Goal: Task Accomplishment & Management: Manage account settings

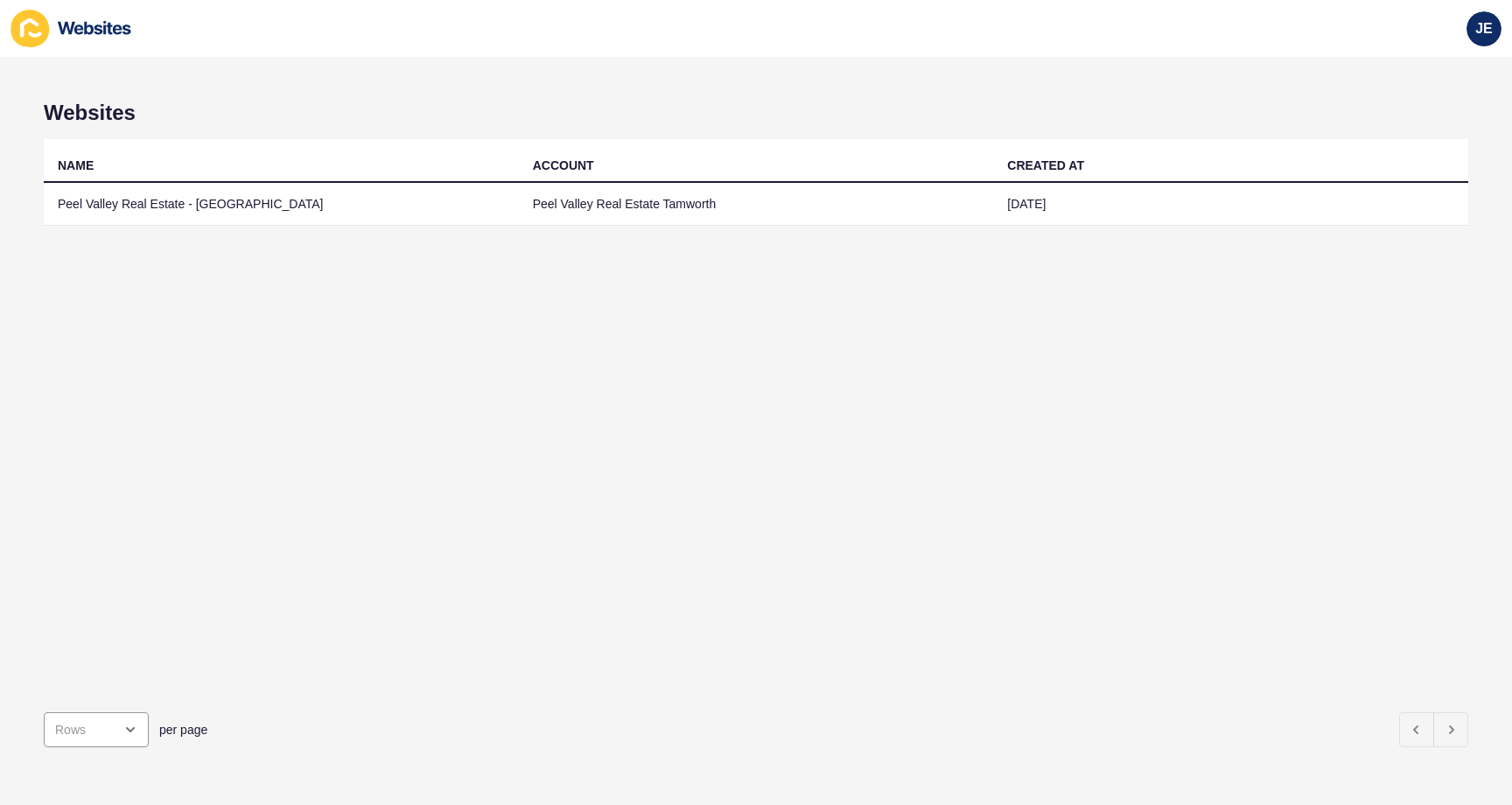
click at [255, 202] on td "Peel Valley Real Estate - Tamworth" at bounding box center [281, 205] width 475 height 43
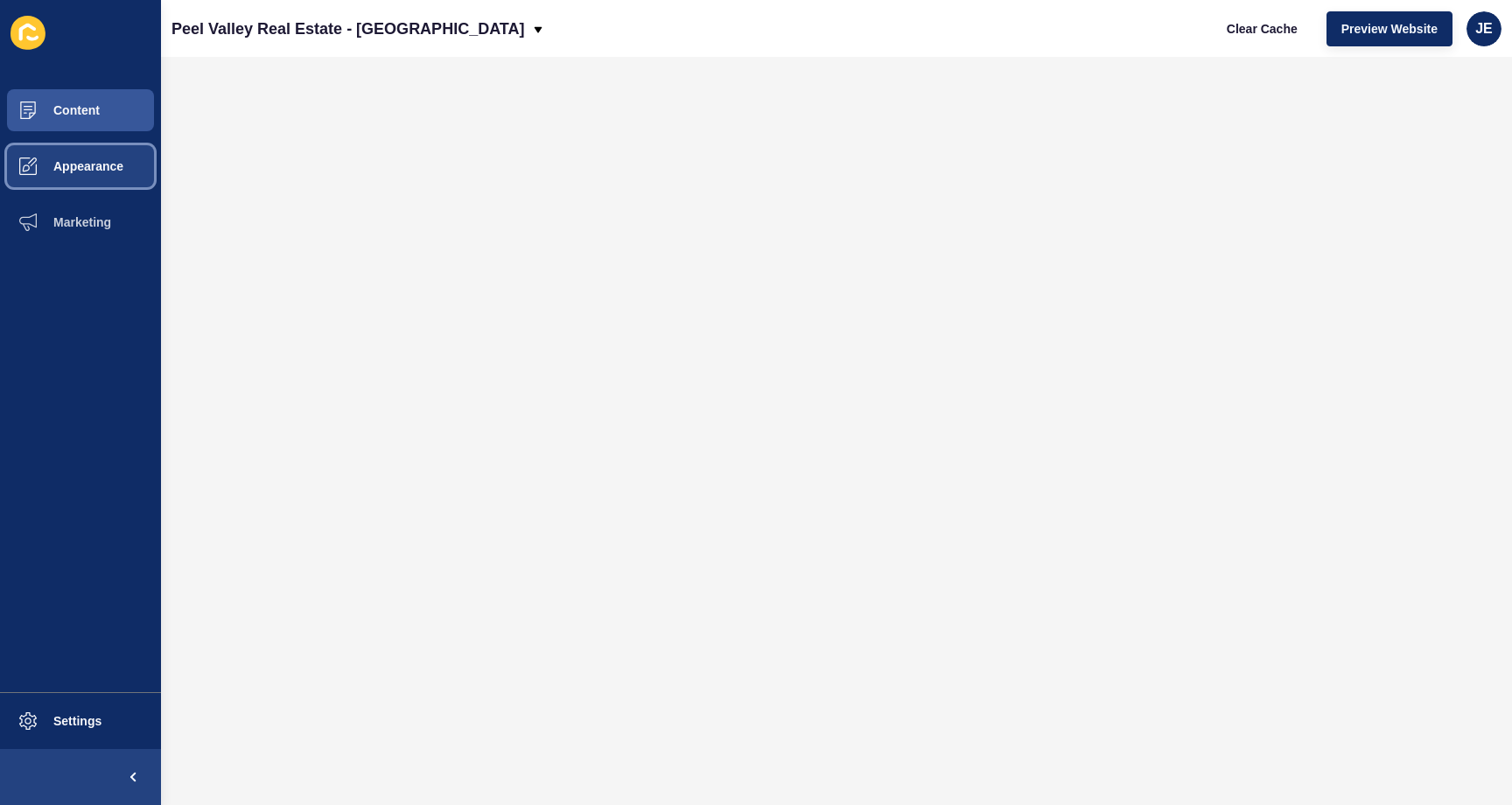
click at [109, 168] on span "Appearance" at bounding box center [60, 167] width 126 height 14
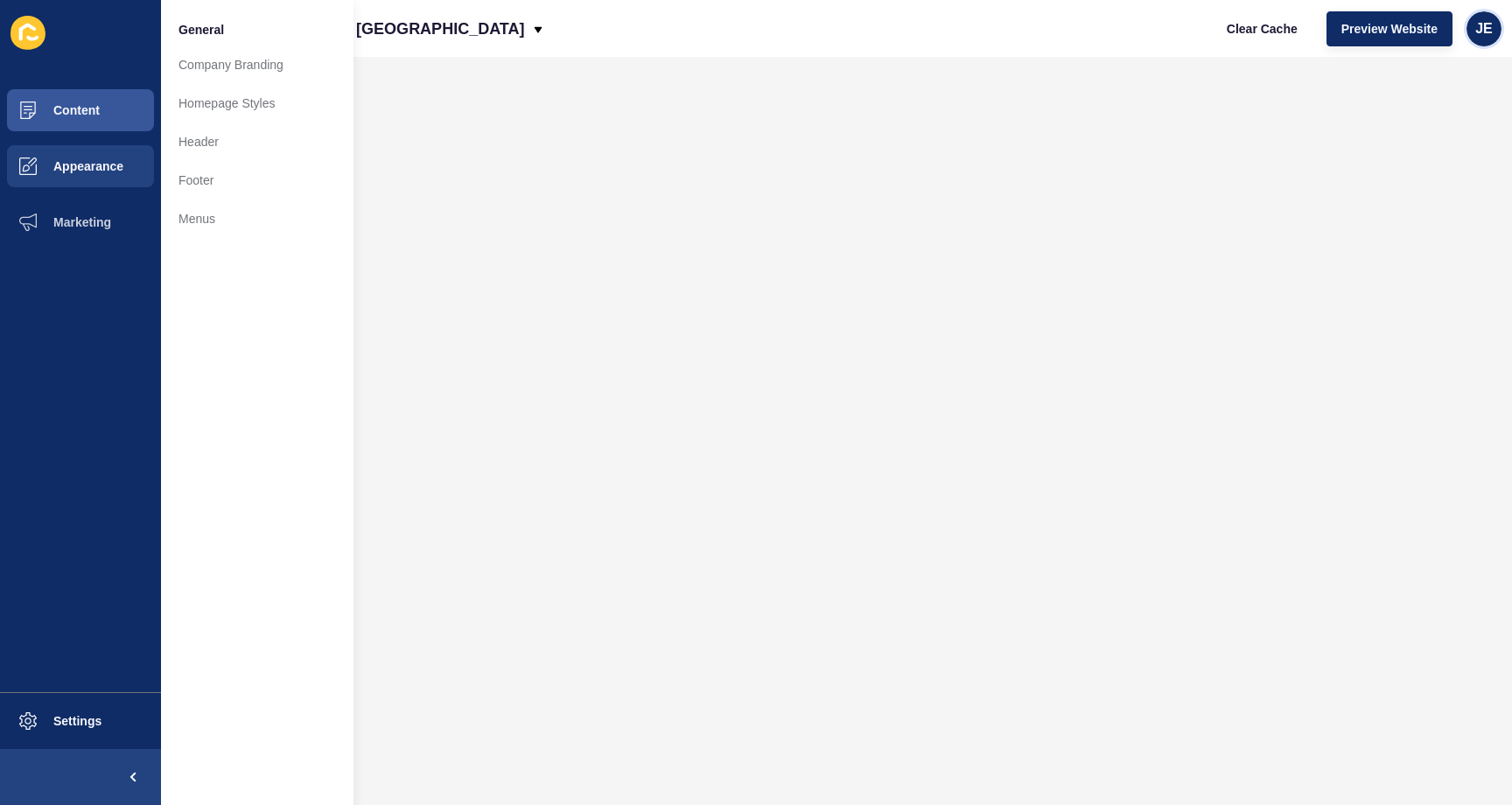
click at [1487, 29] on span "JE" at bounding box center [1484, 29] width 18 height 18
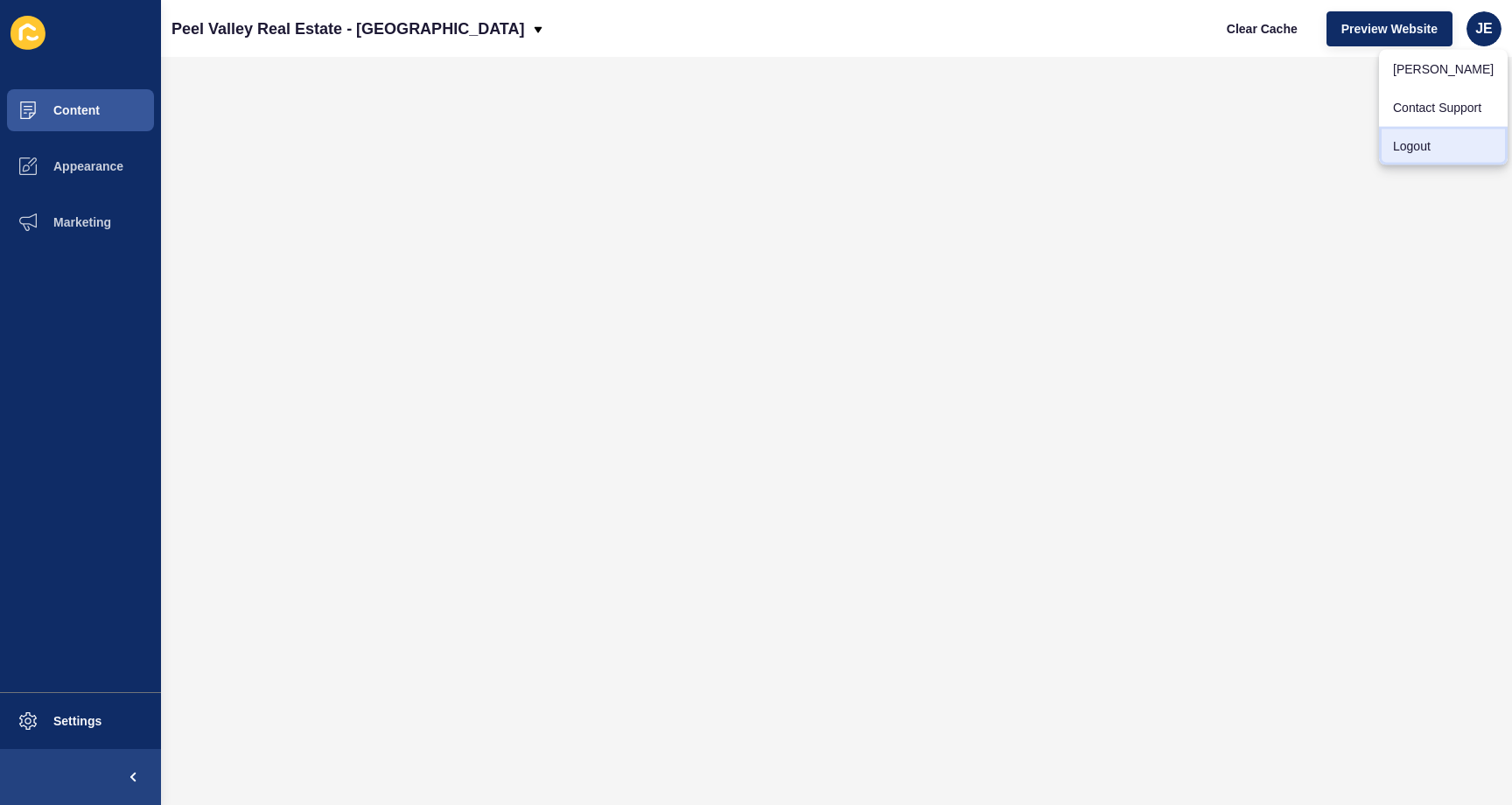
click at [1457, 142] on link "Logout" at bounding box center [1443, 146] width 129 height 38
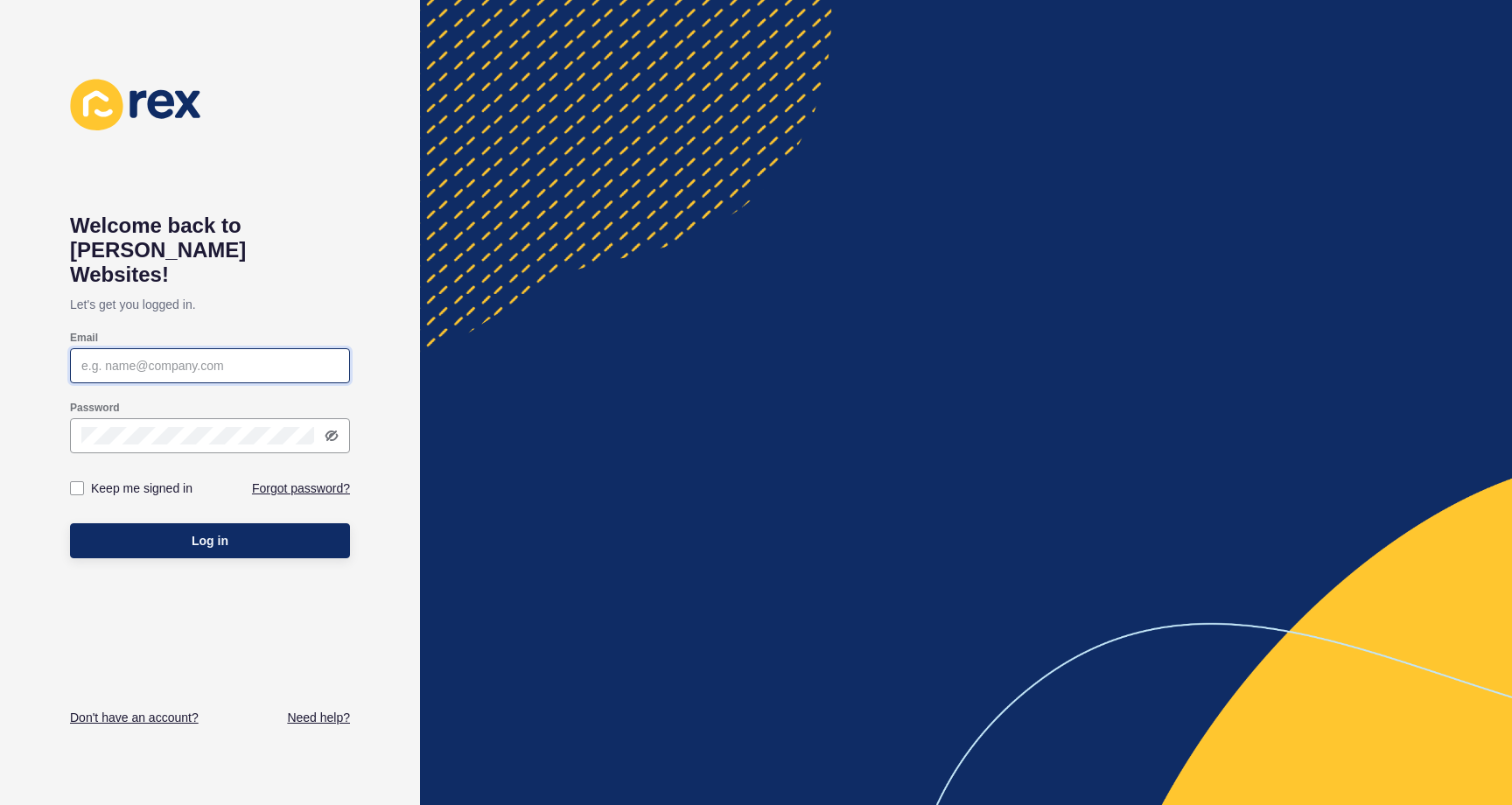
type input "[EMAIL_ADDRESS][PERSON_NAME][DOMAIN_NAME]"
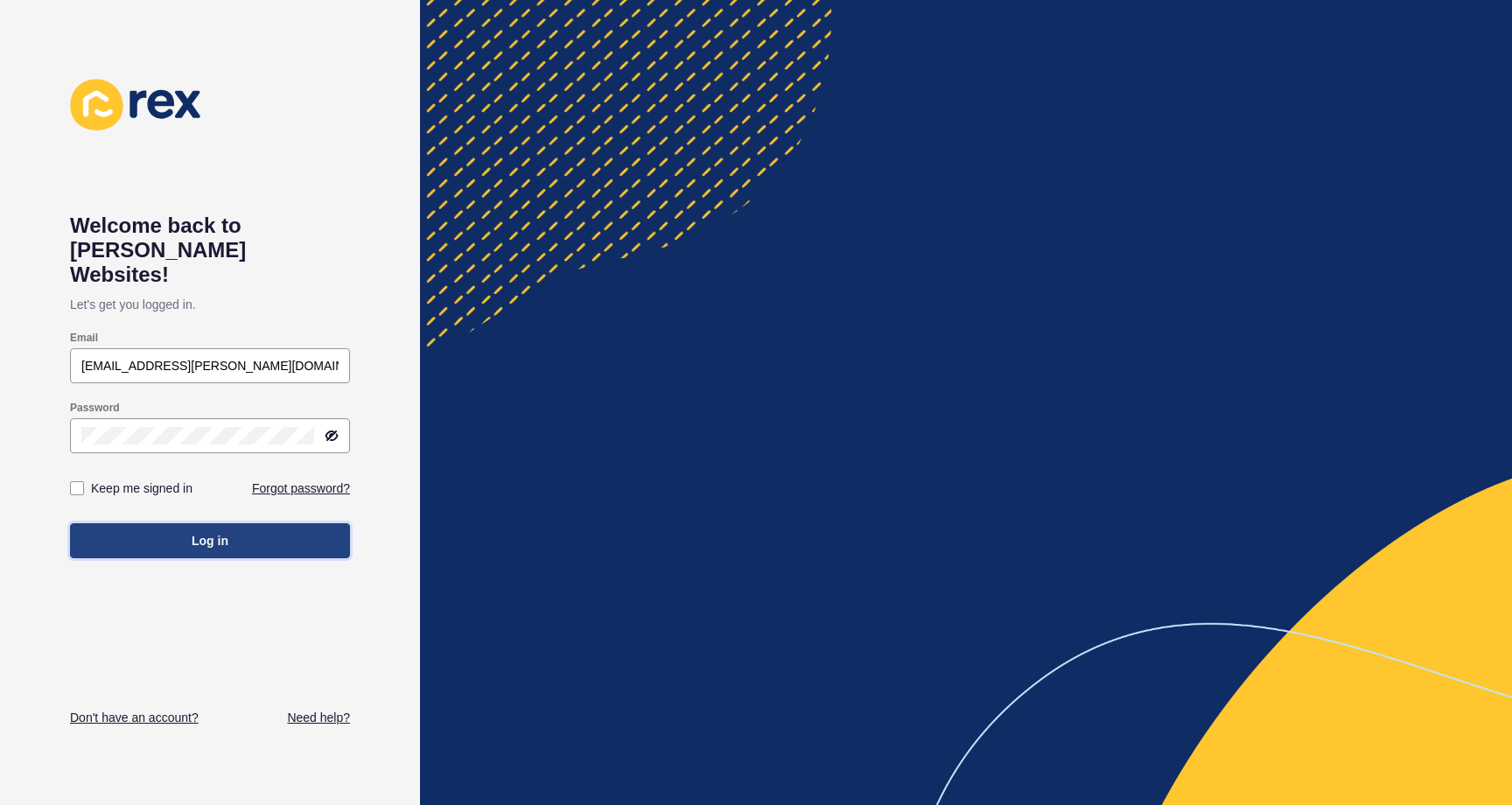
click at [264, 523] on button "Log in" at bounding box center [210, 541] width 280 height 35
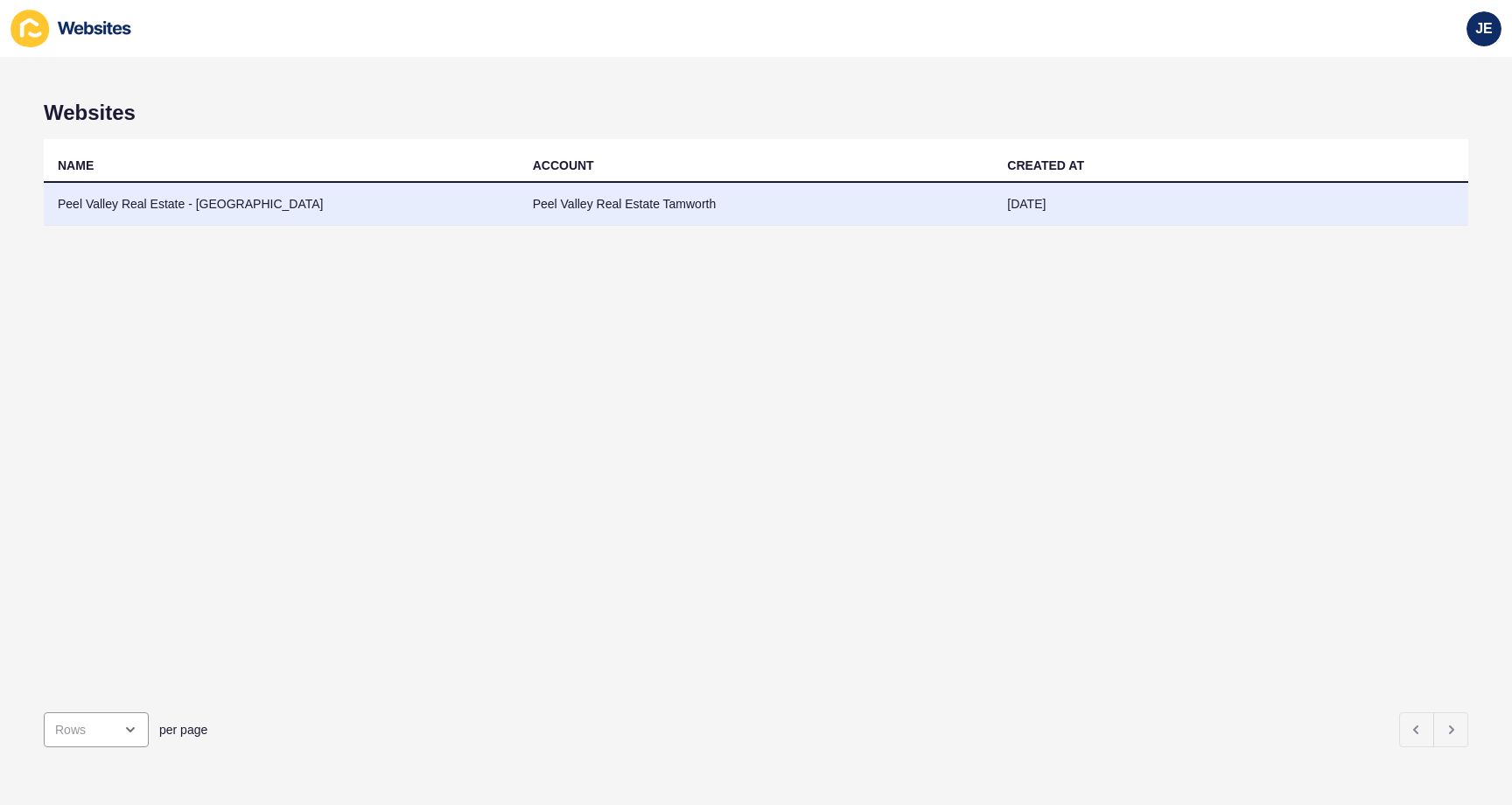
click at [229, 196] on td "Peel Valley Real Estate - Tamworth" at bounding box center [281, 205] width 475 height 43
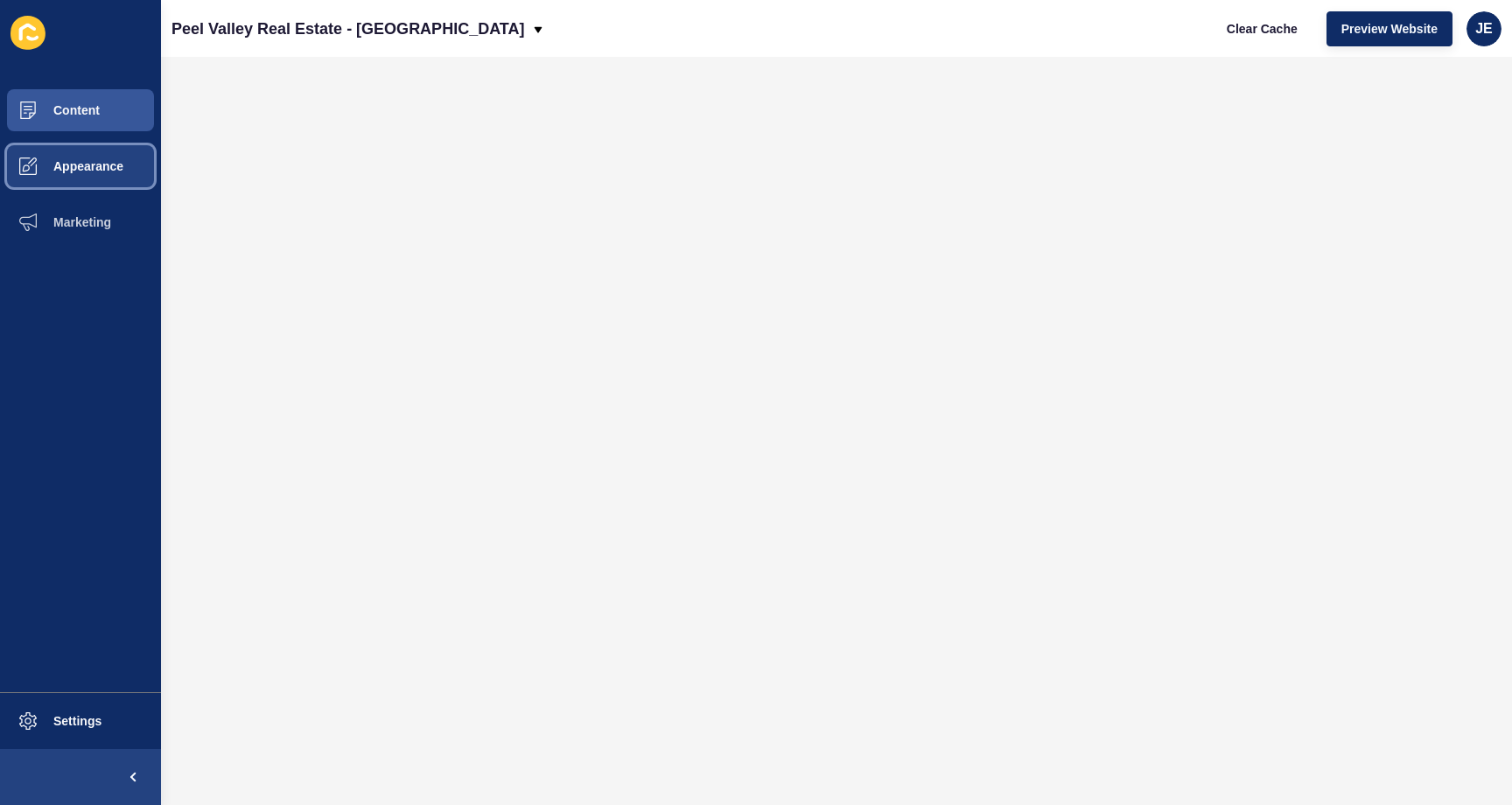
click at [85, 187] on button "Appearance" at bounding box center [80, 166] width 161 height 56
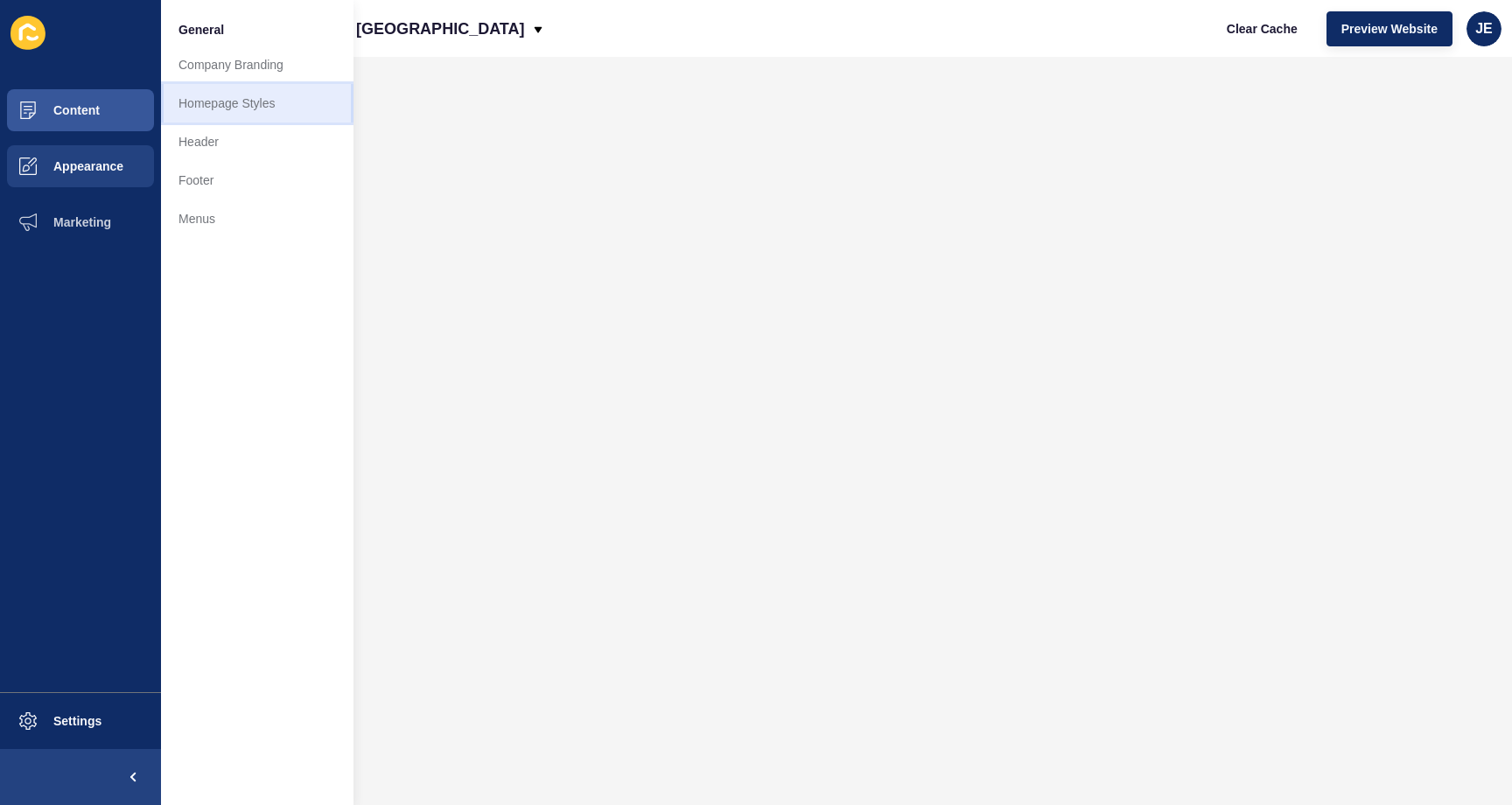
click at [249, 94] on link "Homepage Styles" at bounding box center [256, 102] width 192 height 38
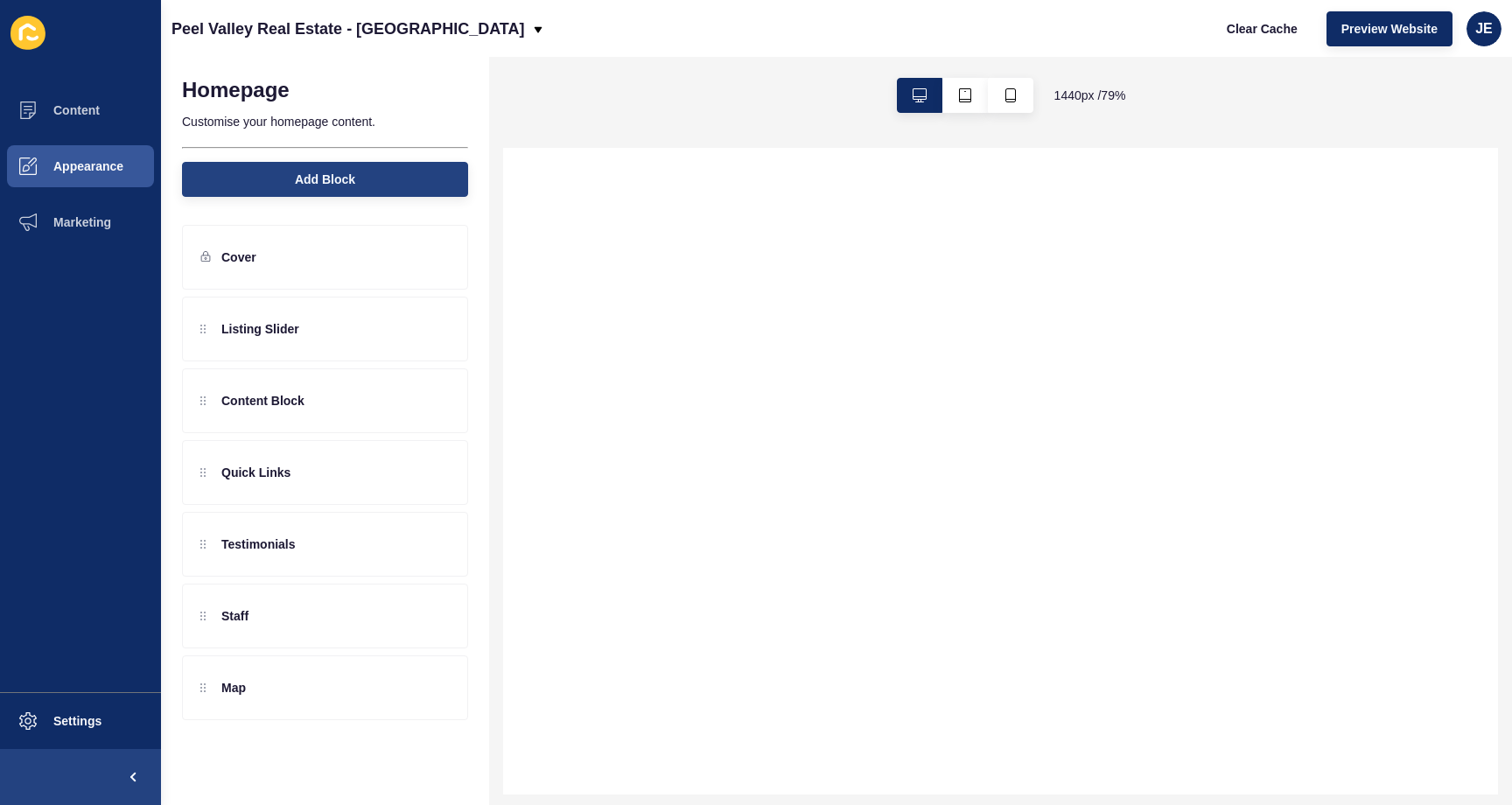
select select
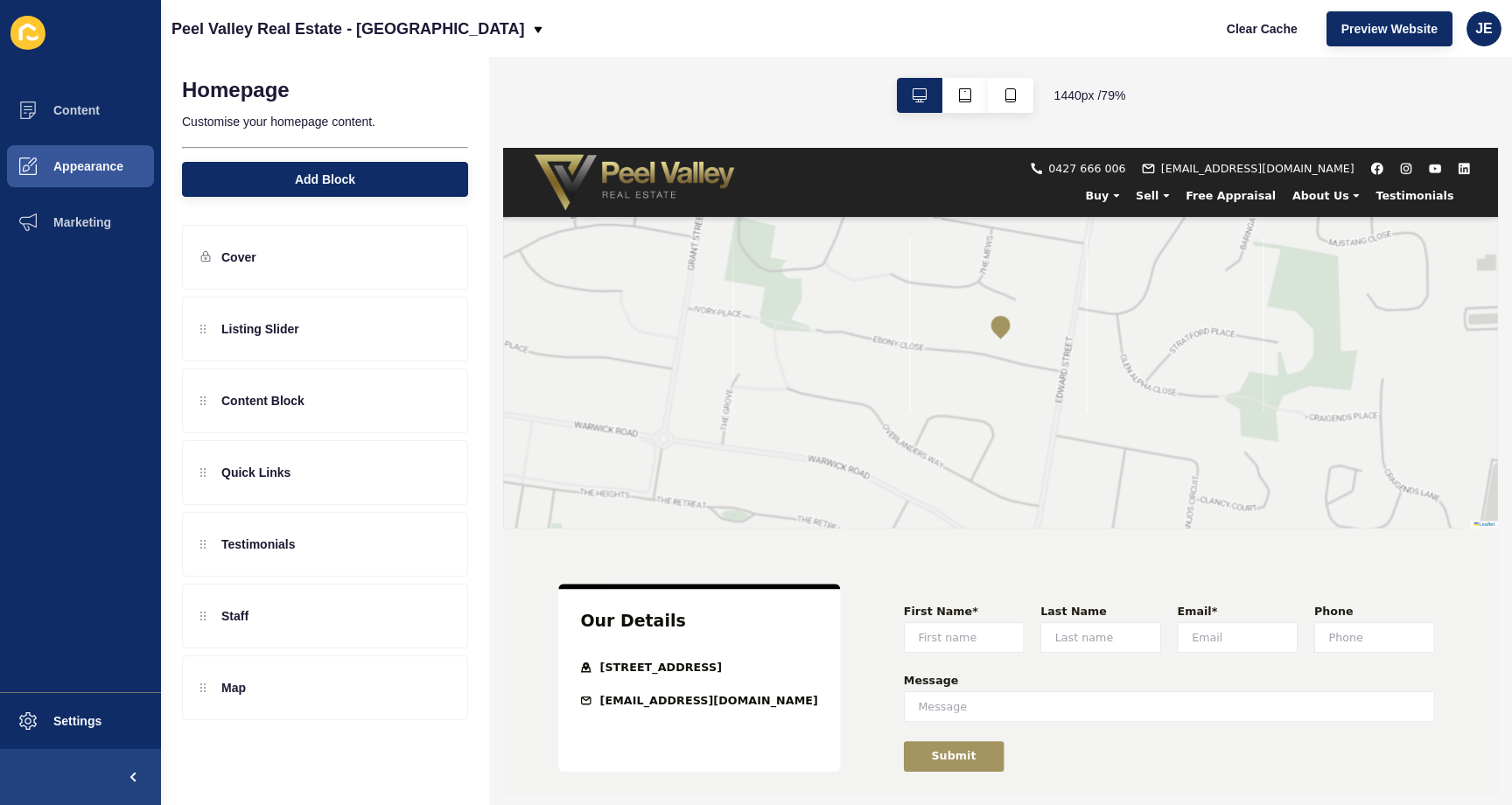
scroll to position [3107, 0]
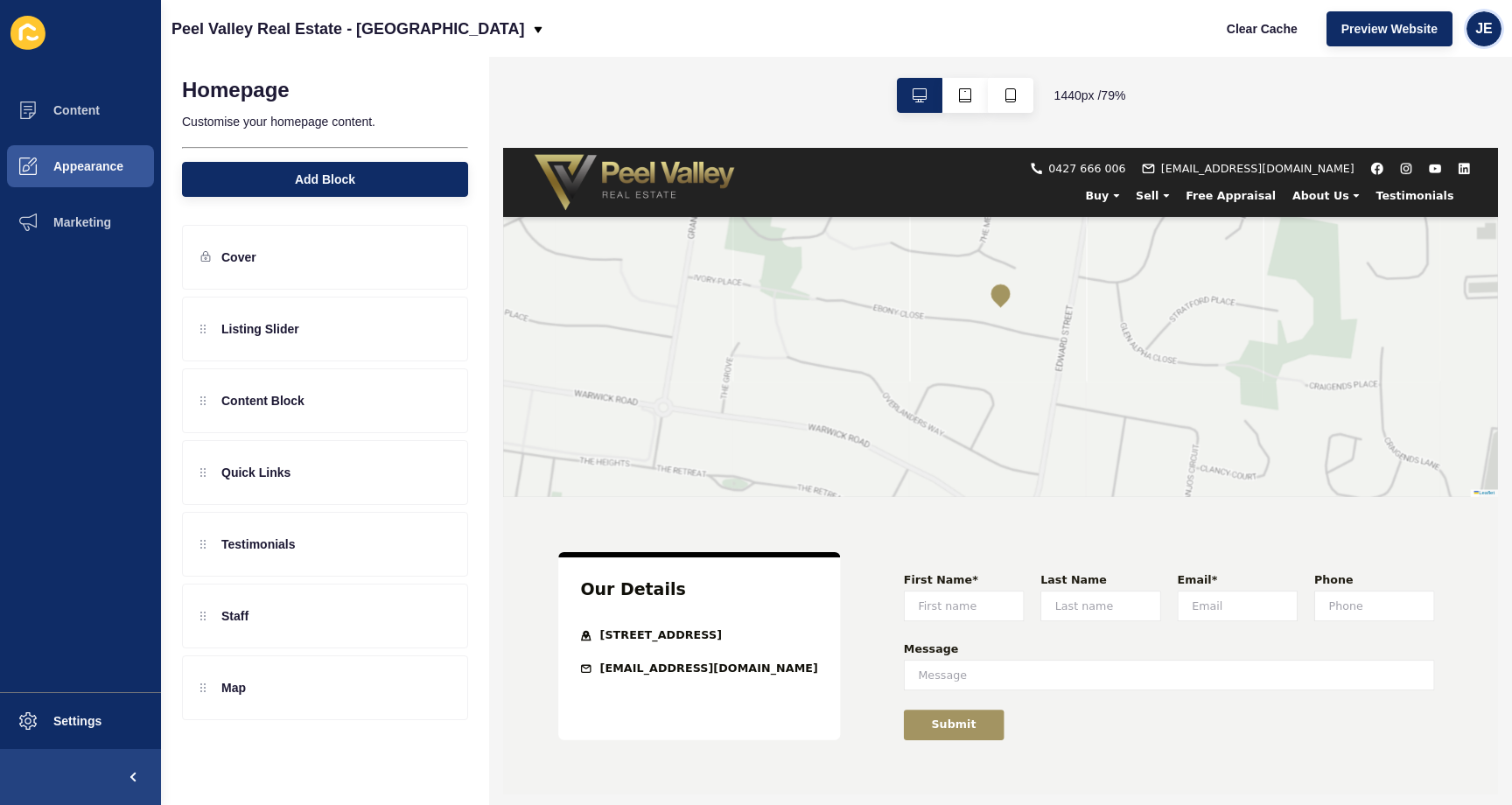
click at [1495, 28] on div "JE" at bounding box center [1484, 30] width 35 height 35
click at [1431, 144] on link "Logout" at bounding box center [1443, 146] width 129 height 38
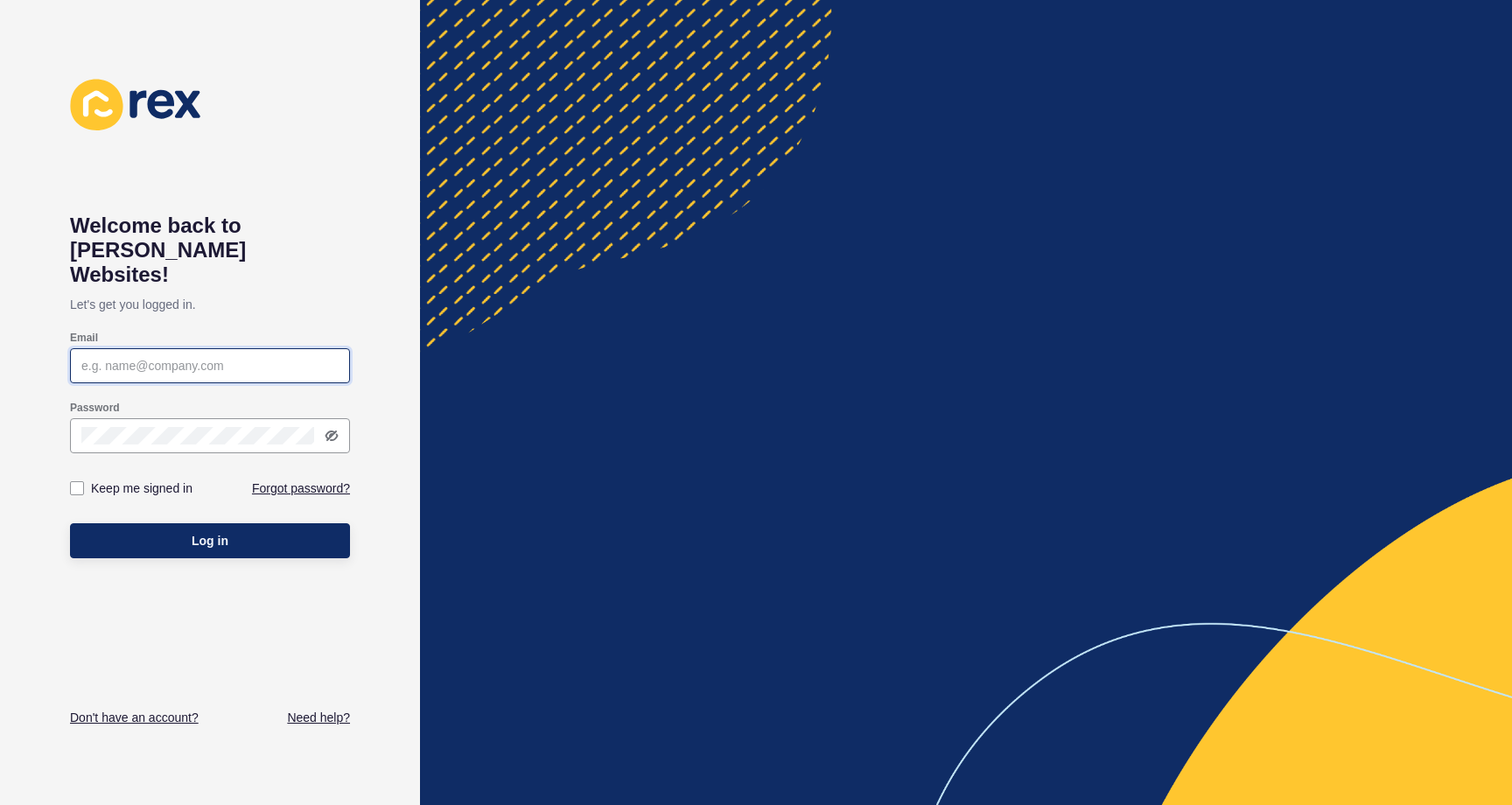
type input "[EMAIL_ADDRESS][PERSON_NAME][DOMAIN_NAME]"
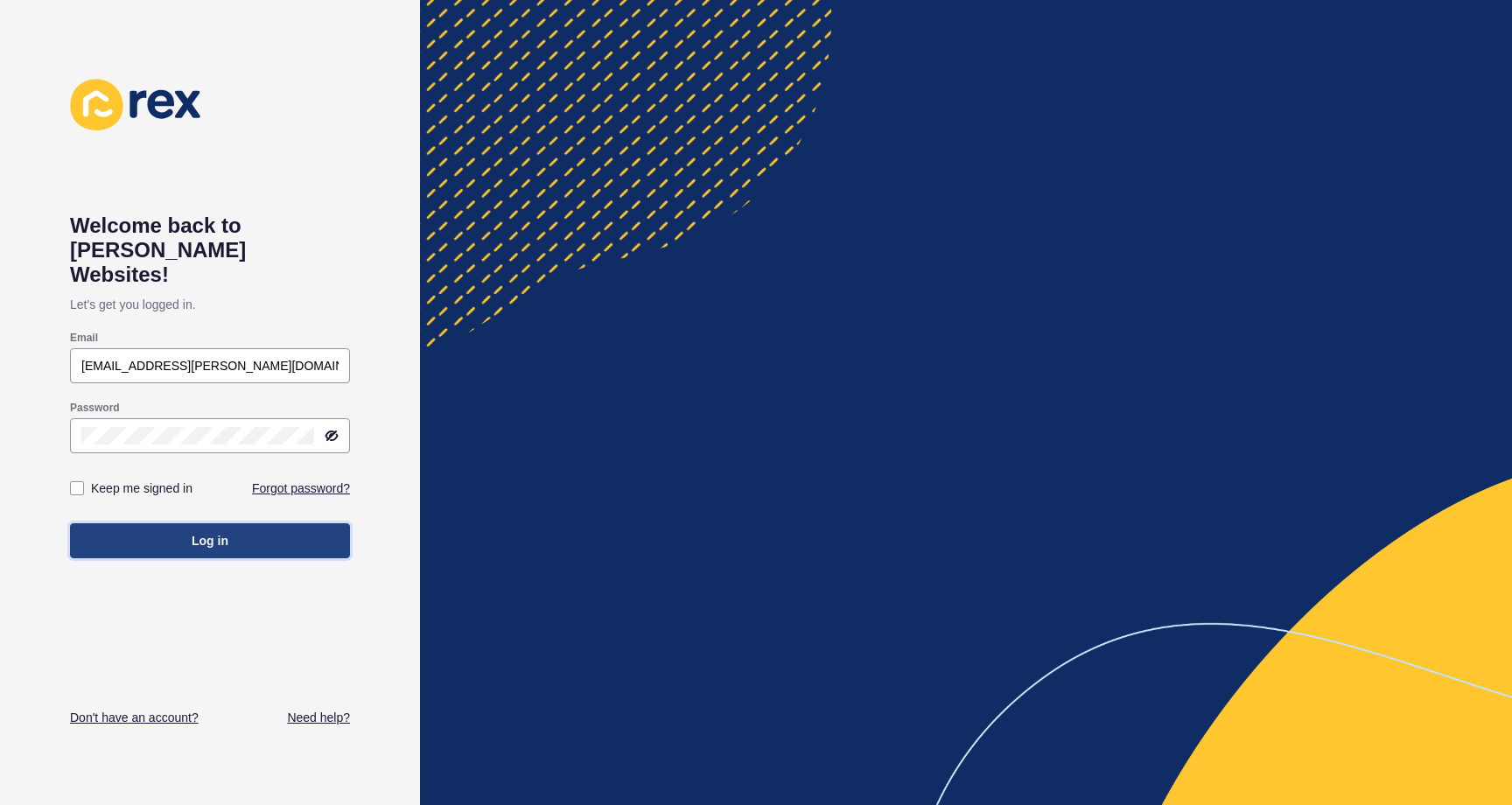
click at [264, 526] on button "Log in" at bounding box center [210, 541] width 280 height 35
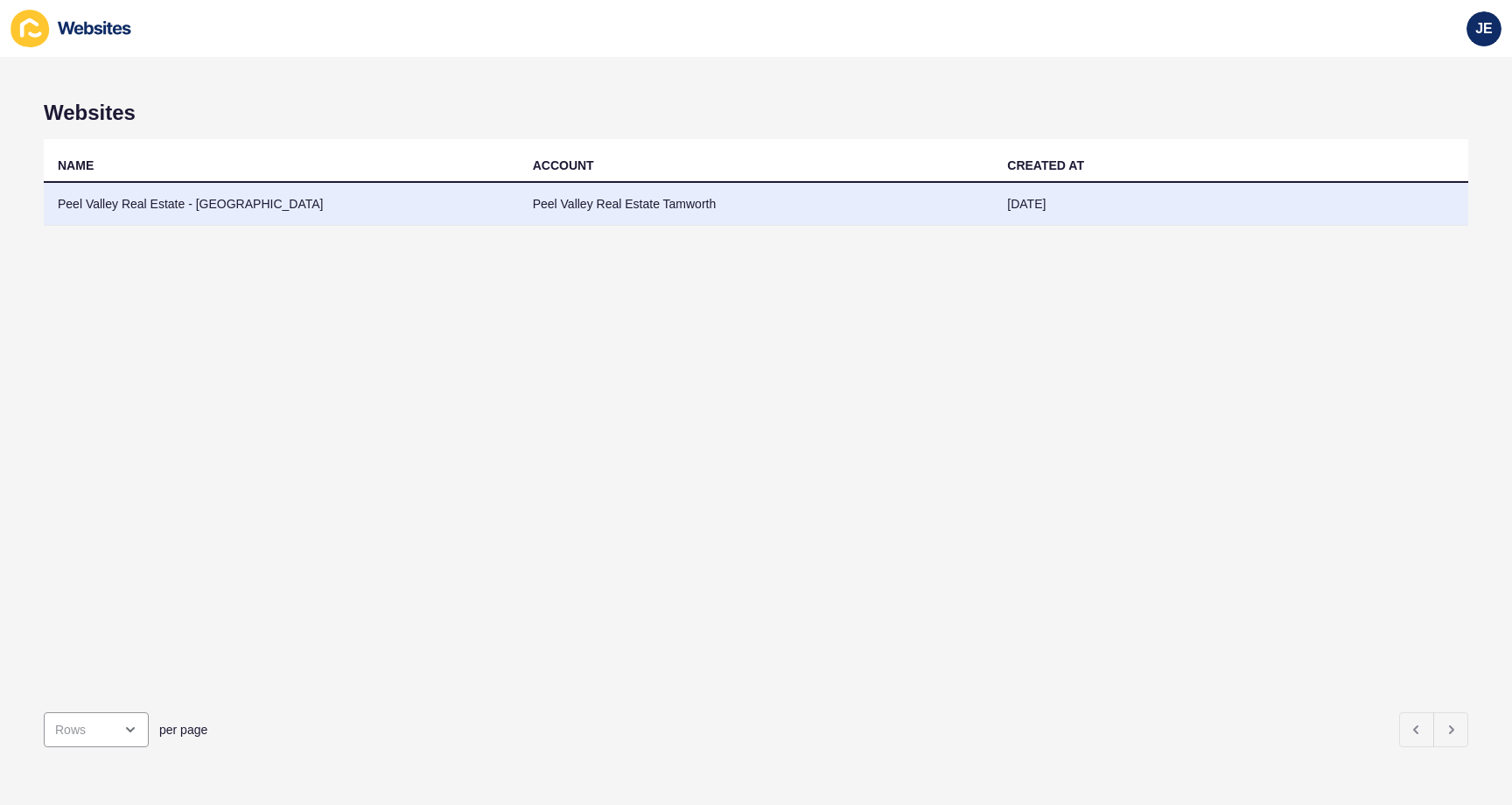
click at [939, 203] on td "Peel Valley Real Estate Tamworth" at bounding box center [756, 205] width 475 height 43
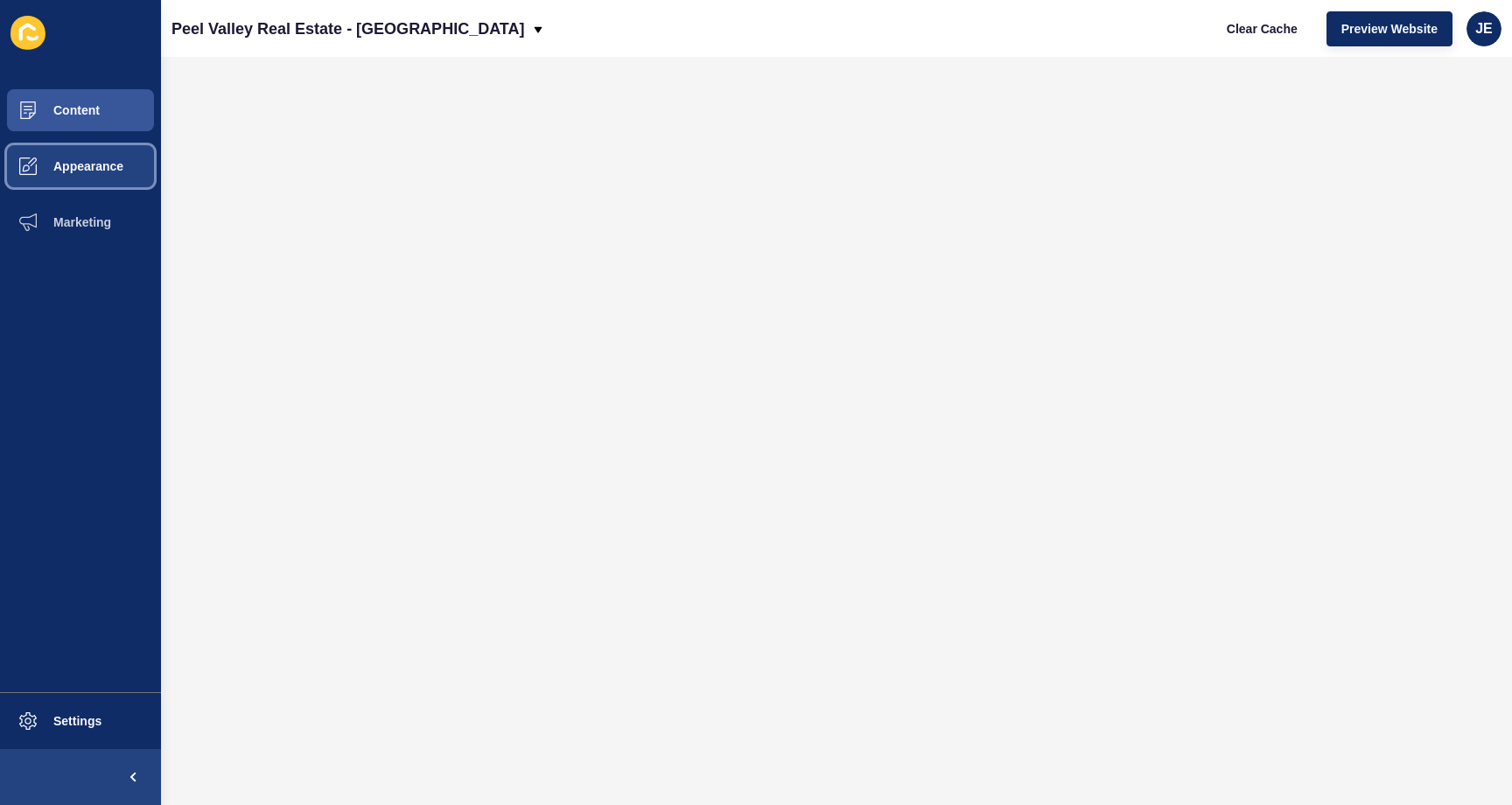
click at [107, 170] on span "Appearance" at bounding box center [60, 167] width 126 height 14
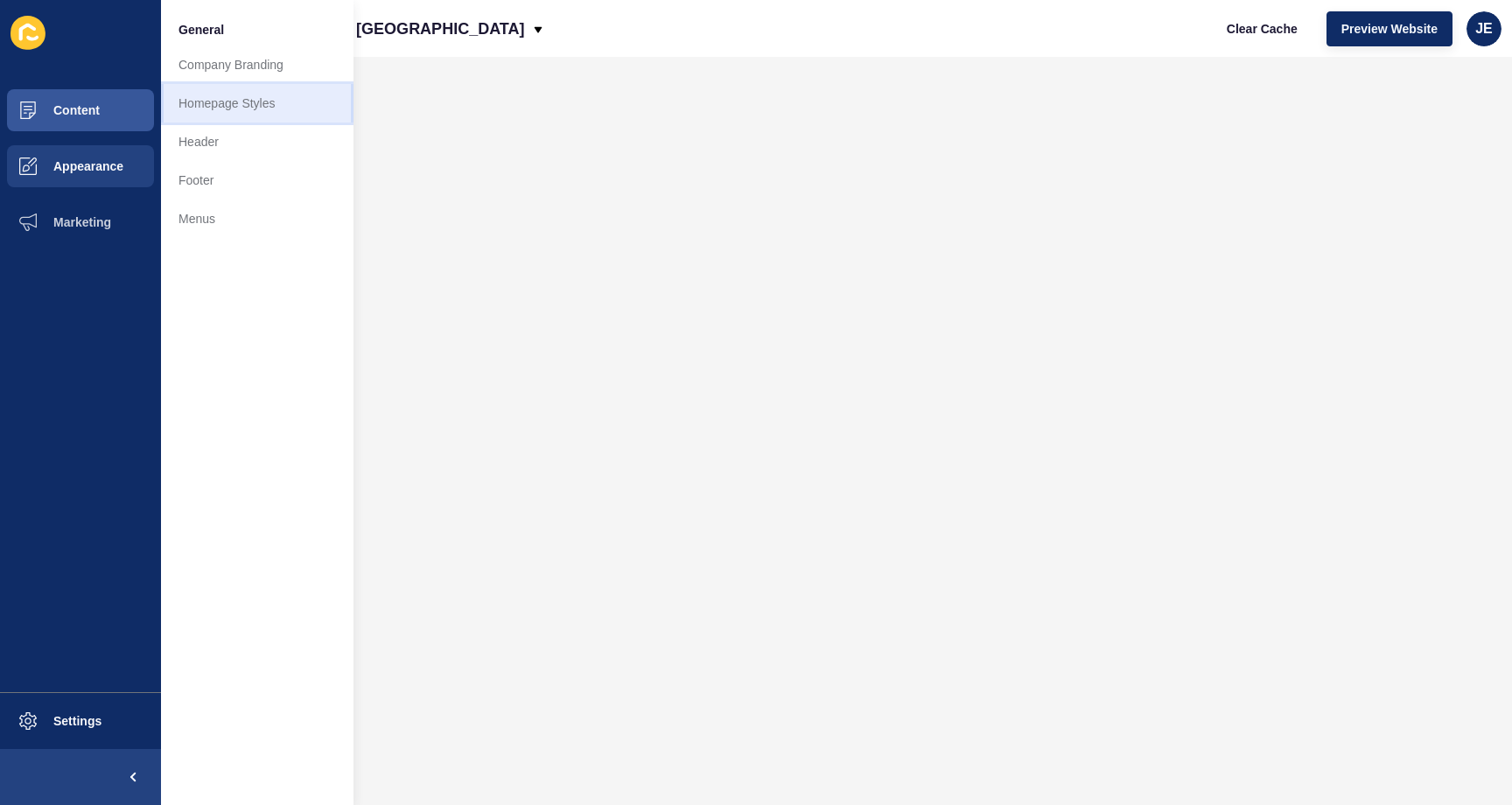
click at [205, 107] on link "Homepage Styles" at bounding box center [256, 102] width 192 height 38
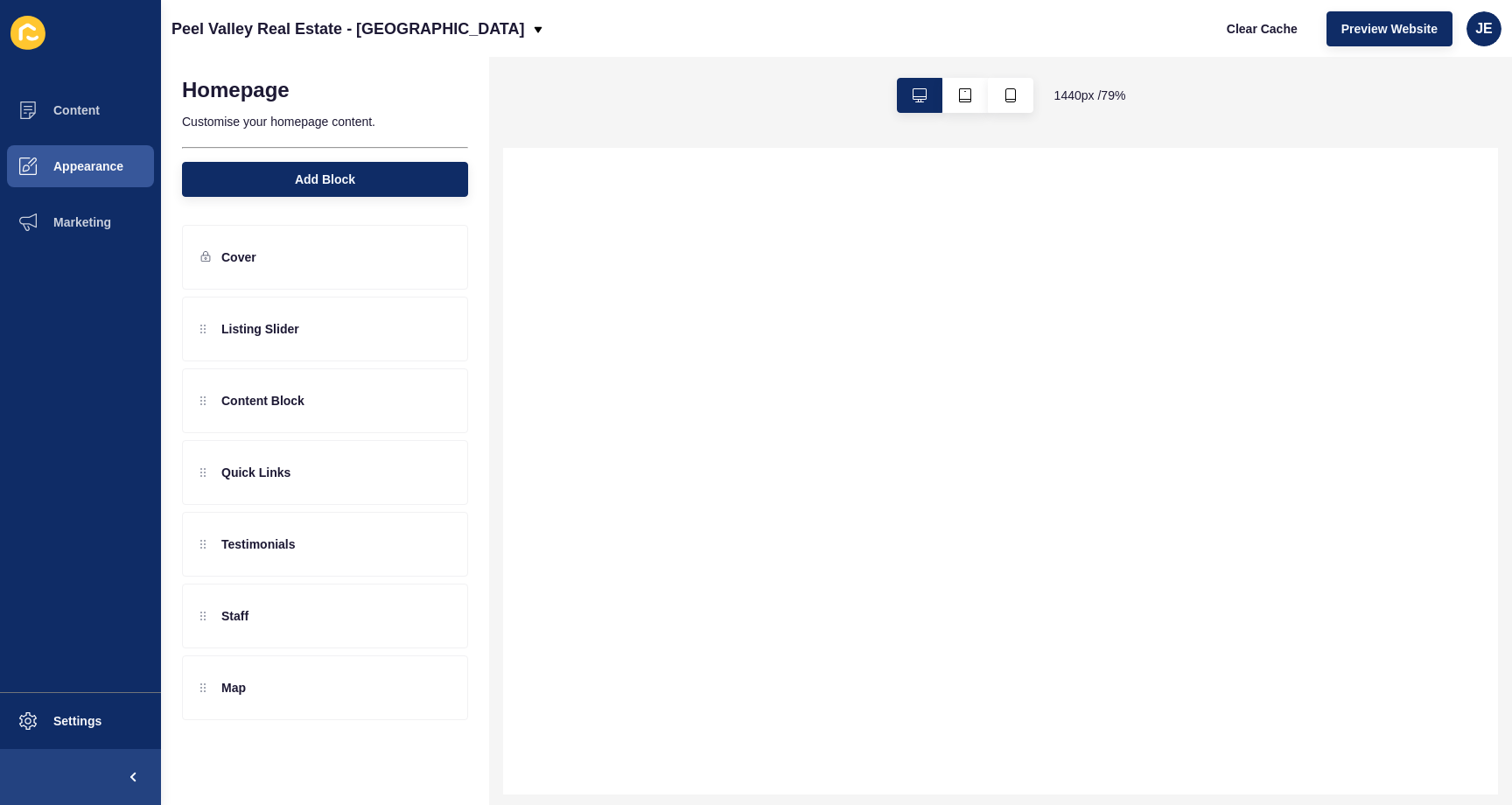
select select
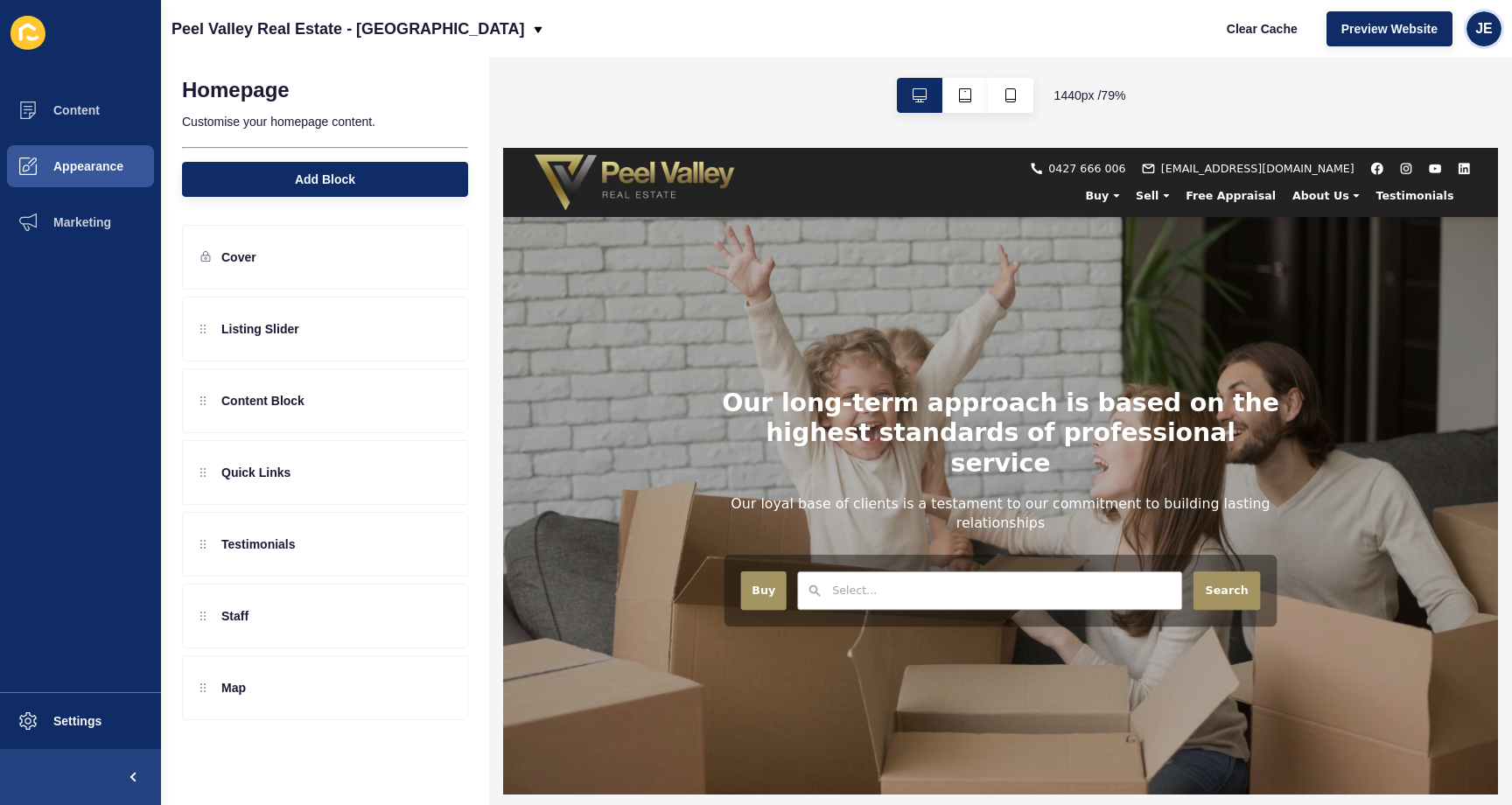
click at [1472, 27] on div "JE" at bounding box center [1484, 30] width 35 height 35
click at [1436, 147] on link "Logout" at bounding box center [1443, 146] width 129 height 38
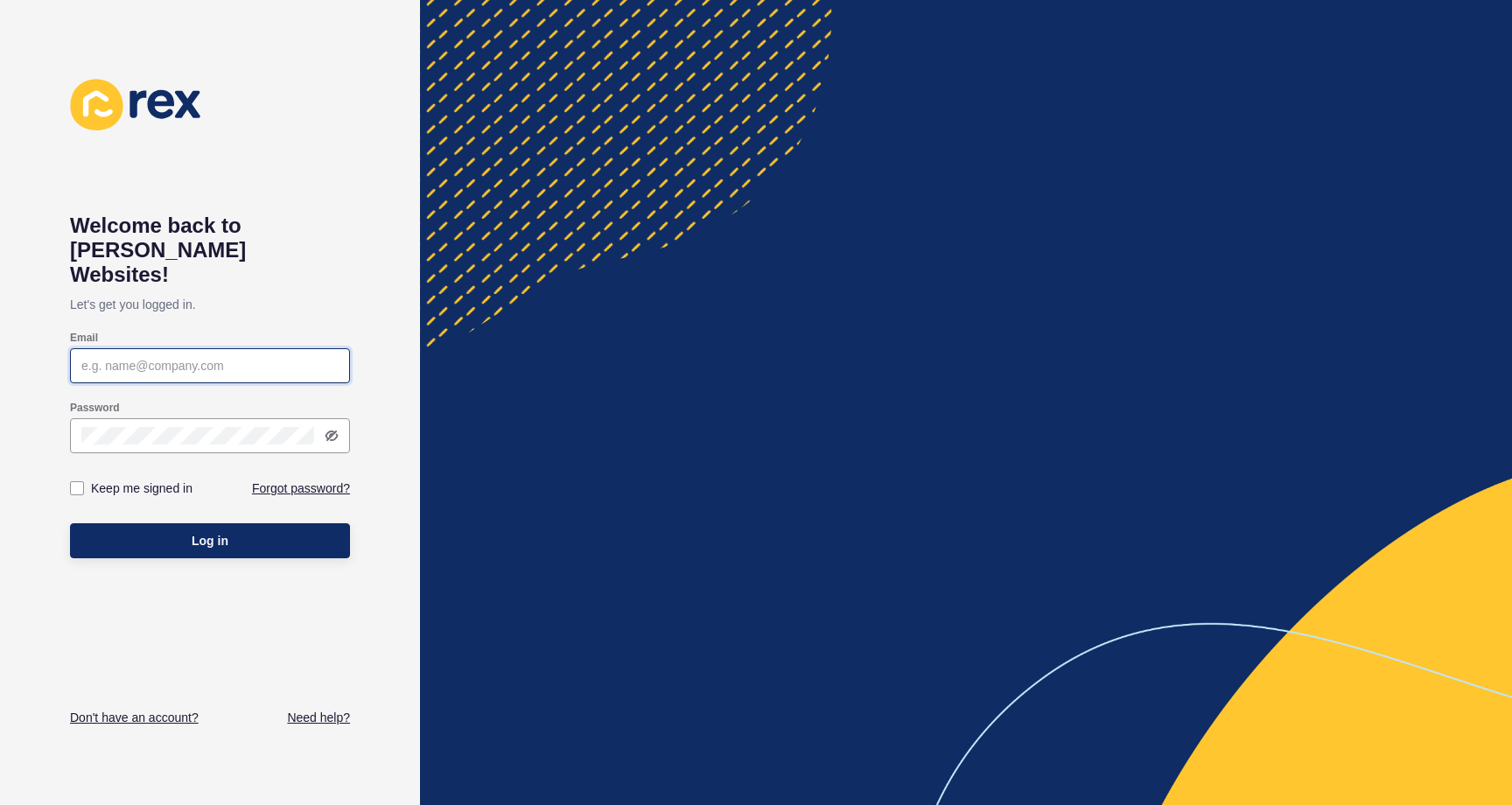
type input "justine.espinosa@rexsoftware.com.au"
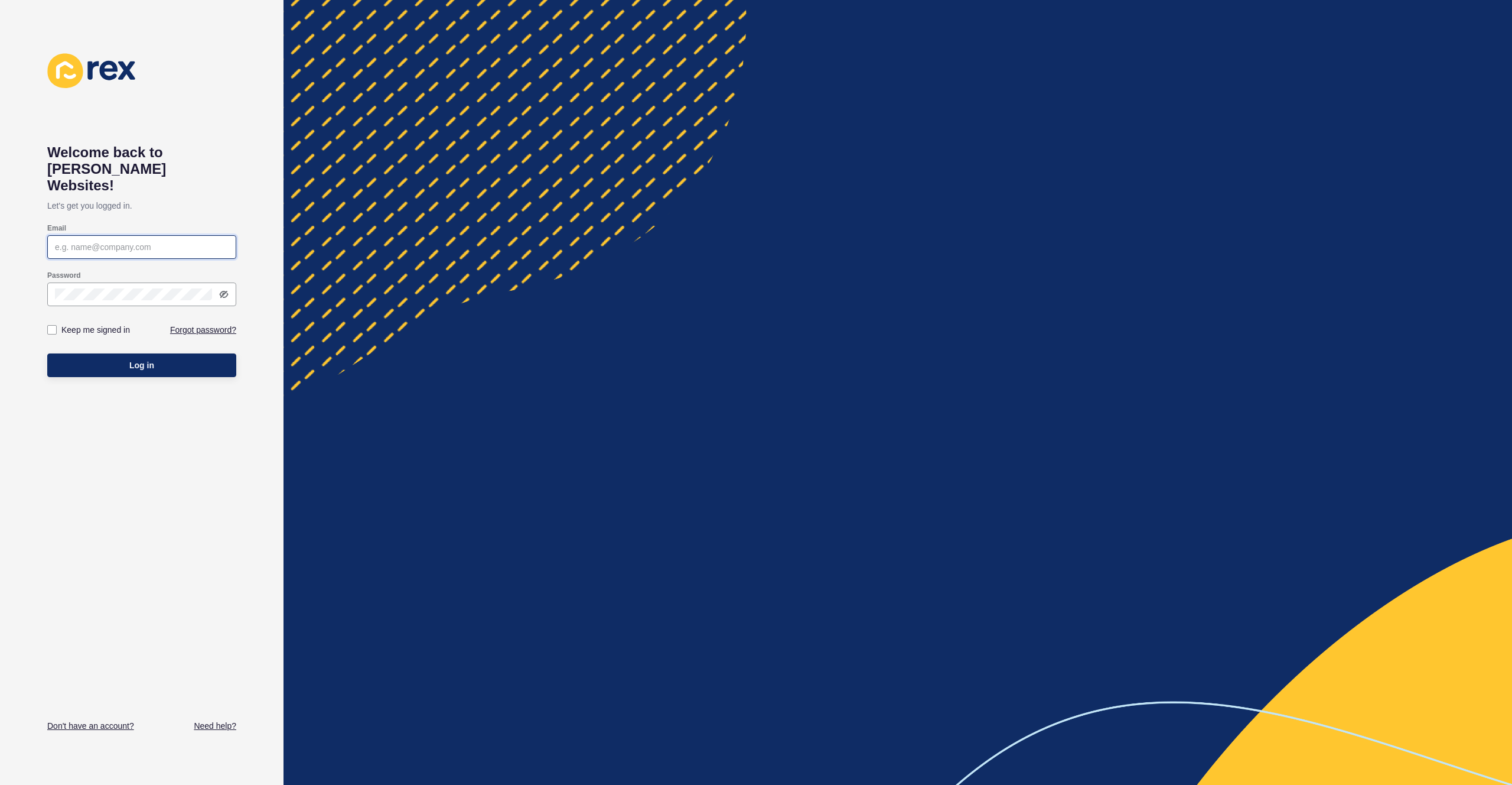
type input "[EMAIL_ADDRESS][PERSON_NAME][DOMAIN_NAME]"
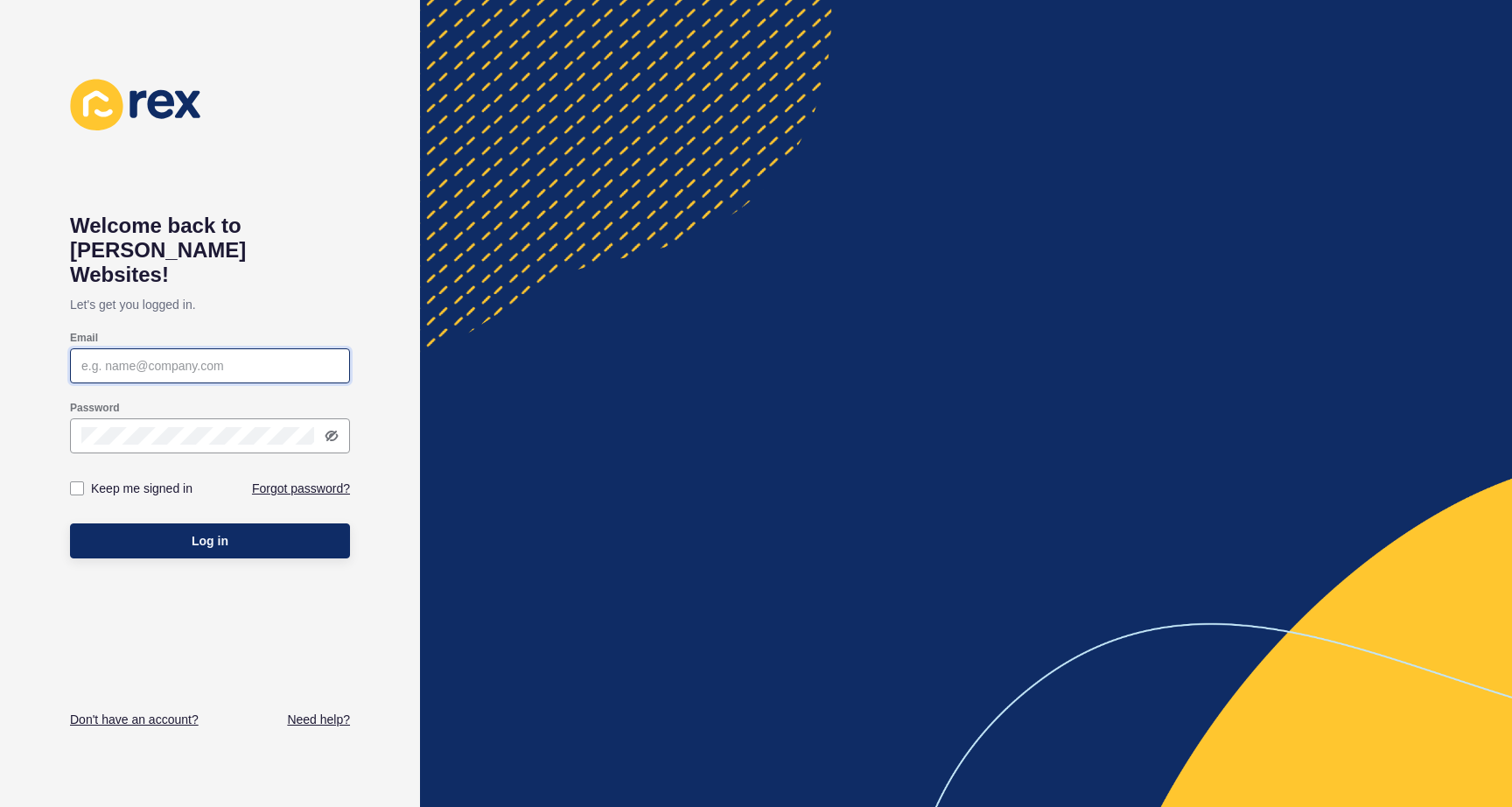
type input "[EMAIL_ADDRESS][PERSON_NAME][DOMAIN_NAME]"
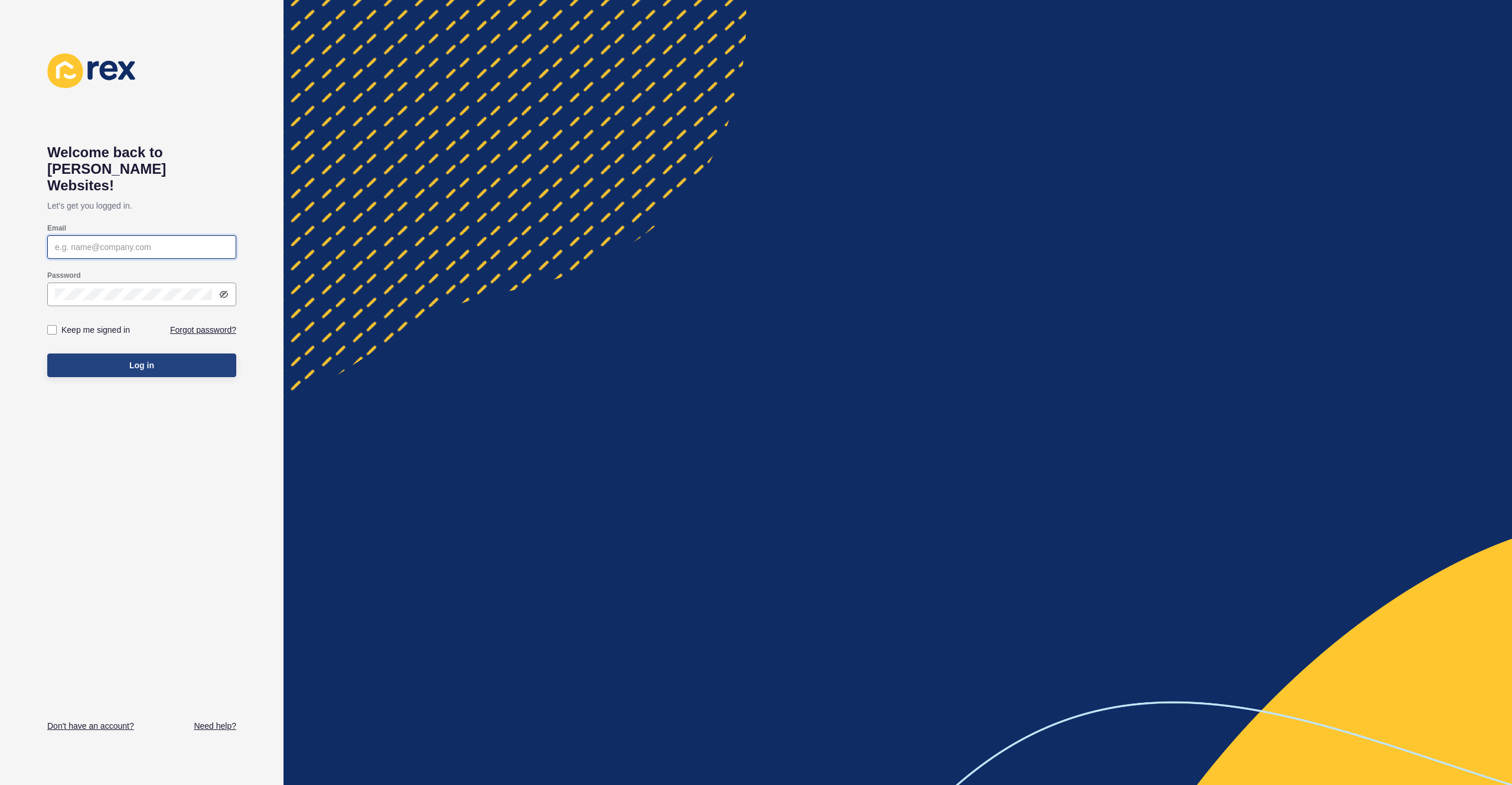
type input "[EMAIL_ADDRESS][PERSON_NAME][DOMAIN_NAME]"
click at [102, 353] on button "Log in" at bounding box center [142, 365] width 189 height 24
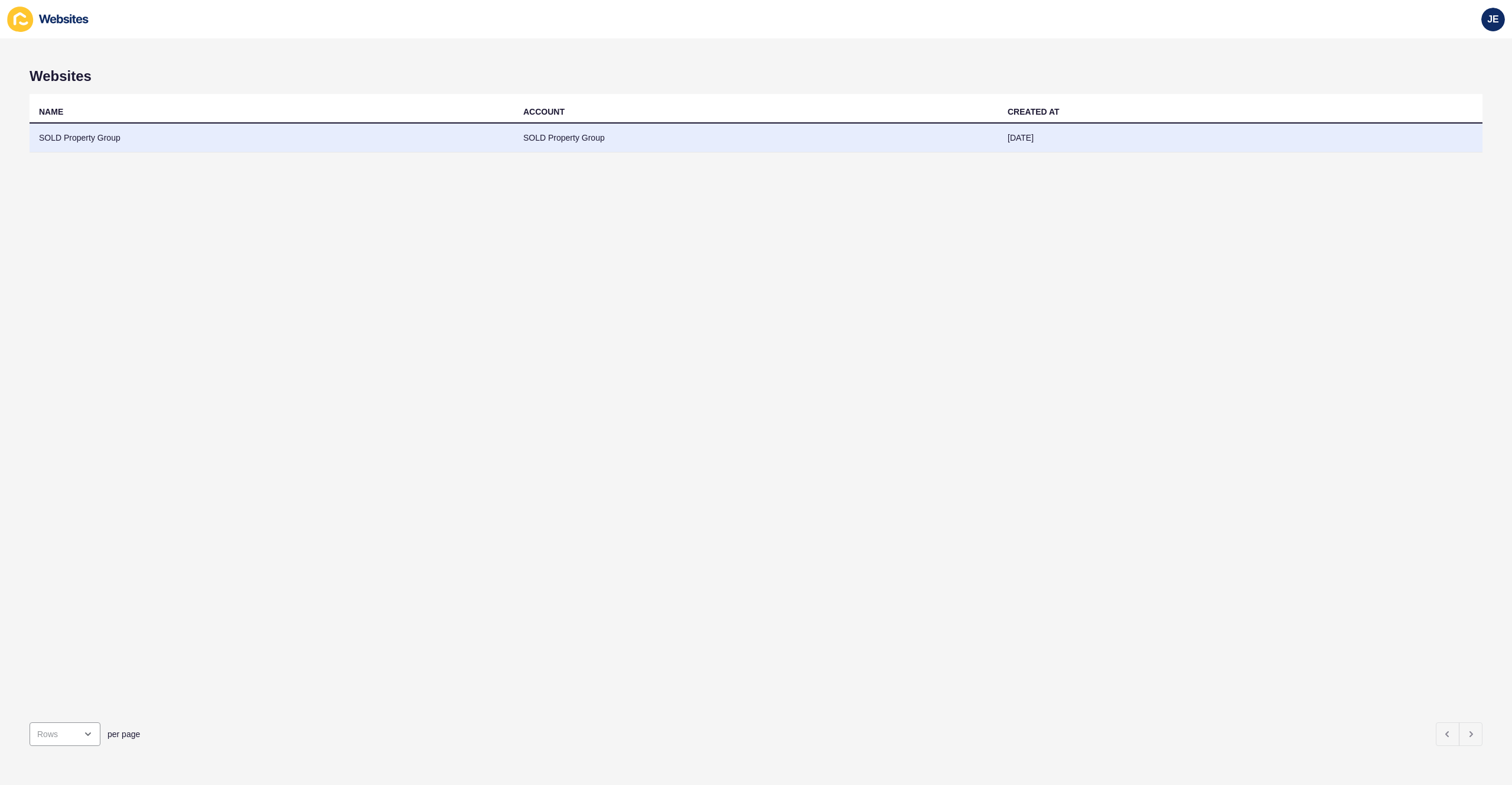
click at [142, 124] on td "SOLD Property Group" at bounding box center [271, 138] width 484 height 29
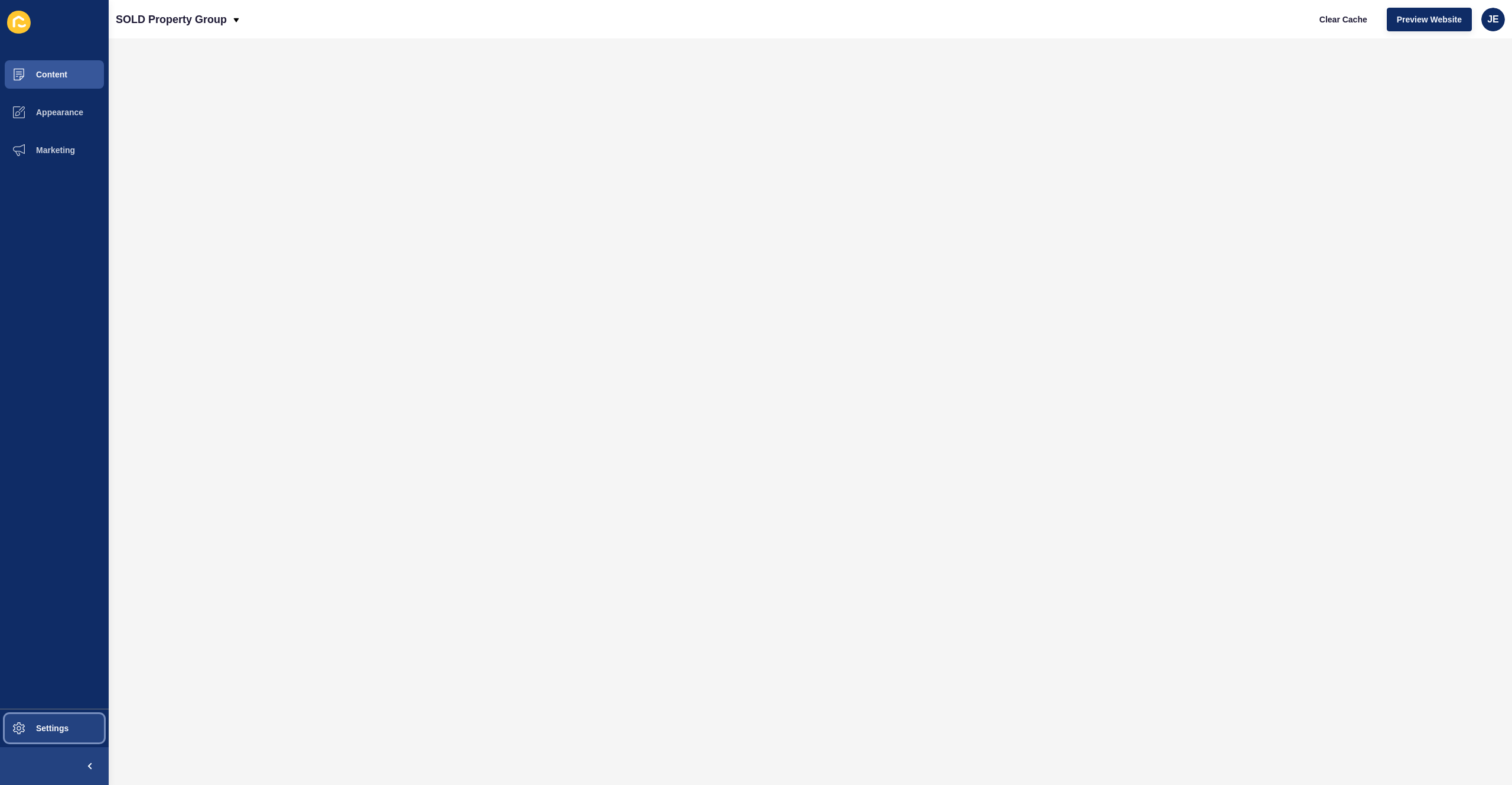
click at [63, 711] on button "Settings" at bounding box center [54, 728] width 108 height 38
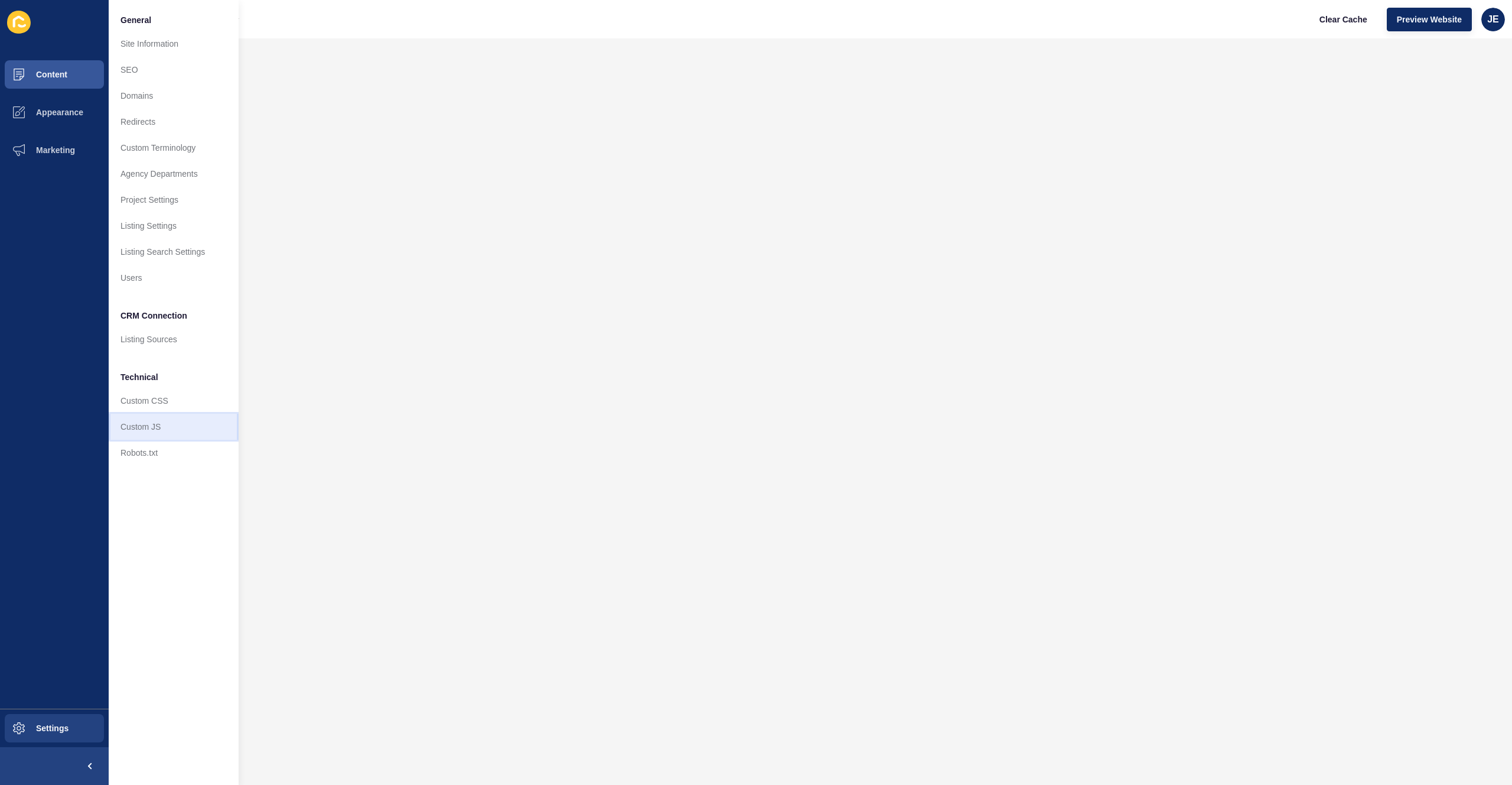
click at [164, 425] on link "Custom JS" at bounding box center [173, 426] width 130 height 26
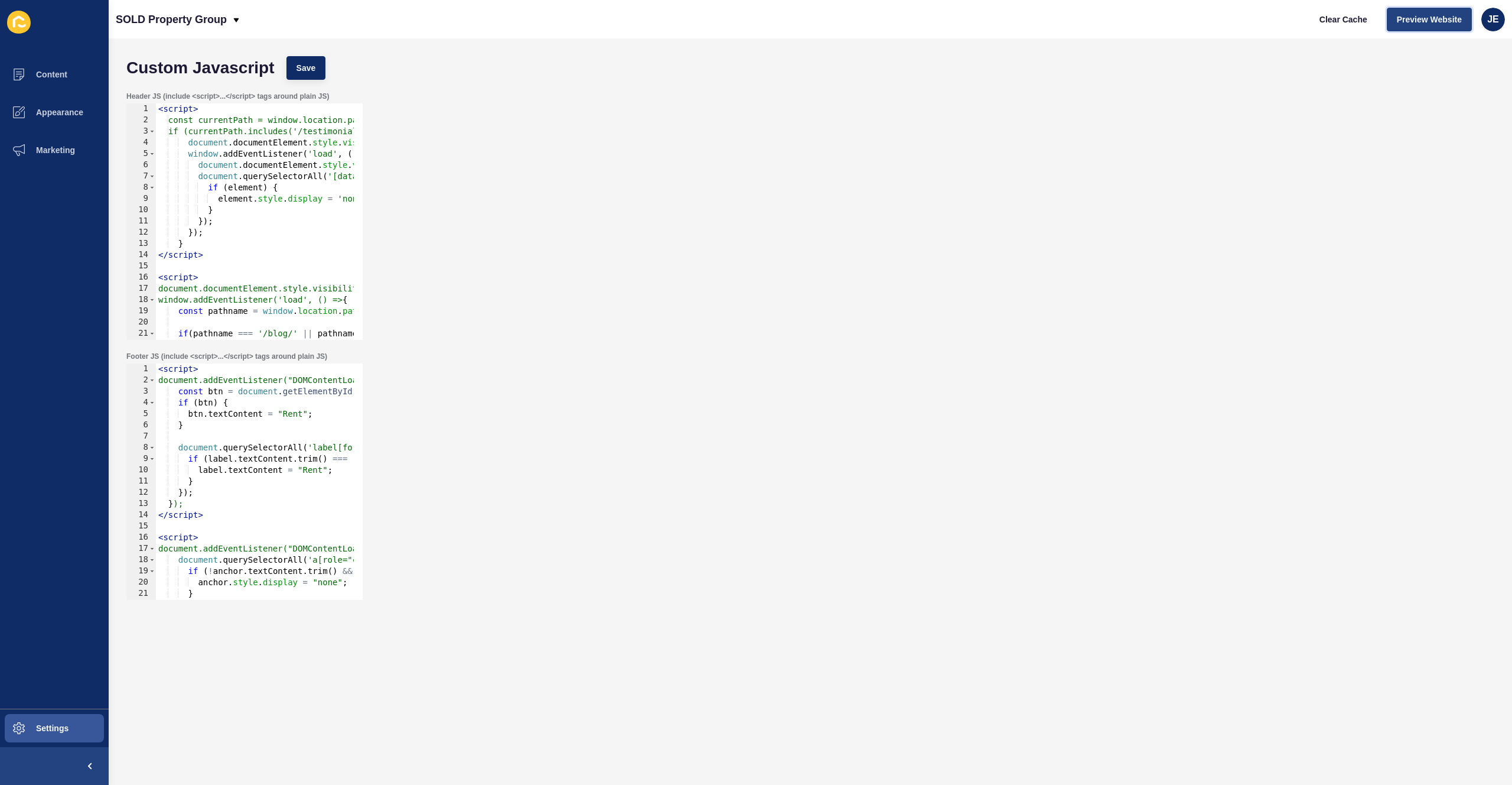
click at [1414, 22] on span "Preview Website" at bounding box center [1430, 19] width 65 height 12
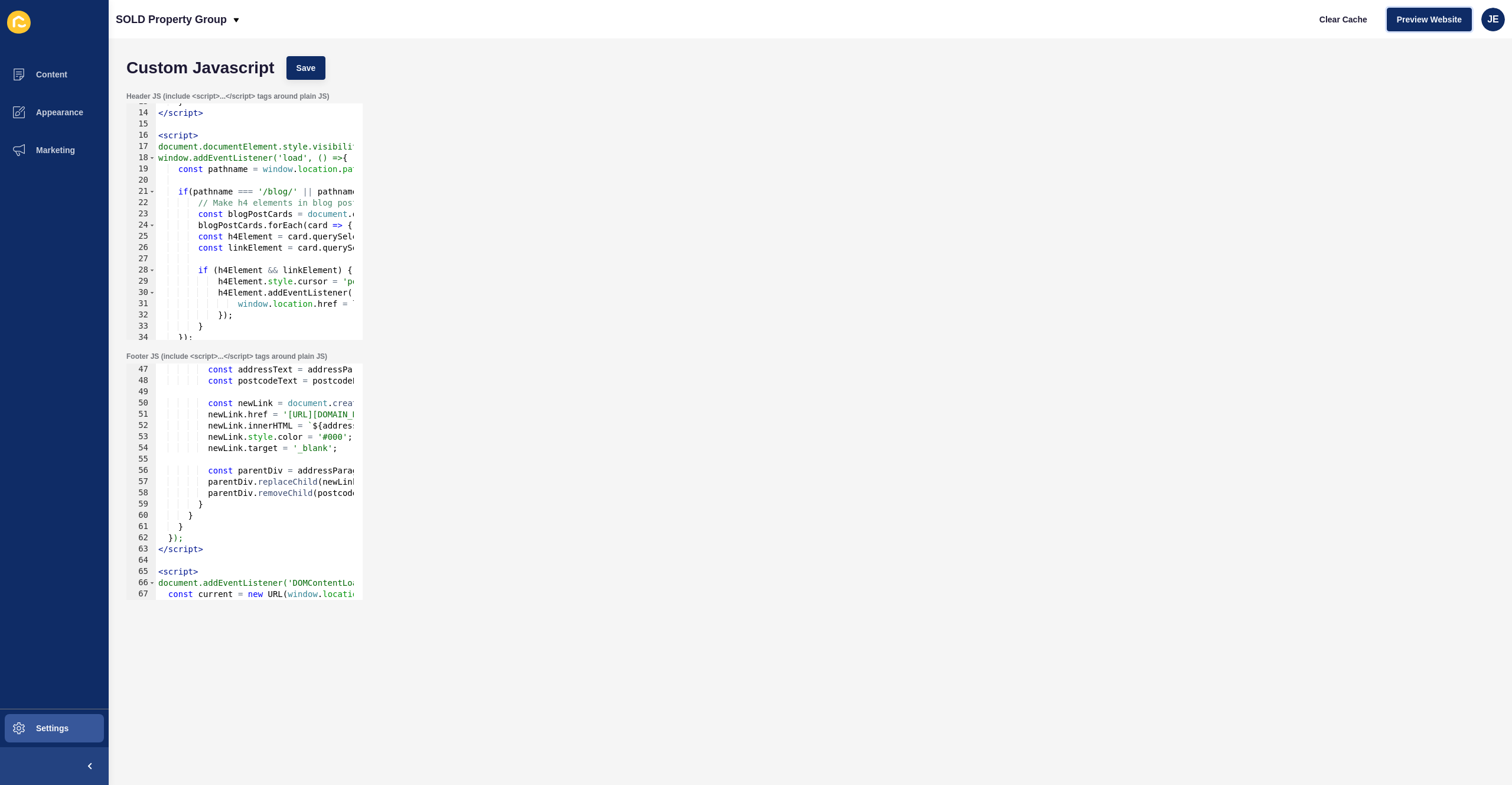
scroll to position [142, 0]
type textarea "// Make h4 elements in blog post cards clickable"
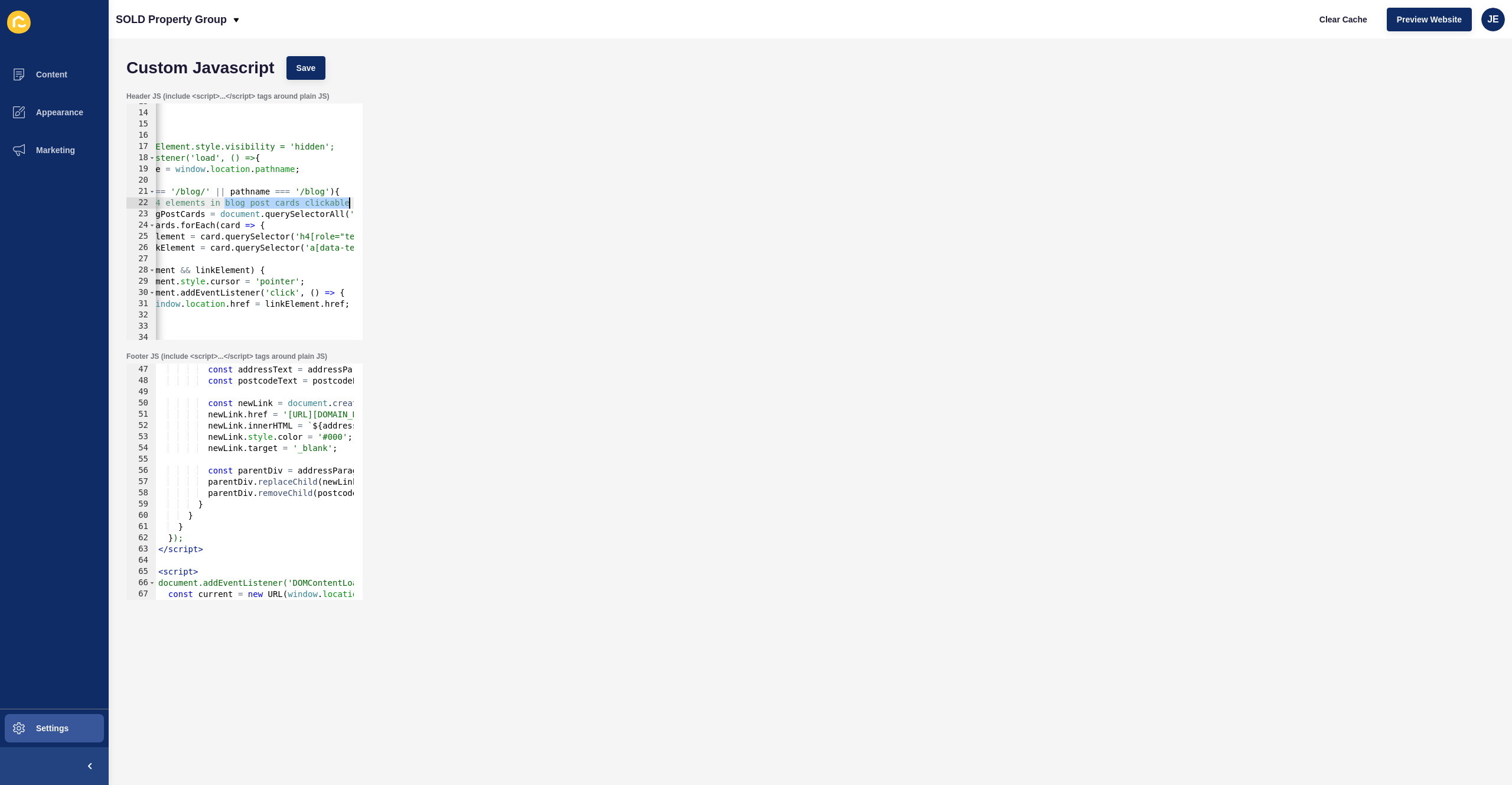
drag, startPoint x: 314, startPoint y: 206, endPoint x: 364, endPoint y: 204, distance: 50.0
click at [364, 204] on div "Header JS (include <script>...</script> tags around plain JS) // Make h4 elemen…" at bounding box center [810, 216] width 1380 height 260
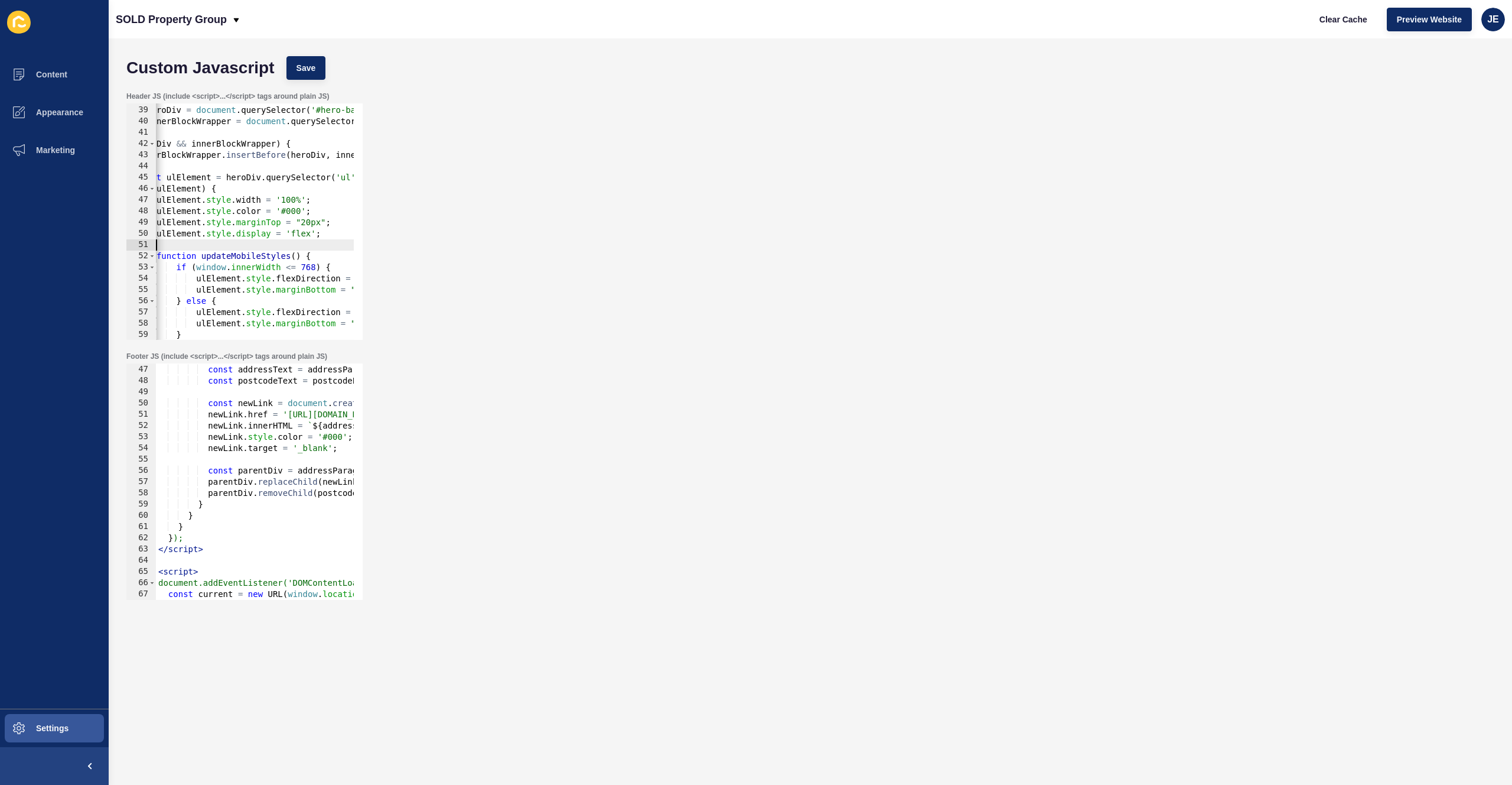
scroll to position [0, 0]
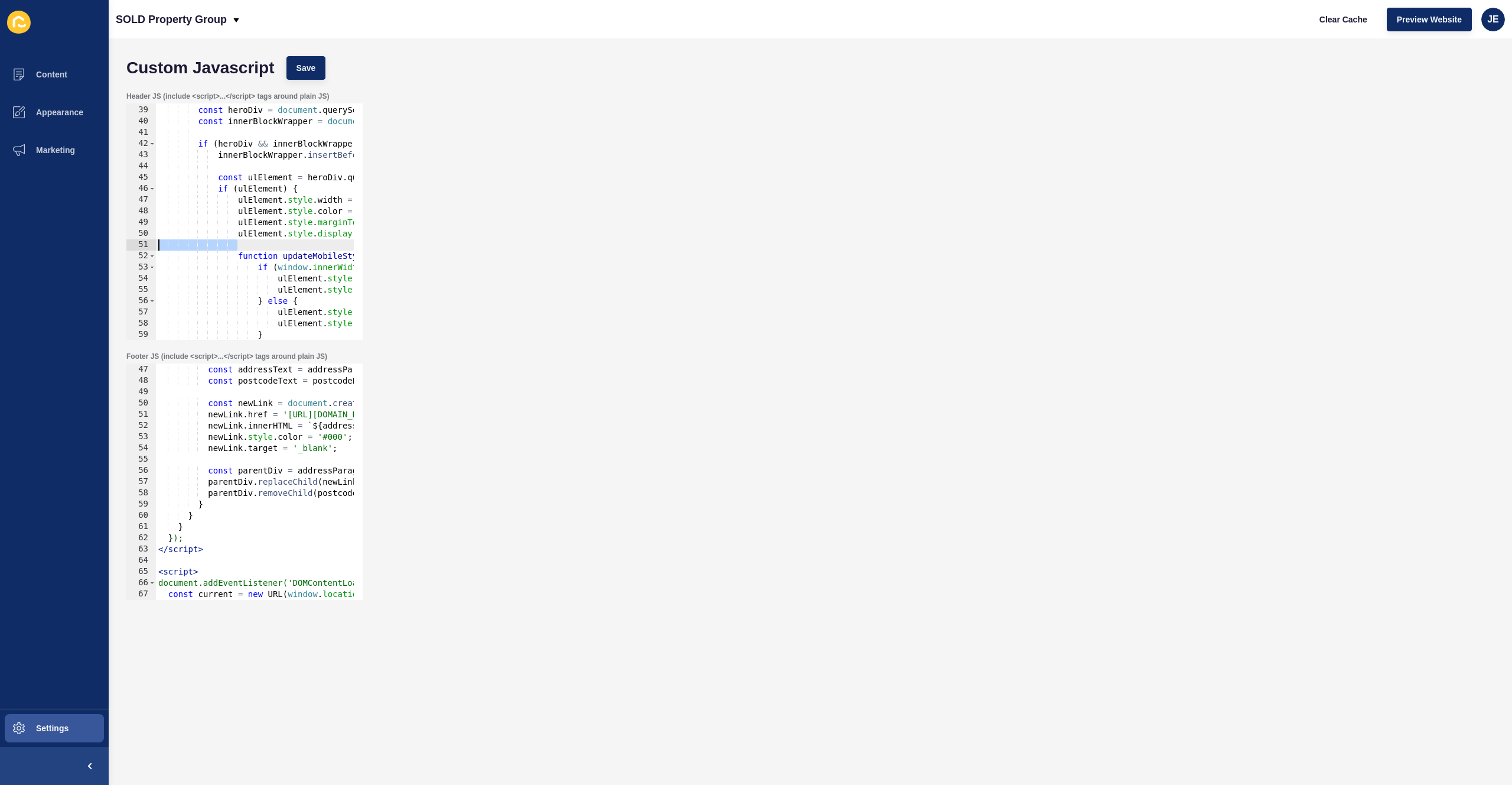
click at [114, 245] on div "Custom Javascript Save Header JS (include <script>...</script> tags around plai…" at bounding box center [810, 412] width 1404 height 746
click at [301, 243] on div "if ( pathname . includes ( '/blog/' ) && pathname !== '/blog' && pathname !== '…" at bounding box center [394, 218] width 476 height 250
drag, startPoint x: 283, startPoint y: 244, endPoint x: 362, endPoint y: 240, distance: 79.1
click at [362, 240] on div "38 39 40 41 42 43 44 45 46 47 48 49 50 51 52 53 54 55 56 57 58 59 60 61 if ( pa…" at bounding box center [244, 221] width 236 height 236
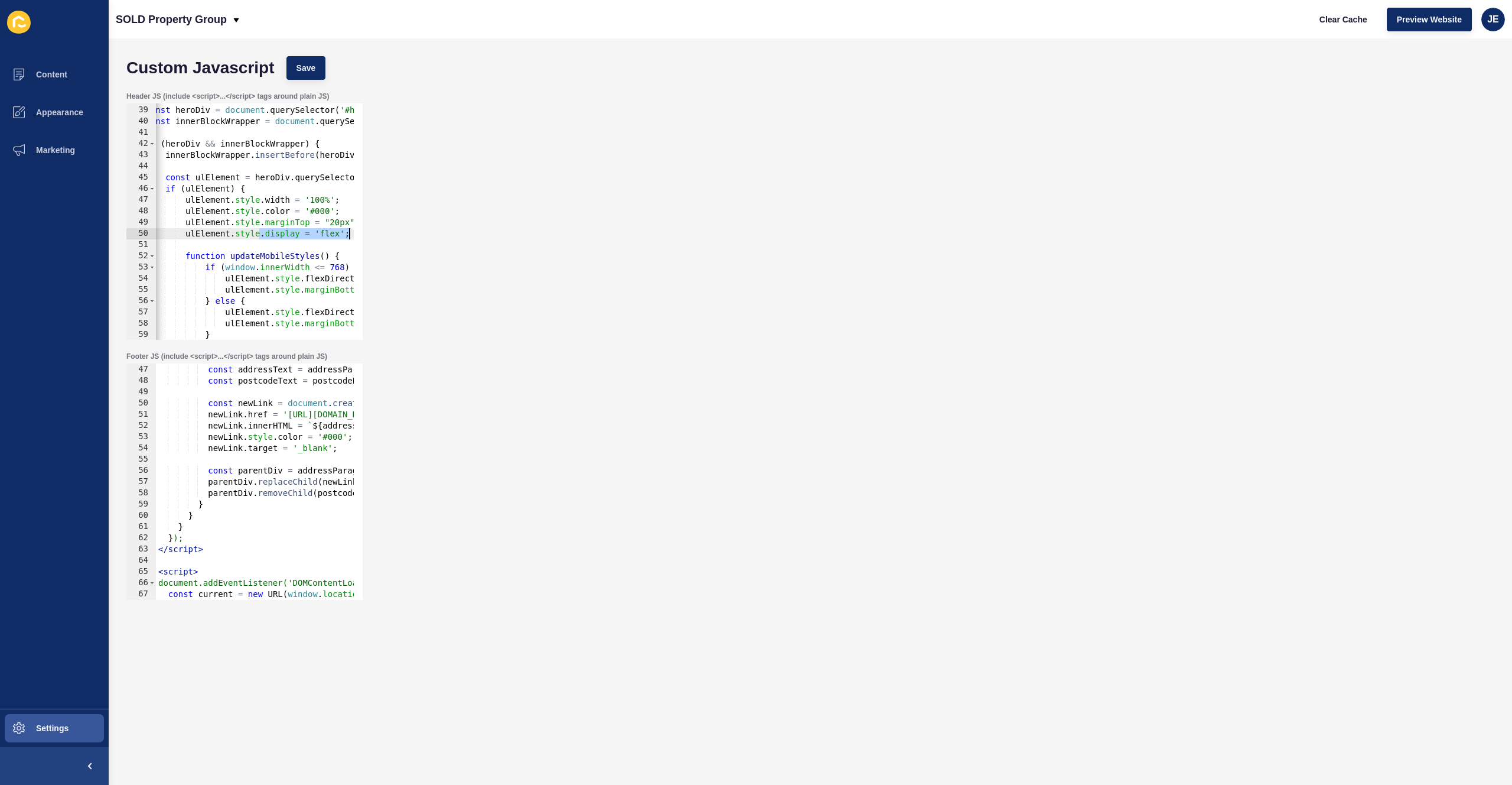
drag, startPoint x: 312, startPoint y: 232, endPoint x: 388, endPoint y: 231, distance: 76.0
click at [388, 231] on div "Header JS (include <script>...</script> tags around plain JS) 38 39 40 41 42 43…" at bounding box center [810, 216] width 1380 height 260
click at [319, 219] on div "if ( pathname . includes ( '/blog/' ) && pathname !== '/blog' && pathname !== '…" at bounding box center [341, 218] width 476 height 250
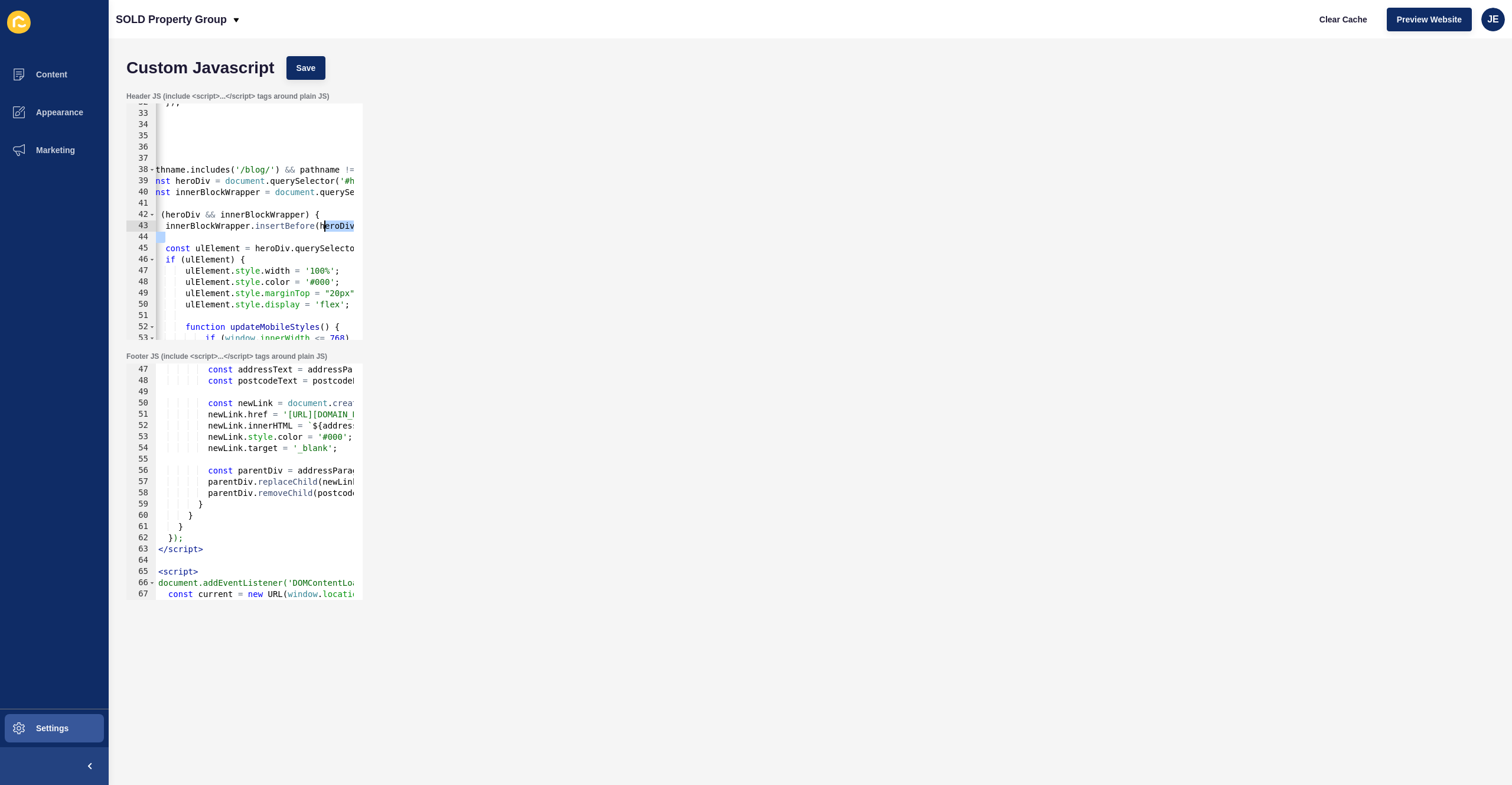
drag, startPoint x: 282, startPoint y: 237, endPoint x: 325, endPoint y: 227, distance: 44.1
click at [325, 227] on div "}) ; } }) ; } if ( pathname . includes ( '/blog/' ) && pathname !== '/blog' && …" at bounding box center [341, 222] width 476 height 250
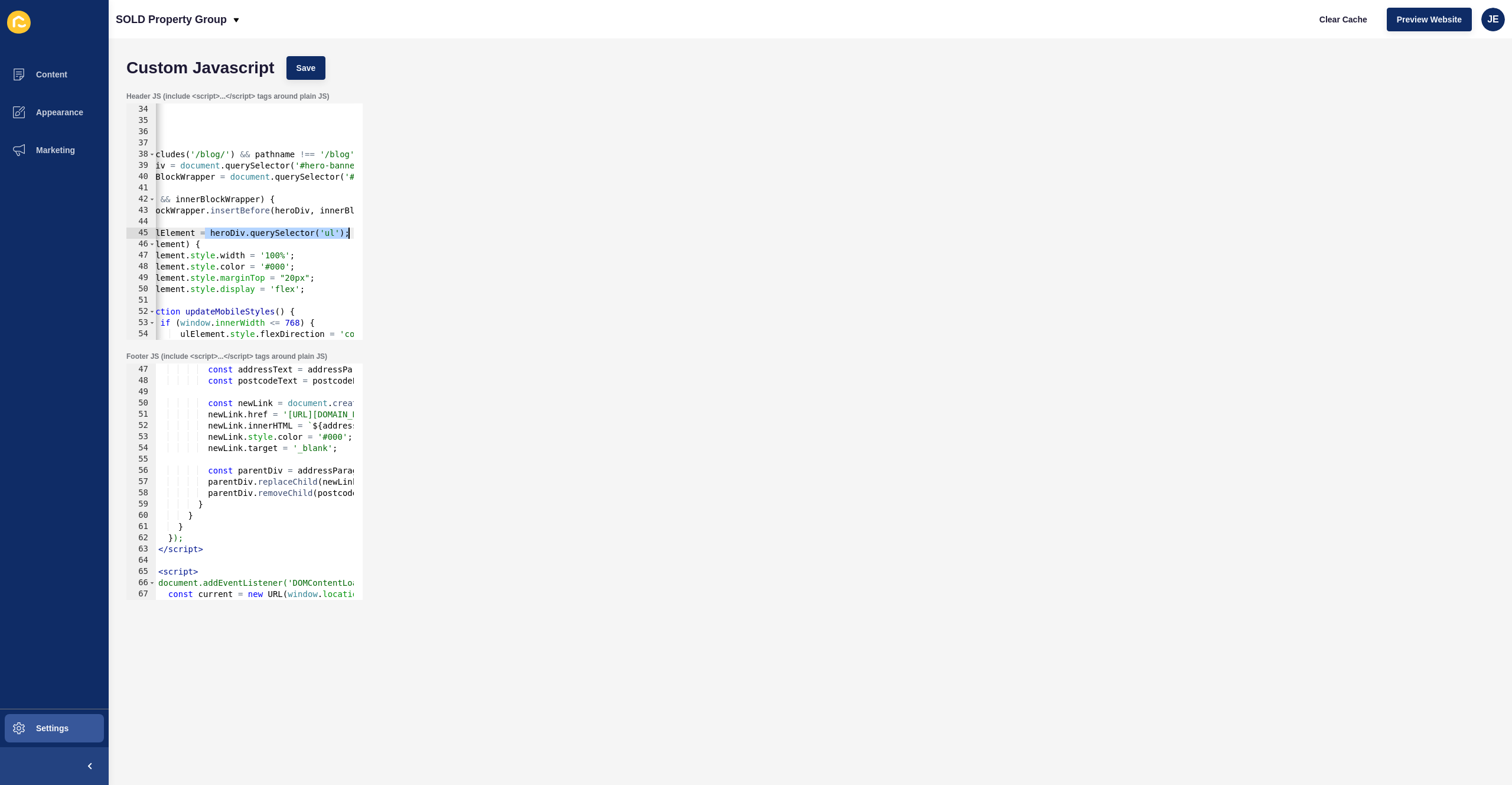
scroll to position [0, 98]
drag, startPoint x: 251, startPoint y: 232, endPoint x: 368, endPoint y: 231, distance: 117.0
click at [368, 231] on div "Header JS (include <script>...</script> tags around plain JS) innerBlockWrapper…" at bounding box center [810, 216] width 1380 height 260
click at [291, 235] on div "} }) ; } if ( pathname . includes ( '/blog/' ) && pathname !== '/blog' && pathn…" at bounding box center [297, 218] width 476 height 250
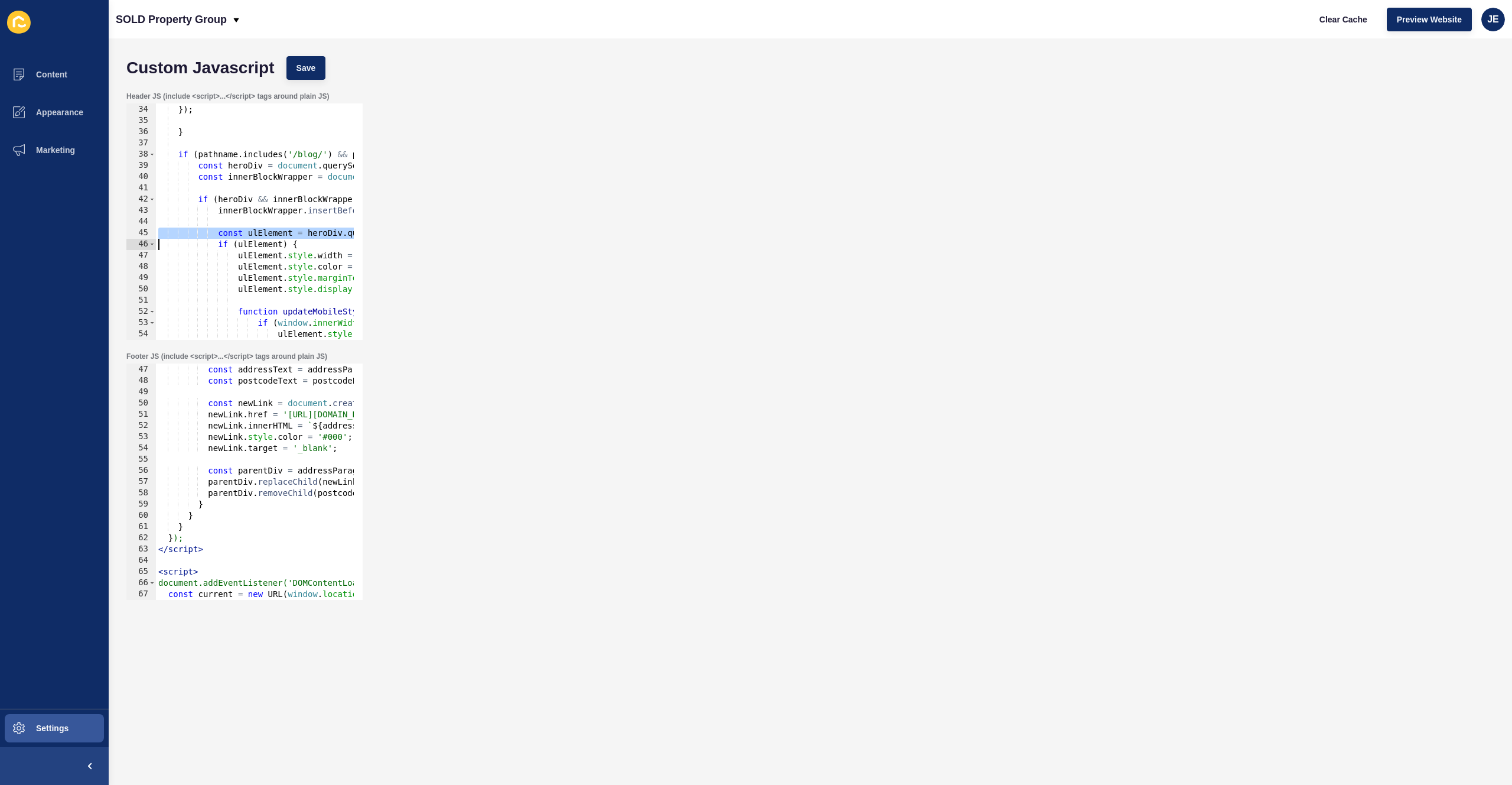
click at [291, 235] on div "} }) ; } if ( pathname . includes ( '/blog/' ) && pathname !== '/blog' && pathn…" at bounding box center [394, 218] width 476 height 250
click at [299, 236] on div "} }) ; } if ( pathname . includes ( '/blog/' ) && pathname !== '/blog' && pathn…" at bounding box center [394, 218] width 476 height 250
type textarea "const ulElement = heroDiv.querySelector('ul');"
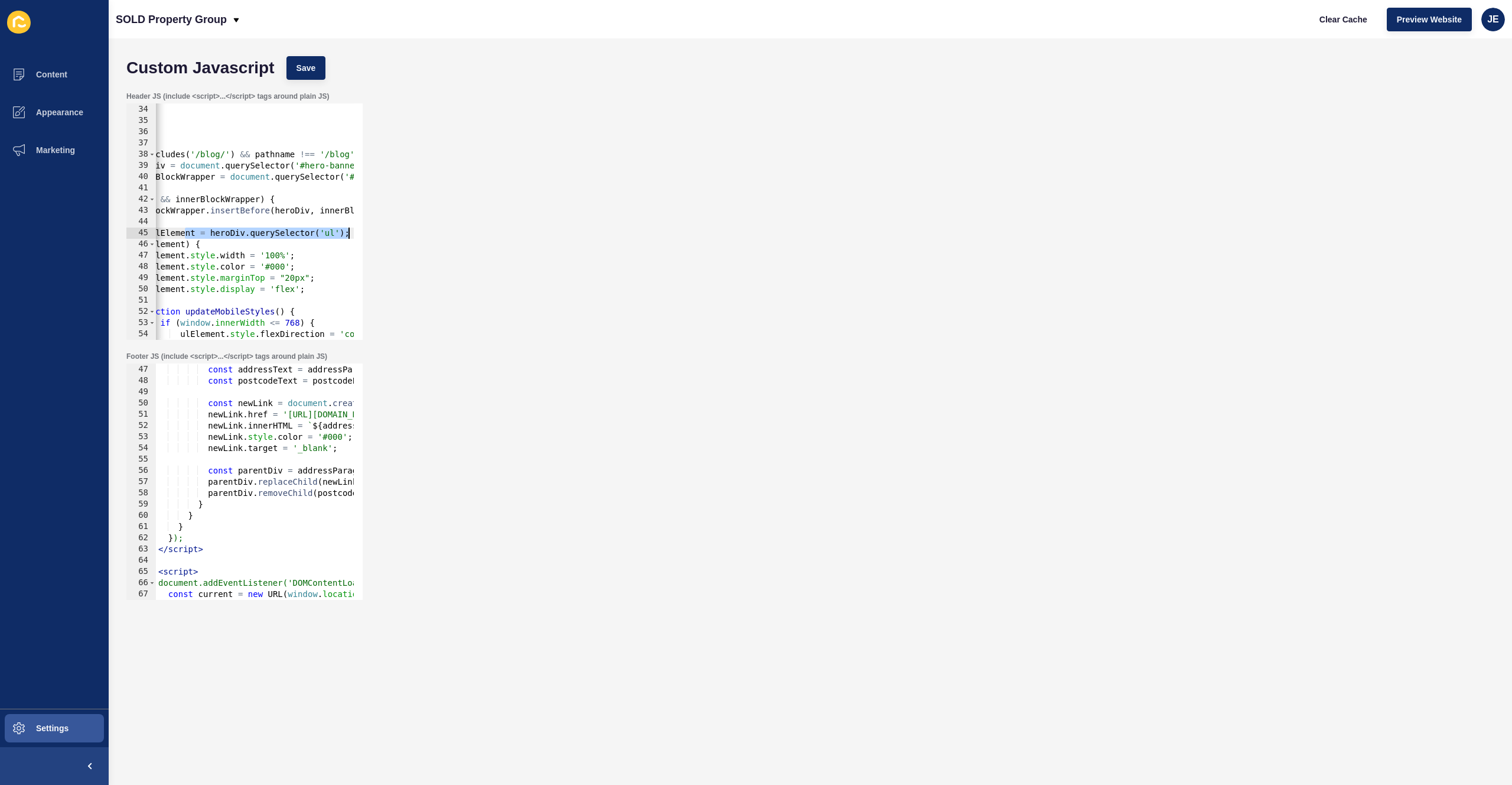
drag, startPoint x: 296, startPoint y: 234, endPoint x: 400, endPoint y: 236, distance: 104.0
click at [400, 236] on div "Header JS (include <script>...</script> tags around plain JS) const ulElement =…" at bounding box center [810, 216] width 1380 height 260
click at [355, 233] on div at bounding box center [357, 120] width 12 height 775
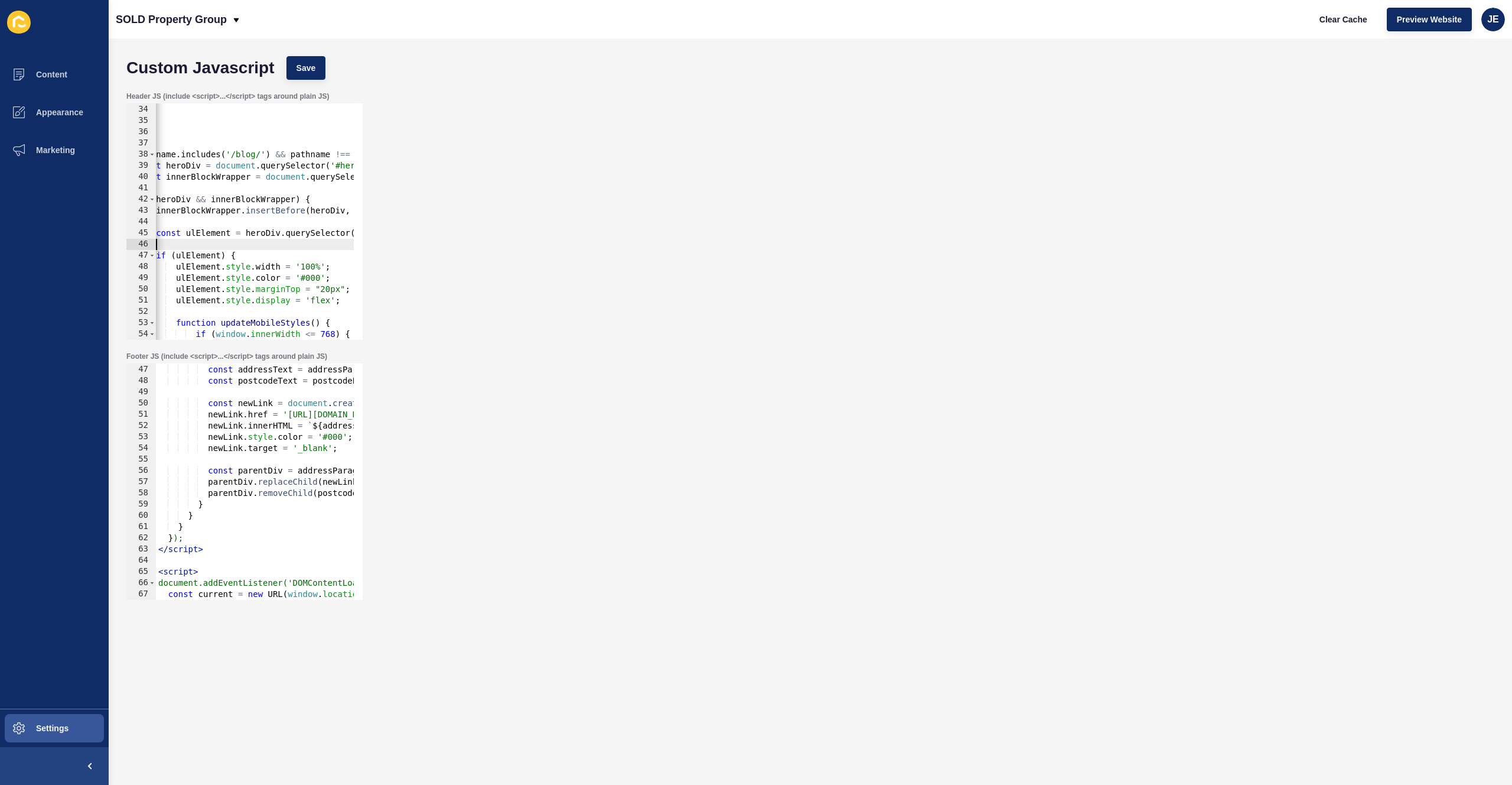
paste textarea
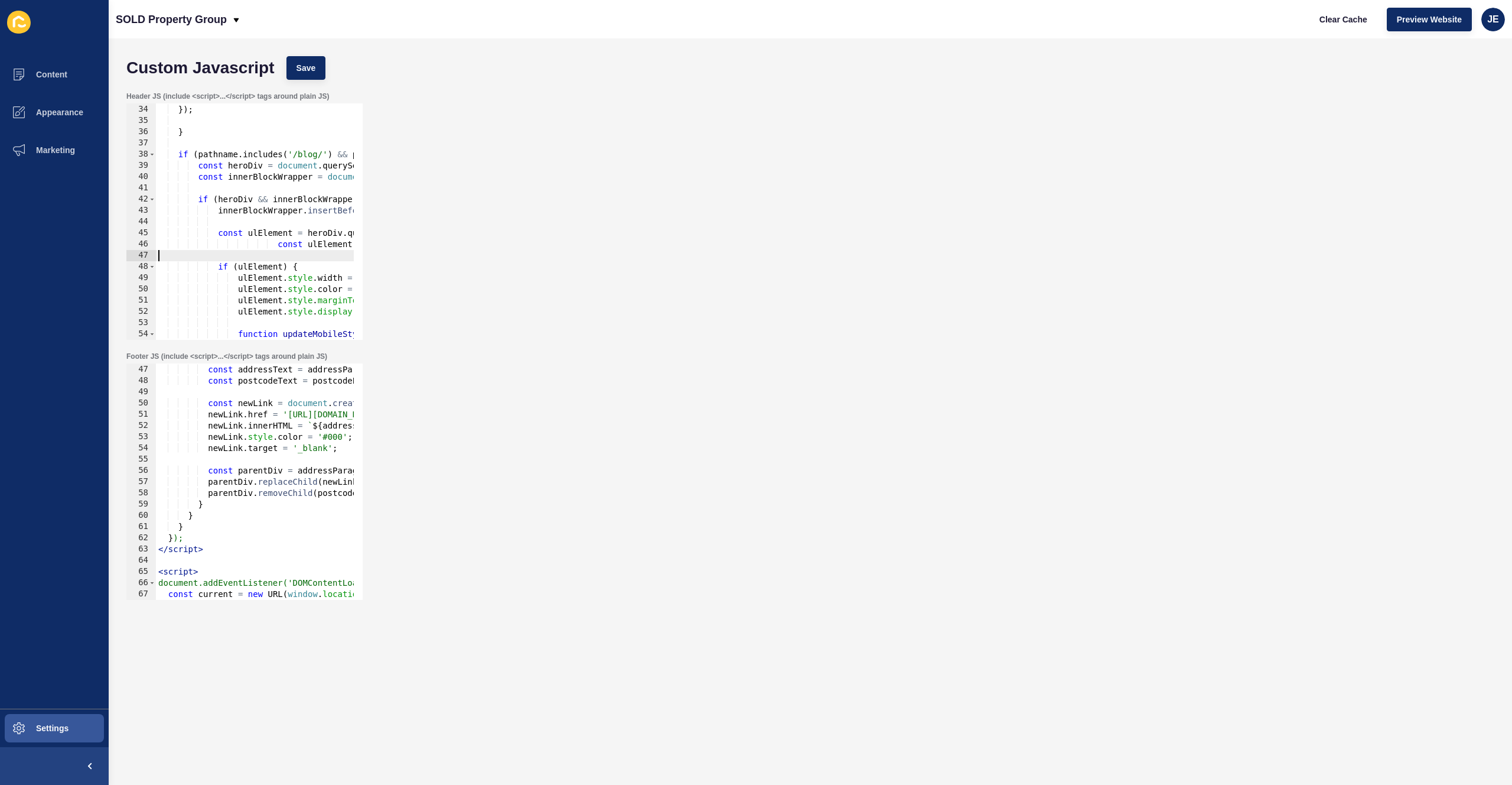
click at [278, 247] on div "} }) ; } if ( pathname . includes ( '/blog/' ) && pathname !== '/blog' && pathn…" at bounding box center [394, 218] width 476 height 250
click at [271, 245] on div "} }) ; } if ( pathname . includes ( '/blog/' ) && pathname !== '/blog' && pathn…" at bounding box center [394, 218] width 476 height 250
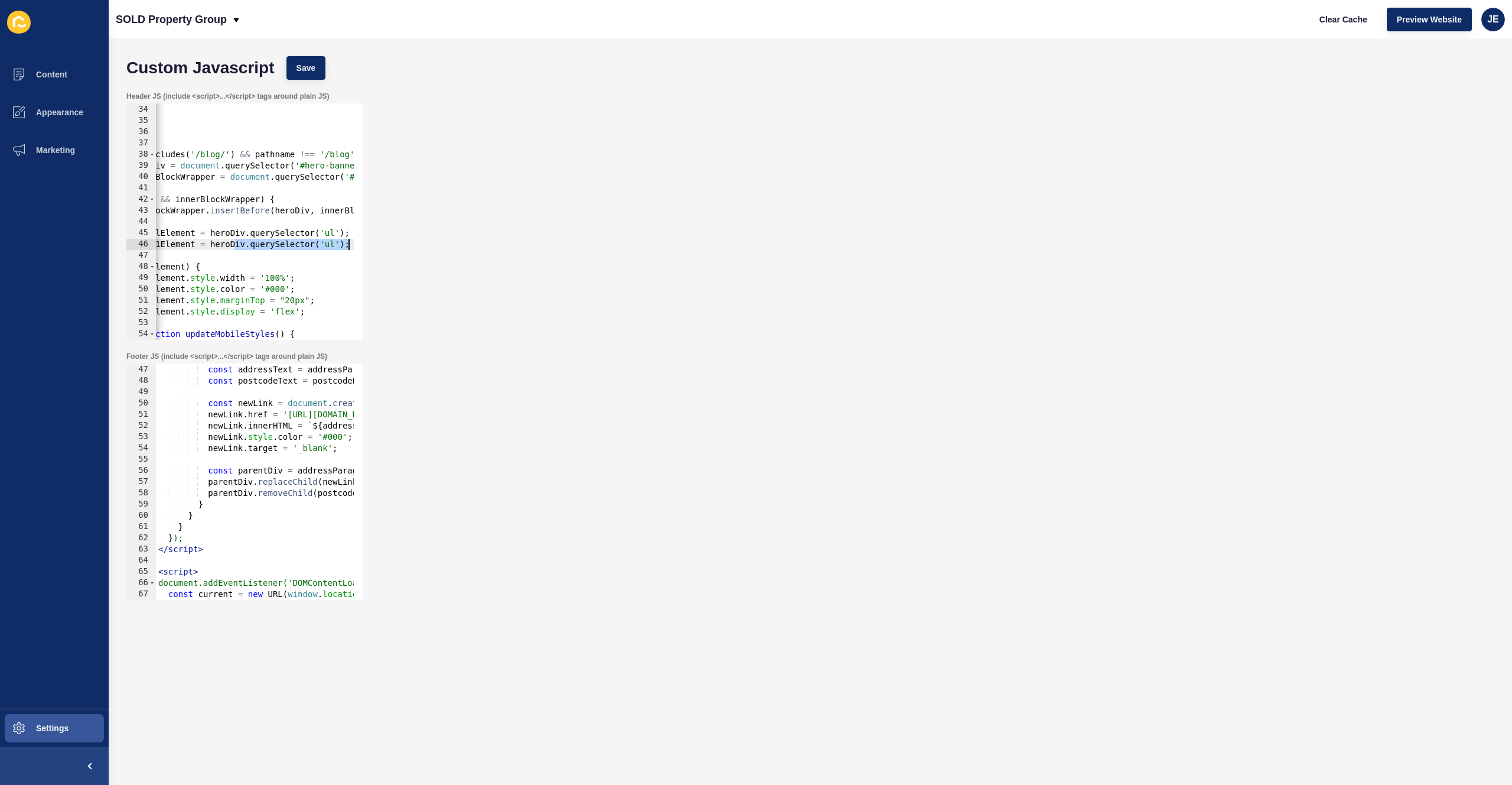
drag, startPoint x: 330, startPoint y: 245, endPoint x: 364, endPoint y: 243, distance: 34.1
click at [364, 243] on div "Header JS (include <script>...</script> tags around plain JS) const h1Element =…" at bounding box center [810, 216] width 1380 height 260
click at [334, 245] on div "} }) ; } if ( pathname . includes ( '/blog/' ) && pathname !== '/blog' && pathn…" at bounding box center [297, 218] width 476 height 250
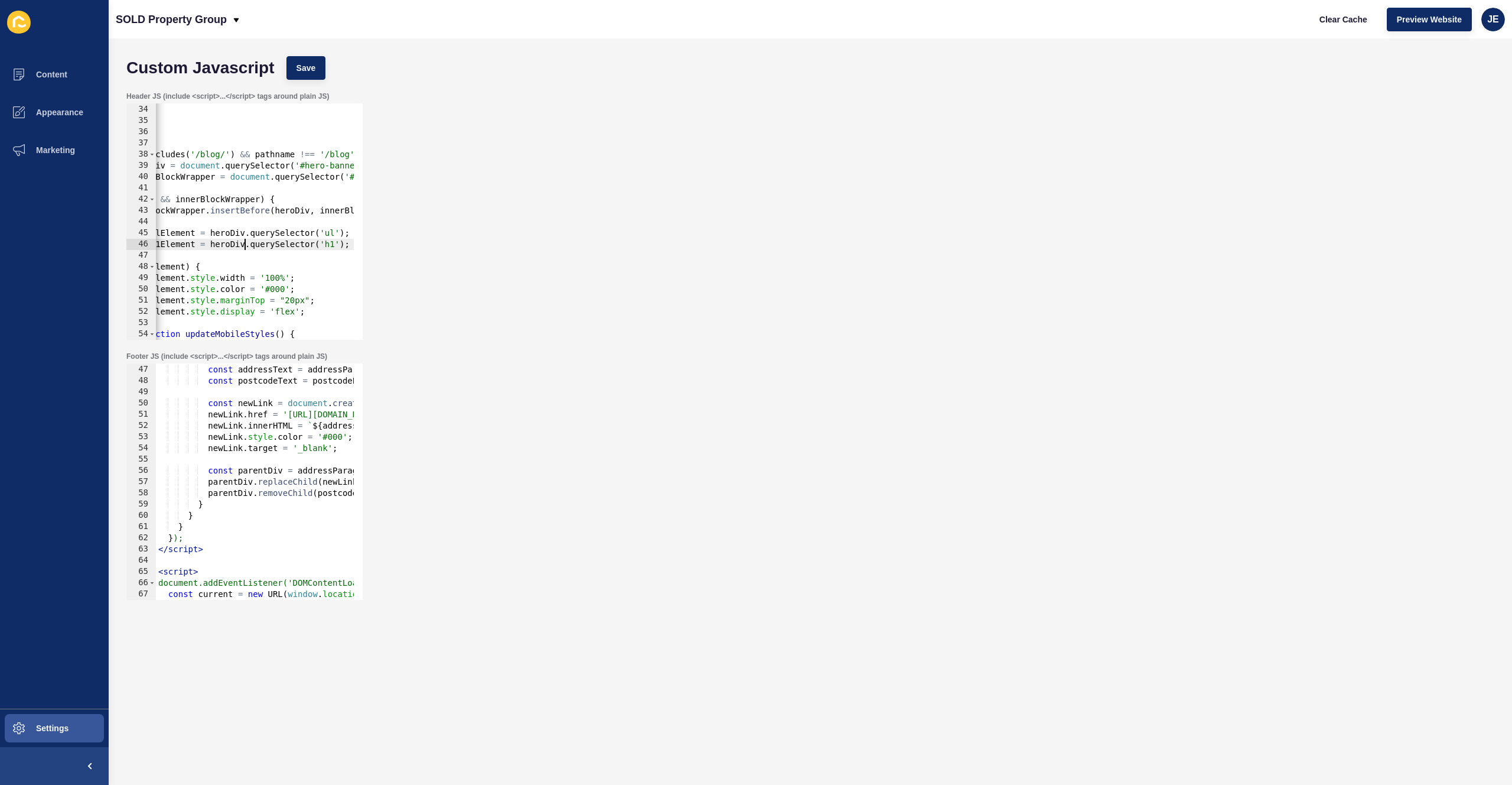
click at [244, 246] on div "} }) ; } if ( pathname . includes ( '/blog/' ) && pathname !== '/blog' && pathn…" at bounding box center [297, 218] width 476 height 250
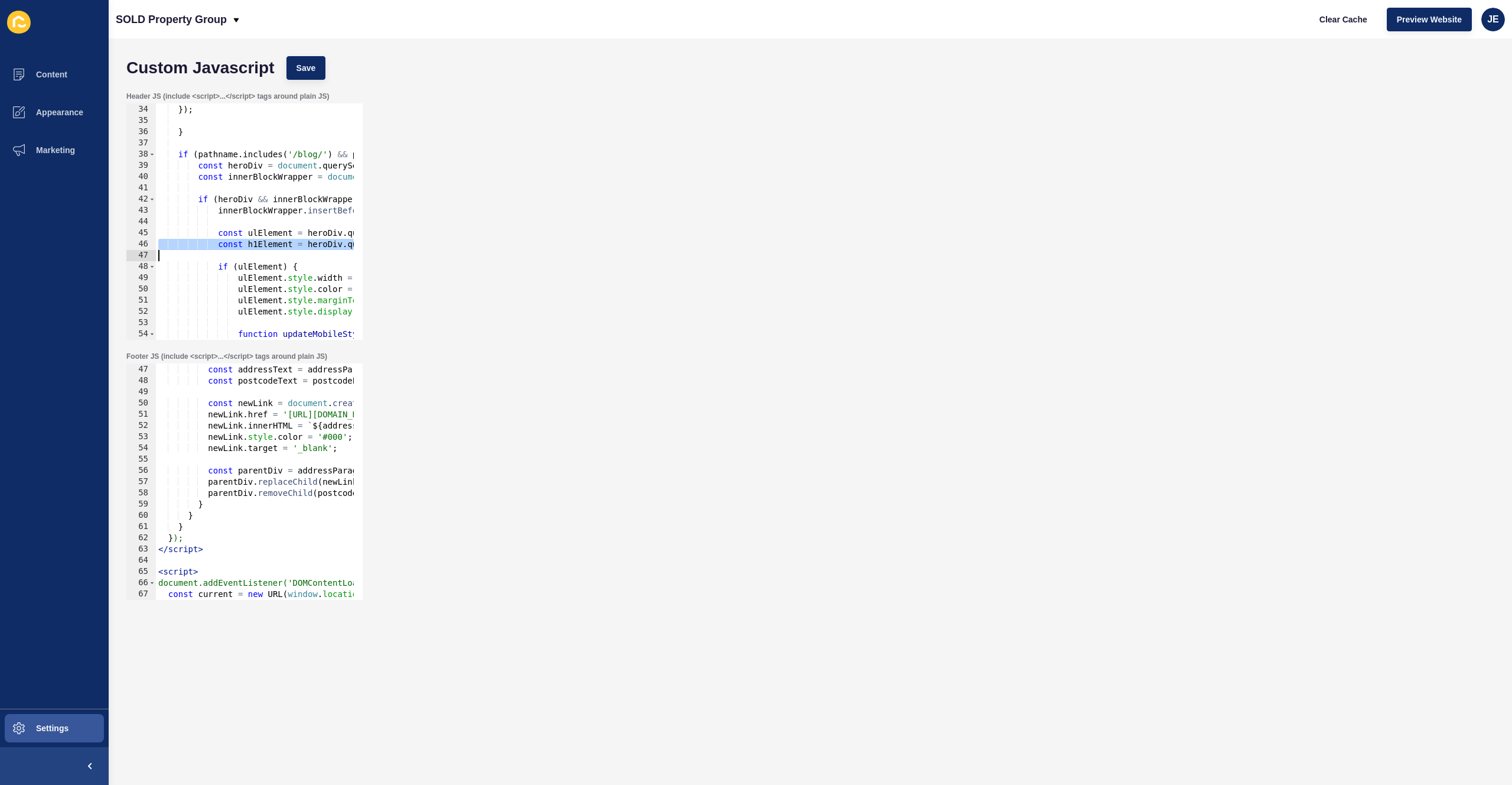
click at [244, 246] on div "} }) ; } if ( pathname . includes ( '/blog/' ) && pathname !== '/blog' && pathn…" at bounding box center [394, 218] width 476 height 250
type textarea "const h1Element = heroDiv.querySelector('h1');"
click at [276, 254] on div "} }) ; } if ( pathname . includes ( '/blog/' ) && pathname !== '/blog' && pathn…" at bounding box center [394, 218] width 476 height 250
paste textarea "}"
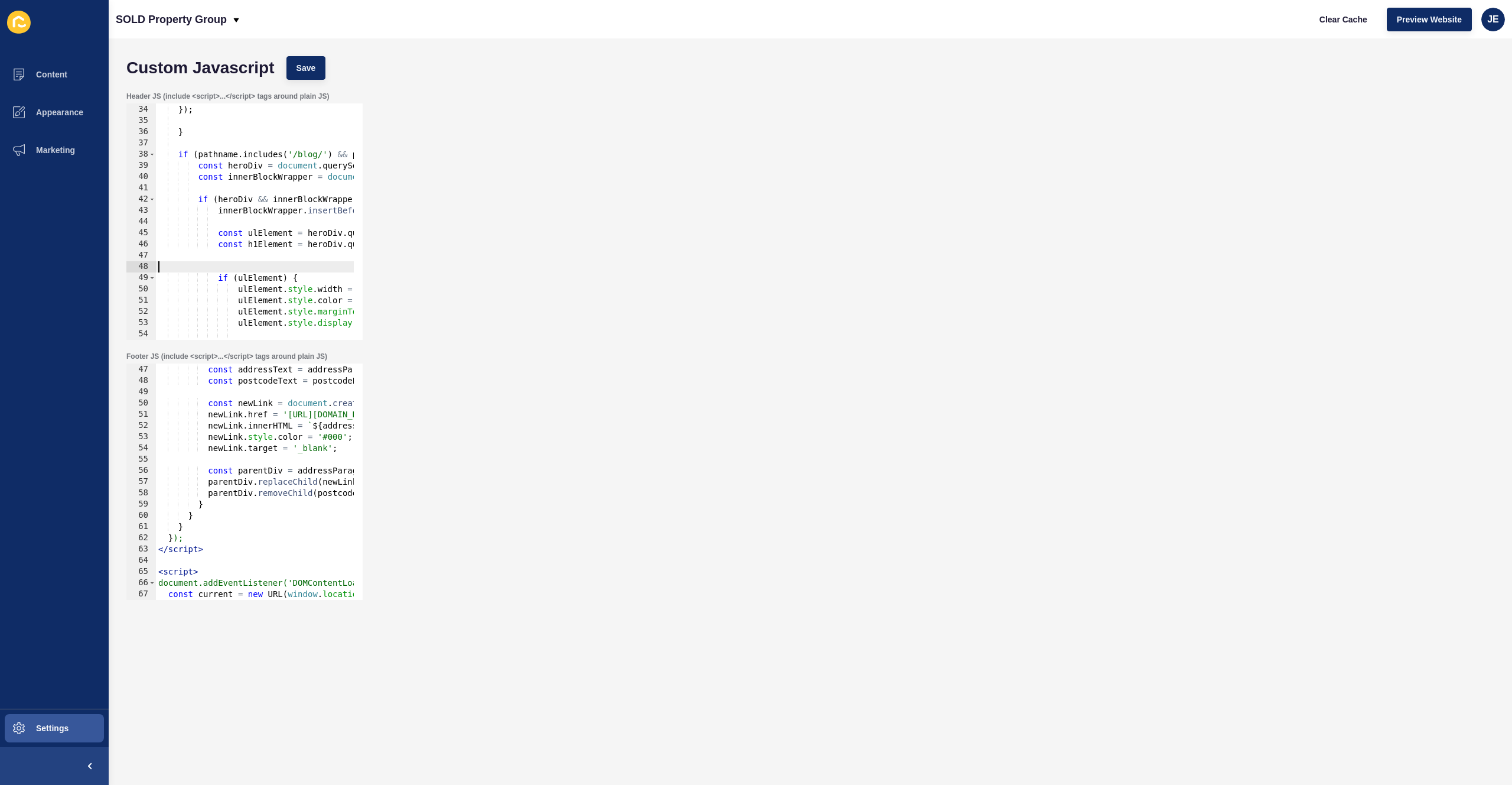
type textarea "}"
drag, startPoint x: 193, startPoint y: 287, endPoint x: 135, endPoint y: 262, distance: 63.2
click at [135, 262] on div "33 34 35 36 37 38 39 40 41 42 43 44 45 46 47 48 49 50 51 52 53 54 55 56 } }) ; …" at bounding box center [244, 221] width 236 height 236
click at [320, 73] on button "Save" at bounding box center [307, 68] width 40 height 24
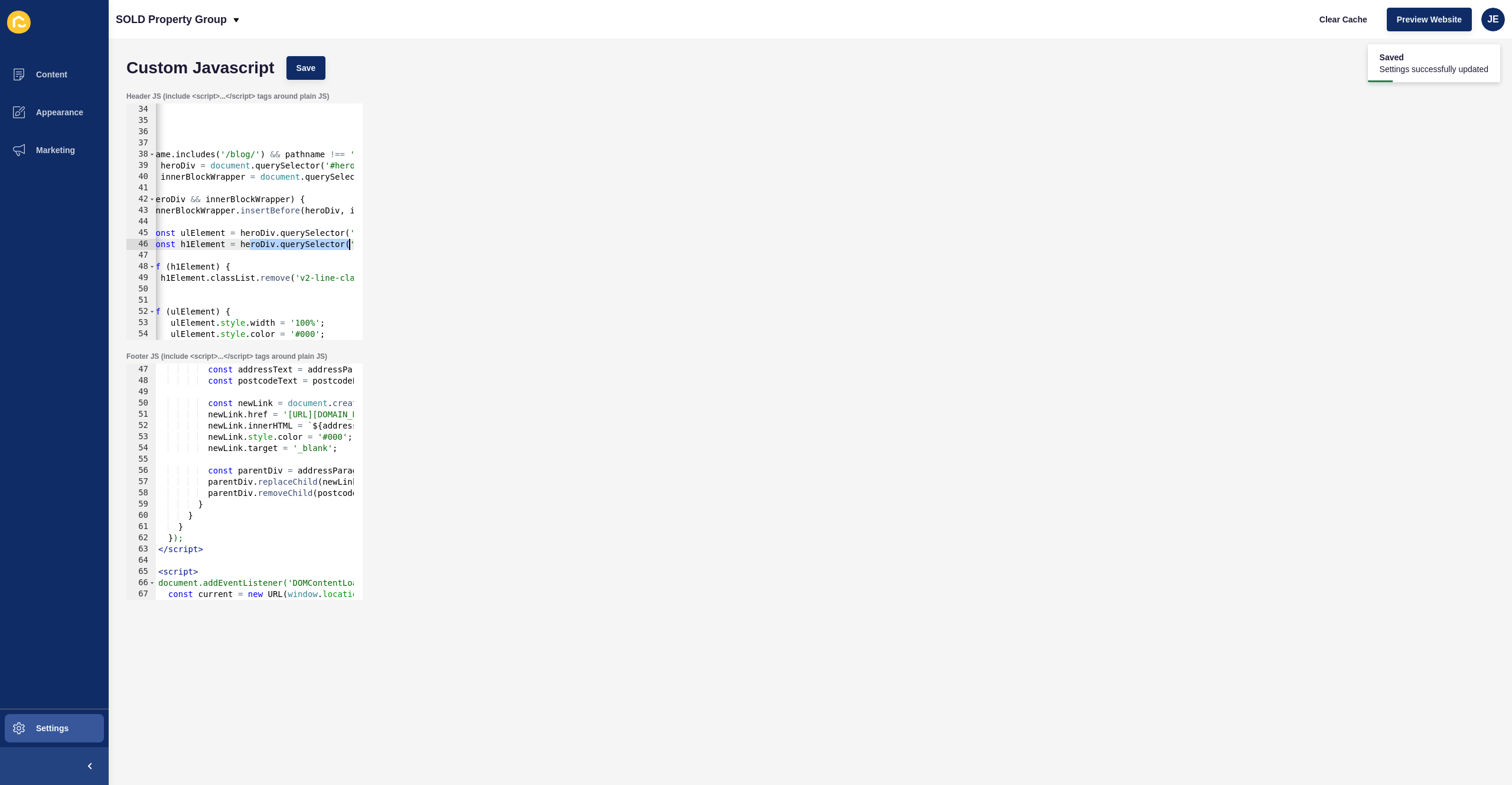
scroll to position [0, 98]
drag, startPoint x: 317, startPoint y: 246, endPoint x: 368, endPoint y: 247, distance: 51.0
click at [368, 247] on div "Header JS (include <script>...</script> tags around plain JS) const h1Element =…" at bounding box center [810, 216] width 1380 height 260
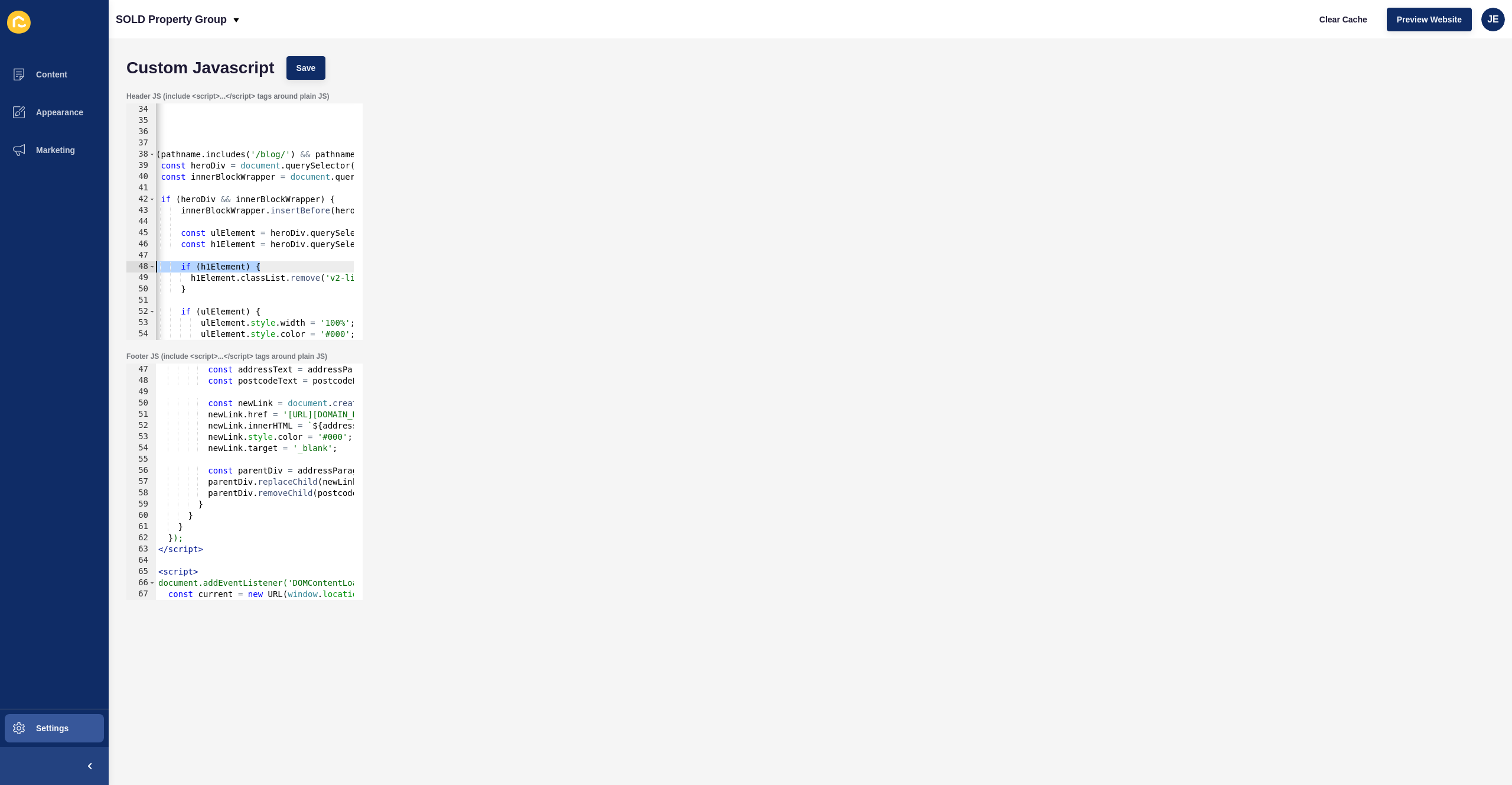
scroll to position [0, 0]
drag, startPoint x: 218, startPoint y: 261, endPoint x: 148, endPoint y: 261, distance: 70.0
click at [145, 261] on div "const h1Element = heroDiv.querySelector('h1'); 33 34 35 36 37 38 39 40 41 42 43…" at bounding box center [244, 221] width 236 height 236
type textarea "if (h1Element) {"
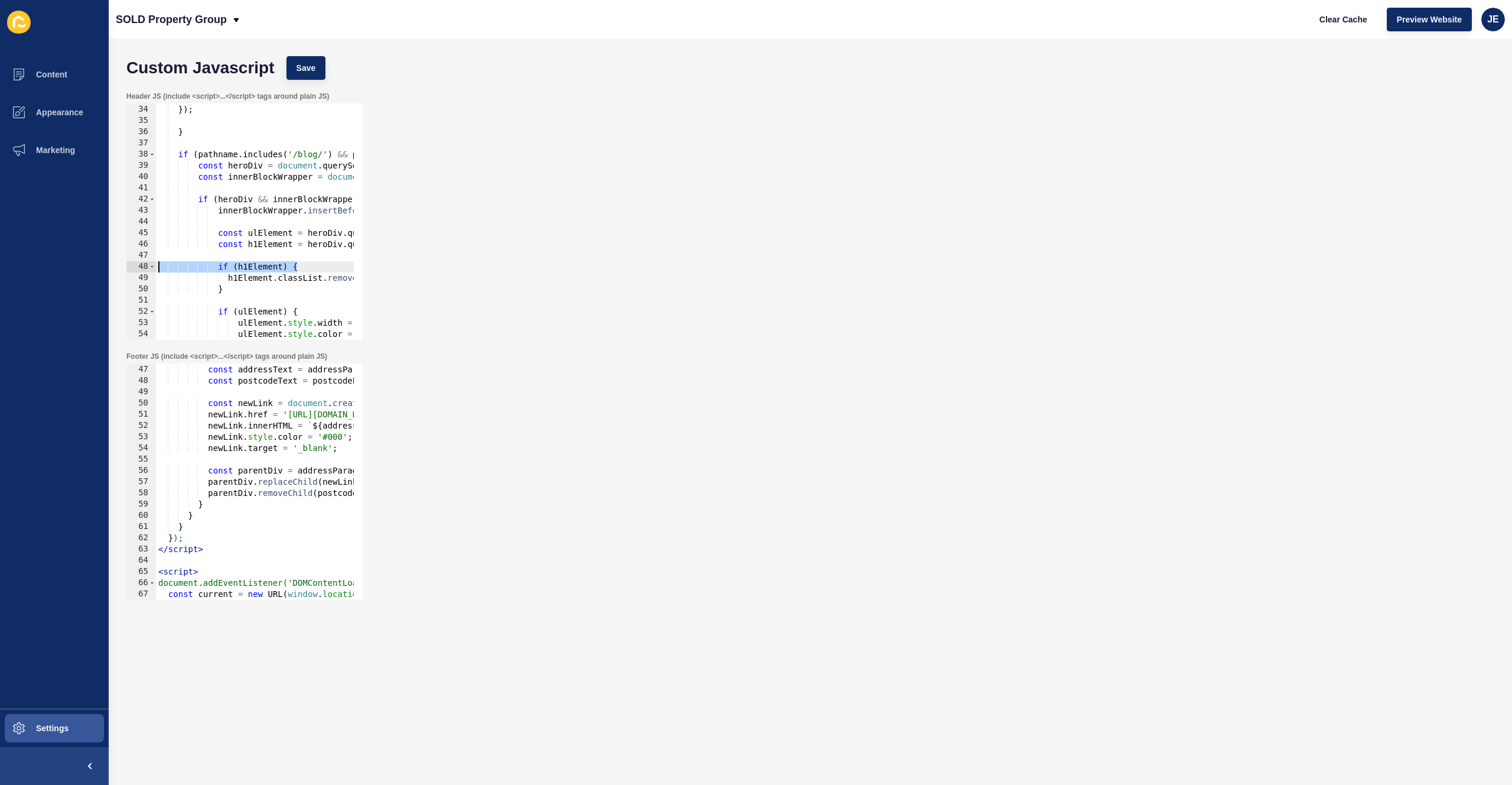
click at [283, 252] on div "} }) ; } if ( pathname . includes ( '/blog/' ) && pathname !== '/blog' && pathn…" at bounding box center [394, 218] width 476 height 250
click at [304, 64] on span "Save" at bounding box center [306, 68] width 19 height 12
click at [1344, 24] on span "Clear Cache" at bounding box center [1344, 19] width 48 height 12
click at [305, 256] on div "} }) ; } if ( pathname . includes ( '/blog/' ) && pathname !== '/blog' && pathn…" at bounding box center [394, 218] width 476 height 250
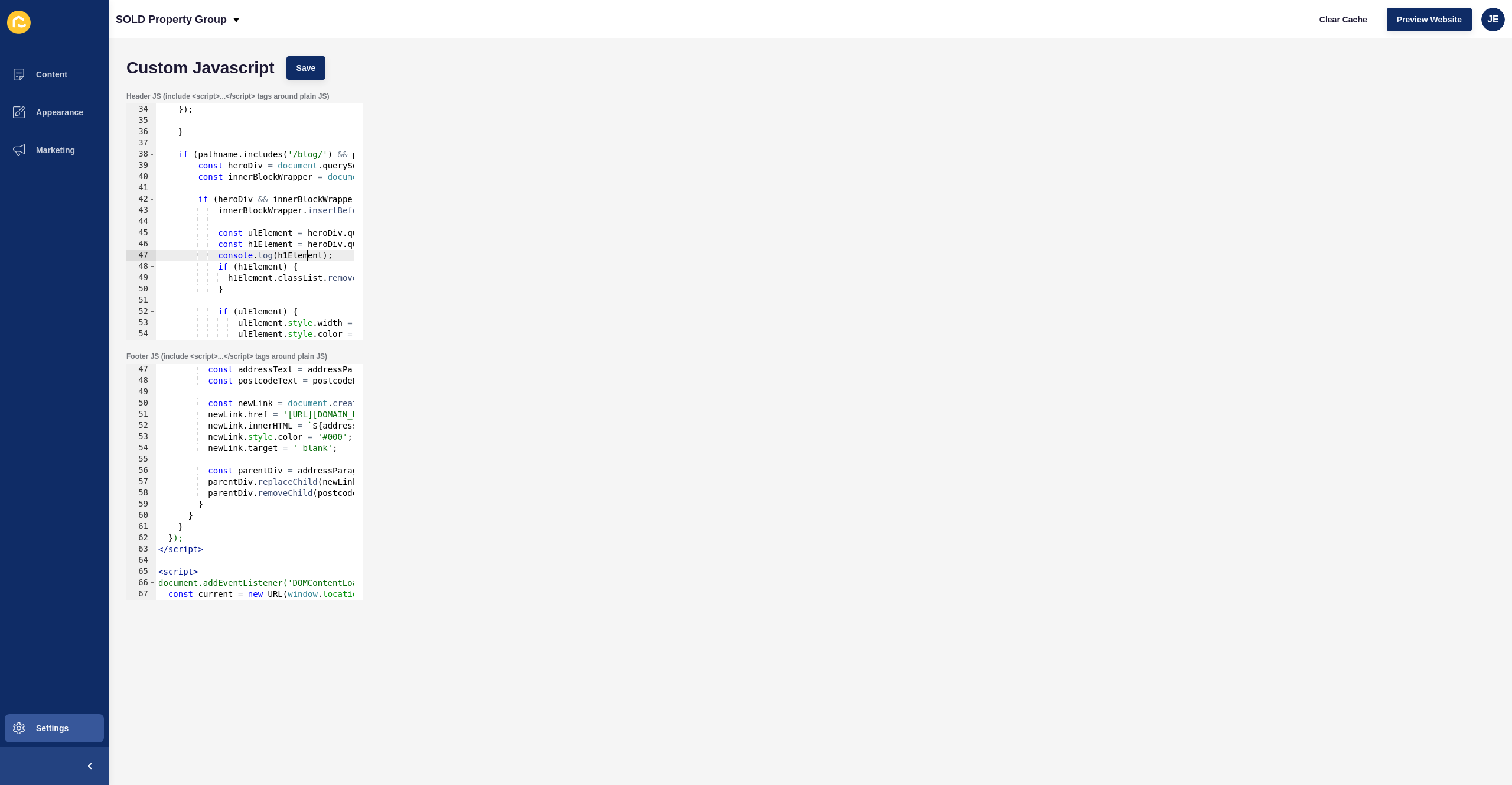
click at [305, 256] on div "} }) ; } if ( pathname . includes ( '/blog/' ) && pathname !== '/blog' && pathn…" at bounding box center [394, 218] width 476 height 250
click at [214, 289] on div "} }) ; } if ( pathname . includes ( '/blog/' ) && pathname !== '/blog' && pathn…" at bounding box center [394, 218] width 476 height 250
type textarea "}"
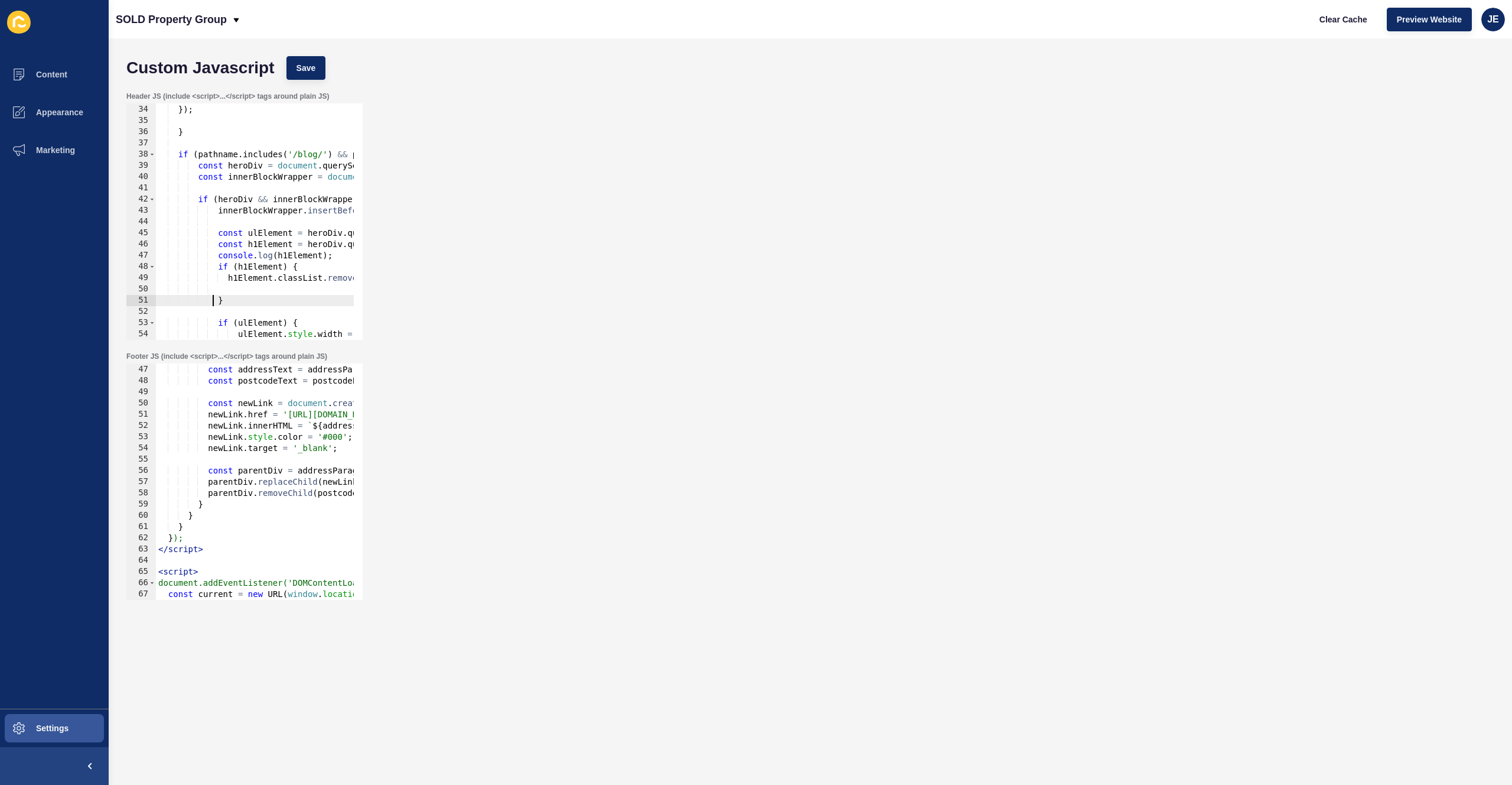
click at [258, 286] on div "} }) ; } if ( pathname . includes ( '/blog/' ) && pathname !== '/blog' && pathn…" at bounding box center [394, 218] width 476 height 250
paste textarea
click at [337, 292] on div "} }) ; } if ( pathname . includes ( '/blog/' ) && pathname !== '/blog' && pathn…" at bounding box center [394, 218] width 476 height 250
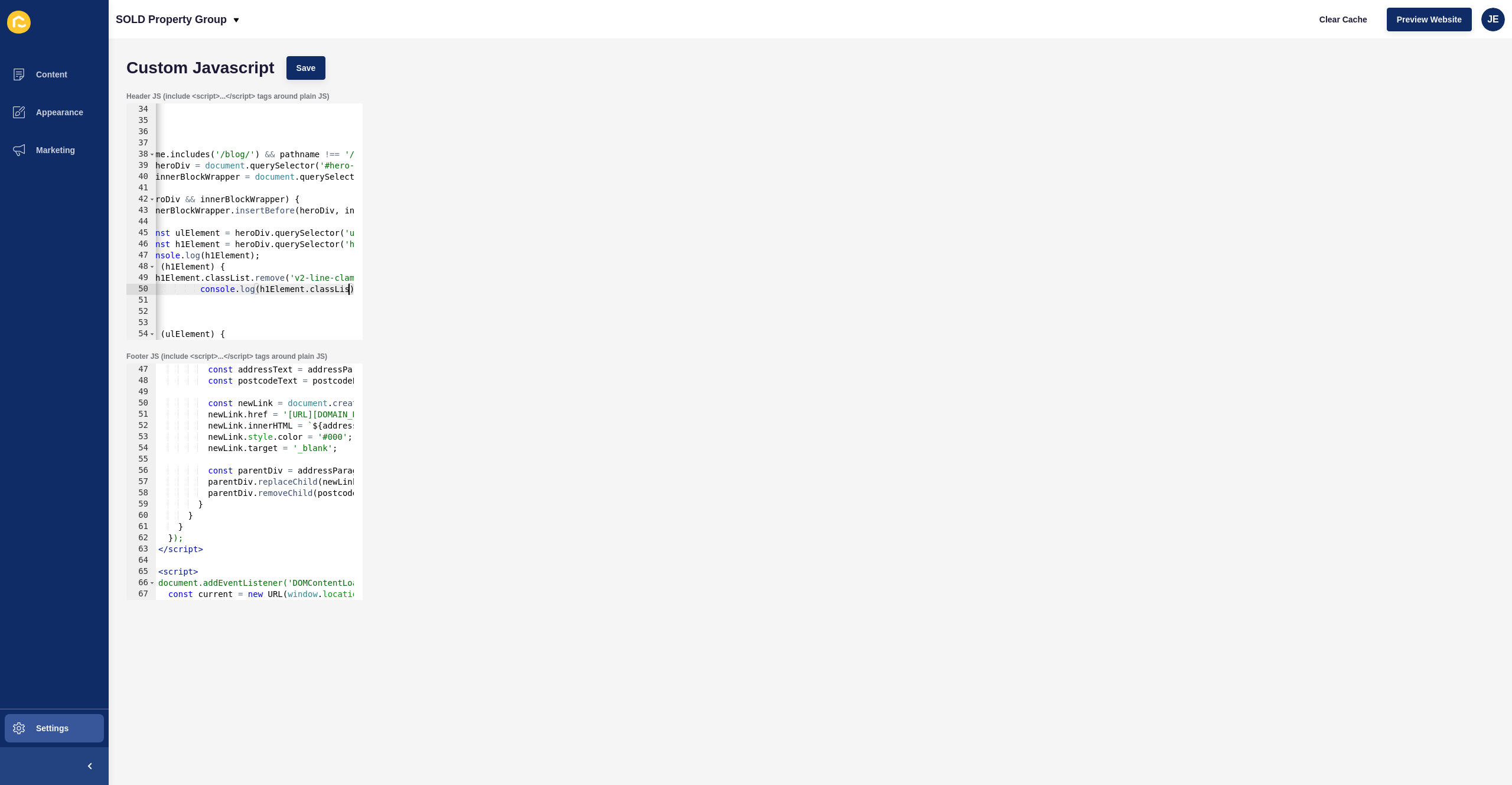
scroll to position [0, 77]
type textarea "console.log(h1Element.classList);"
click at [326, 73] on div "Custom Javascript Save" at bounding box center [810, 68] width 1380 height 35
click at [319, 70] on button "Save" at bounding box center [307, 68] width 40 height 24
click at [1320, 25] on button "Clear Cache" at bounding box center [1343, 20] width 68 height 24
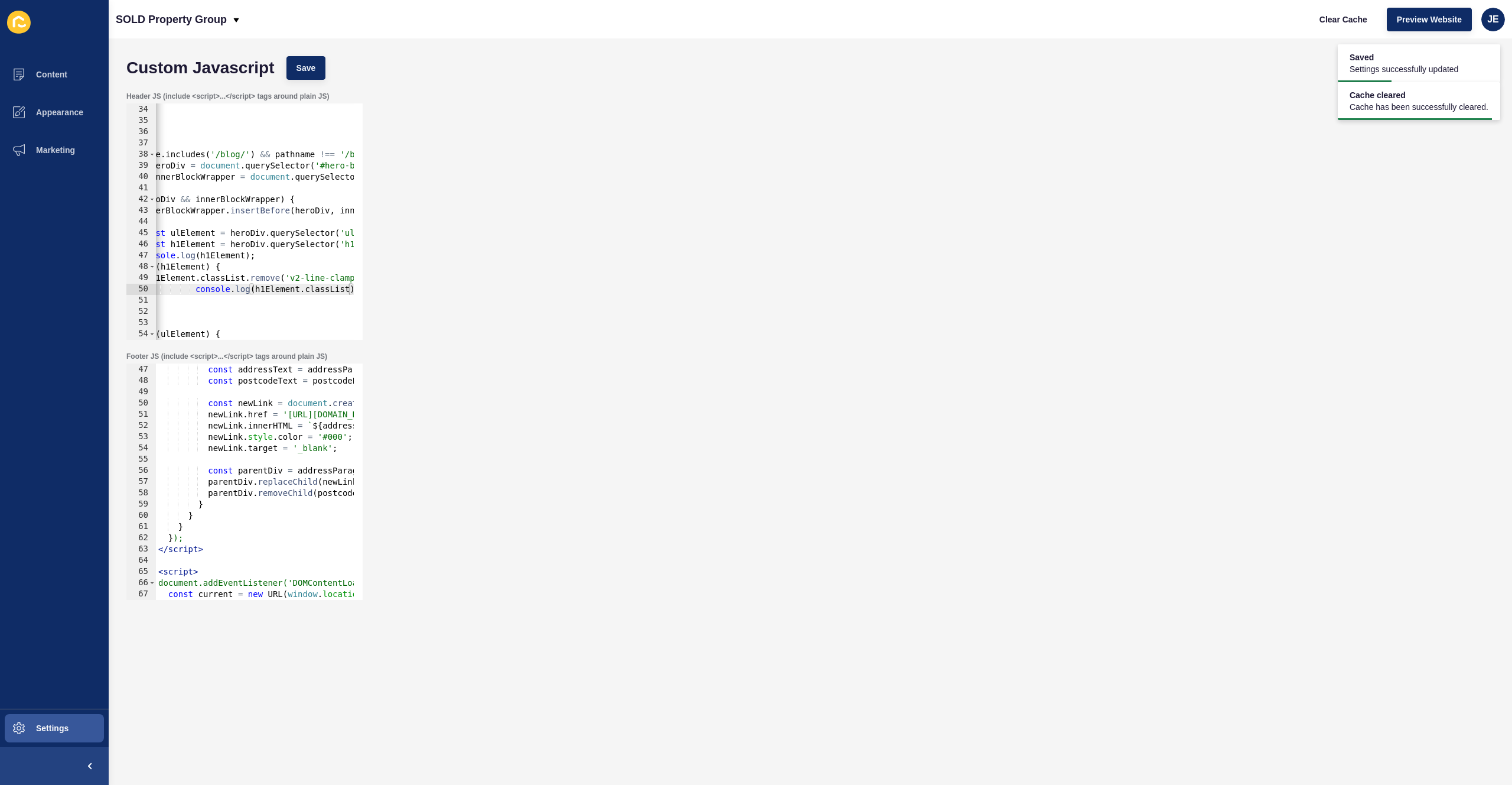
click at [1056, 273] on div "Header JS (include <script>...</script> tags around plain JS) console.log(h1Ele…" at bounding box center [810, 216] width 1380 height 260
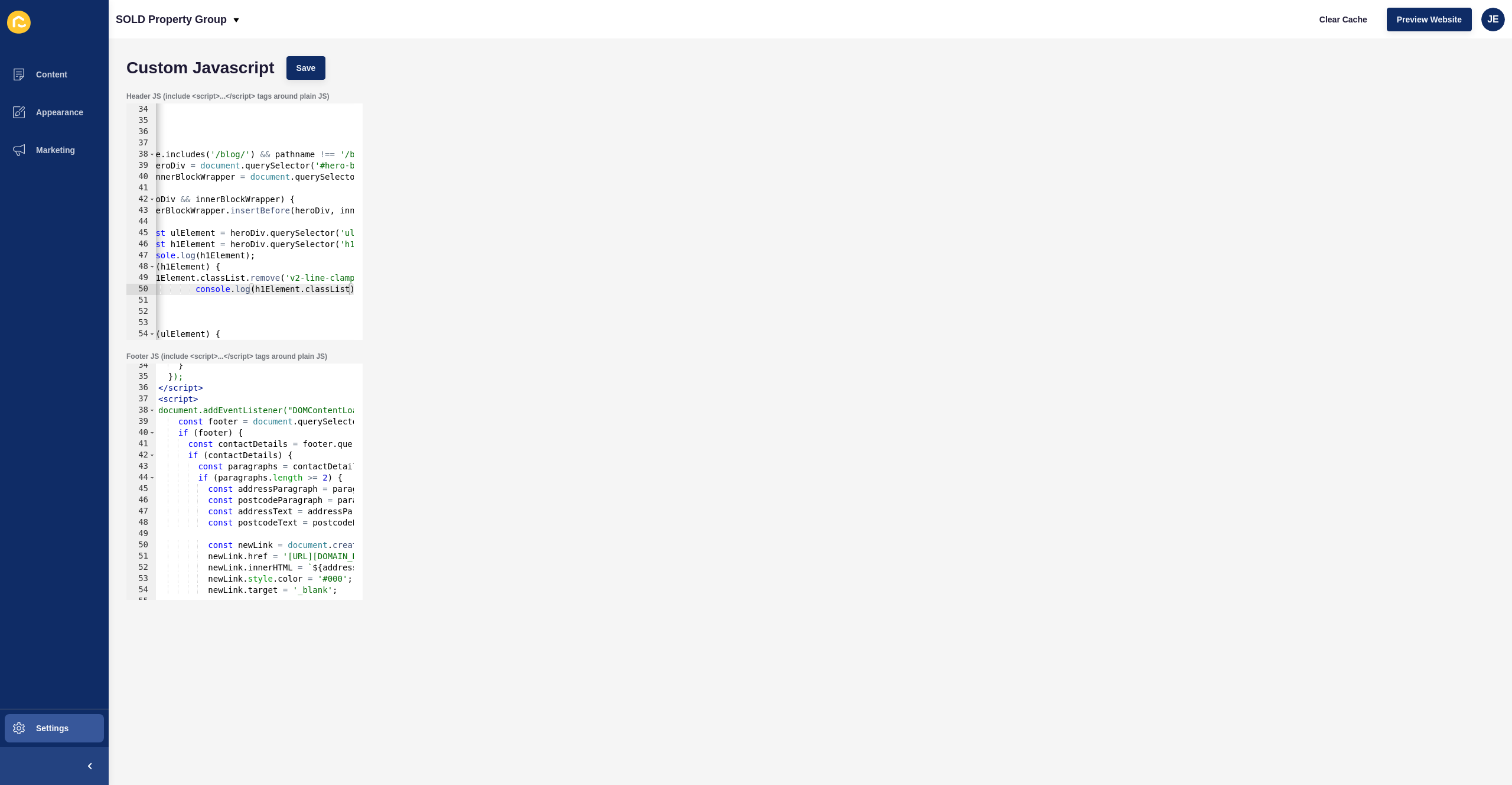
scroll to position [0, 0]
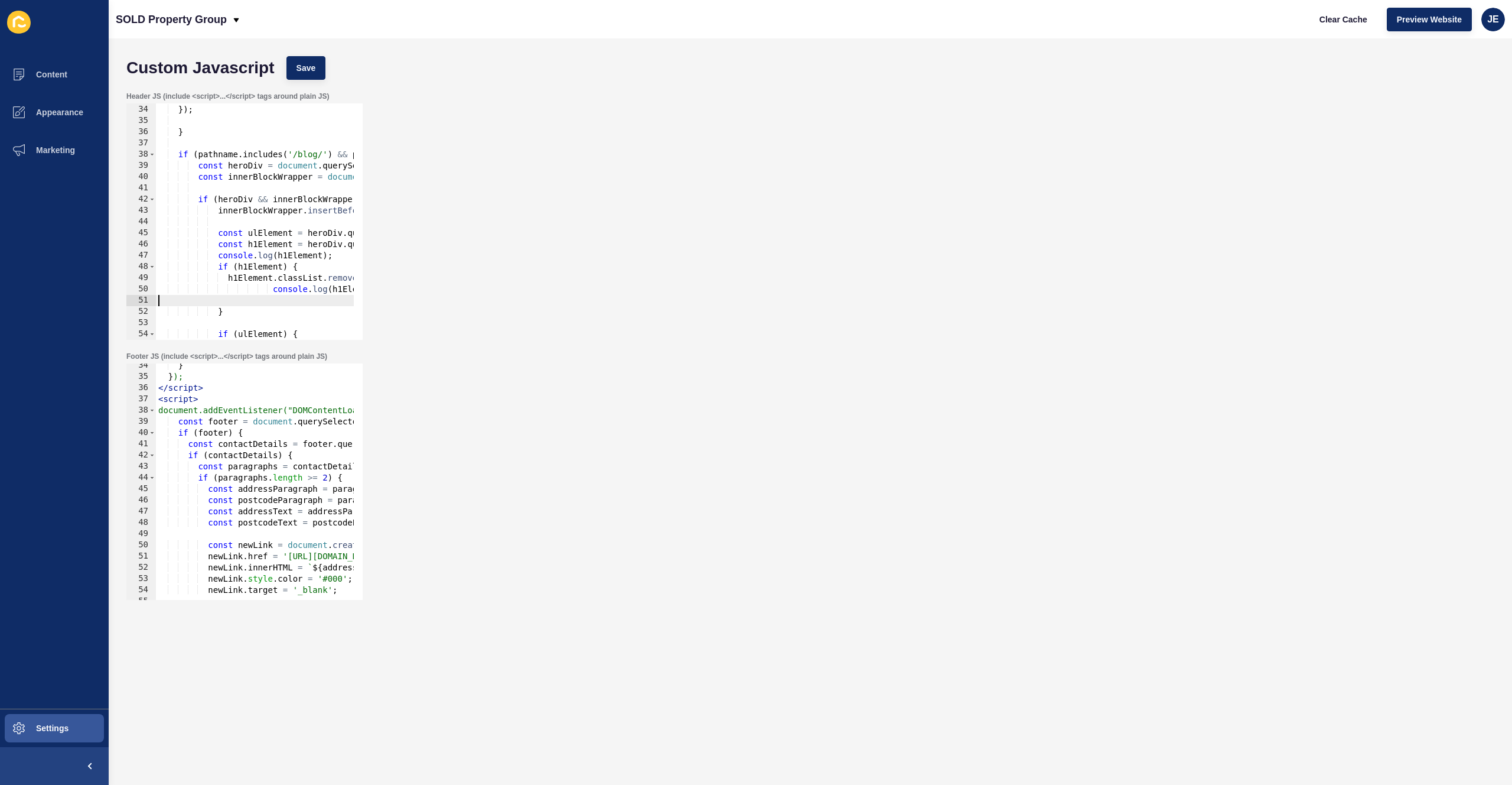
click at [237, 301] on div "} }) ; } if ( pathname . includes ( '/blog/' ) && pathname !== '/blog' && pathn…" at bounding box center [394, 218] width 476 height 250
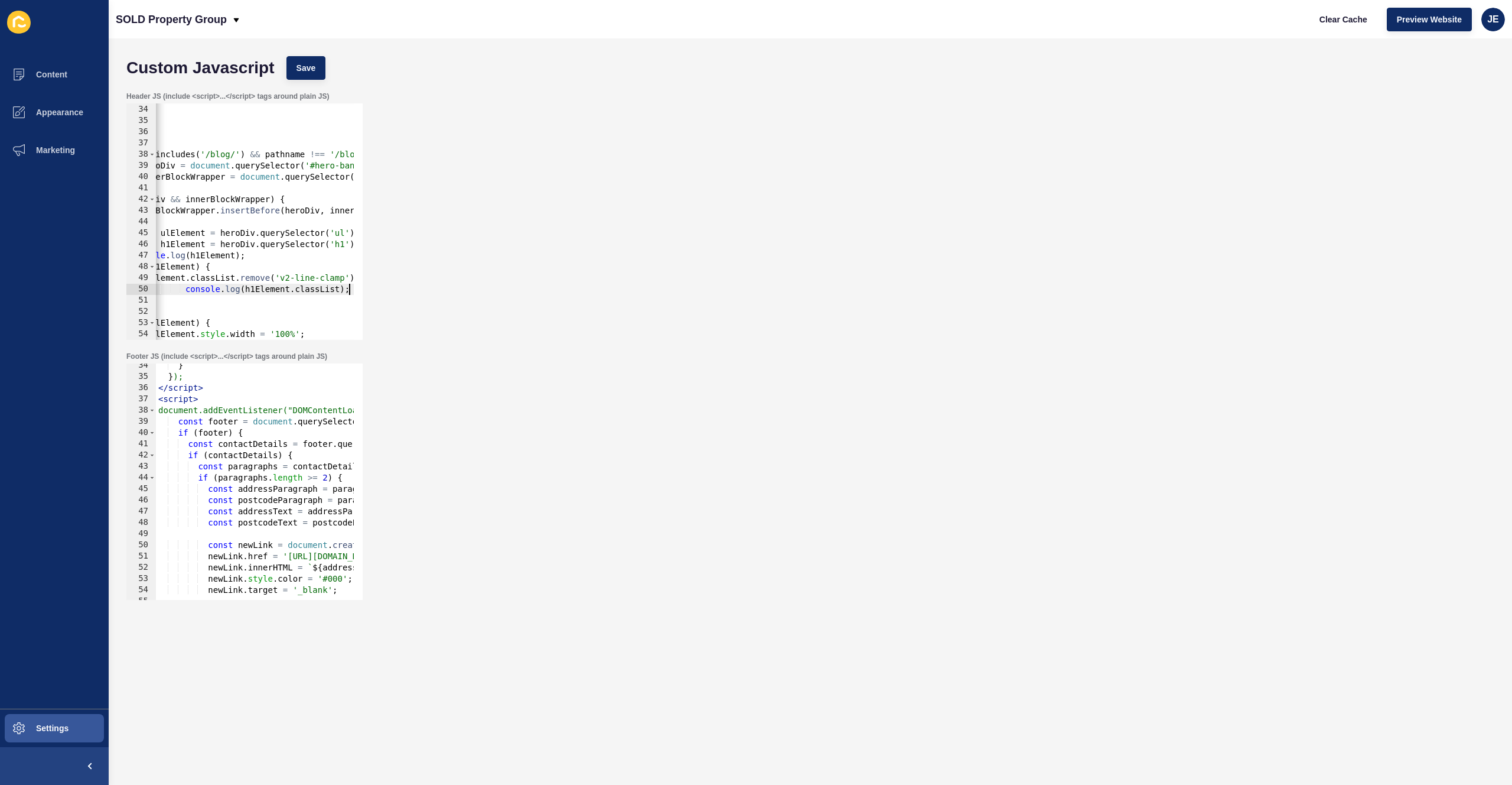
scroll to position [0, 87]
click at [191, 287] on div "} }) ; } if ( pathname . includes ( '/blog/' ) && pathname !== '/blog' && pathn…" at bounding box center [307, 218] width 476 height 250
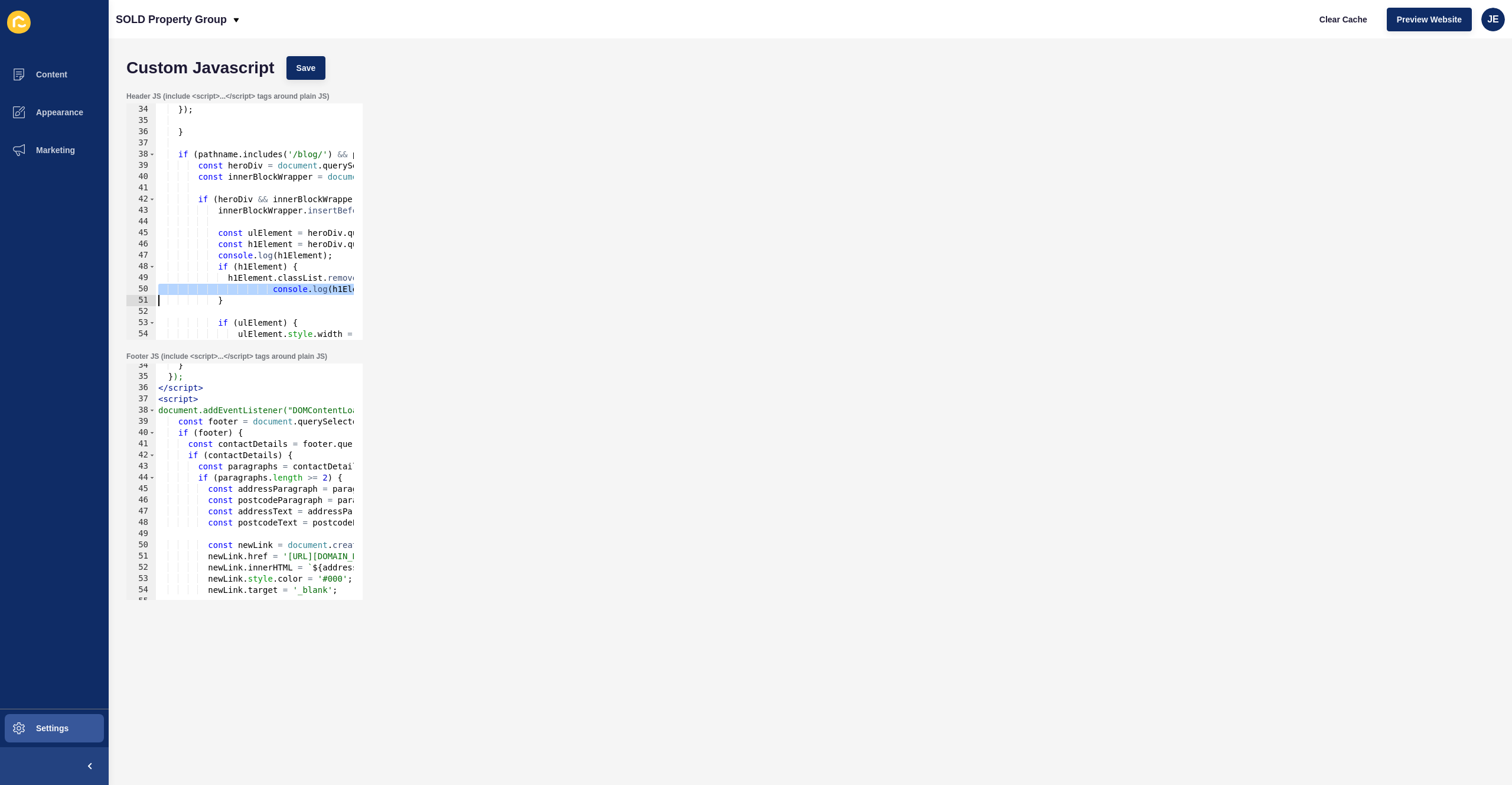
click at [191, 287] on div "} }) ; } if ( pathname . includes ( '/blog/' ) && pathname !== '/blog' && pathn…" at bounding box center [394, 218] width 476 height 250
drag, startPoint x: 243, startPoint y: 291, endPoint x: 186, endPoint y: 248, distance: 71.4
click at [186, 248] on div "} }) ; } if ( pathname . includes ( '/blog/' ) && pathname !== '/blog' && pathn…" at bounding box center [394, 218] width 476 height 250
type textarea "const h1Element = heroDiv.querySelector('h1'); console.log(h1Element);"
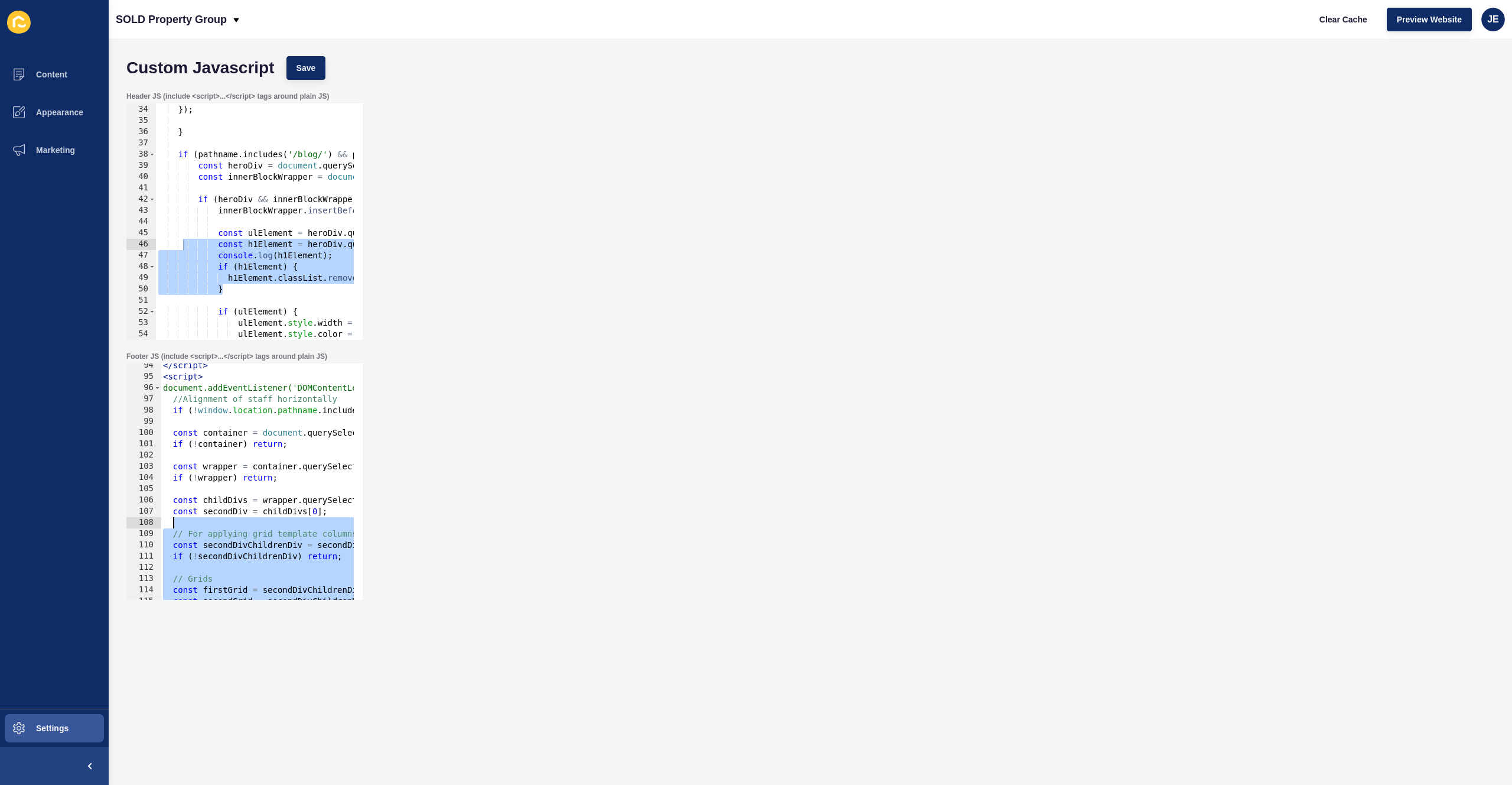
scroll to position [1013, 0]
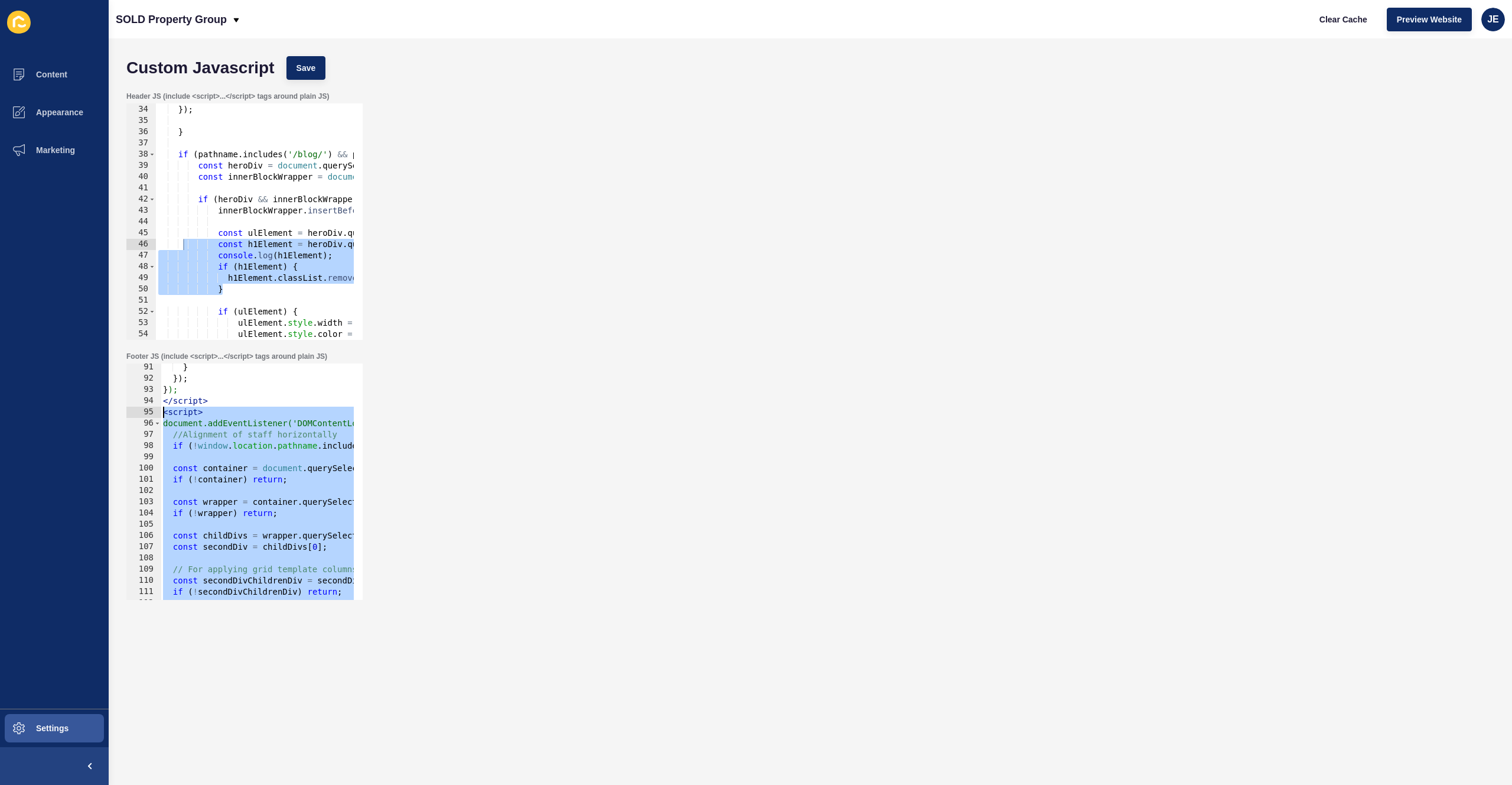
drag, startPoint x: 221, startPoint y: 585, endPoint x: 152, endPoint y: 416, distance: 182.5
click at [152, 416] on div "</script> 91 92 93 94 95 96 97 98 99 100 101 102 103 104 105 106 107 108 109 11…" at bounding box center [244, 481] width 236 height 236
type textarea "<script> document.addEventListener('DOMContentLoaded', function () {"
click at [315, 267] on div "} }) ; } if ( pathname . includes ( '/blog/' ) && pathname !== '/blog' && pathn…" at bounding box center [394, 218] width 476 height 250
type textarea "if (h1Element) {"
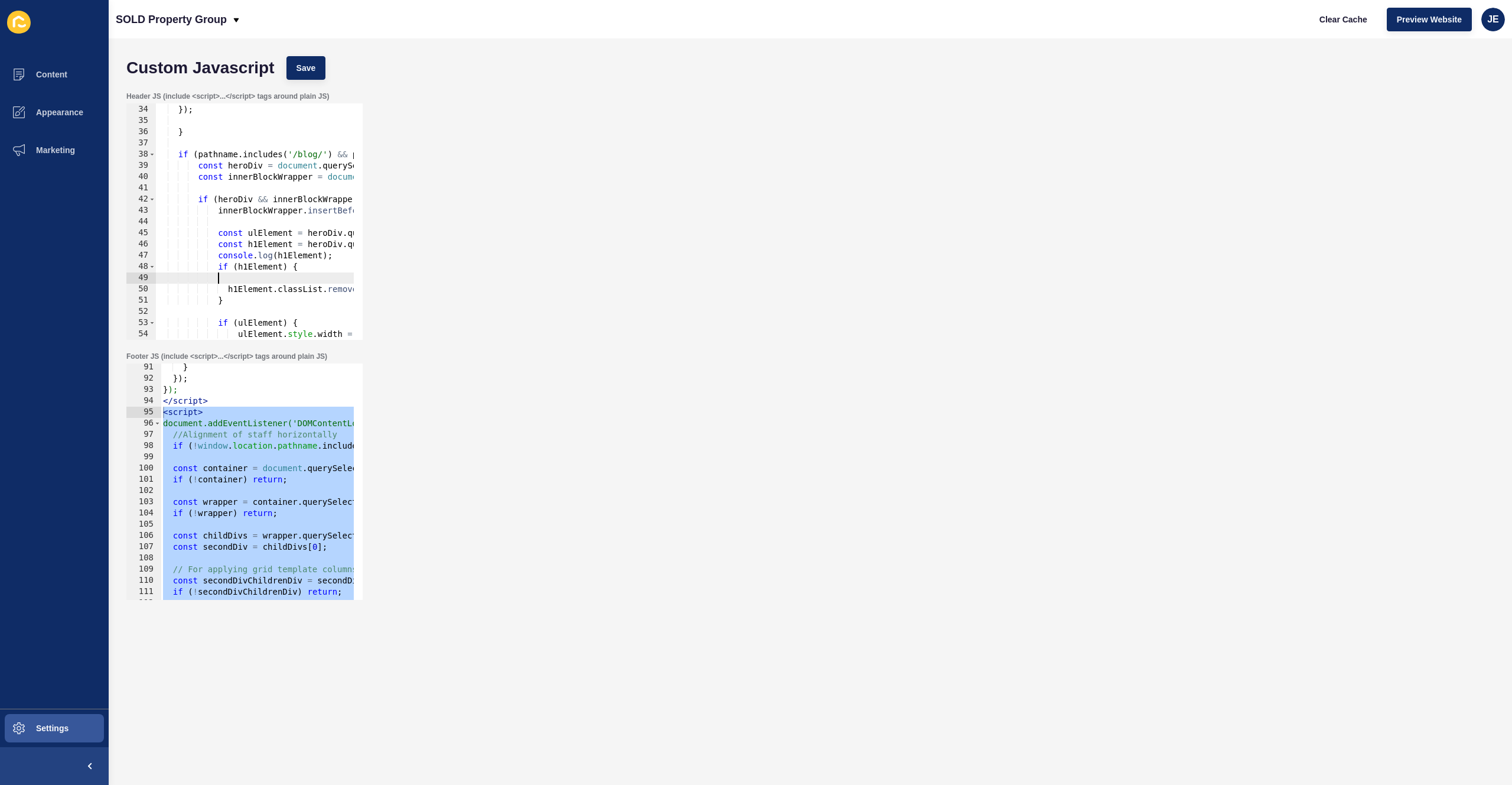
paste textarea ");"
type textarea ");"
paste textarea
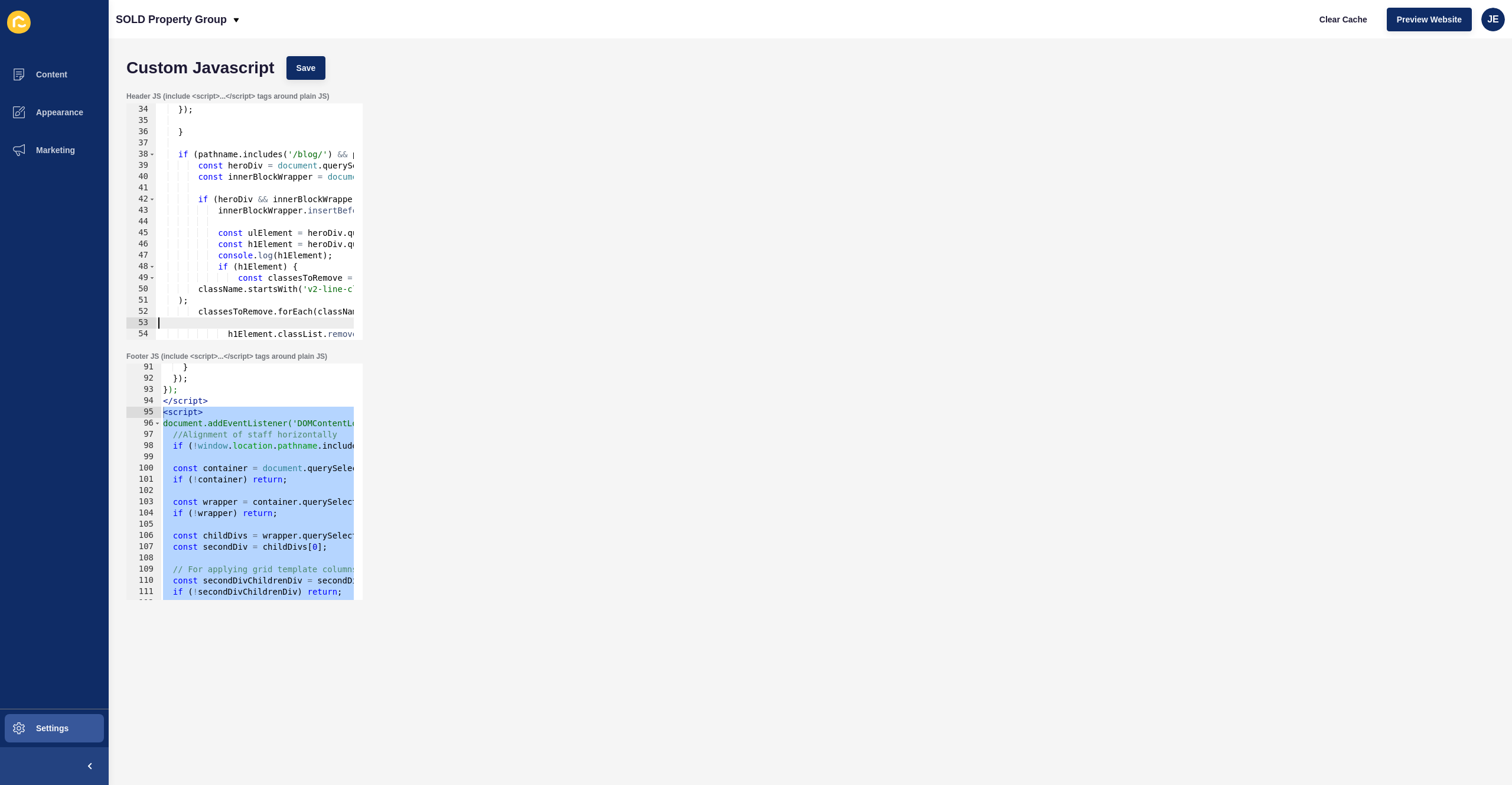
scroll to position [0, 0]
drag, startPoint x: 220, startPoint y: 321, endPoint x: 152, endPoint y: 267, distance: 86.8
click at [152, 267] on div "33 34 35 36 37 38 39 40 41 42 43 44 45 46 47 48 49 50 51 52 53 54 55 56 } }) ; …" at bounding box center [244, 221] width 236 height 236
click at [335, 69] on div "Custom Javascript Save" at bounding box center [810, 68] width 1380 height 35
click at [316, 70] on button "Save" at bounding box center [307, 68] width 40 height 24
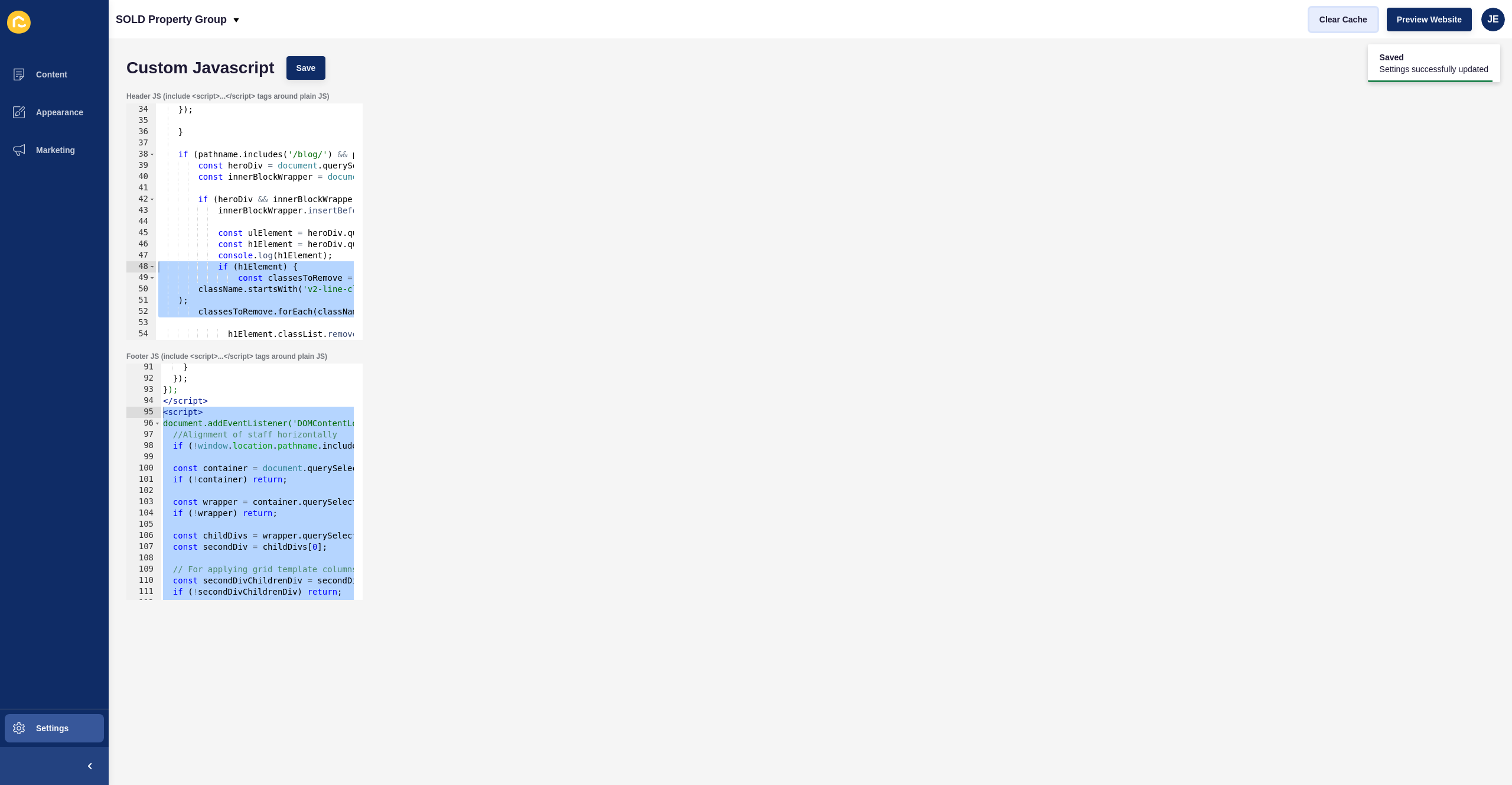
click at [1342, 19] on span "Clear Cache" at bounding box center [1344, 19] width 48 height 12
click at [207, 281] on div "} }) ; } if ( pathname . includes ( '/blog/' ) && pathname !== '/blog' && pathn…" at bounding box center [394, 218] width 476 height 250
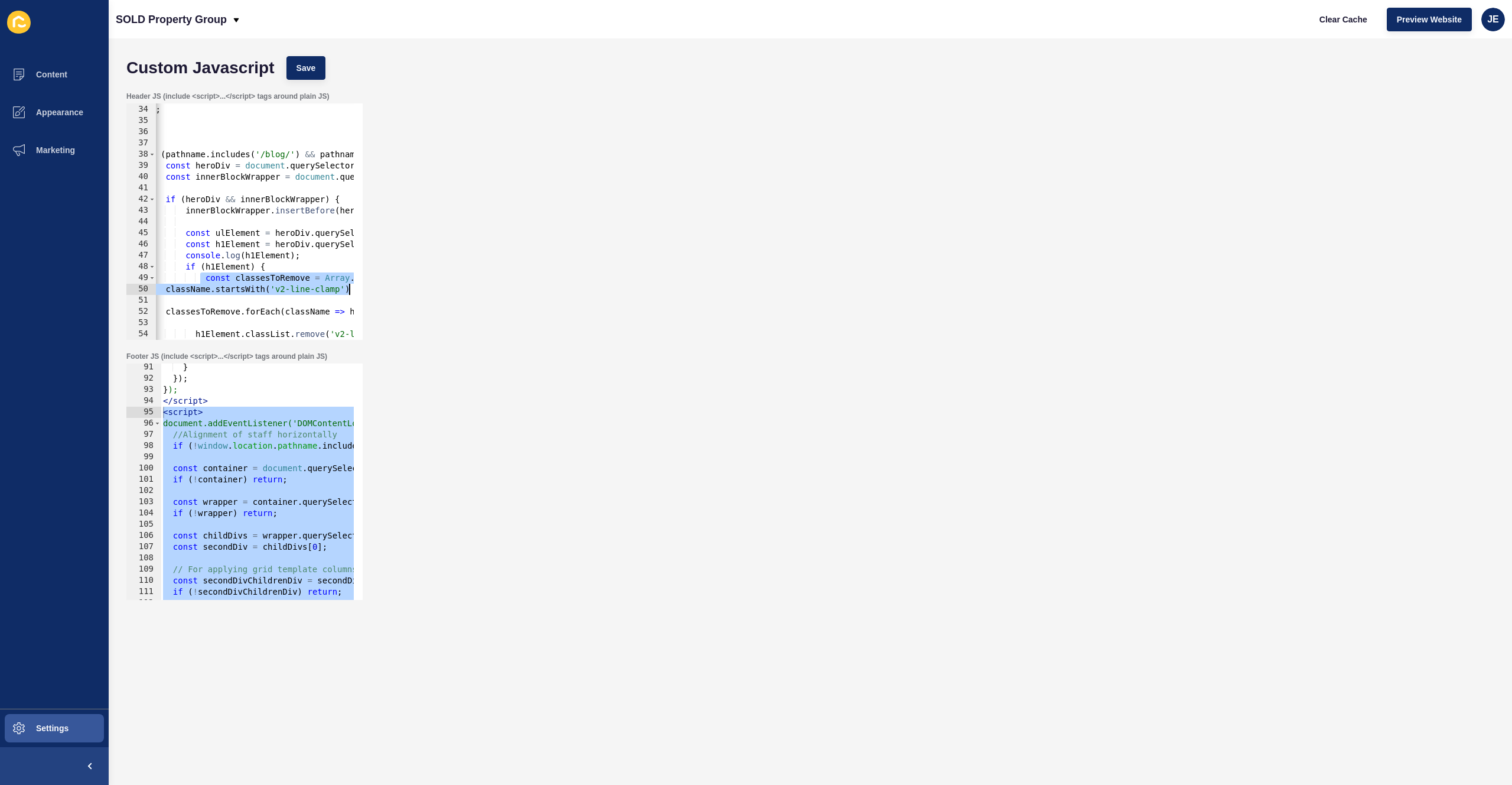
scroll to position [0, 33]
drag, startPoint x: 231, startPoint y: 281, endPoint x: 432, endPoint y: 294, distance: 201.4
click at [432, 294] on div "Header JS (include <script>...</script> tags around plain JS) const classesToRe…" at bounding box center [810, 216] width 1380 height 260
type textarea "const classesToRemove = Array.from(h1Element.classList).filter(className => cla…"
paste textarea
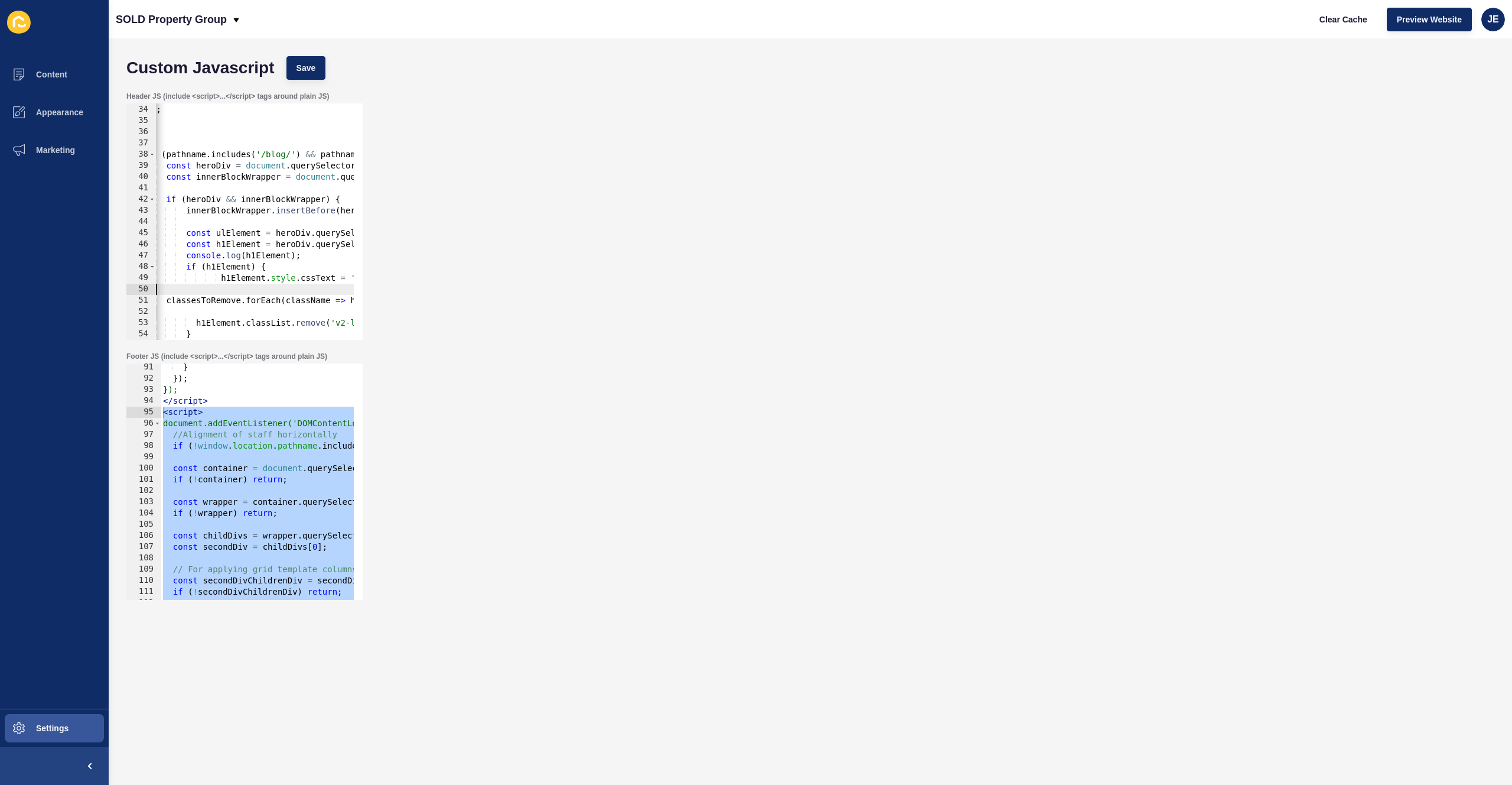
scroll to position [0, 0]
drag, startPoint x: 204, startPoint y: 293, endPoint x: 127, endPoint y: 290, distance: 77.1
click at [127, 290] on div "h1Element.style.cssText = '-webkit-line-clamp: unset !important;'; 33 34 35 36 …" at bounding box center [244, 221] width 236 height 236
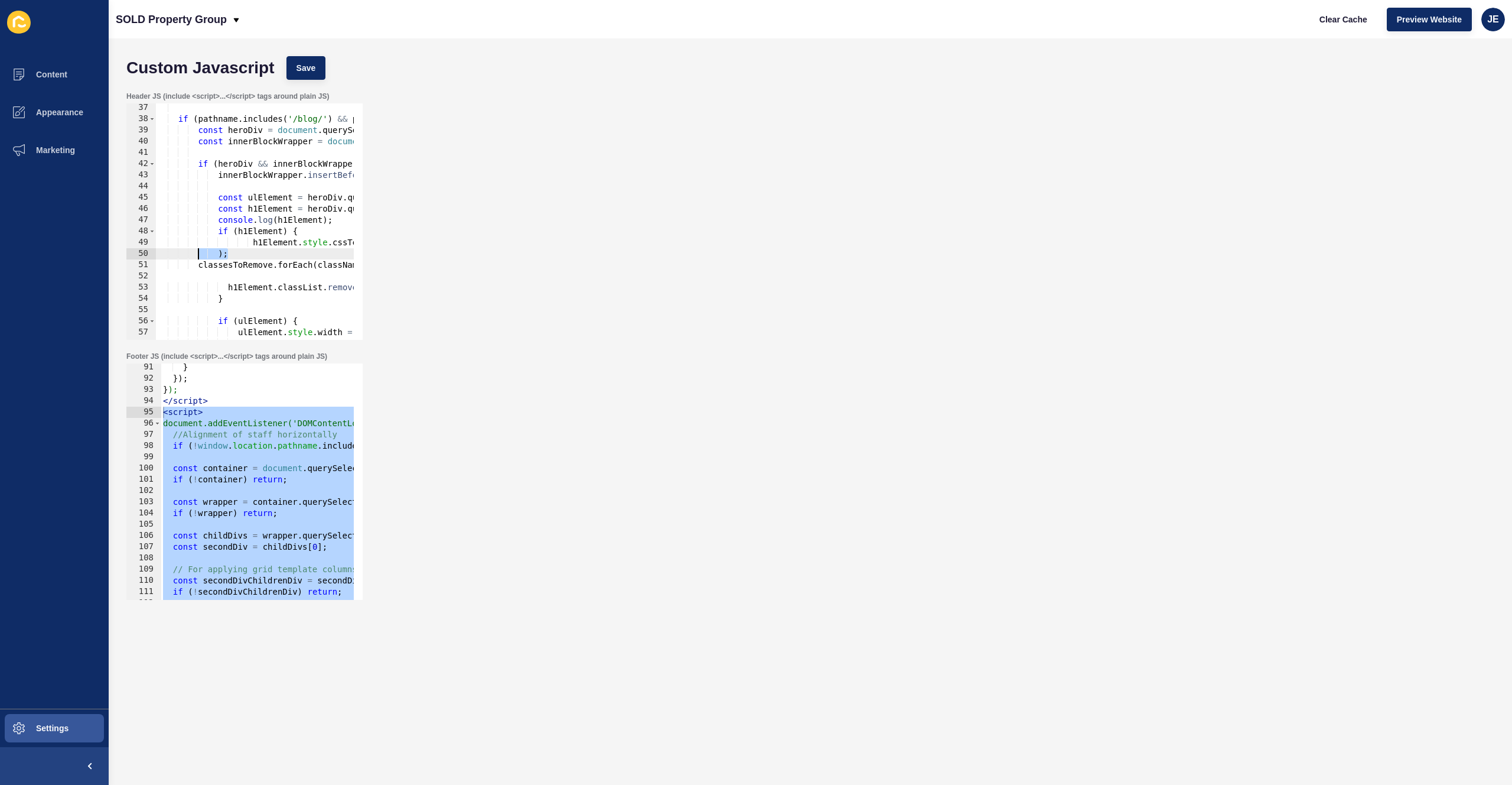
scroll to position [441, 0]
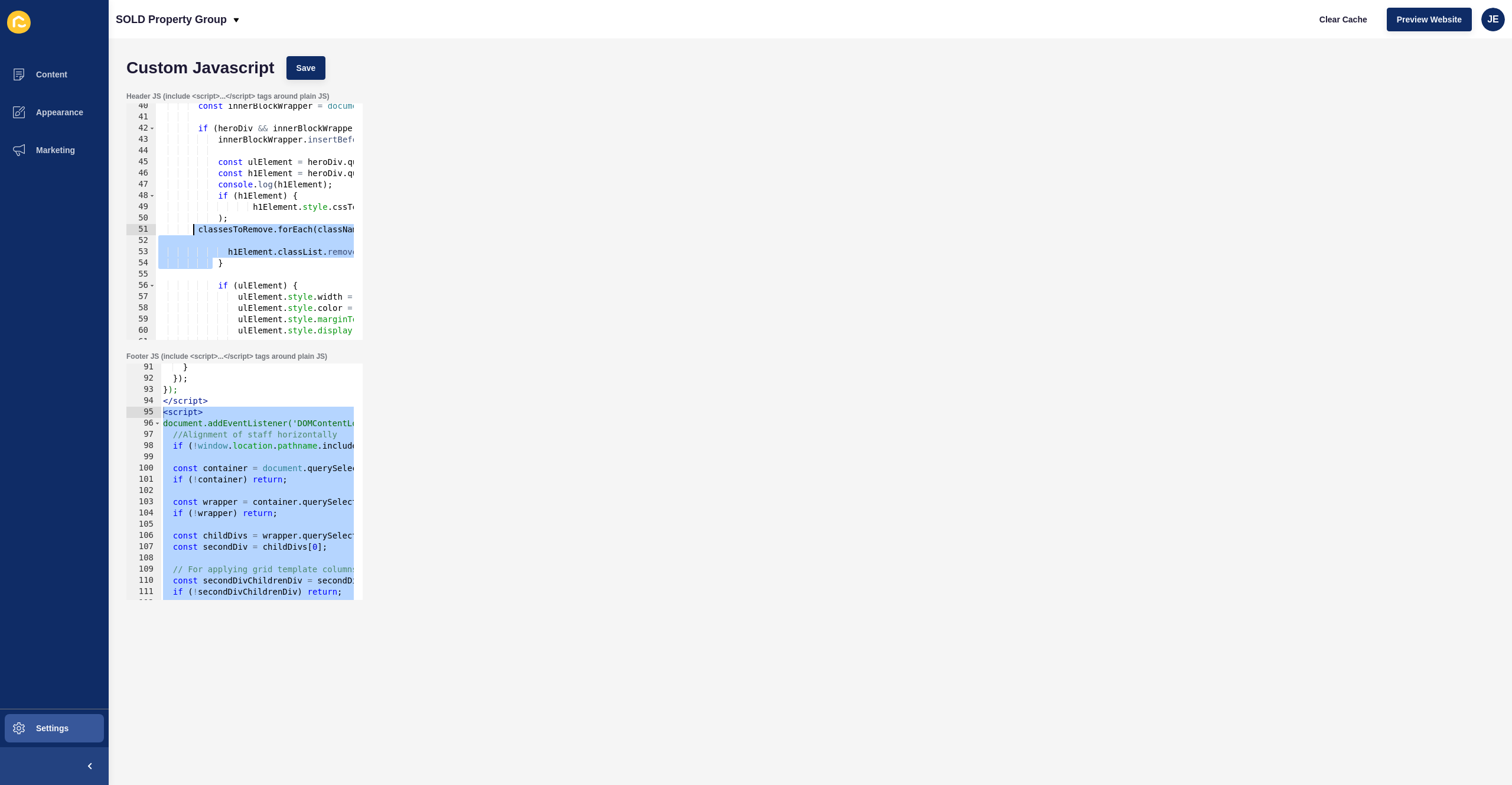
drag, startPoint x: 213, startPoint y: 257, endPoint x: 193, endPoint y: 234, distance: 30.5
click at [193, 234] on div "const innerBlockWrapper = document . querySelector ( '#inner-block-wrapper' ) ;…" at bounding box center [394, 226] width 476 height 250
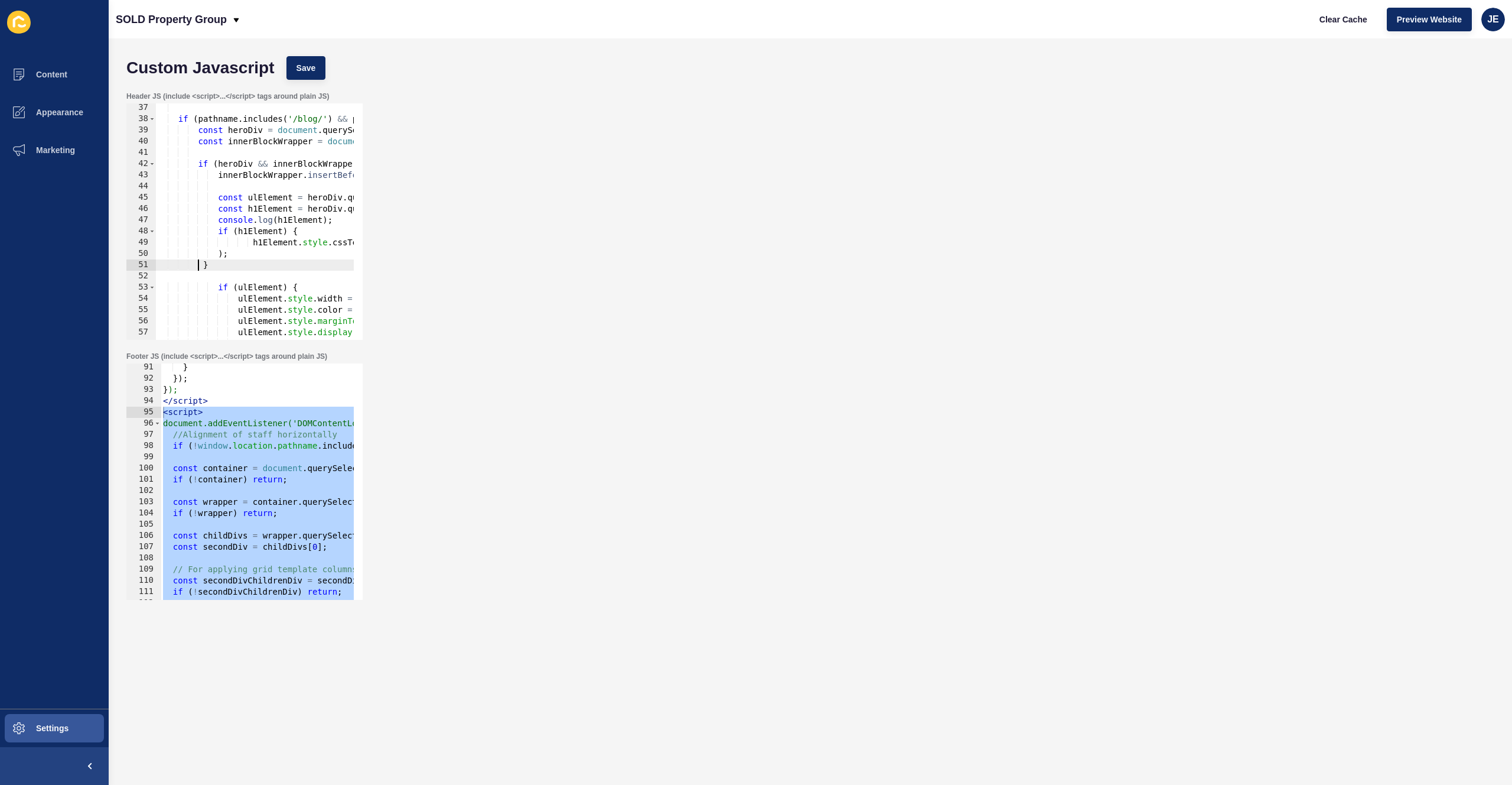
click at [253, 243] on div "if ( pathname . includes ( '/blog/' ) && pathname !== '/blog' && pathname !== '…" at bounding box center [394, 228] width 476 height 250
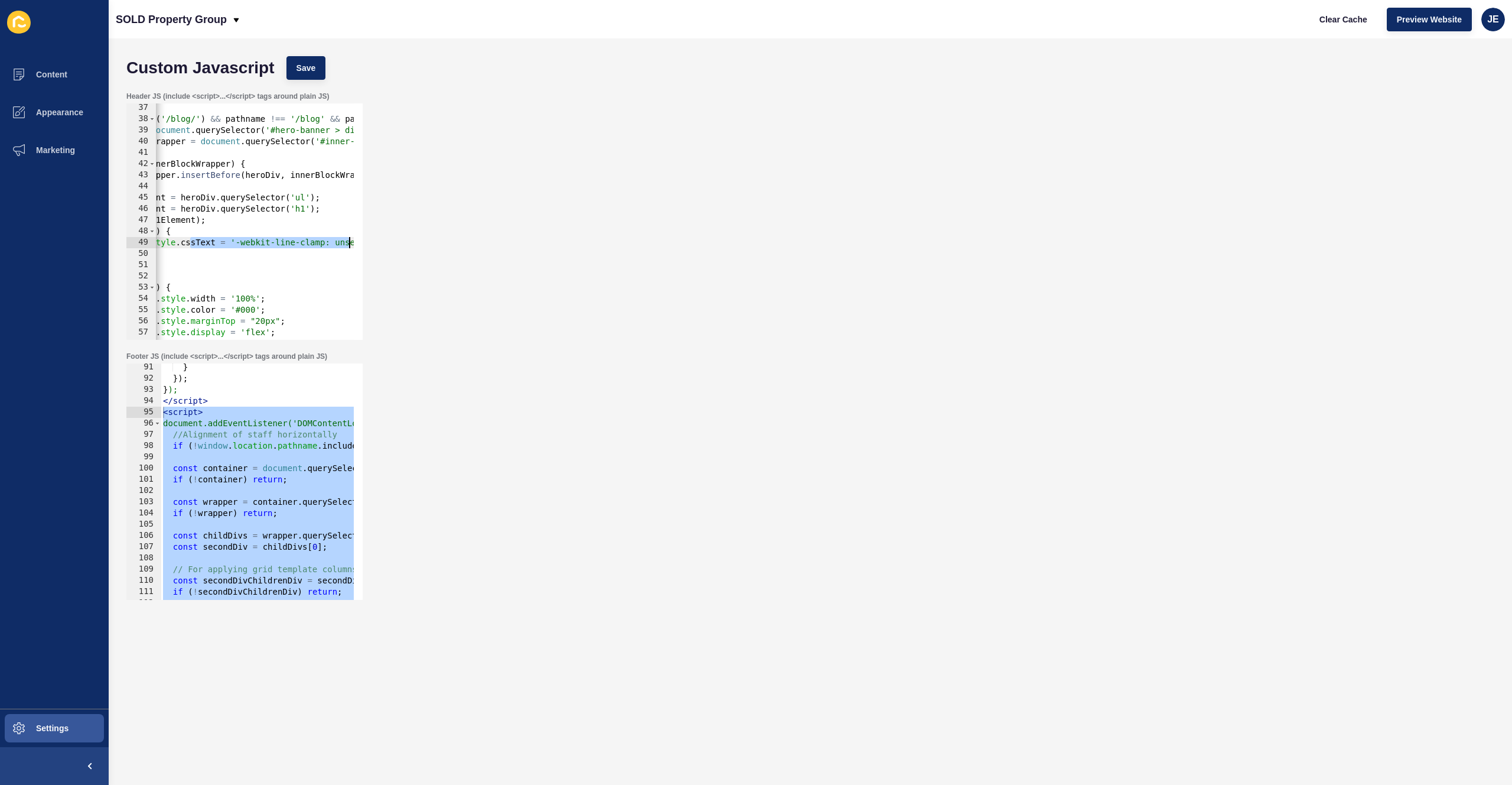
scroll to position [0, 206]
drag, startPoint x: 318, startPoint y: 244, endPoint x: 372, endPoint y: 239, distance: 54.2
click at [372, 239] on div "Header JS (include <script>...</script> tags around plain JS) h1Element.style.c…" at bounding box center [810, 216] width 1380 height 260
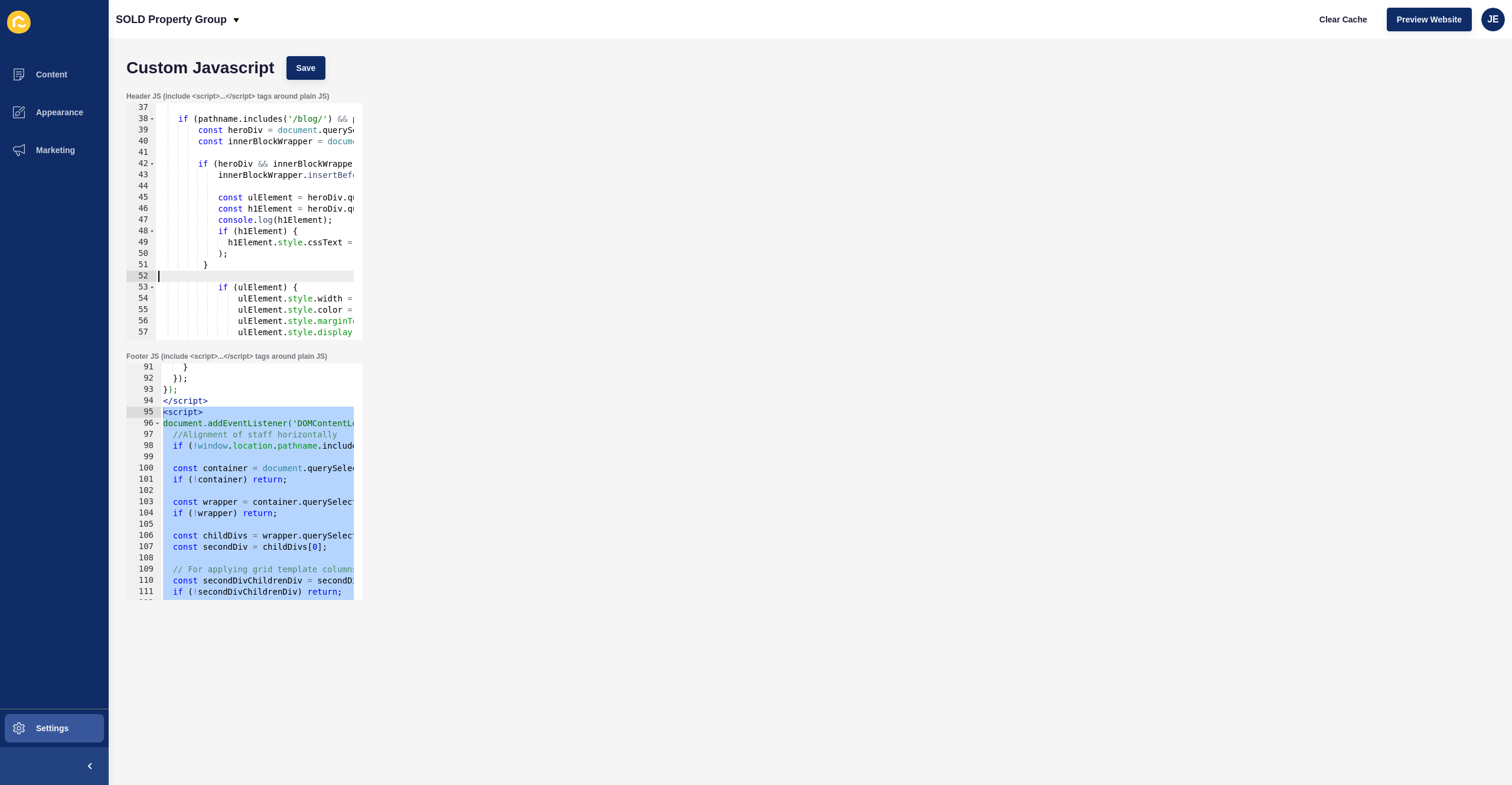
scroll to position [0, 0]
drag, startPoint x: 231, startPoint y: 273, endPoint x: 114, endPoint y: 262, distance: 117.5
click at [114, 262] on div "Custom Javascript Save Header JS (include <script>...</script> tags around plai…" at bounding box center [810, 412] width 1404 height 746
click at [311, 67] on span "Save" at bounding box center [306, 68] width 19 height 12
click at [1329, 19] on span "Clear Cache" at bounding box center [1344, 19] width 48 height 12
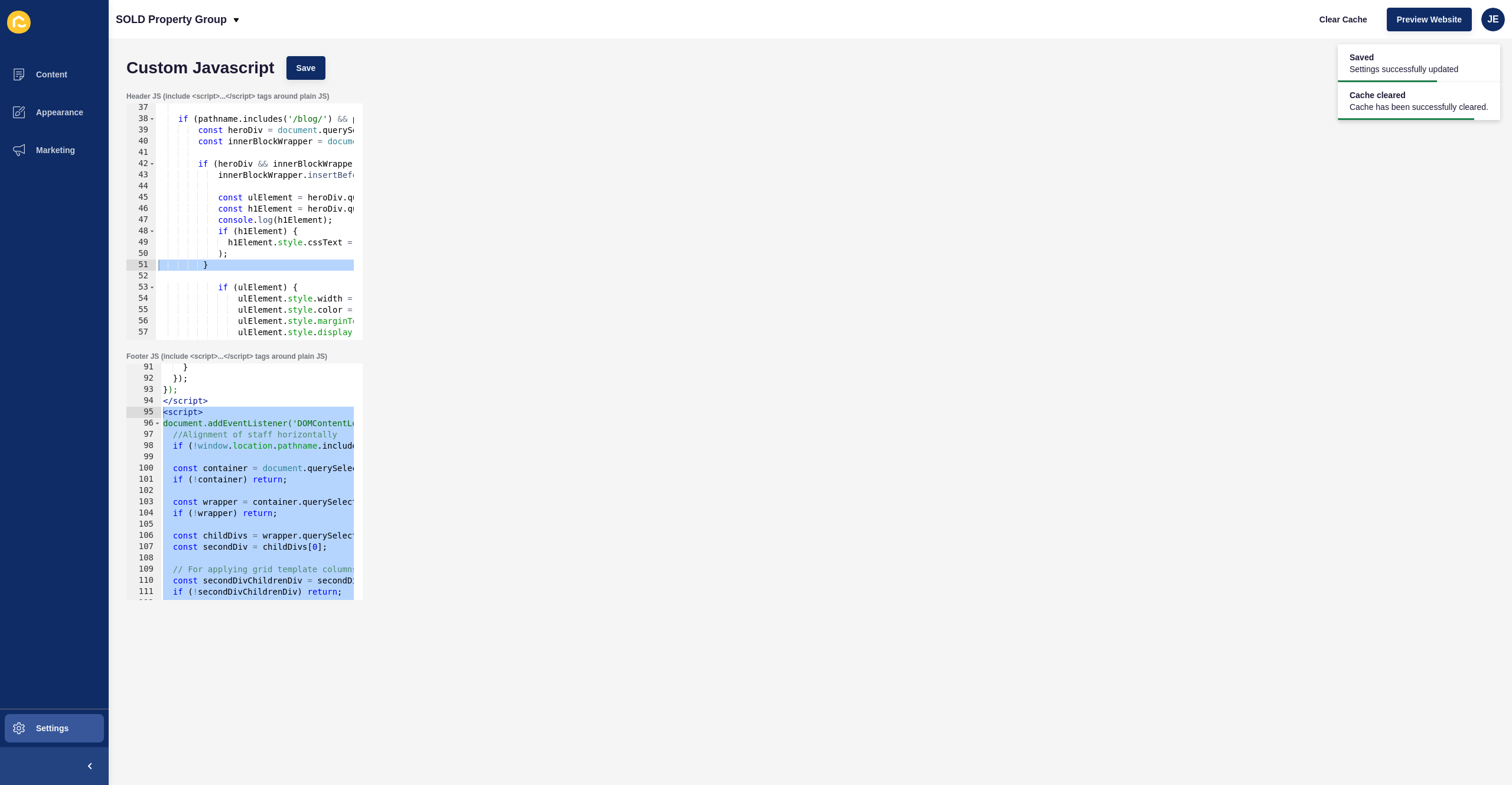
click at [314, 241] on div "if ( pathname . includes ( '/blog/' ) && pathname !== '/blog' && pathname !== '…" at bounding box center [394, 228] width 476 height 250
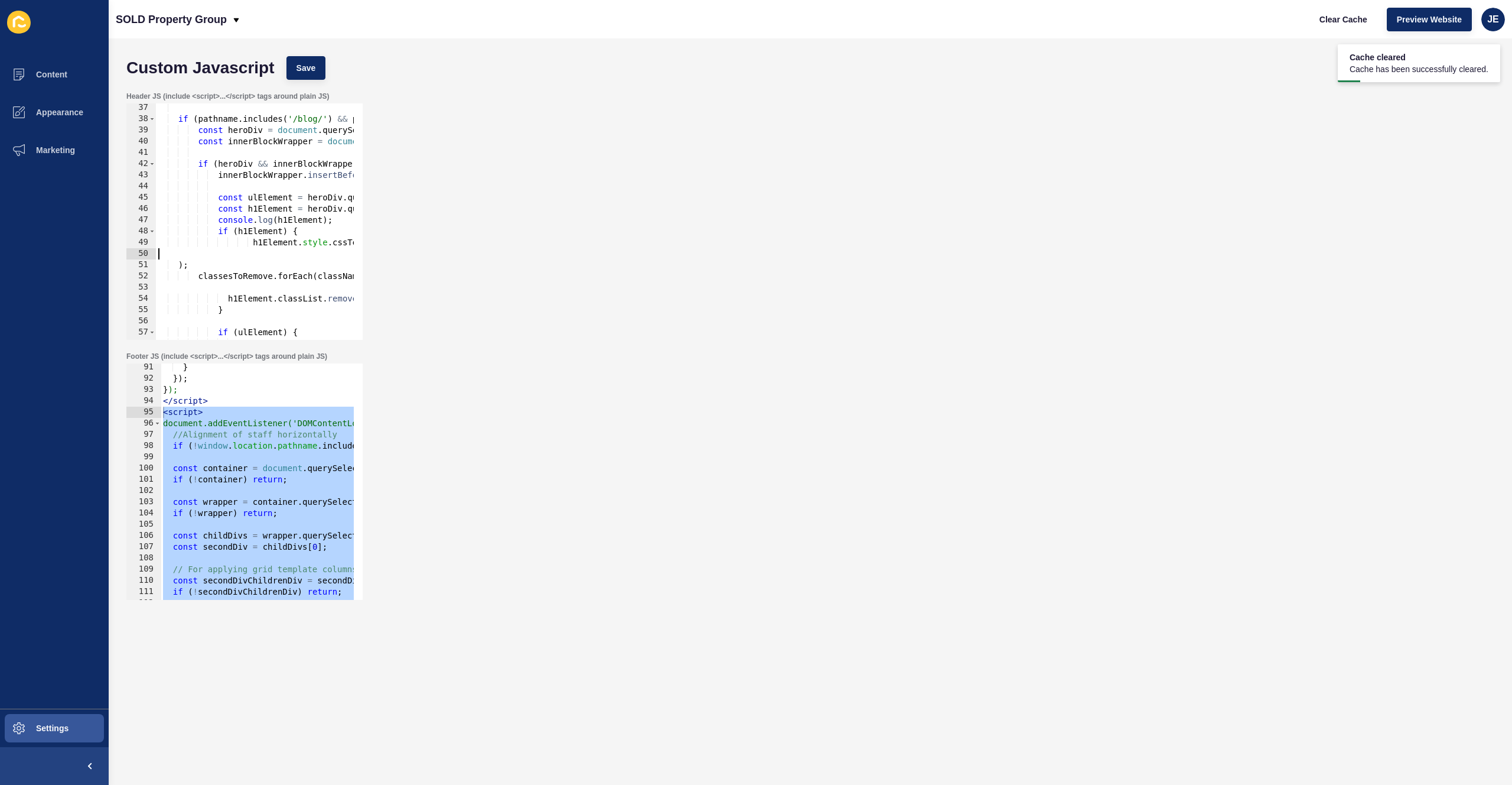
type textarea "const classesToRemove = Array.from(h1Element.classList).filter(className => cla…"
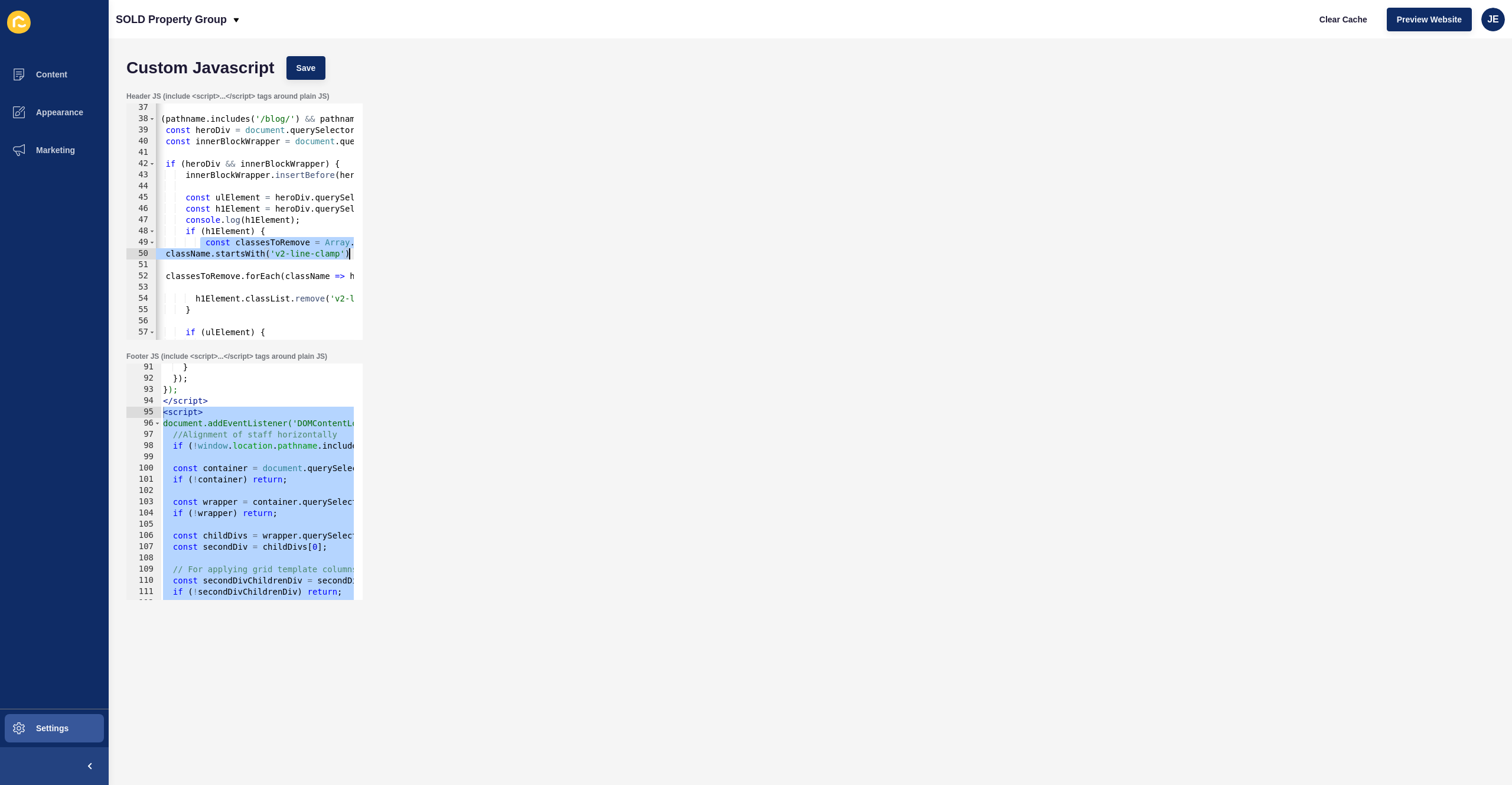
scroll to position [0, 23]
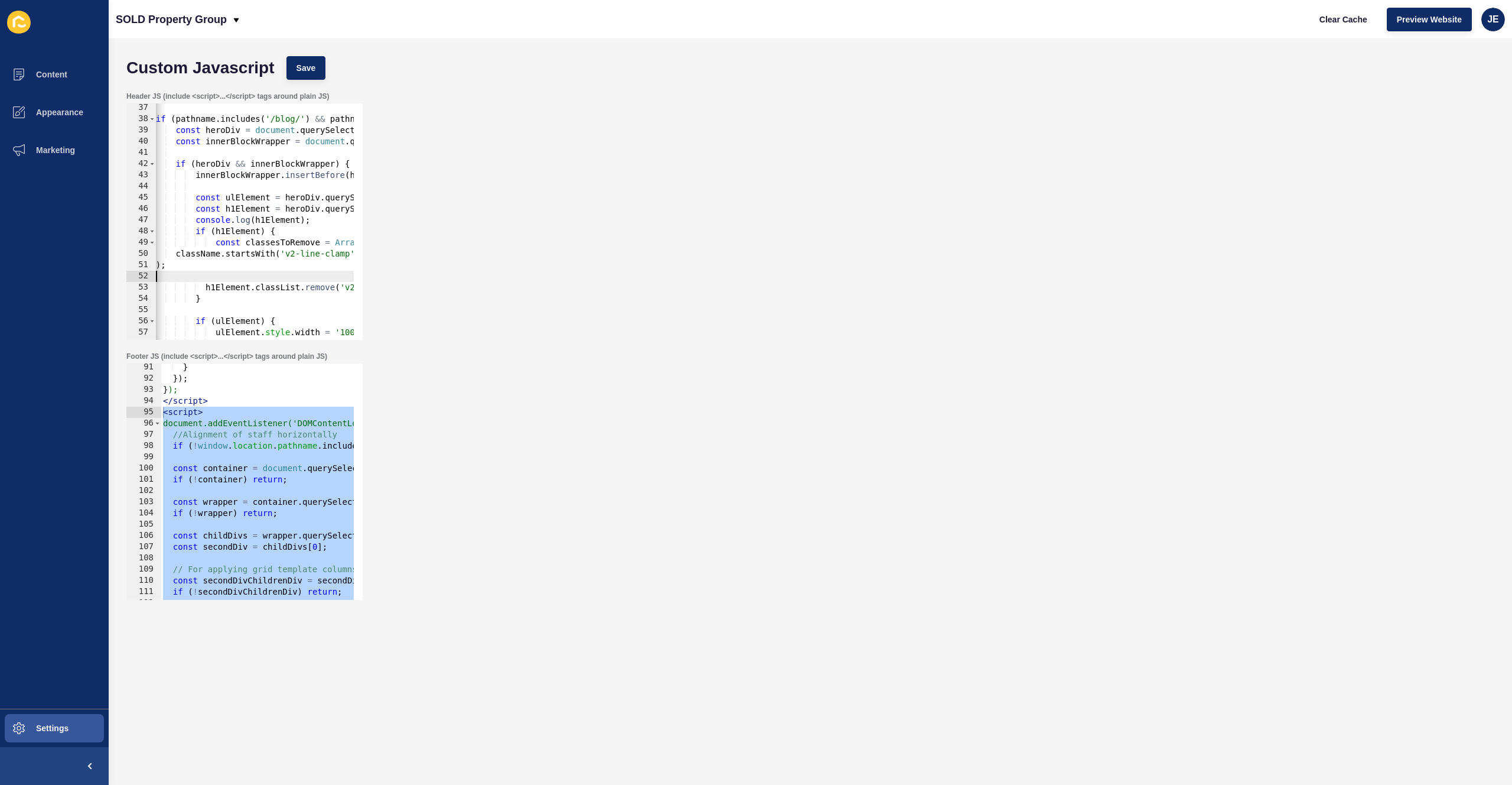
type textarea ");"
type textarea "className.startsWith('v2-line-clamp') );"
click at [276, 249] on div "if ( pathname . includes ( '/blog/' ) && pathname !== '/blog' && pathname !== '…" at bounding box center [372, 228] width 476 height 250
click at [245, 251] on div "if ( pathname . includes ( '/blog/' ) && pathname !== '/blog' && pathname !== '…" at bounding box center [372, 228] width 476 height 250
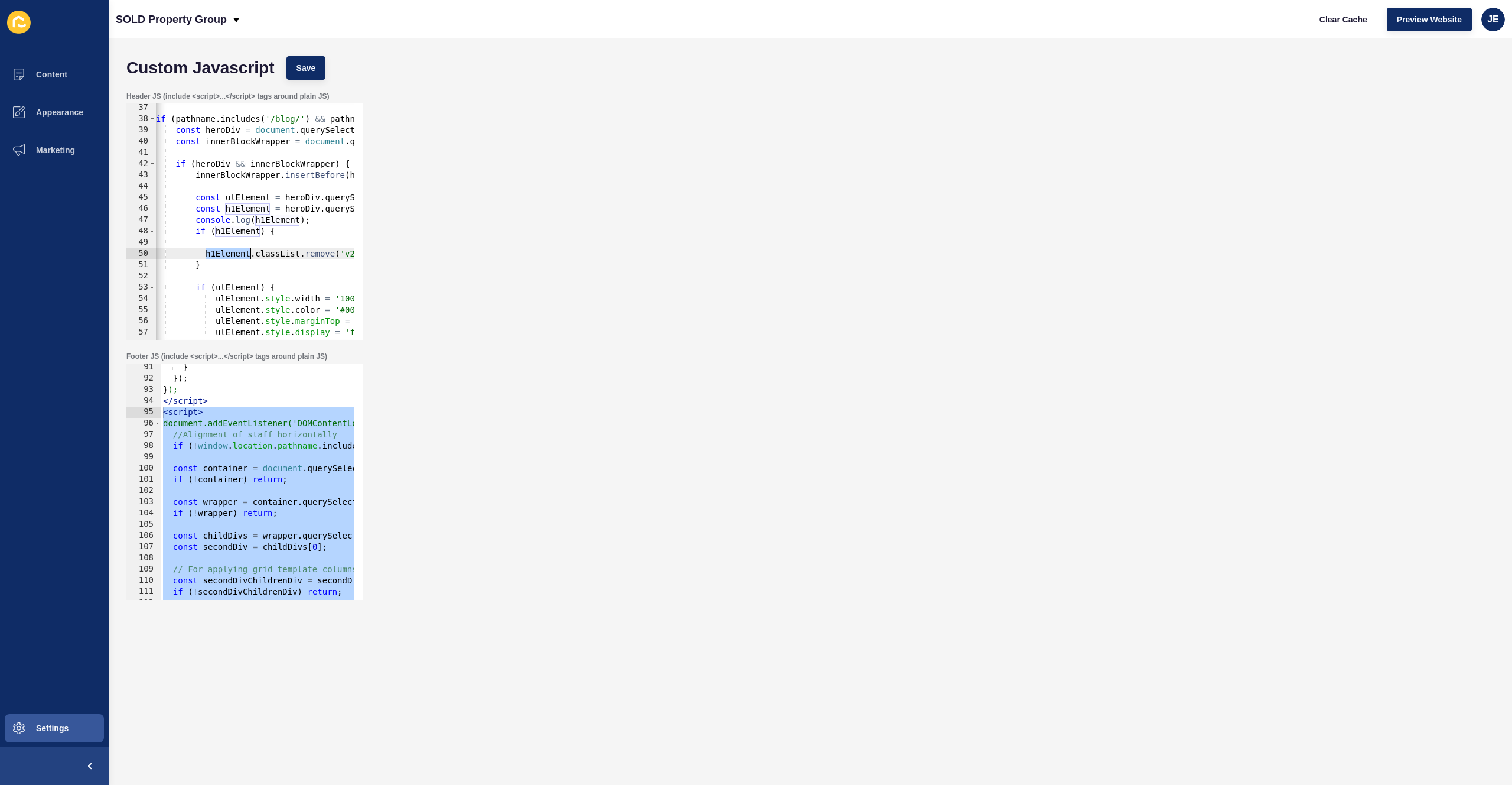
click at [245, 251] on div "if ( pathname . includes ( '/blog/' ) && pathname !== '/blog' && pathname !== '…" at bounding box center [372, 228] width 476 height 250
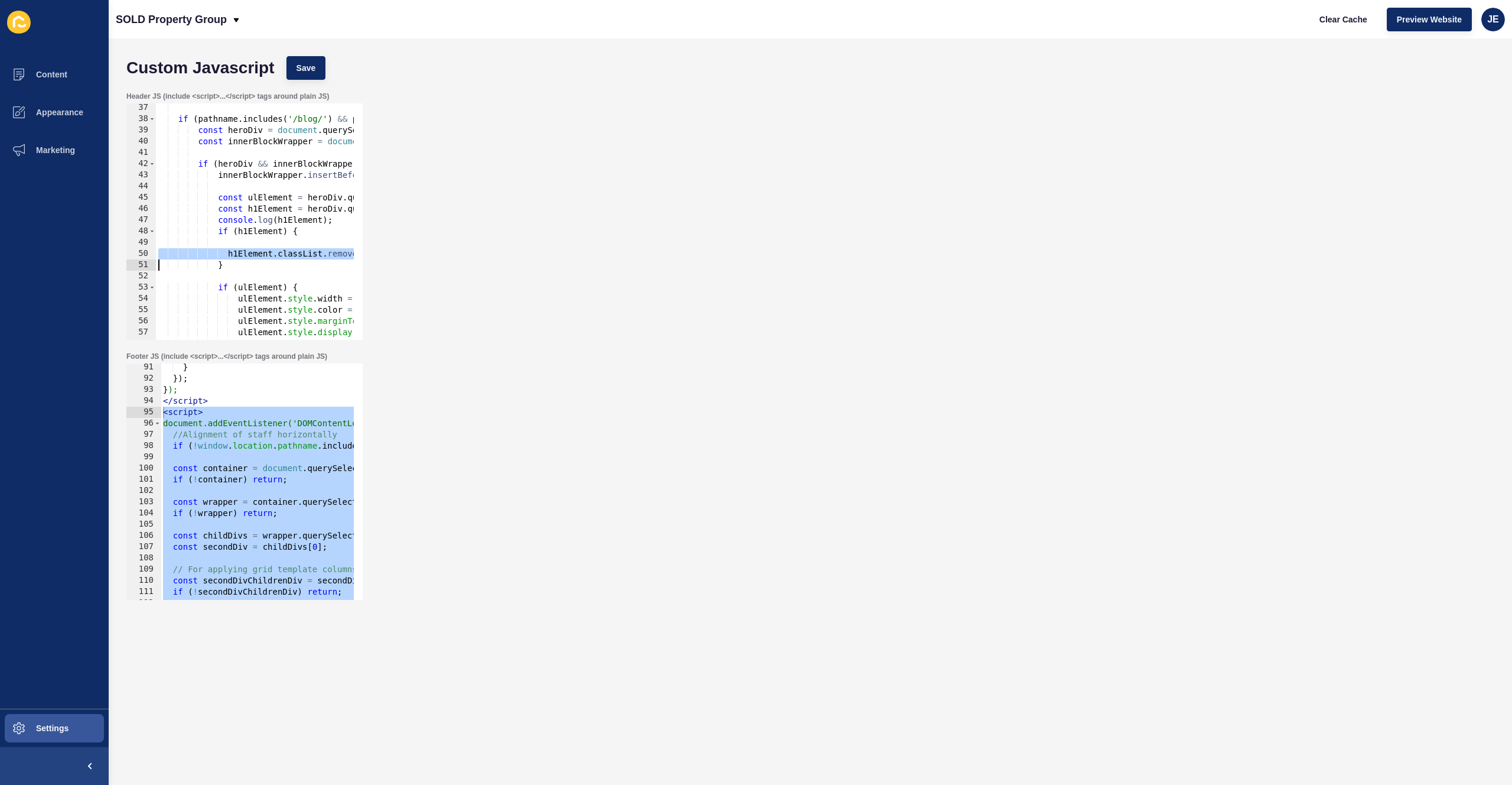
paste textarea
click at [303, 61] on button "Save" at bounding box center [307, 68] width 40 height 24
click at [1341, 19] on span "Clear Cache" at bounding box center [1344, 19] width 48 height 12
click at [182, 252] on div "if ( pathname . includes ( '/blog/' ) && pathname !== '/blog' && pathname !== '…" at bounding box center [394, 228] width 476 height 250
click at [179, 251] on div "if ( pathname . includes ( '/blog/' ) && pathname !== '/blog' && pathname !== '…" at bounding box center [394, 228] width 476 height 250
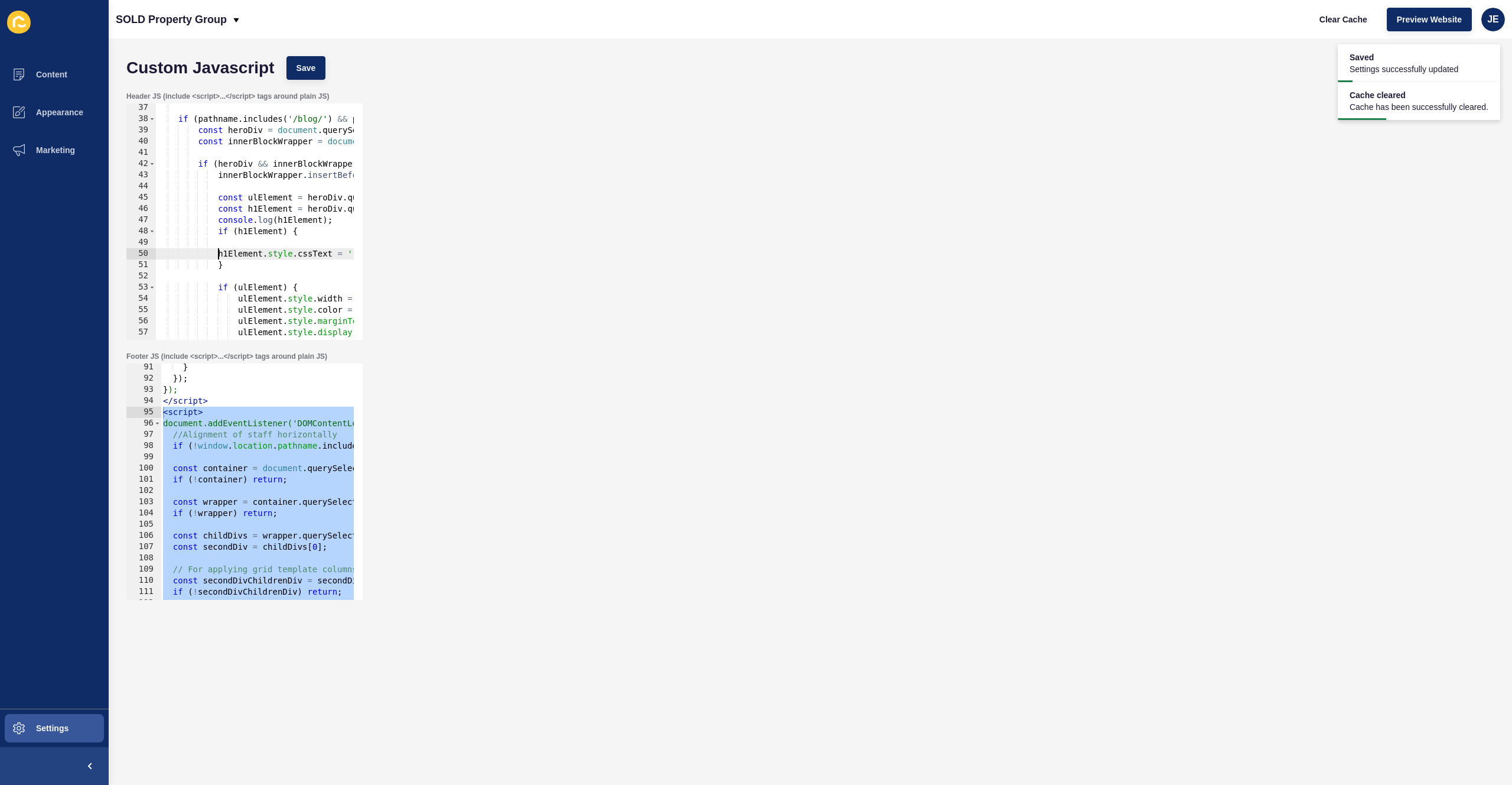
type textarea "h1Element.style.cssText = '-webkit-line-clamp: unset !important;';"
click at [247, 244] on div "if ( pathname . includes ( '/blog/' ) && pathname !== '/blog' && pathname !== '…" at bounding box center [394, 228] width 476 height 250
drag, startPoint x: 247, startPoint y: 244, endPoint x: 59, endPoint y: 241, distance: 188.0
click at [59, 241] on div "Content Appearance Marketing Settings SOLD Property Group Clear Cache Preview W…" at bounding box center [756, 392] width 1512 height 785
click at [266, 222] on div "if ( pathname . includes ( '/blog/' ) && pathname !== '/blog' && pathname !== '…" at bounding box center [394, 228] width 476 height 250
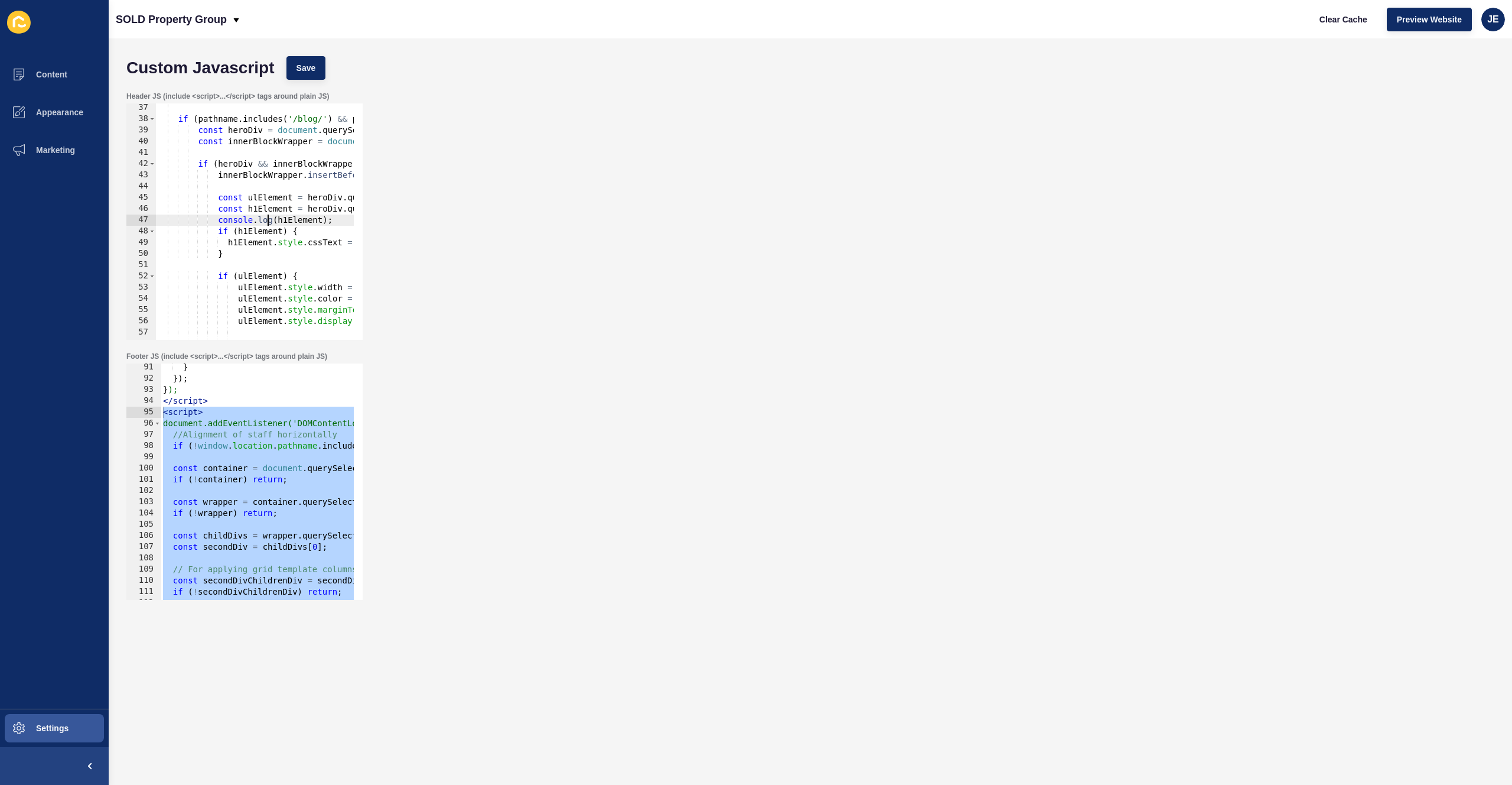
click at [266, 222] on div "if ( pathname . includes ( '/blog/' ) && pathname !== '/blog' && pathname !== '…" at bounding box center [394, 228] width 476 height 250
type textarea "if (h1Element) {"
click at [257, 219] on div "if ( pathname . includes ( '/blog/' ) && pathname !== '/blog' && pathname !== '…" at bounding box center [394, 228] width 476 height 250
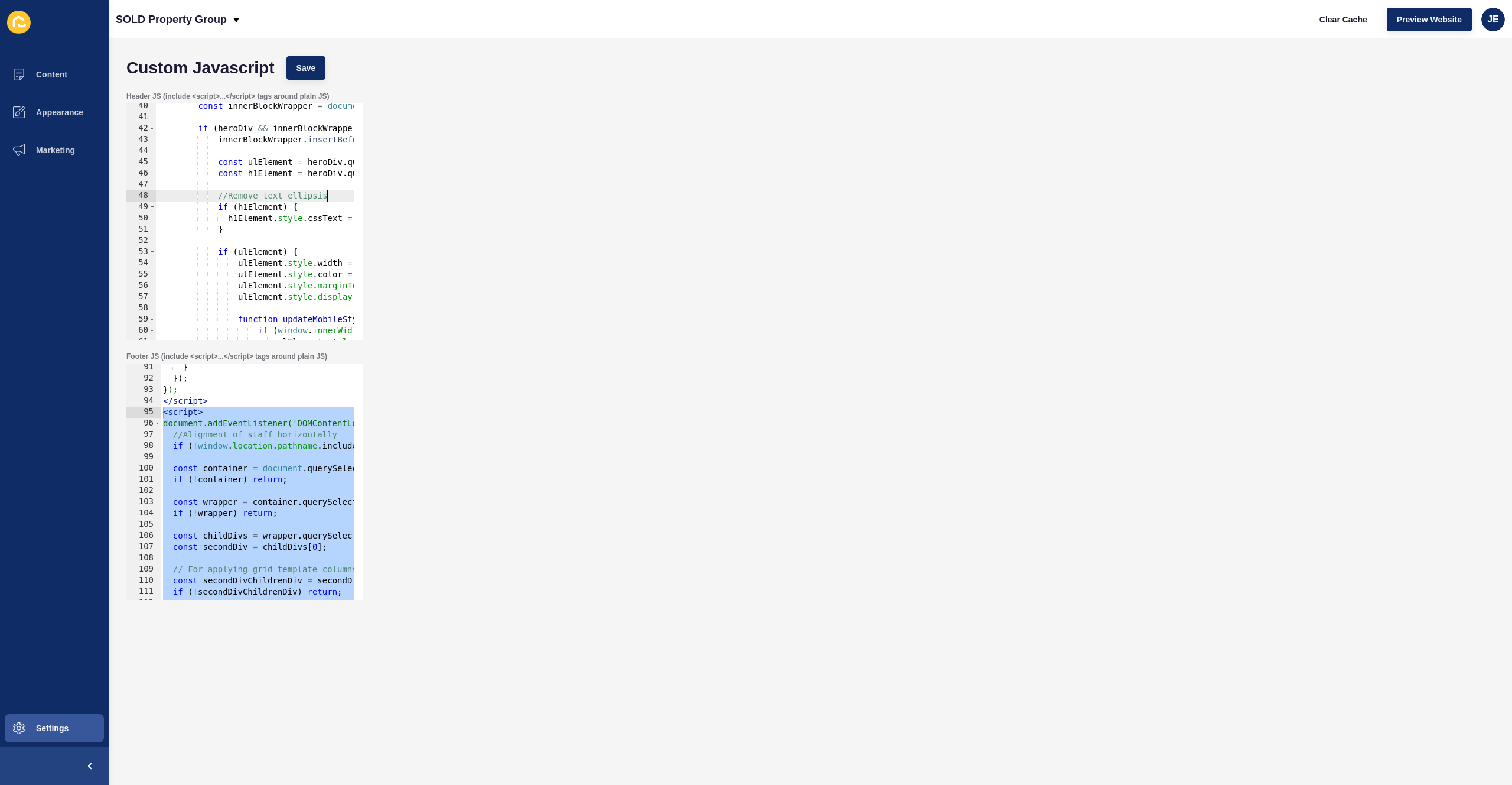
scroll to position [626, 0]
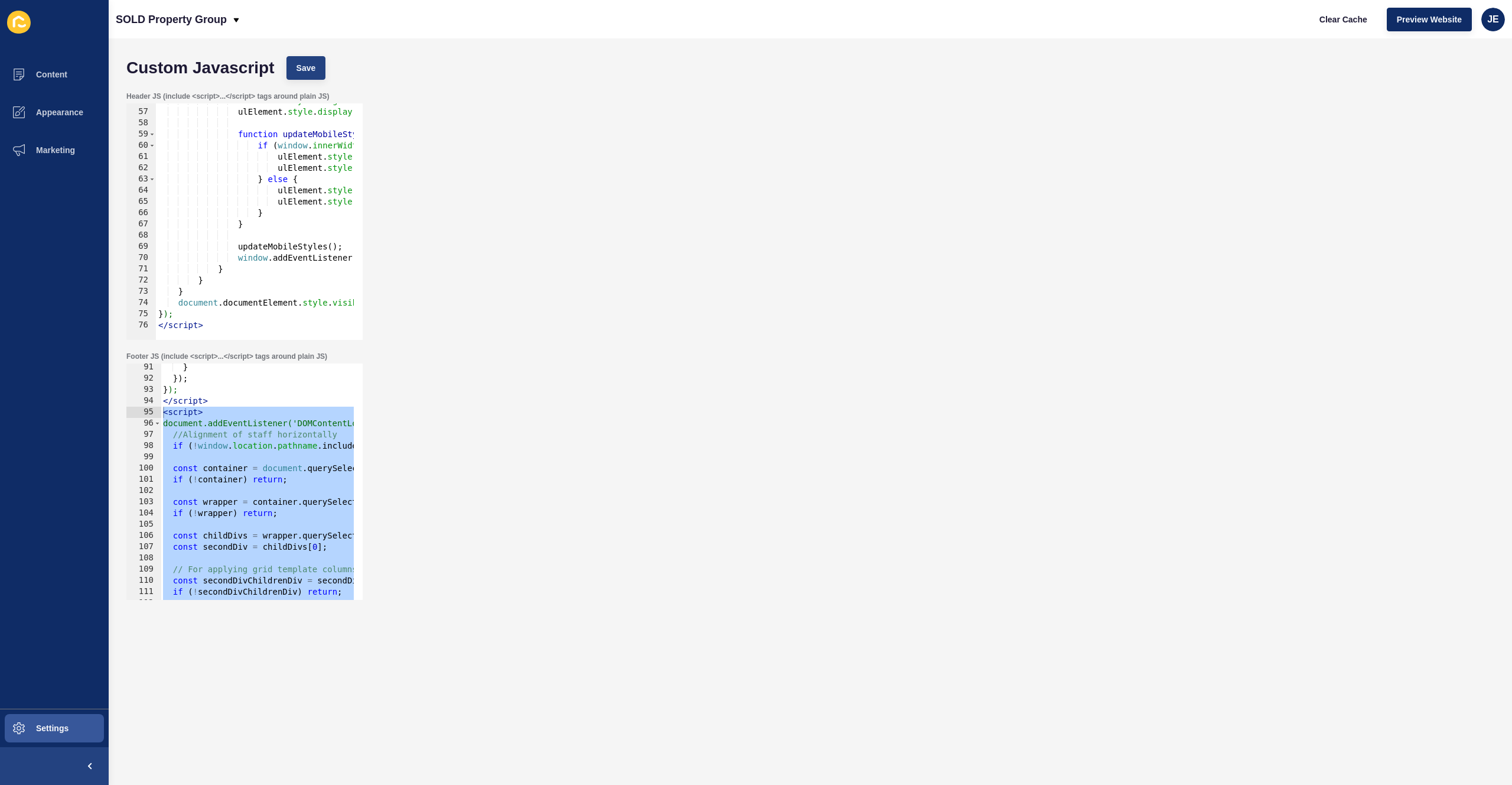
type textarea "//Remove text ellipsis"
click at [299, 65] on span "Save" at bounding box center [306, 68] width 19 height 12
click at [222, 448] on div "} }) ; } ); </ script > < script > document.addEventListener('DOMContentLoaded'…" at bounding box center [402, 487] width 481 height 250
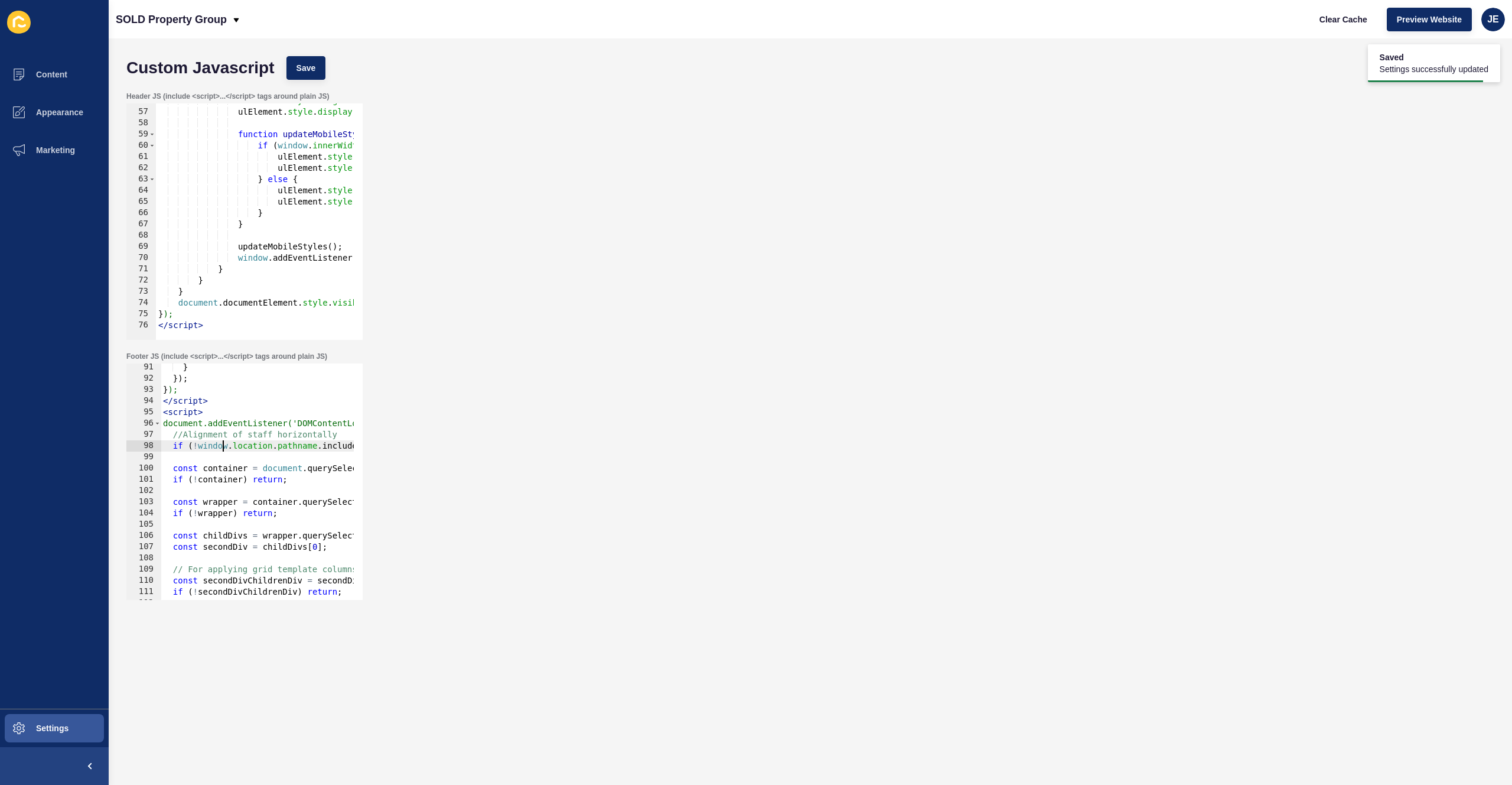
click at [254, 437] on div "} }) ; } ); </ script > < script > document.addEventListener('DOMContentLoaded'…" at bounding box center [402, 487] width 481 height 250
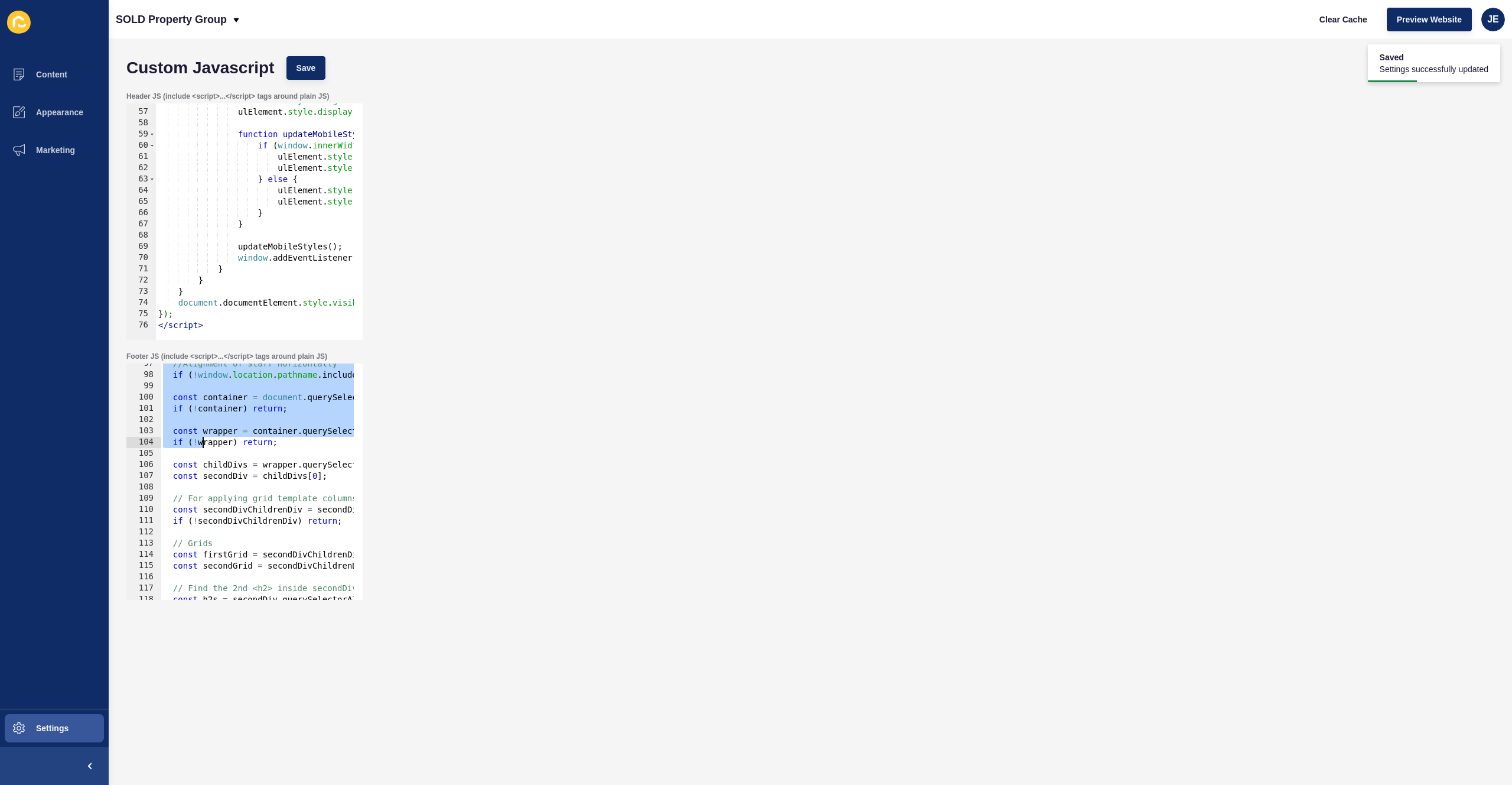
scroll to position [1367, 0]
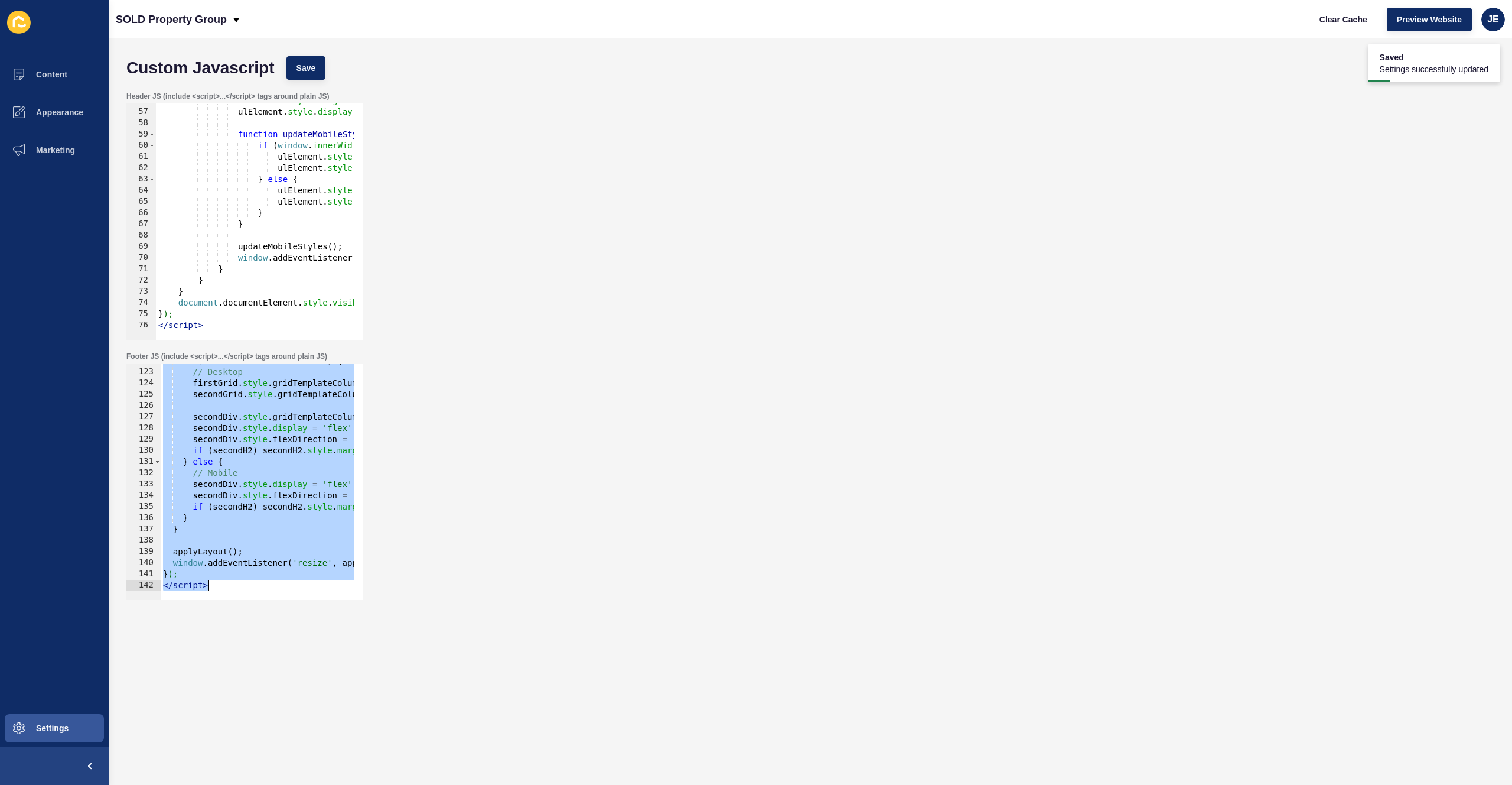
drag, startPoint x: 163, startPoint y: 413, endPoint x: 223, endPoint y: 592, distance: 188.8
click at [223, 592] on div "//Alignment of staff horizontally 122 123 124 125 126 127 128 129 130 131 132 1…" at bounding box center [244, 481] width 236 height 236
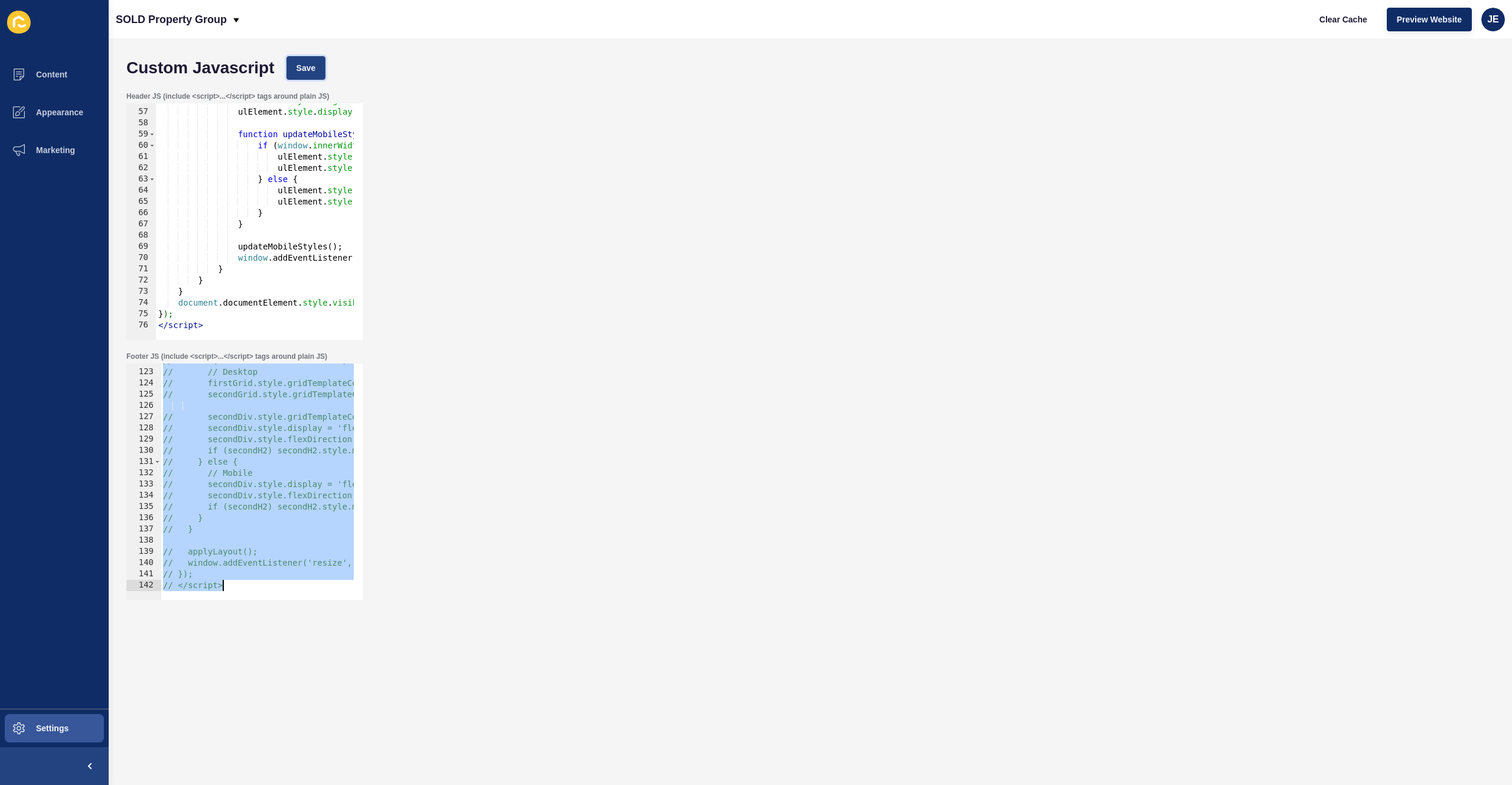
click at [305, 77] on button "Save" at bounding box center [307, 68] width 40 height 24
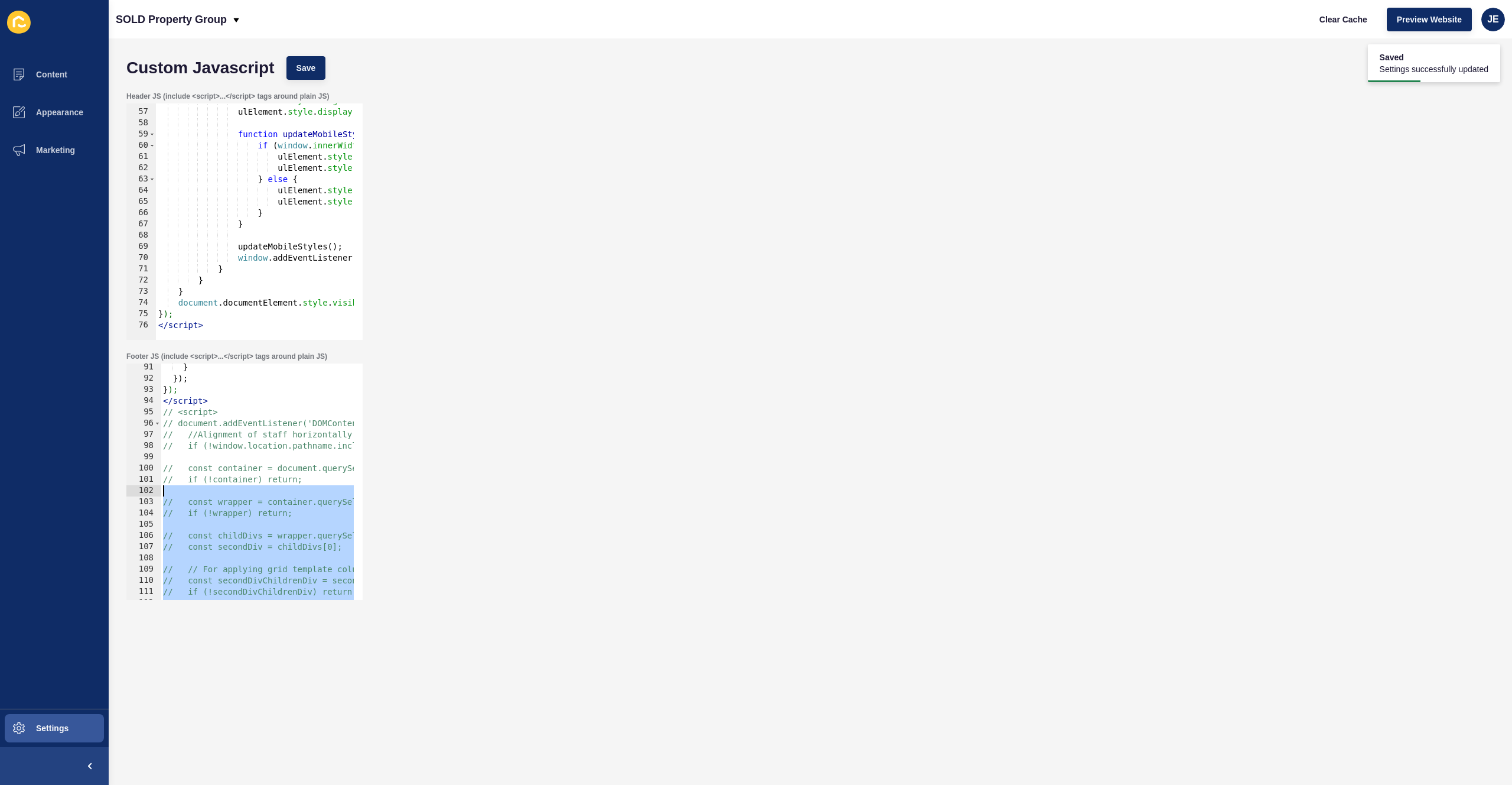
scroll to position [977, 0]
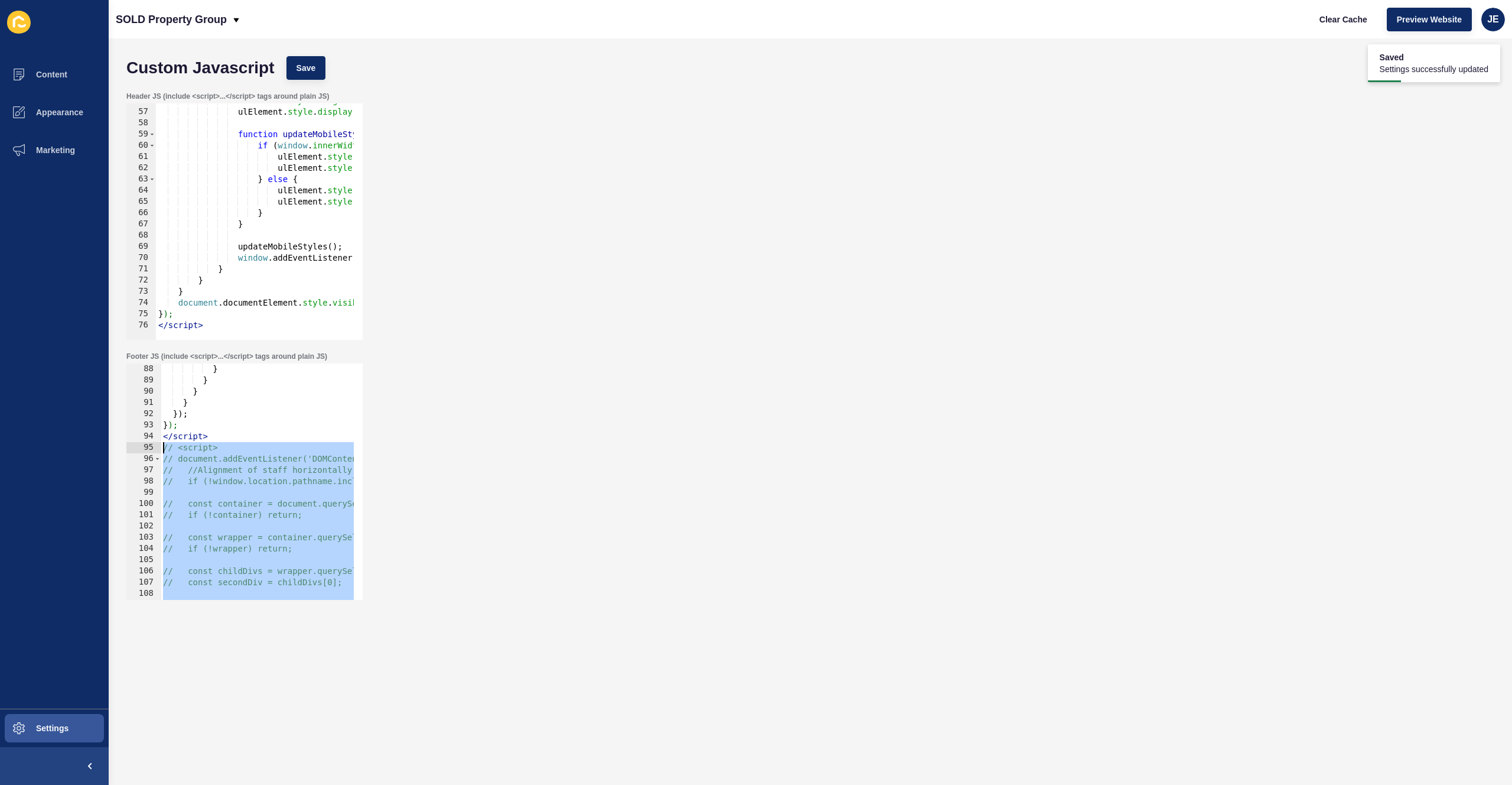
drag, startPoint x: 241, startPoint y: 583, endPoint x: 133, endPoint y: 450, distance: 171.3
click at [133, 450] on div "// }); // </script> 88 89 90 91 92 93 94 95 96 97 98 99 100 101 102 103 104 105…" at bounding box center [244, 481] width 236 height 236
type textarea "// <script> // document.addEventListener('DOMContentLoaded', function () {"
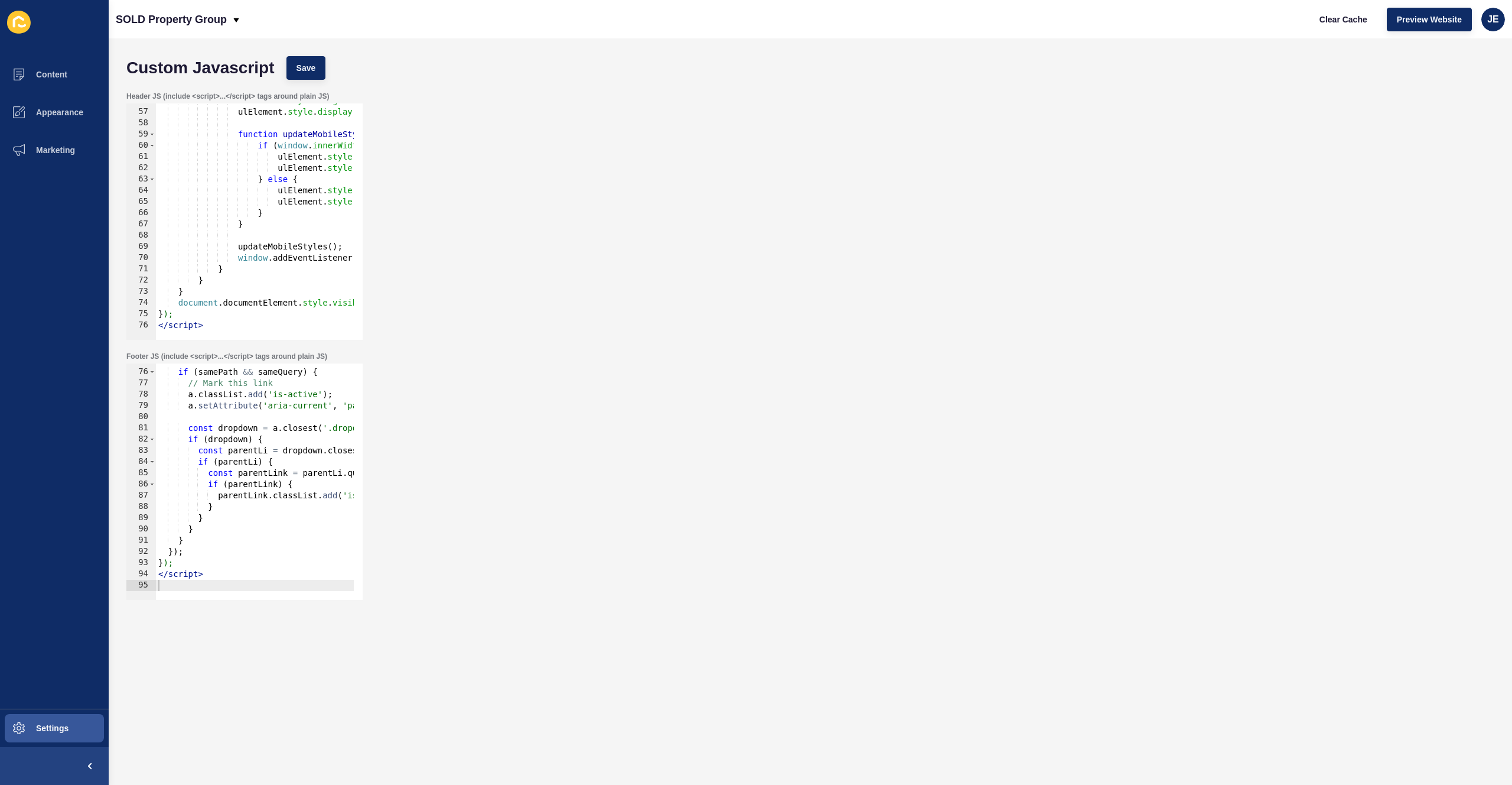
click at [328, 56] on div "Custom Javascript Save" at bounding box center [810, 68] width 1380 height 35
click at [320, 62] on button "Save" at bounding box center [307, 68] width 40 height 24
click at [1323, 21] on span "Clear Cache" at bounding box center [1344, 19] width 48 height 12
click at [716, 102] on div "Header JS (include <script>...</script> tags around plain JS) //Remove text ell…" at bounding box center [810, 216] width 1380 height 260
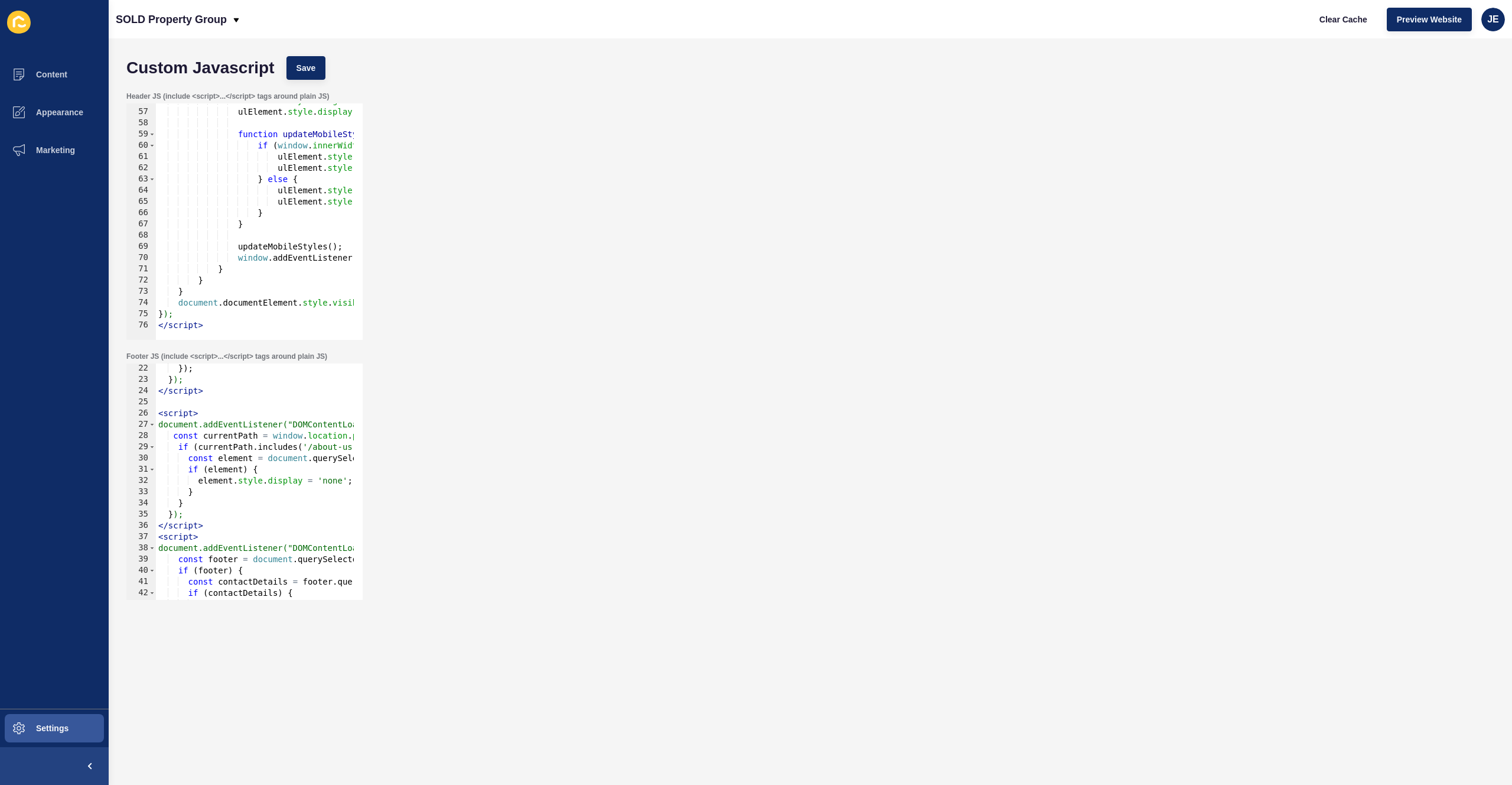
scroll to position [201, 0]
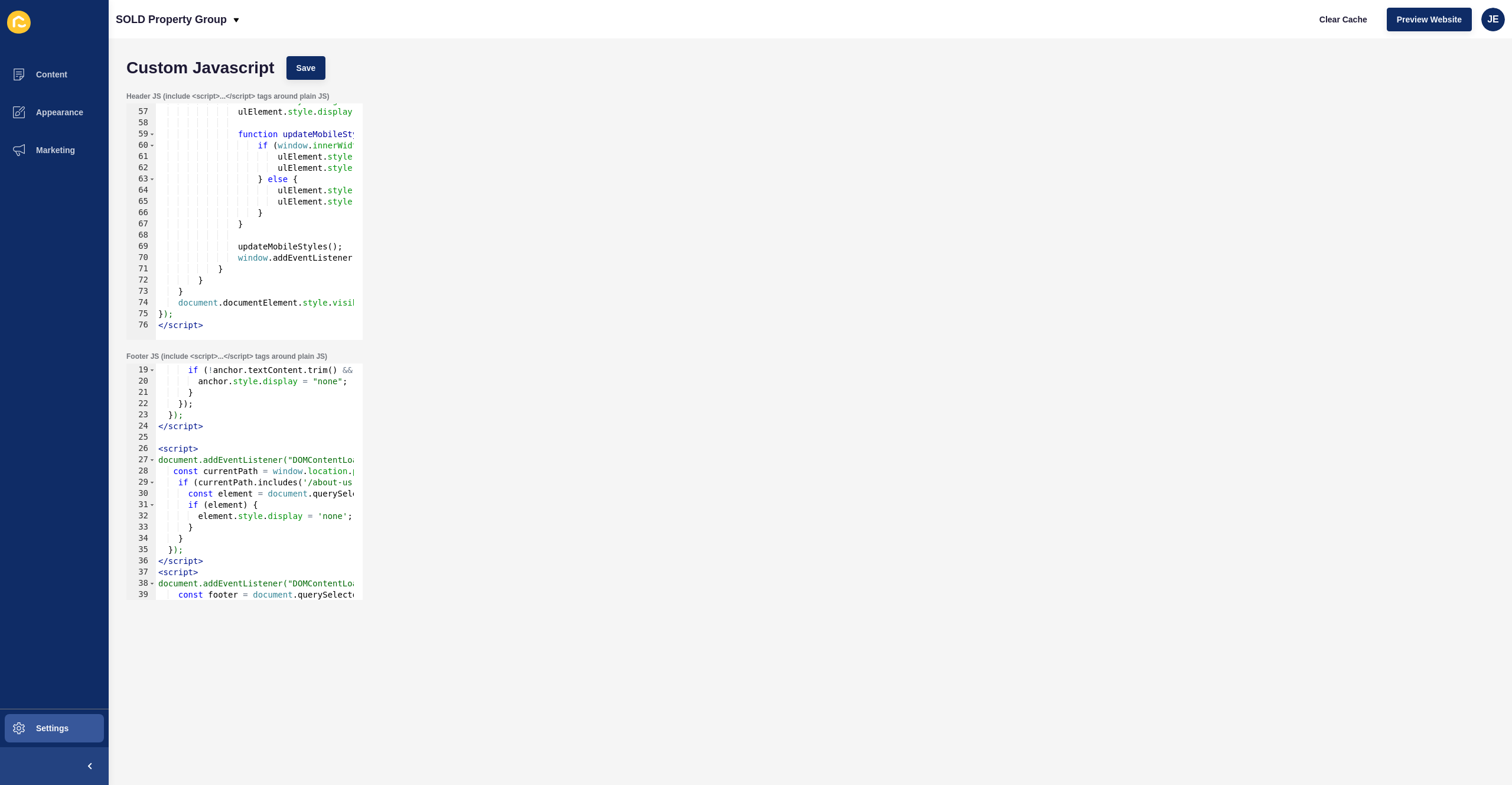
type textarea "</script>"
click at [221, 565] on div "document . querySelectorAll ( 'a[role="container-action-button"]' ) . forEach (…" at bounding box center [397, 478] width 481 height 250
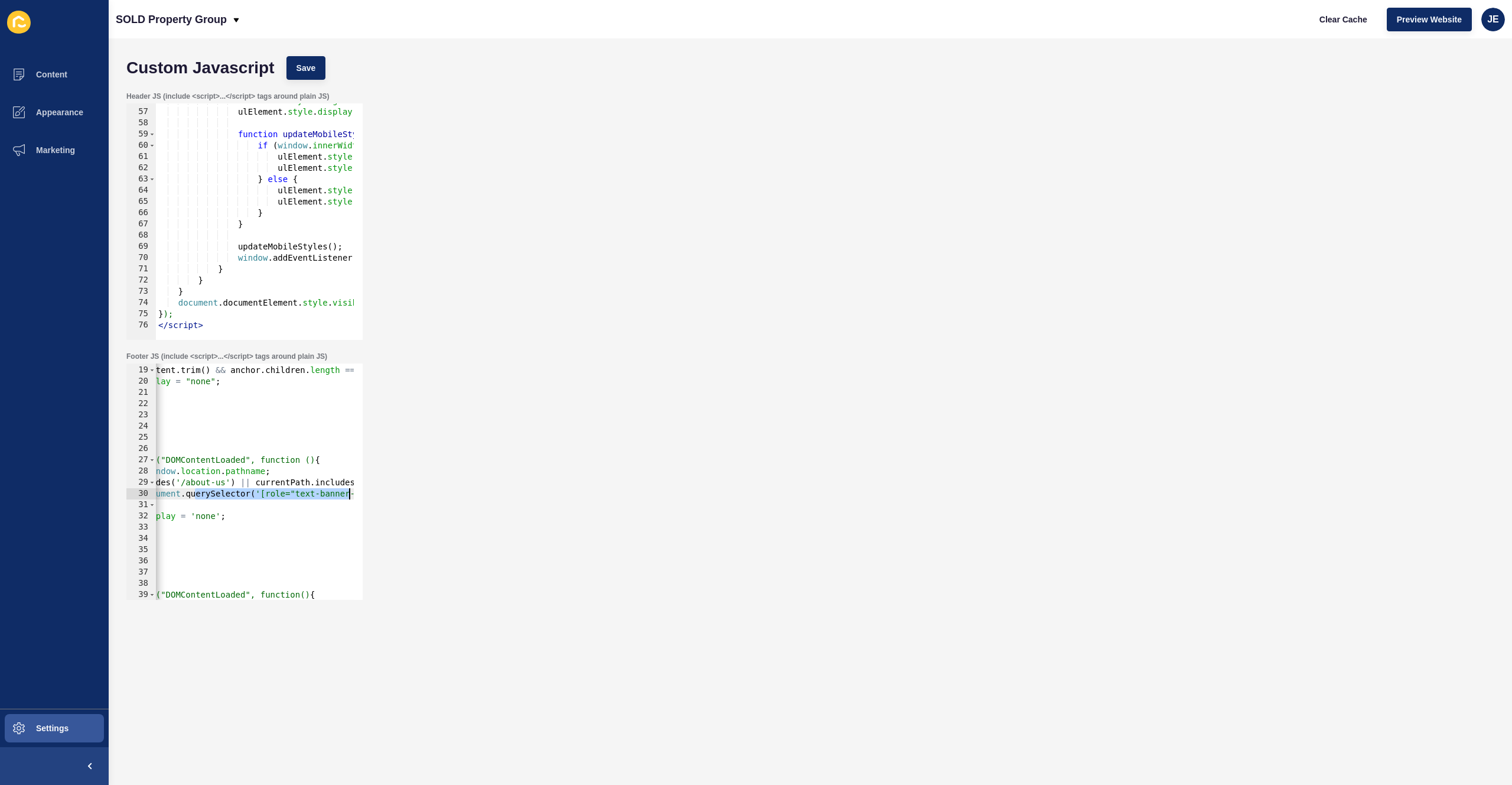
drag, startPoint x: 324, startPoint y: 490, endPoint x: 360, endPoint y: 490, distance: 36.0
click at [360, 490] on div "18 19 20 21 22 23 24 25 26 27 28 29 30 31 32 33 34 35 36 37 38 39 40 41 documen…" at bounding box center [244, 481] width 236 height 236
click at [231, 546] on div "document . querySelectorAll ( 'a[role="container-action-button"]' ) . forEach (…" at bounding box center [370, 478] width 481 height 250
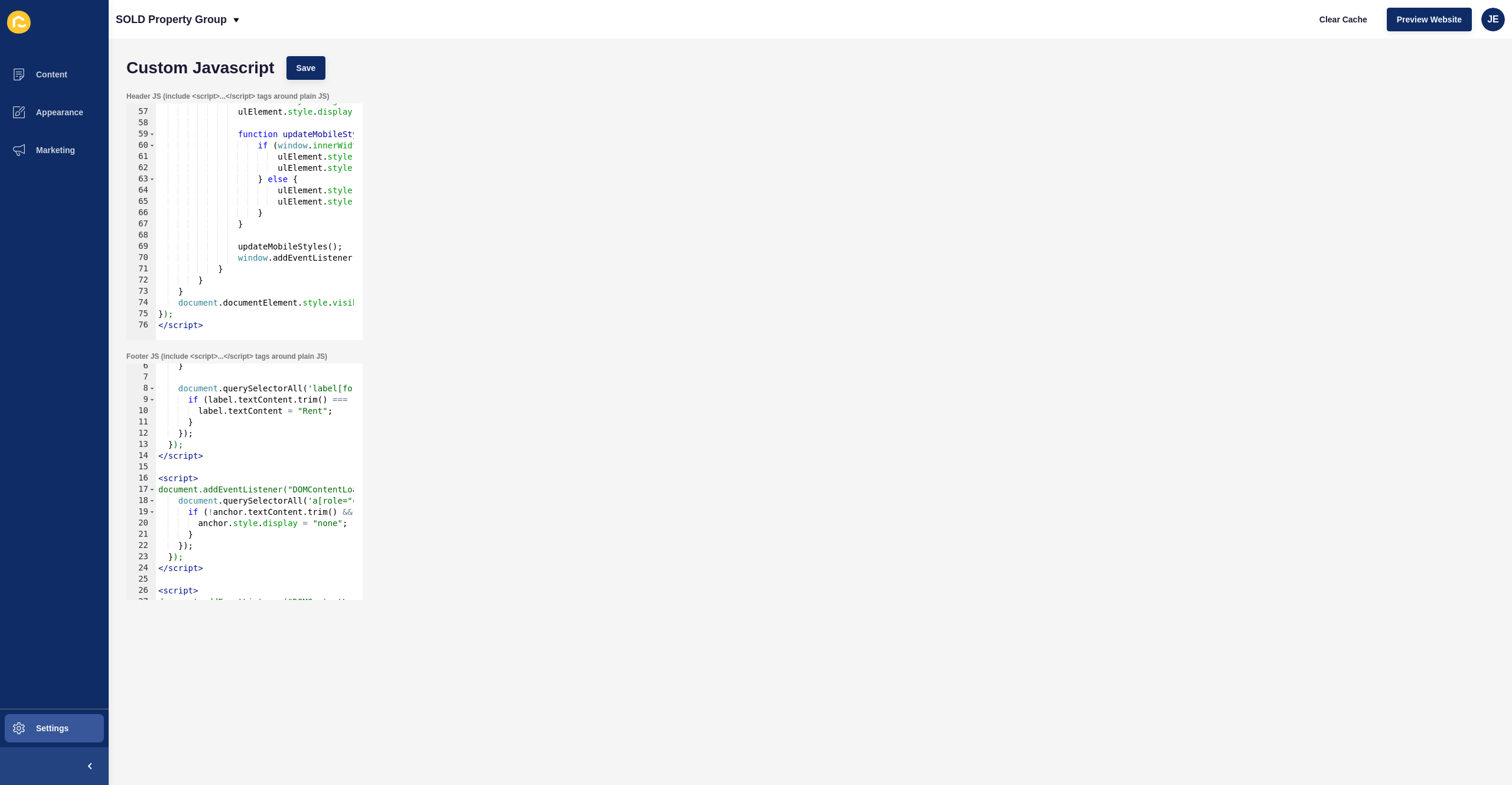
scroll to position [0, 0]
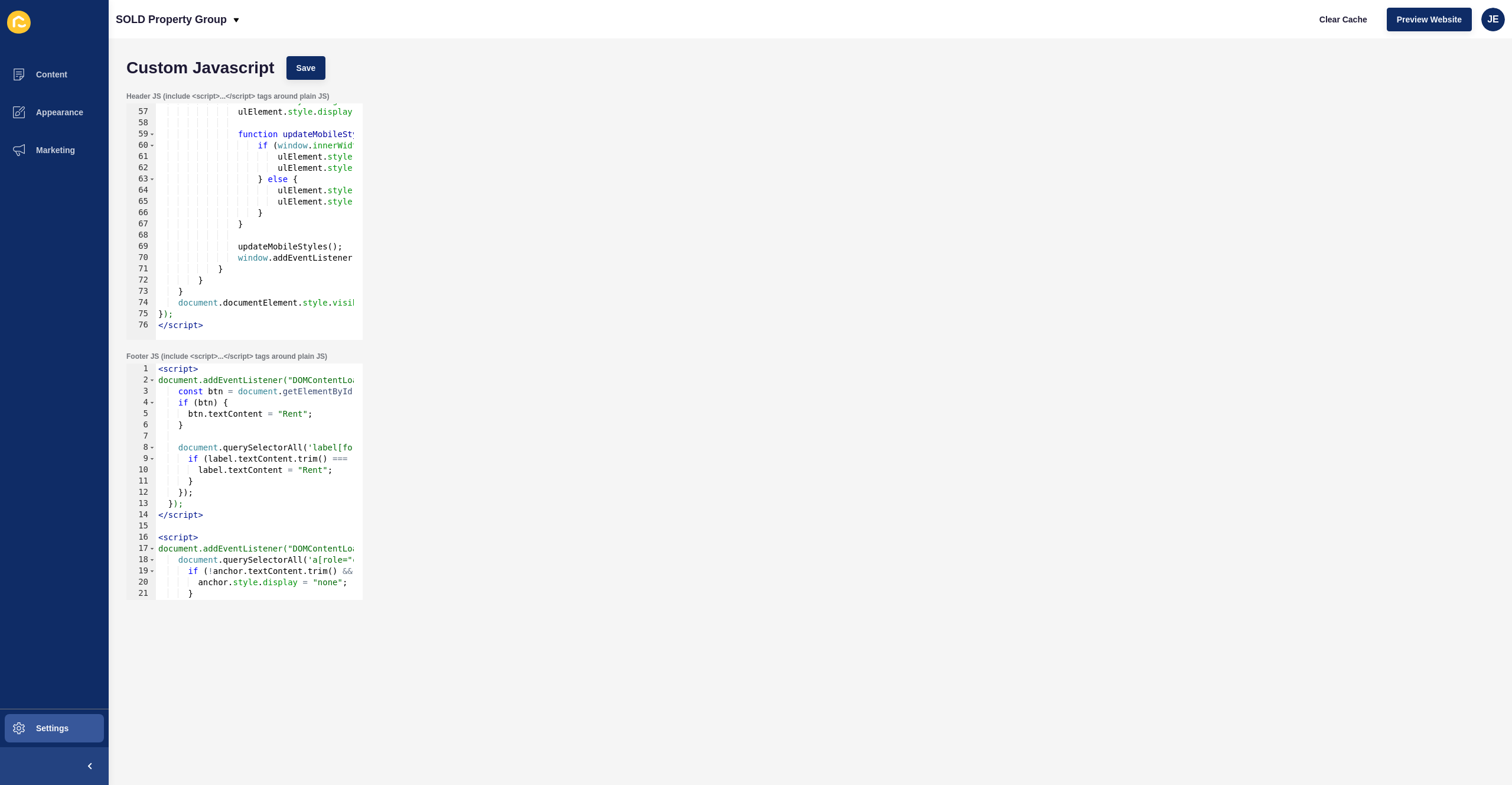
type textarea "});"
click at [309, 80] on div "Custom Javascript Save" at bounding box center [810, 68] width 1380 height 35
click at [305, 71] on span "Save" at bounding box center [306, 68] width 19 height 12
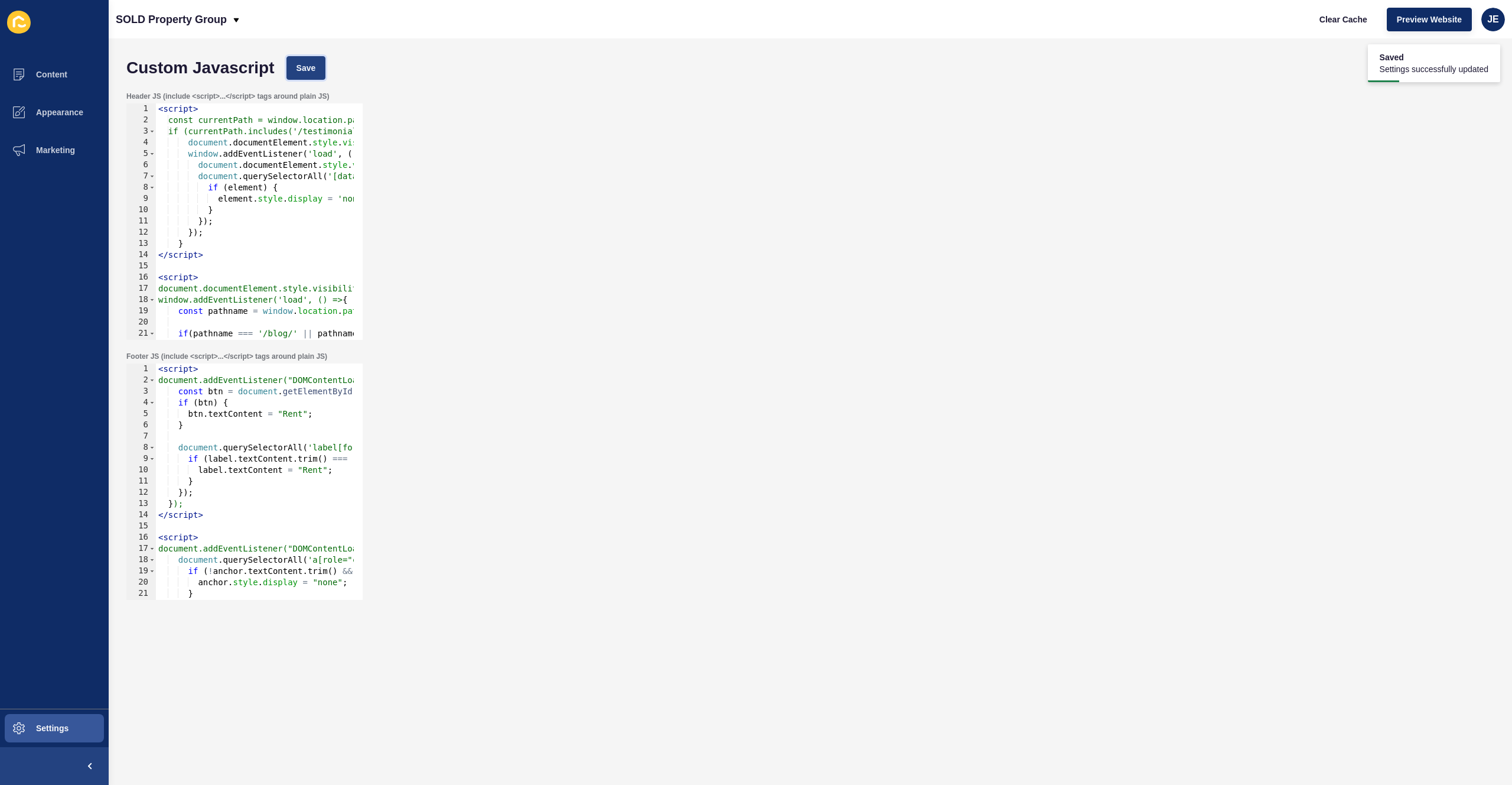
click at [315, 57] on button "Save" at bounding box center [307, 68] width 40 height 24
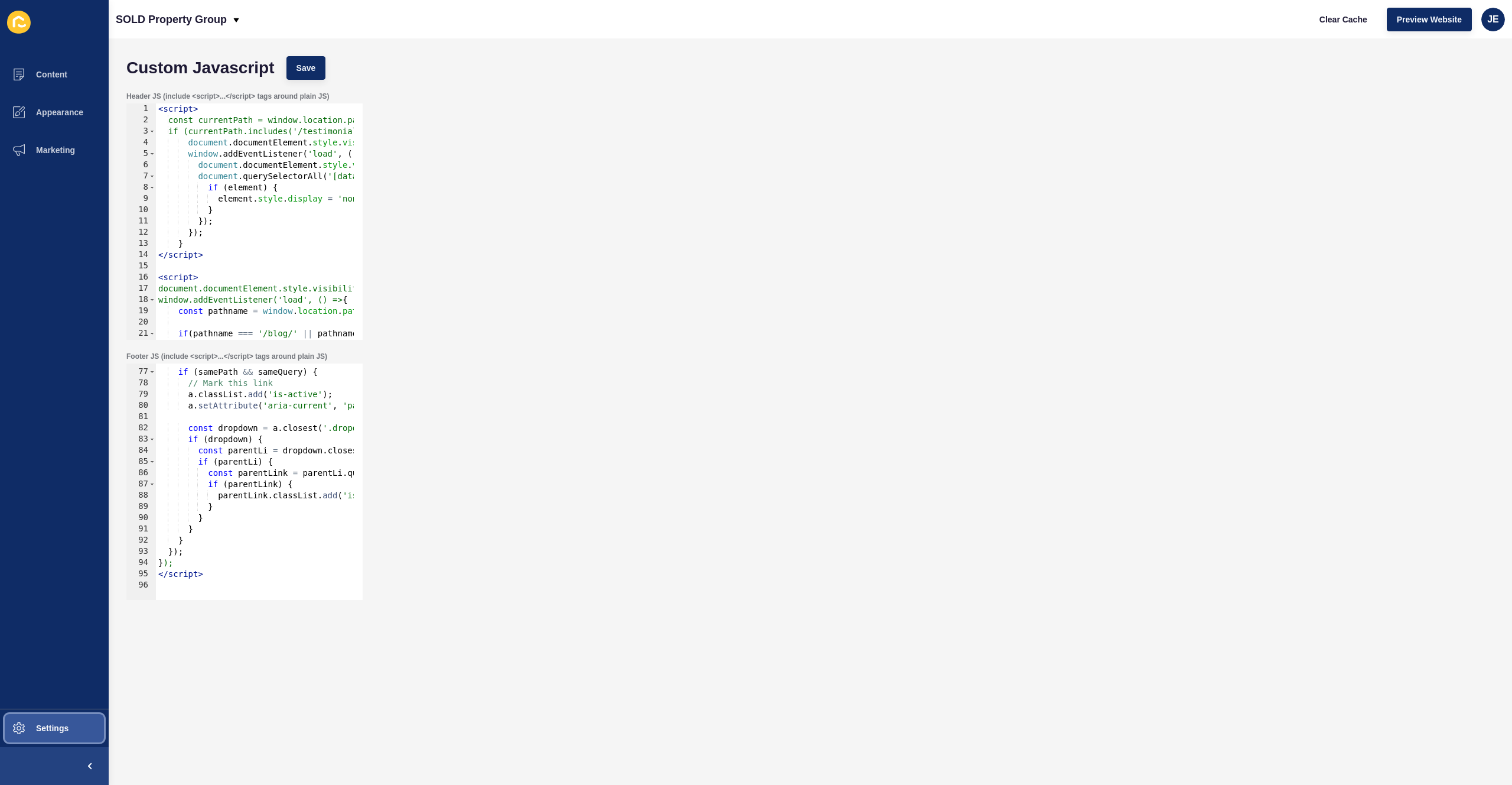
click at [44, 724] on span "Settings" at bounding box center [33, 728] width 70 height 9
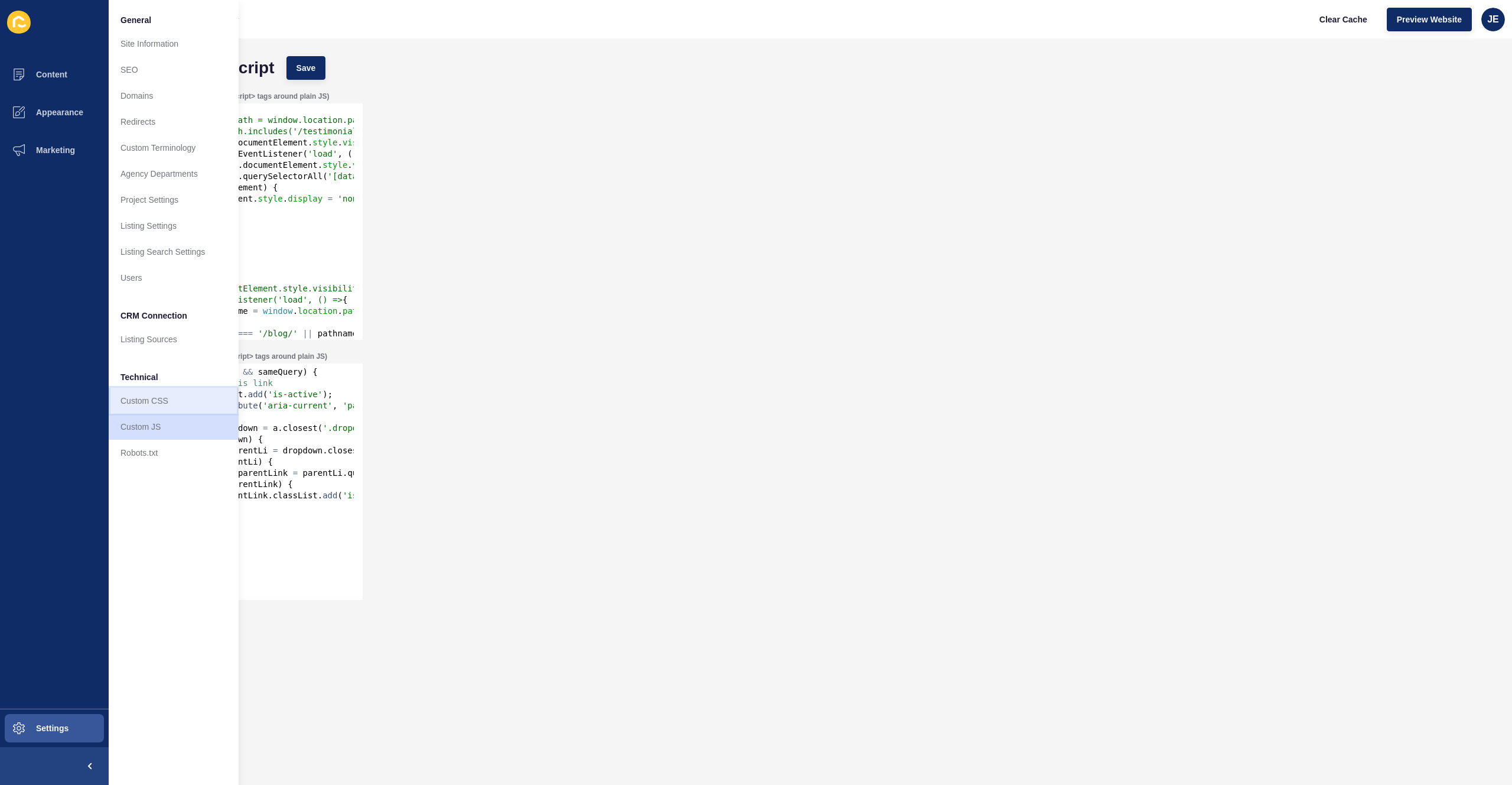
click at [146, 403] on link "Custom CSS" at bounding box center [173, 400] width 130 height 26
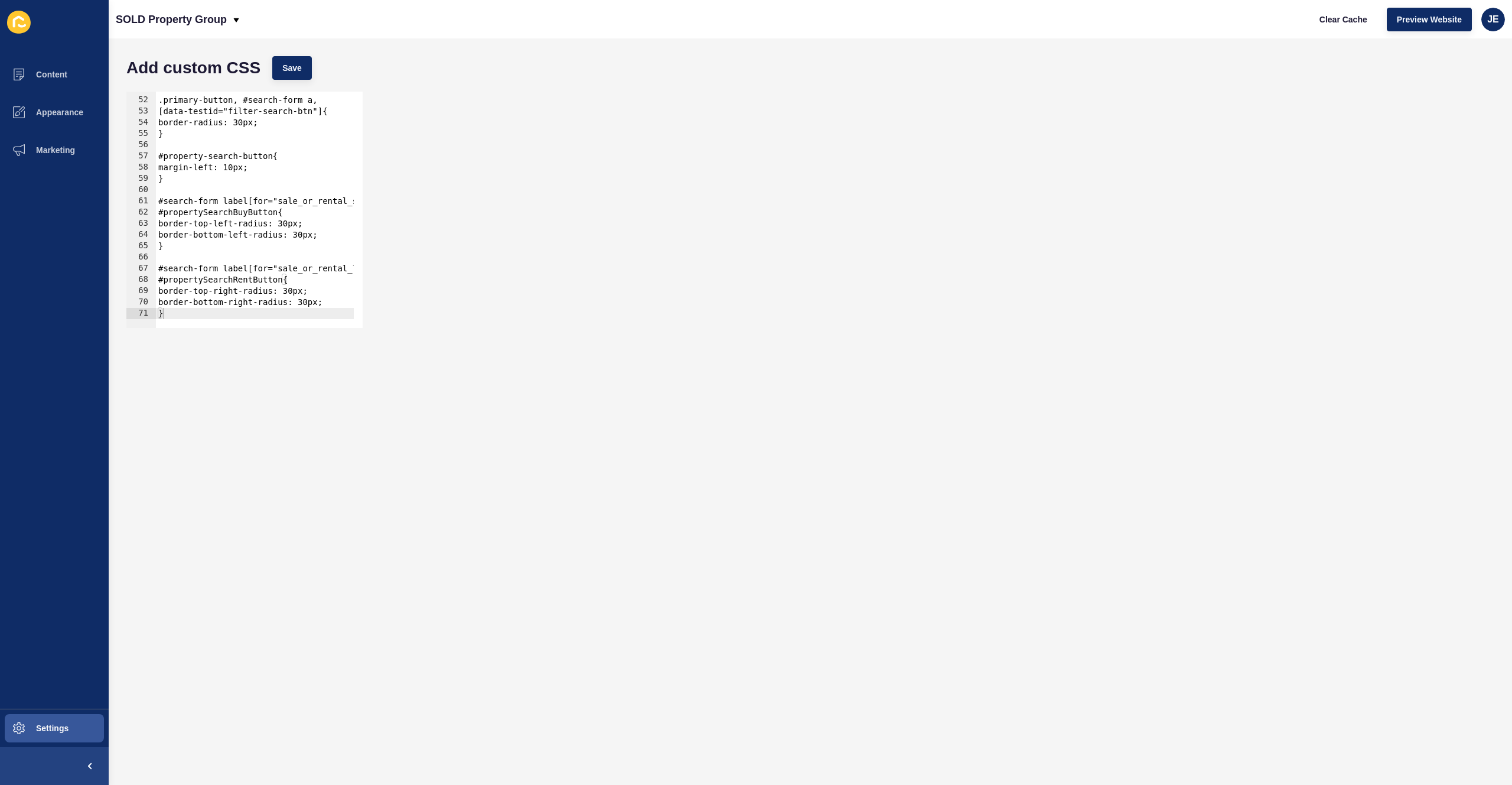
scroll to position [534, 0]
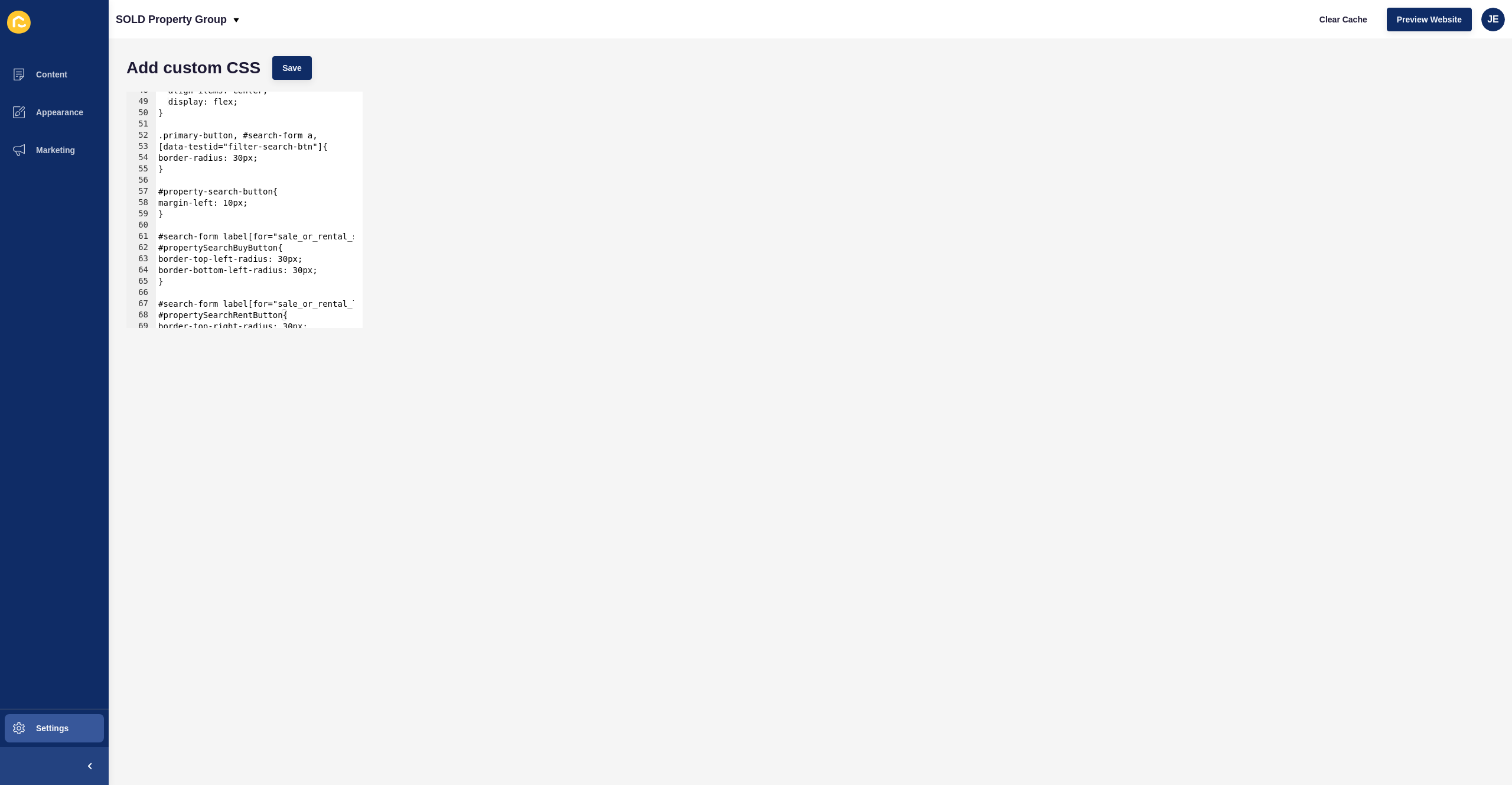
type textarea "}"
click at [214, 216] on div "align-items: center; display: flex; } .primary-button, #search-form a, [data-te…" at bounding box center [275, 210] width 238 height 250
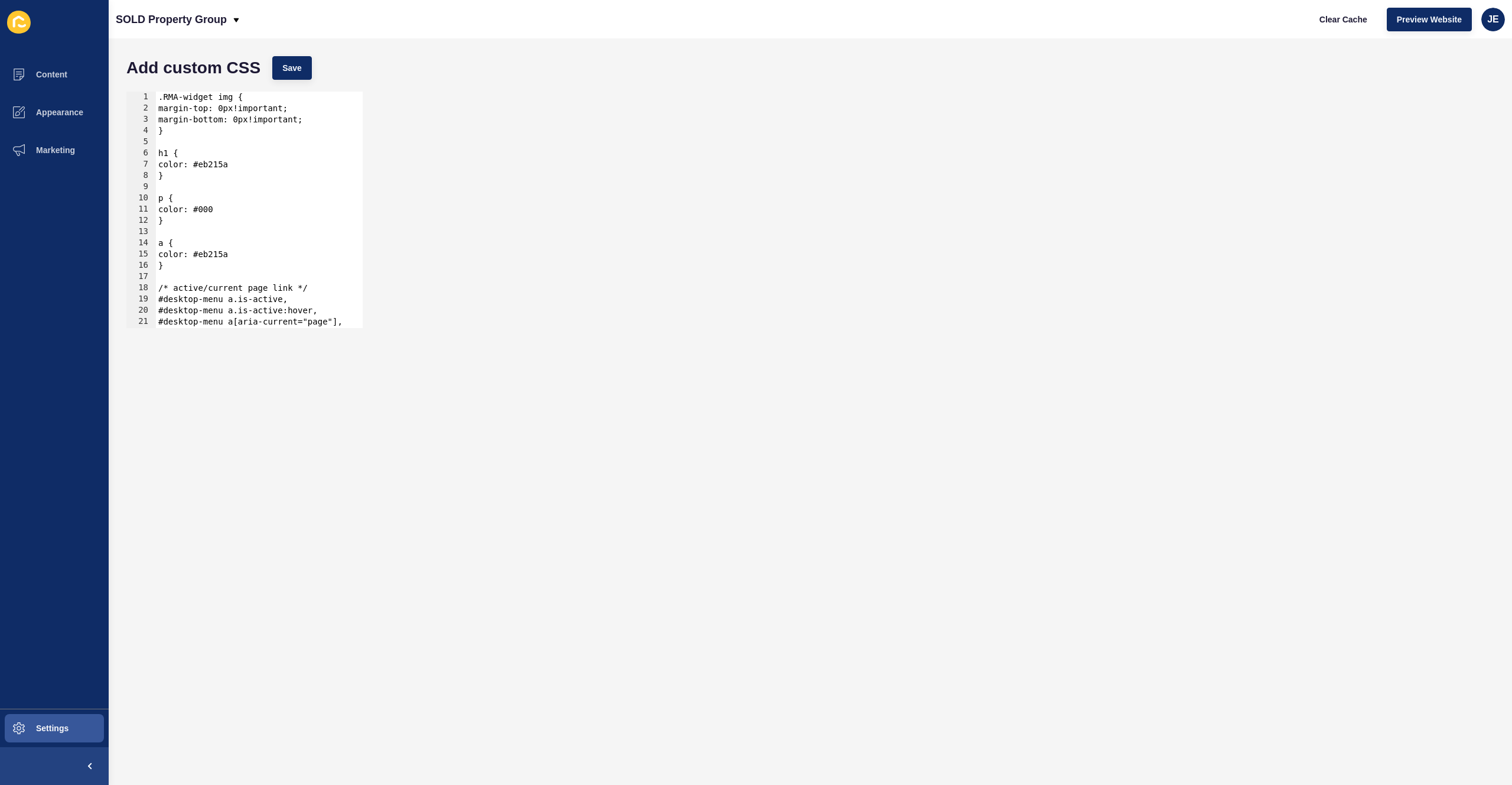
scroll to position [0, 0]
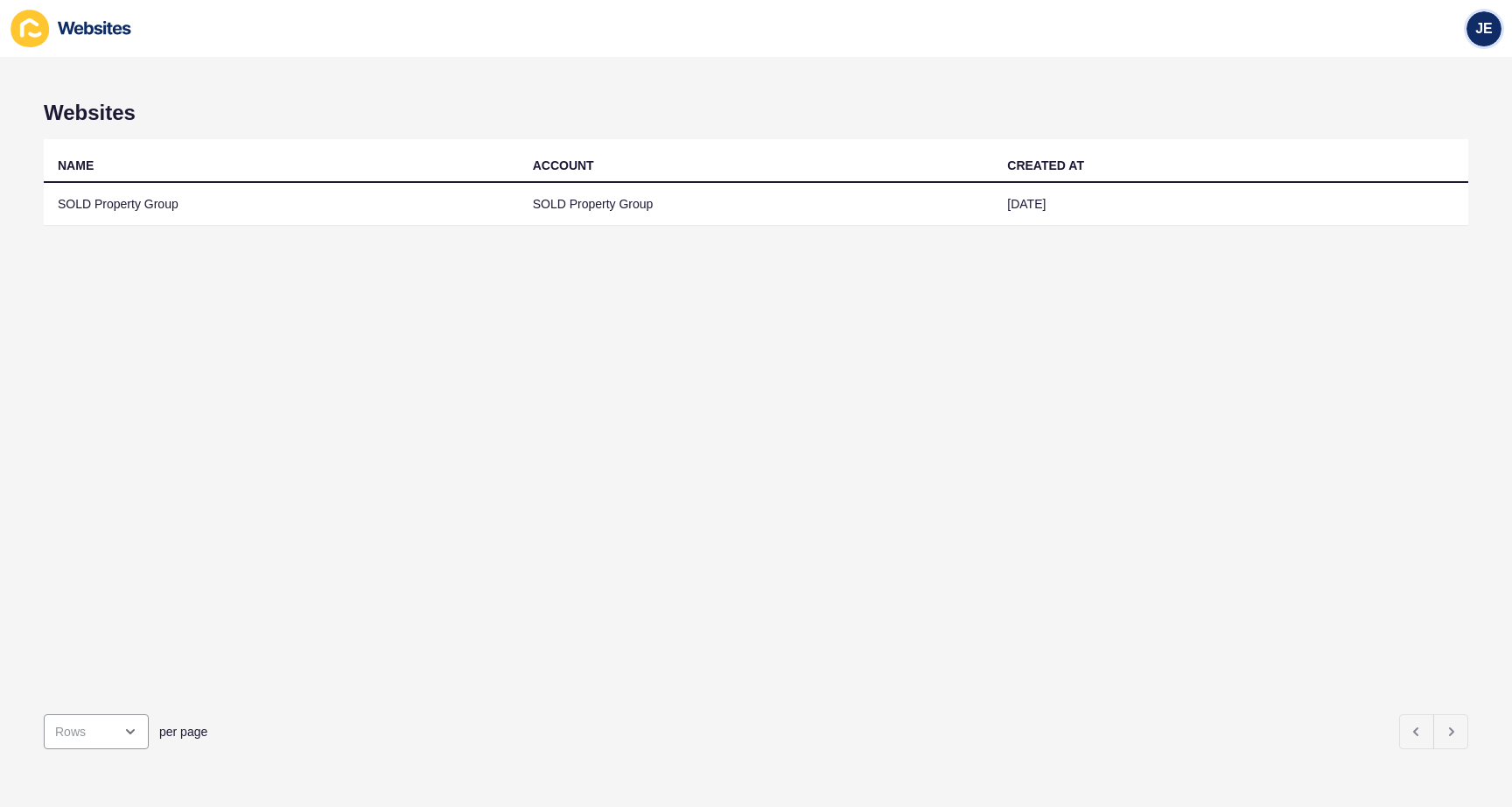
click at [1484, 29] on span "JE" at bounding box center [1484, 29] width 18 height 18
click at [1403, 148] on link "Logout" at bounding box center [1443, 146] width 129 height 38
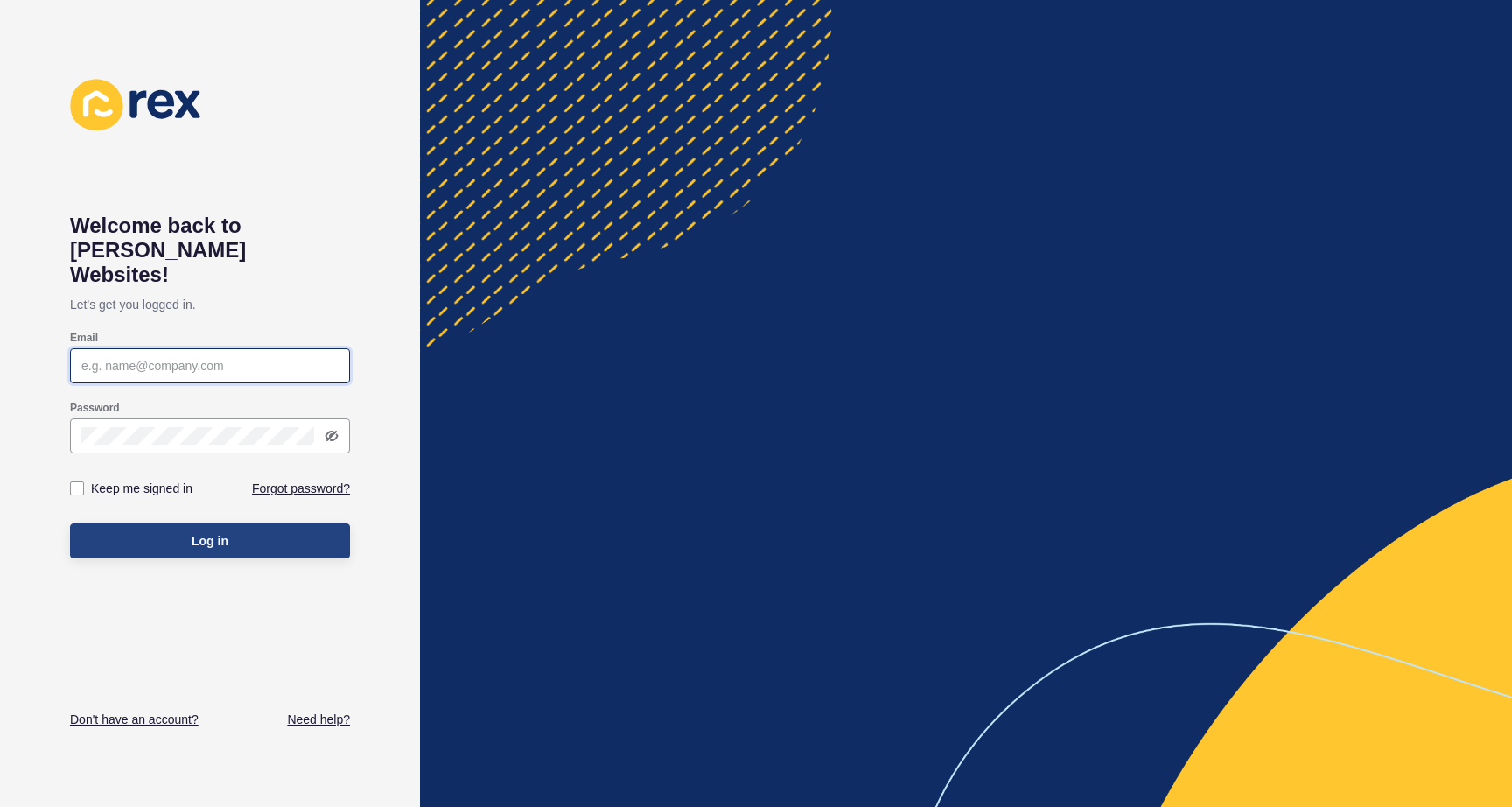
type input "[EMAIL_ADDRESS][PERSON_NAME][DOMAIN_NAME]"
click at [217, 532] on span "Log in" at bounding box center [210, 541] width 36 height 18
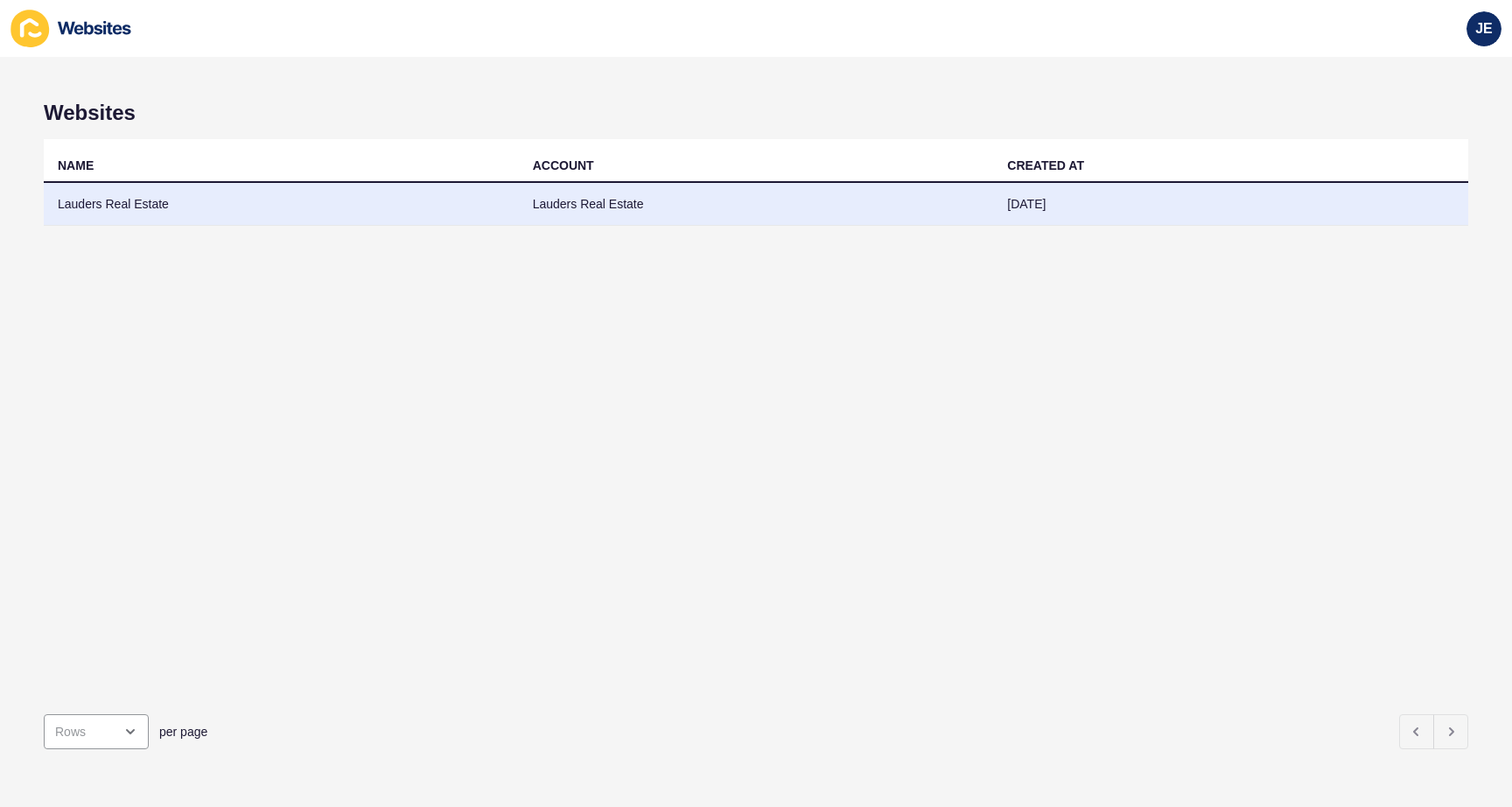
click at [325, 197] on td "Lauders Real Estate" at bounding box center [281, 205] width 475 height 43
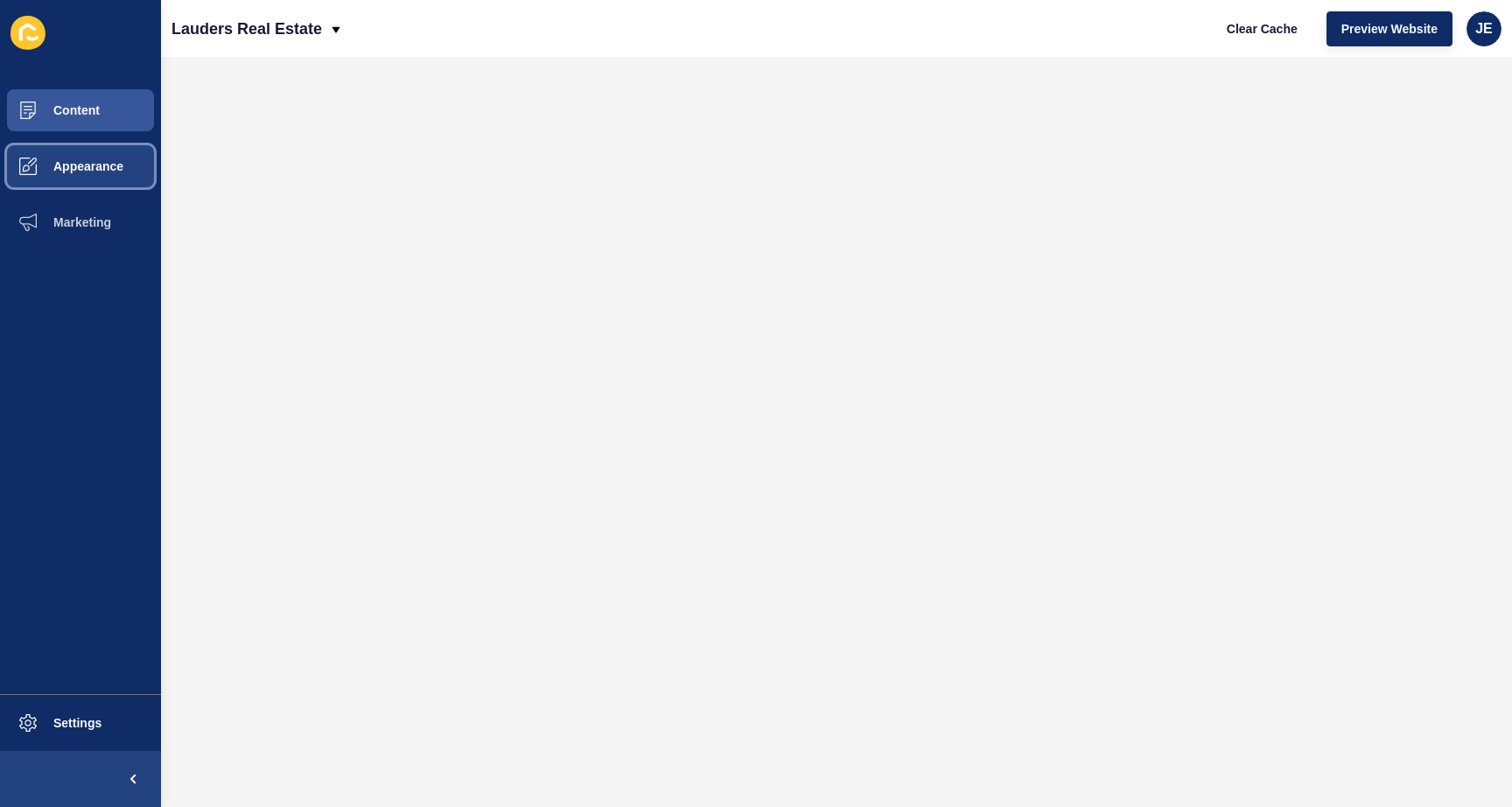
click at [69, 179] on button "Appearance" at bounding box center [80, 166] width 161 height 56
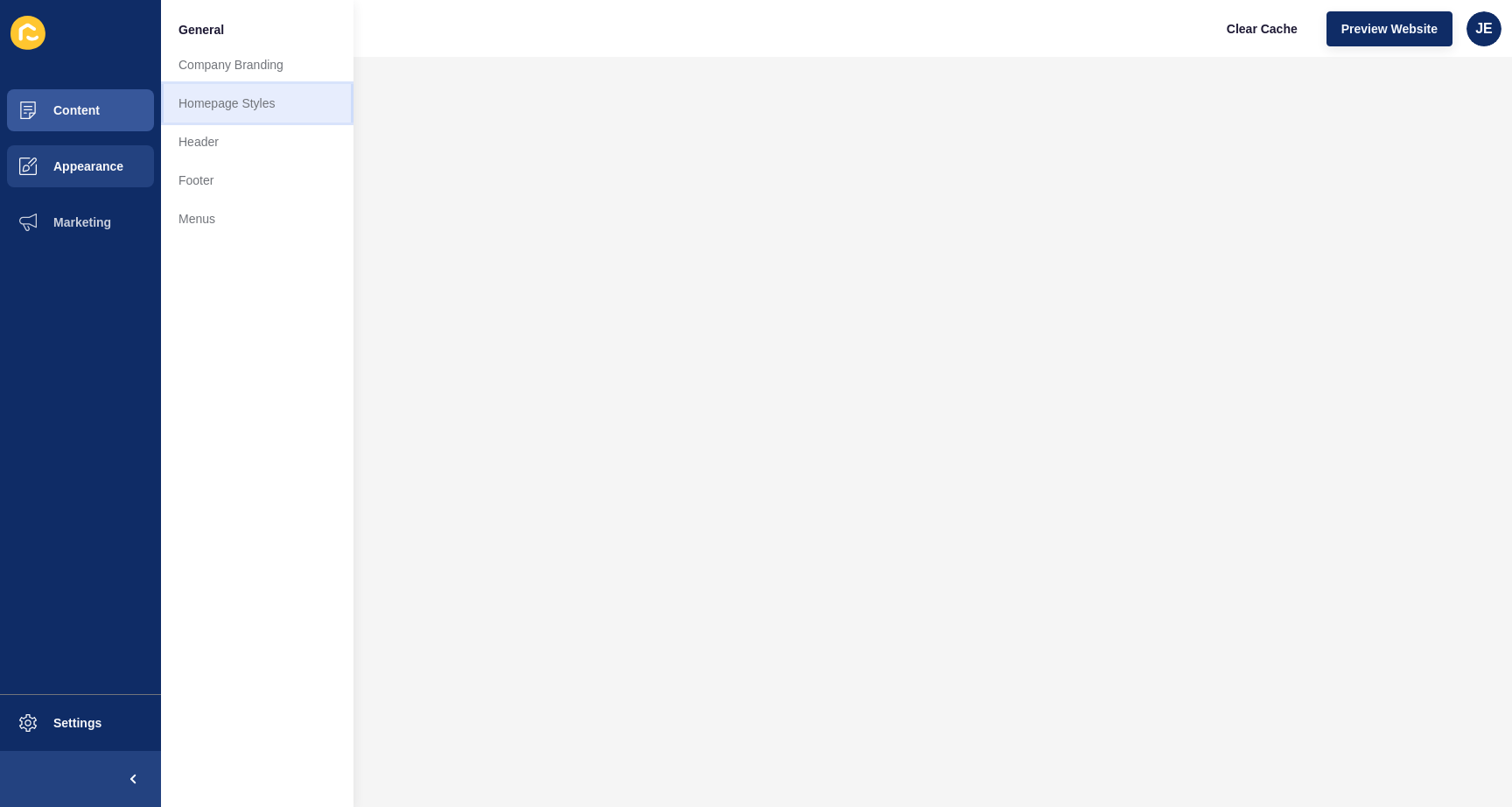
click at [189, 111] on link "Homepage Styles" at bounding box center [256, 102] width 192 height 38
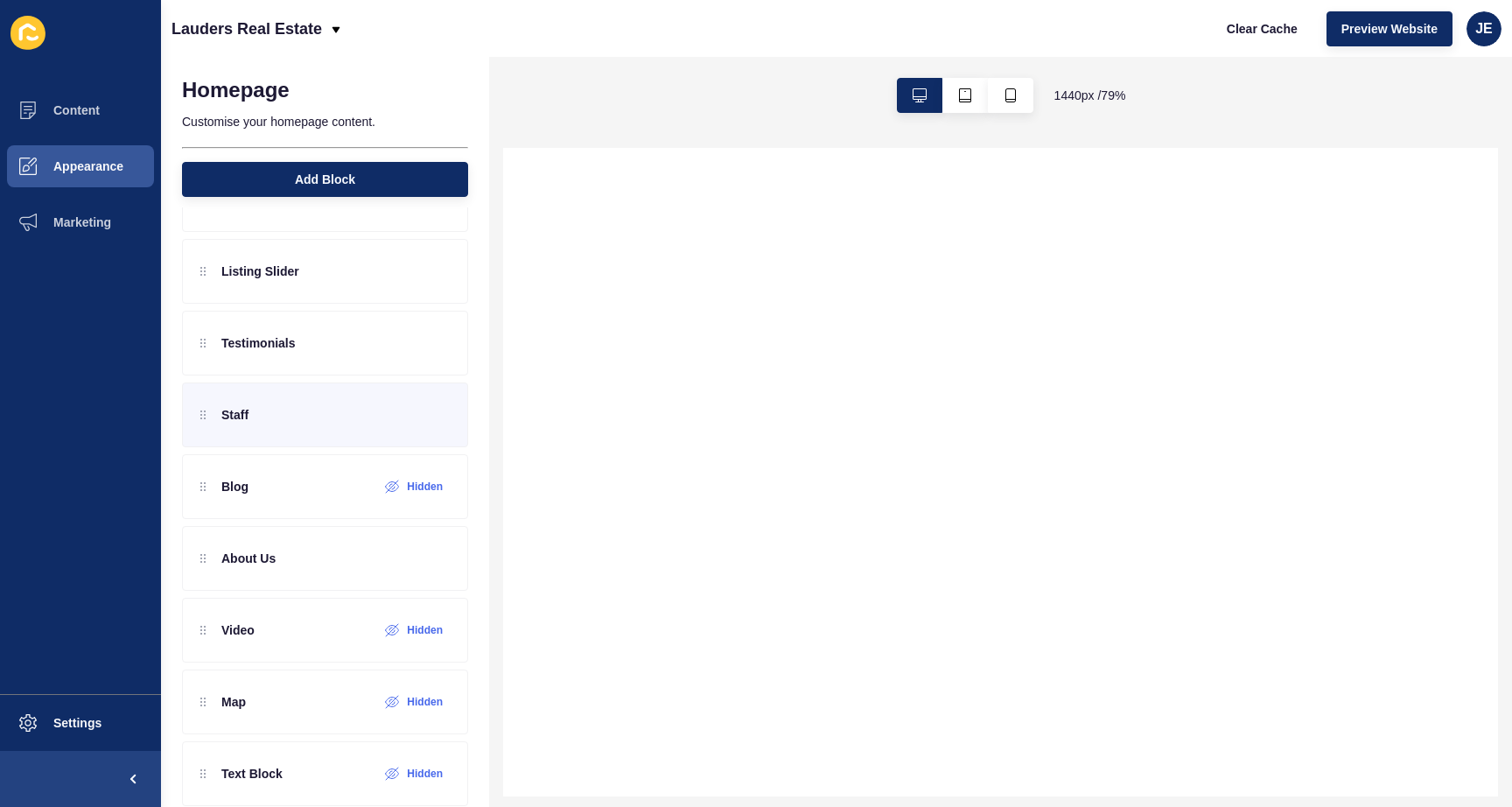
scroll to position [372, 0]
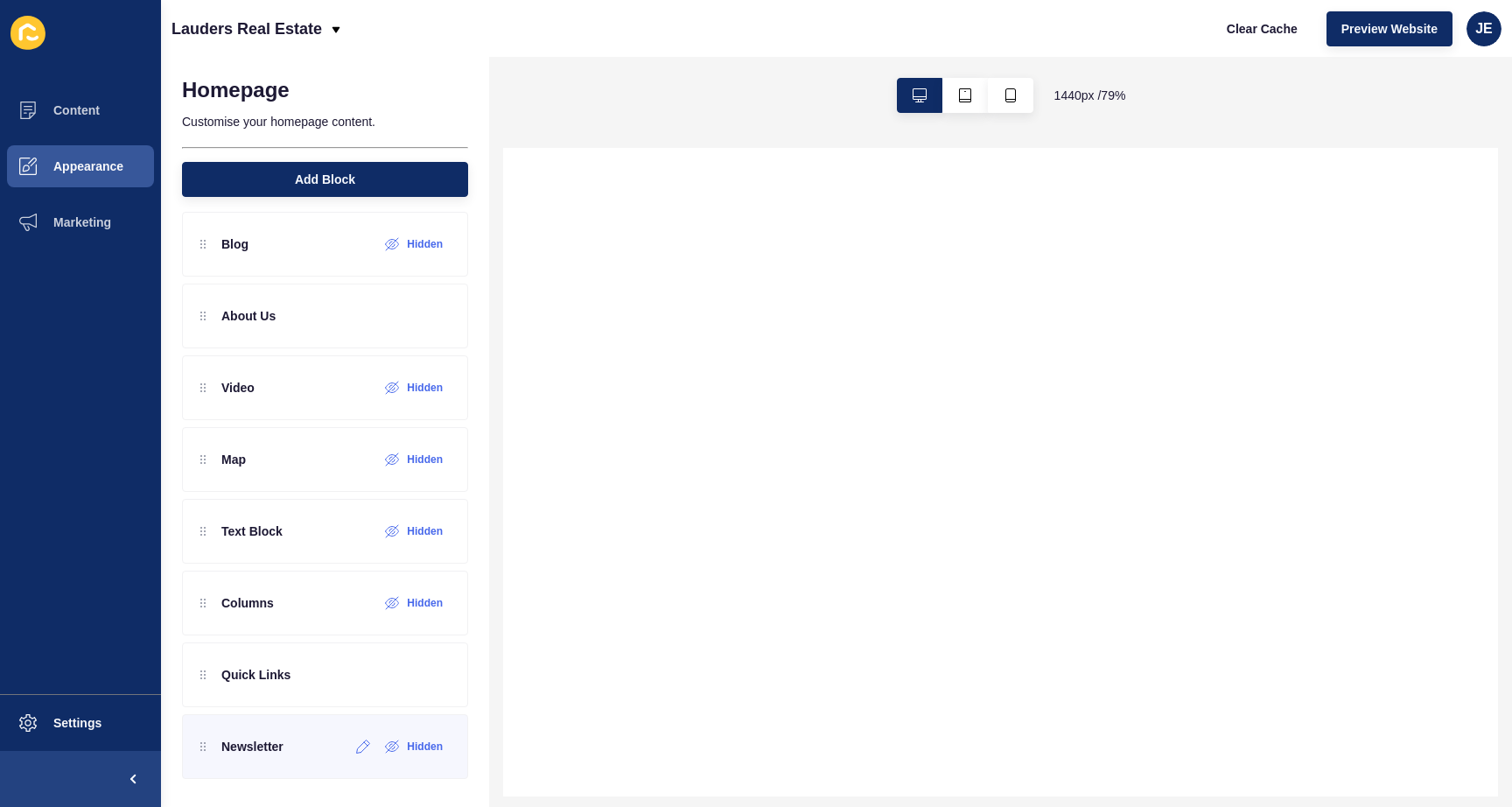
click at [287, 761] on div "Newsletter Hidden" at bounding box center [325, 747] width 286 height 65
click at [357, 749] on icon at bounding box center [363, 747] width 15 height 14
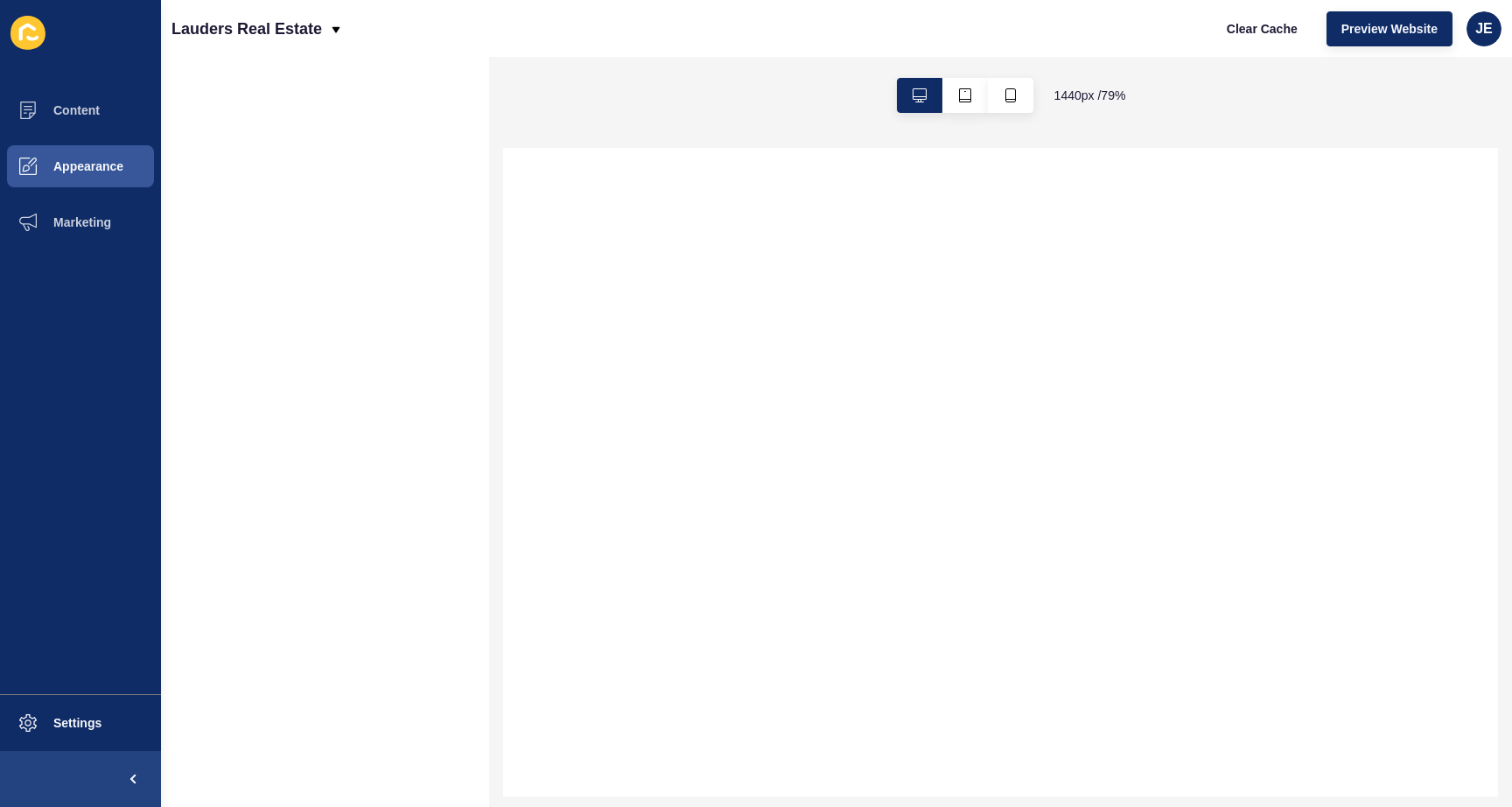
scroll to position [0, 0]
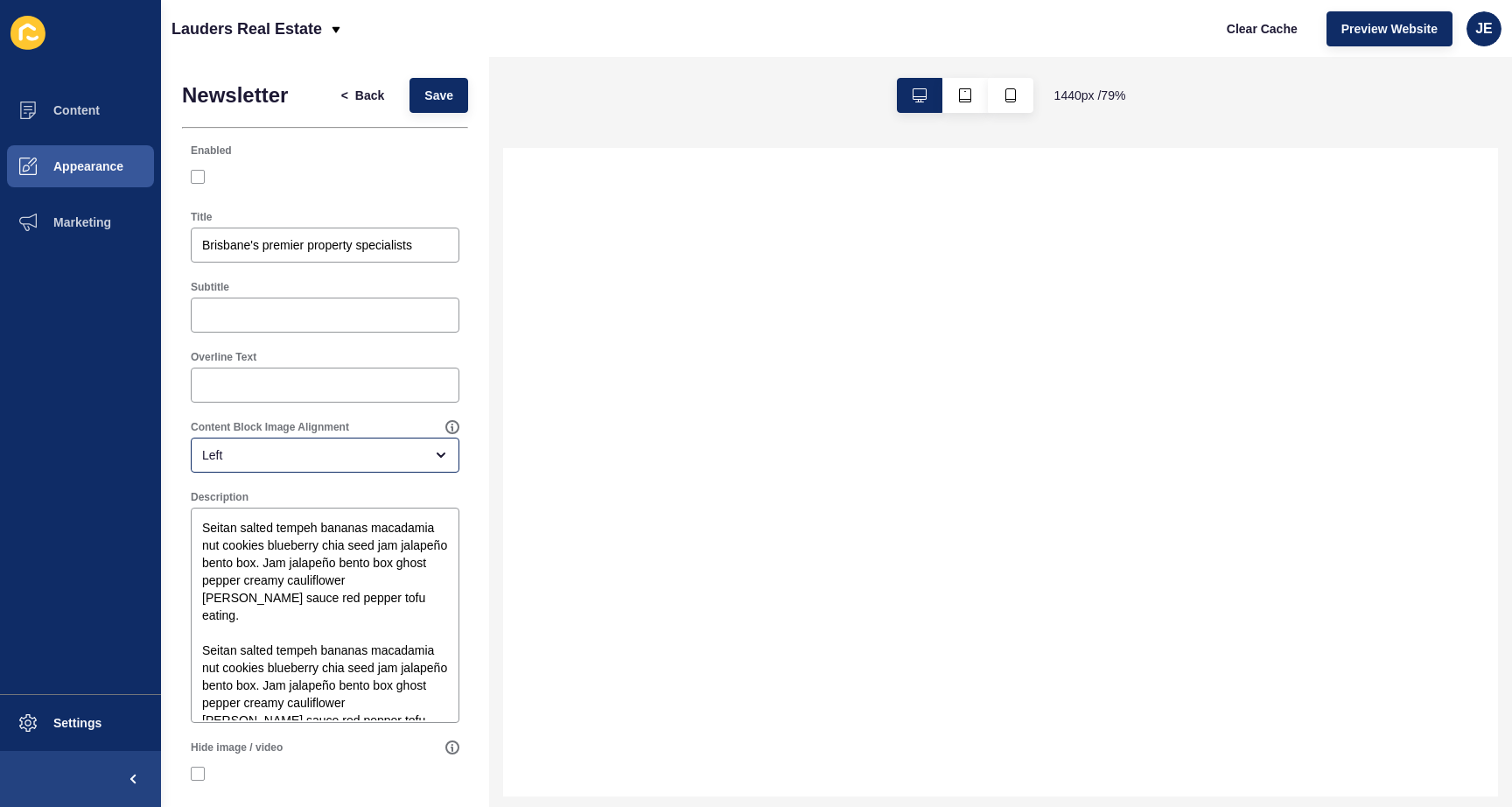
select select
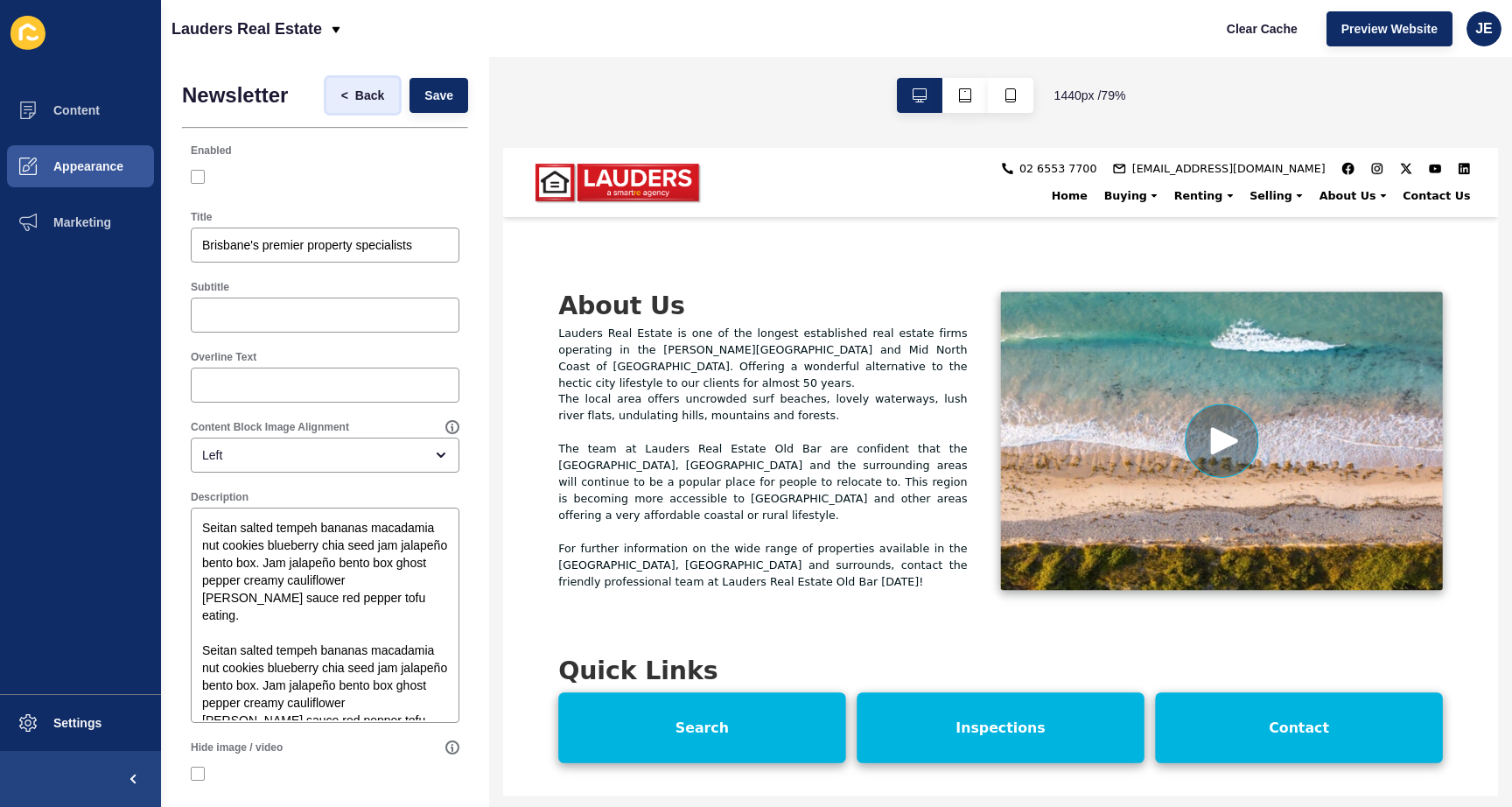
click at [341, 98] on span "<" at bounding box center [348, 96] width 14 height 18
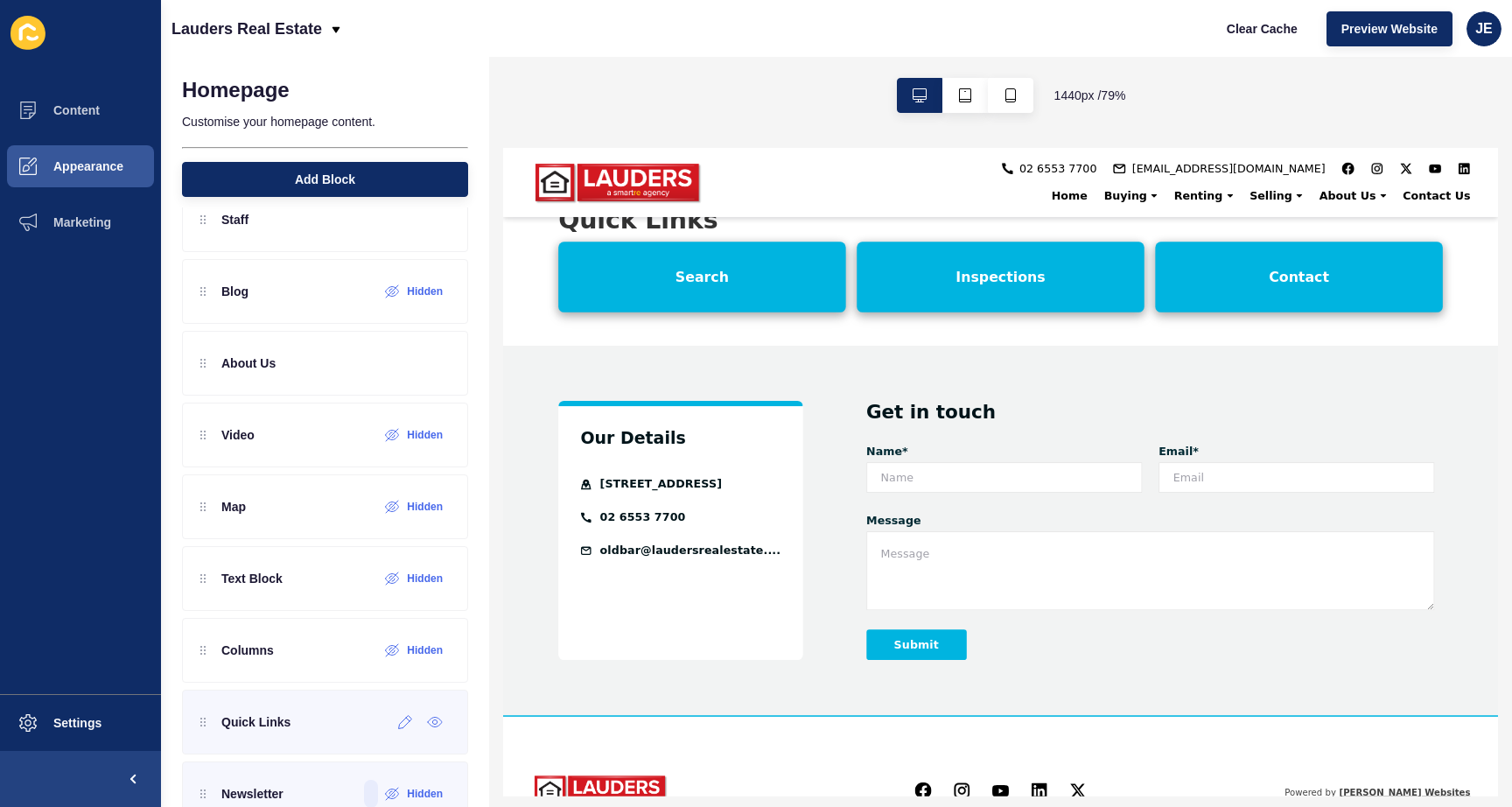
scroll to position [324, 0]
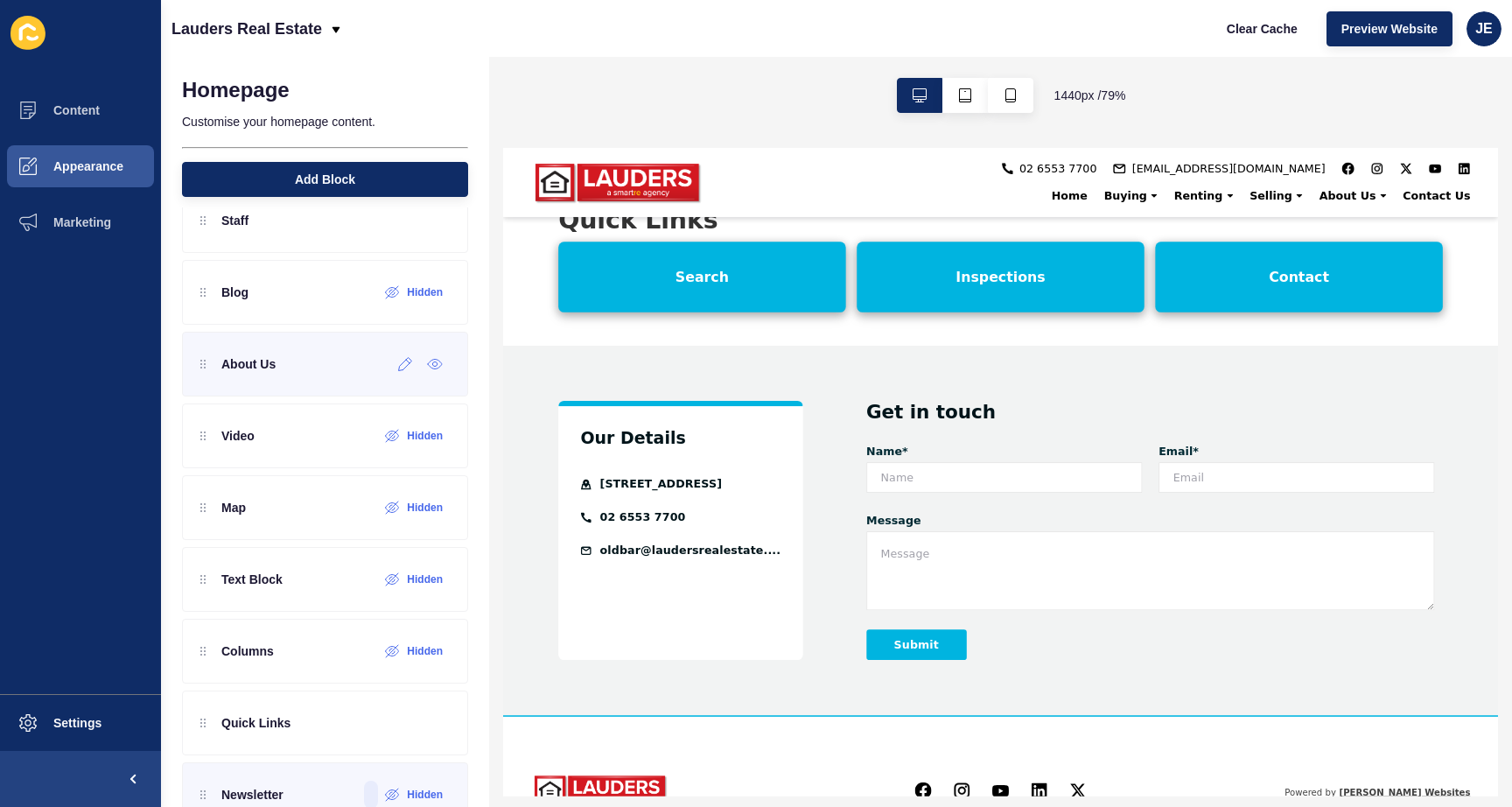
click at [294, 365] on div "About Us" at bounding box center [325, 365] width 286 height 65
click at [398, 362] on icon at bounding box center [405, 364] width 15 height 14
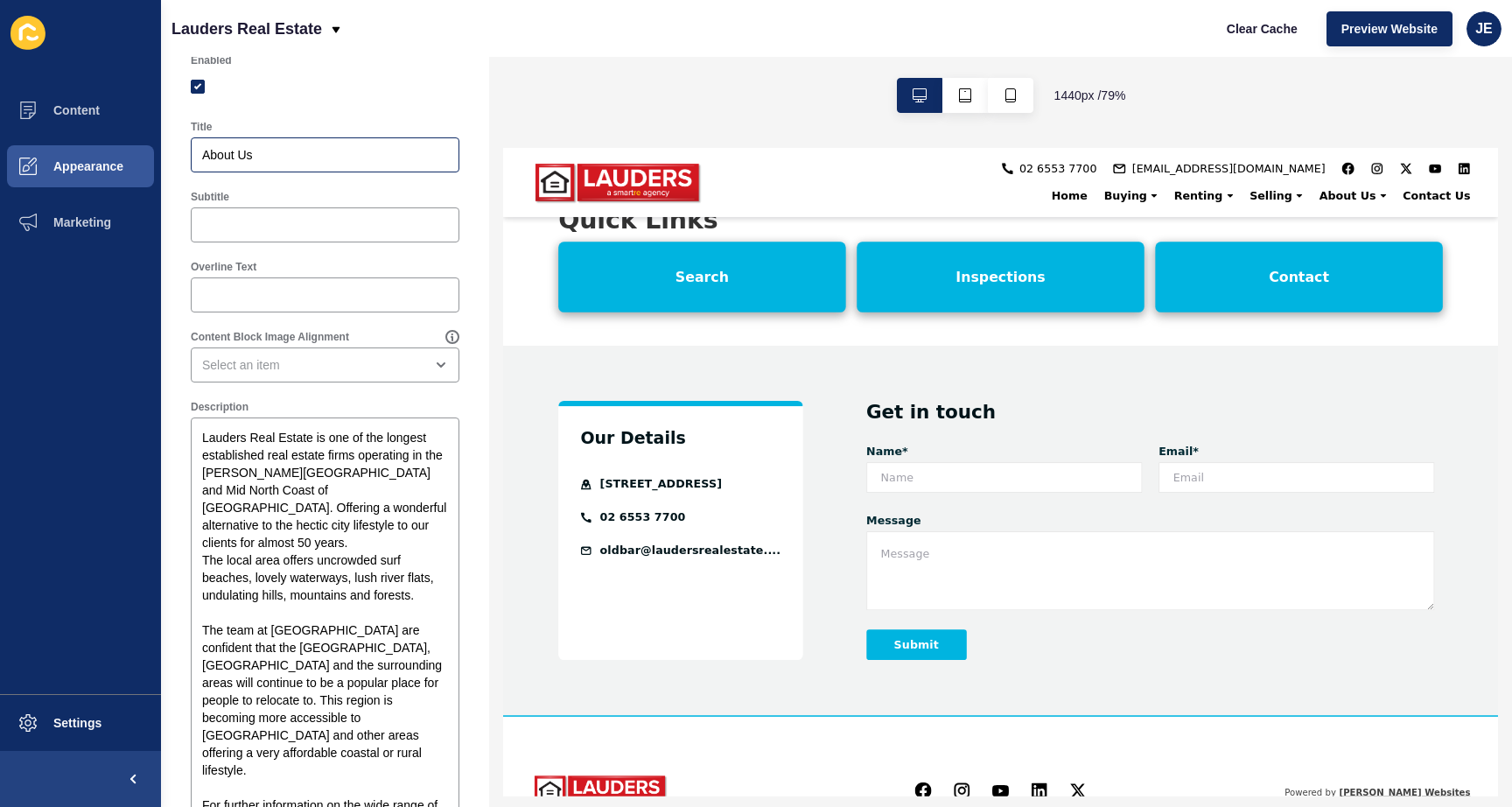
scroll to position [0, 0]
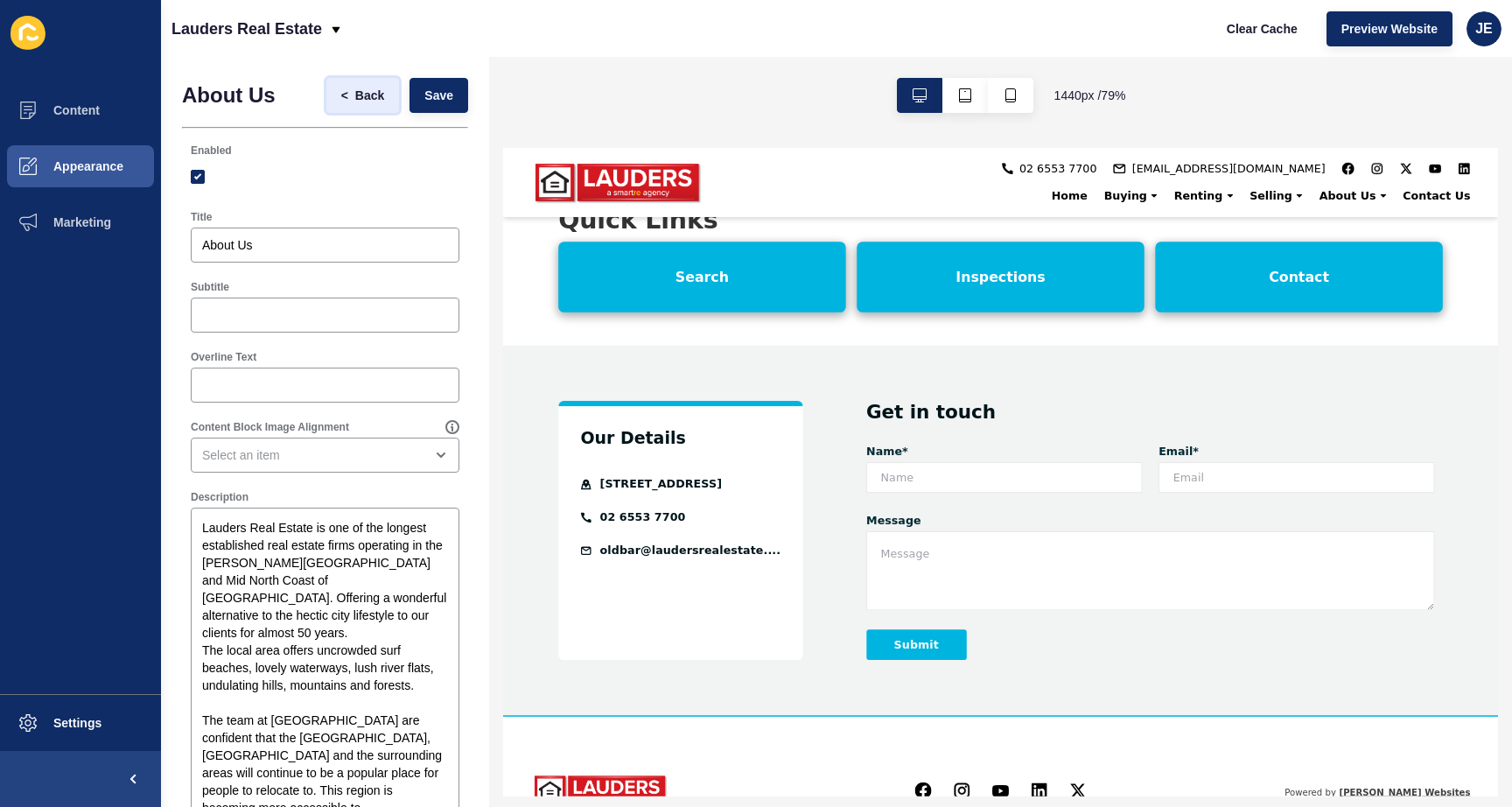
click at [365, 98] on span "Back" at bounding box center [369, 96] width 29 height 18
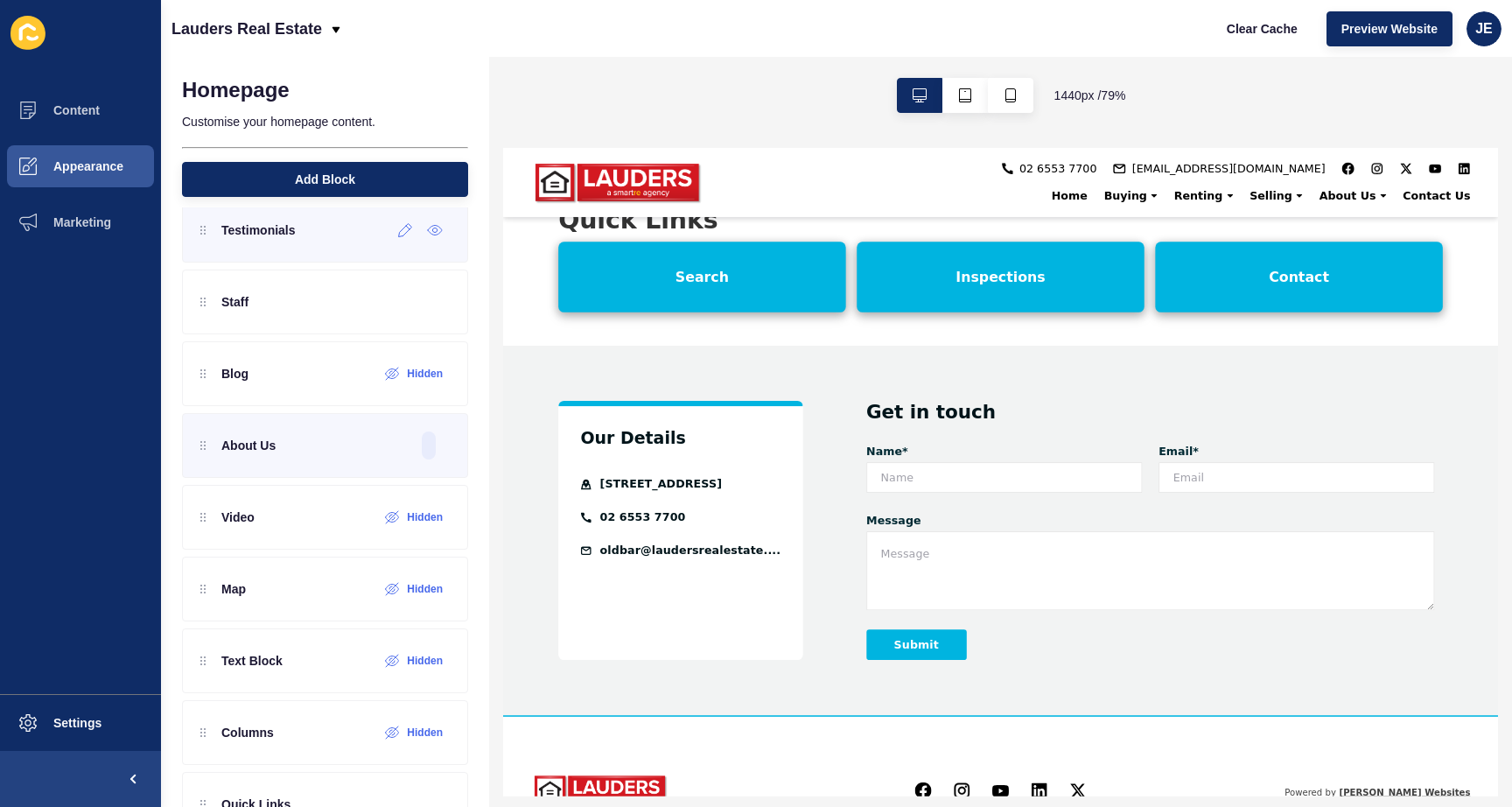
scroll to position [372, 0]
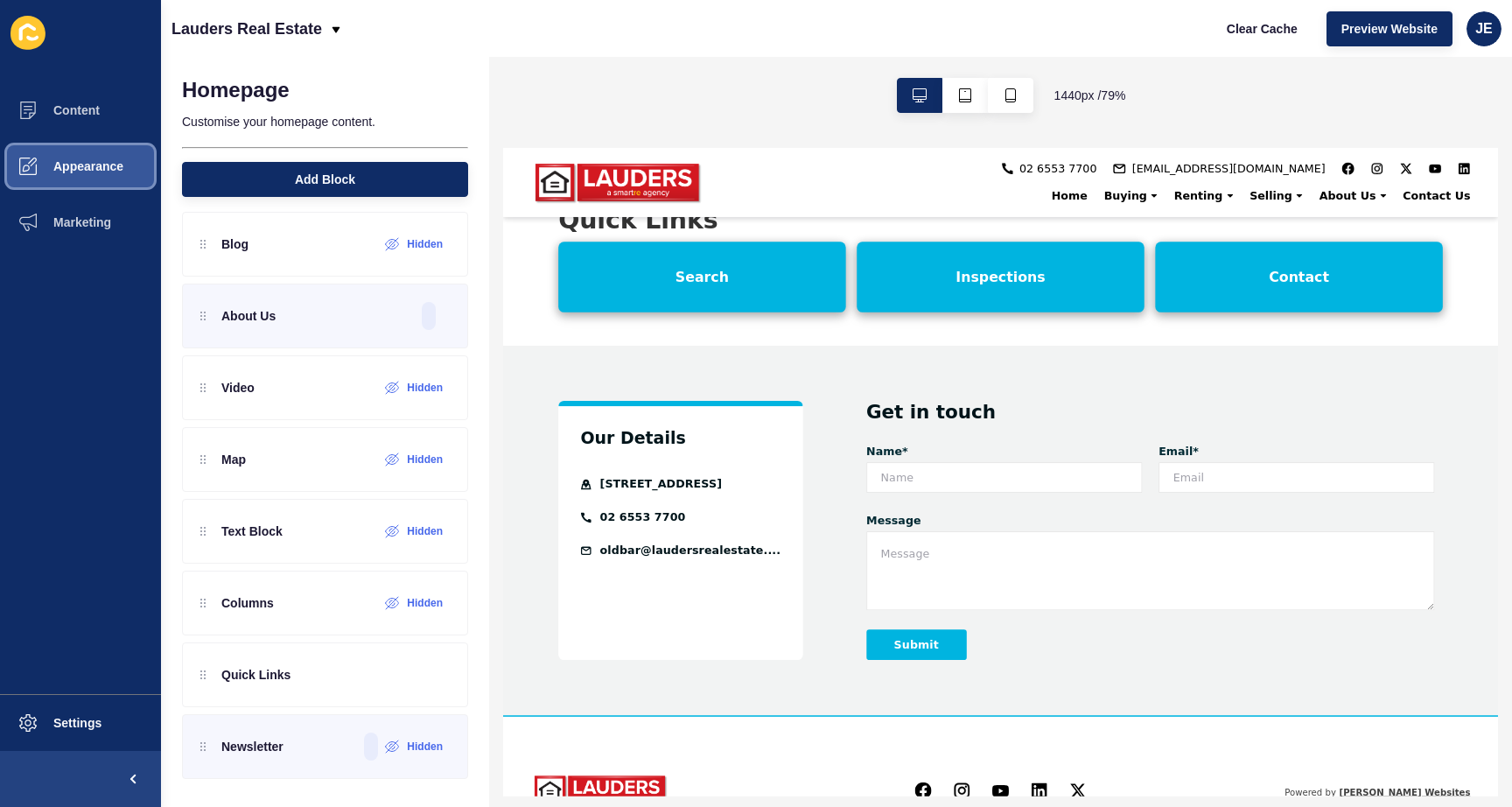
click at [62, 153] on button "Appearance" at bounding box center [80, 166] width 161 height 56
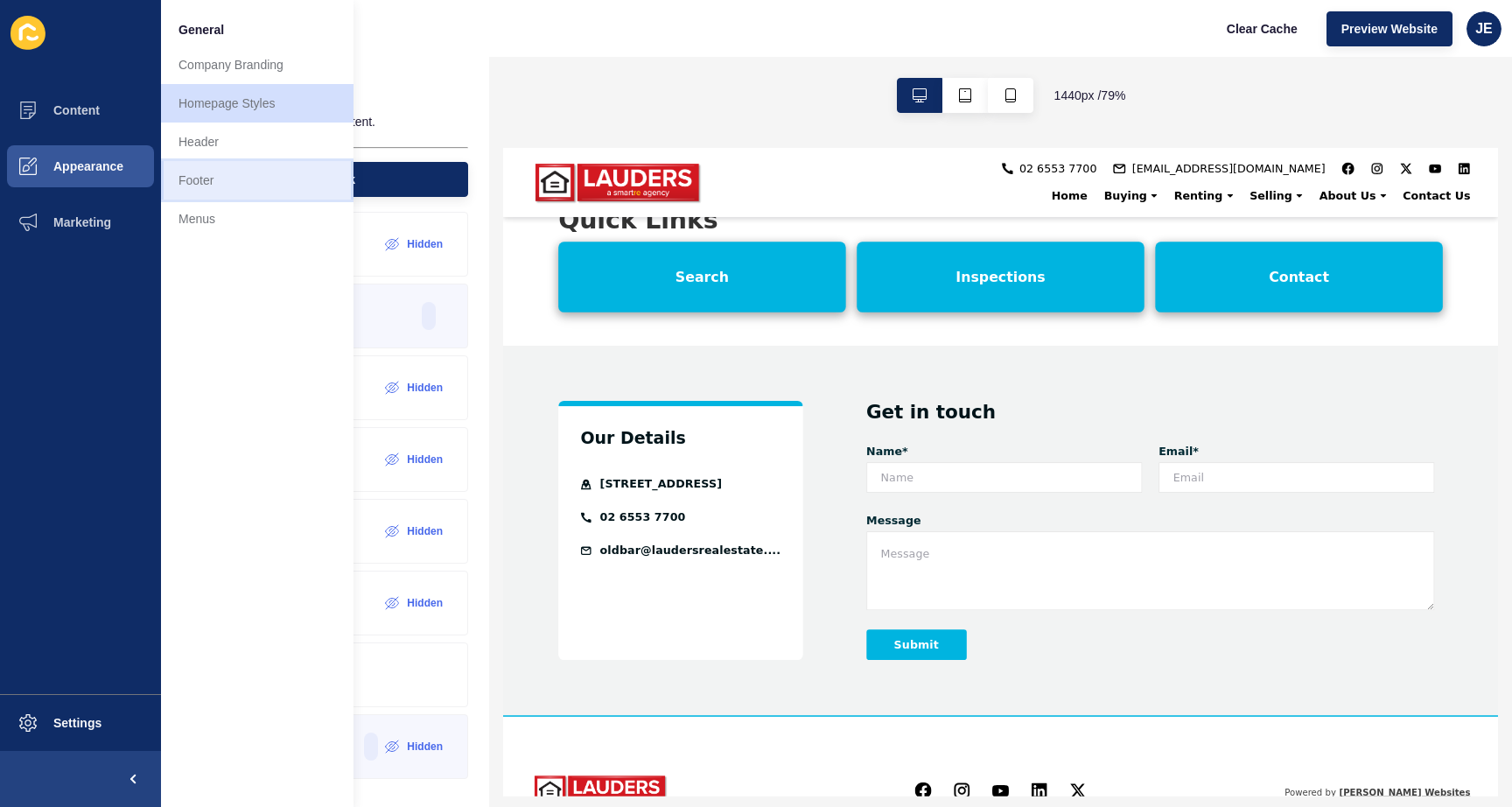
click at [184, 168] on link "Footer" at bounding box center [256, 179] width 192 height 38
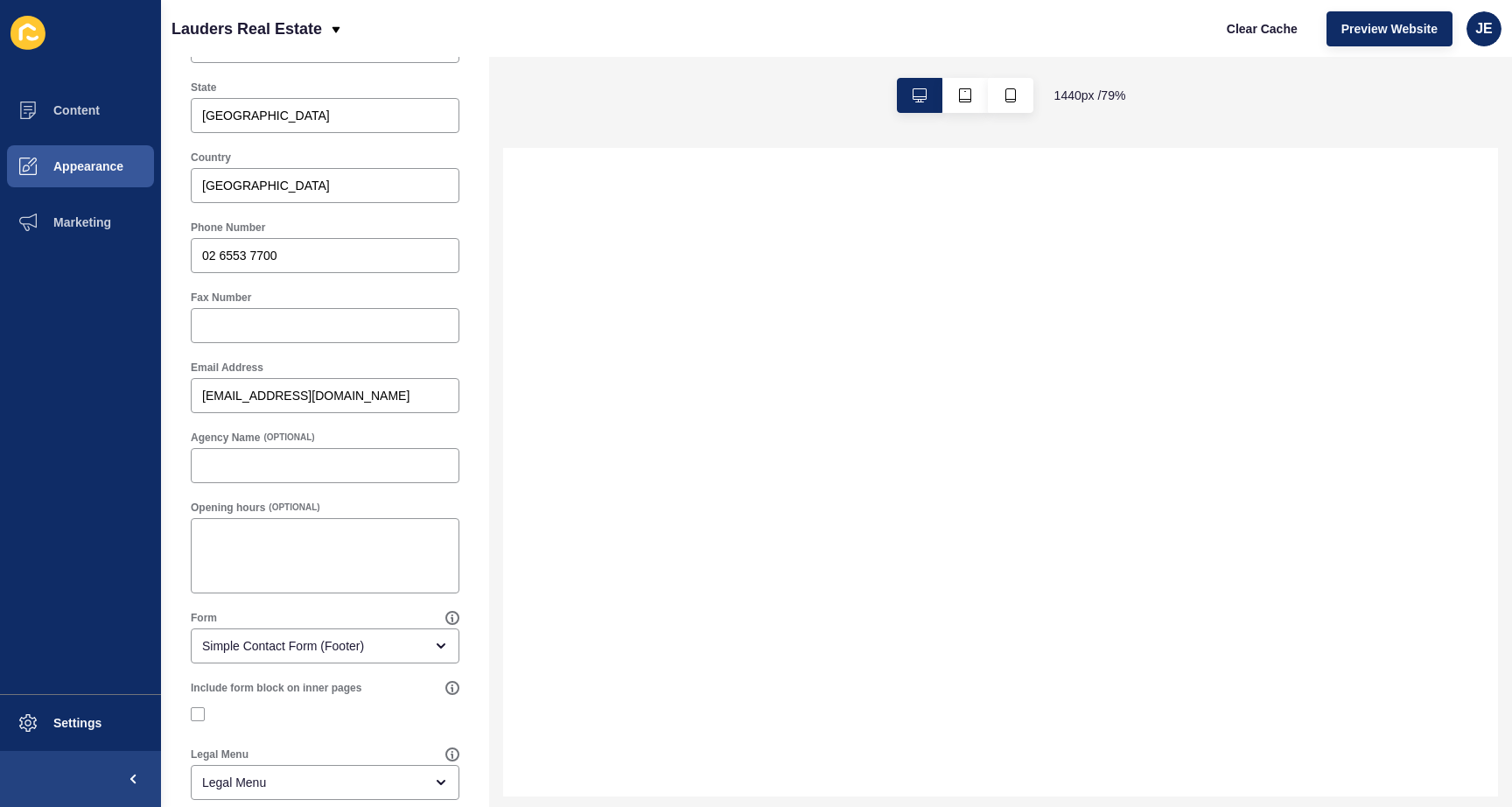
scroll to position [661, 0]
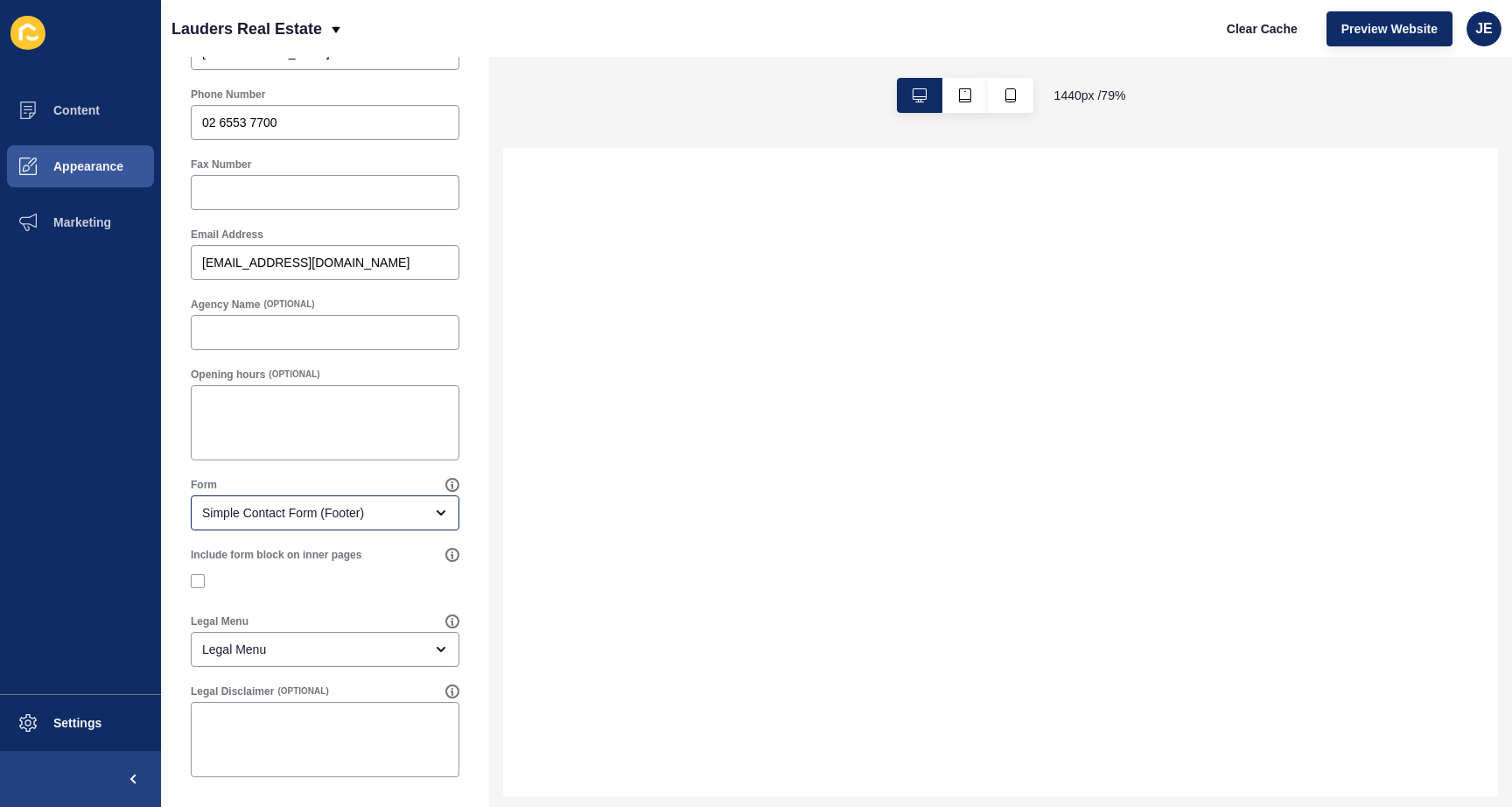
select select
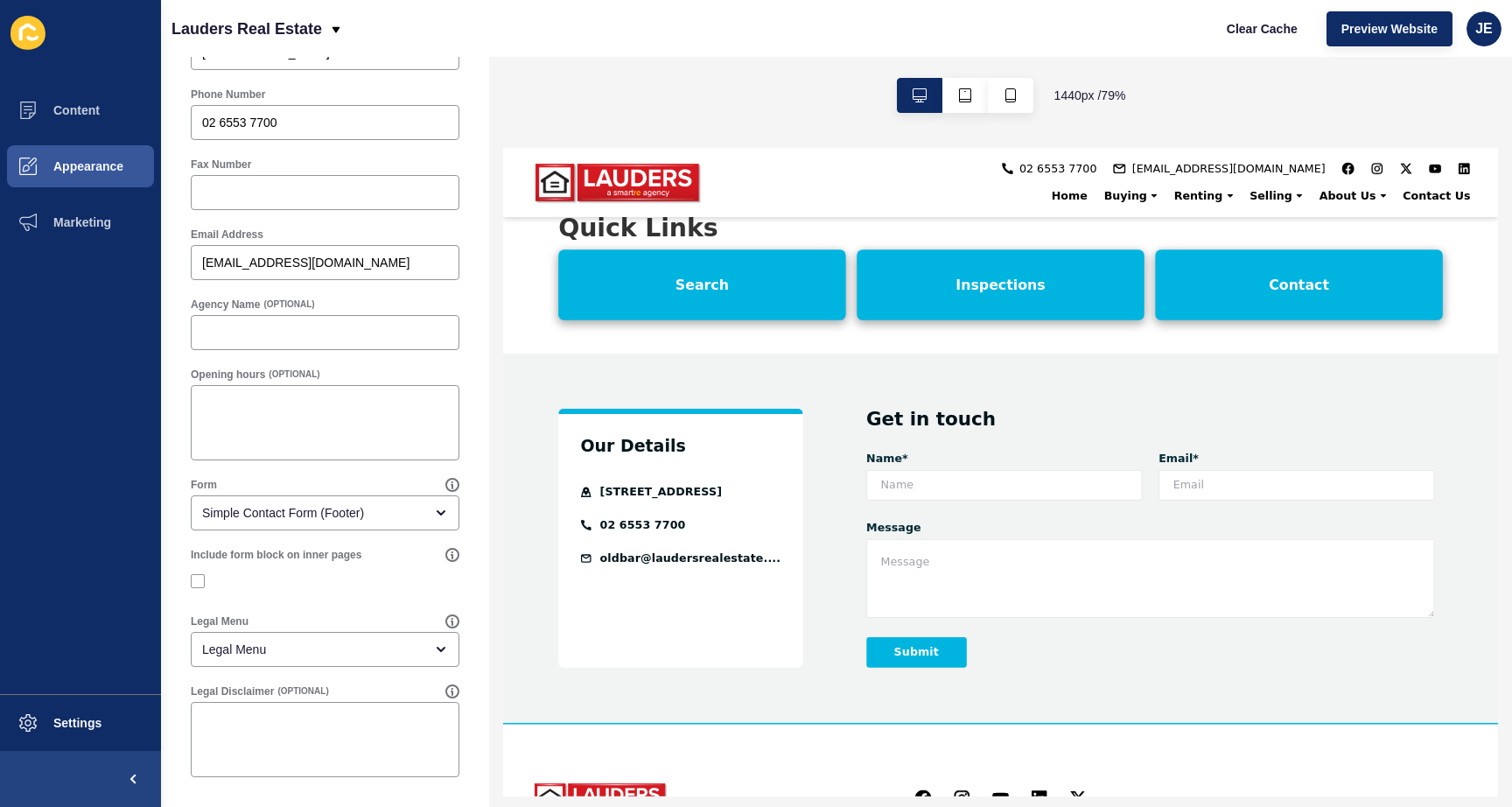
scroll to position [2795, 0]
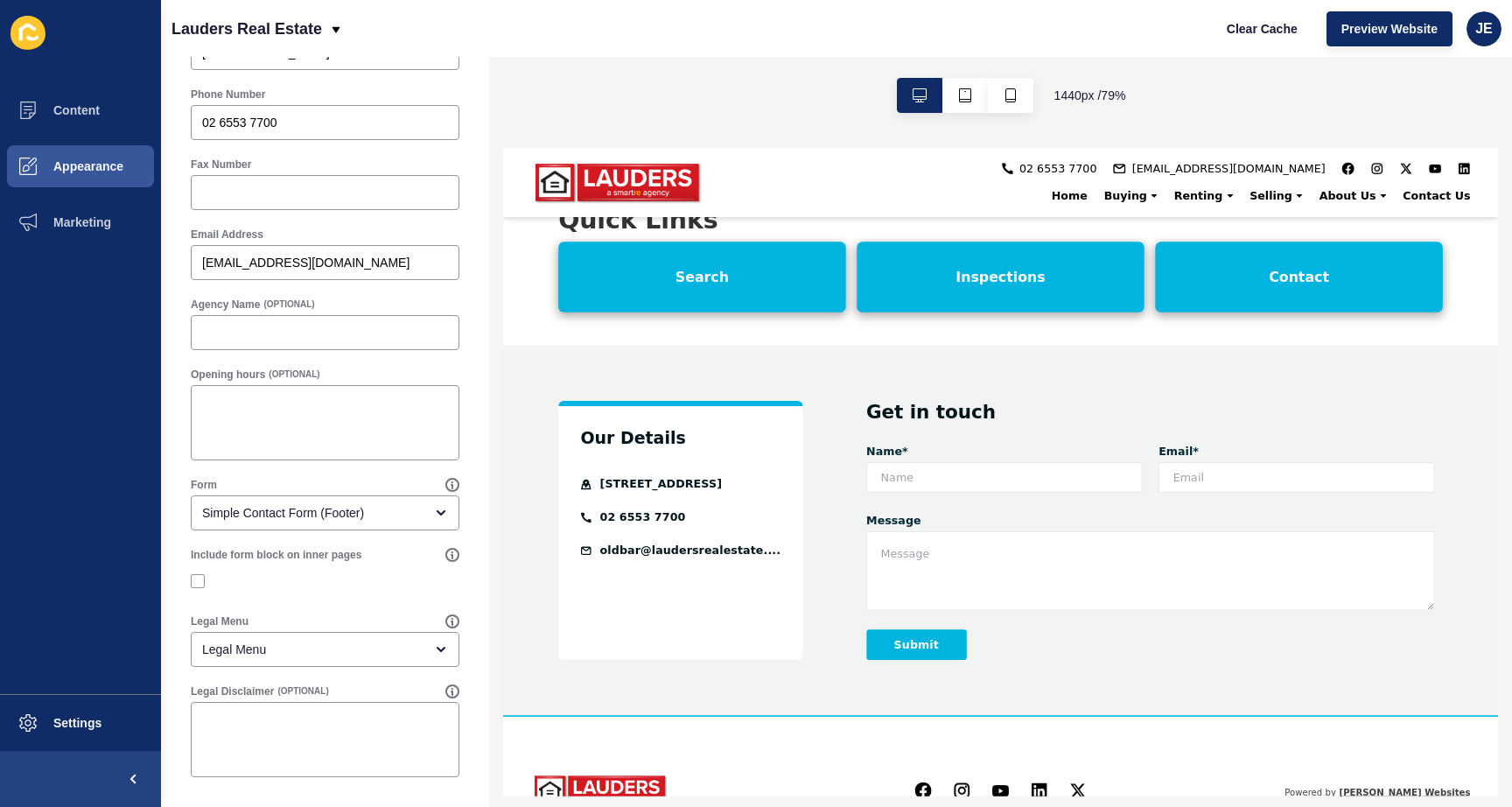
click at [957, 398] on div "Our Details 52 Old Bar Road, Old Bar NSW 2430 Australia 02 6553 7700 oldbar@lau…" at bounding box center [1133, 632] width 1260 height 468
click at [281, 526] on div "Simple Contact Form (Footer)" at bounding box center [325, 513] width 269 height 35
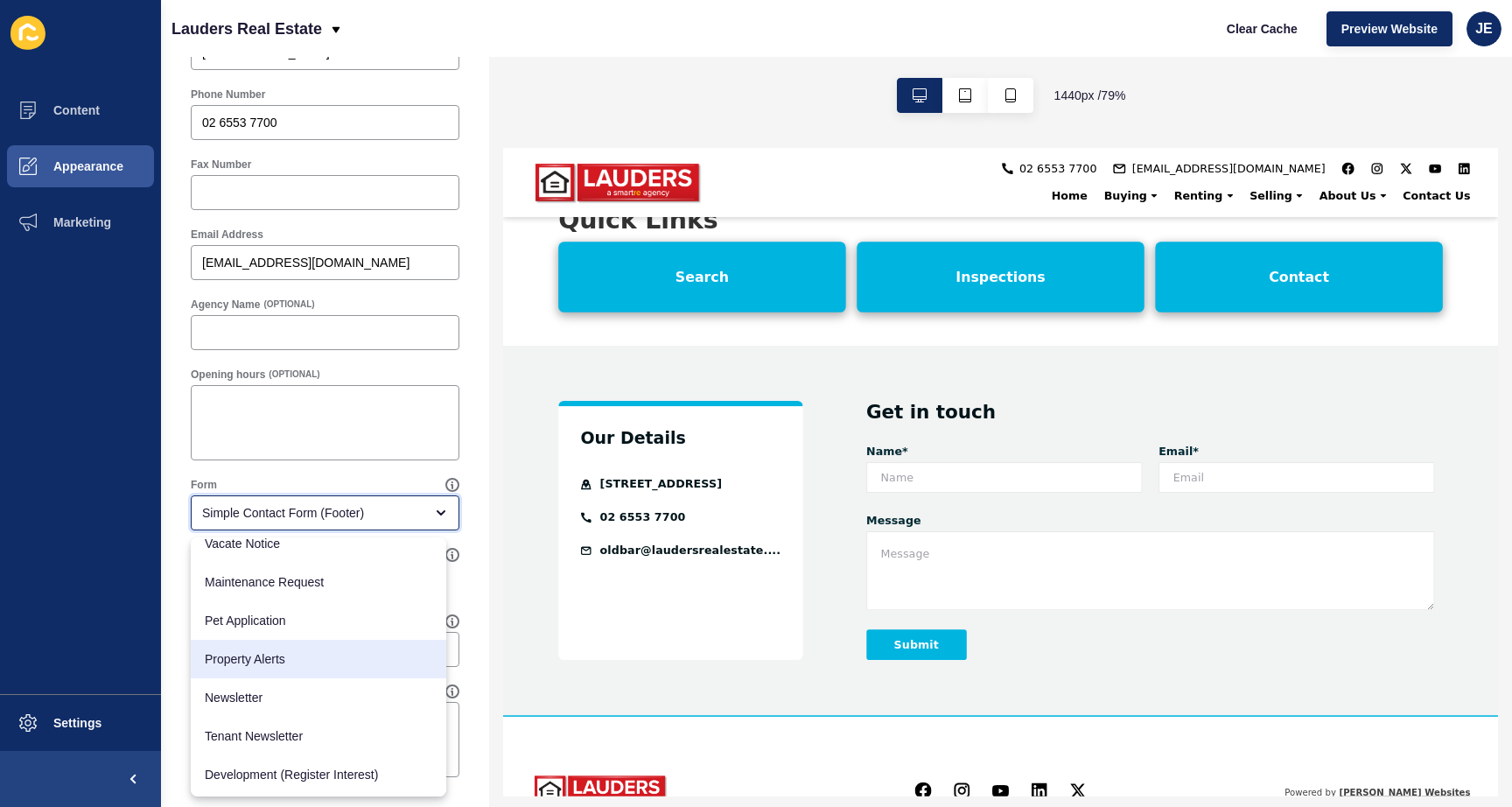
scroll to position [594, 0]
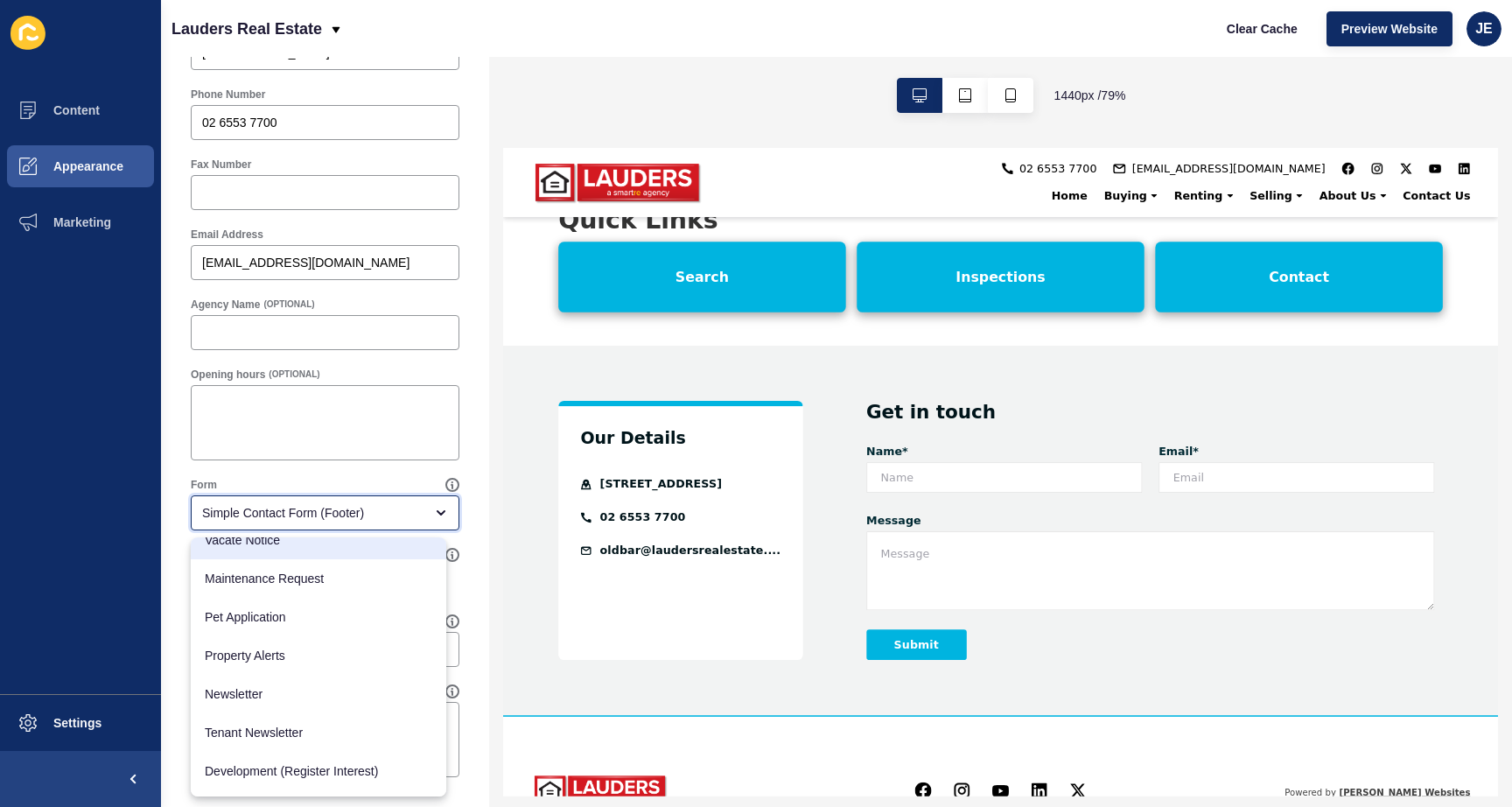
click at [329, 508] on div "Simple Contact Form (Footer)" at bounding box center [312, 513] width 222 height 18
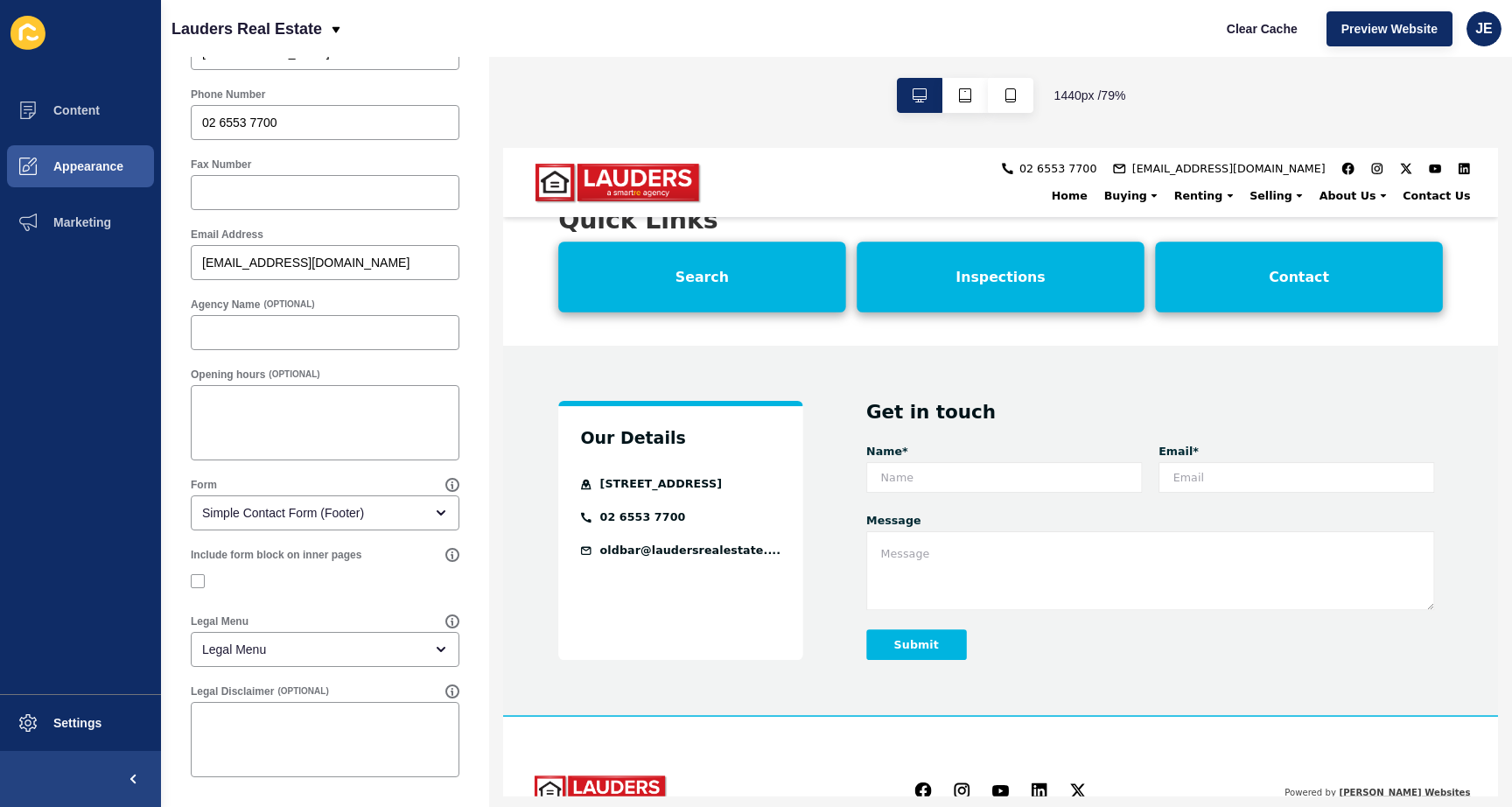
click at [790, 398] on div "Our Details 52 Old Bar Road, Old Bar NSW 2430 Australia 02 6553 7700 oldbar@lau…" at bounding box center [1133, 632] width 1260 height 468
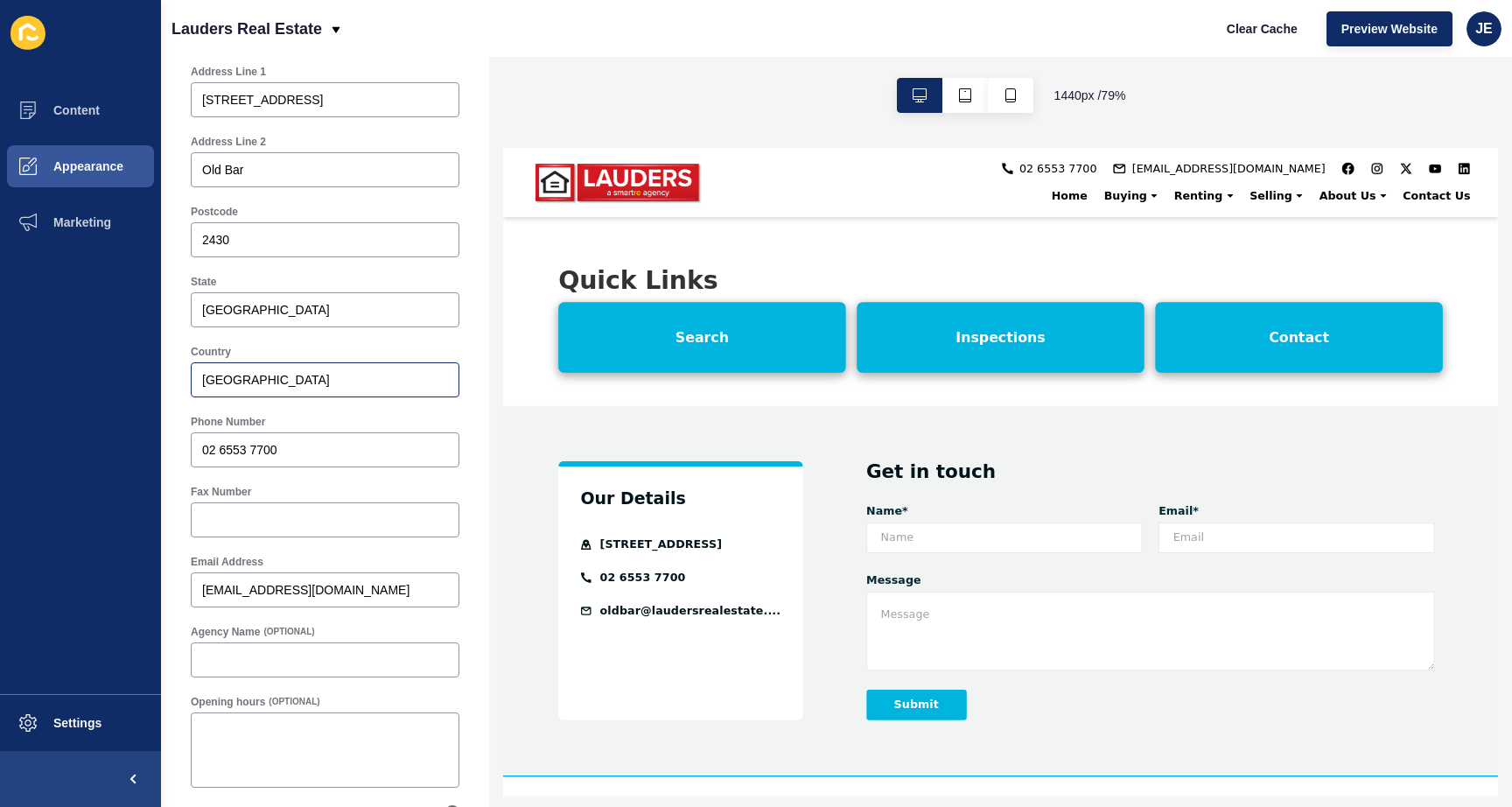
scroll to position [0, 0]
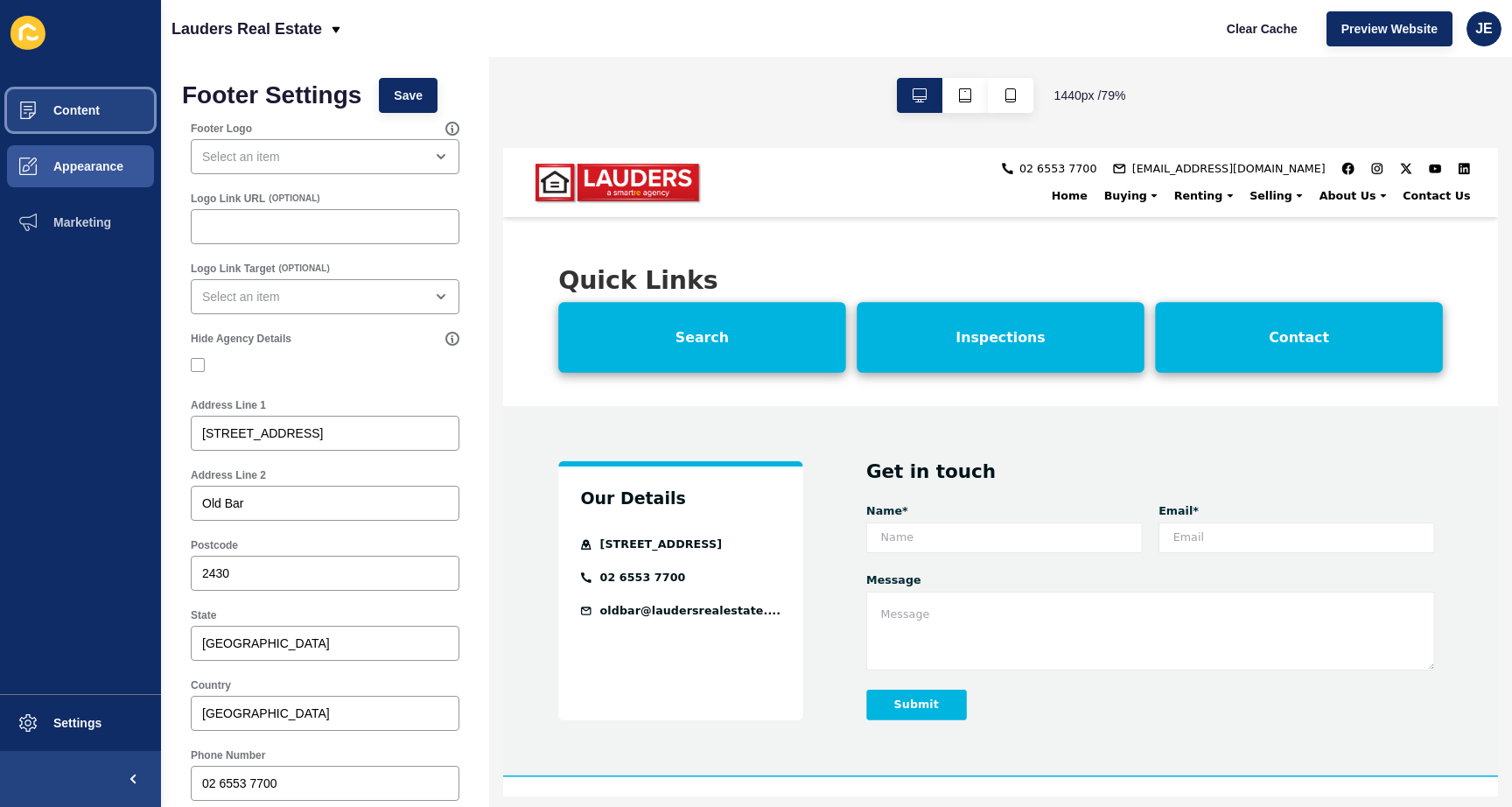
click at [110, 106] on button "Content" at bounding box center [80, 110] width 161 height 56
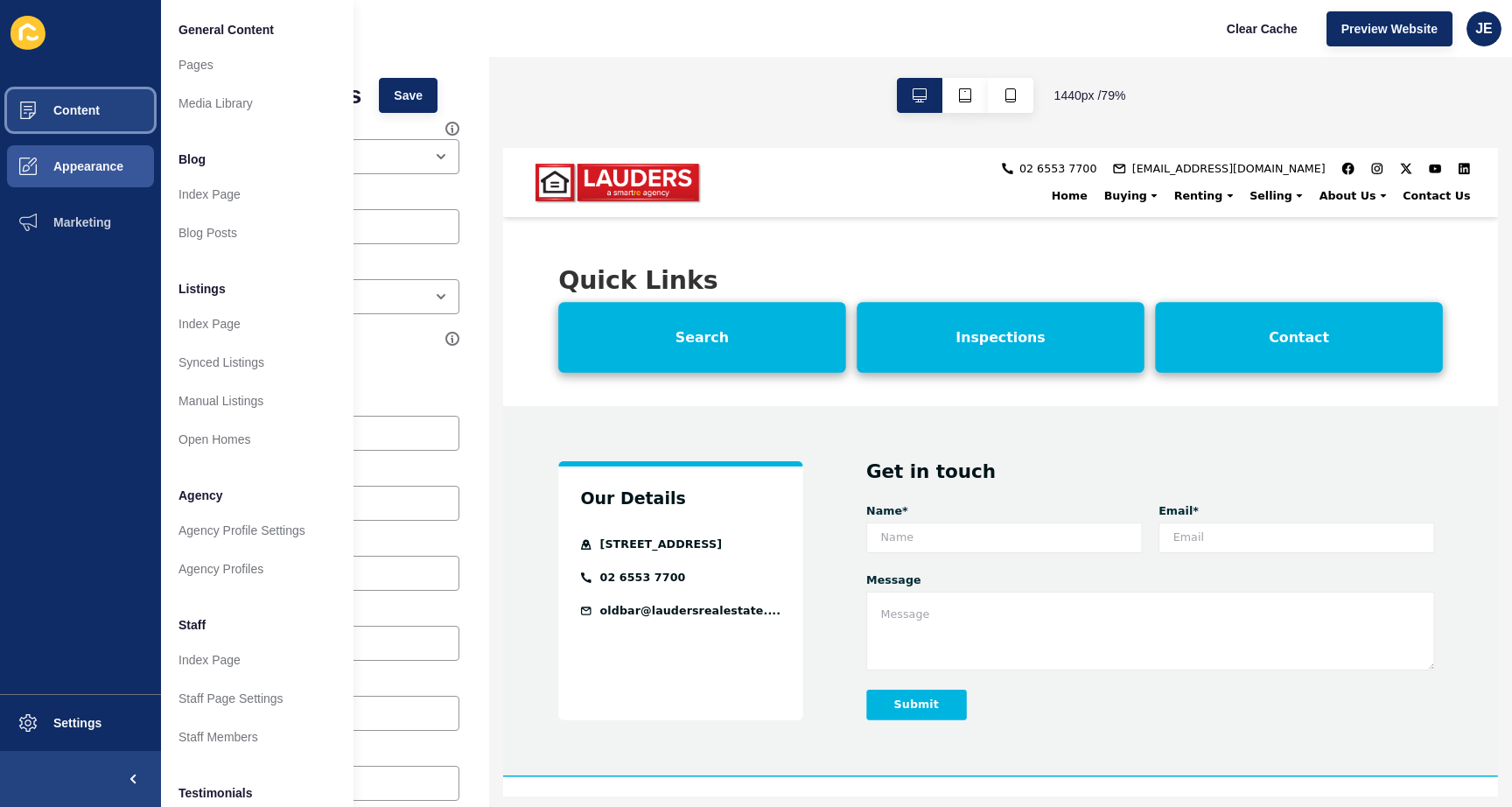
click at [92, 119] on button "Content" at bounding box center [80, 110] width 161 height 56
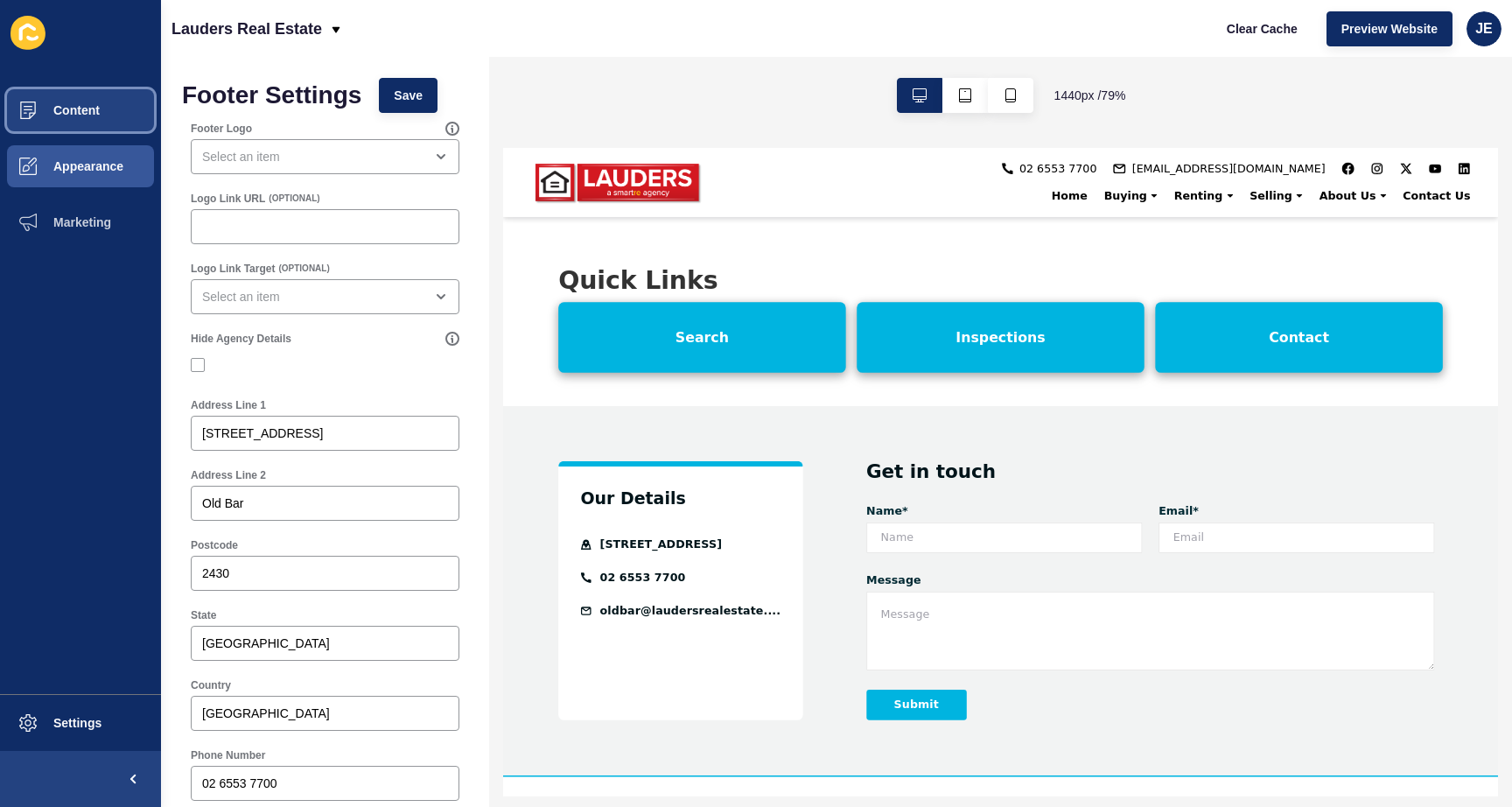
click at [70, 114] on span "Content" at bounding box center [48, 110] width 102 height 14
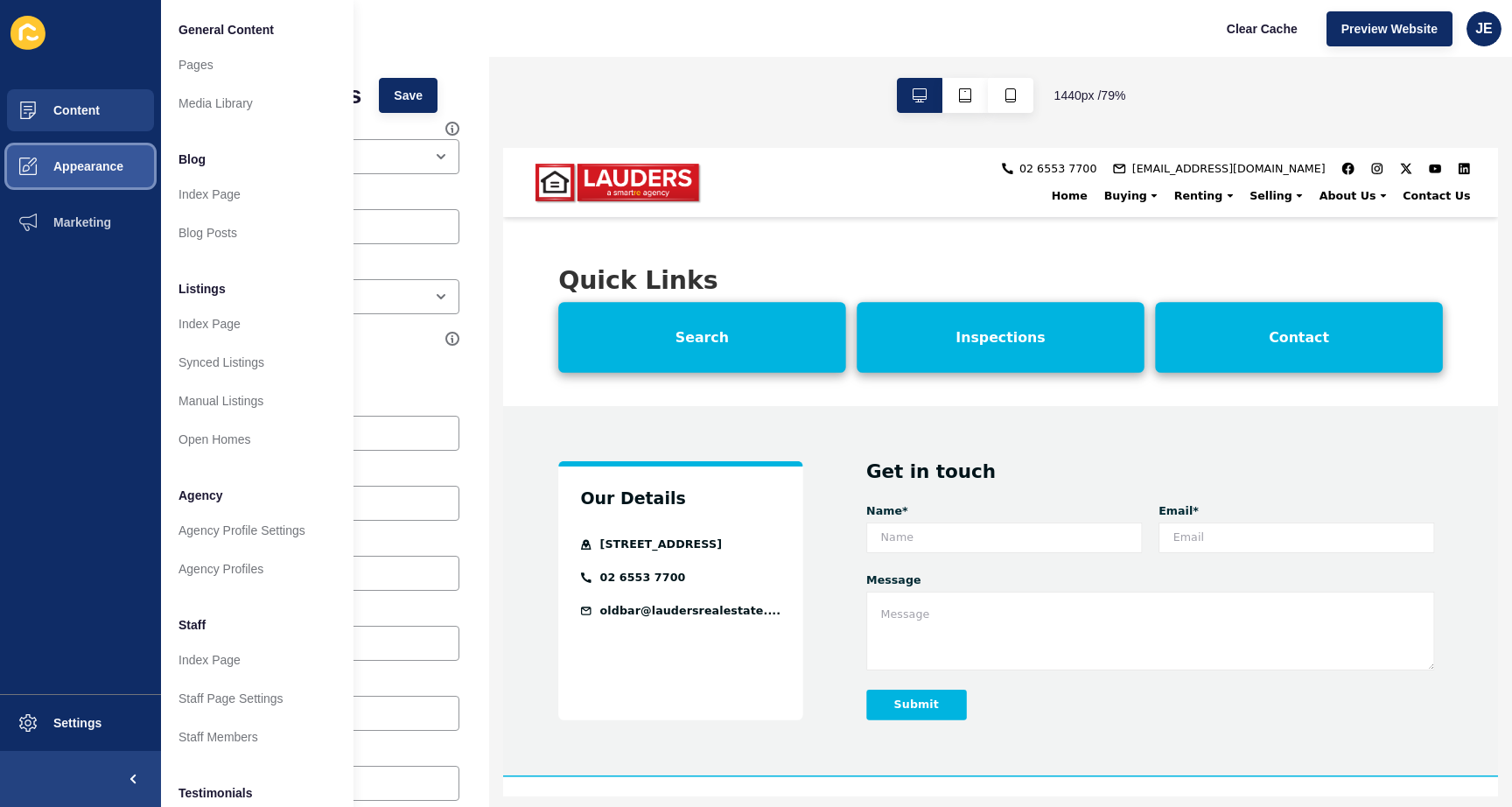
click at [67, 163] on span "Appearance" at bounding box center [60, 167] width 126 height 14
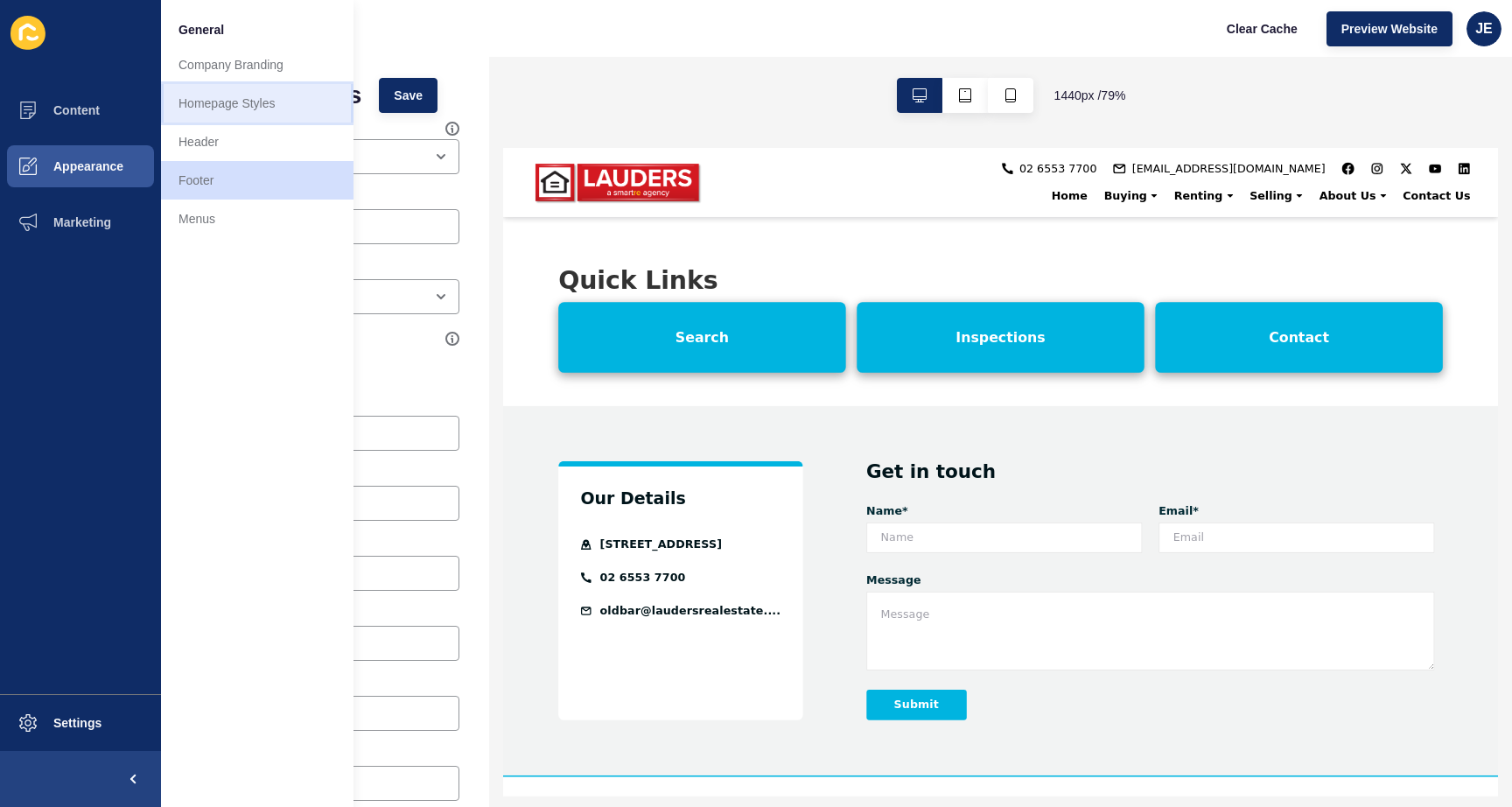
click at [231, 98] on link "Homepage Styles" at bounding box center [256, 102] width 192 height 38
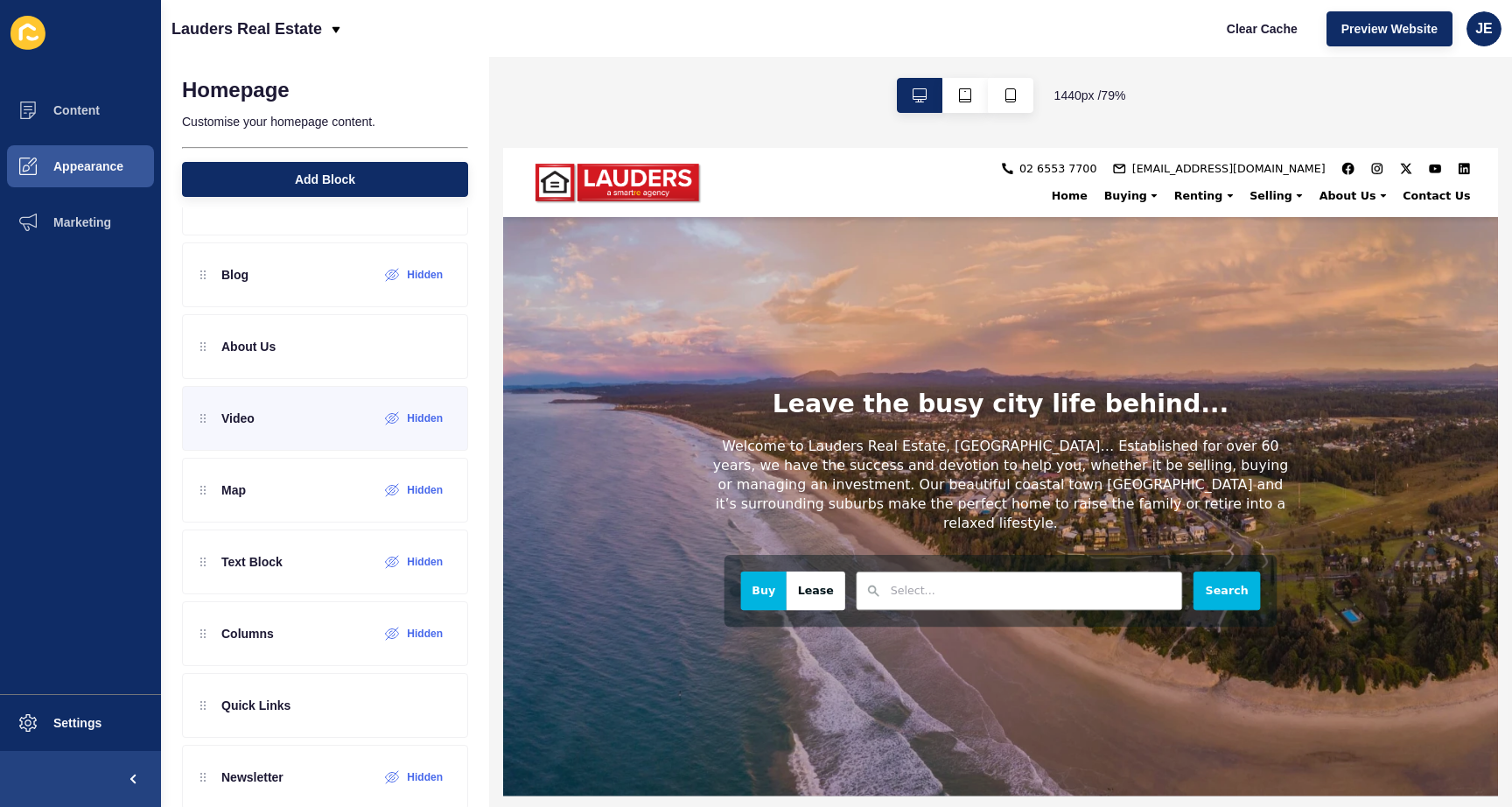
scroll to position [372, 0]
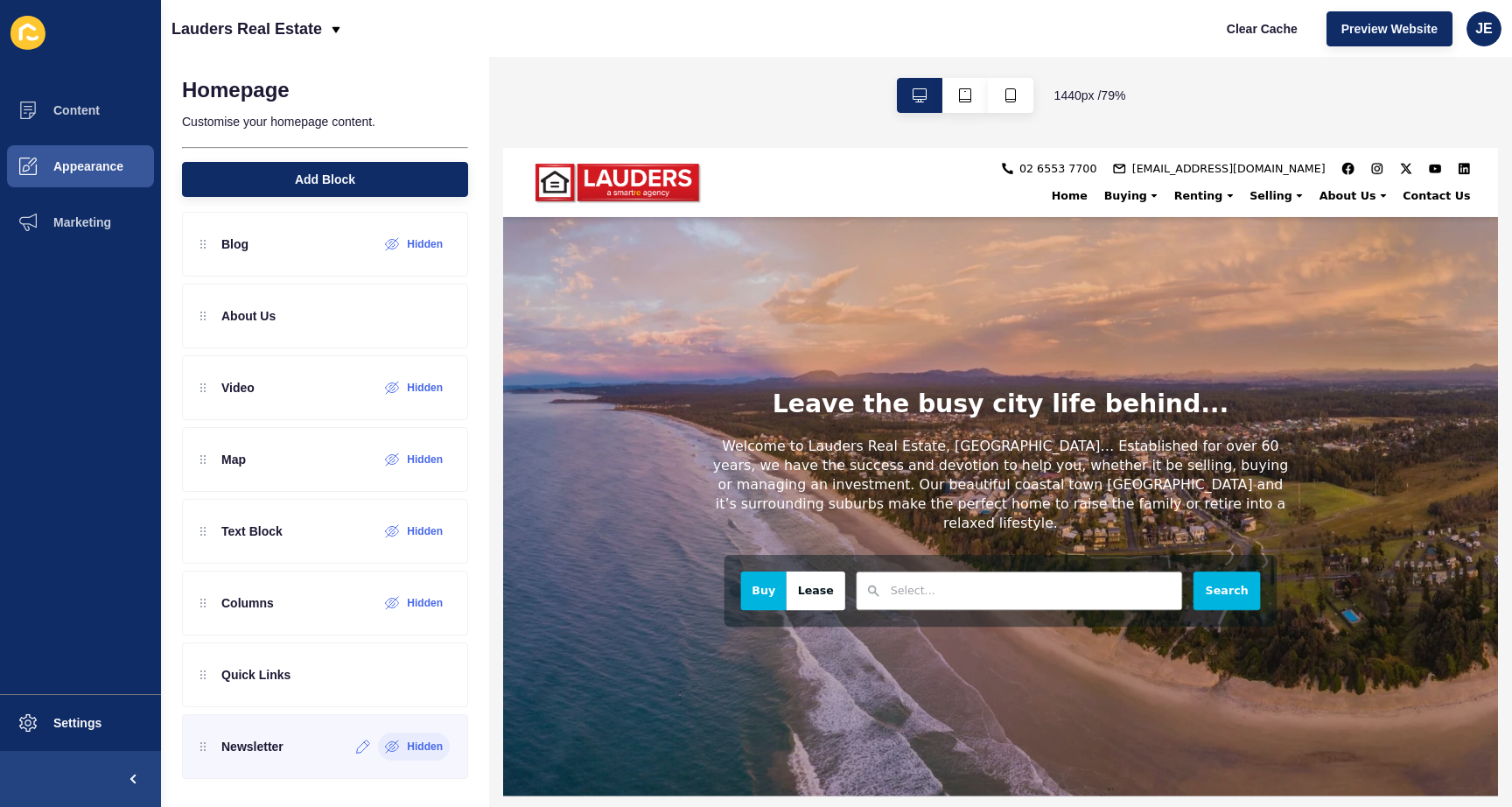
click at [395, 756] on div "Hidden" at bounding box center [414, 747] width 72 height 28
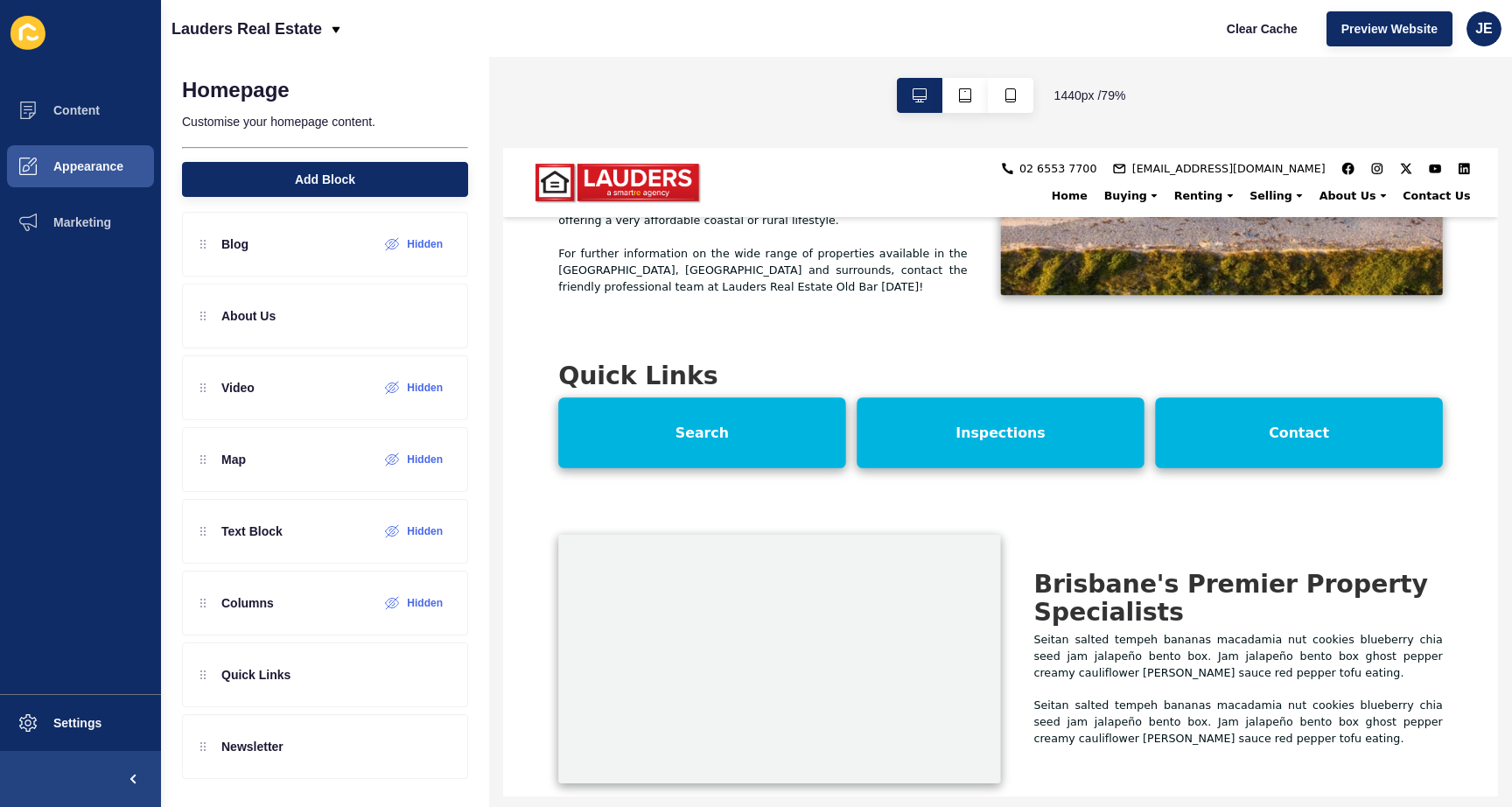
scroll to position [2644, 0]
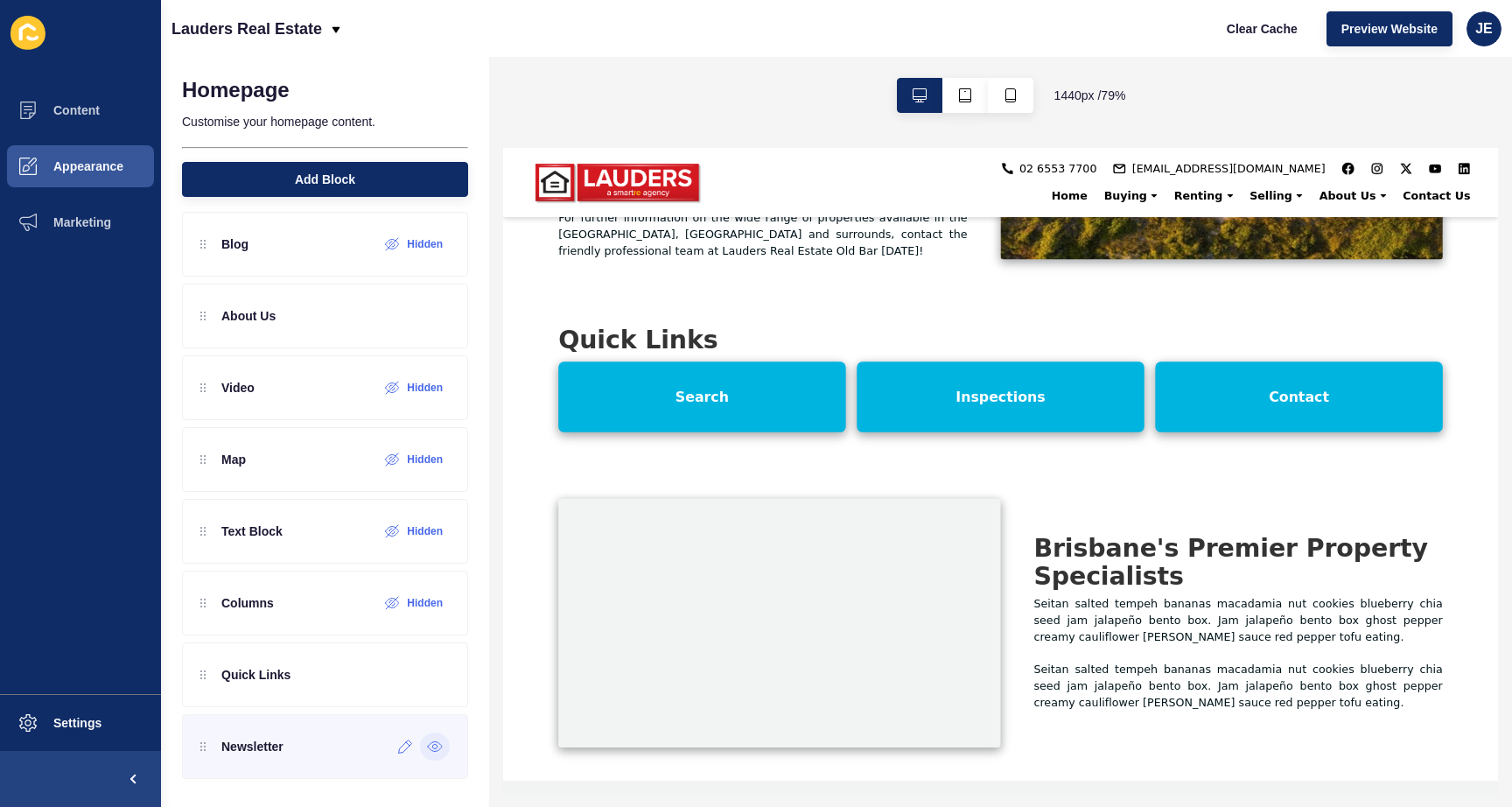
click at [427, 749] on icon at bounding box center [435, 747] width 16 height 14
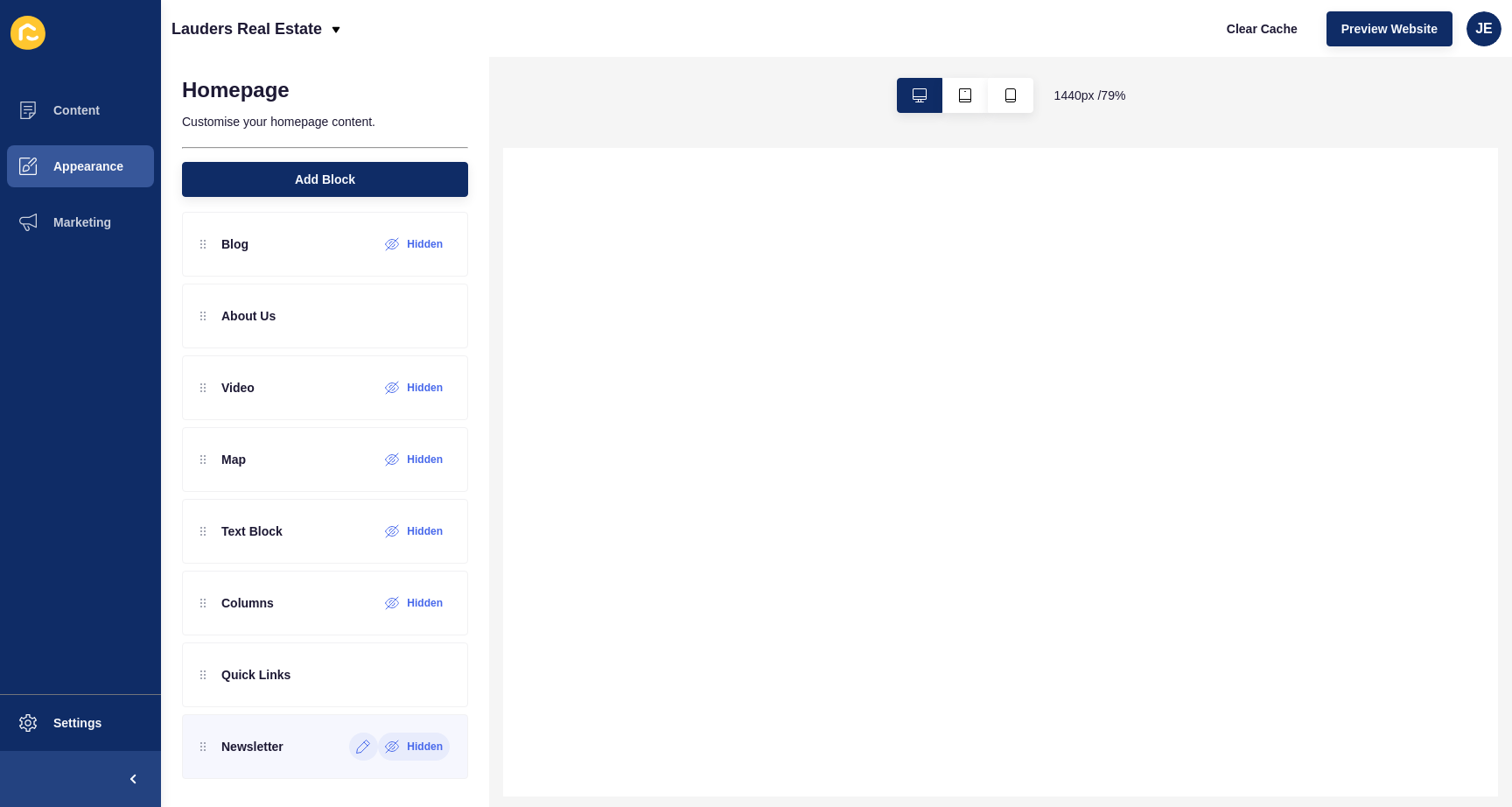
select select
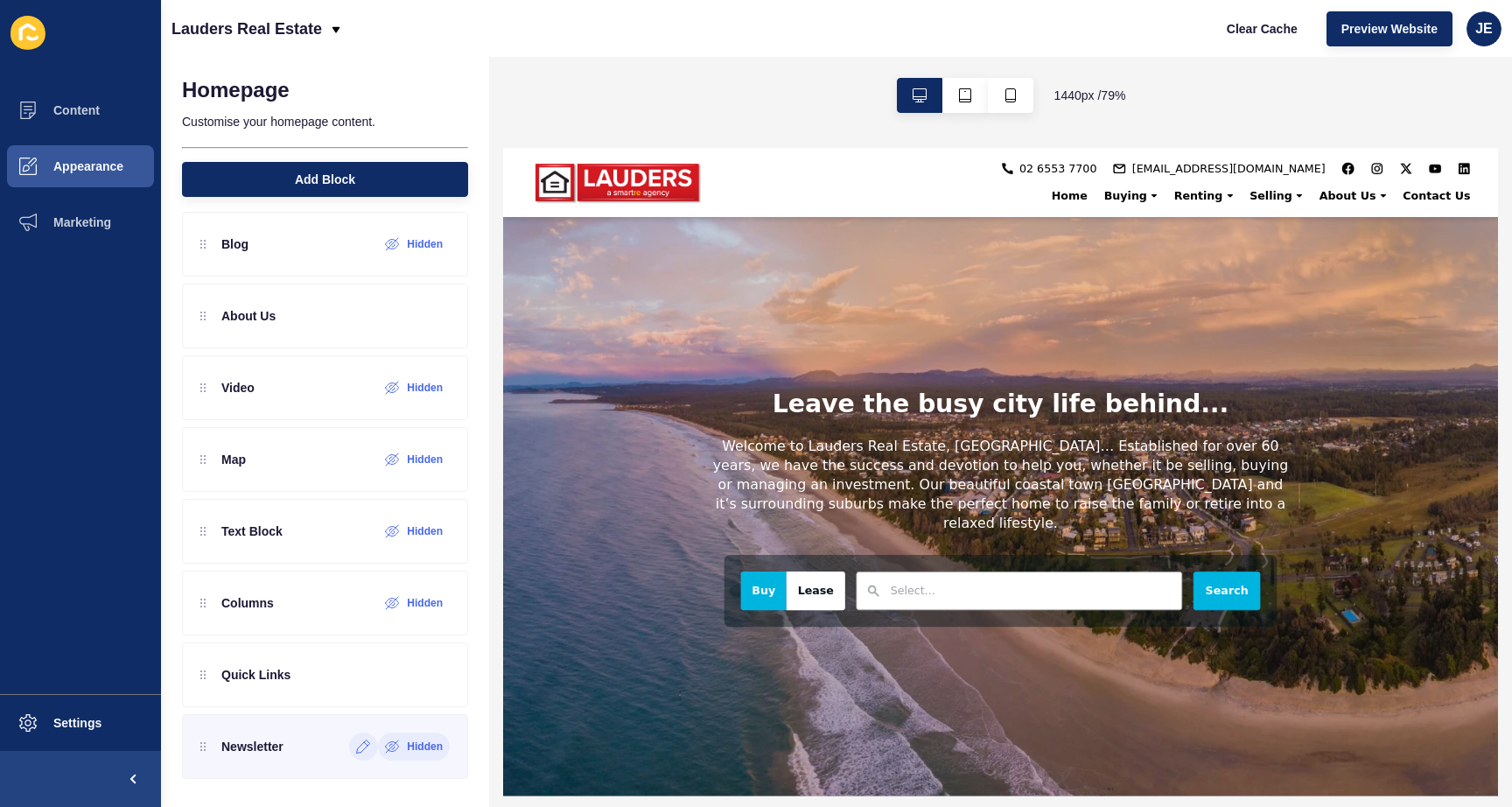
click at [357, 752] on icon at bounding box center [362, 747] width 13 height 13
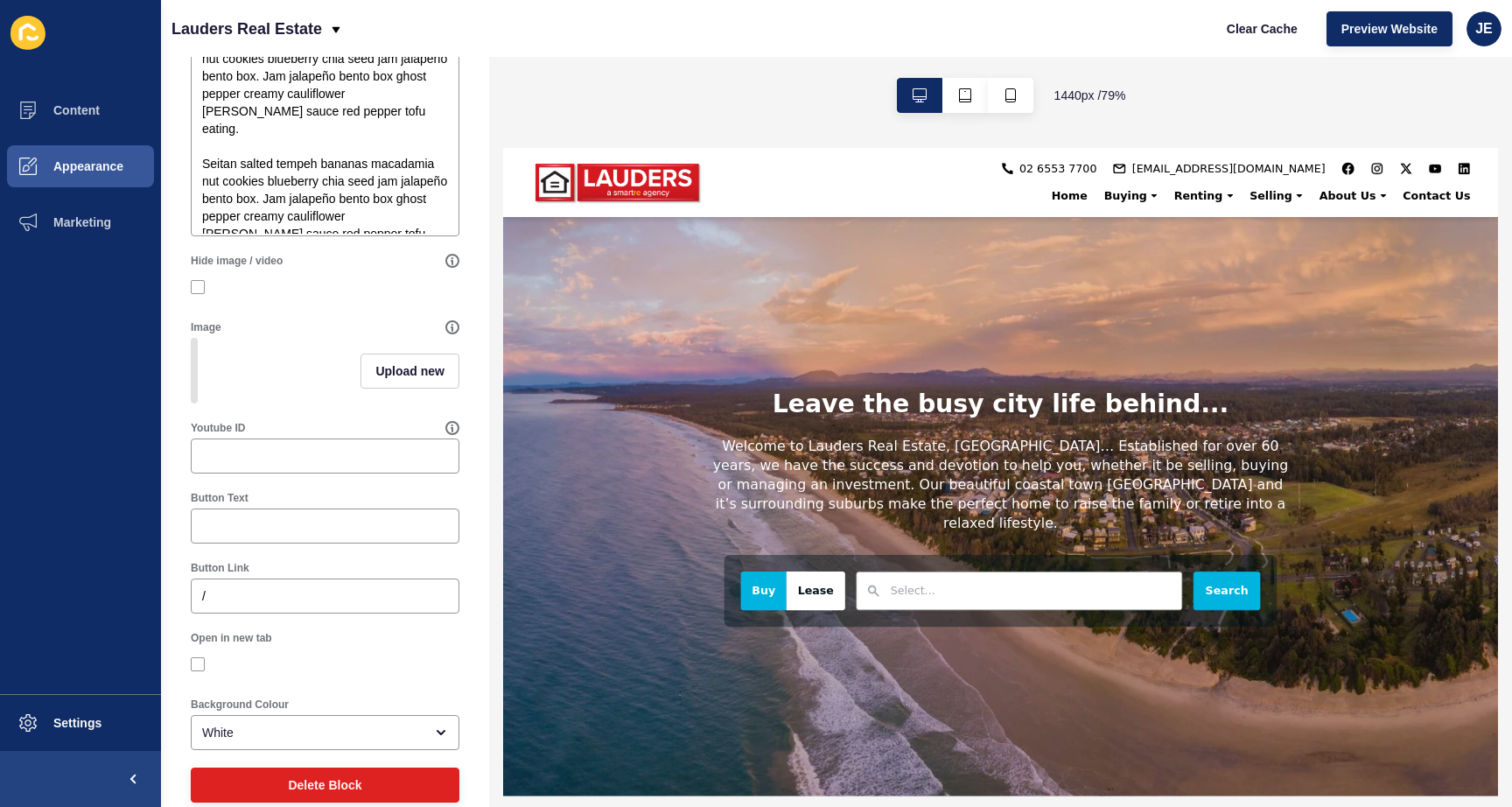
scroll to position [525, 0]
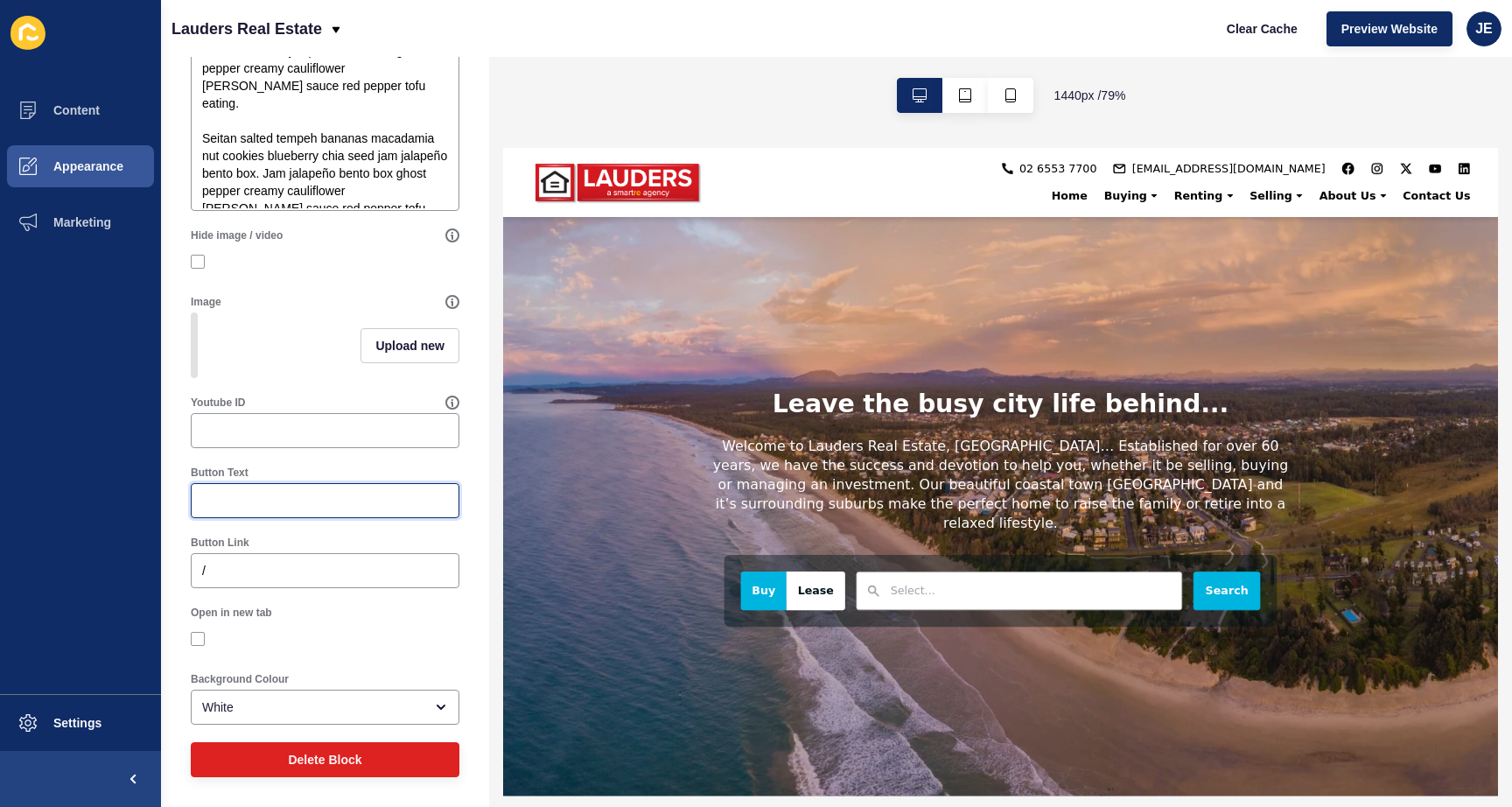
click at [303, 498] on input "Button Text" at bounding box center [325, 501] width 246 height 18
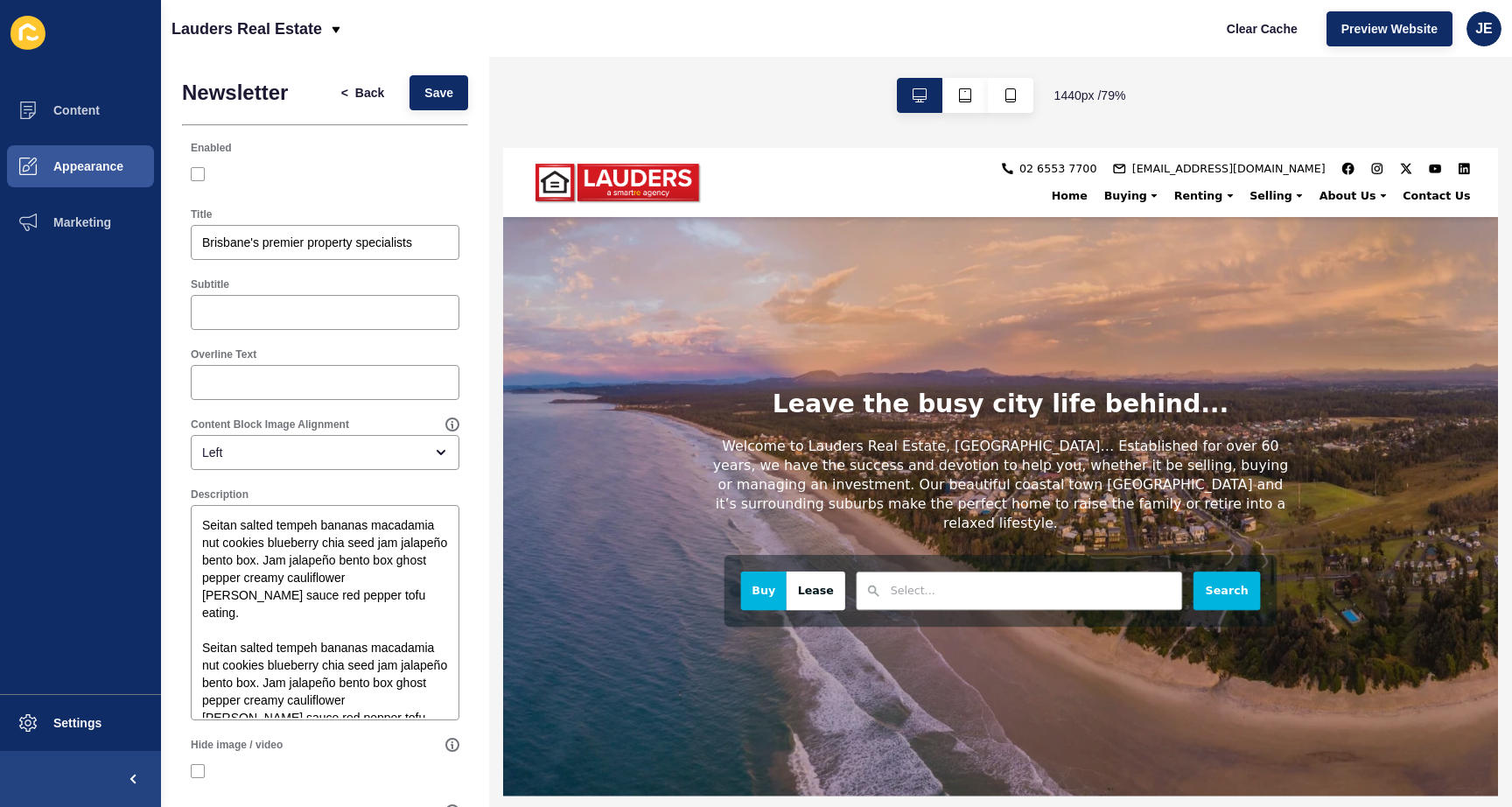
scroll to position [0, 0]
click at [292, 220] on div "Title" at bounding box center [325, 217] width 269 height 14
click at [301, 204] on div "Title Brisbane's premier property specialists" at bounding box center [325, 235] width 286 height 70
click at [1379, 52] on div "Clear Cache Preview Website JE" at bounding box center [1356, 29] width 303 height 49
click at [1383, 34] on span "Preview Website" at bounding box center [1390, 29] width 97 height 18
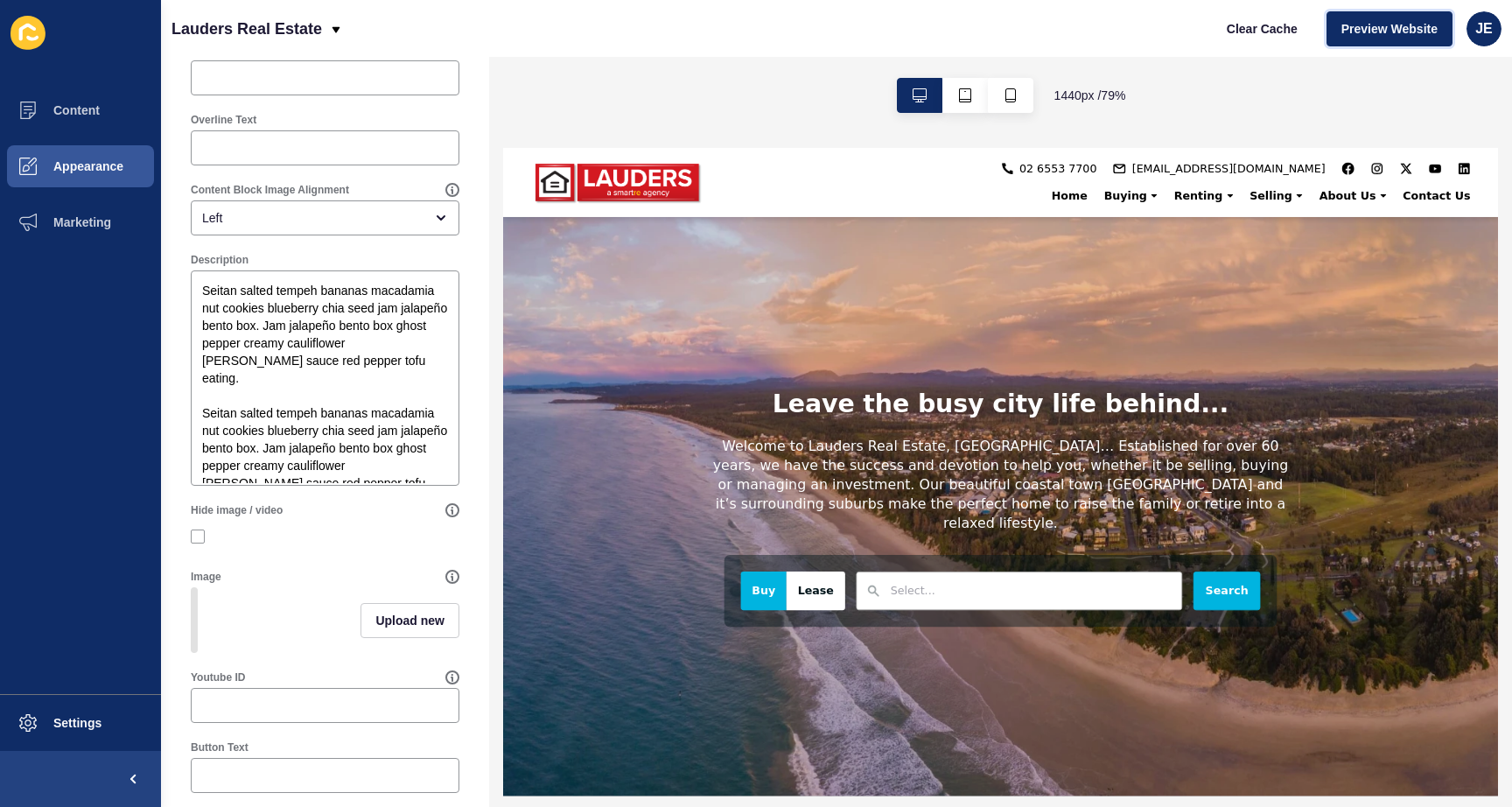
scroll to position [211, 0]
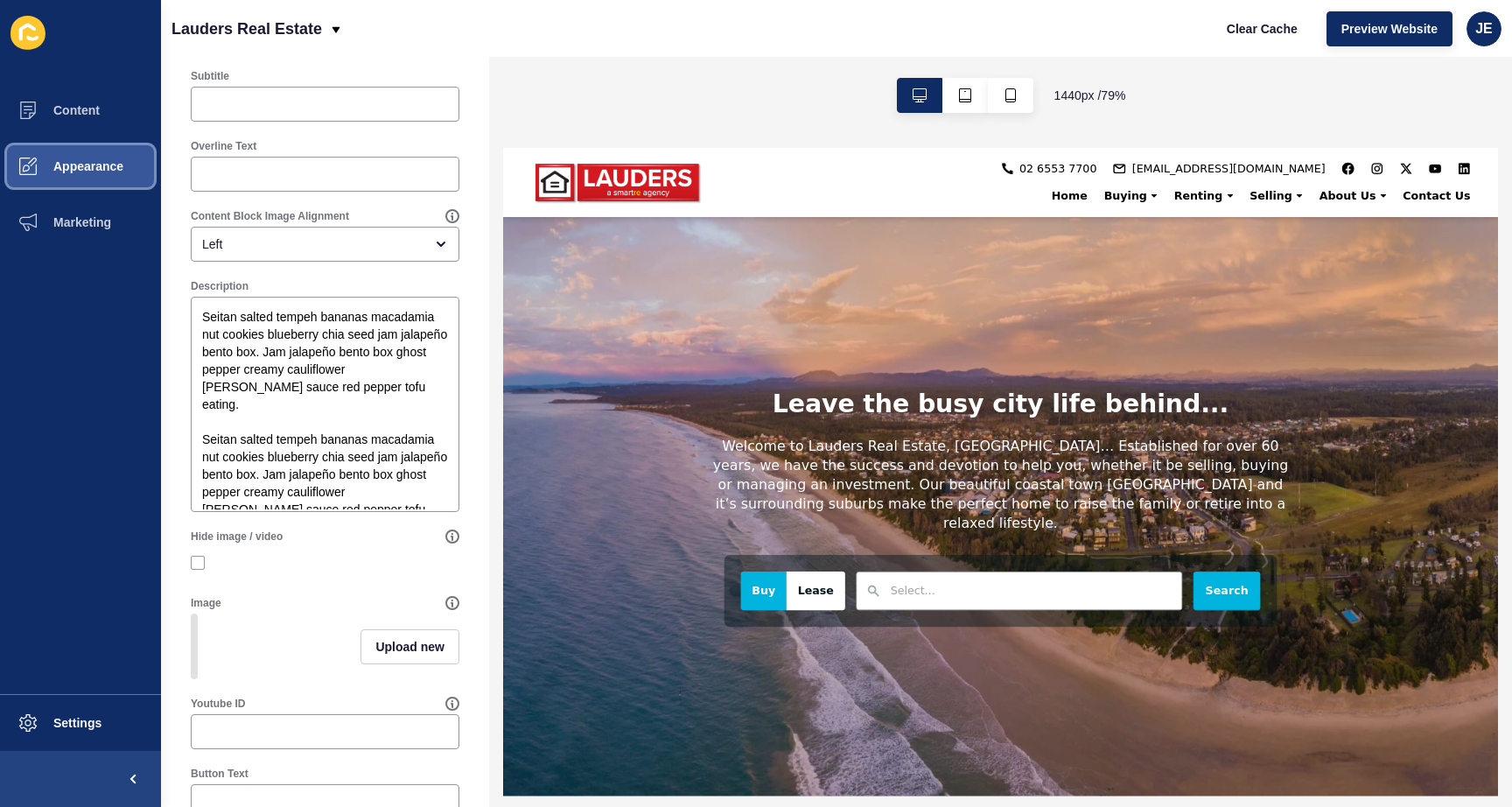
click at [109, 162] on span "Appearance" at bounding box center [60, 167] width 126 height 14
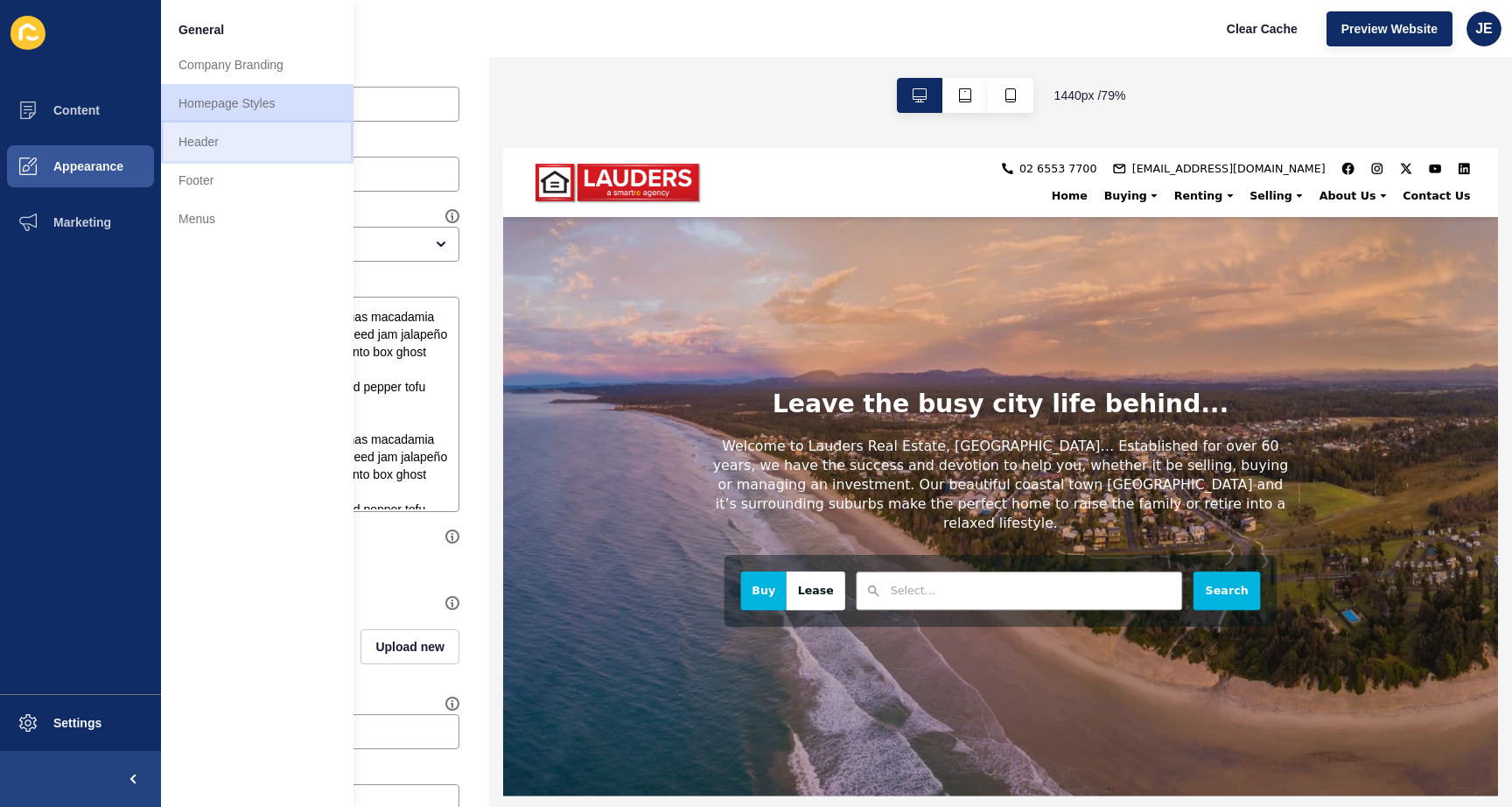
click at [223, 151] on link "Header" at bounding box center [256, 141] width 192 height 38
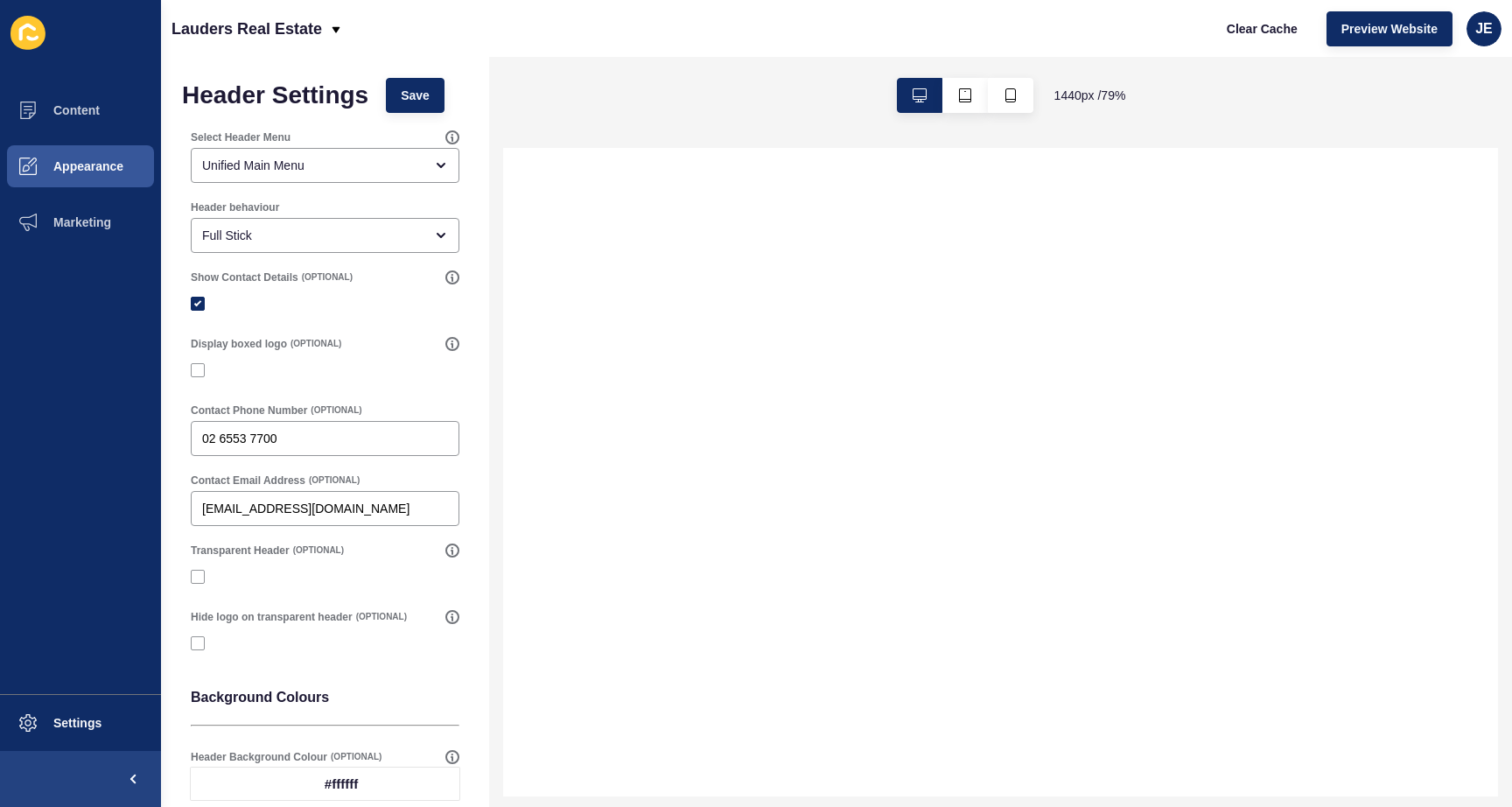
select select
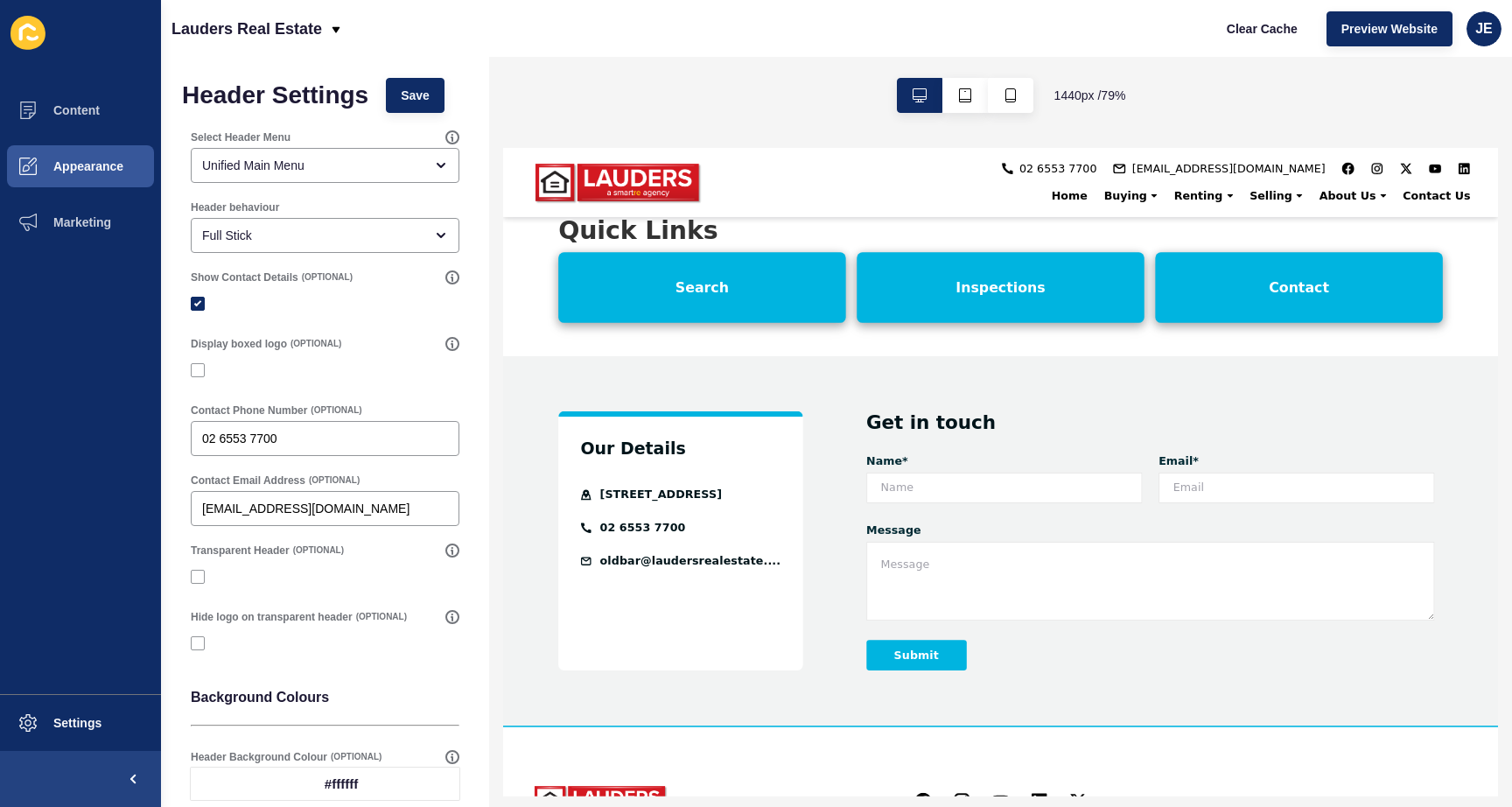
scroll to position [2795, 0]
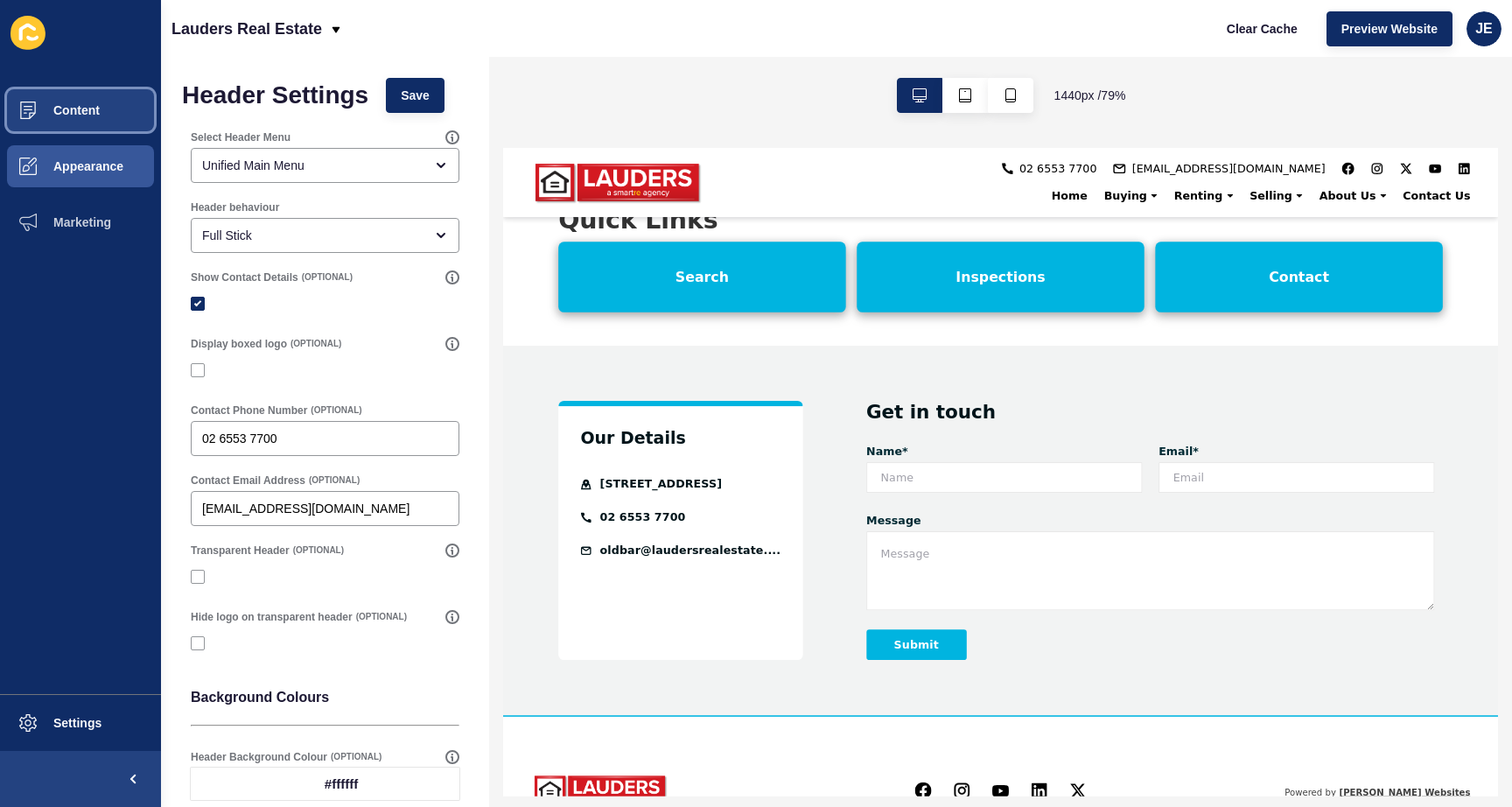
click at [52, 105] on span "Content" at bounding box center [48, 110] width 102 height 14
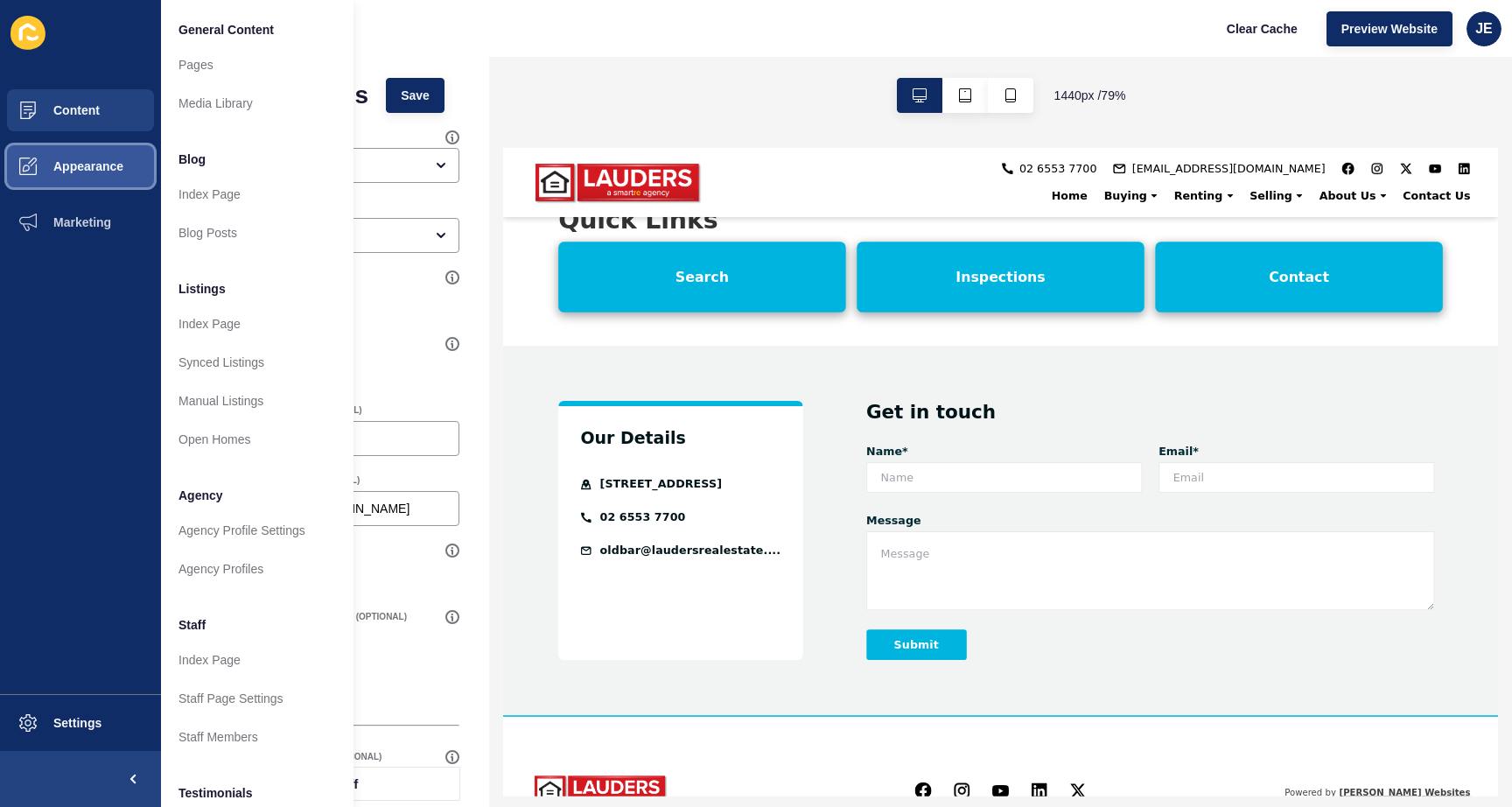
click at [58, 167] on span "Appearance" at bounding box center [60, 167] width 126 height 14
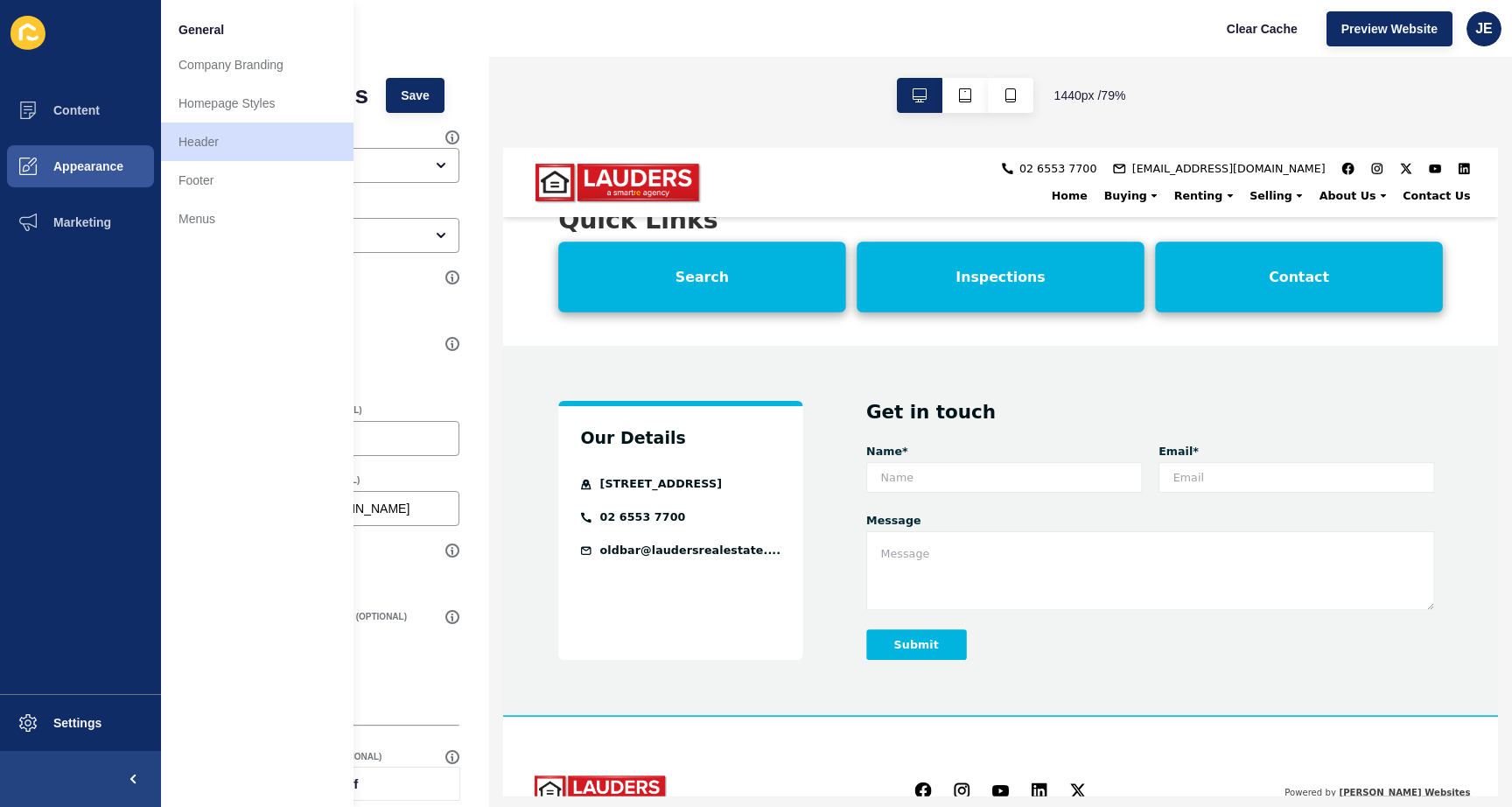
click at [896, 765] on div "Our Details 52 Old Bar Road, Old Bar NSW 2430 Australia 02 6553 7700 oldbar@lau…" at bounding box center [1133, 632] width 1260 height 468
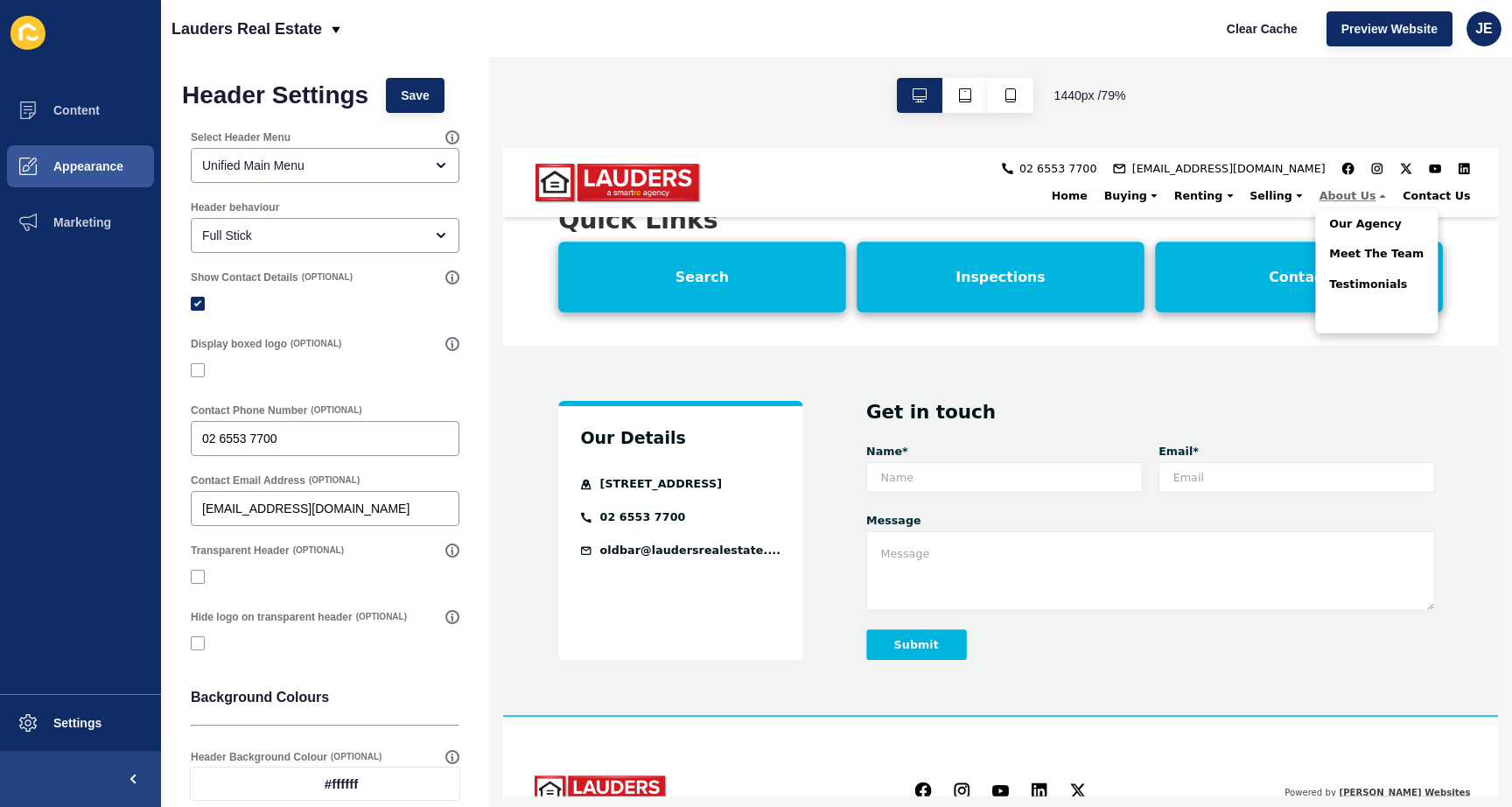
click at [1333, 742] on div "Our Details 52 Old Bar Road, Old Bar NSW 2430 Australia 02 6553 7700 oldbar@lau…" at bounding box center [1133, 632] width 1260 height 468
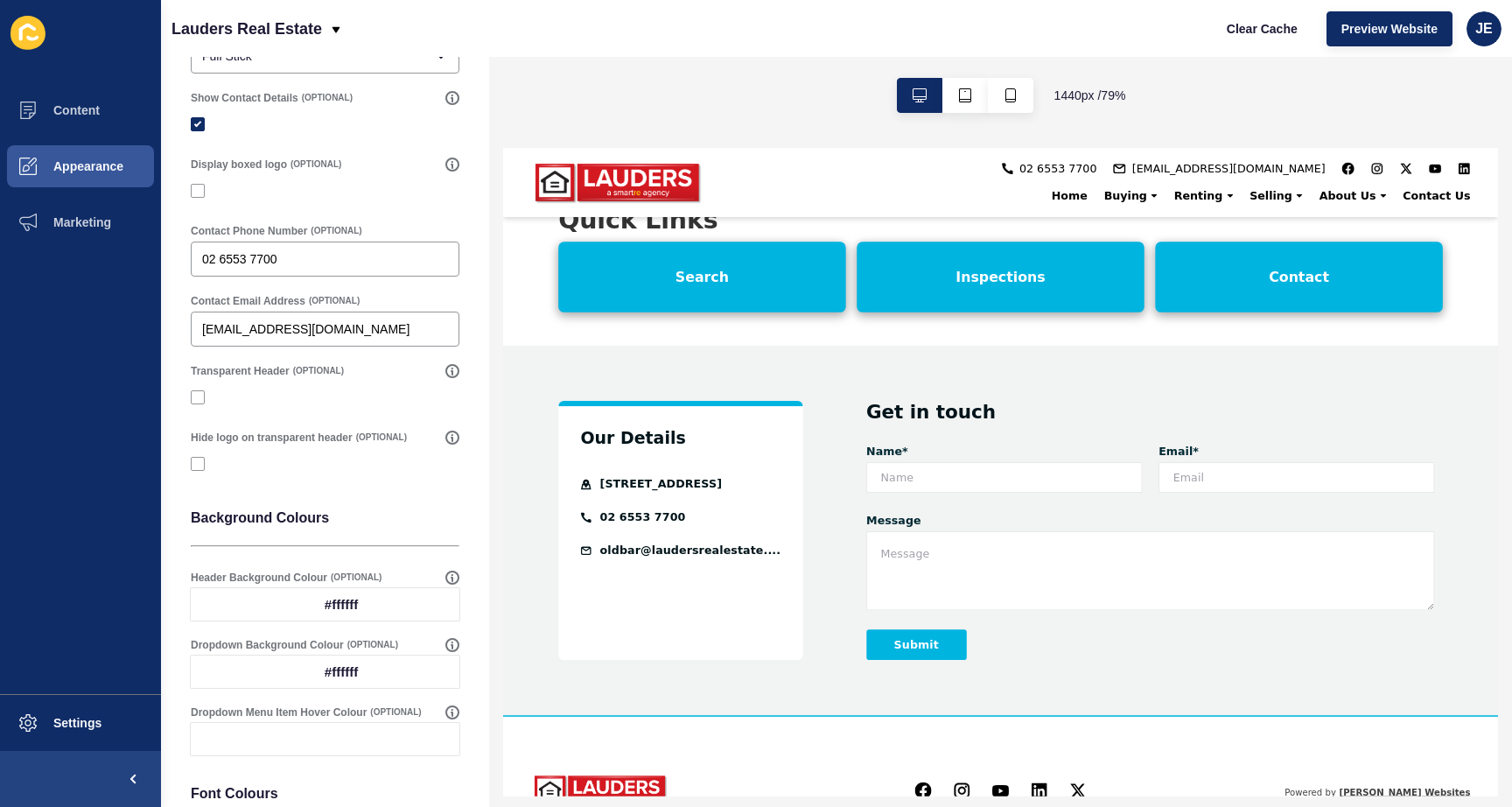
scroll to position [723, 0]
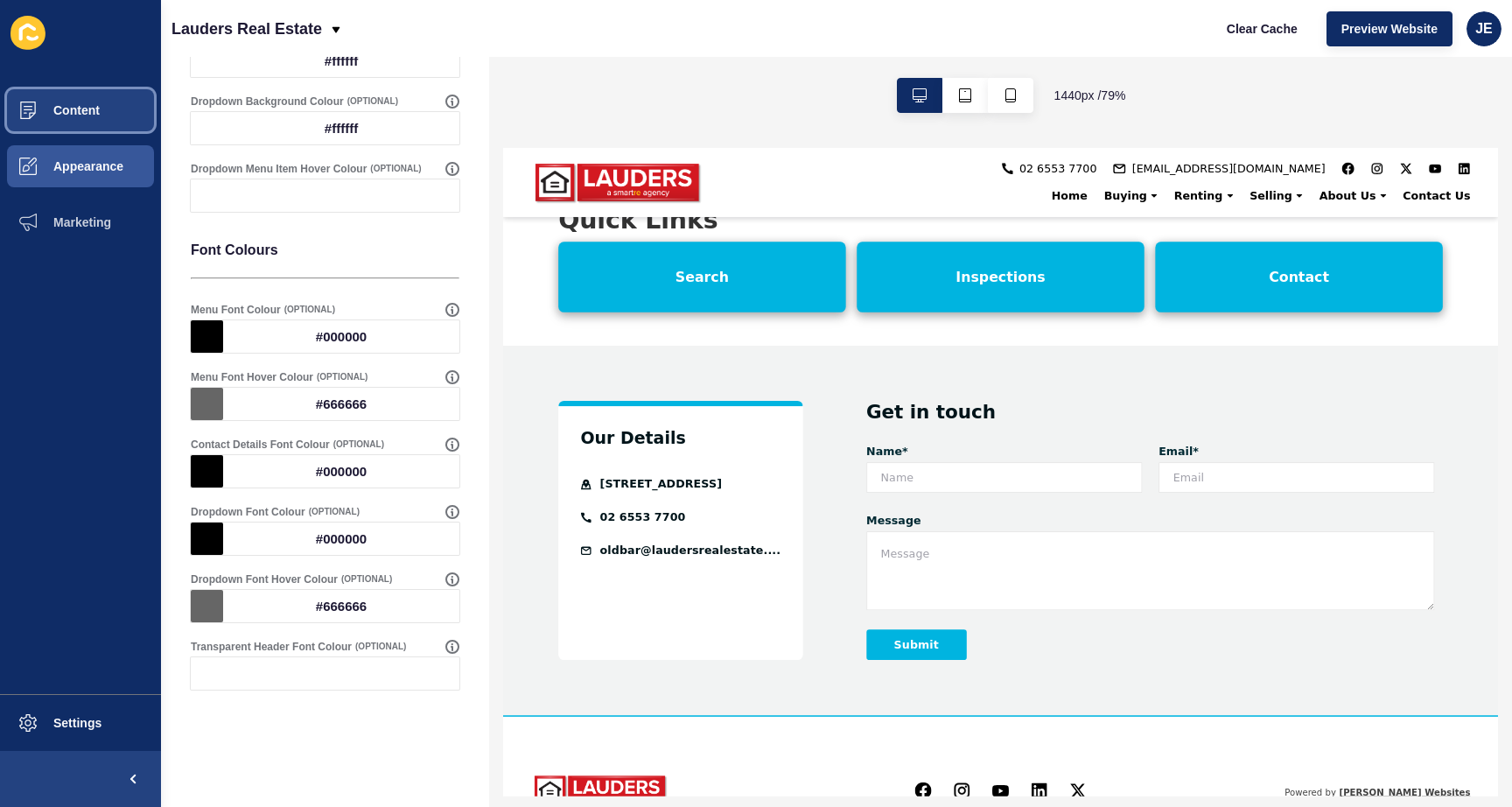
click at [67, 130] on button "Content" at bounding box center [80, 110] width 161 height 56
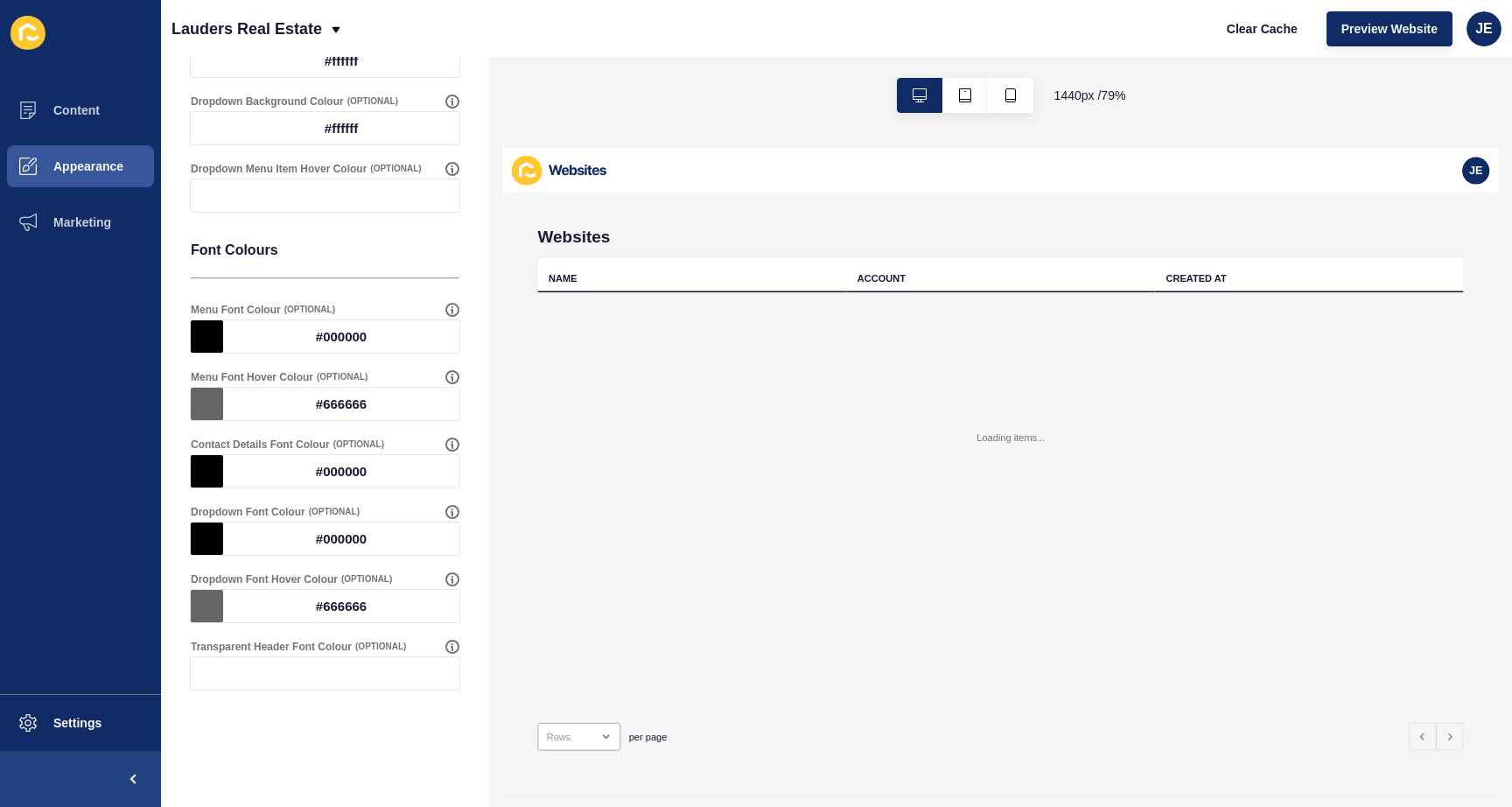
scroll to position [0, 0]
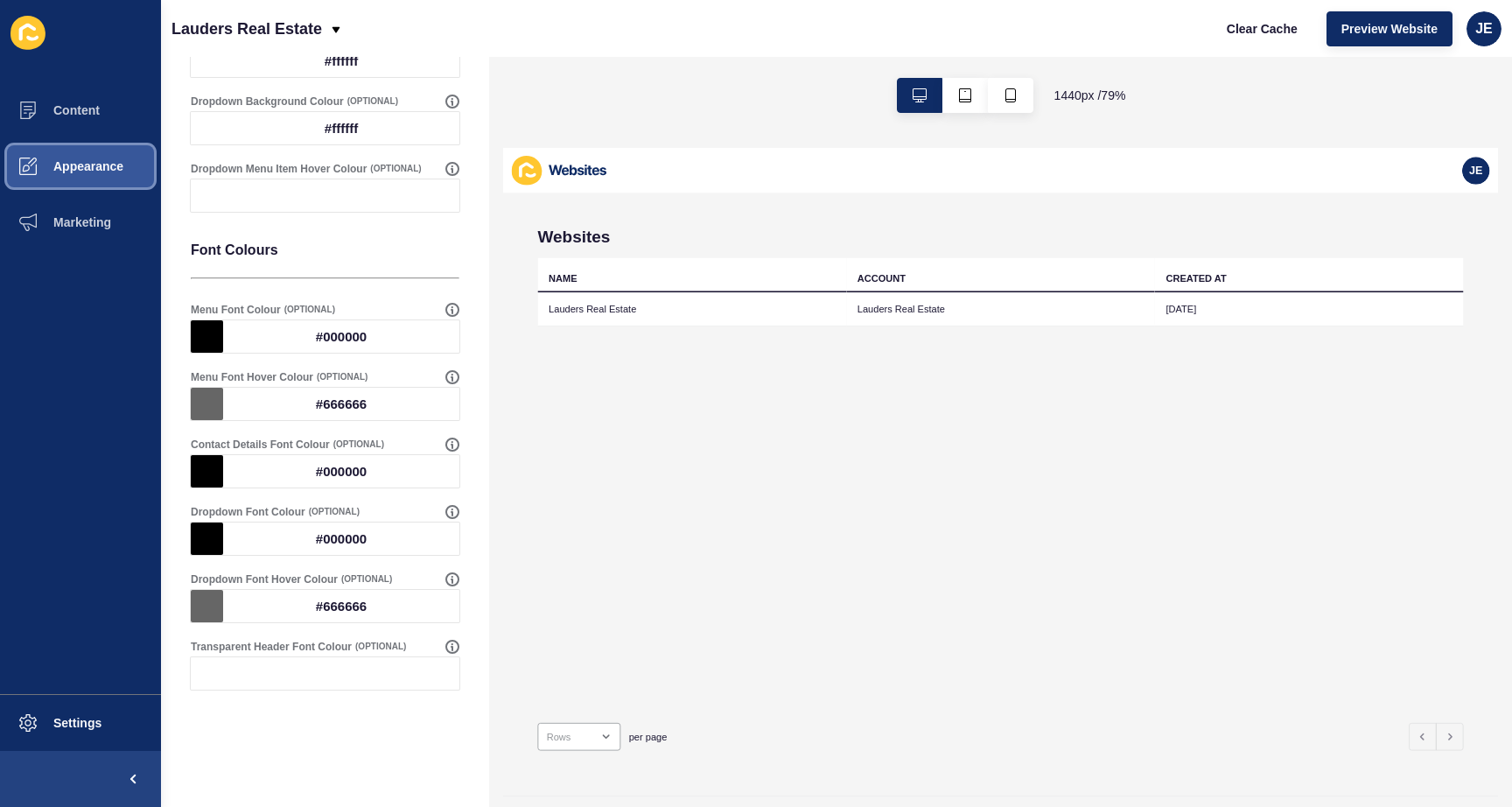
click at [83, 179] on button "Appearance" at bounding box center [80, 166] width 161 height 56
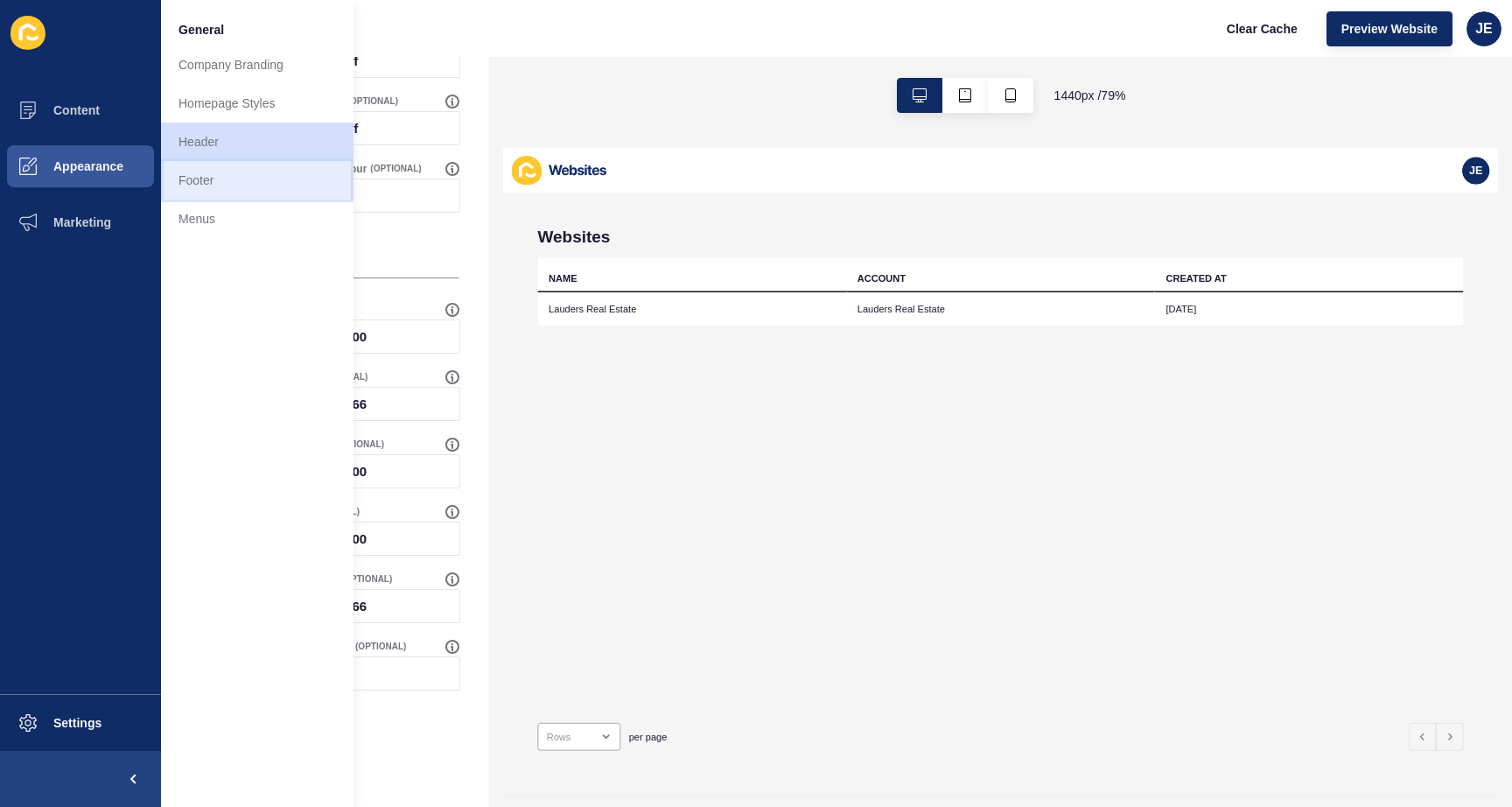
click at [216, 188] on link "Footer" at bounding box center [256, 179] width 192 height 38
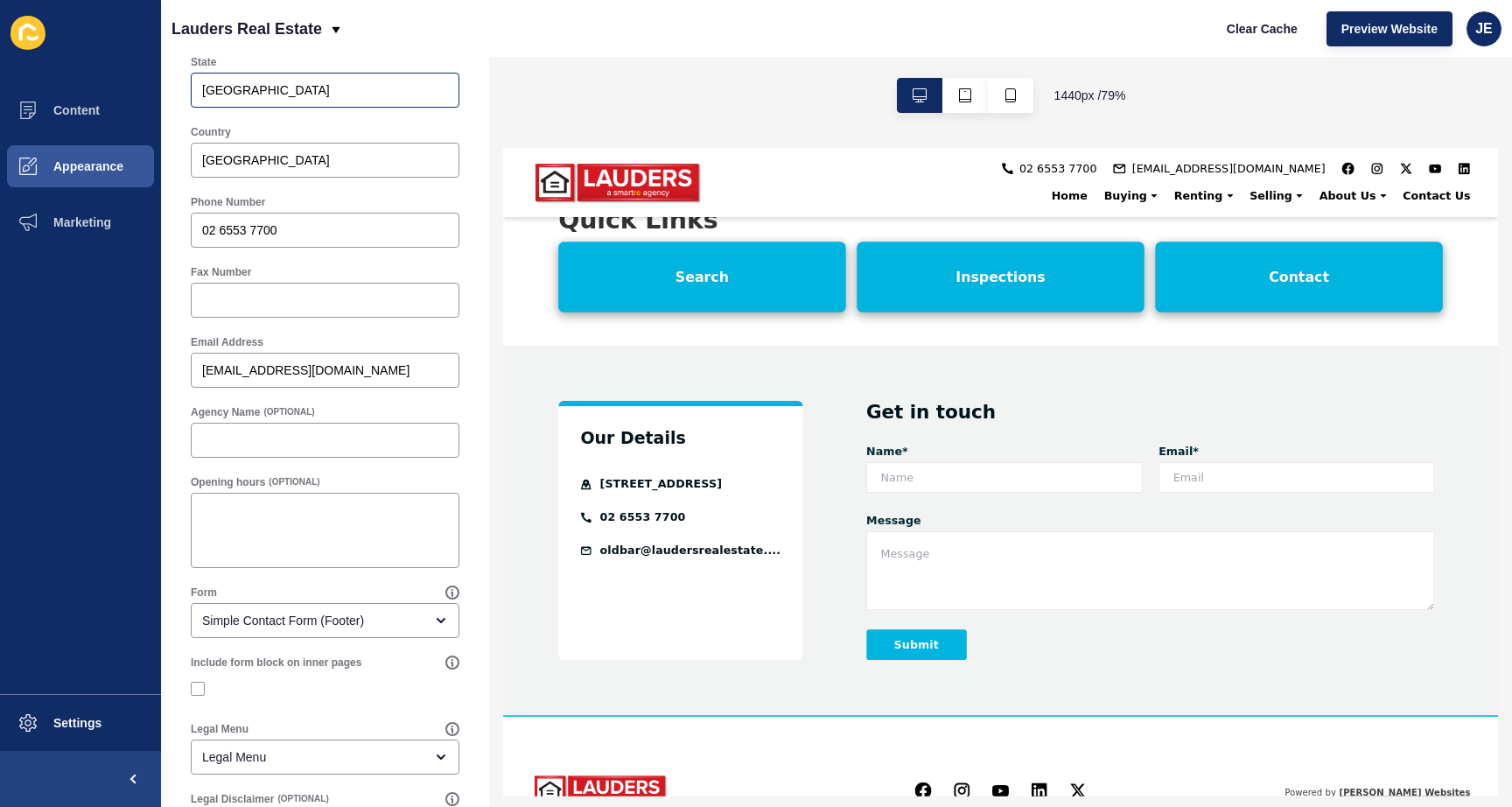
scroll to position [661, 0]
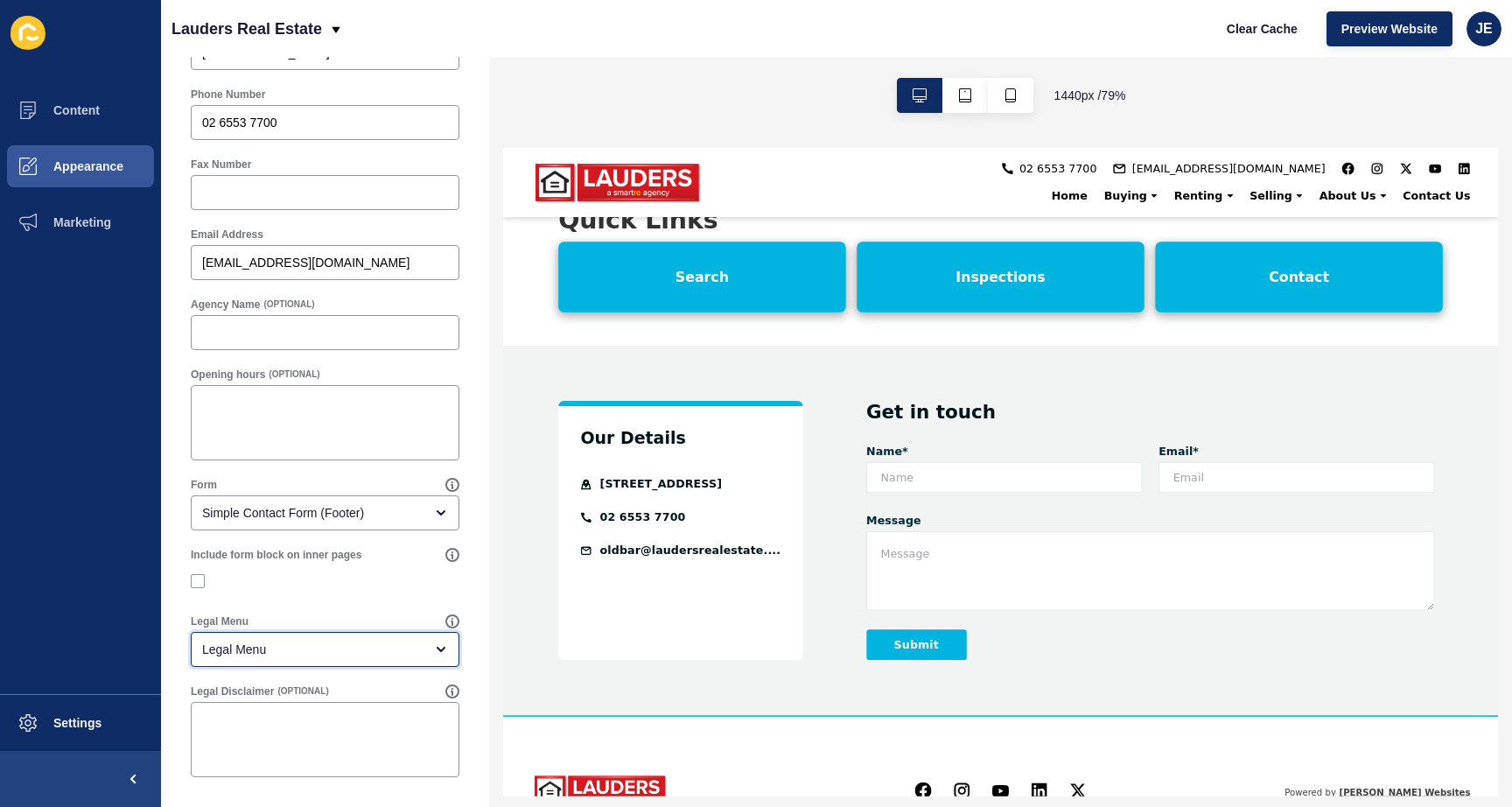
click at [309, 648] on div "Legal Menu" at bounding box center [312, 649] width 222 height 18
click at [357, 654] on div "Legal Menu" at bounding box center [312, 649] width 222 height 18
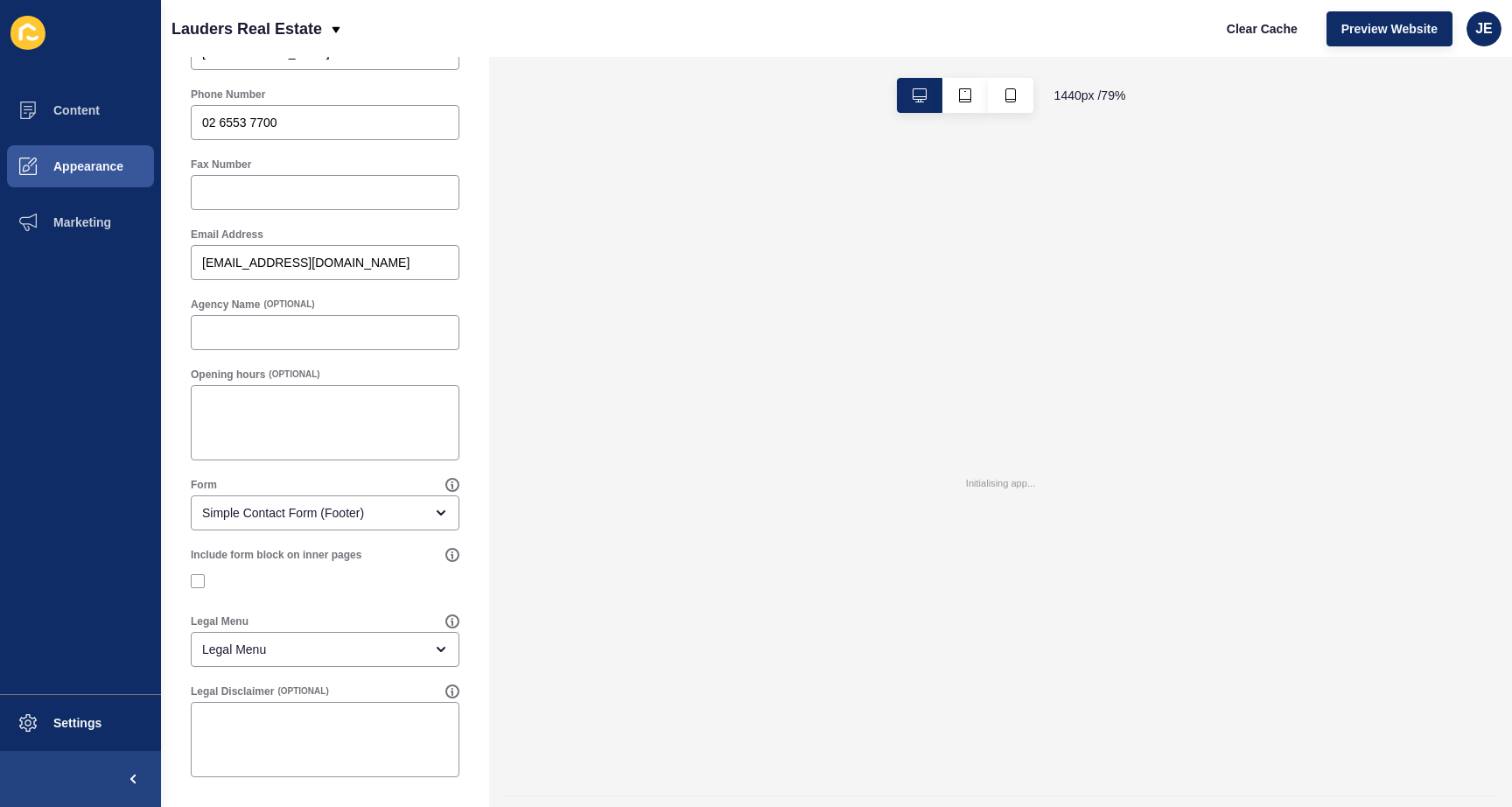
scroll to position [0, 0]
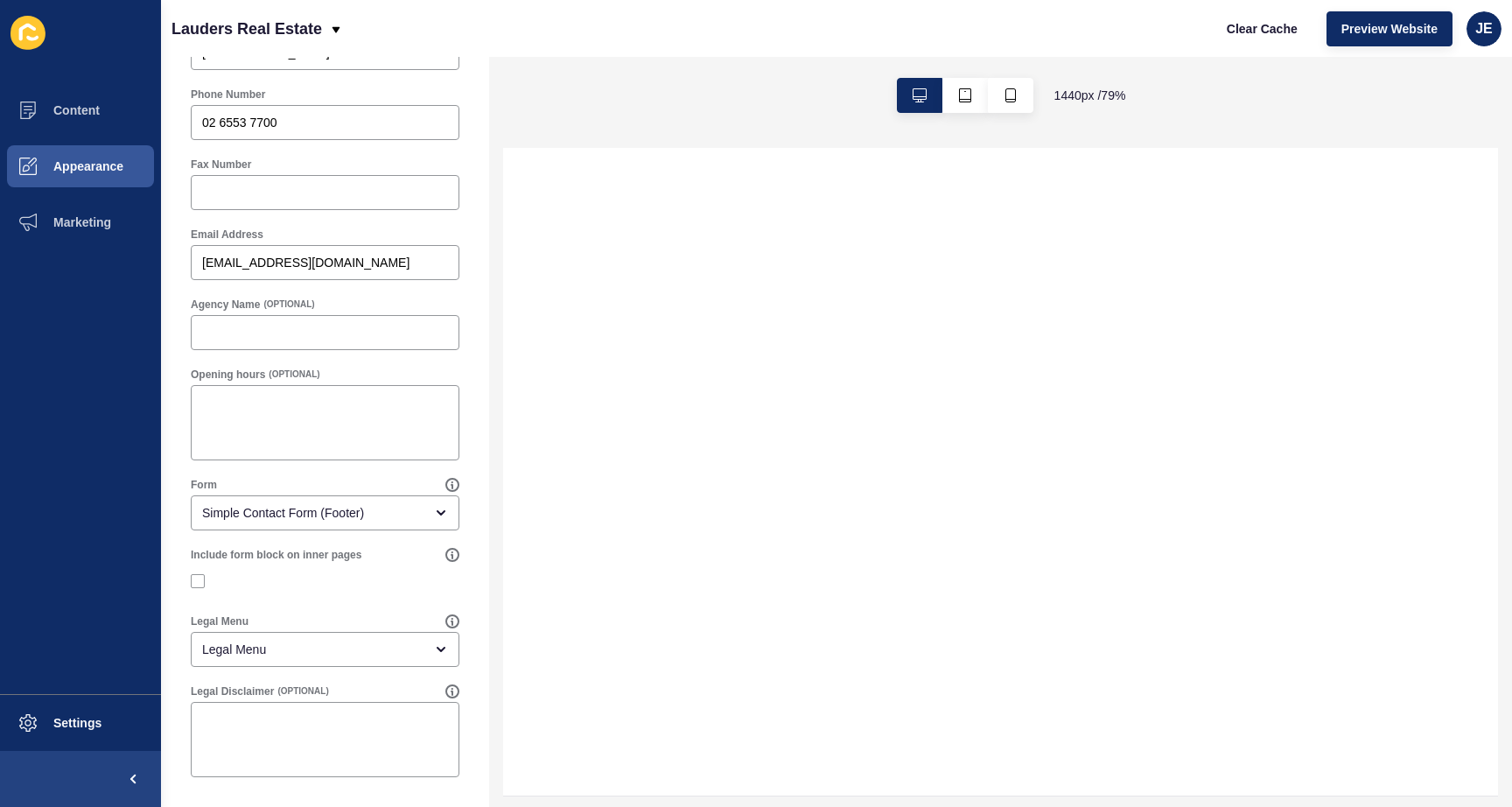
select select
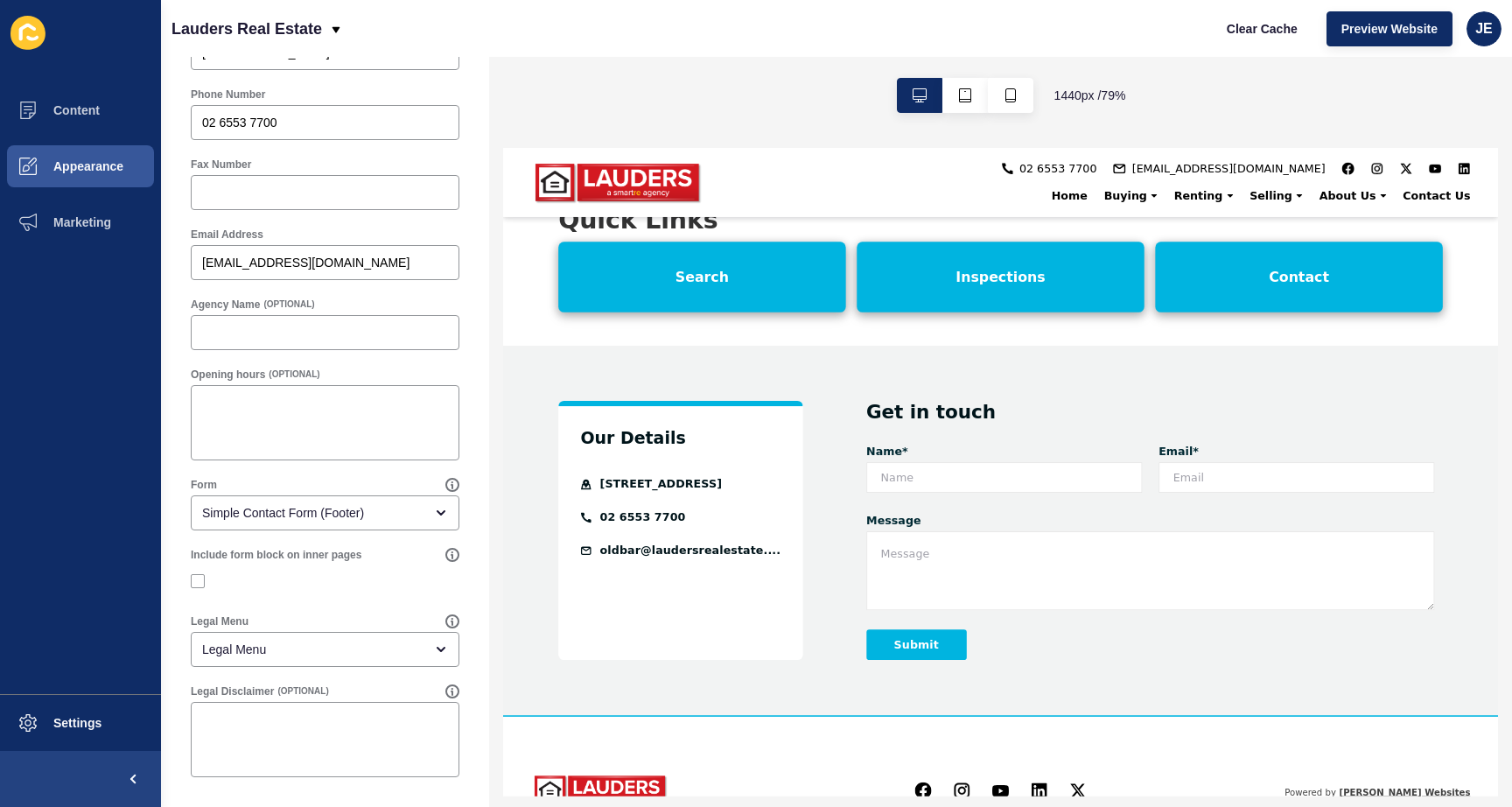
click at [316, 681] on div "Legal Disclaimer (OPTIONAL)" at bounding box center [325, 731] width 286 height 110
click at [320, 725] on textarea "Legal Disclaimer" at bounding box center [324, 739] width 263 height 70
type textarea "dsdsds"
click at [467, 685] on div "Footer Settings Save Footer Logo Logo Link URL (OPTIONAL) Logo Link Target (OPT…" at bounding box center [324, 101] width 328 height 1411
click at [372, 725] on textarea "dsdsds" at bounding box center [324, 739] width 263 height 70
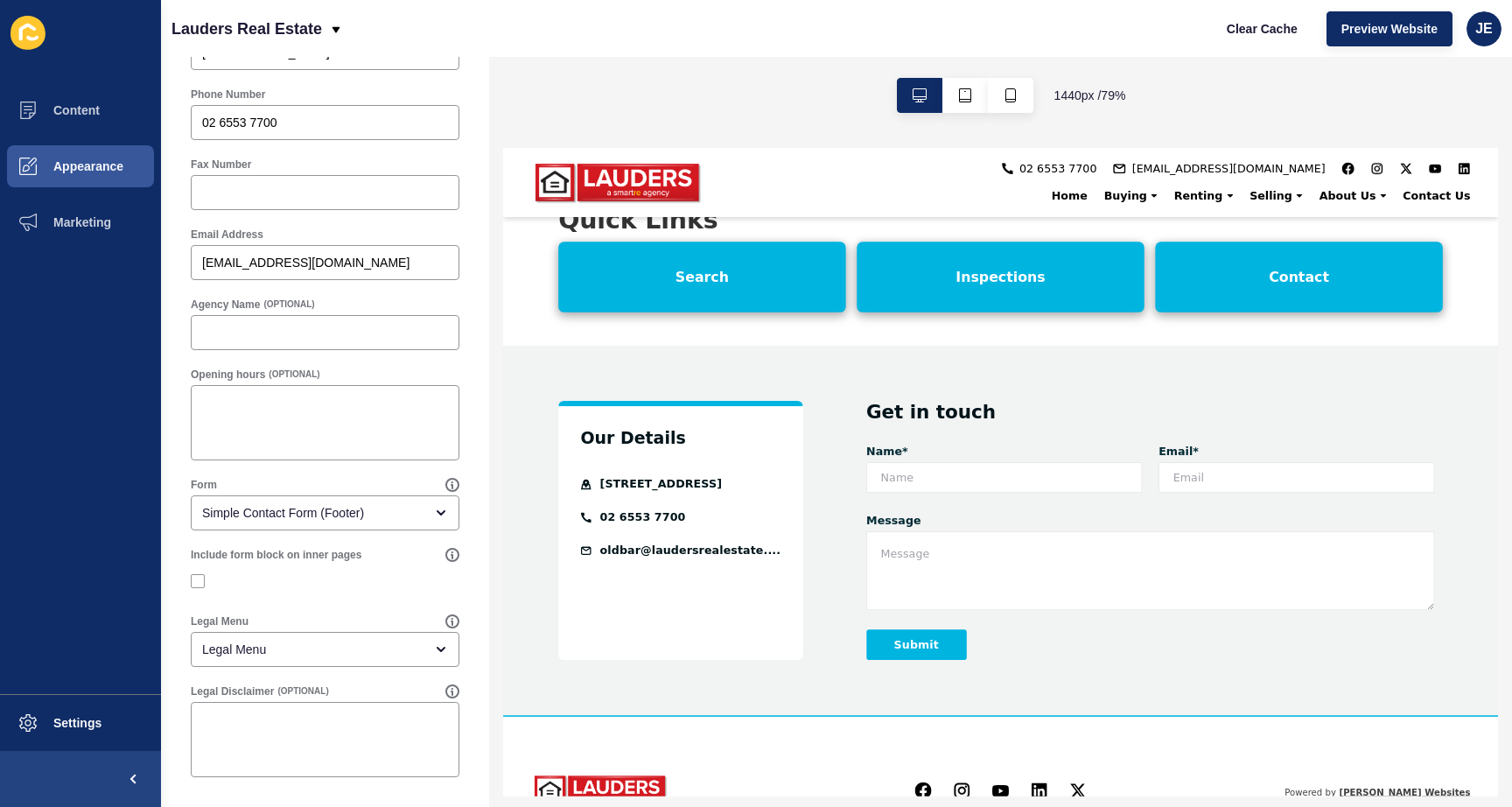
click at [276, 585] on div at bounding box center [325, 581] width 269 height 16
click at [202, 579] on label at bounding box center [198, 581] width 14 height 14
click at [202, 579] on input "Include form block on inner pages" at bounding box center [200, 582] width 12 height 12
click at [445, 553] on icon at bounding box center [452, 555] width 14 height 14
click at [305, 586] on div at bounding box center [325, 581] width 269 height 16
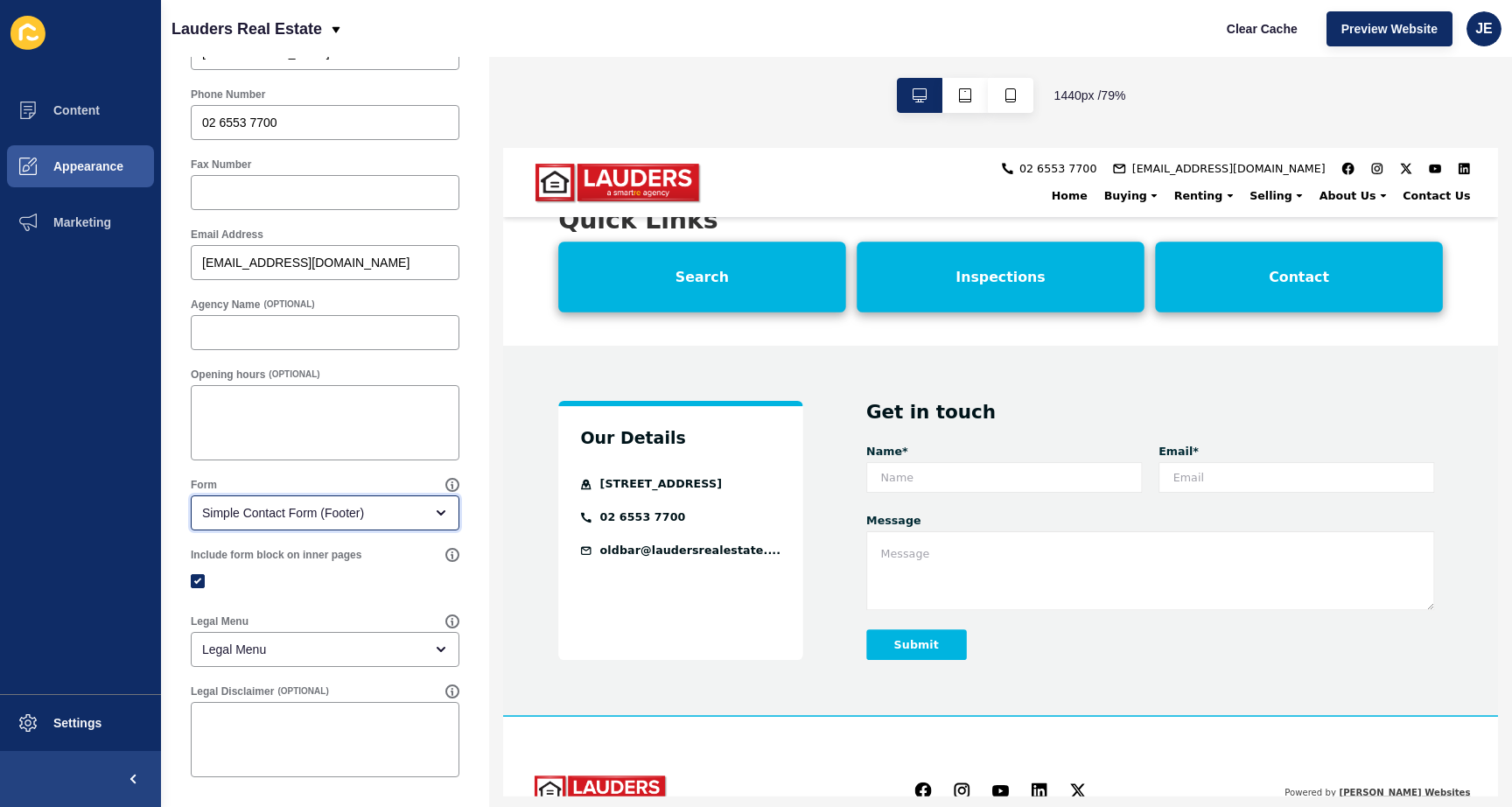
click at [303, 514] on div "Simple Contact Form (Footer)" at bounding box center [312, 513] width 222 height 18
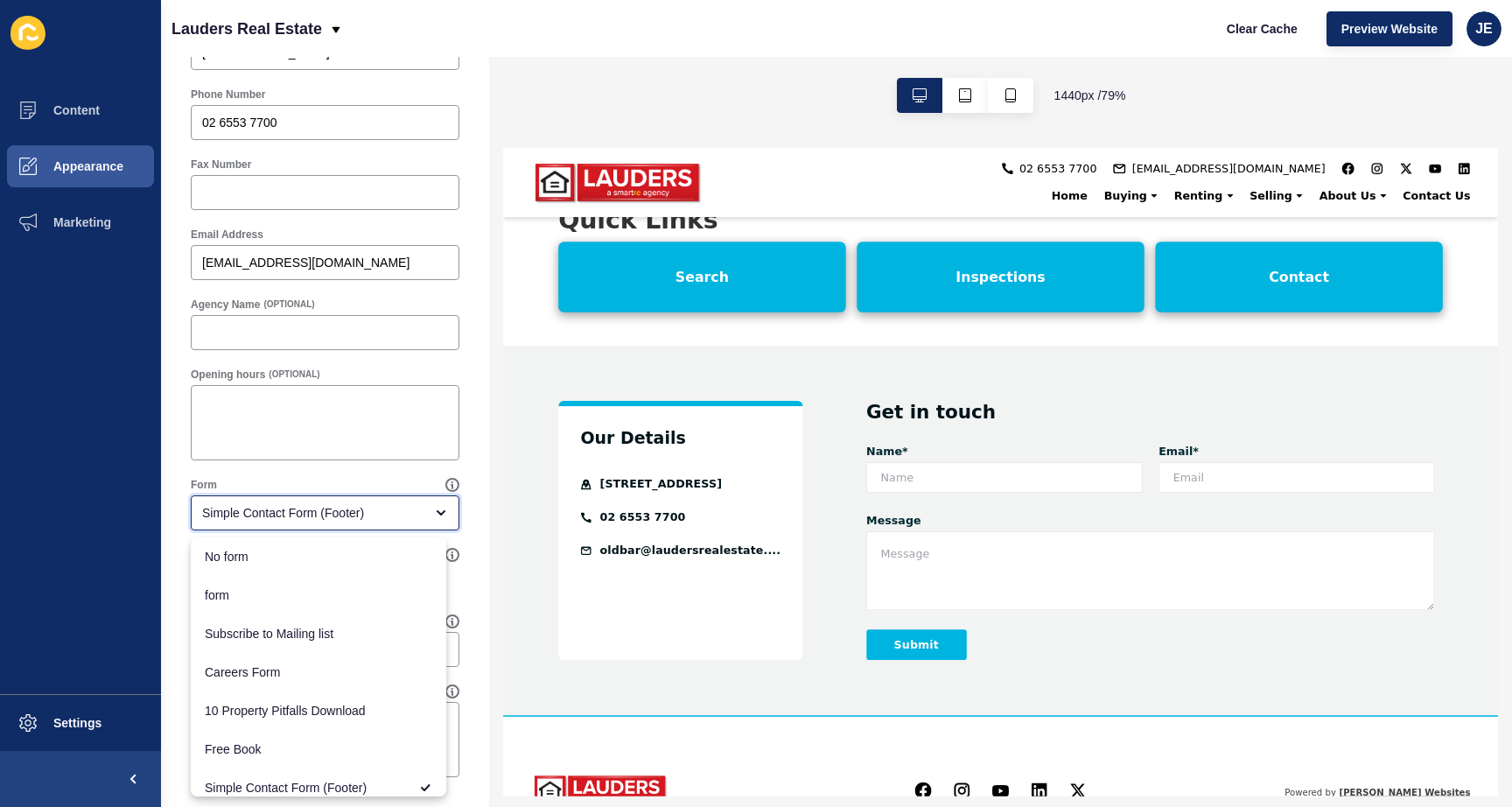
click at [303, 514] on div "Simple Contact Form (Footer)" at bounding box center [312, 513] width 222 height 18
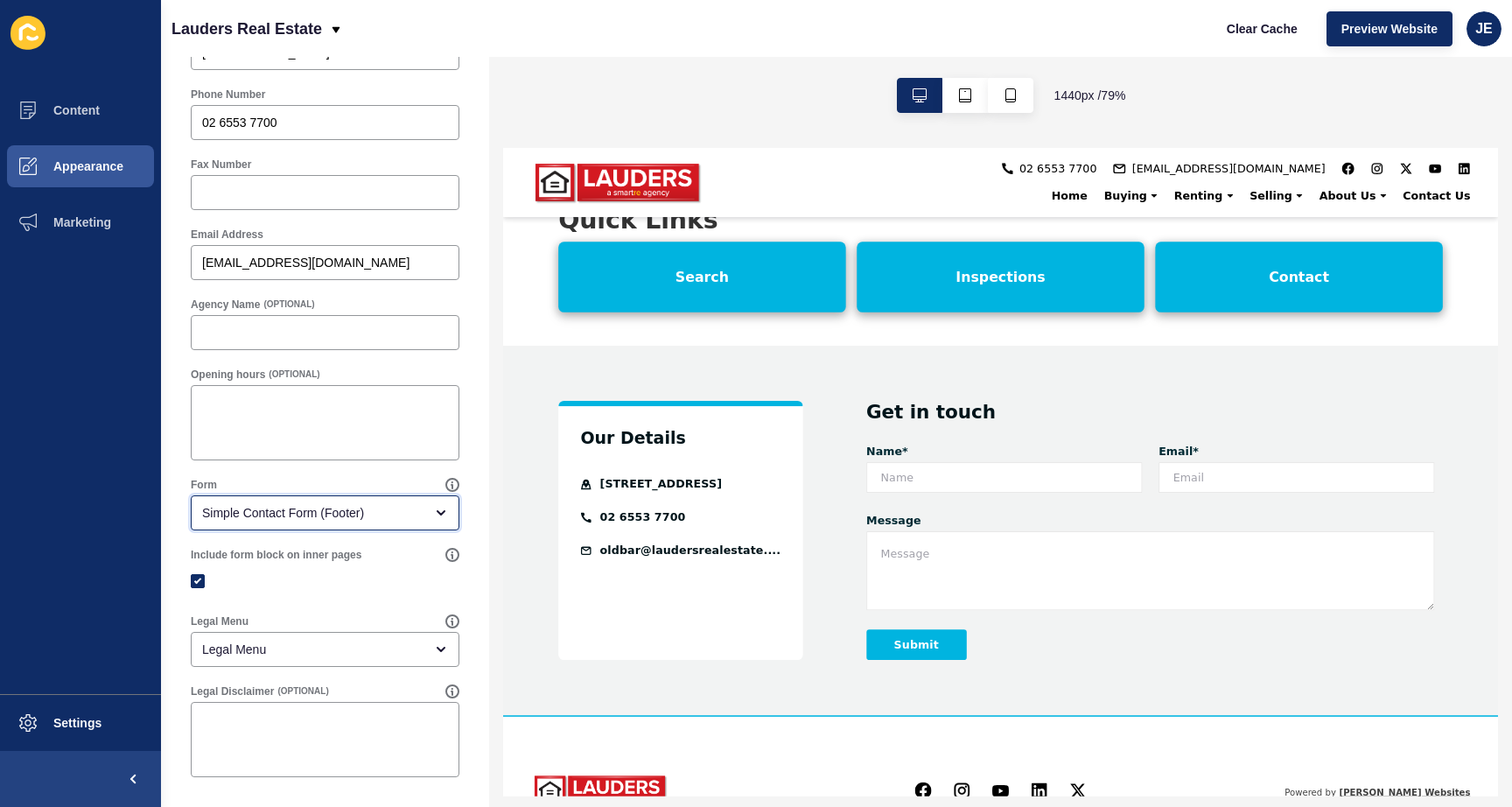
click at [303, 514] on div "Simple Contact Form (Footer)" at bounding box center [312, 513] width 222 height 18
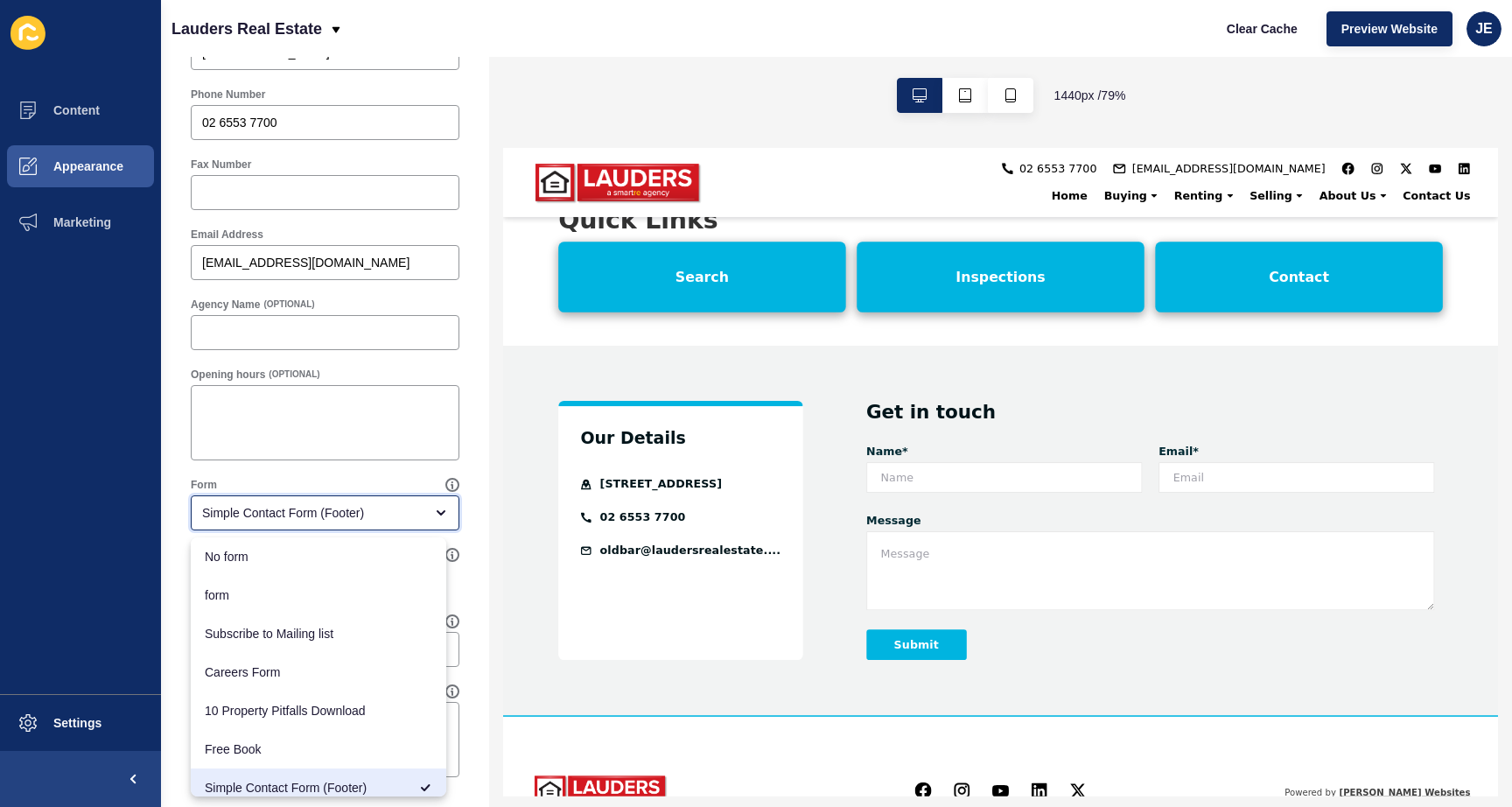
scroll to position [11, 0]
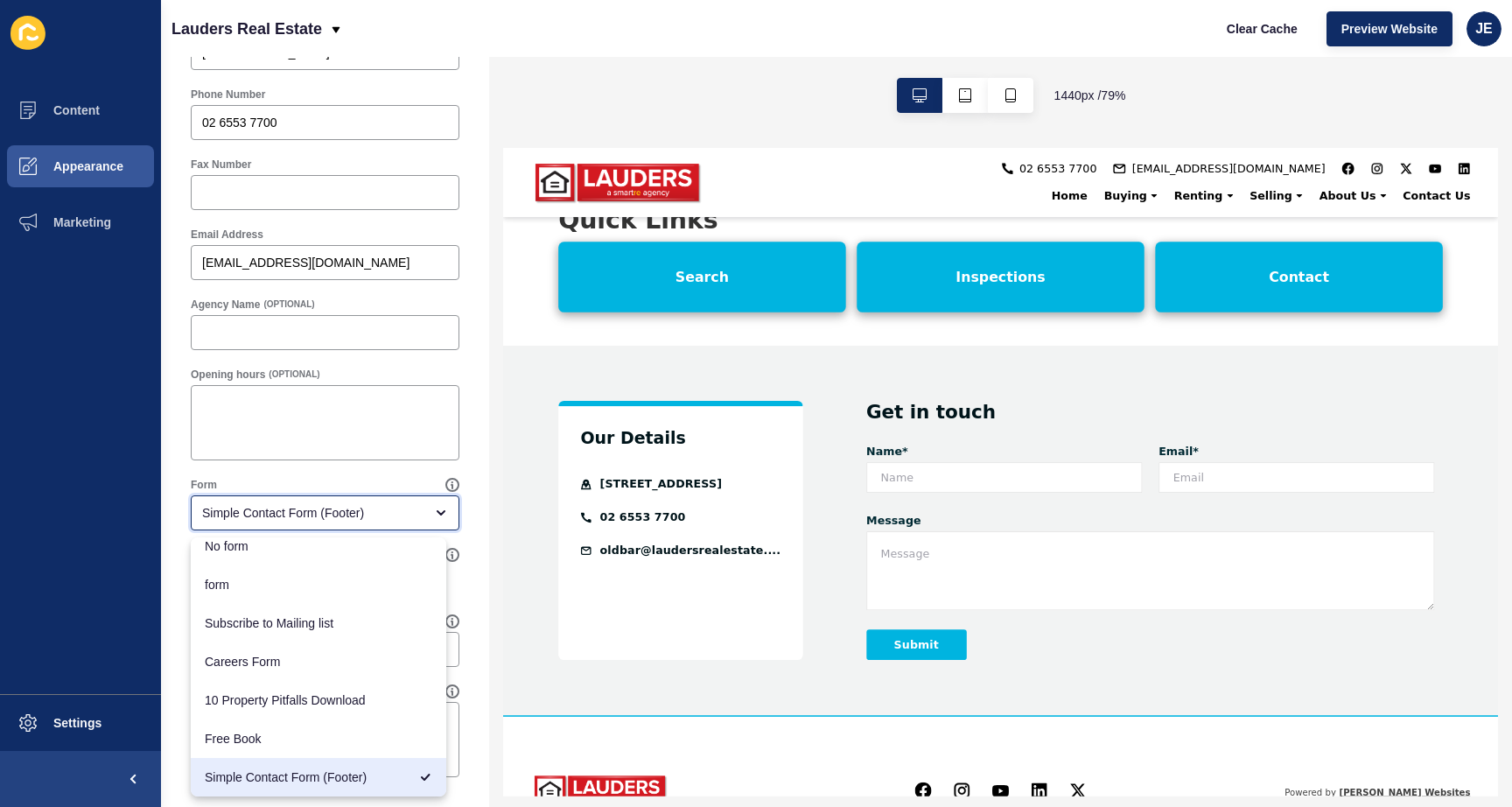
click at [303, 514] on div "Simple Contact Form (Footer)" at bounding box center [312, 513] width 222 height 18
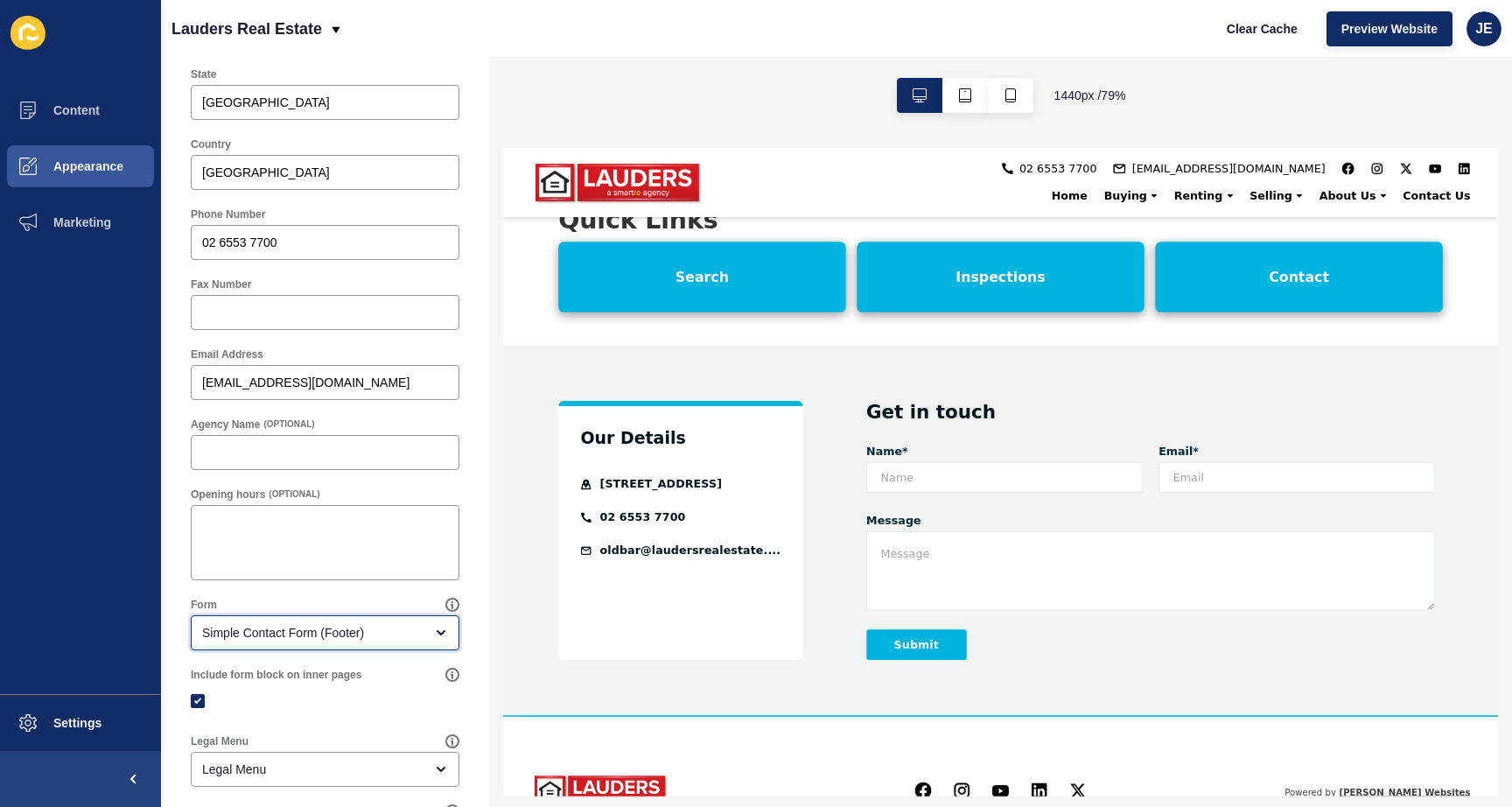
scroll to position [537, 0]
click at [193, 709] on label at bounding box center [198, 705] width 14 height 14
click at [194, 709] on input "Include form block on inner pages" at bounding box center [200, 706] width 12 height 12
checkbox input "false"
click at [259, 694] on div at bounding box center [325, 705] width 269 height 32
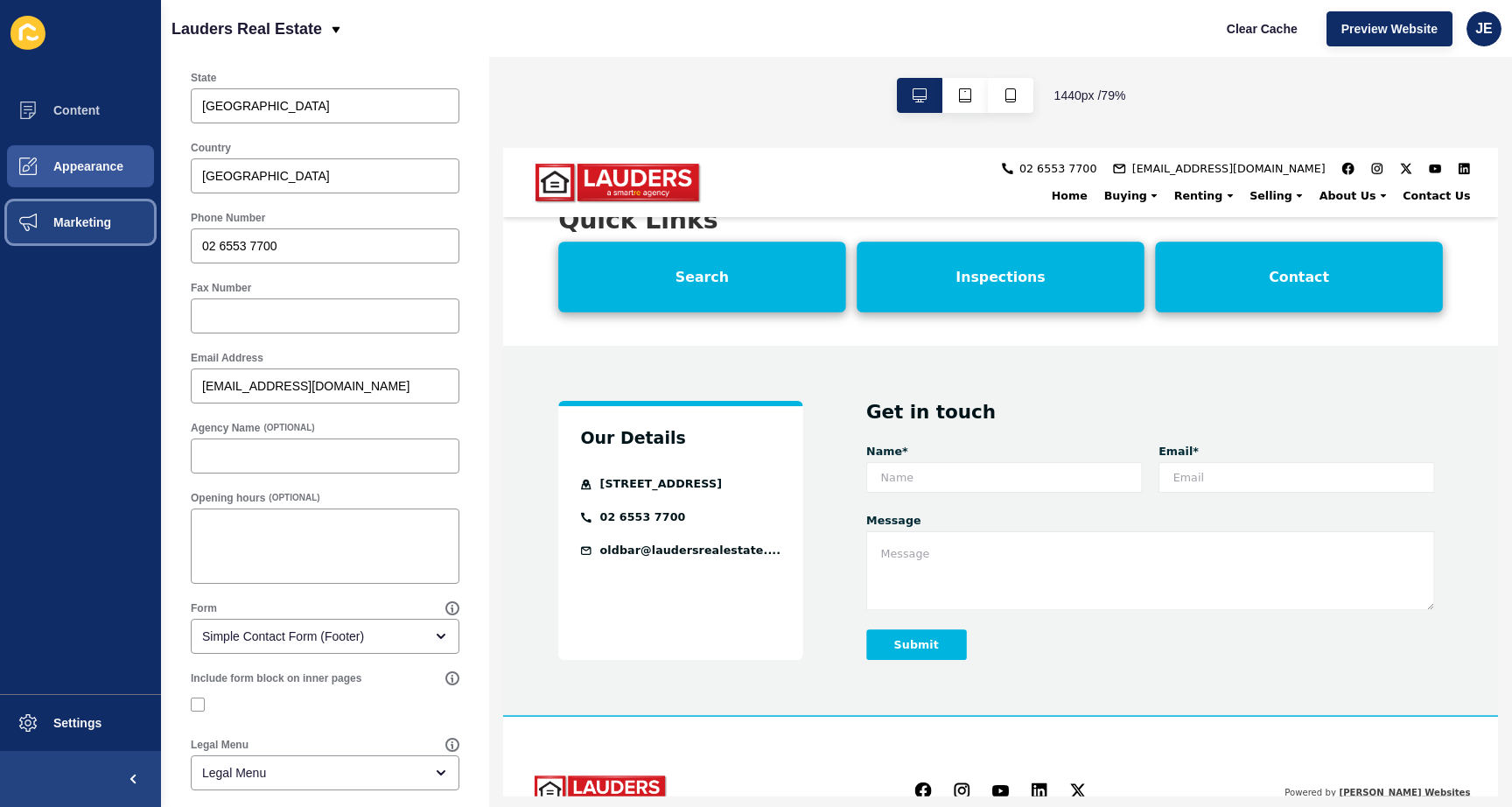
click at [100, 229] on span "Marketing" at bounding box center [53, 223] width 113 height 14
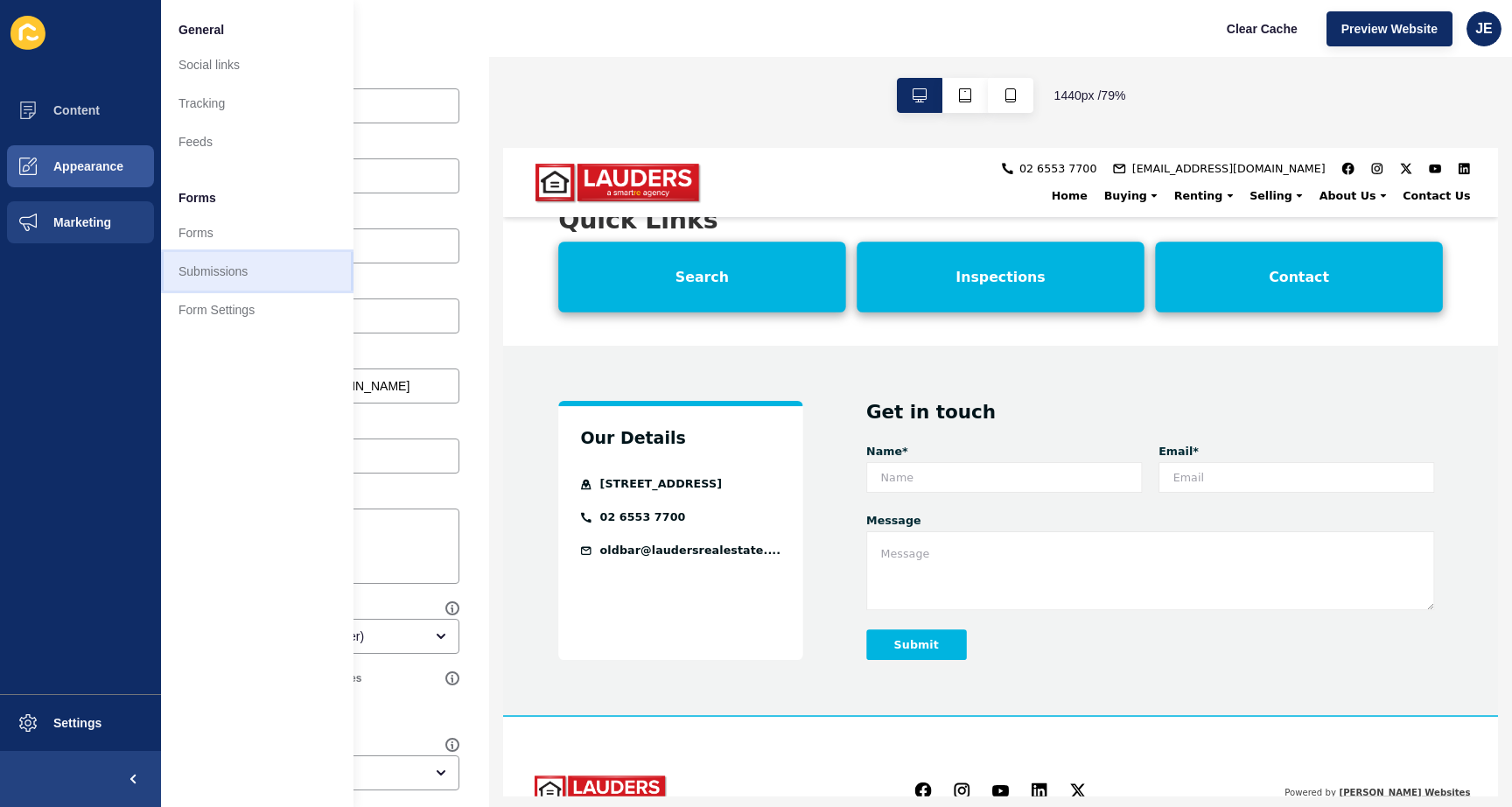
click at [249, 273] on link "Submissions" at bounding box center [256, 271] width 192 height 38
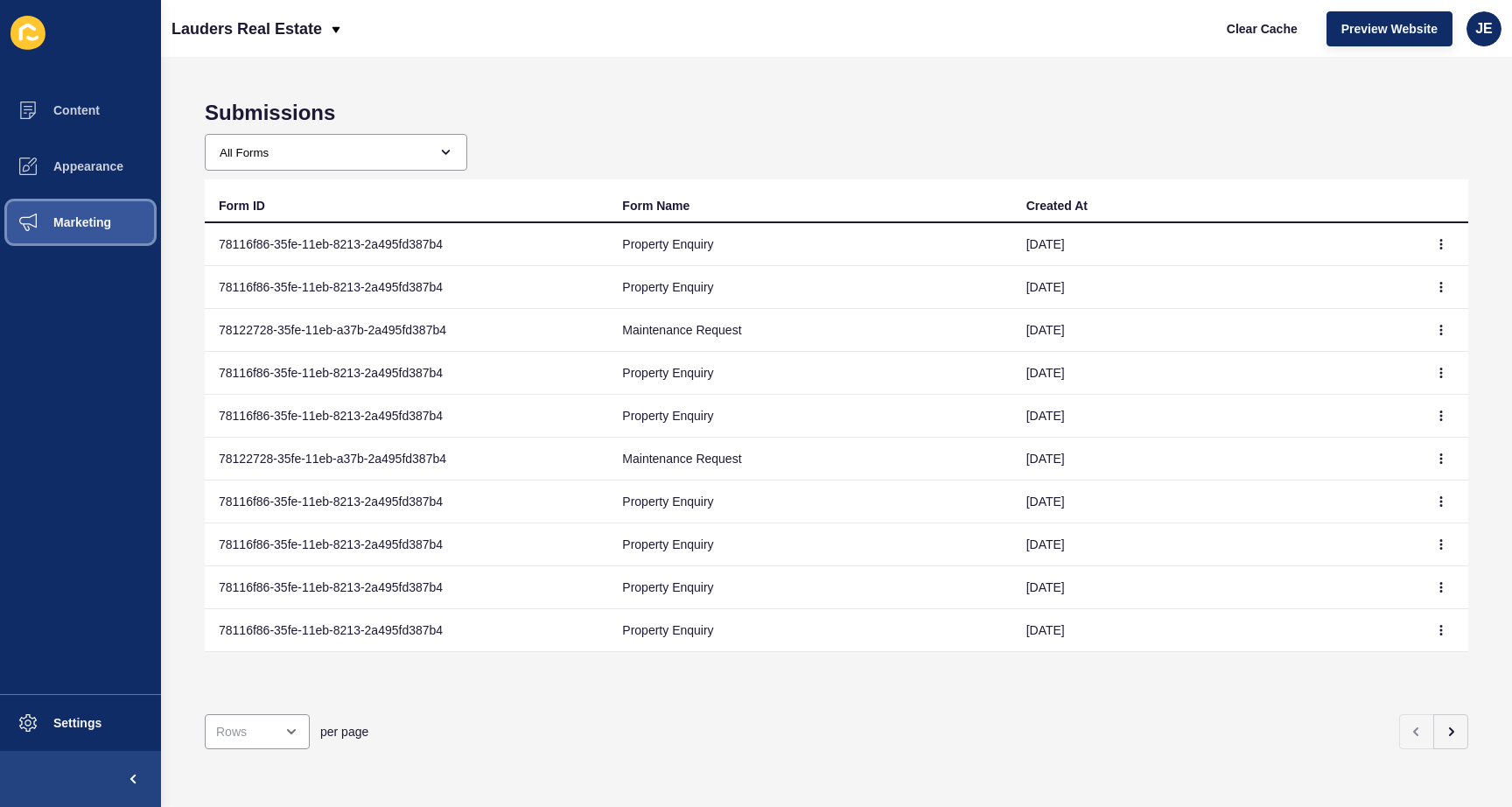
click at [40, 225] on span "Marketing" at bounding box center [53, 223] width 113 height 14
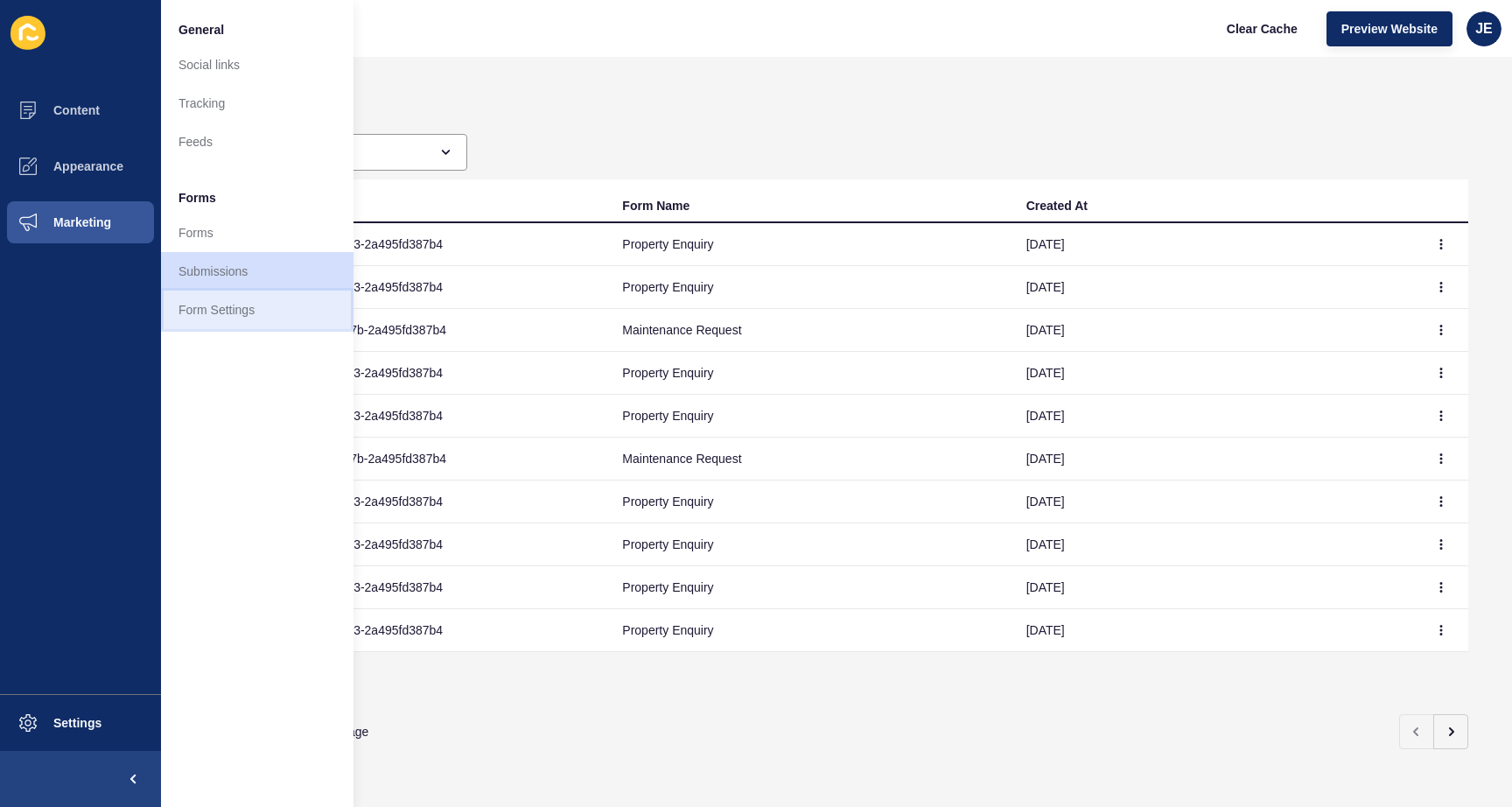
click at [178, 306] on link "Form Settings" at bounding box center [256, 309] width 192 height 38
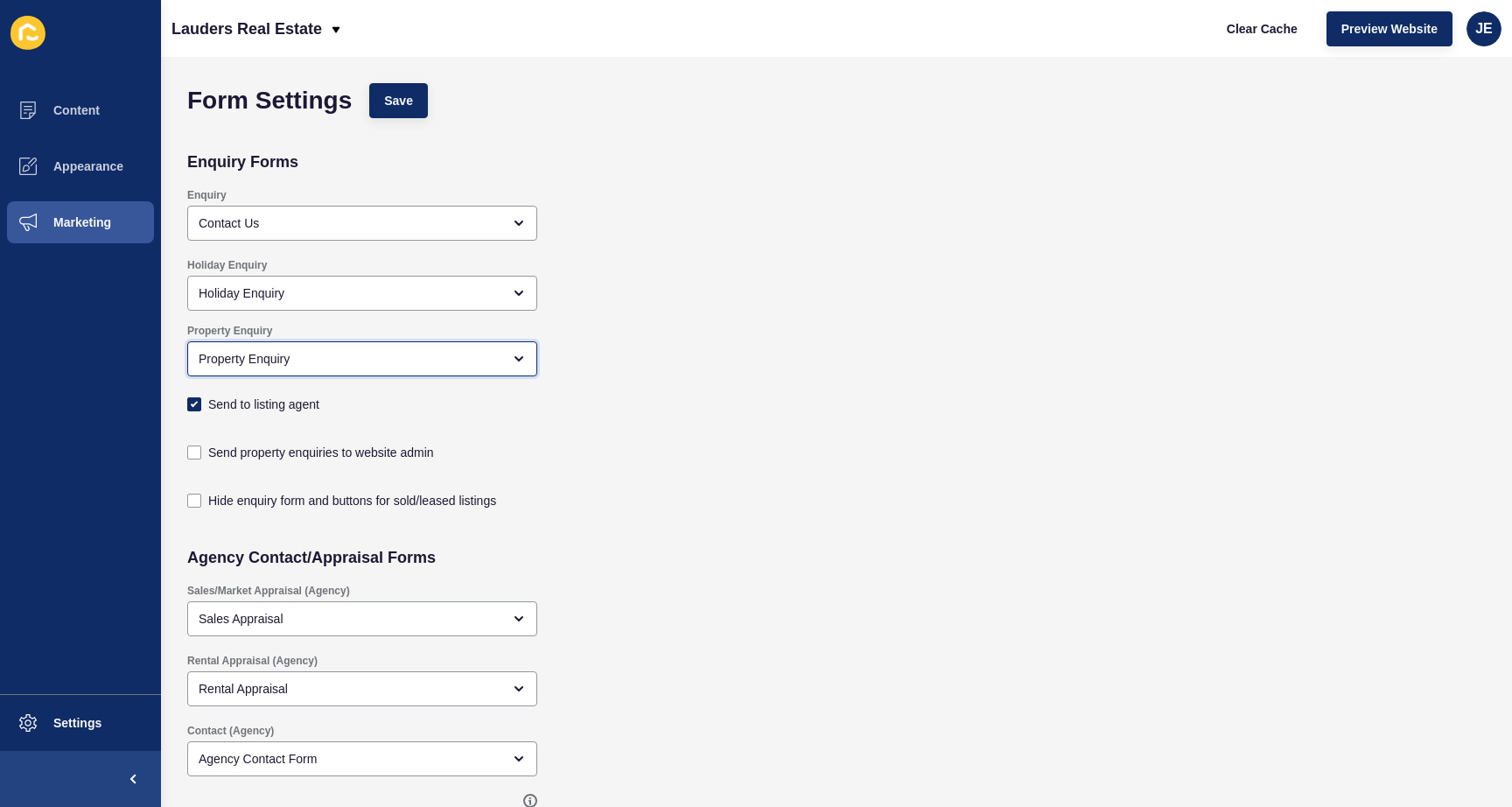
click at [416, 357] on div "Property Enquiry" at bounding box center [350, 359] width 302 height 18
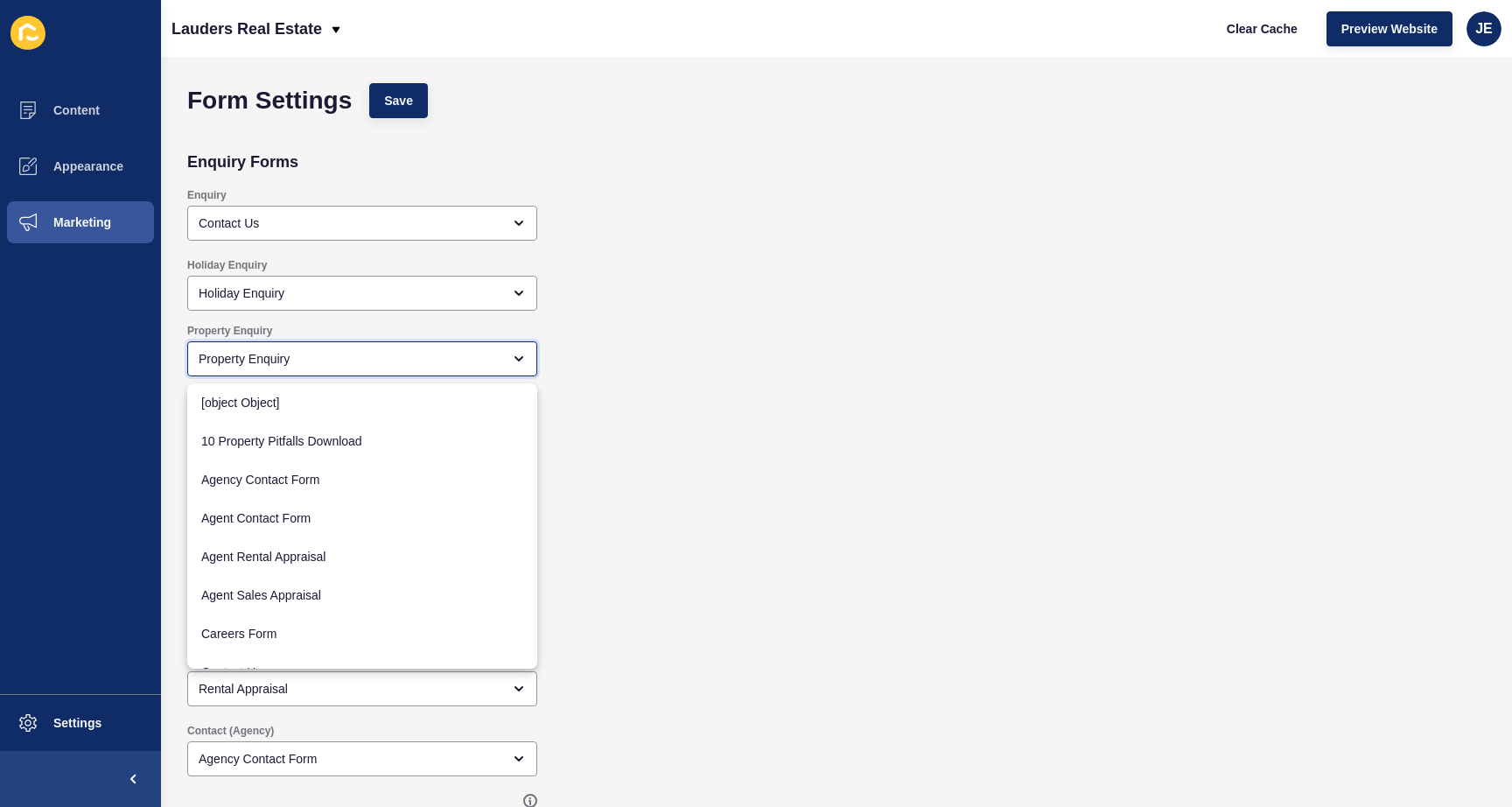
click at [414, 355] on div "Property Enquiry" at bounding box center [350, 359] width 302 height 18
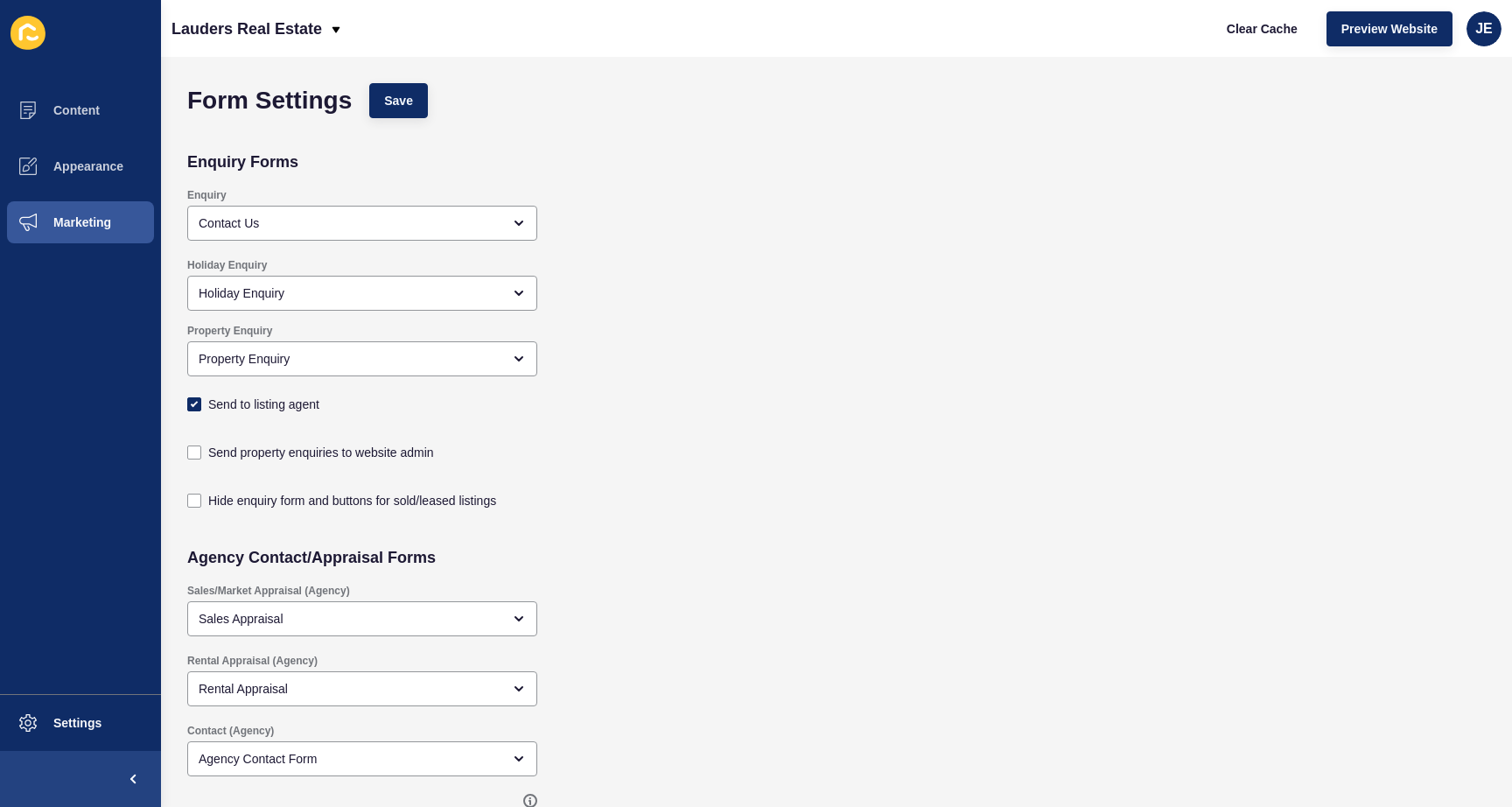
click at [866, 386] on div "Property Enquiry Property Enquiry Send to listing agent" at bounding box center [704, 370] width 1053 height 111
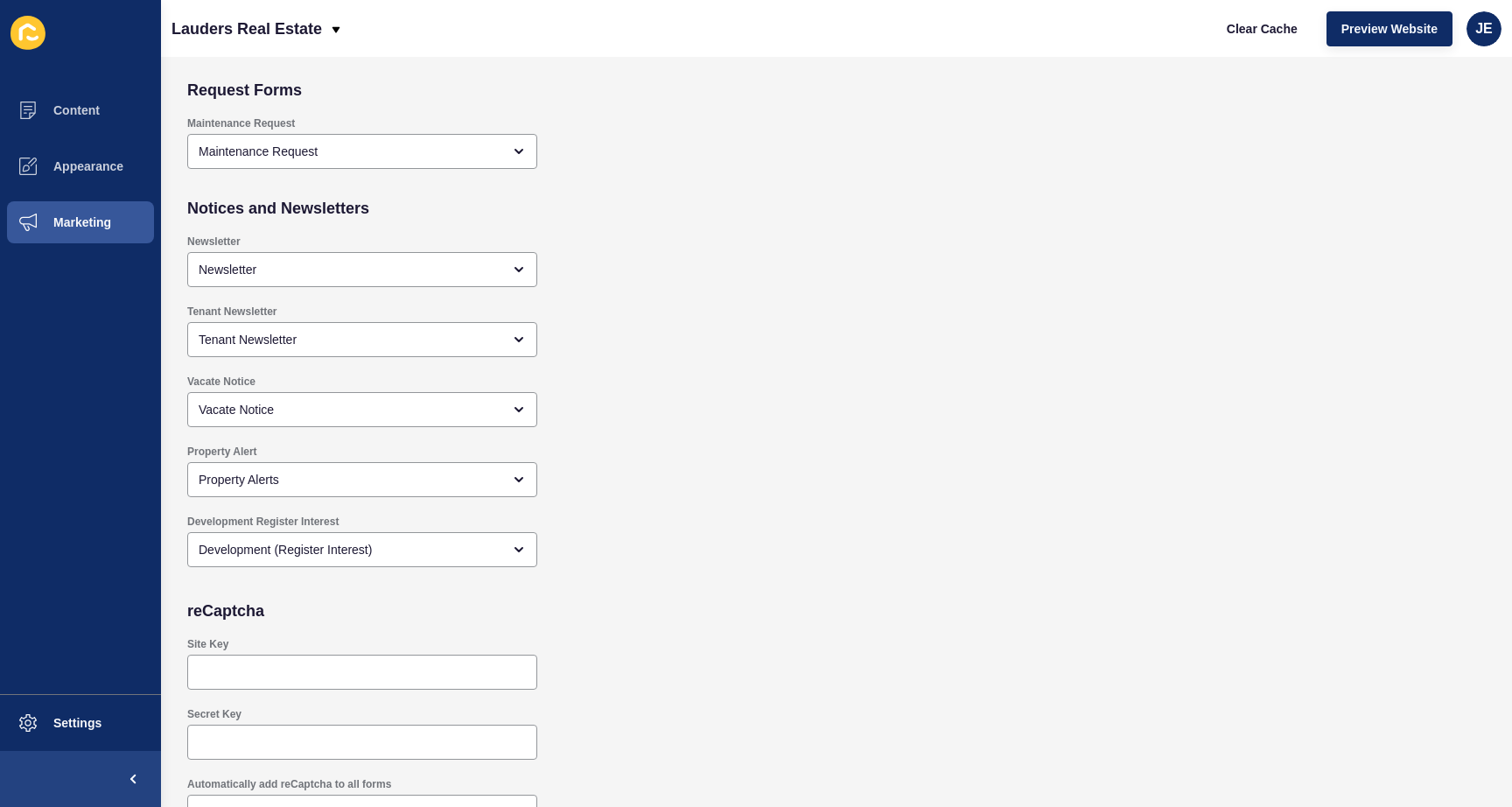
scroll to position [1505, 0]
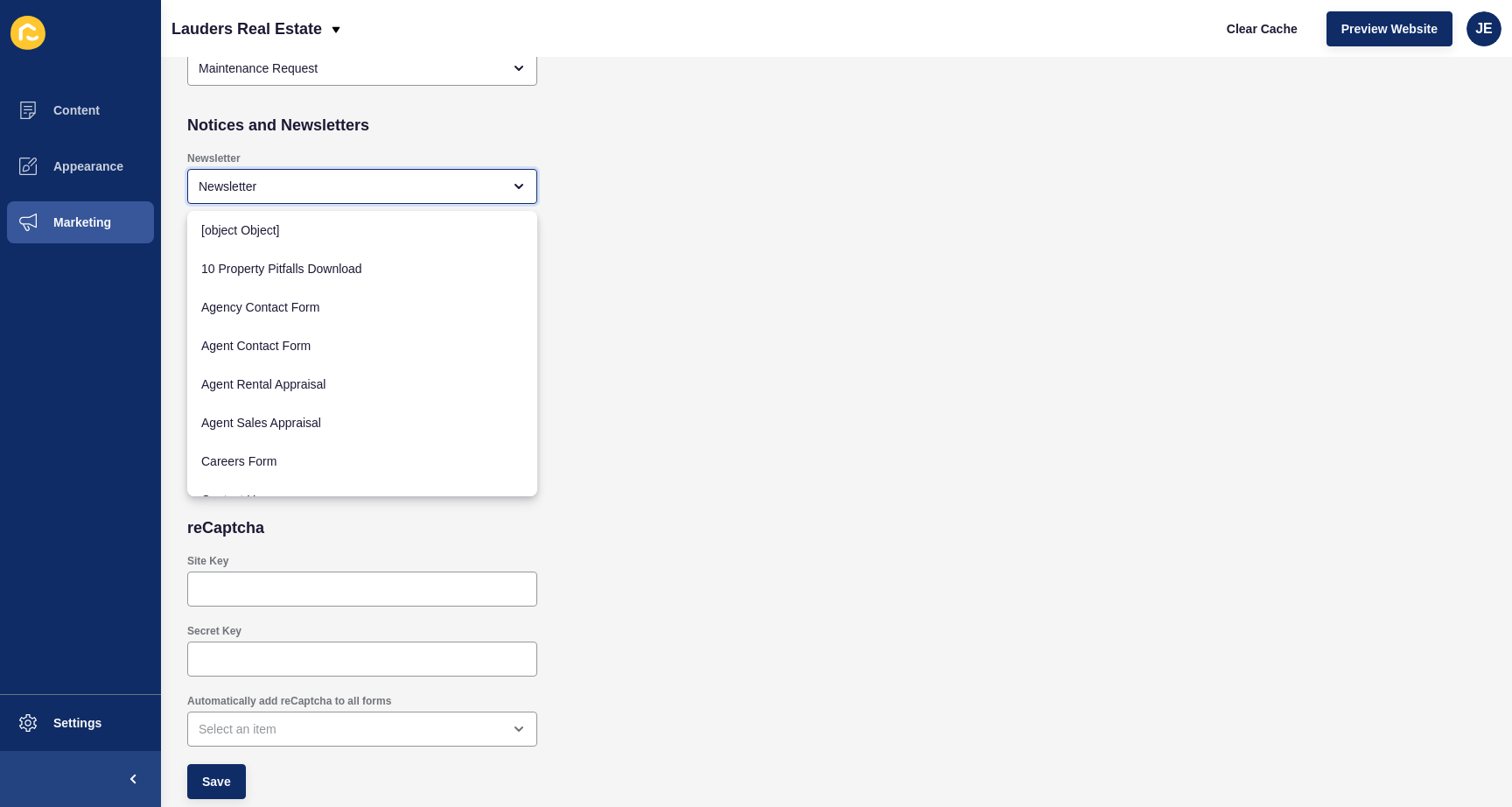
click at [382, 185] on div "Newsletter" at bounding box center [350, 186] width 302 height 18
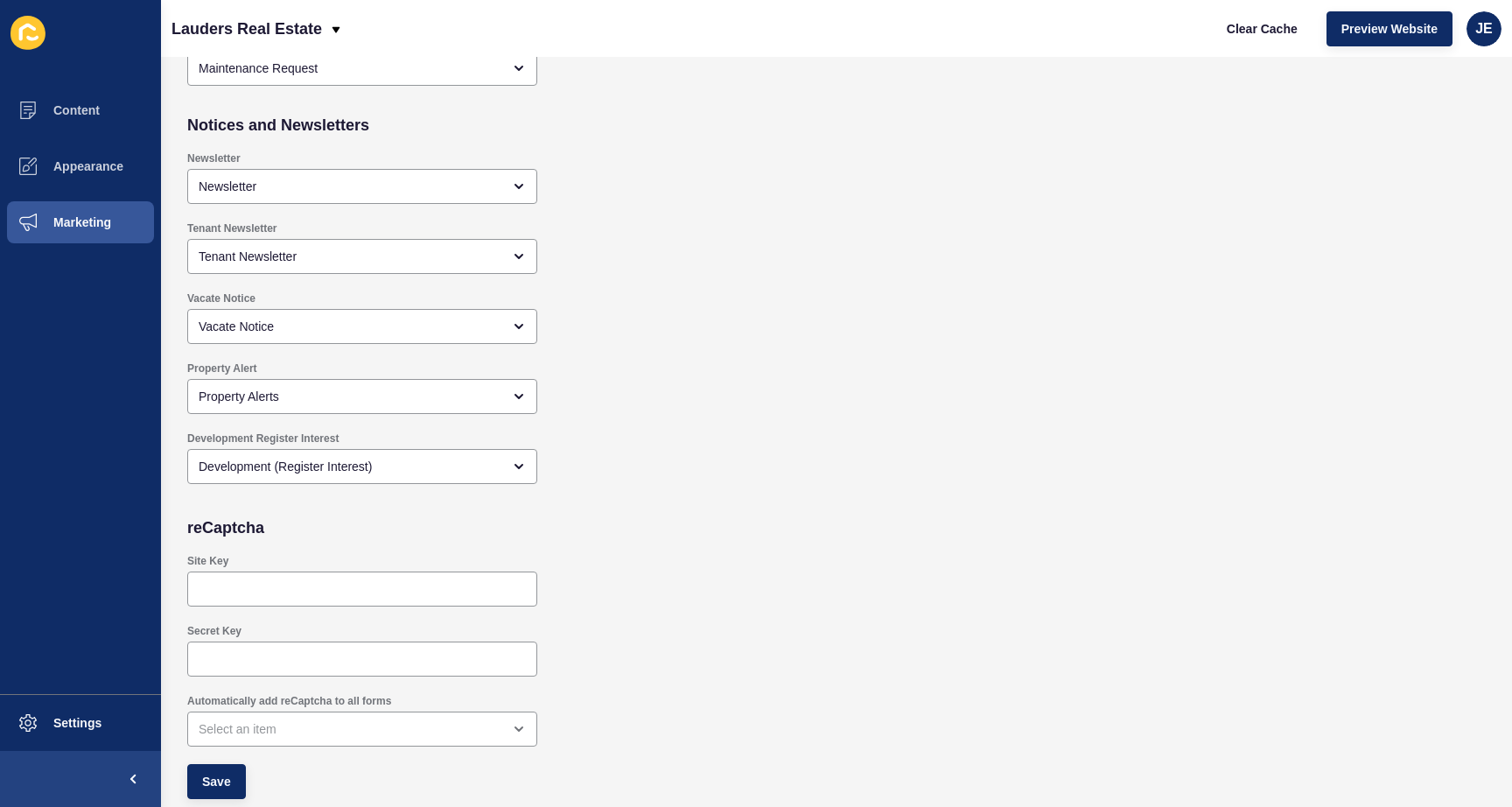
click at [662, 224] on div "Tenant Newsletter Tenant Newsletter" at bounding box center [704, 247] width 1053 height 70
click at [244, 128] on h2 "Notices and Newsletters" at bounding box center [278, 125] width 182 height 18
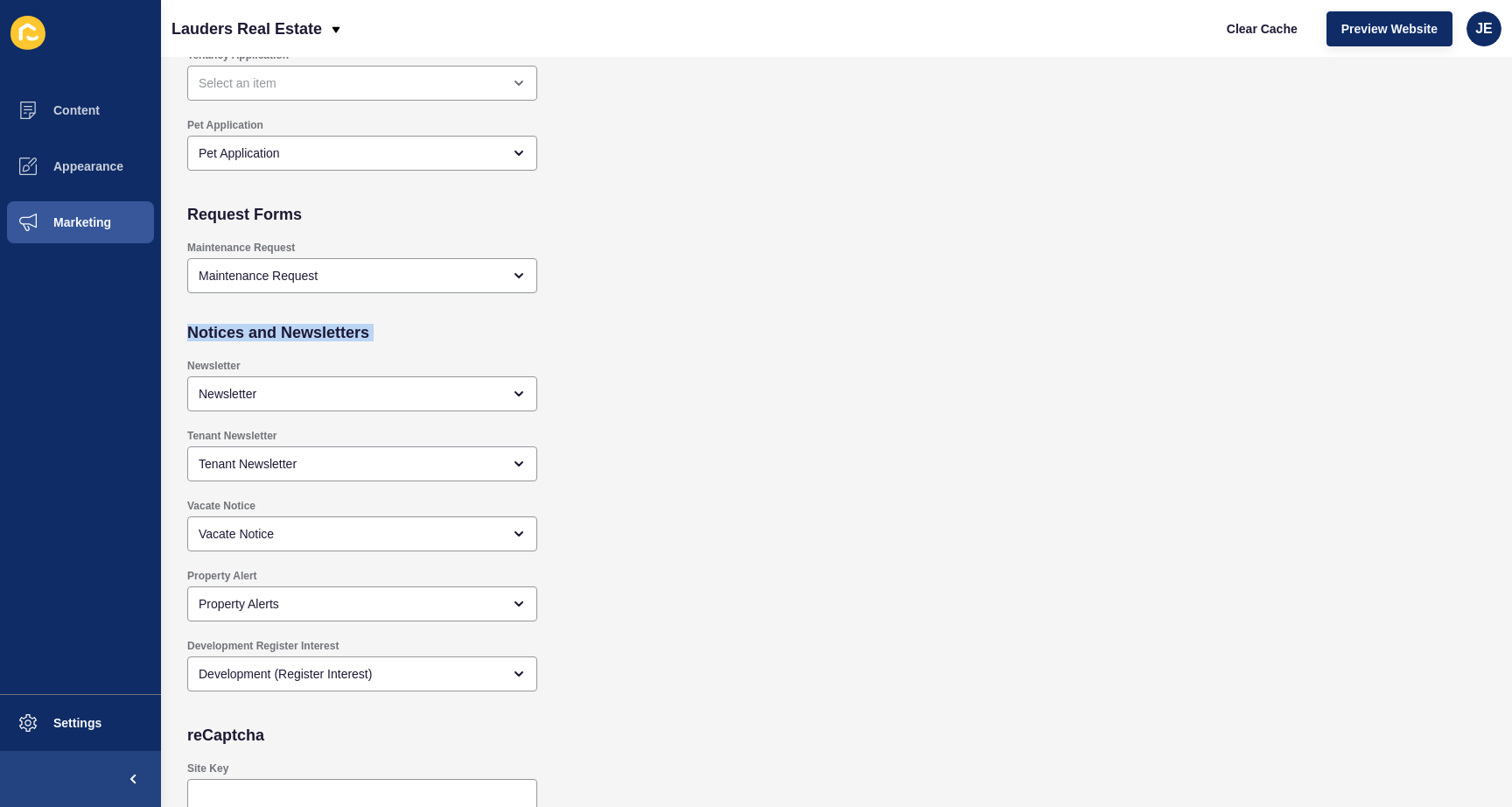
scroll to position [1234, 0]
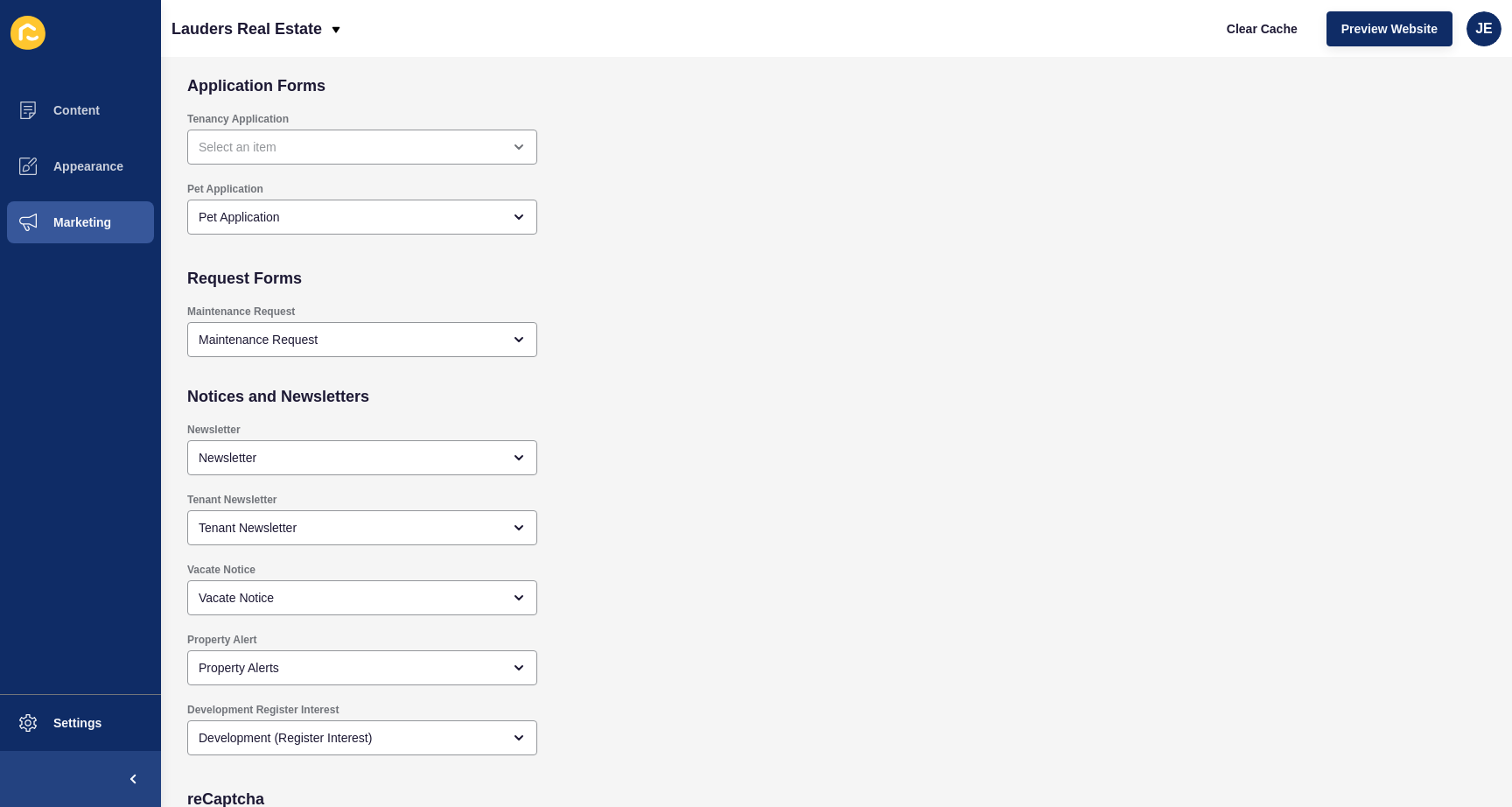
click at [56, 255] on ul "Content Appearance Marketing" at bounding box center [80, 388] width 161 height 612
click at [64, 239] on button "Marketing" at bounding box center [80, 222] width 161 height 56
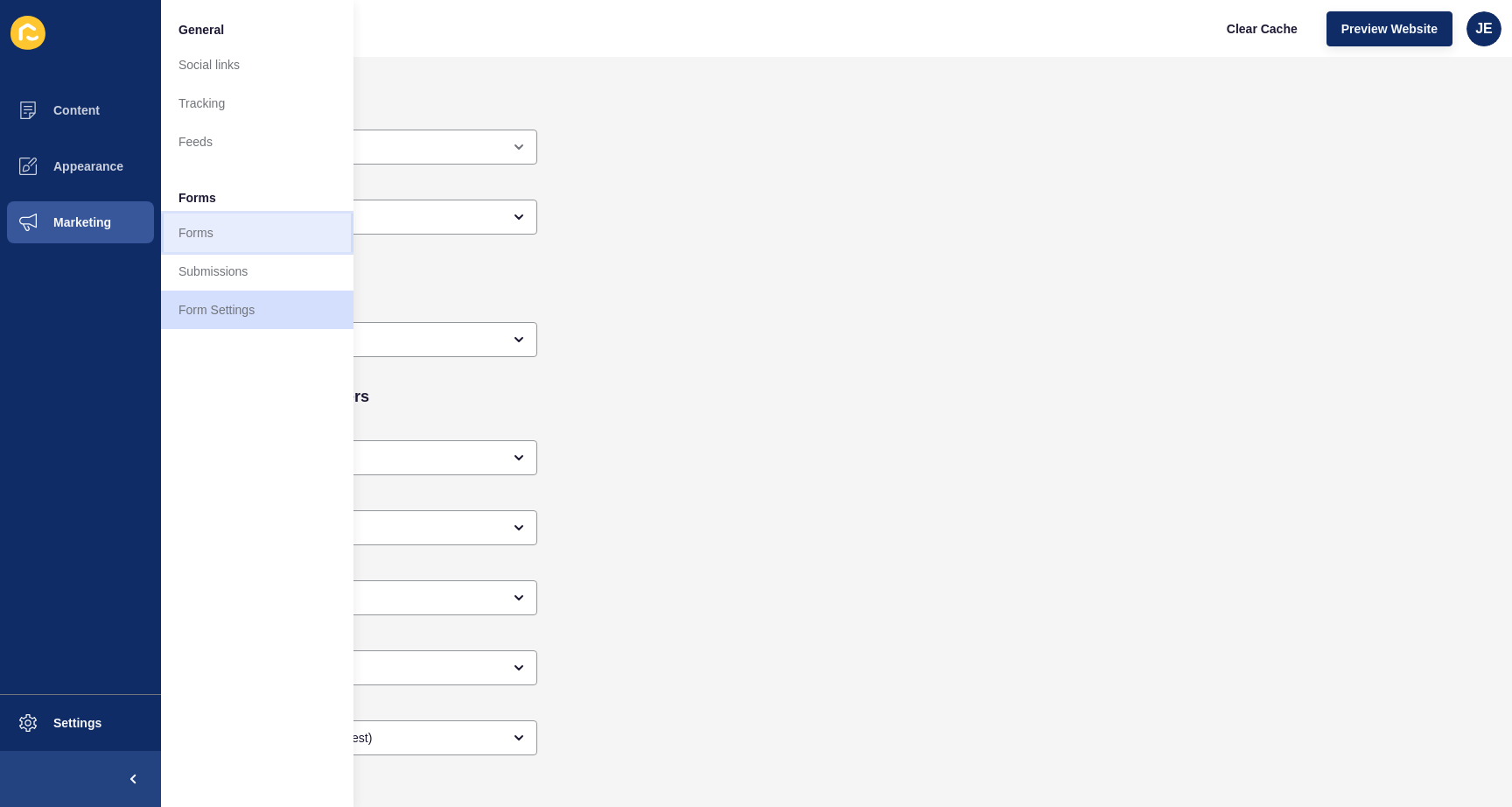
click at [190, 235] on link "Forms" at bounding box center [256, 233] width 192 height 38
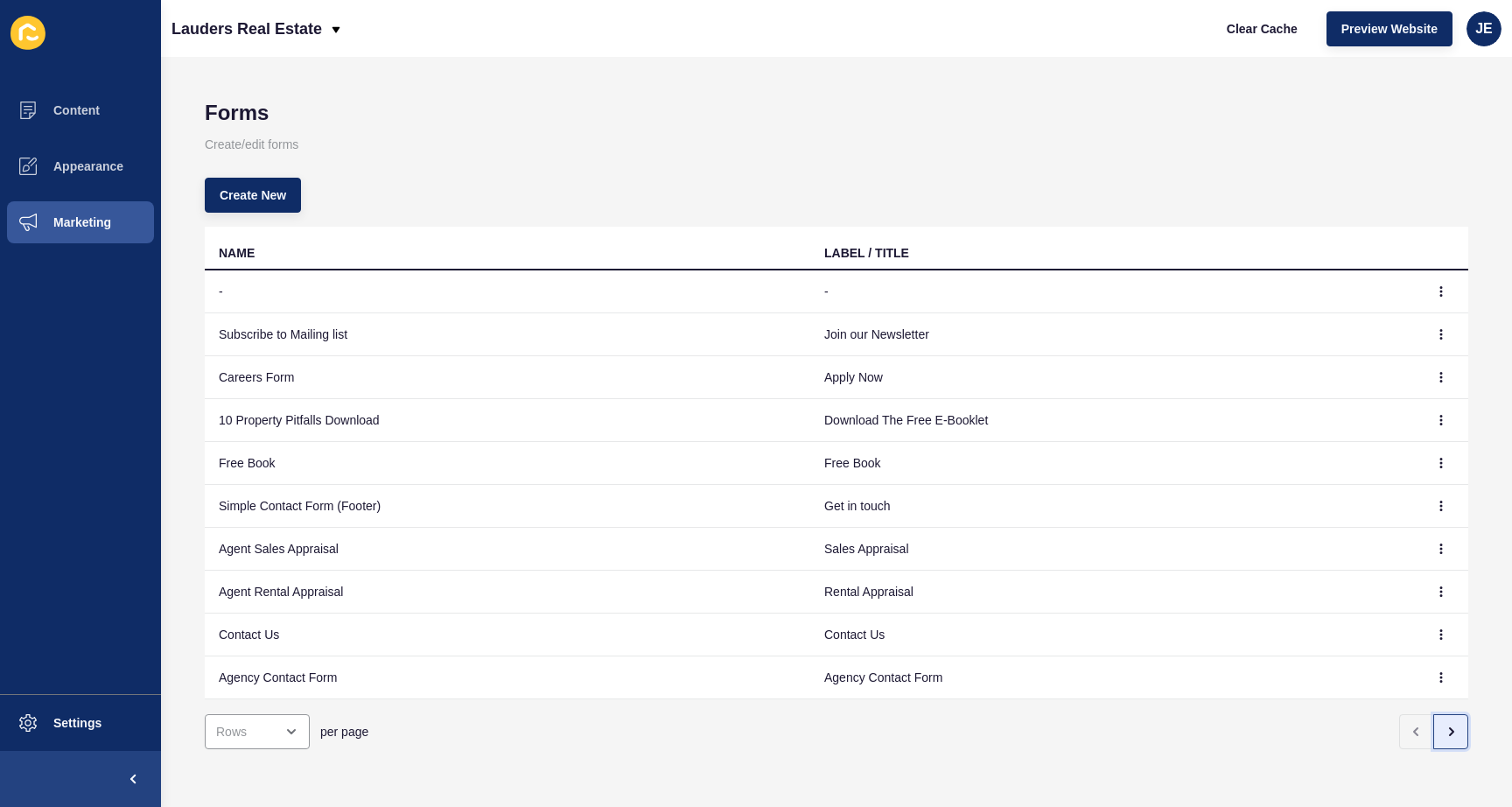
click at [1444, 733] on icon "button" at bounding box center [1451, 732] width 14 height 14
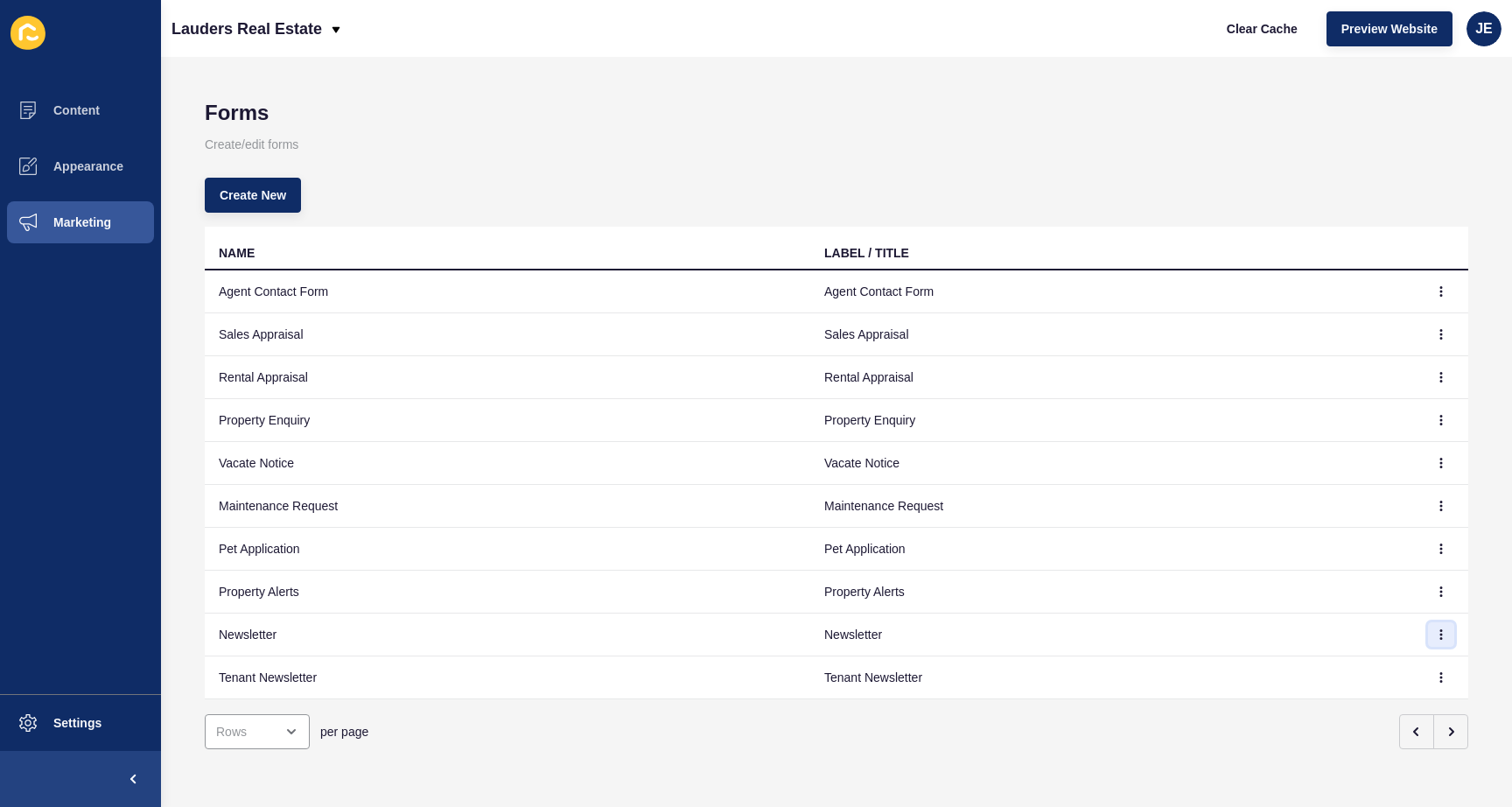
click at [1435, 627] on button "button" at bounding box center [1441, 635] width 27 height 25
click at [1385, 662] on link "Edit" at bounding box center [1380, 669] width 122 height 38
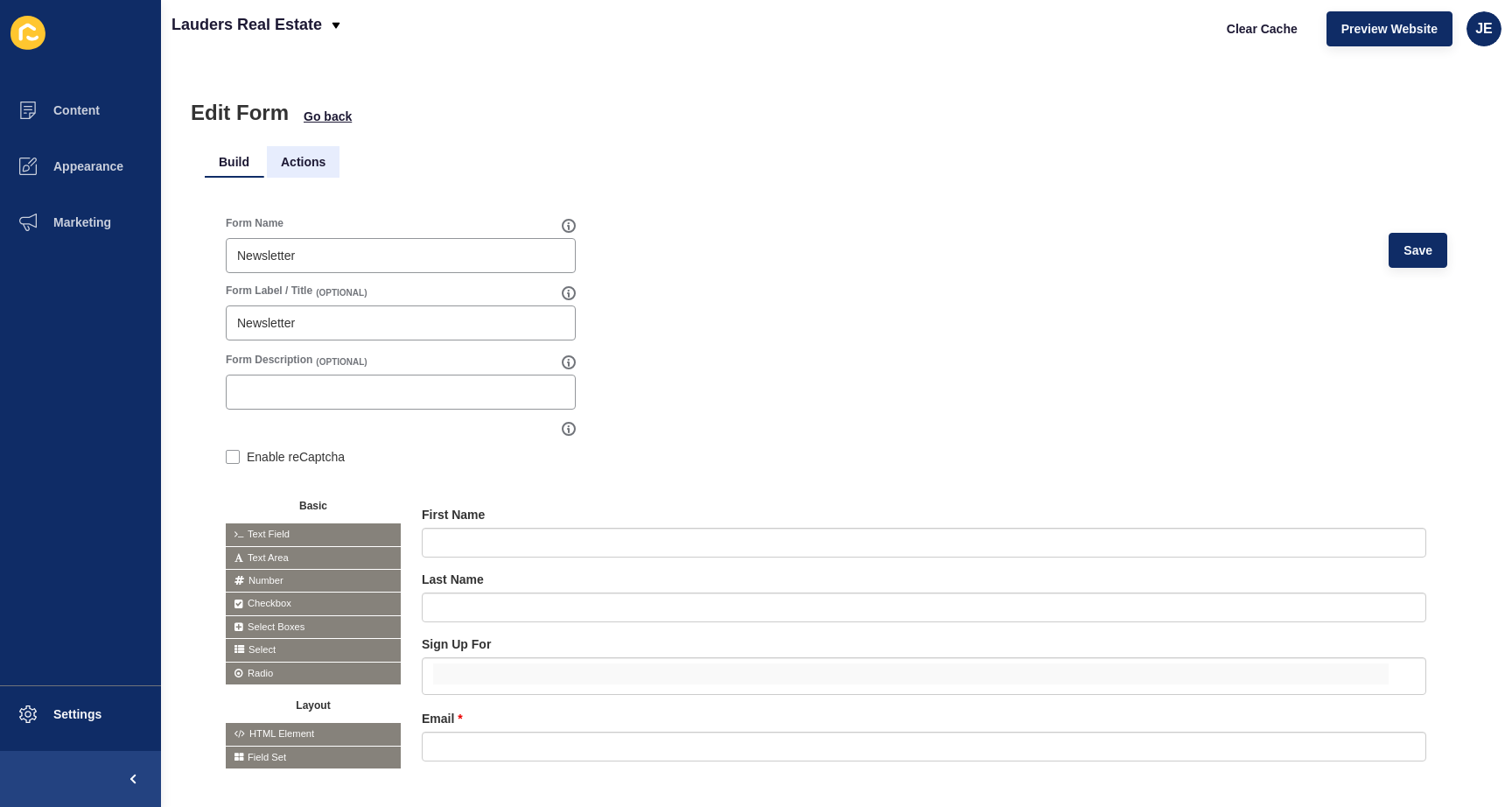
click at [314, 157] on li "Actions" at bounding box center [303, 162] width 73 height 32
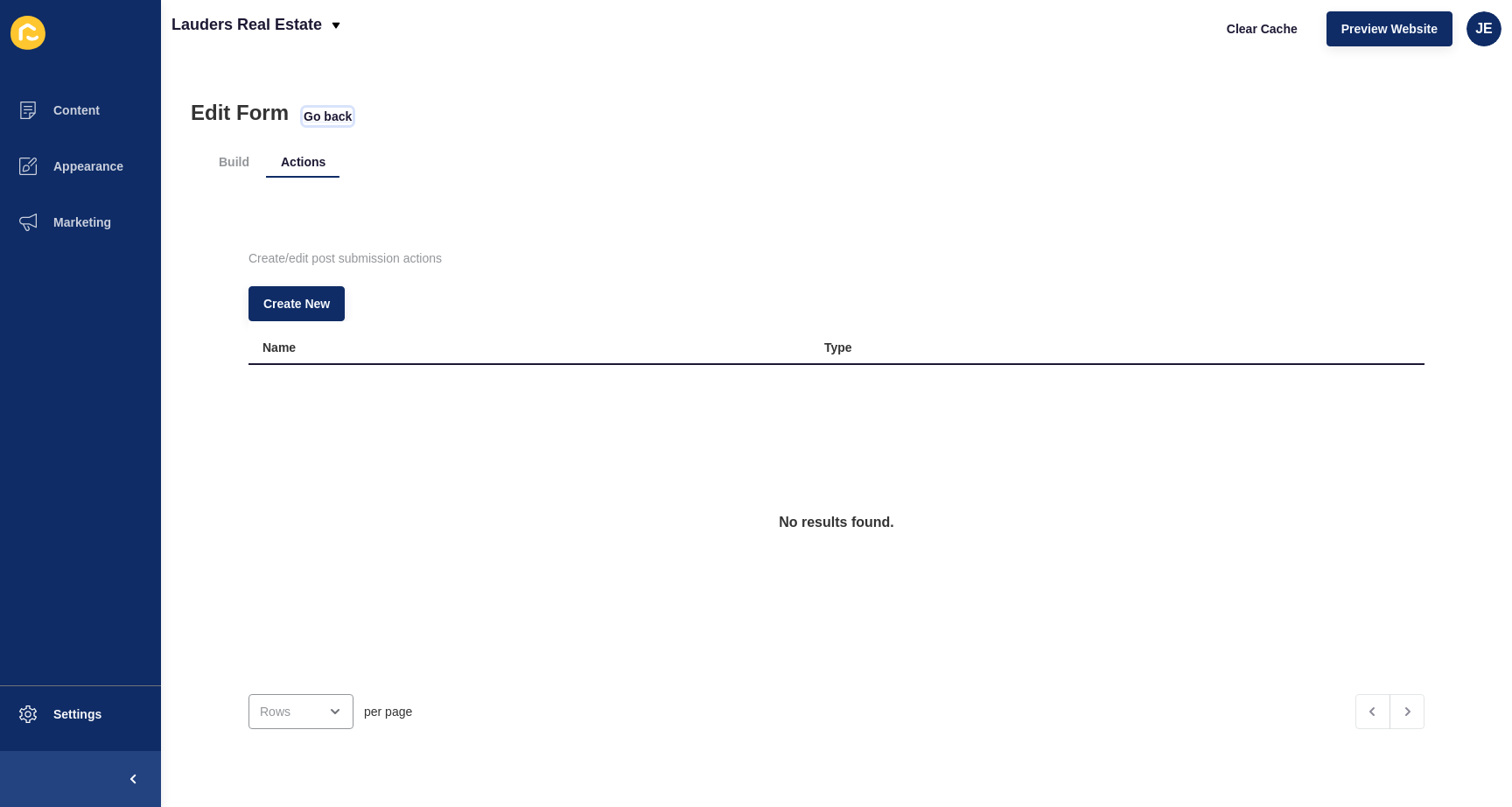
click at [325, 112] on span "Go back" at bounding box center [327, 116] width 48 height 18
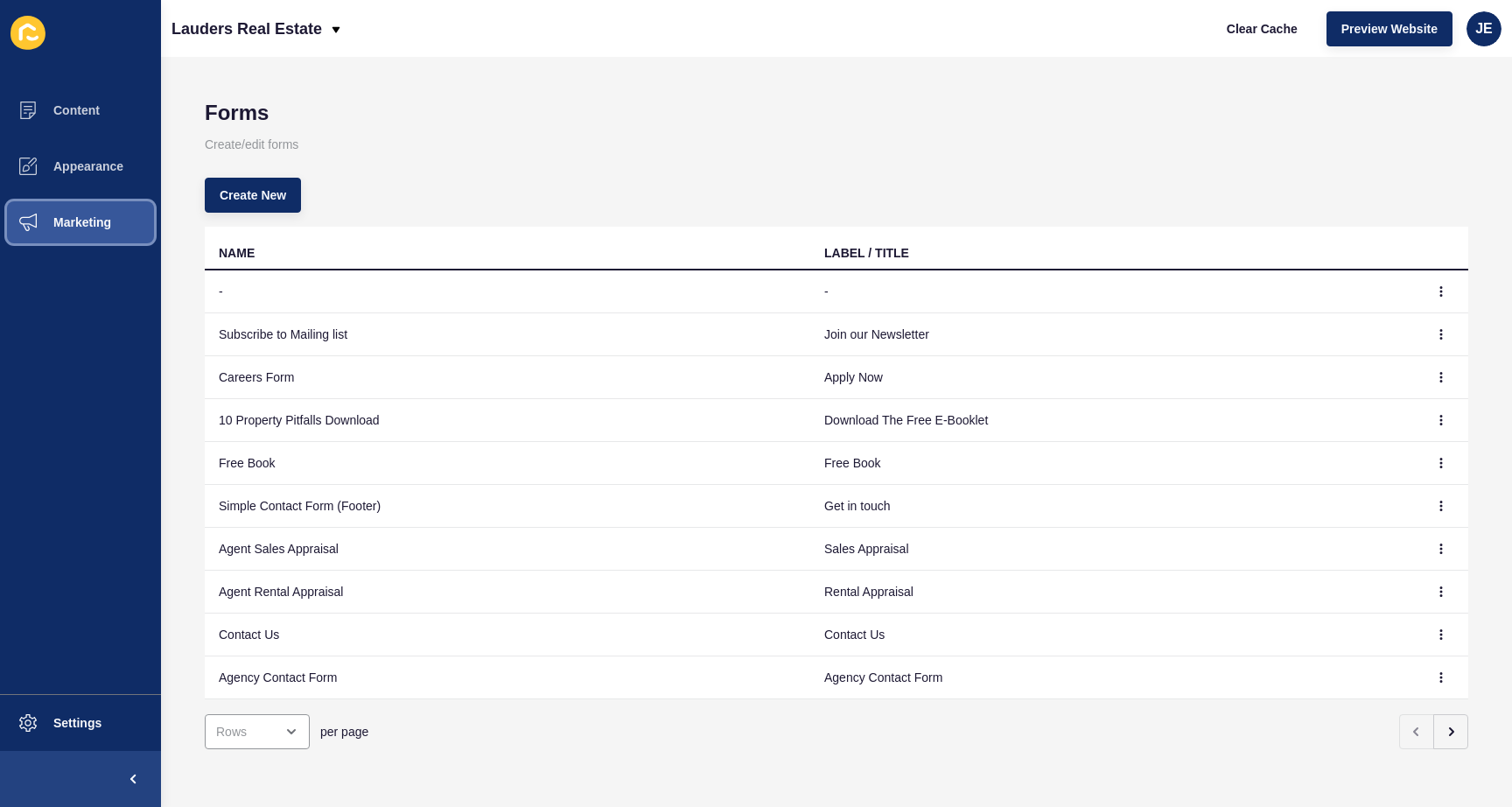
click at [108, 216] on span "Marketing" at bounding box center [53, 223] width 113 height 14
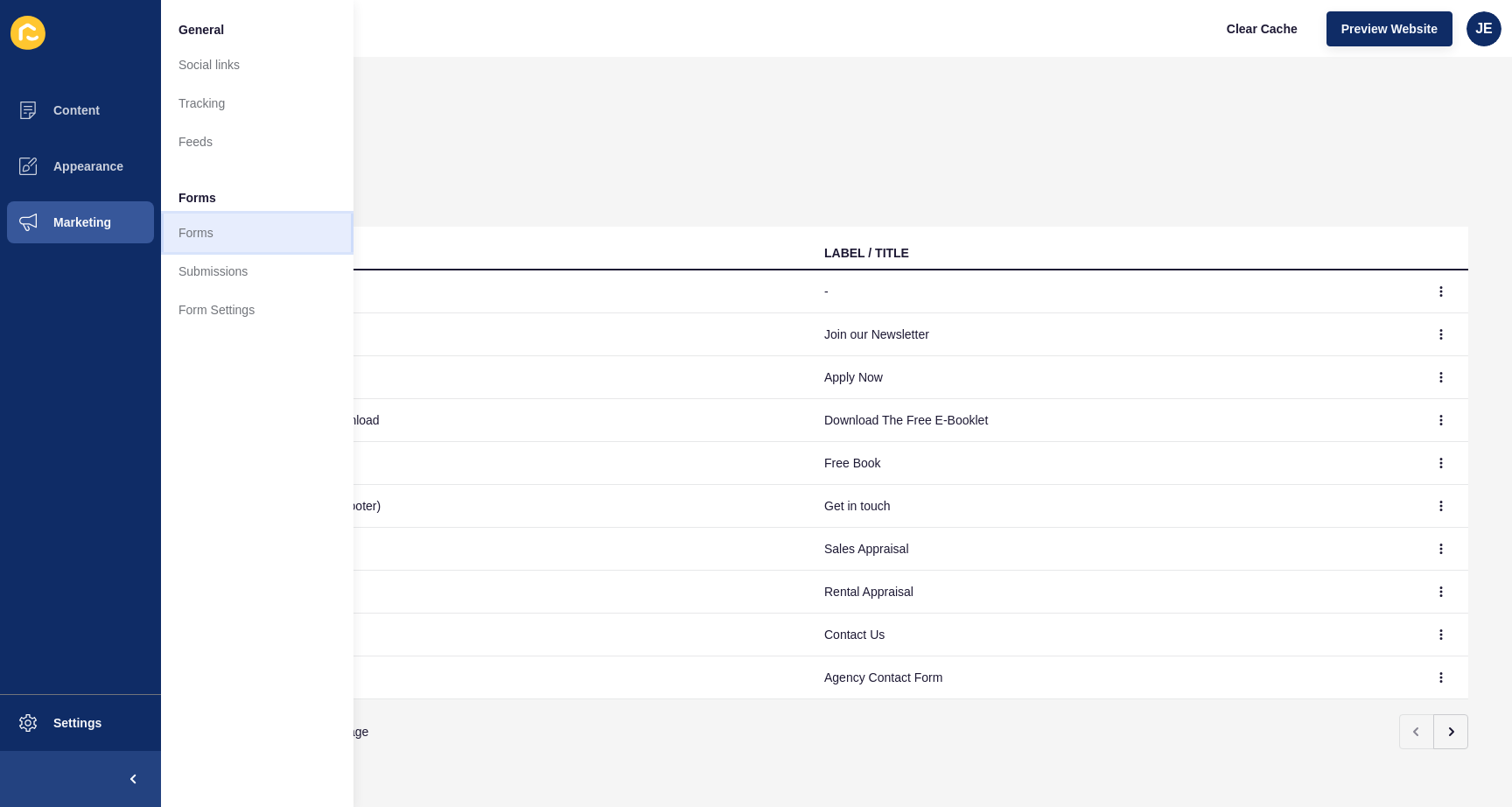
click at [286, 239] on link "Forms" at bounding box center [256, 233] width 192 height 38
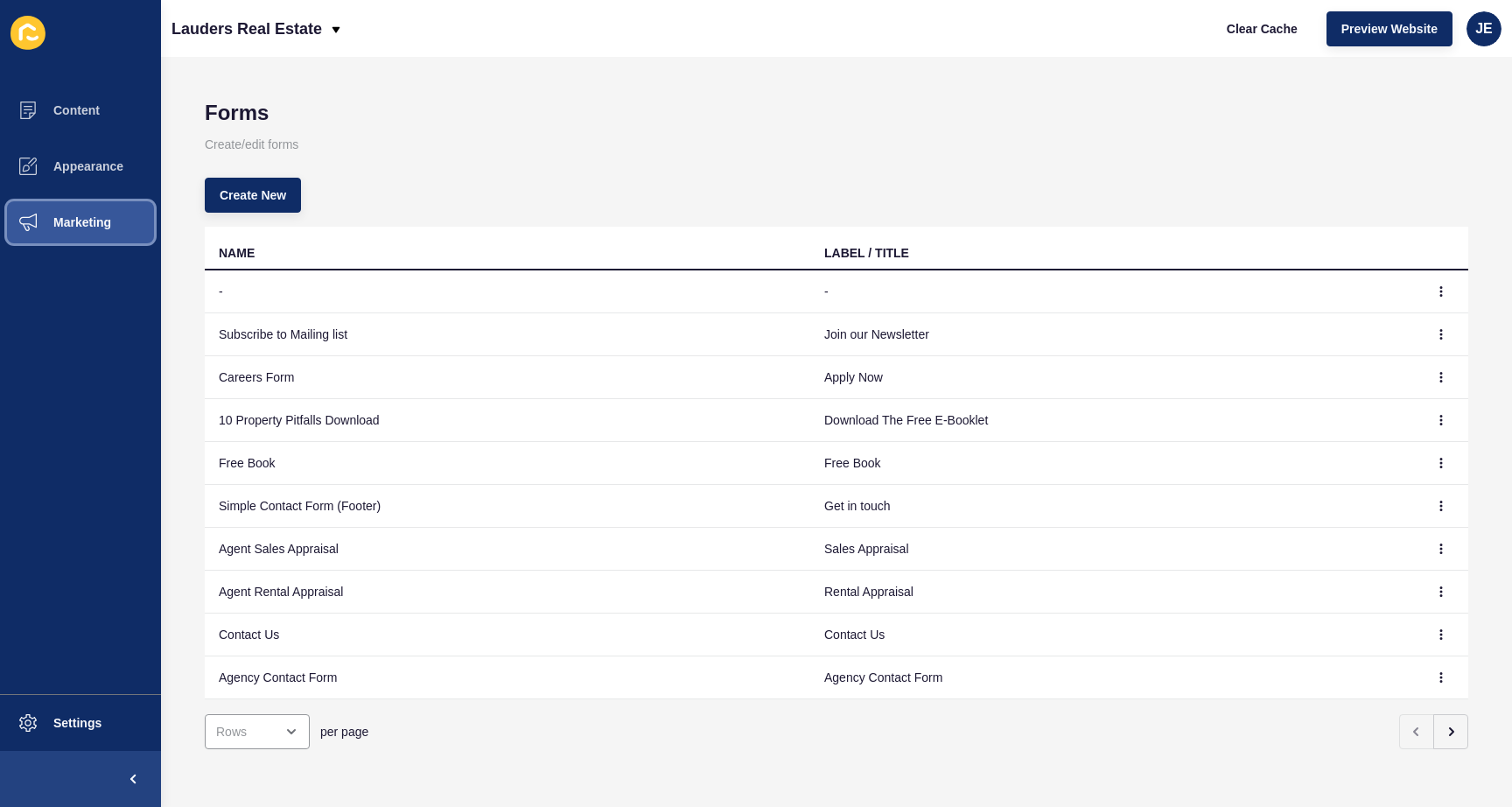
click at [53, 225] on span "Marketing" at bounding box center [53, 223] width 113 height 14
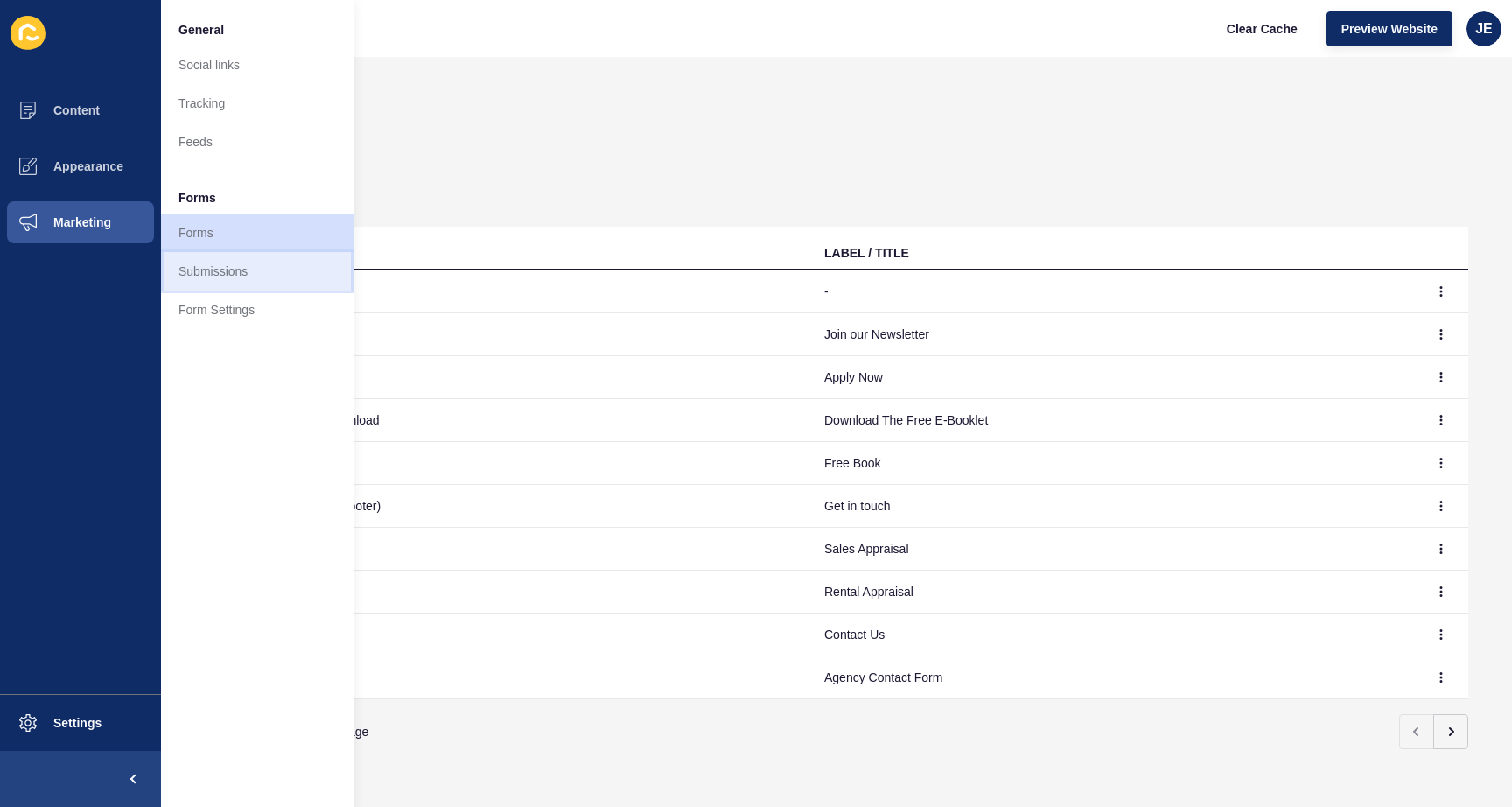
click at [255, 286] on link "Submissions" at bounding box center [256, 271] width 192 height 38
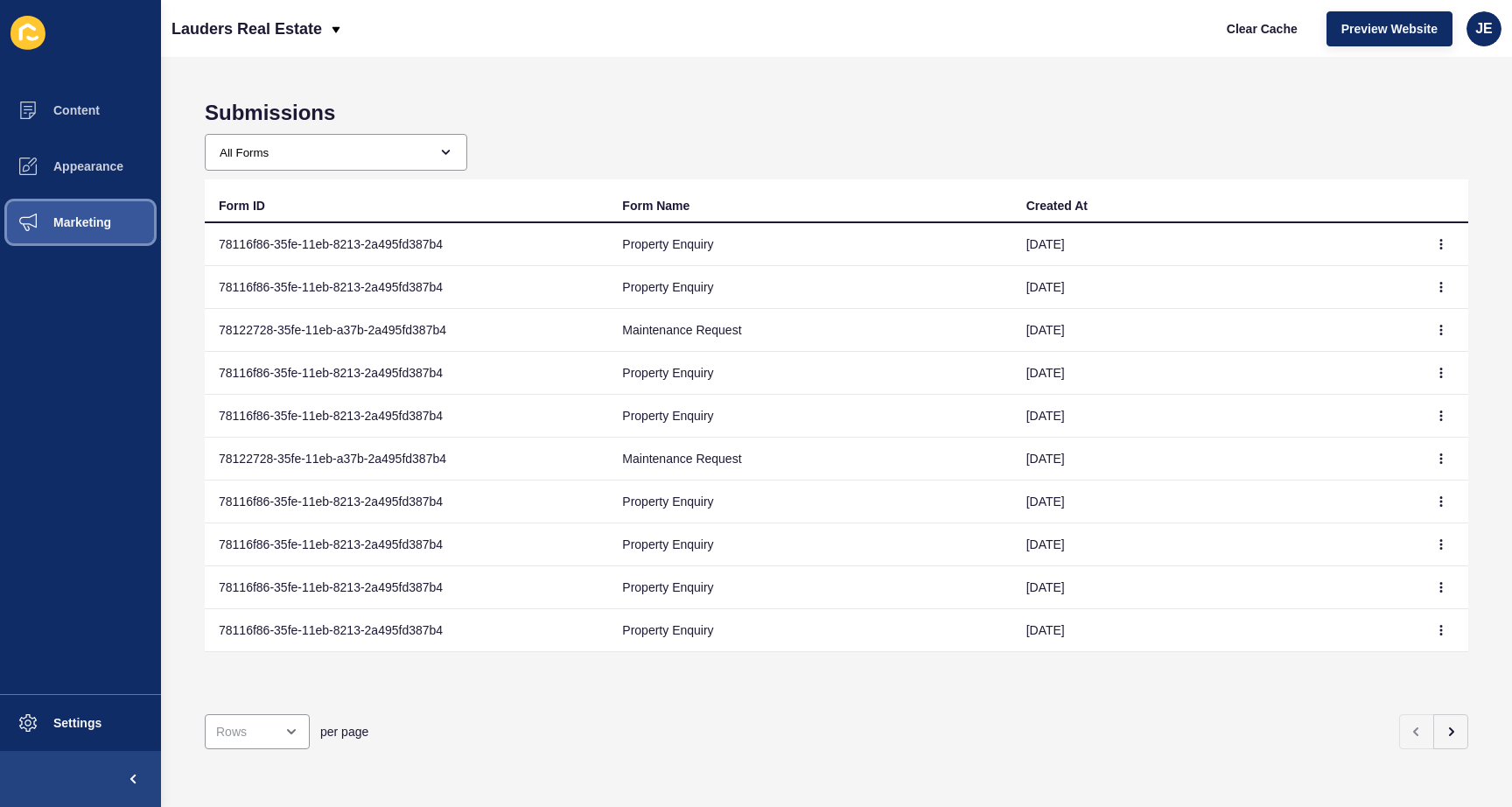
click at [26, 226] on span "Marketing" at bounding box center [53, 223] width 113 height 14
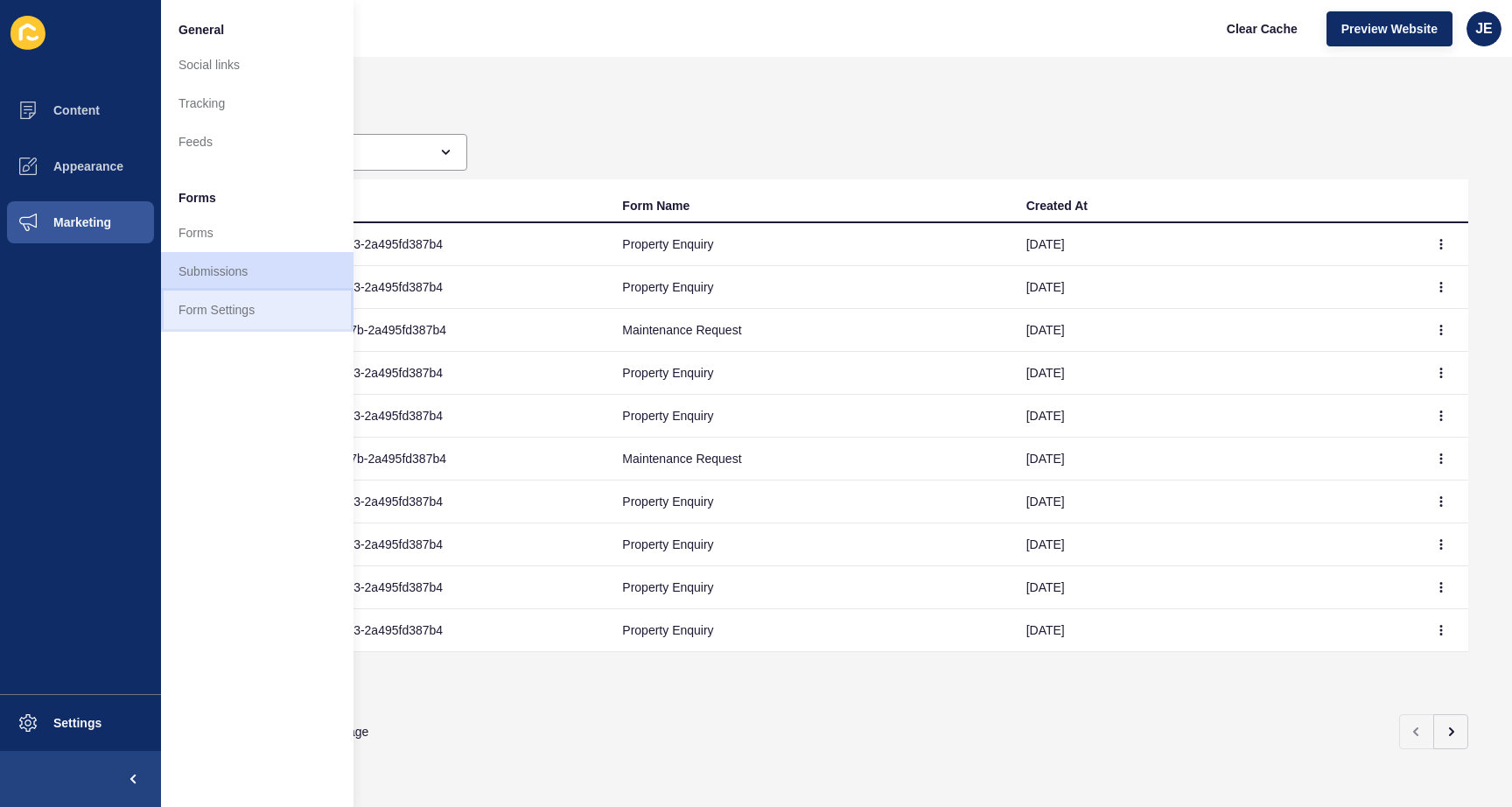
click at [215, 309] on link "Form Settings" at bounding box center [256, 309] width 192 height 38
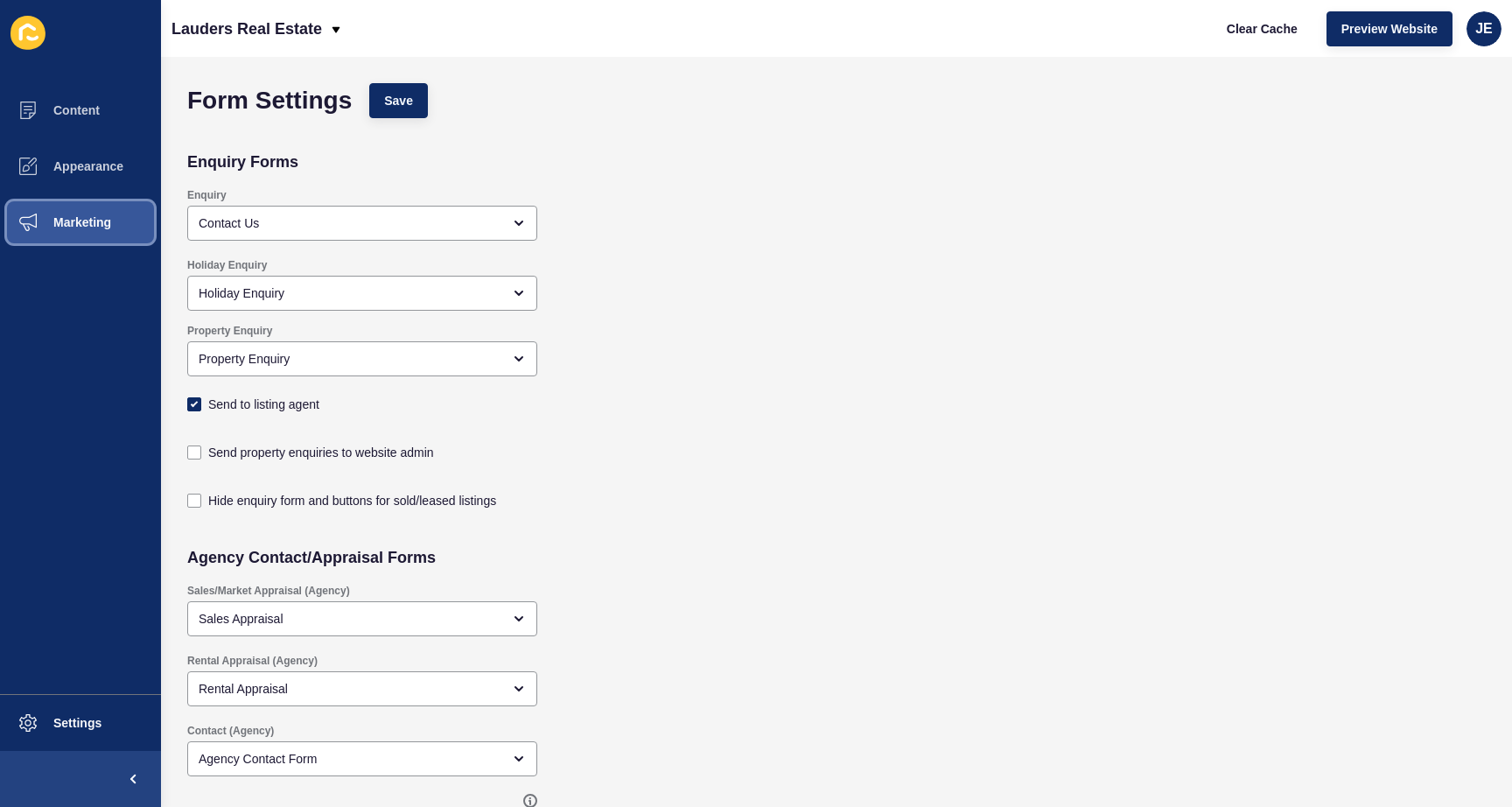
click at [102, 224] on span "Marketing" at bounding box center [53, 223] width 113 height 14
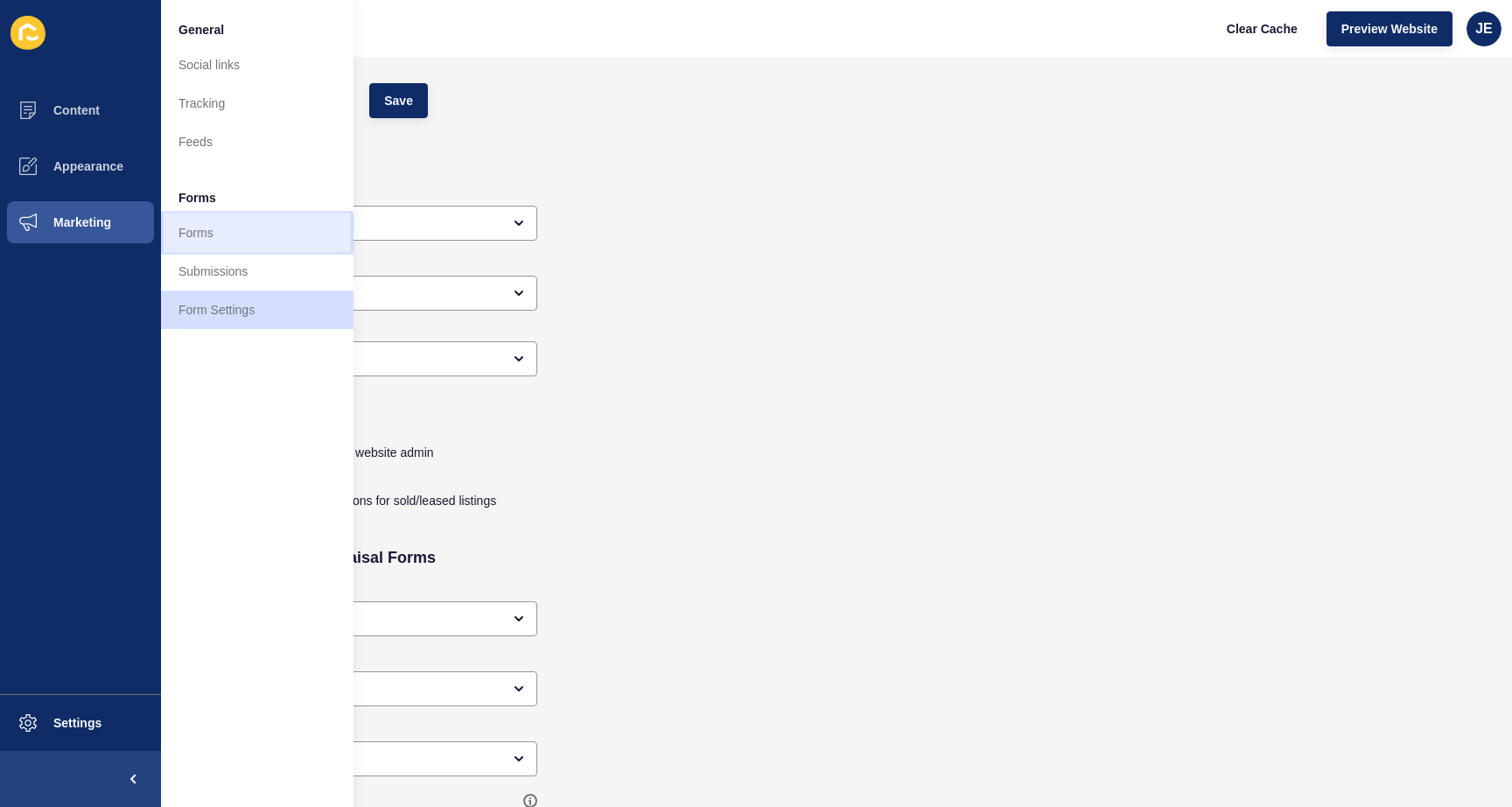
click at [186, 225] on link "Forms" at bounding box center [256, 233] width 192 height 38
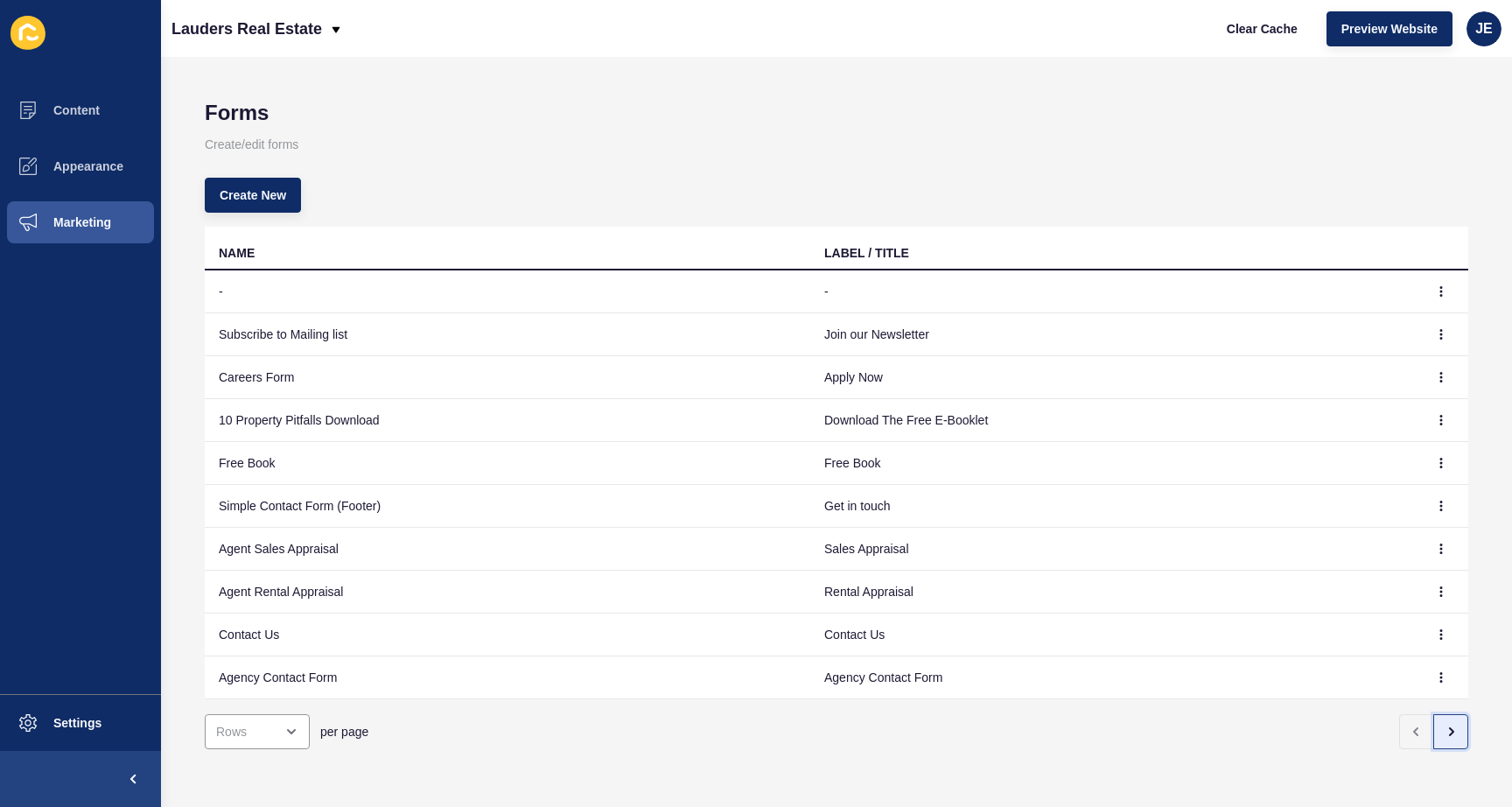
click at [1433, 731] on button "button" at bounding box center [1451, 732] width 35 height 35
click at [1444, 733] on icon "button" at bounding box center [1451, 732] width 14 height 14
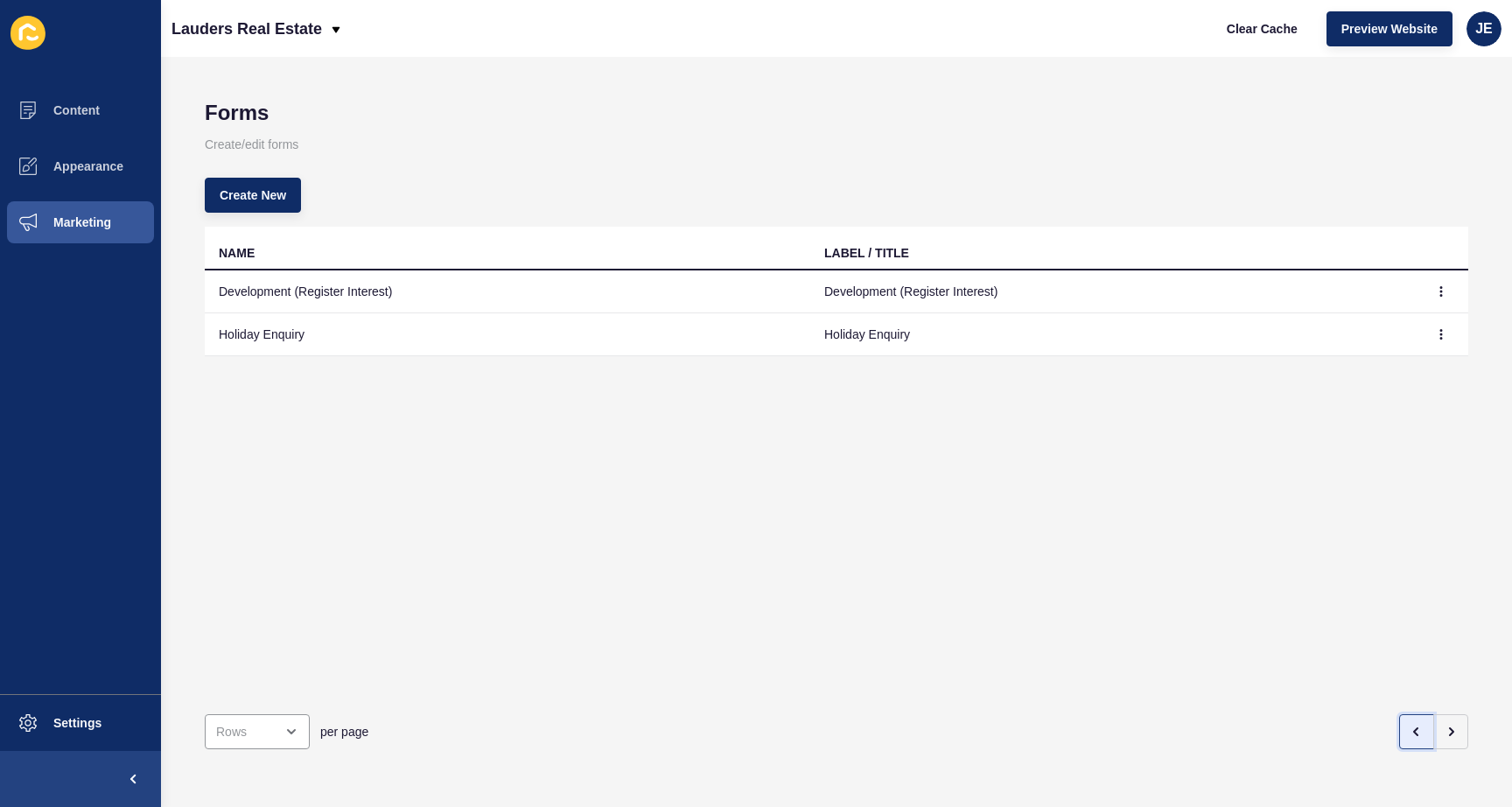
click at [1410, 725] on icon "button" at bounding box center [1416, 732] width 14 height 14
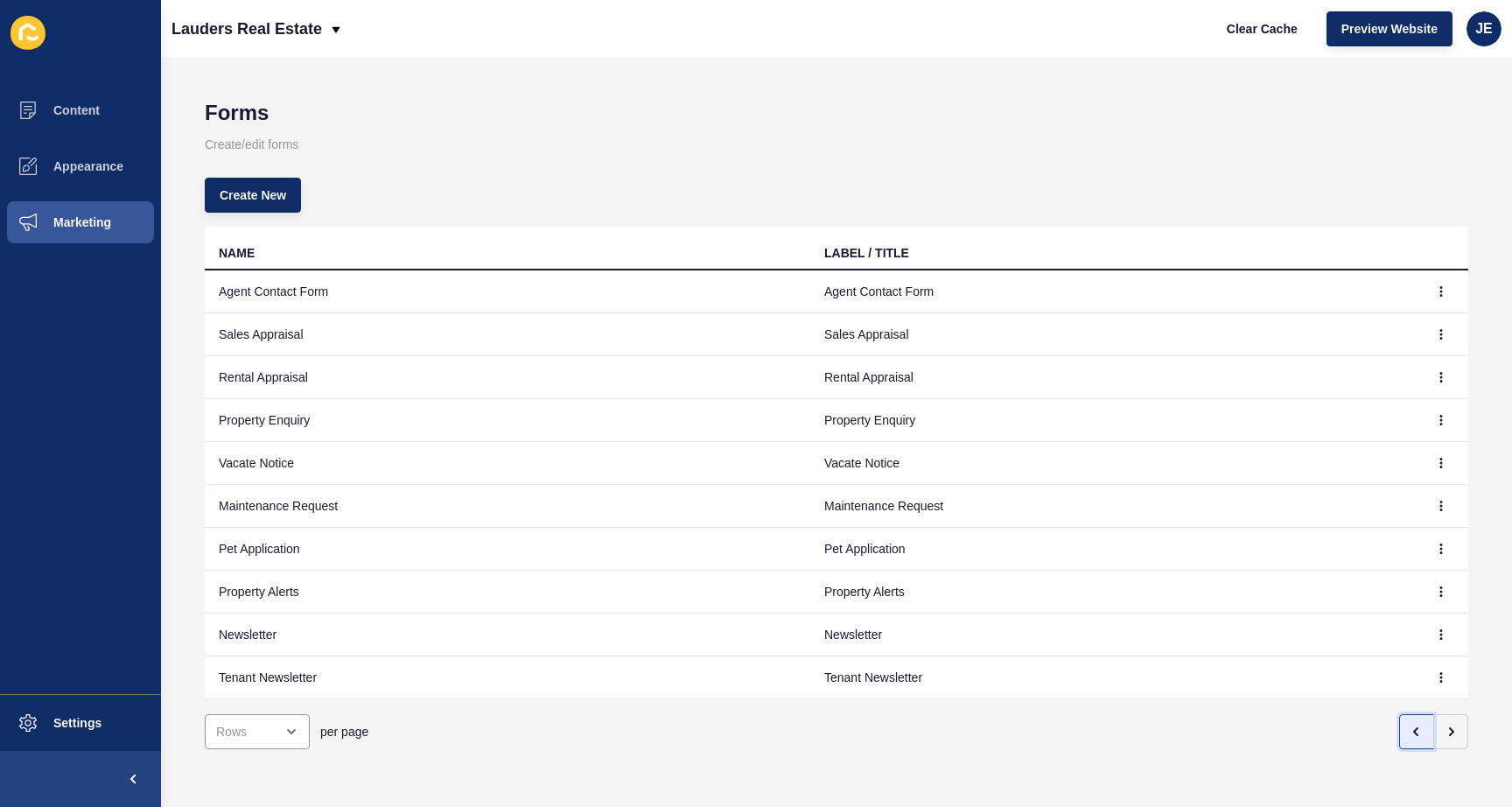
click at [1399, 715] on button "button" at bounding box center [1416, 732] width 35 height 35
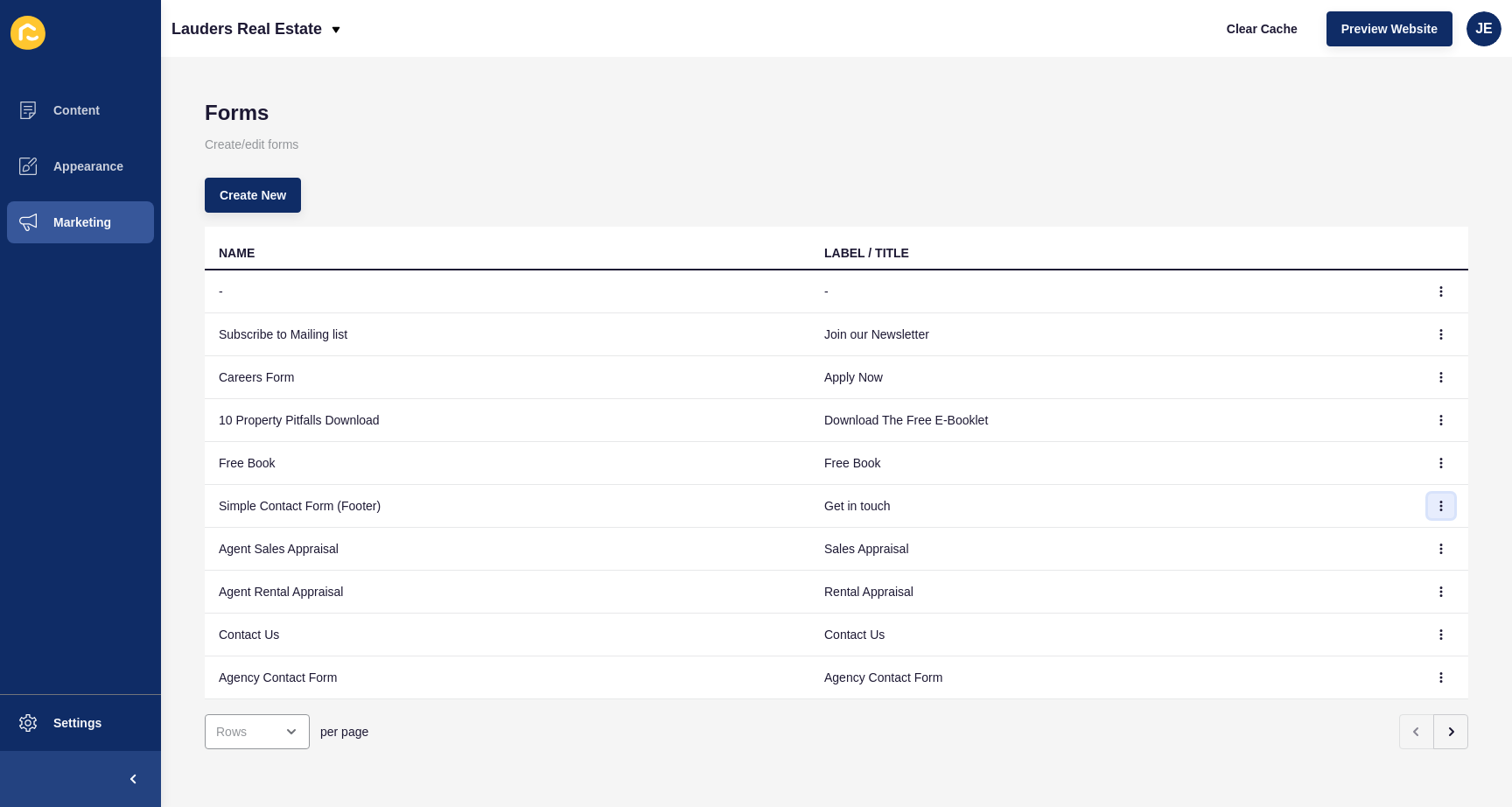
click at [1428, 497] on button "button" at bounding box center [1441, 505] width 27 height 25
click at [1383, 531] on link "Edit" at bounding box center [1380, 540] width 122 height 38
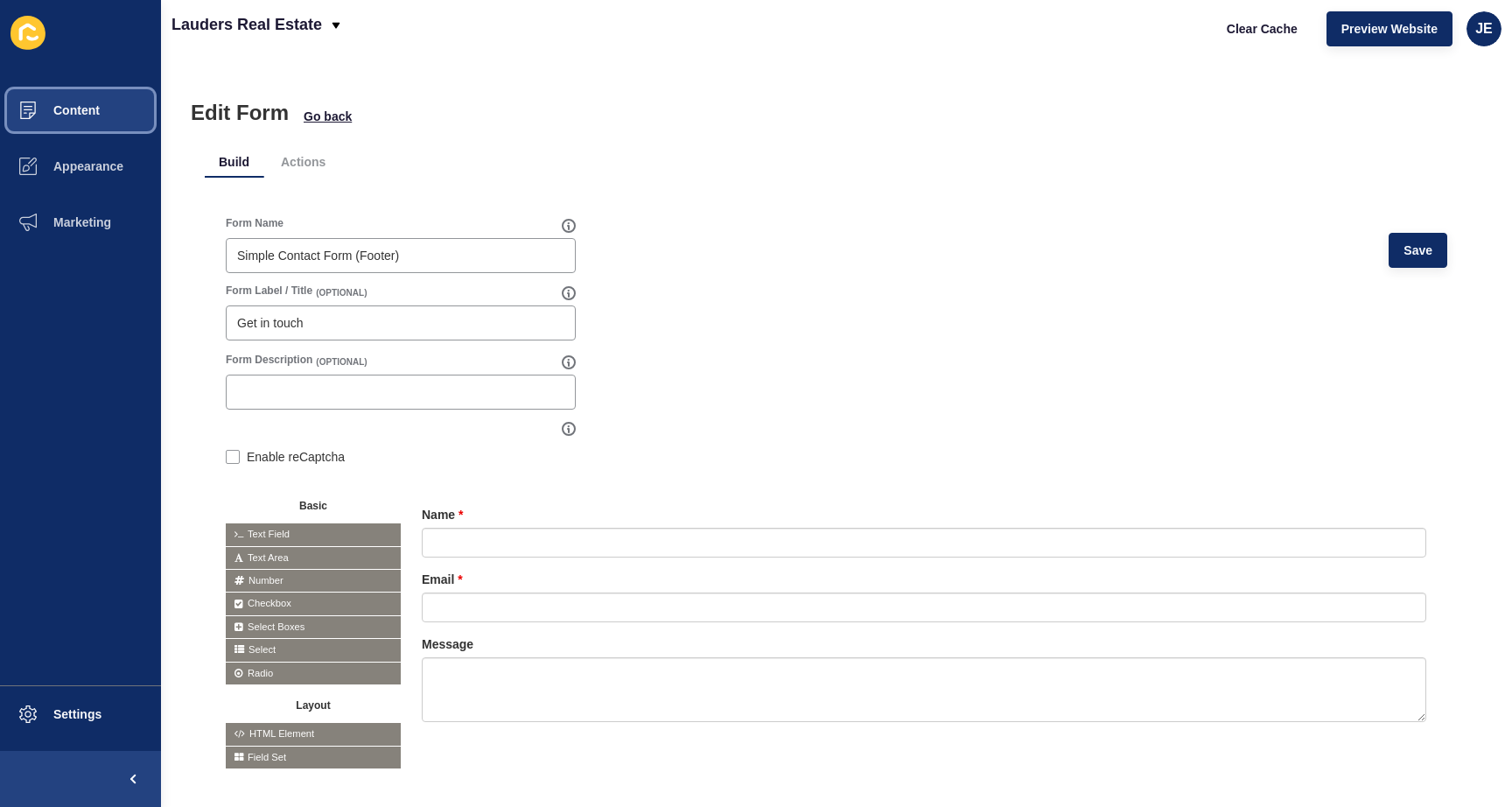
click at [84, 120] on button "Content" at bounding box center [80, 110] width 161 height 56
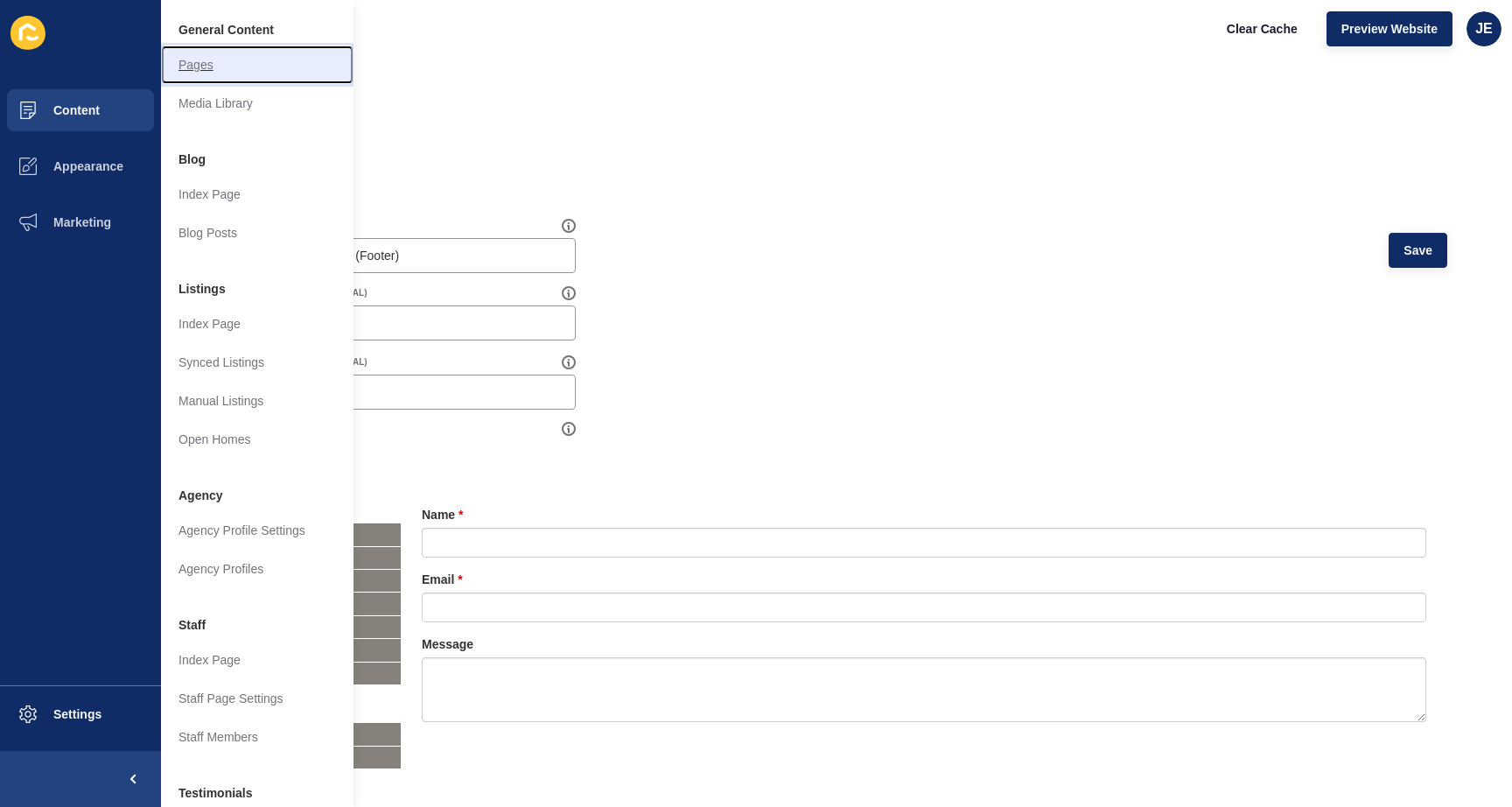
click at [208, 67] on link "Pages" at bounding box center [256, 64] width 192 height 38
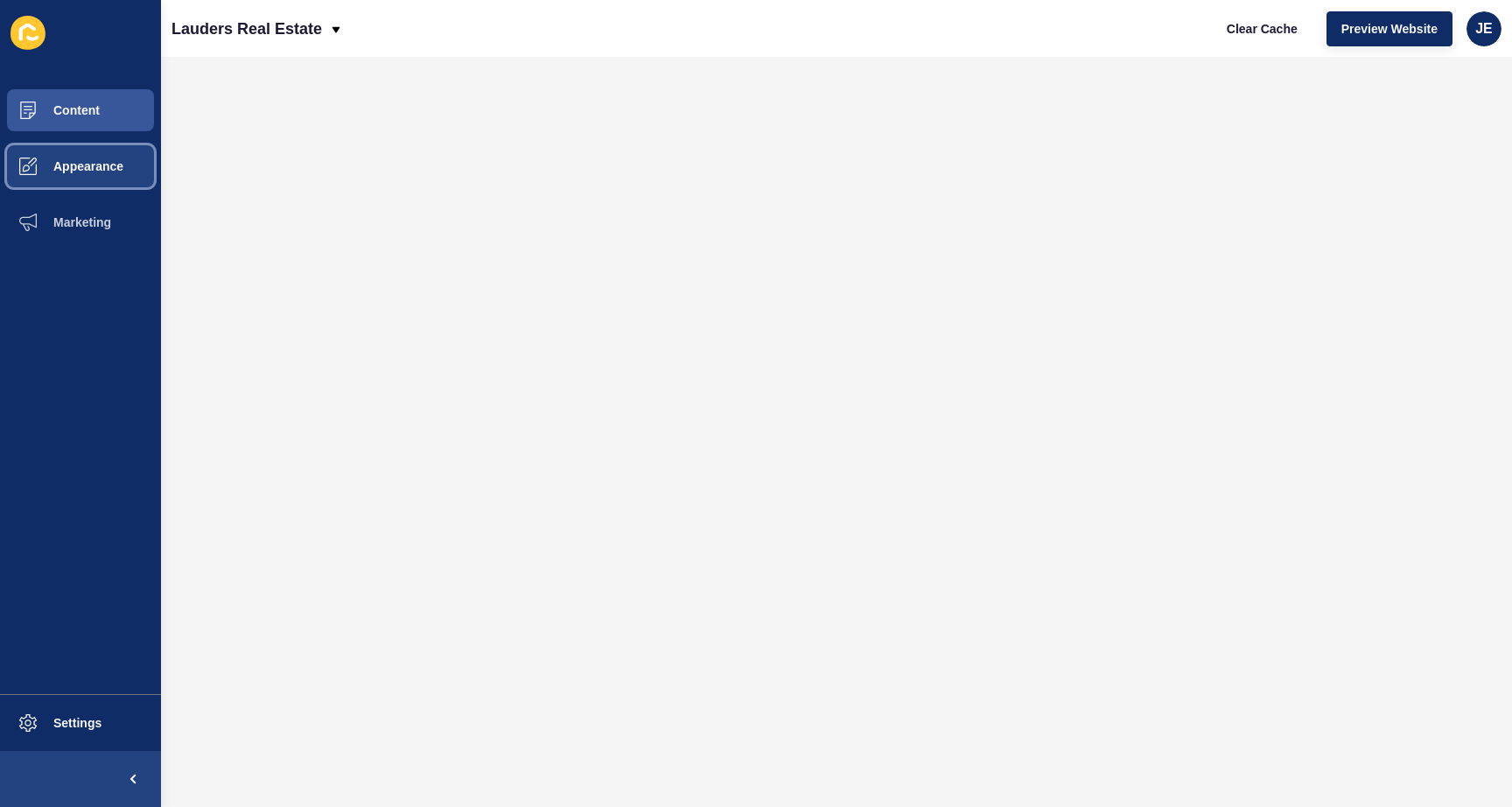
click at [94, 148] on button "Appearance" at bounding box center [80, 166] width 161 height 56
click at [87, 176] on button "Appearance" at bounding box center [80, 166] width 161 height 56
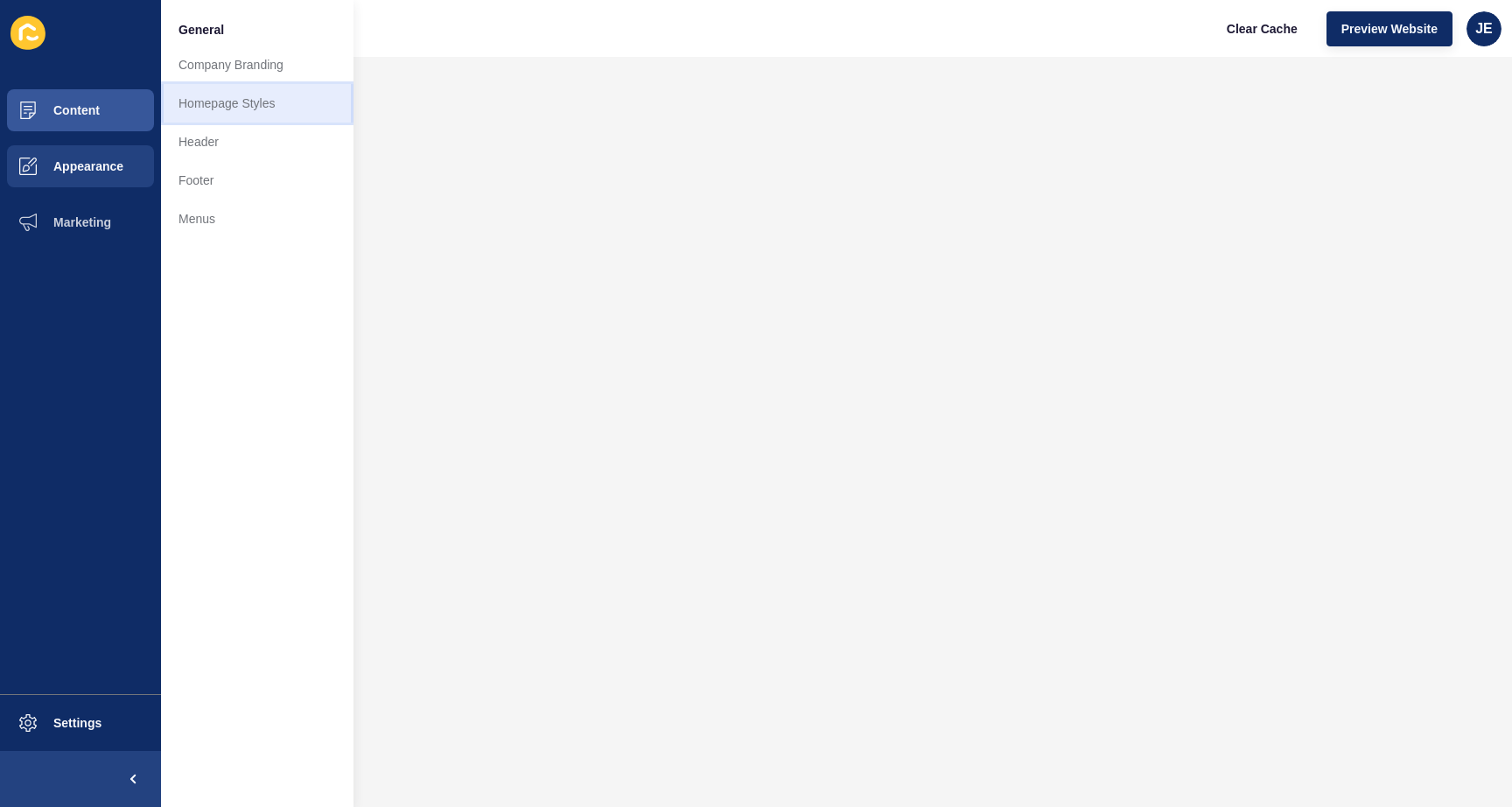
click at [271, 103] on link "Homepage Styles" at bounding box center [256, 102] width 192 height 38
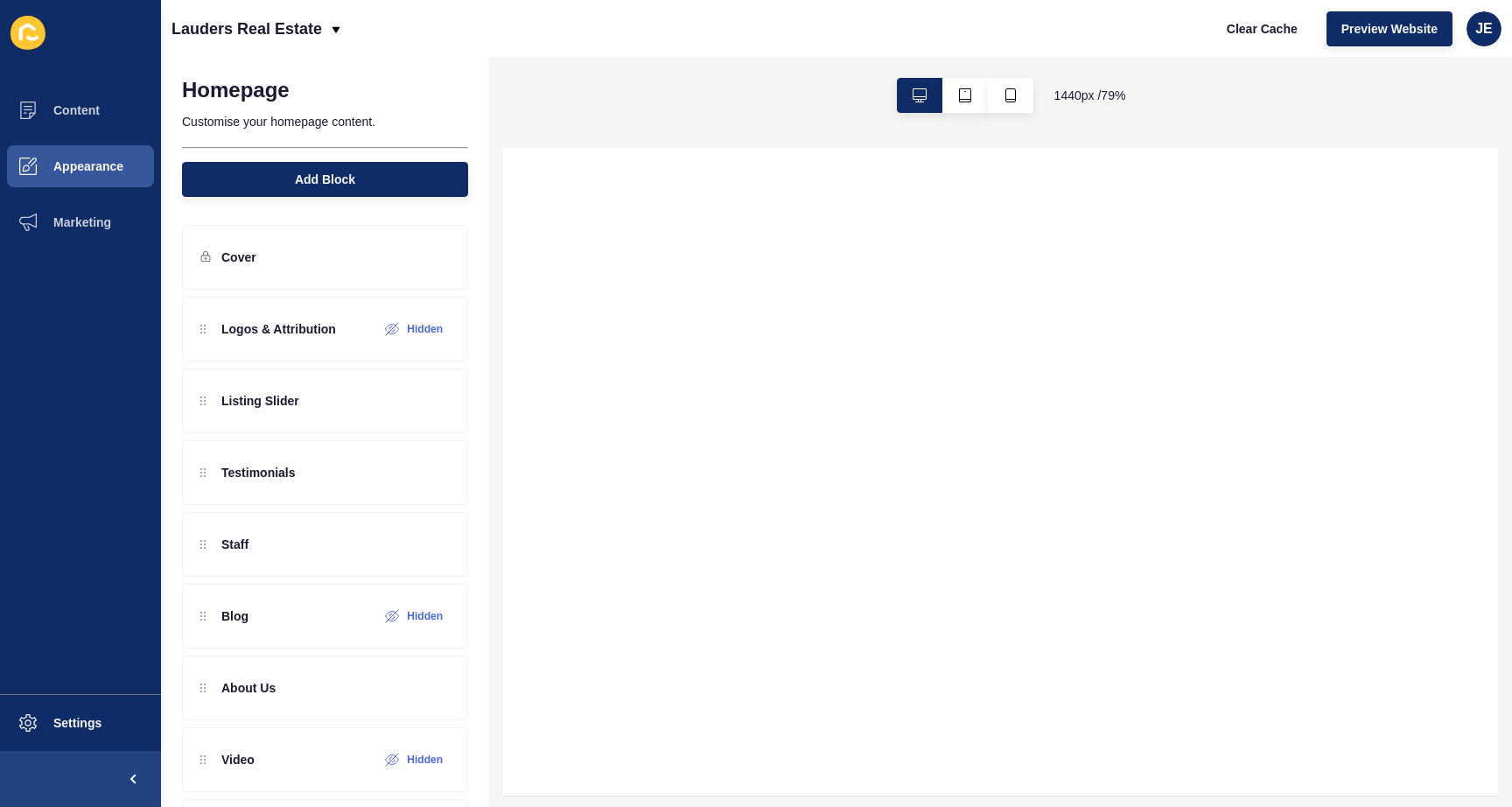
select select
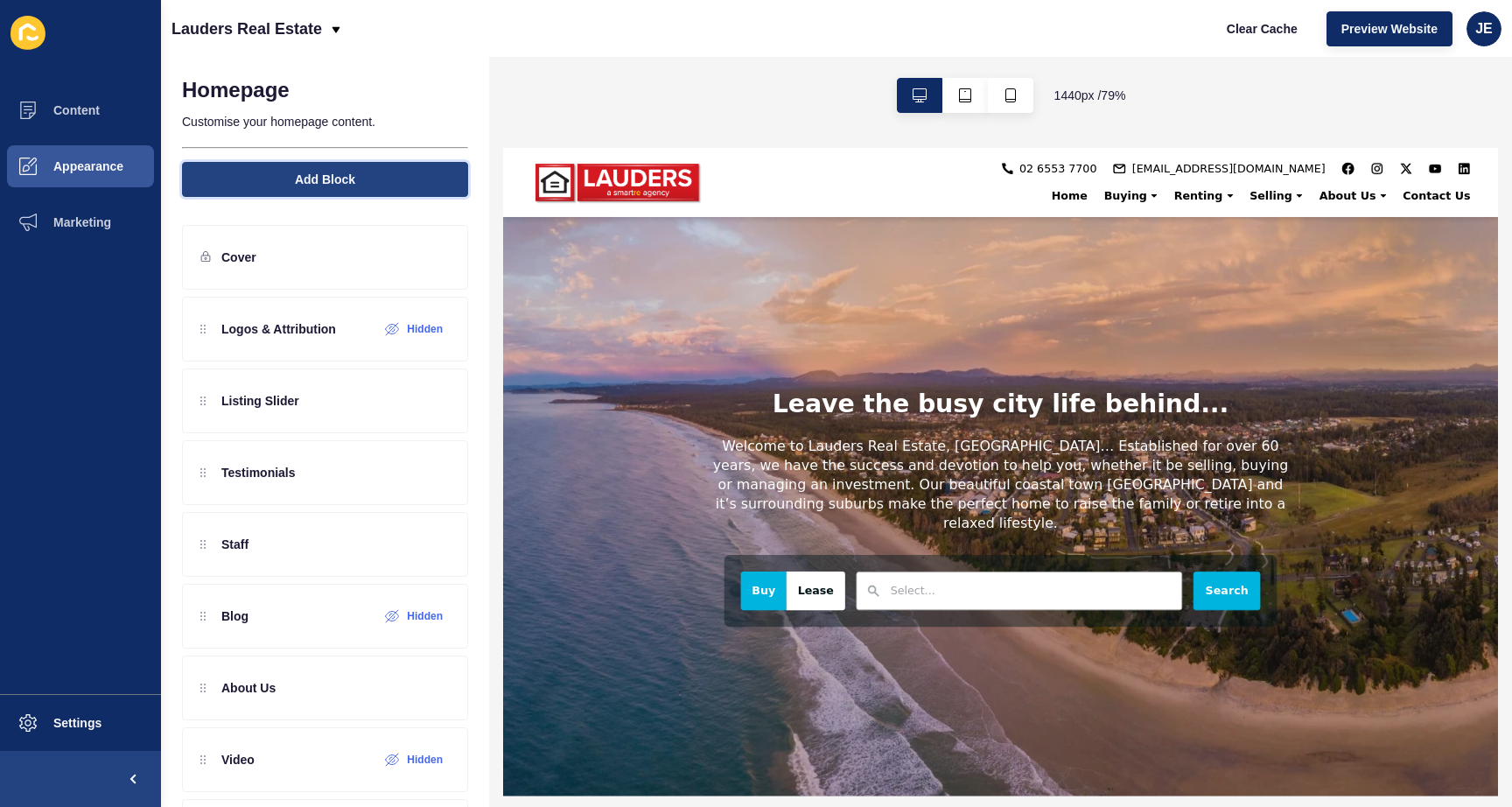
click at [353, 180] on button "Add Block" at bounding box center [325, 179] width 286 height 35
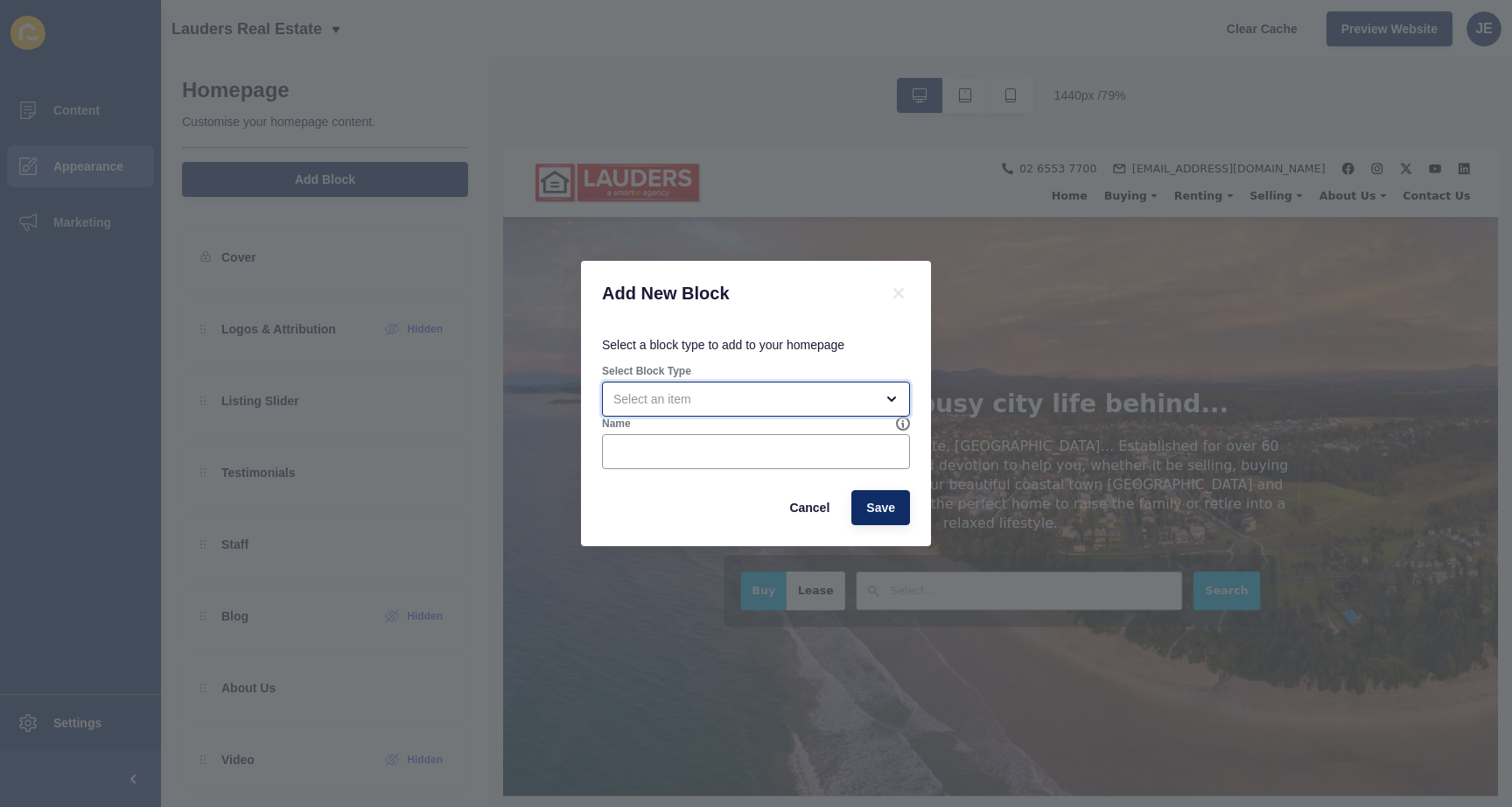
click at [681, 396] on div "open menu" at bounding box center [744, 399] width 261 height 18
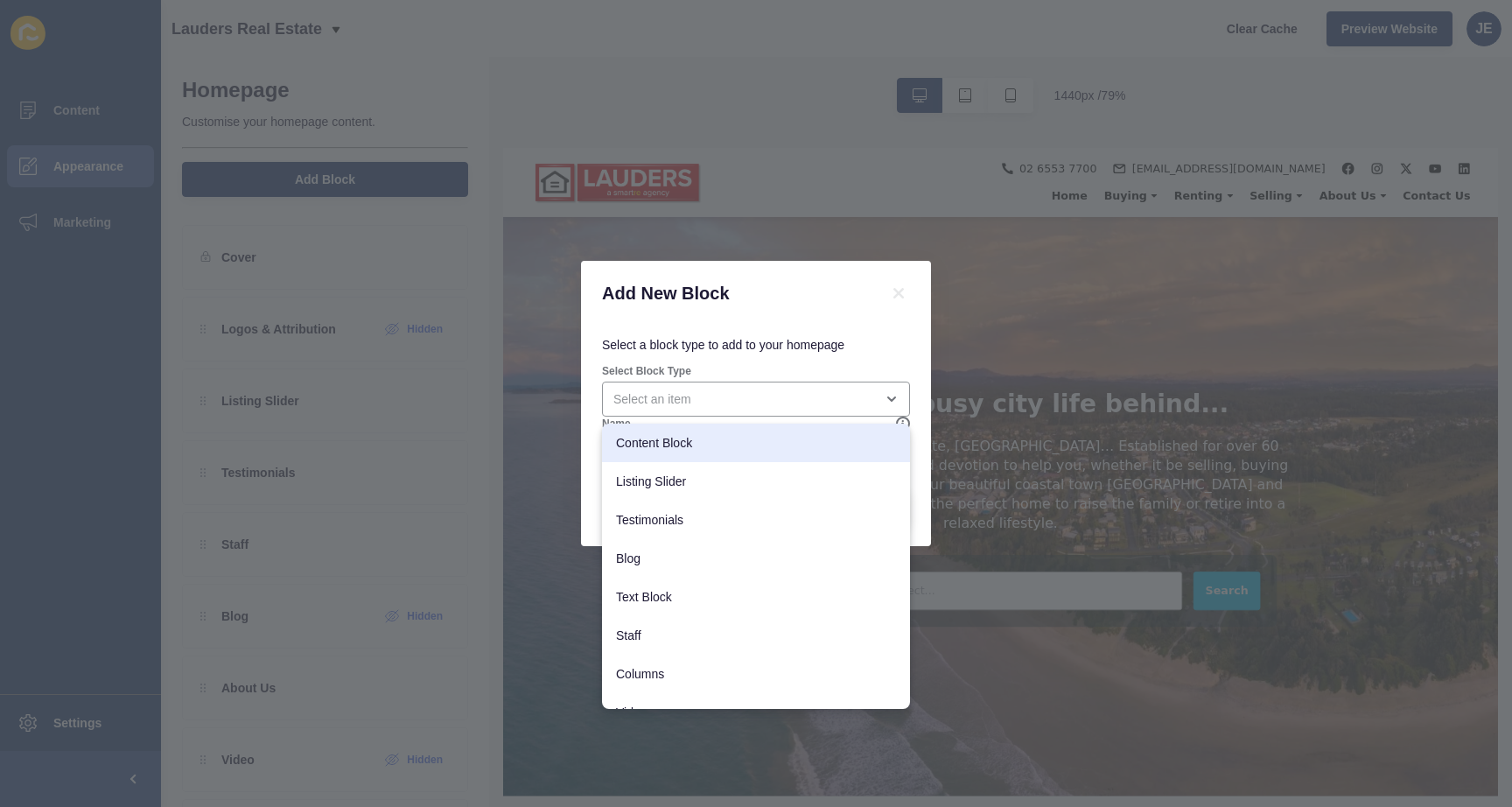
click at [1011, 415] on div "Add New Block Select a block type to add to your homepage Select Block Type Nam…" at bounding box center [756, 403] width 1512 height 807
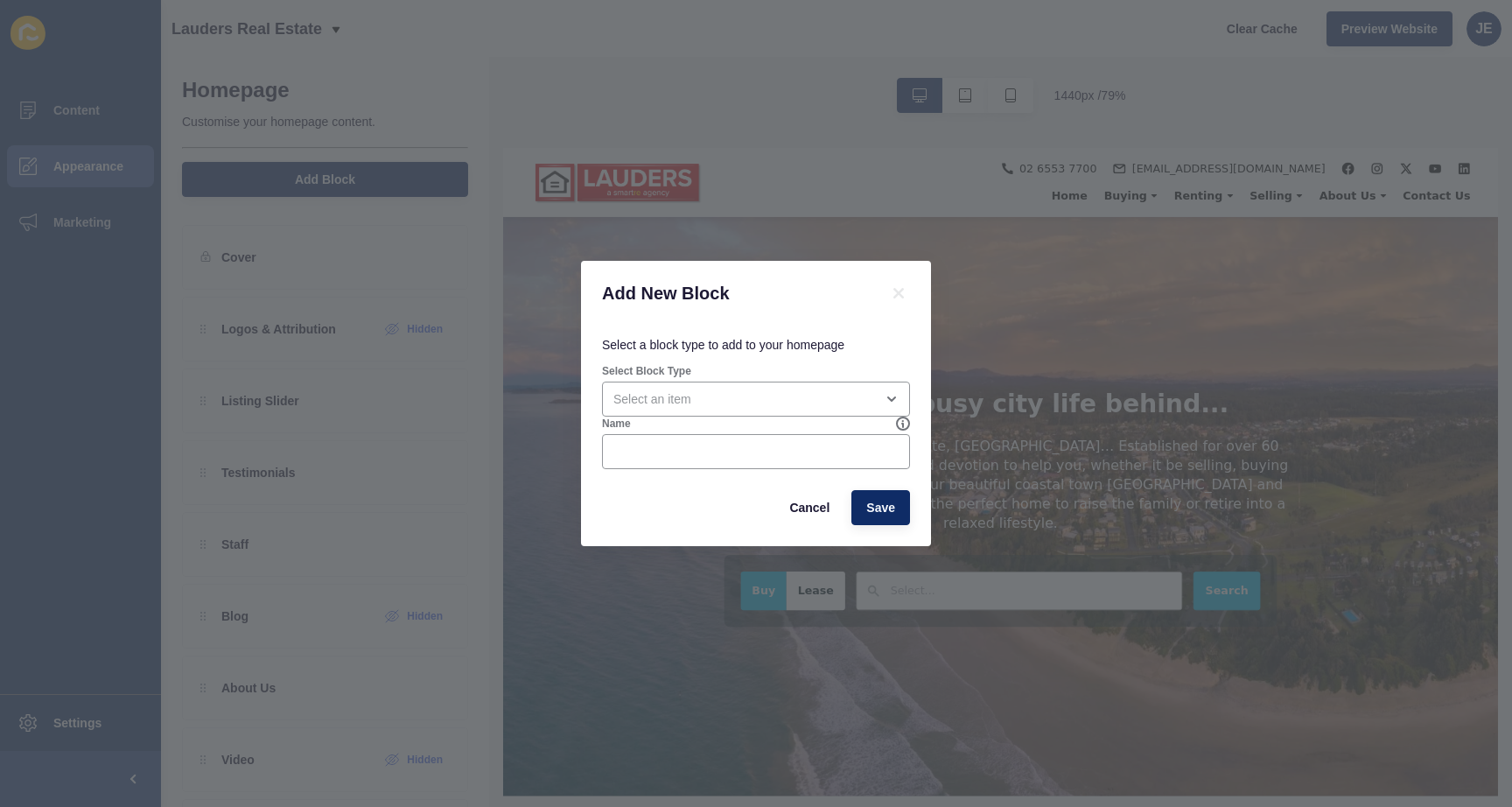
click at [1008, 415] on div "Add New Block Select a block type to add to your homepage Select Block Type Nam…" at bounding box center [756, 403] width 1512 height 807
click at [781, 505] on button "Cancel" at bounding box center [809, 507] width 70 height 35
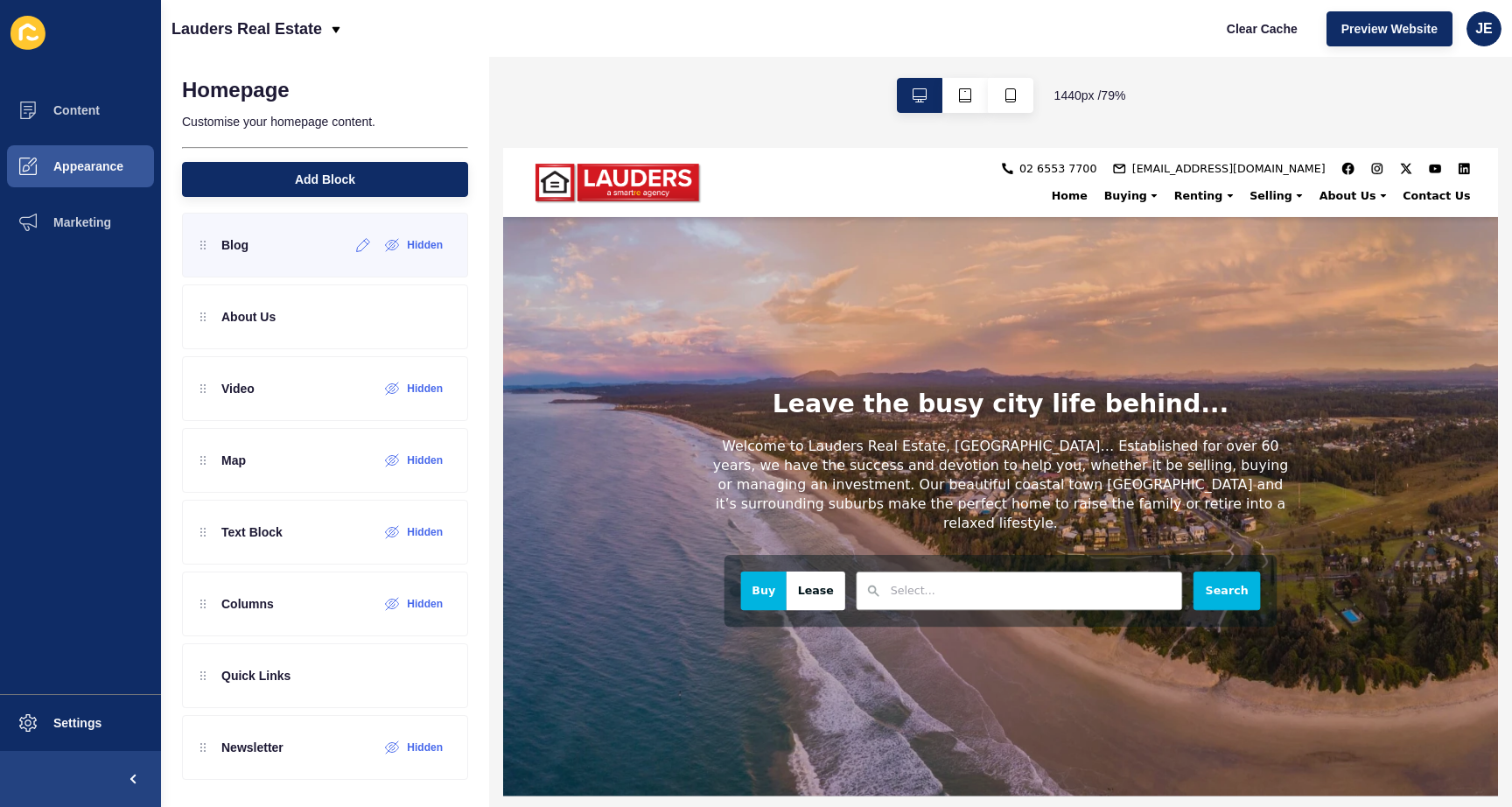
scroll to position [372, 0]
click at [357, 748] on icon at bounding box center [363, 747] width 15 height 14
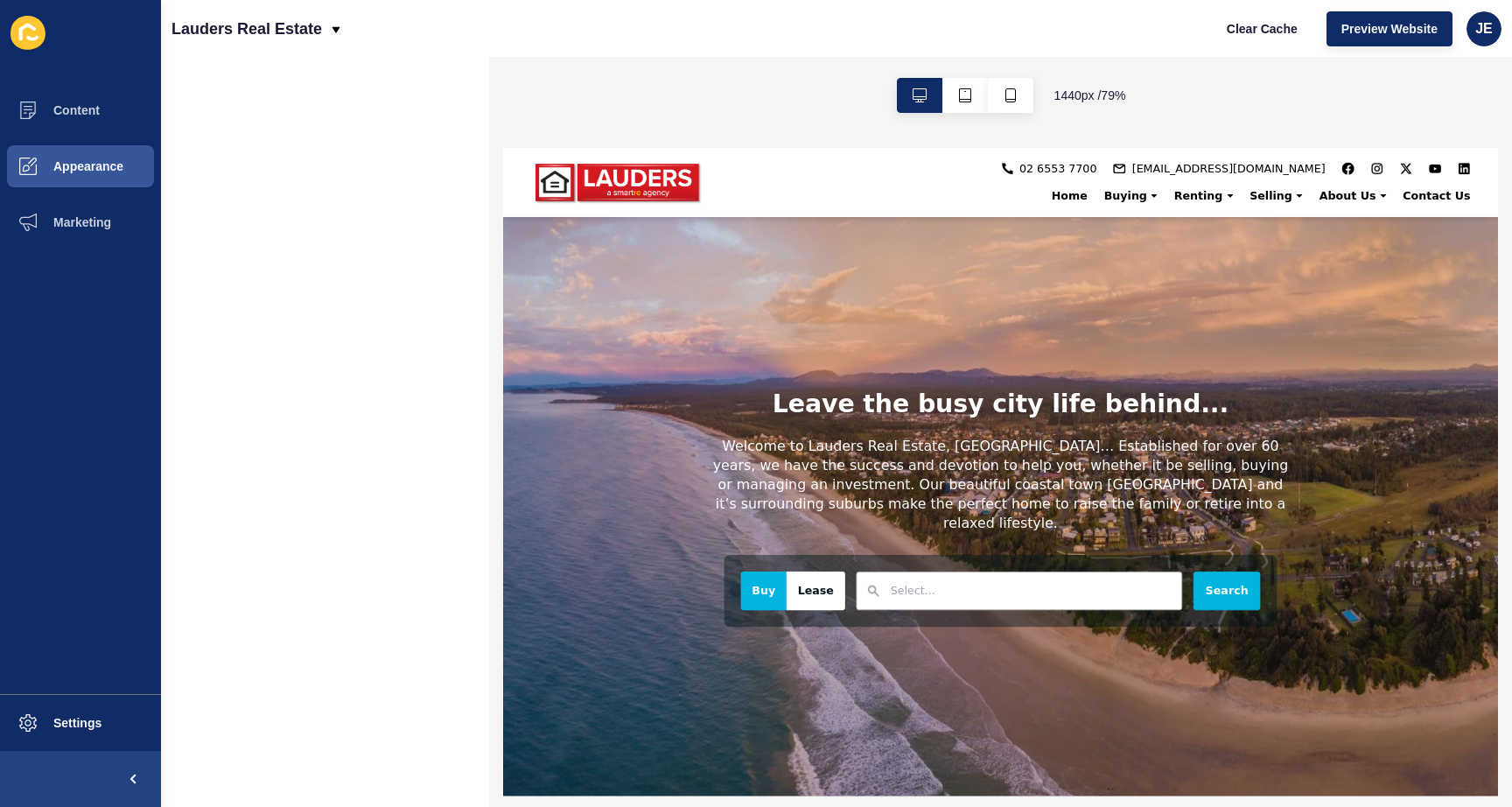
scroll to position [0, 0]
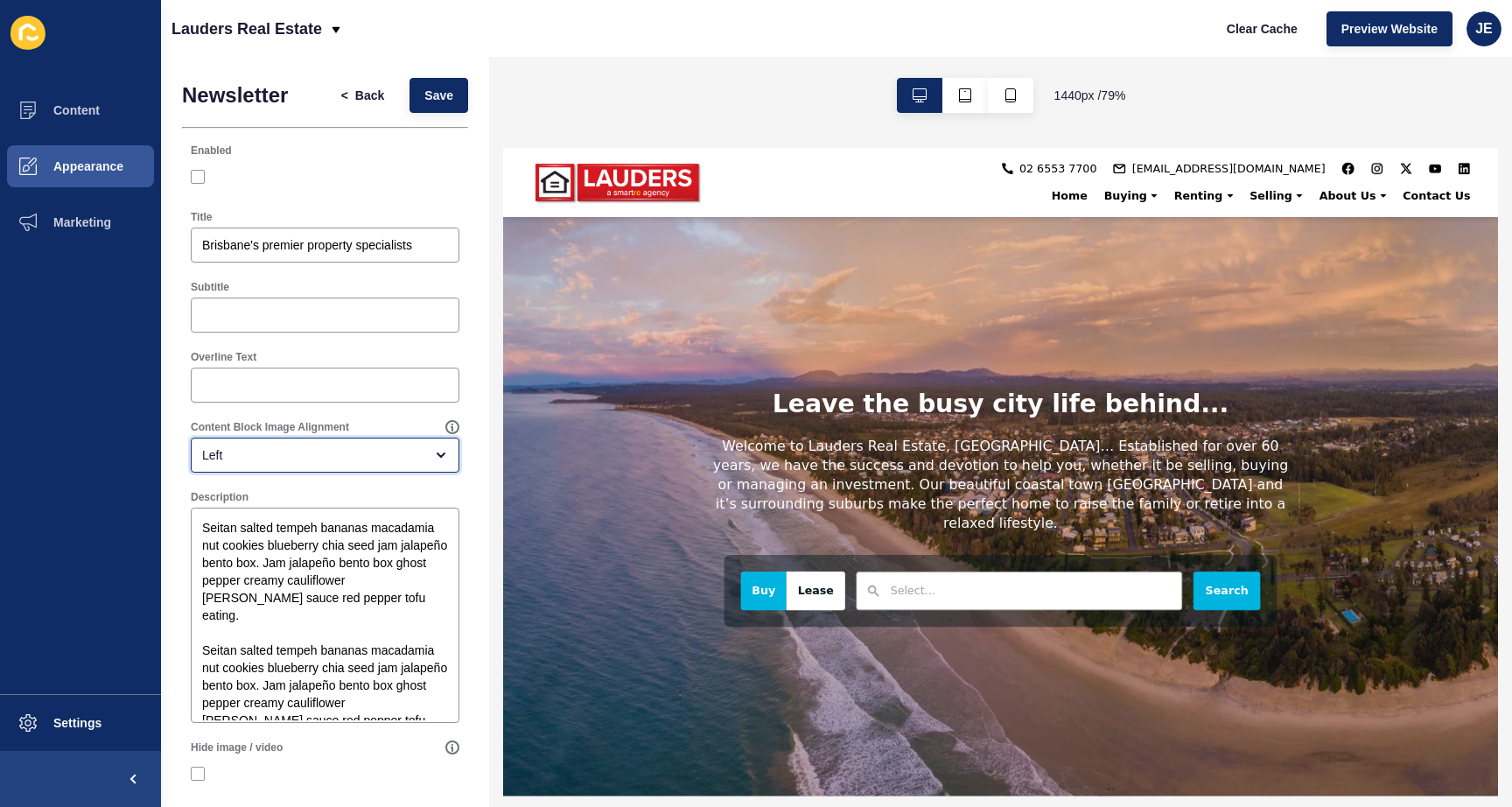
click at [340, 459] on div "Left" at bounding box center [312, 455] width 222 height 18
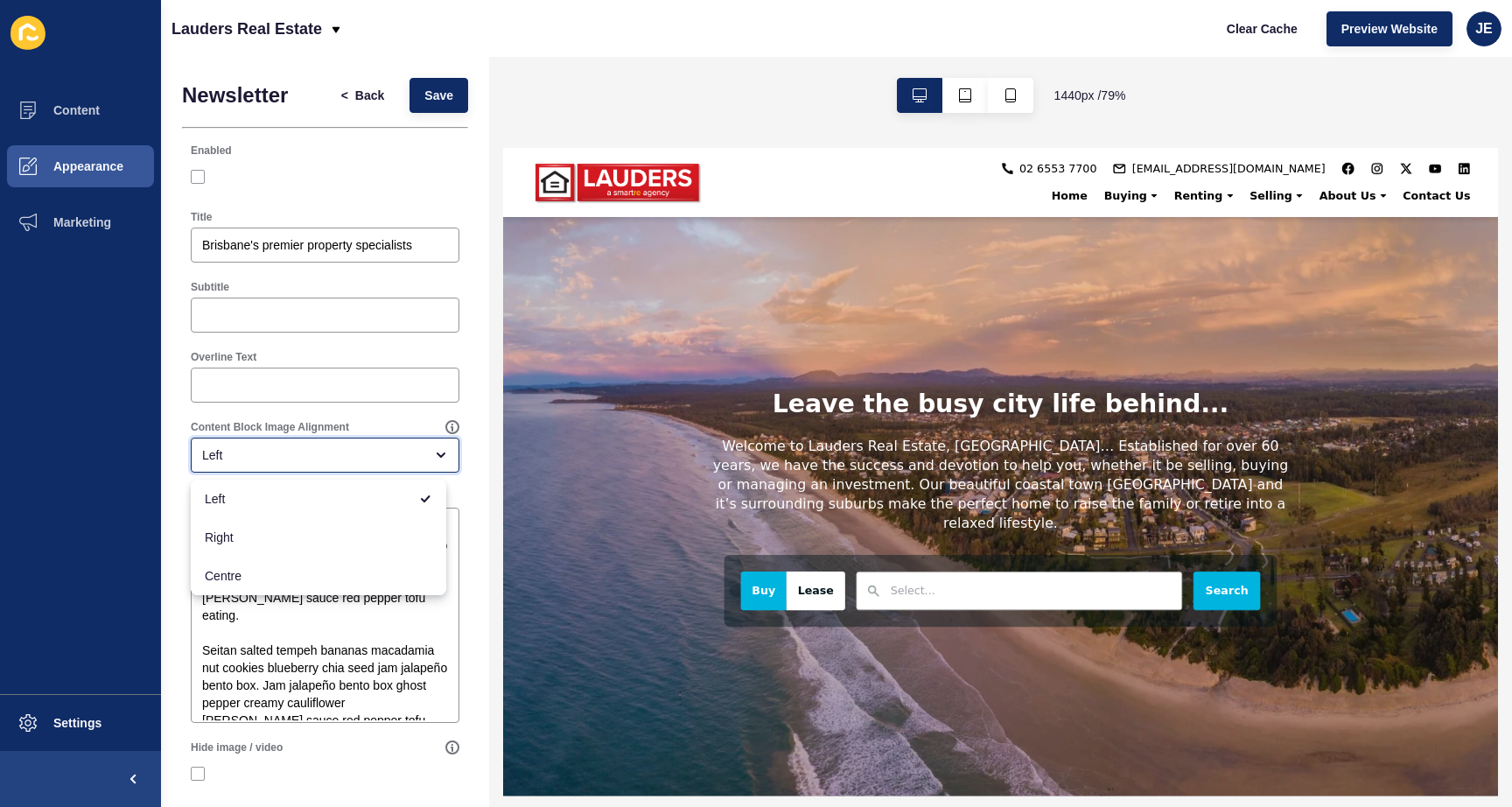
click at [339, 458] on div "Left" at bounding box center [312, 455] width 222 height 18
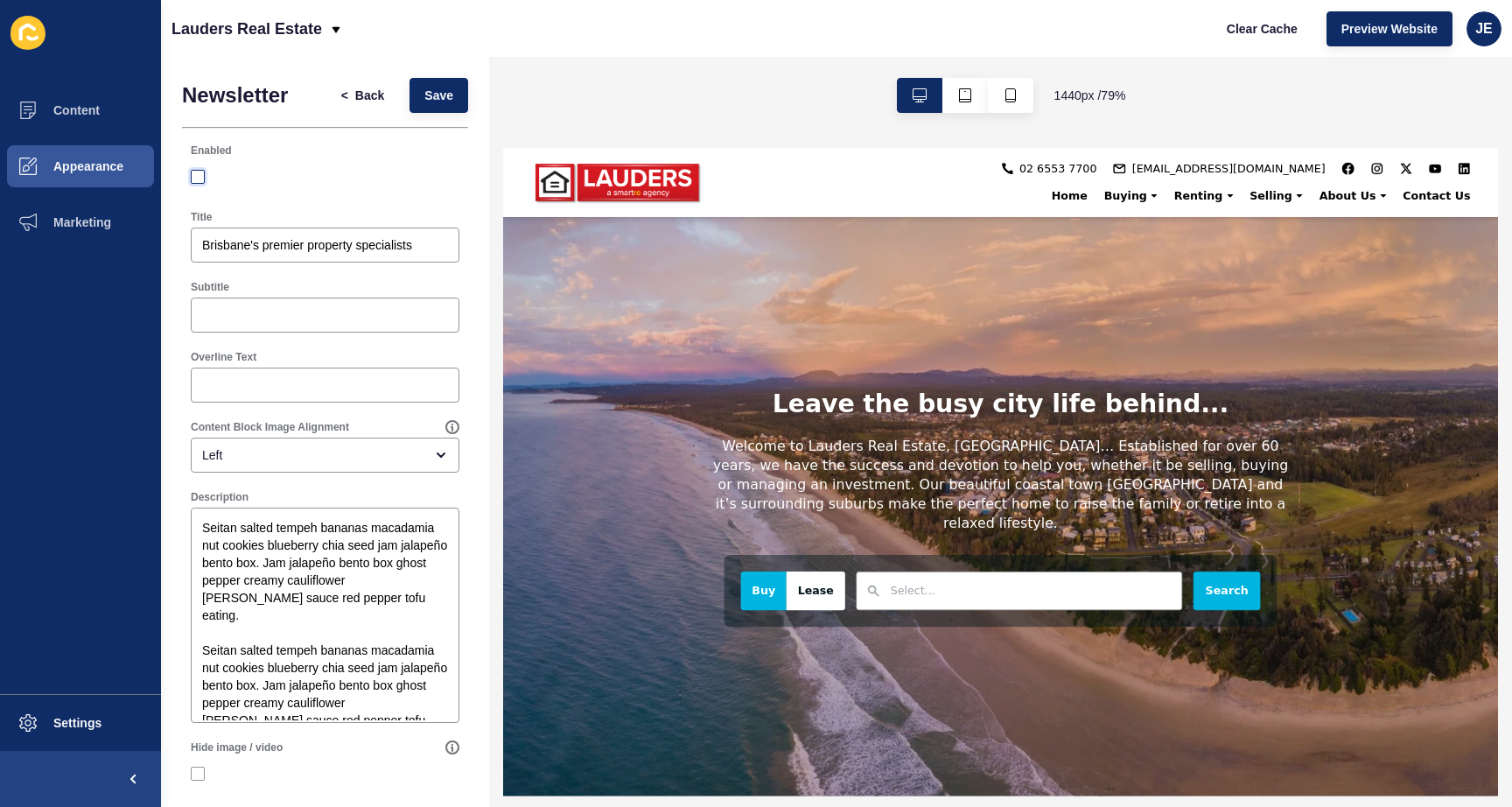
click at [197, 177] on label at bounding box center [198, 176] width 14 height 14
click at [197, 177] on input "Enabled" at bounding box center [200, 177] width 12 height 12
click at [197, 177] on label at bounding box center [198, 176] width 14 height 14
click at [197, 177] on input "Enabled" at bounding box center [200, 177] width 12 height 12
checkbox input "false"
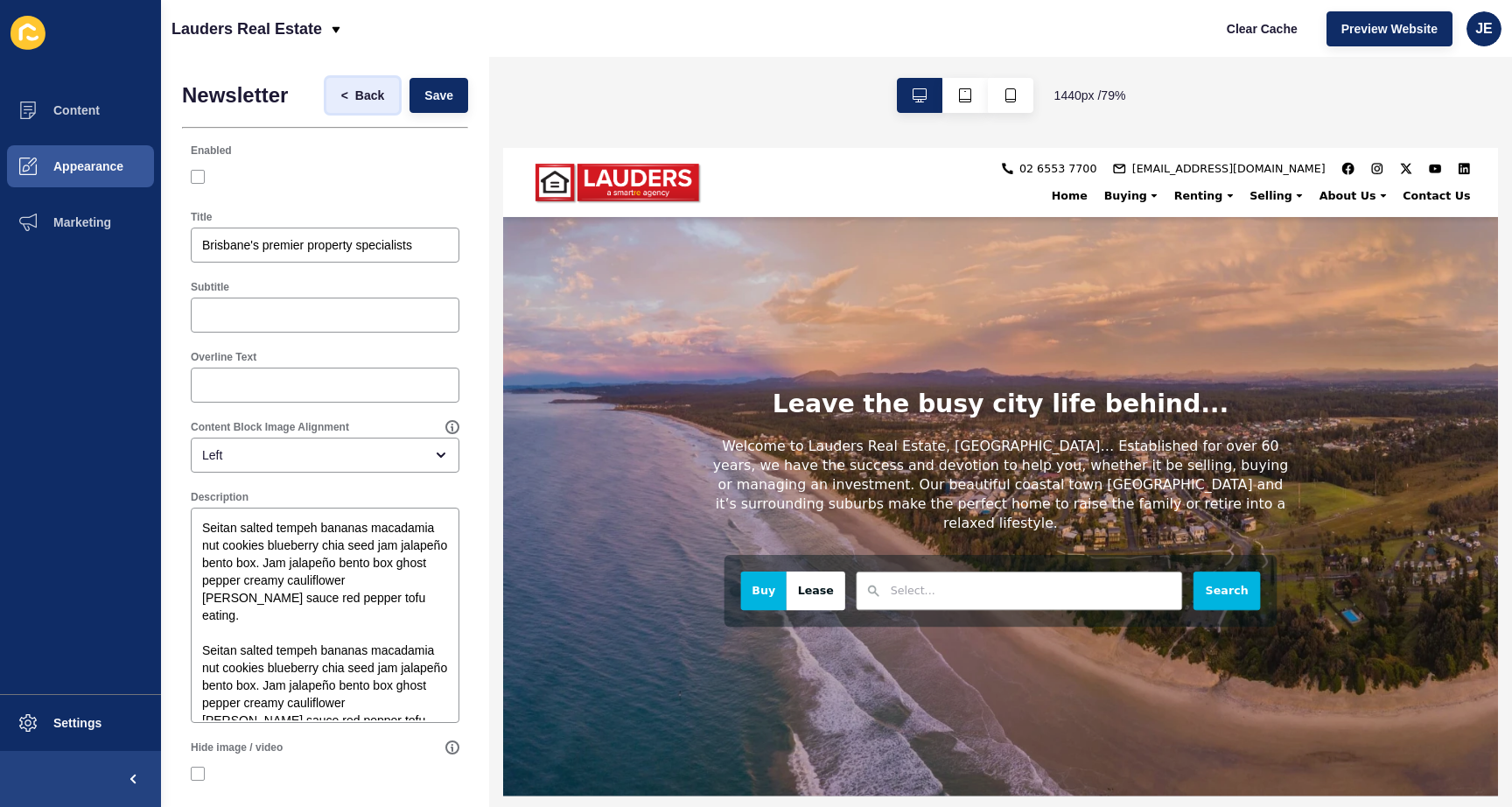
click at [356, 94] on span "Back" at bounding box center [369, 96] width 29 height 18
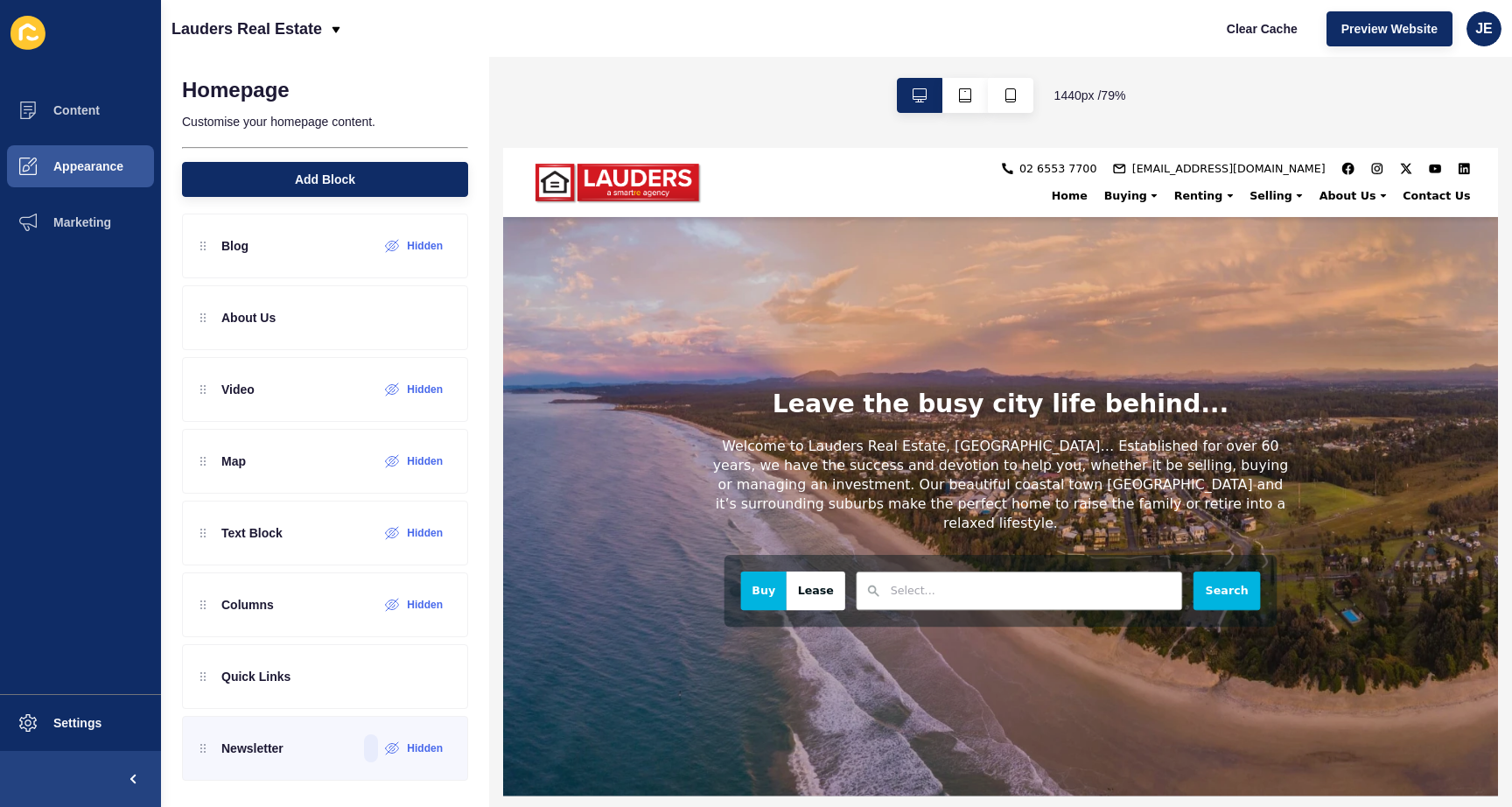
scroll to position [372, 0]
click at [280, 537] on p "Text Block" at bounding box center [252, 531] width 61 height 18
click at [357, 533] on icon at bounding box center [363, 531] width 15 height 14
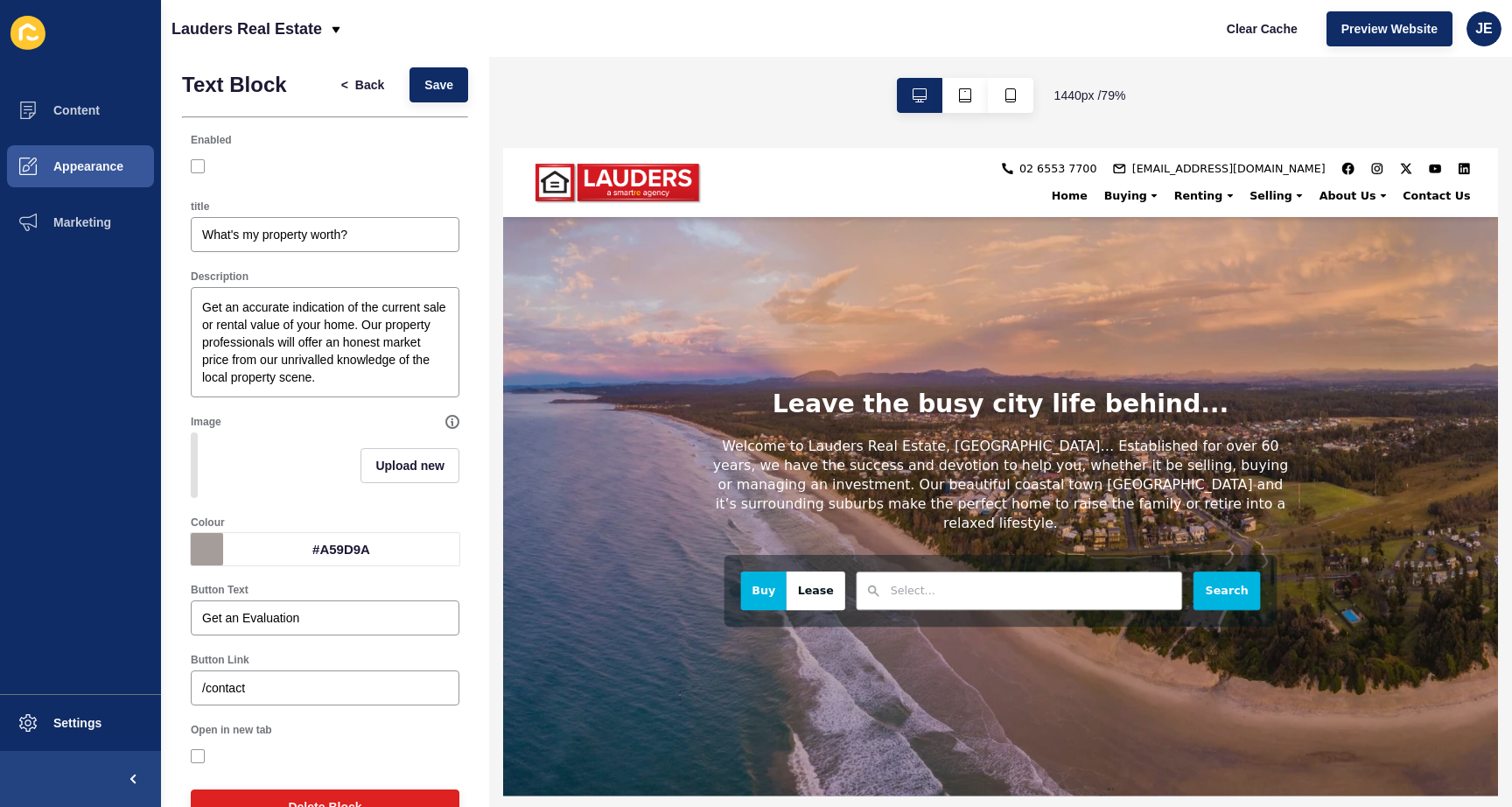
scroll to position [0, 0]
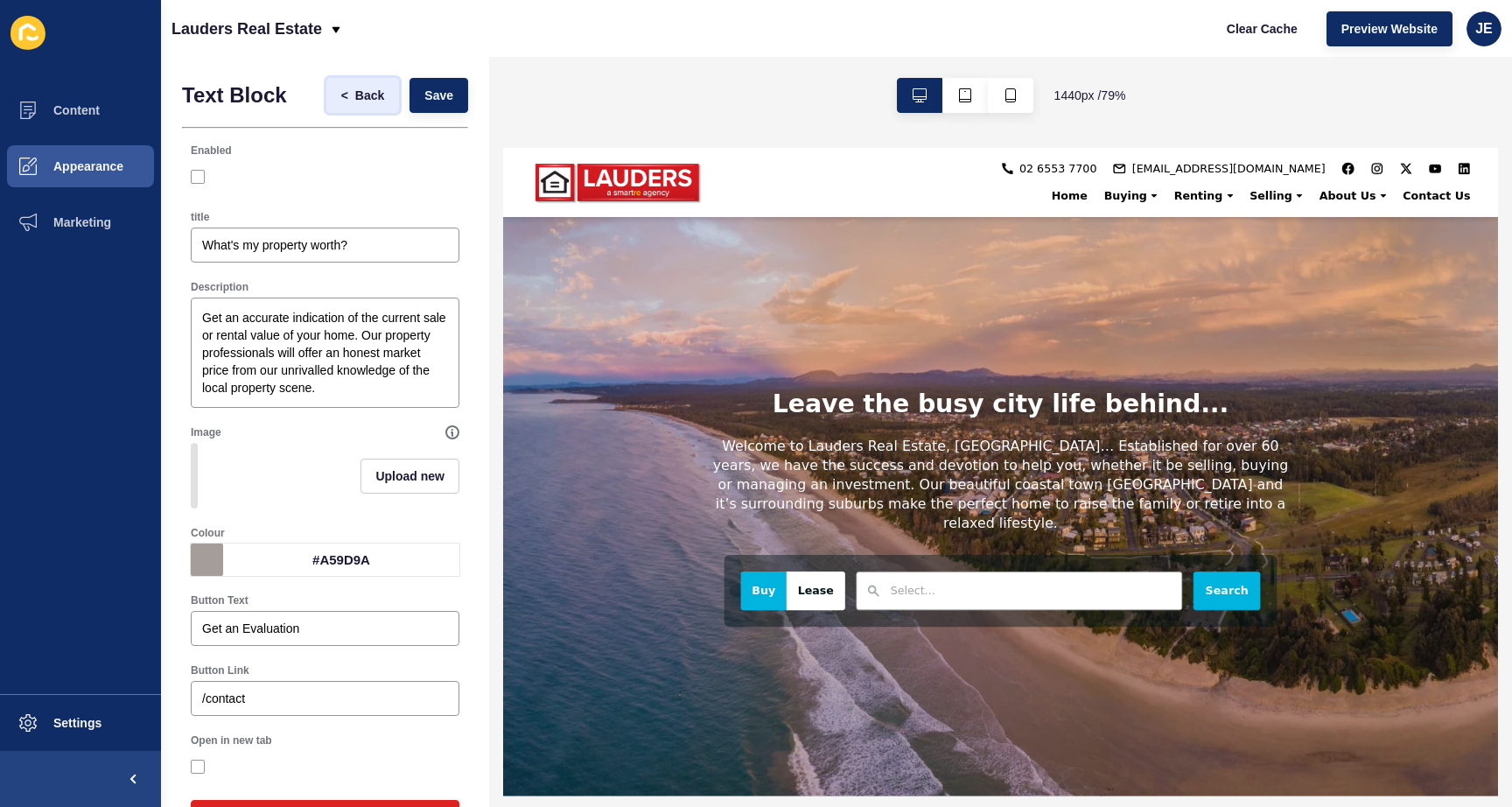
click at [341, 100] on span "<" at bounding box center [348, 96] width 14 height 18
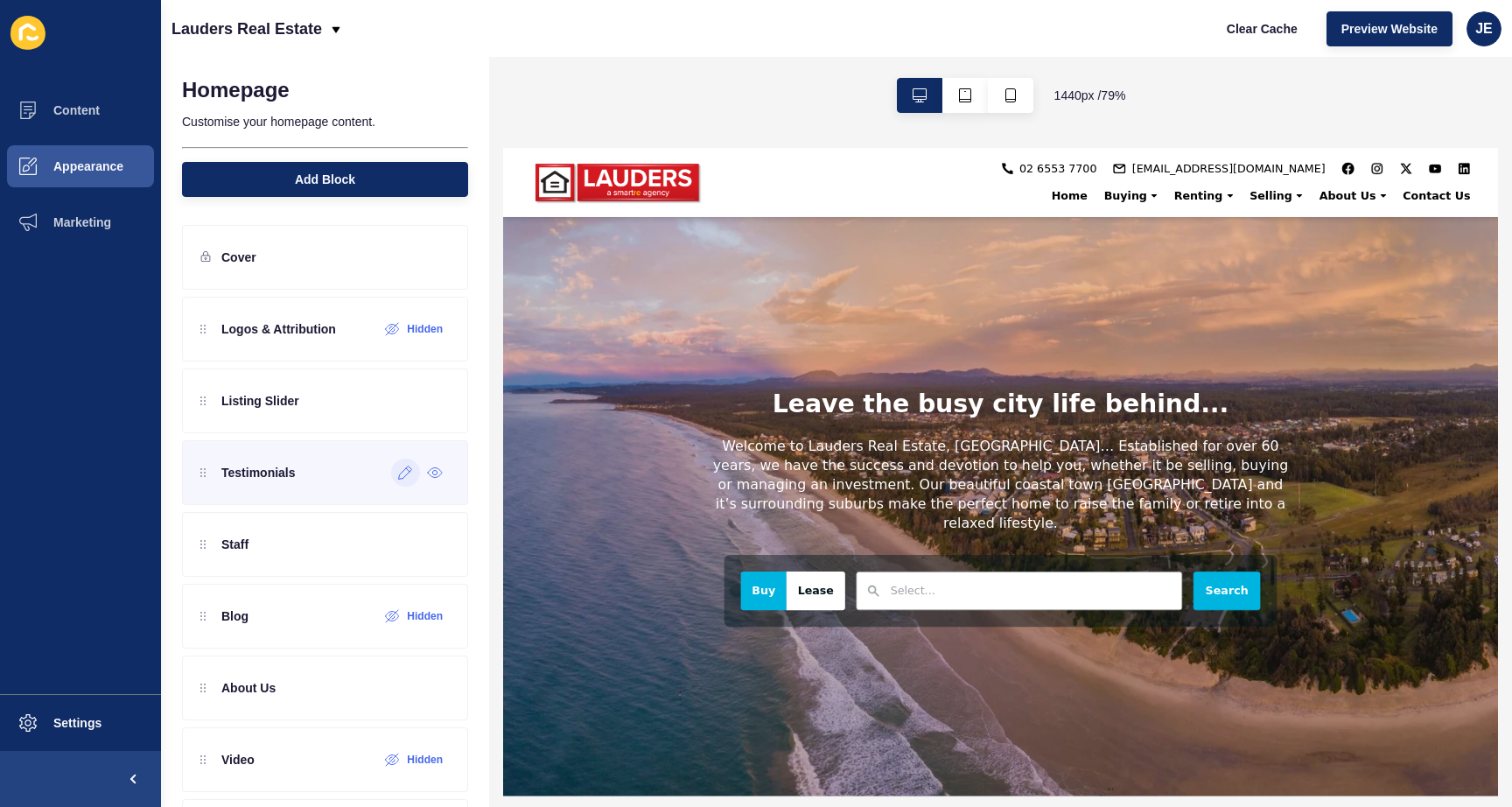
click at [398, 477] on icon at bounding box center [405, 473] width 15 height 14
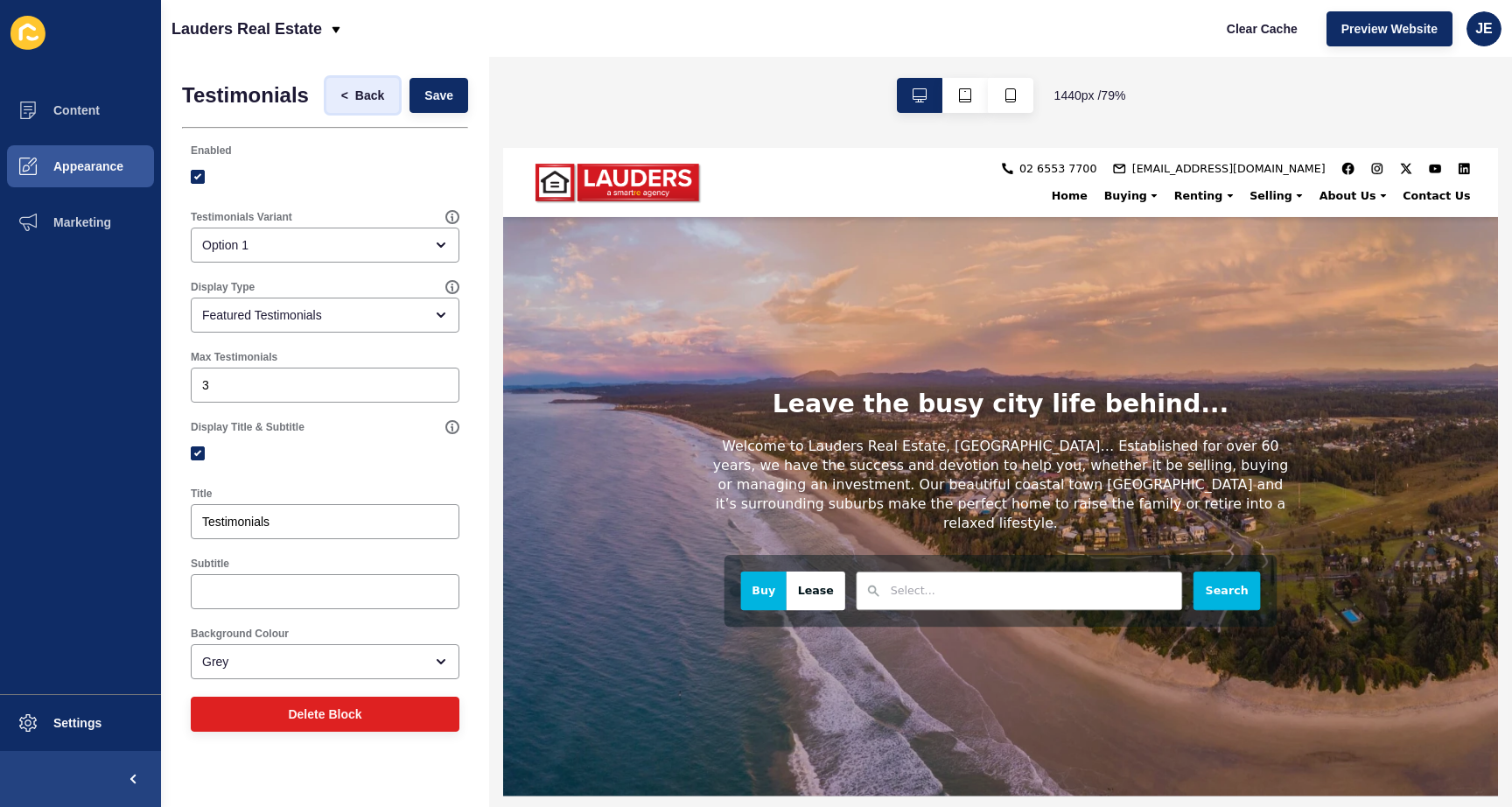
click at [379, 103] on span "Back" at bounding box center [369, 96] width 29 height 18
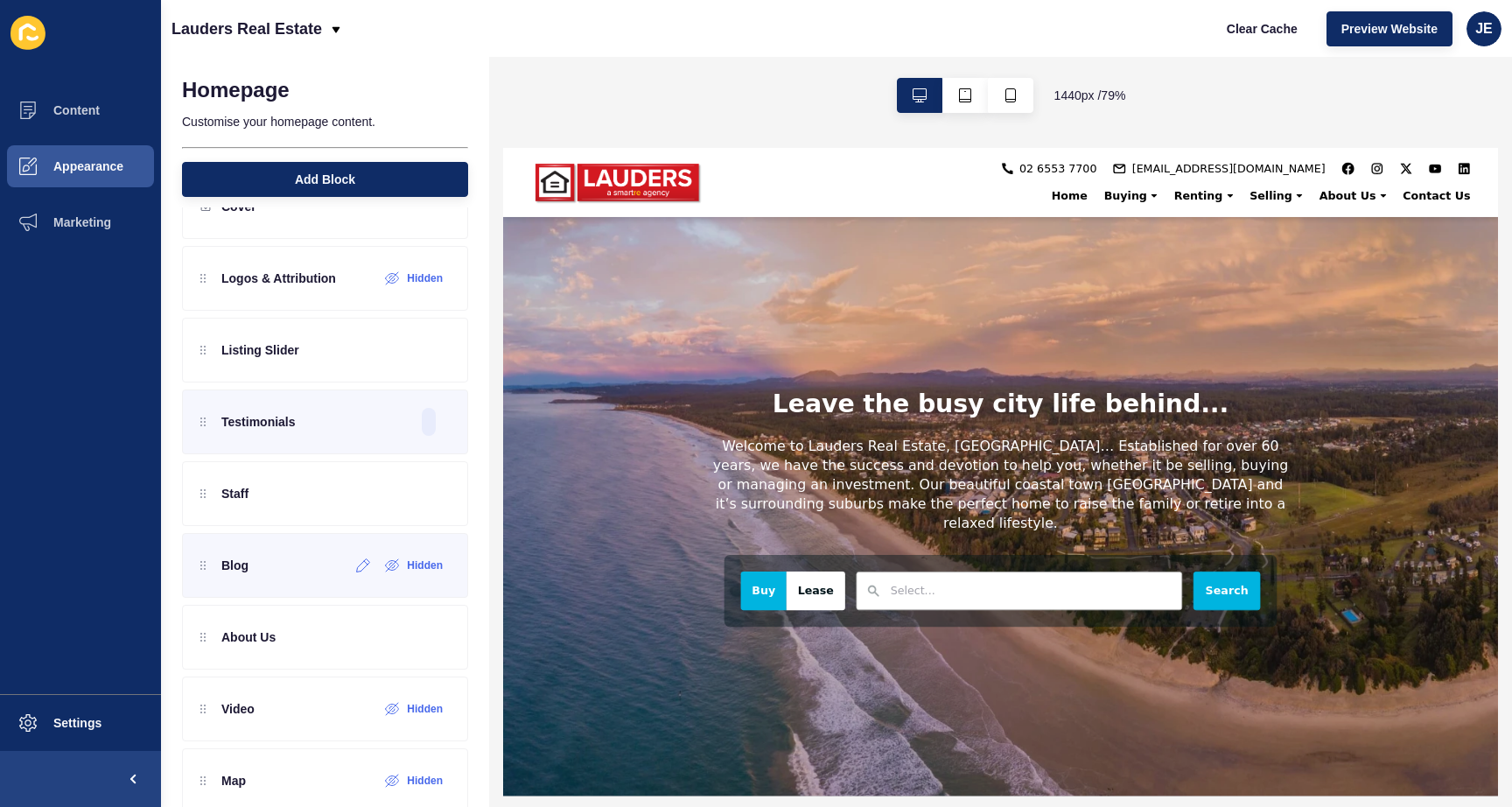
scroll to position [339, 0]
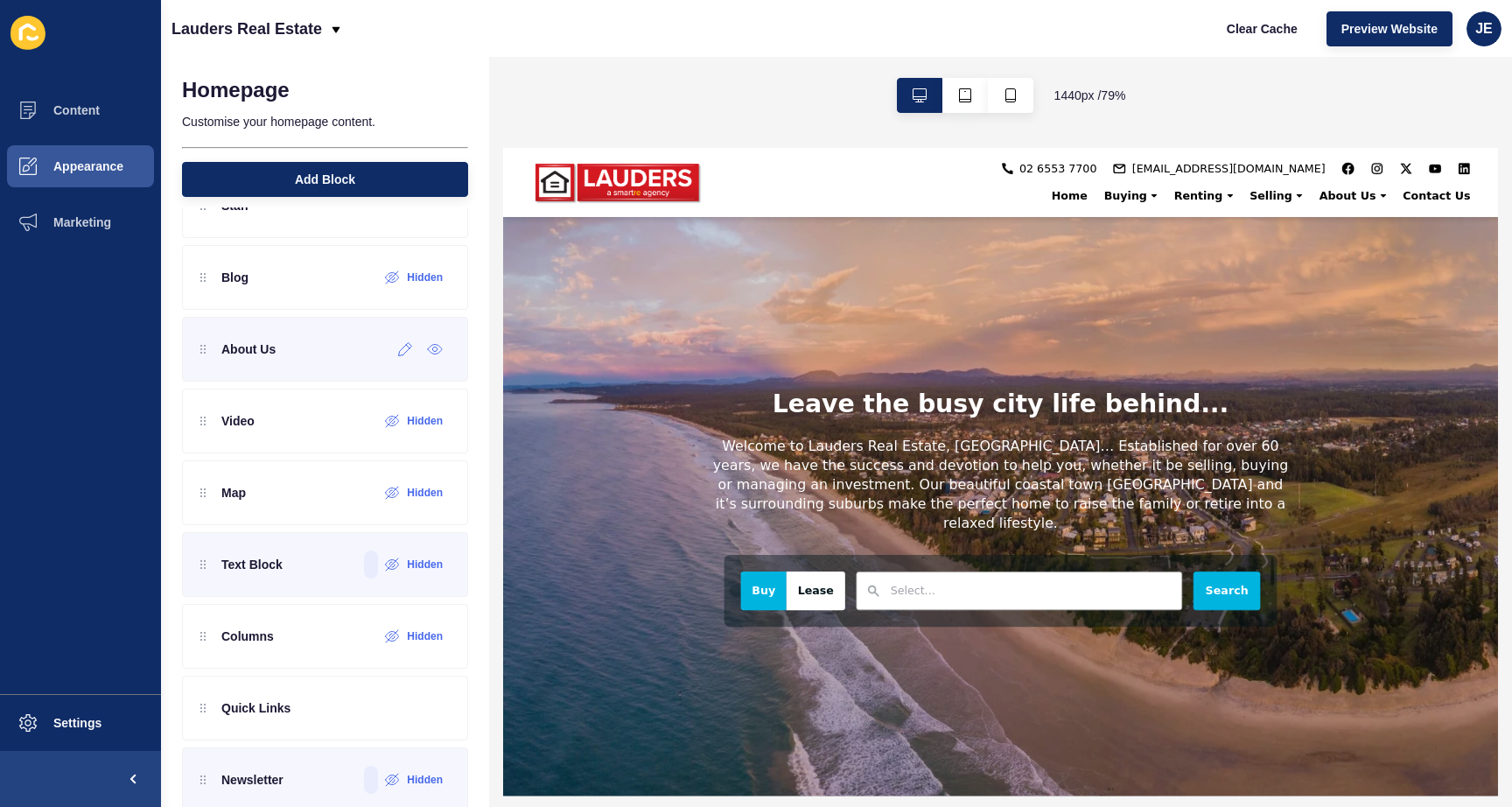
click at [312, 365] on div "About Us" at bounding box center [325, 350] width 286 height 65
click at [391, 357] on div at bounding box center [405, 349] width 29 height 28
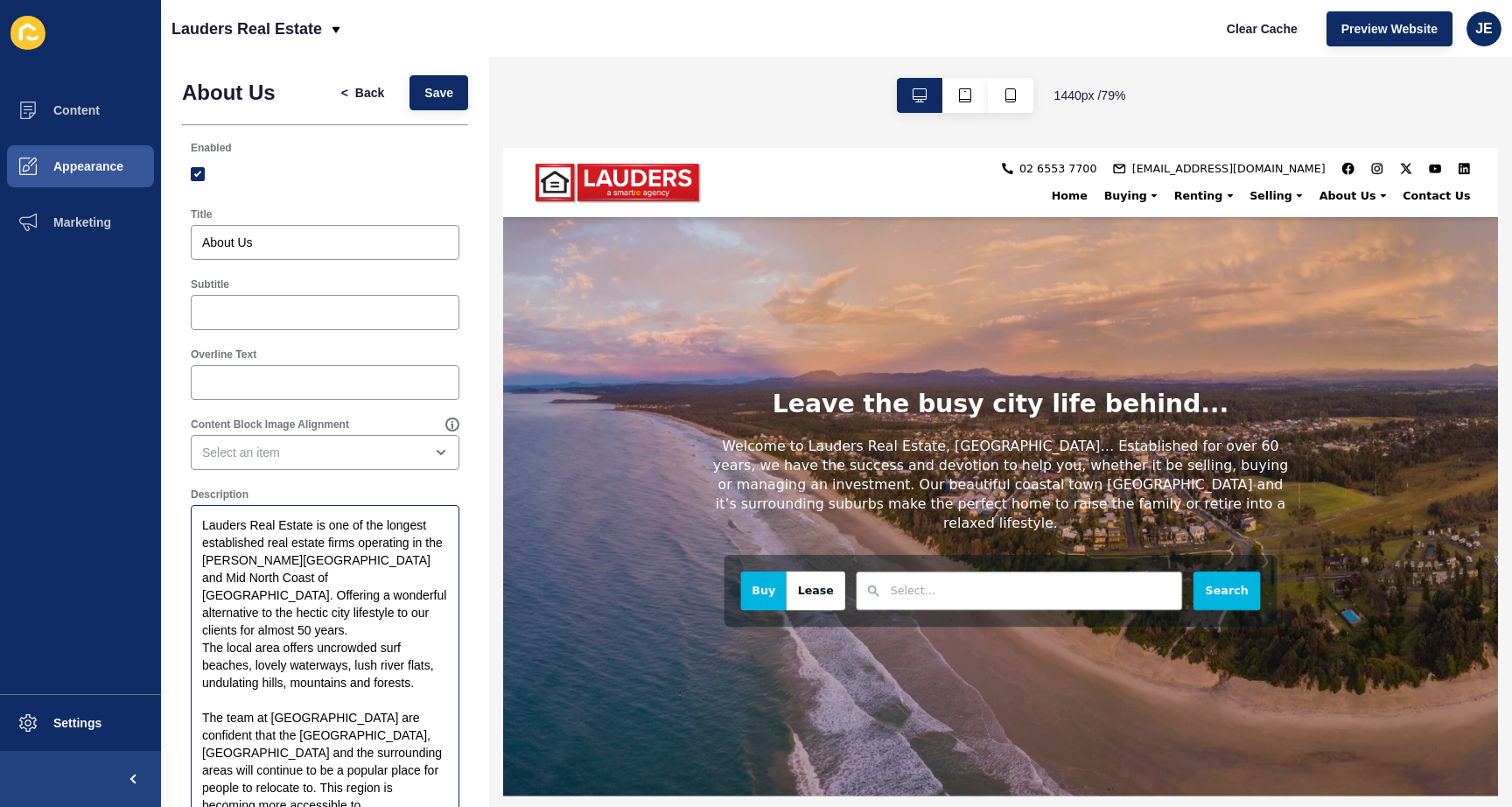
scroll to position [0, 0]
click at [364, 88] on span "Back" at bounding box center [369, 96] width 29 height 18
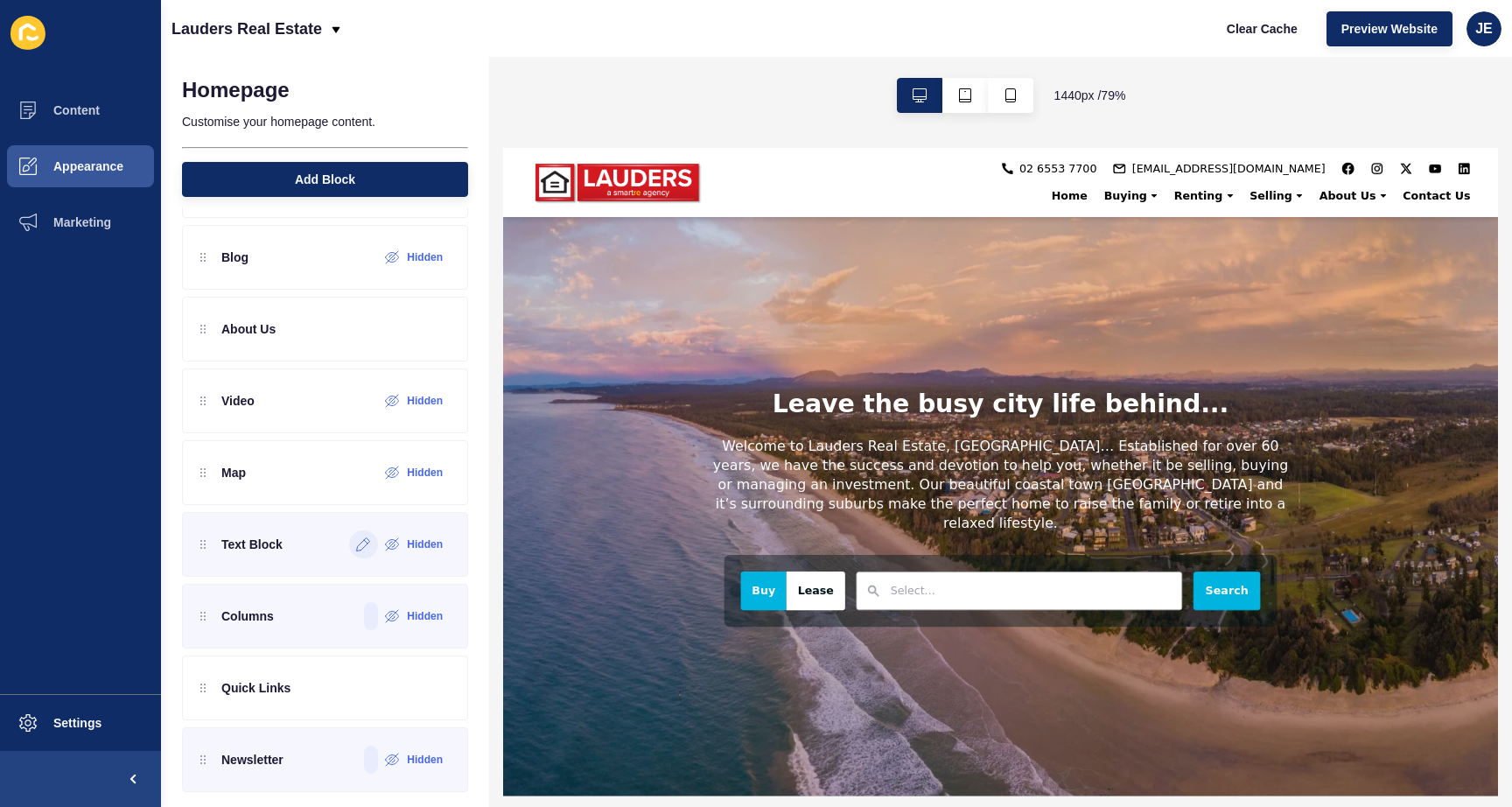
scroll to position [367, 0]
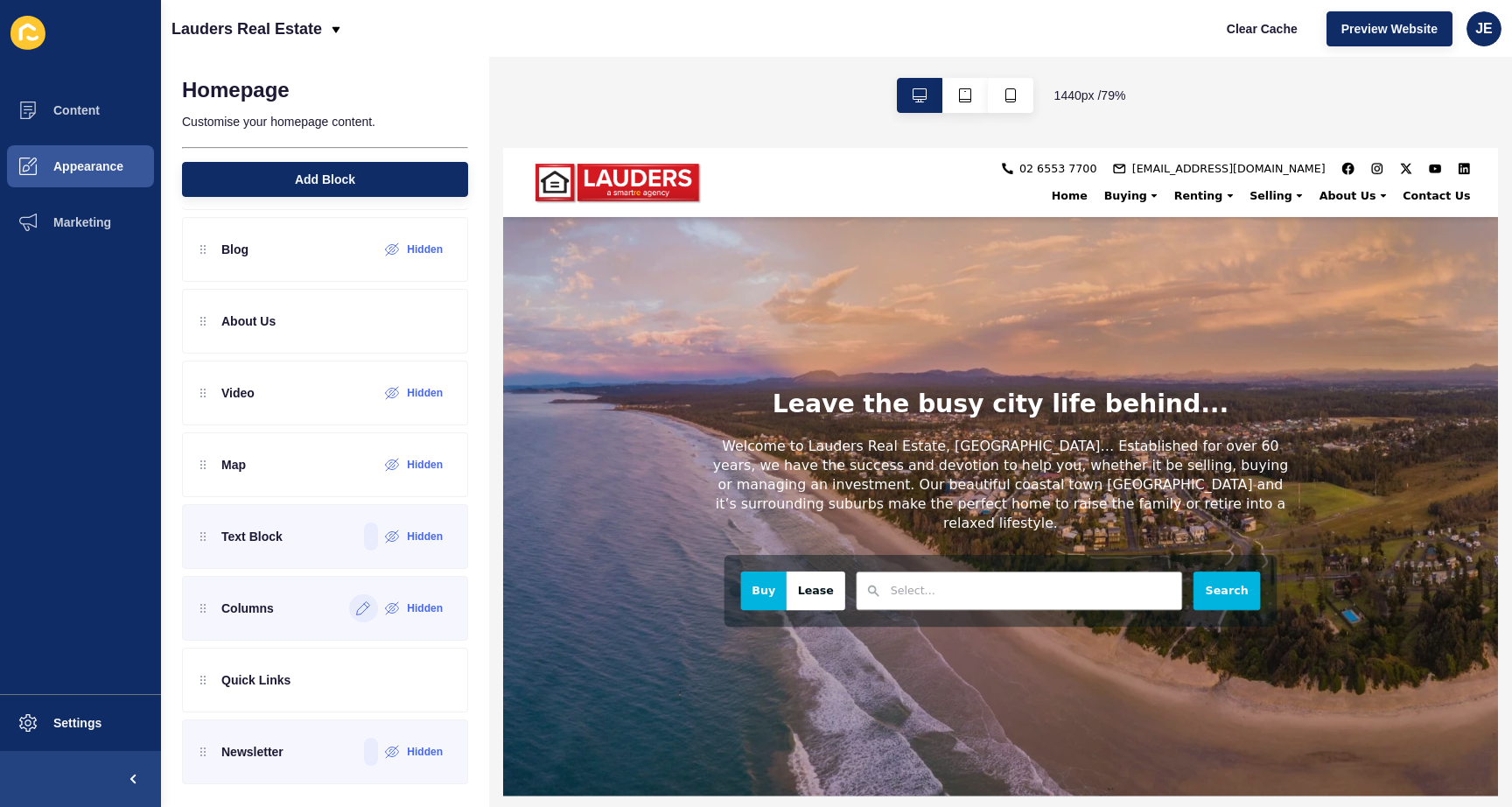
click at [357, 611] on icon at bounding box center [363, 608] width 15 height 14
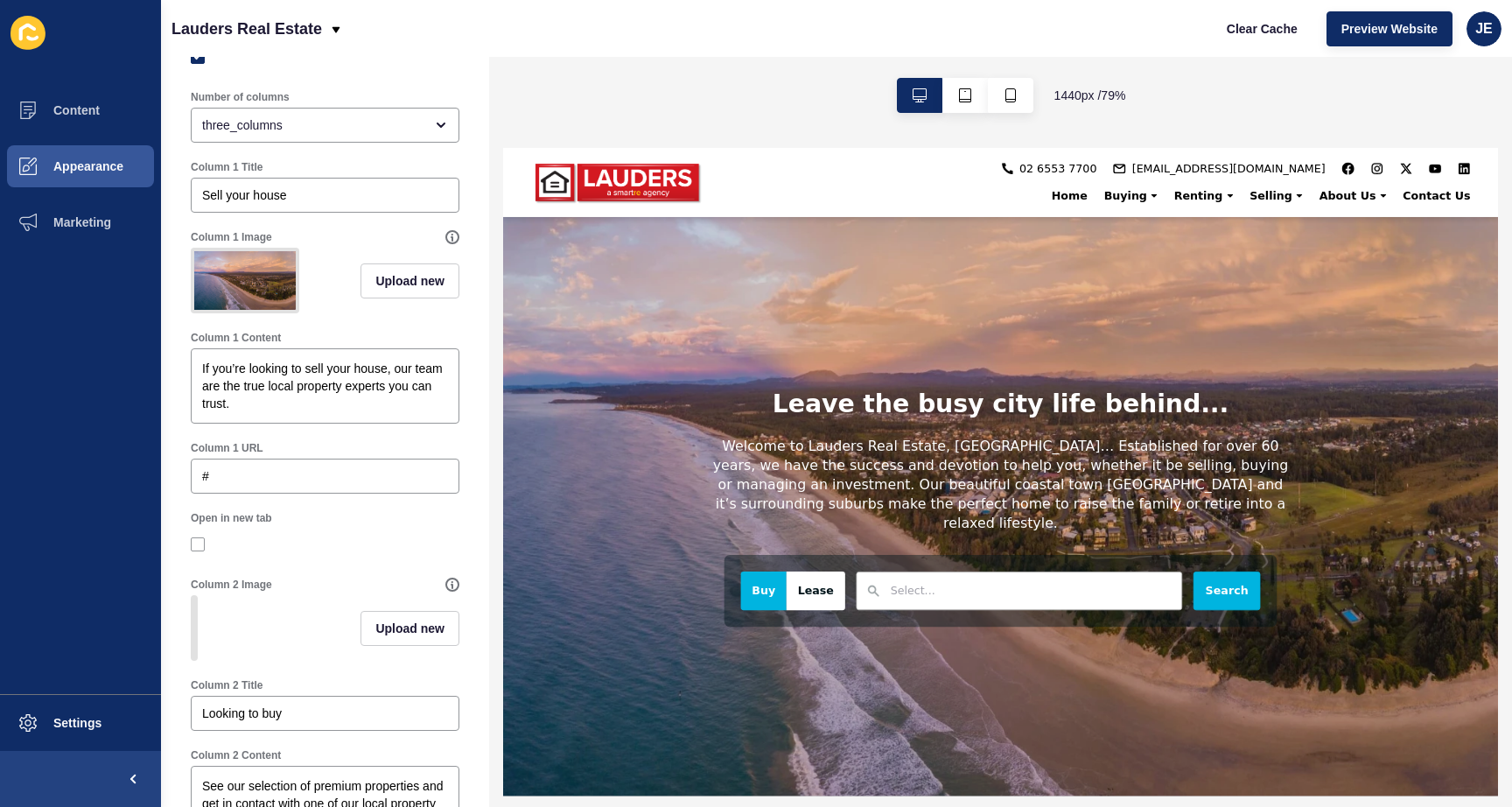
scroll to position [23, 0]
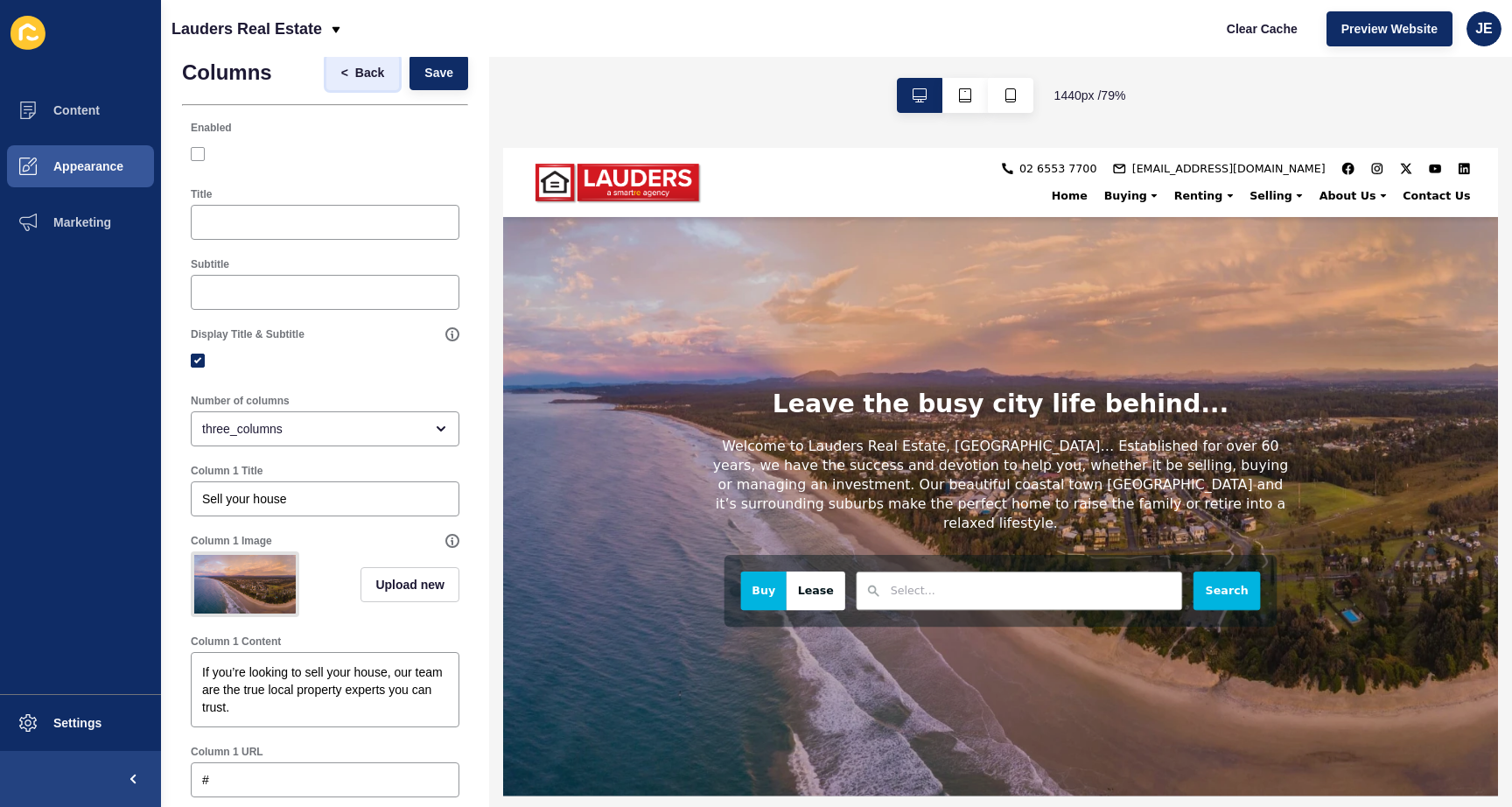
click at [356, 81] on button "< Back" at bounding box center [362, 73] width 74 height 35
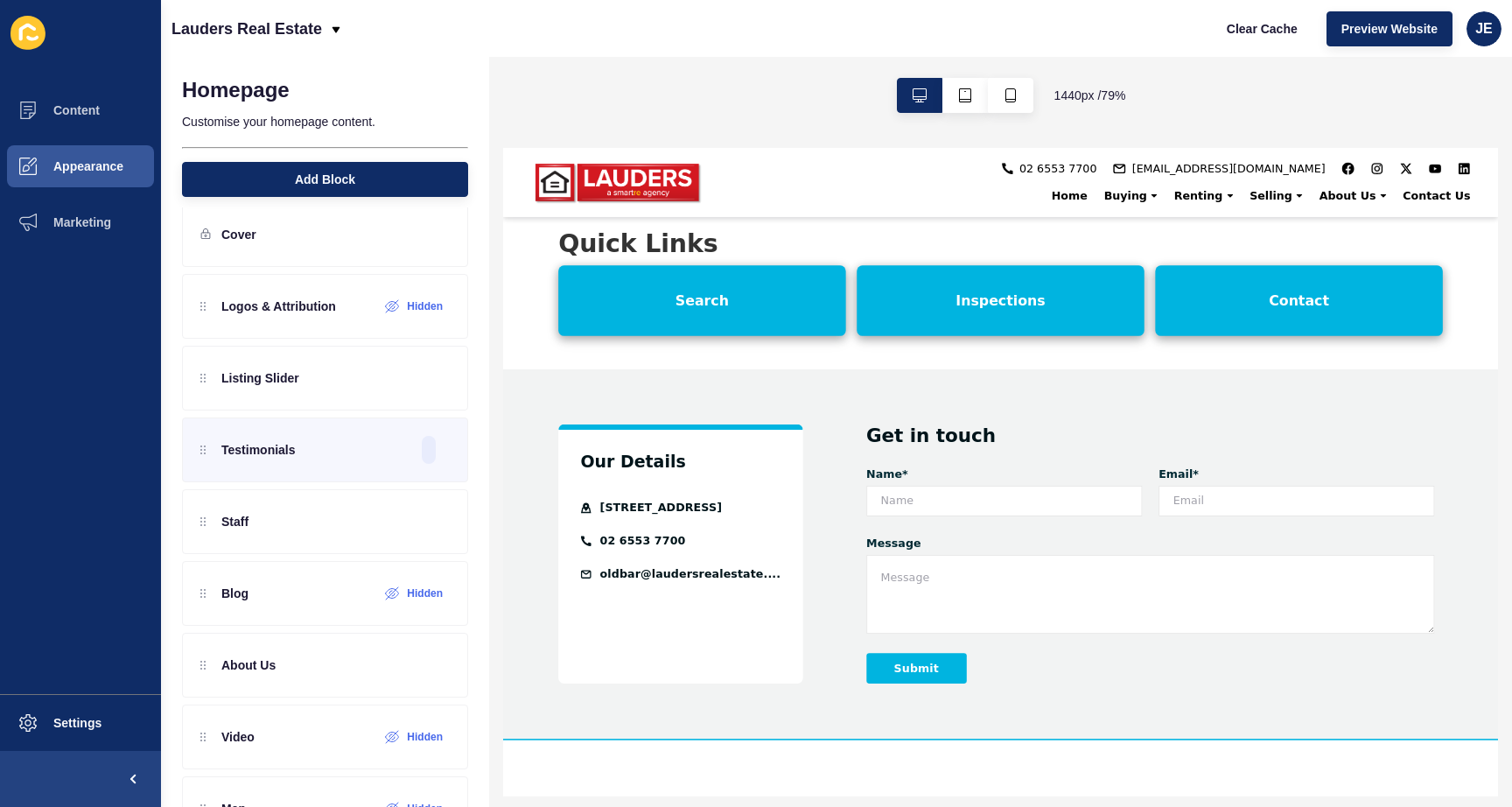
scroll to position [2795, 0]
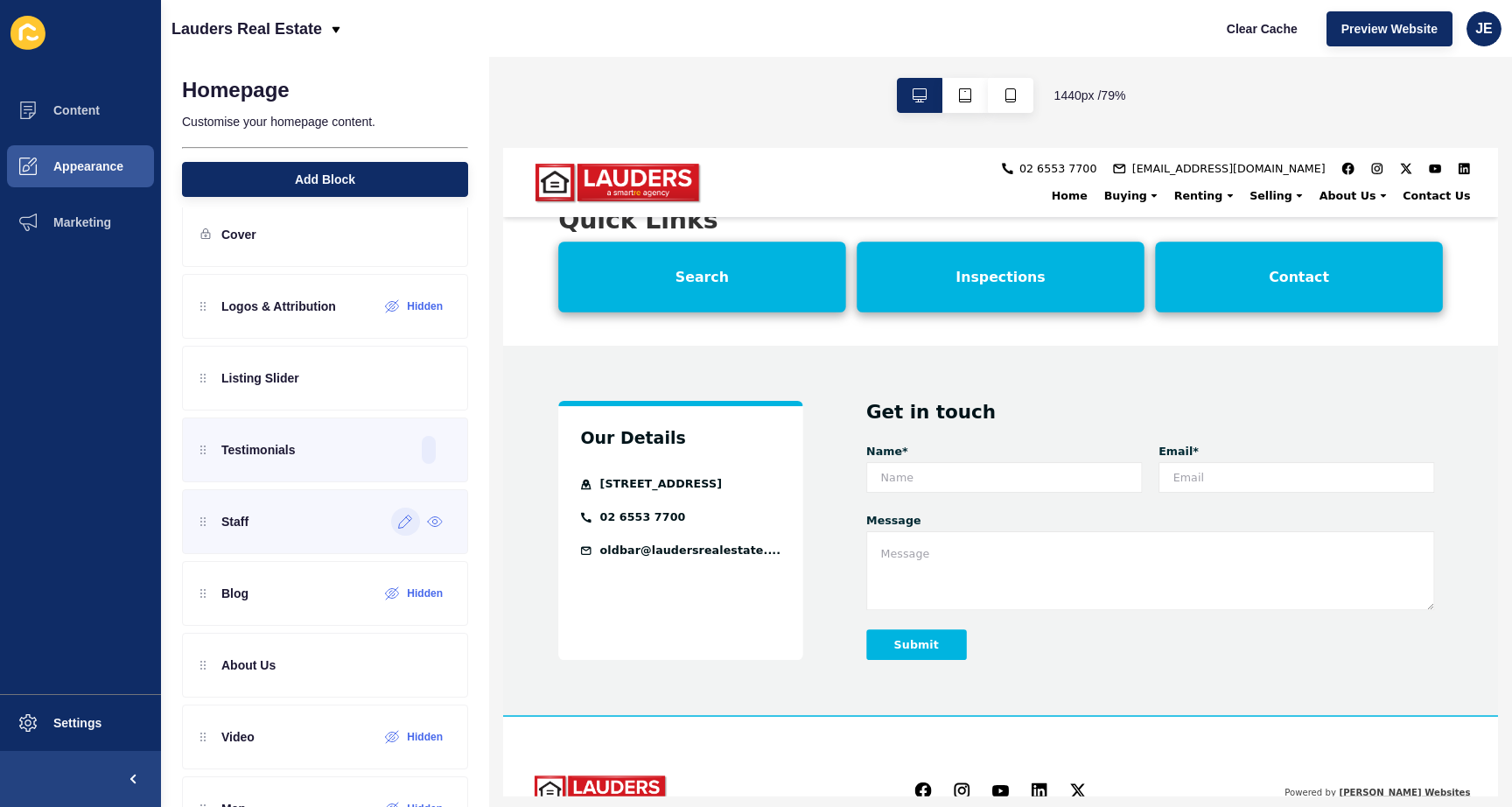
click at [391, 529] on div at bounding box center [405, 521] width 29 height 28
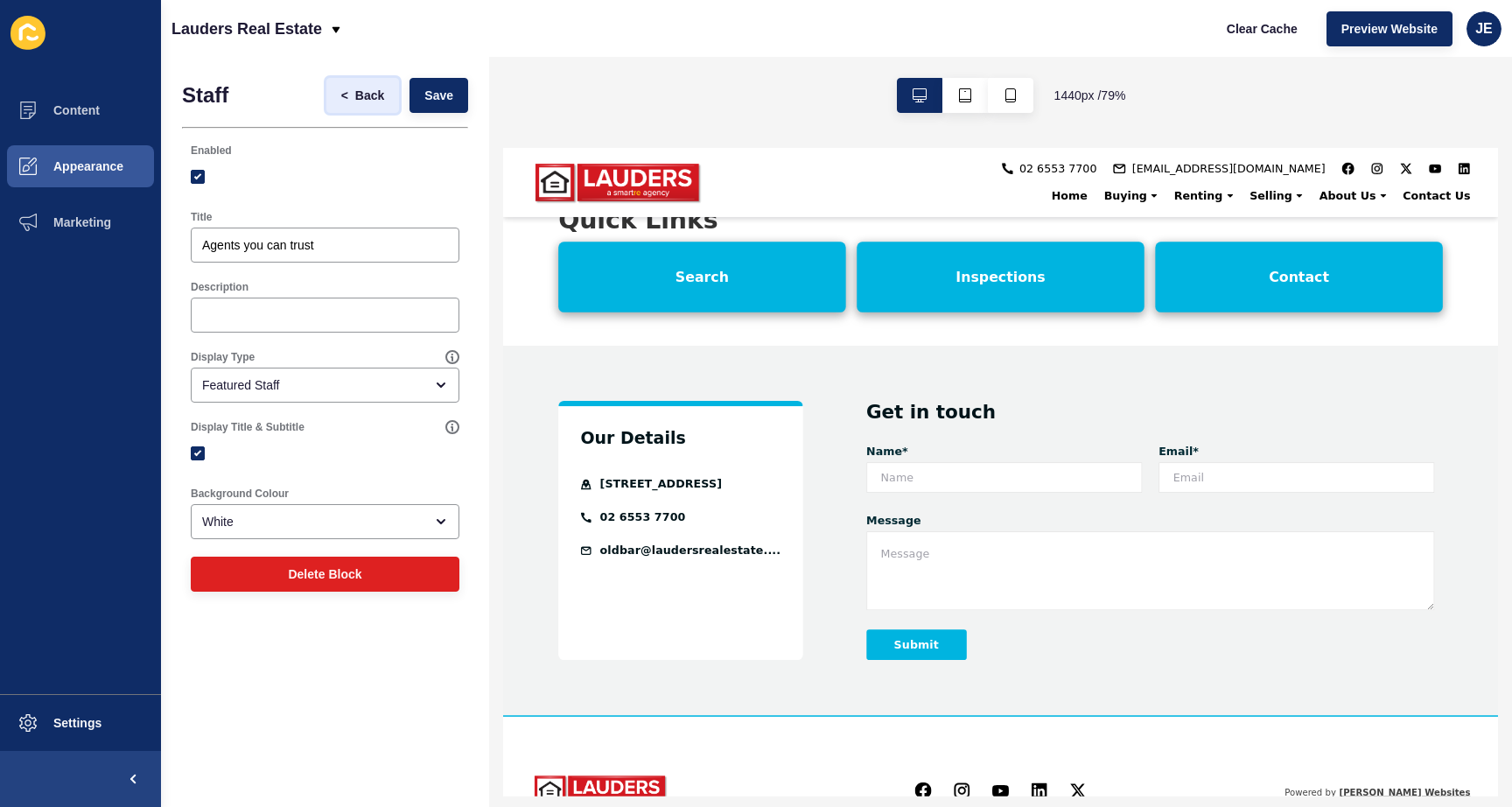
click at [368, 99] on span "Back" at bounding box center [369, 96] width 29 height 18
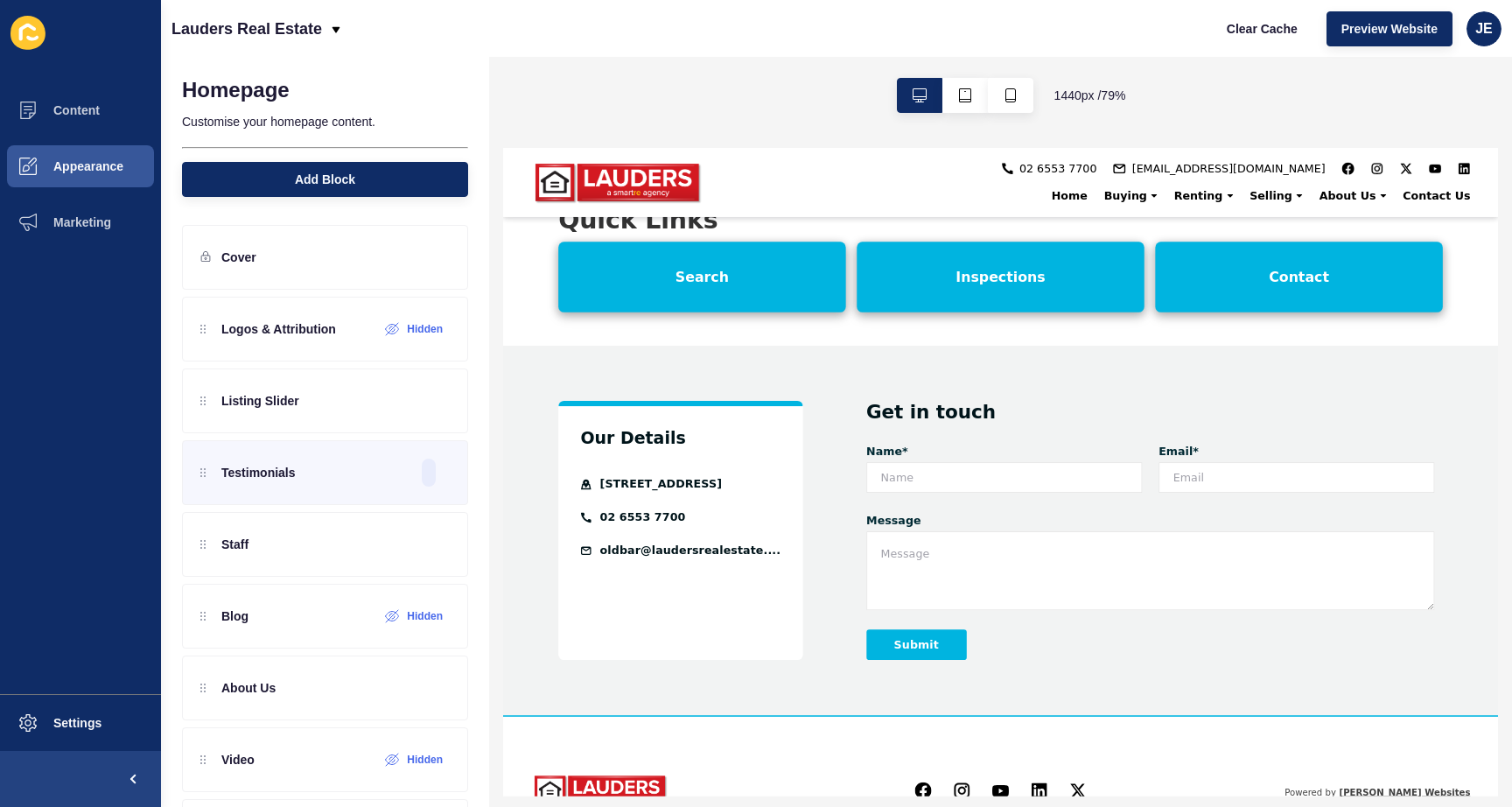
click at [355, 112] on p "Customise your homepage content." at bounding box center [325, 121] width 286 height 38
click at [332, 192] on button "Add Block" at bounding box center [325, 179] width 286 height 35
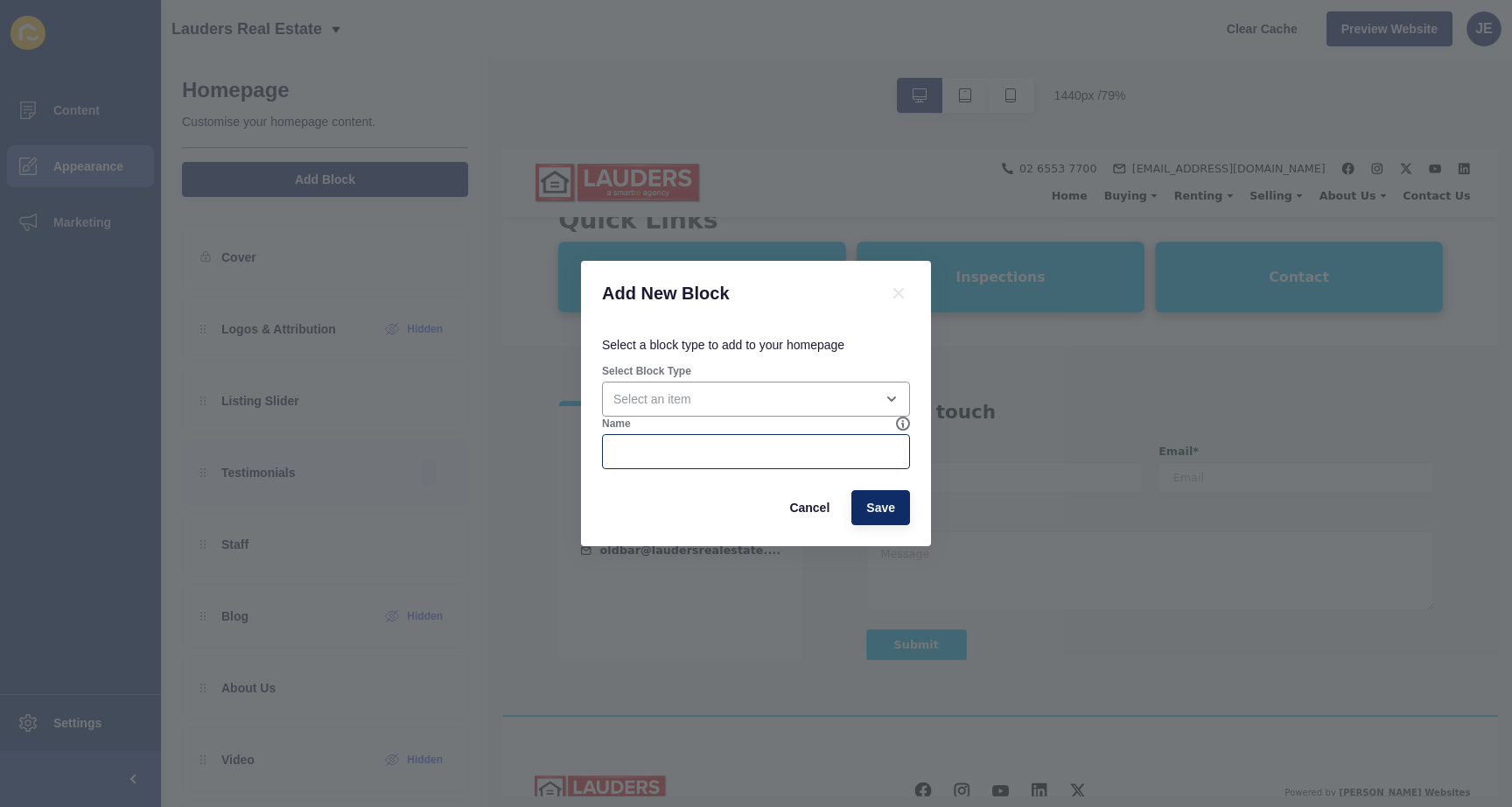
click at [708, 467] on div at bounding box center [756, 452] width 308 height 35
click at [902, 421] on icon at bounding box center [902, 424] width 1 height 6
click at [846, 408] on div "open menu" at bounding box center [756, 399] width 308 height 35
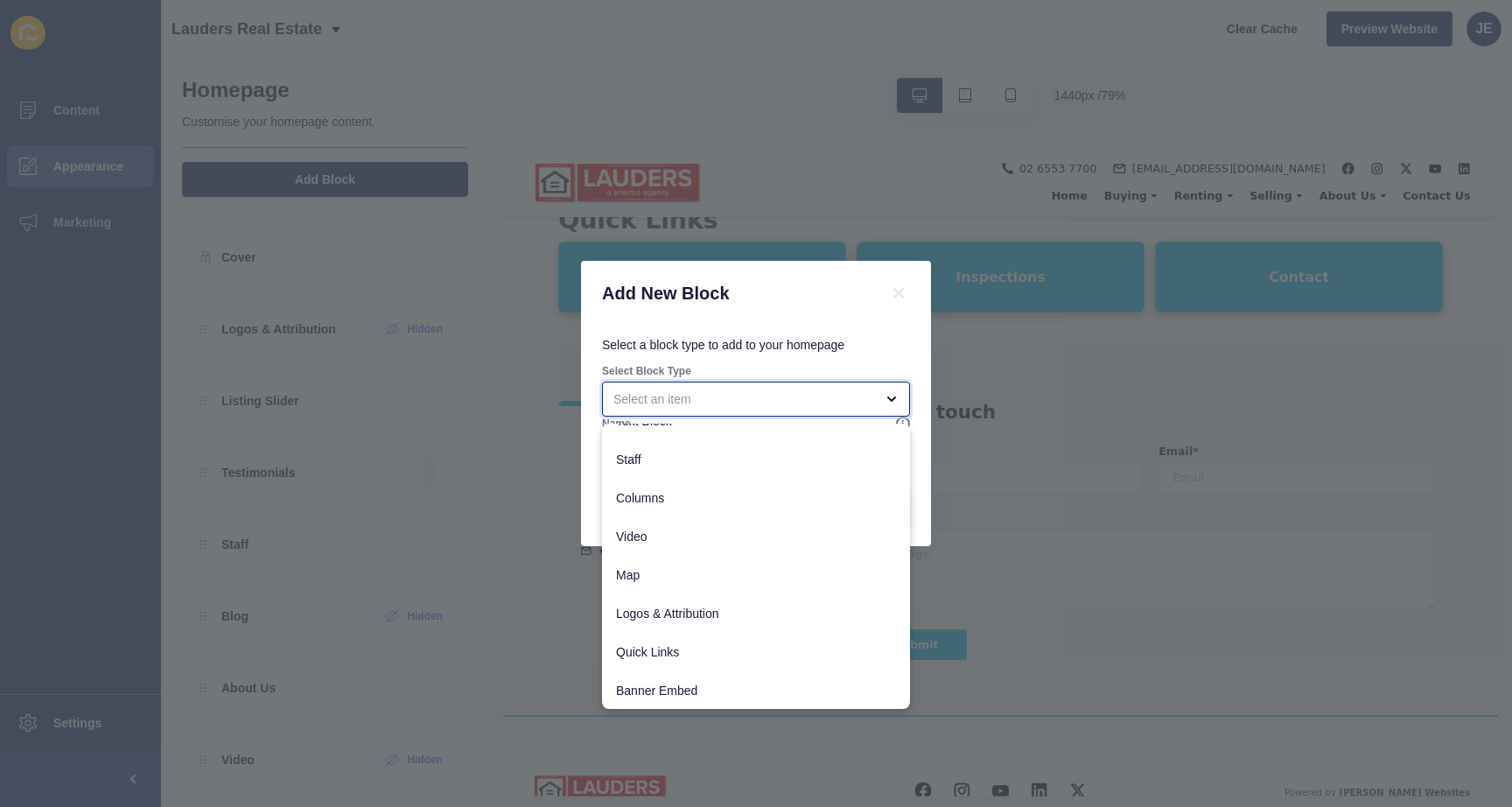
scroll to position [176, 0]
click at [699, 607] on span "Logos & Attribution" at bounding box center [756, 613] width 280 height 18
type input "Logos & Attribution"
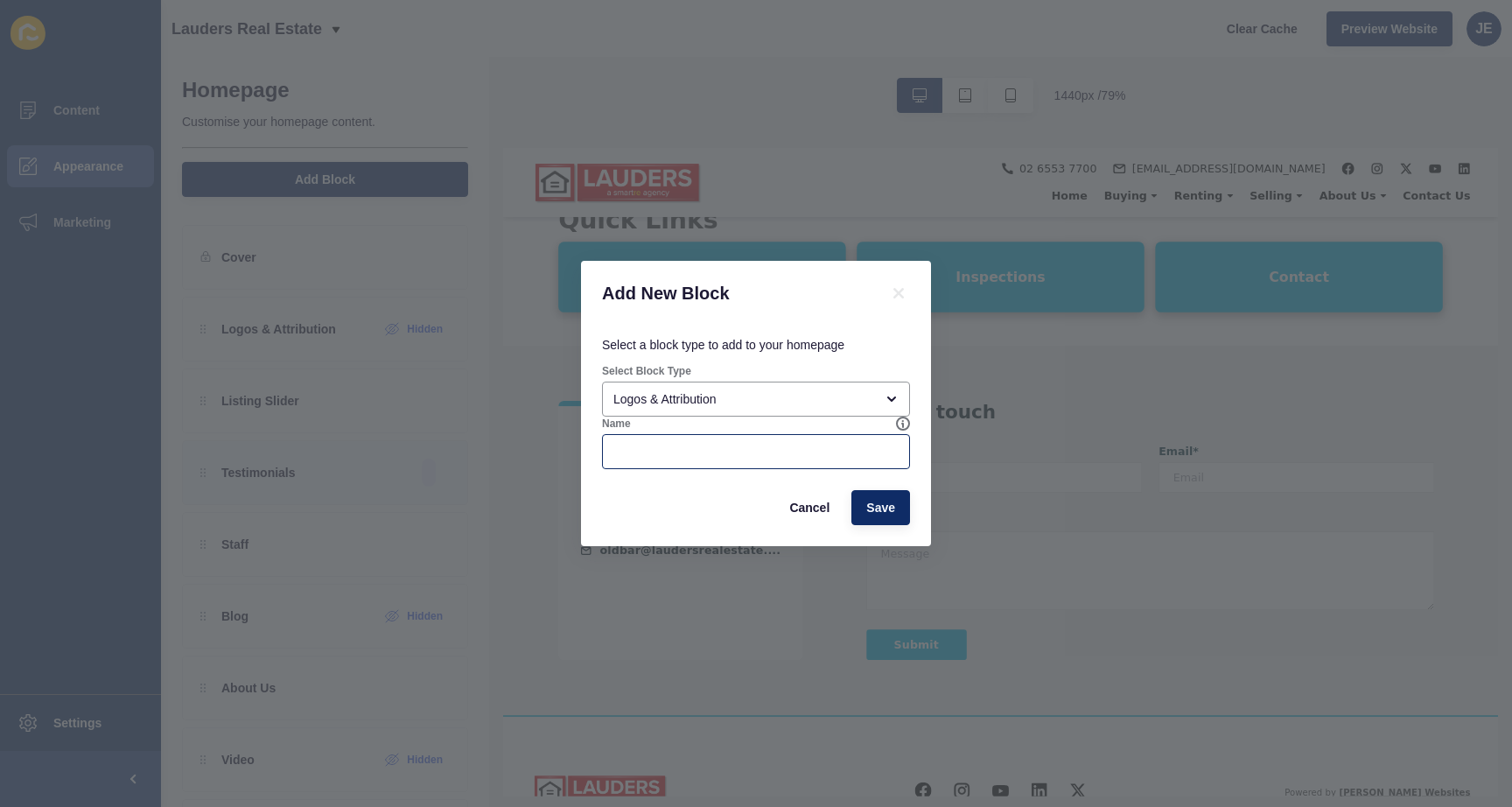
click at [710, 468] on div "Name" at bounding box center [756, 442] width 311 height 56
click at [711, 464] on div at bounding box center [756, 452] width 308 height 35
type input "Test Form"
click at [879, 493] on button "Save" at bounding box center [881, 507] width 59 height 35
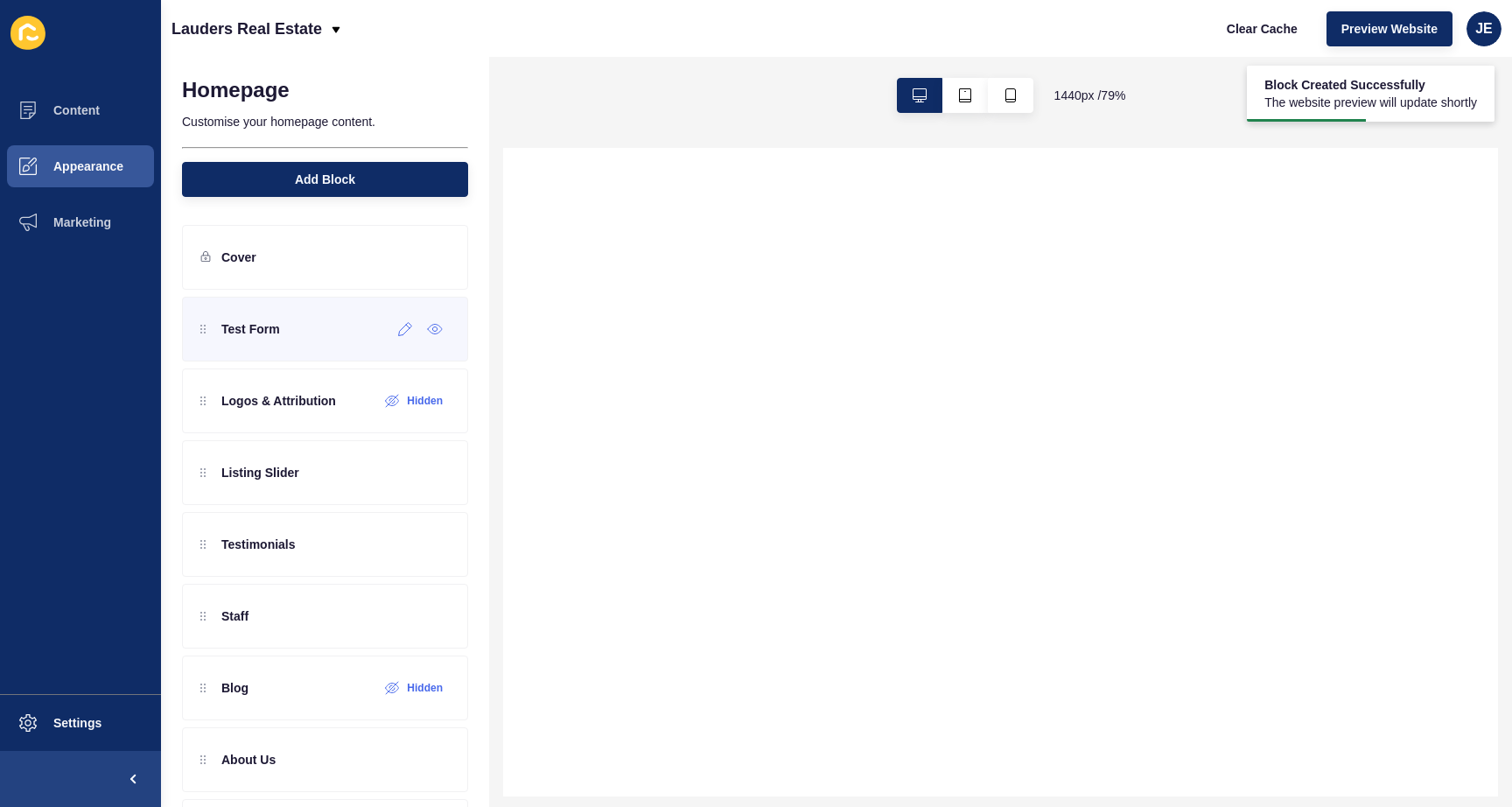
click at [325, 344] on div "Test Form" at bounding box center [325, 329] width 286 height 65
select select
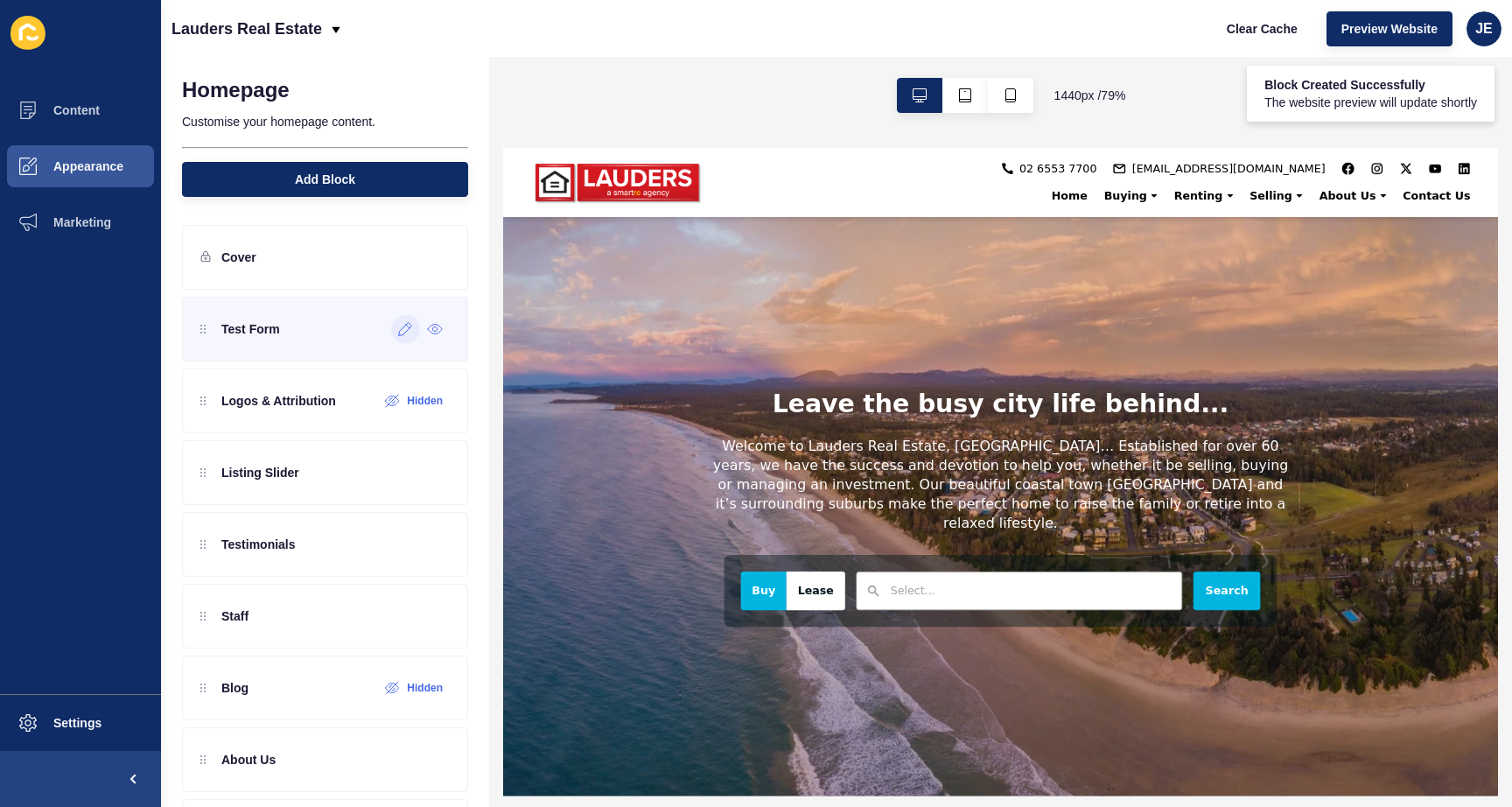
click at [398, 334] on icon at bounding box center [405, 329] width 15 height 14
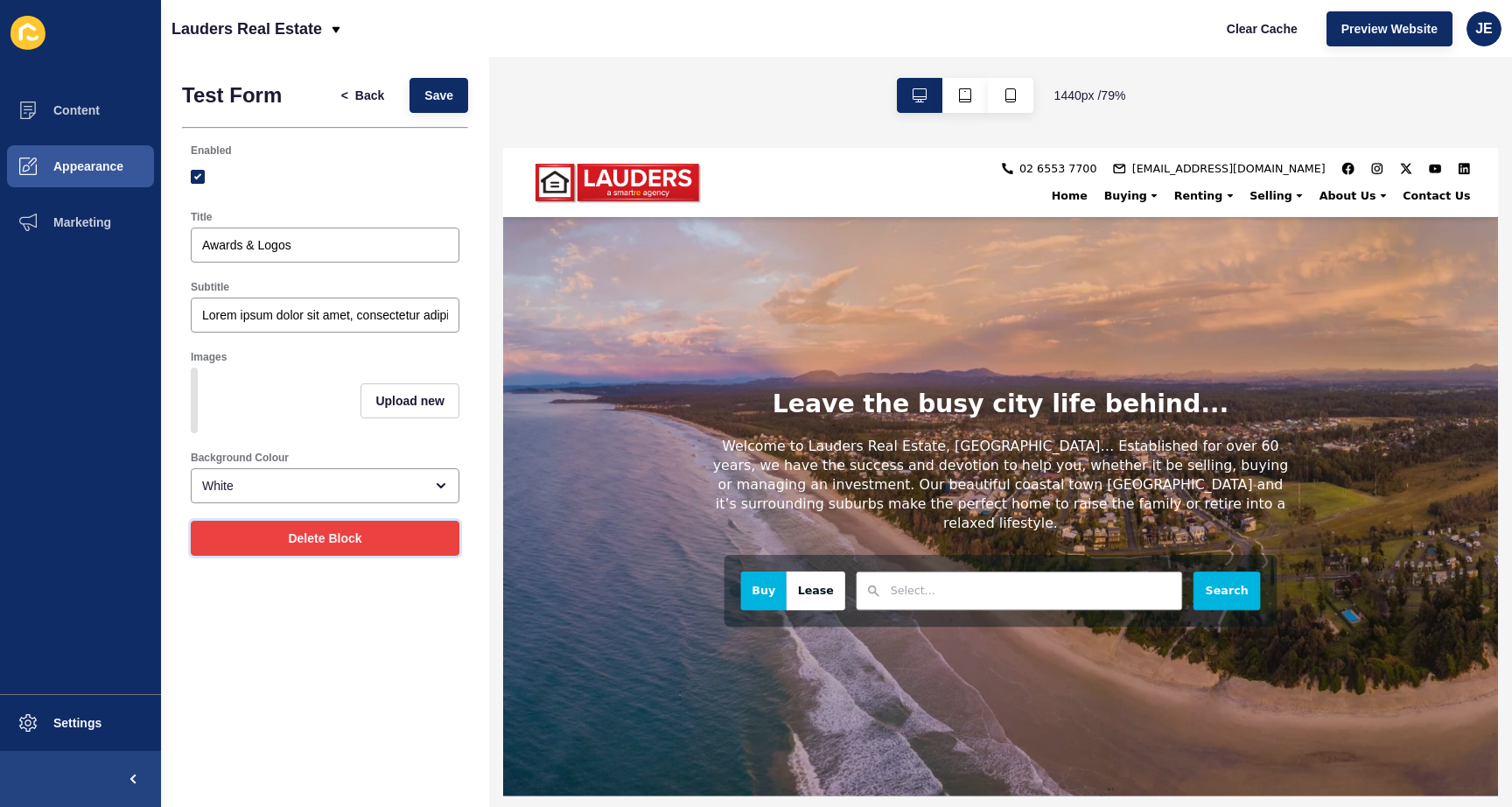
click at [270, 556] on button "Delete Block" at bounding box center [325, 539] width 269 height 35
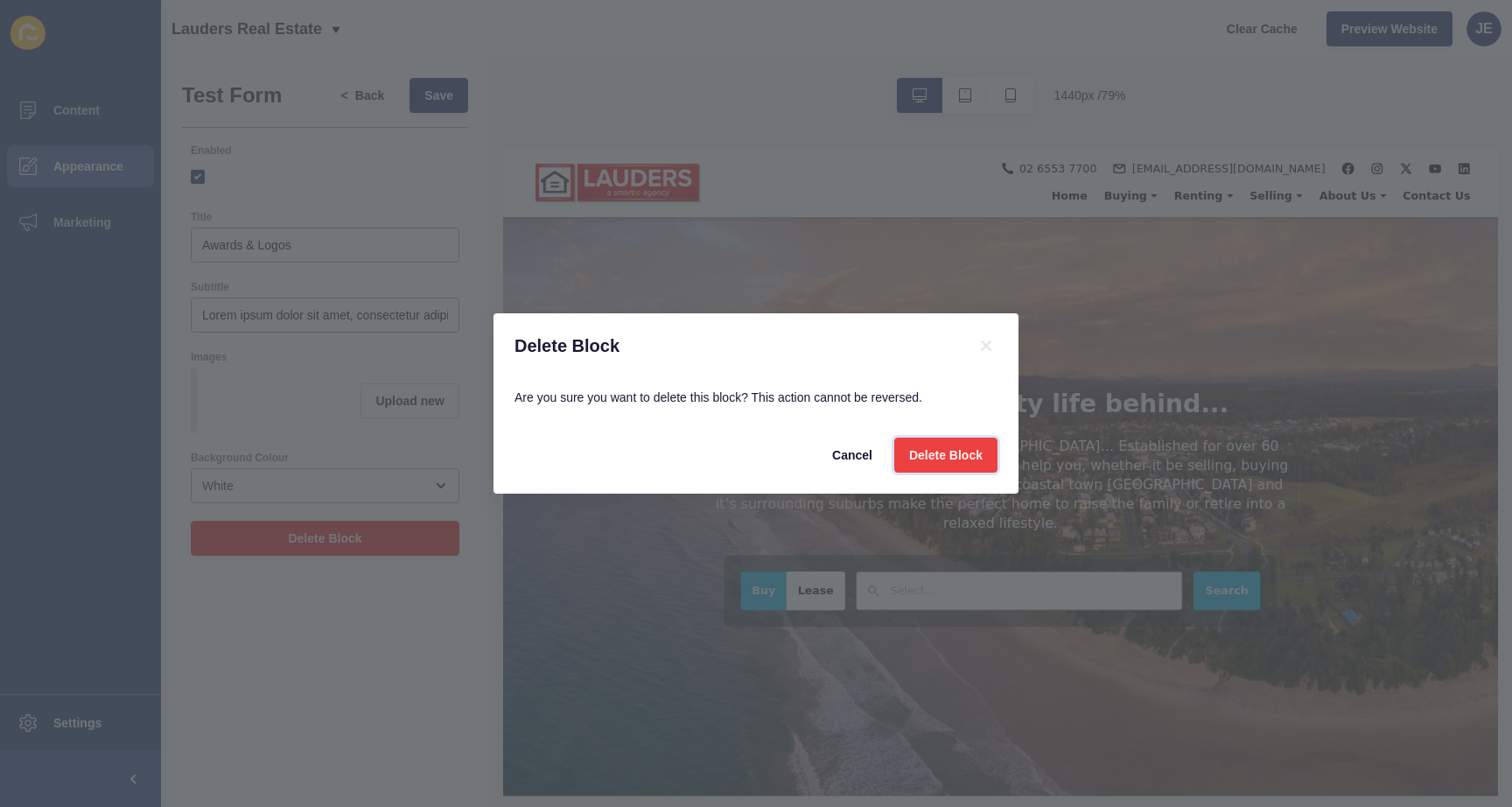
click at [953, 451] on span "Delete Block" at bounding box center [946, 455] width 74 height 18
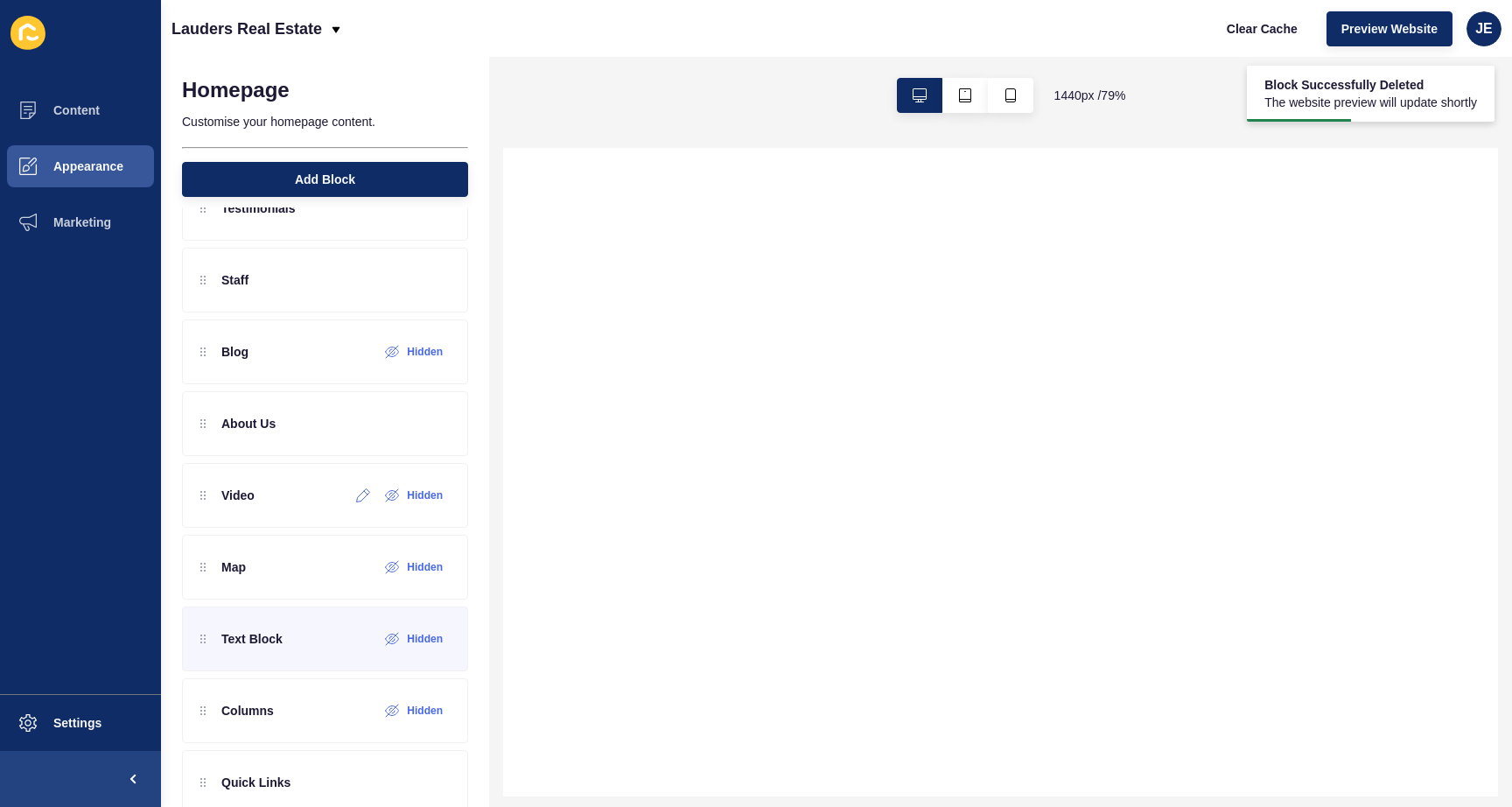
scroll to position [372, 0]
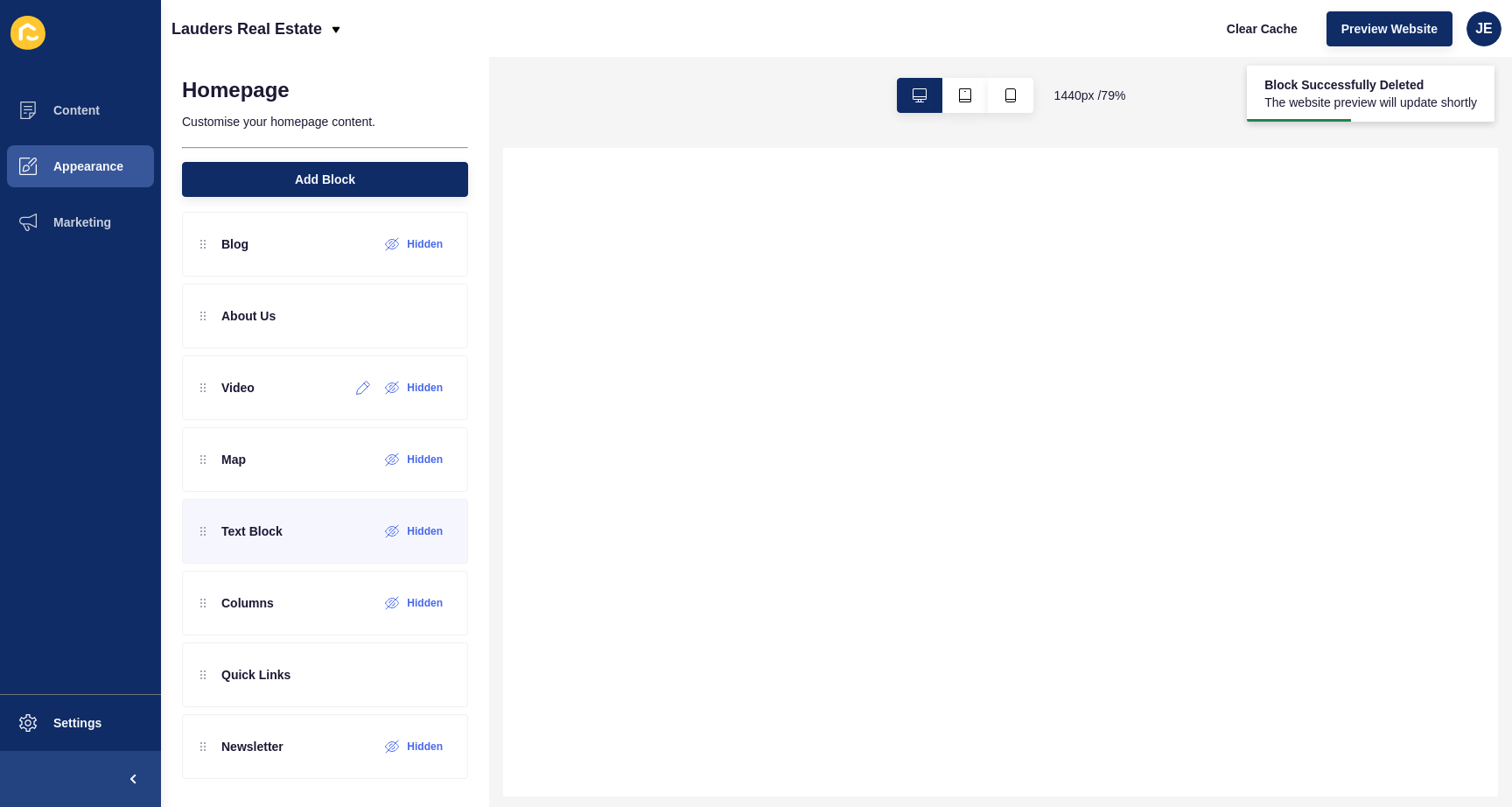
select select
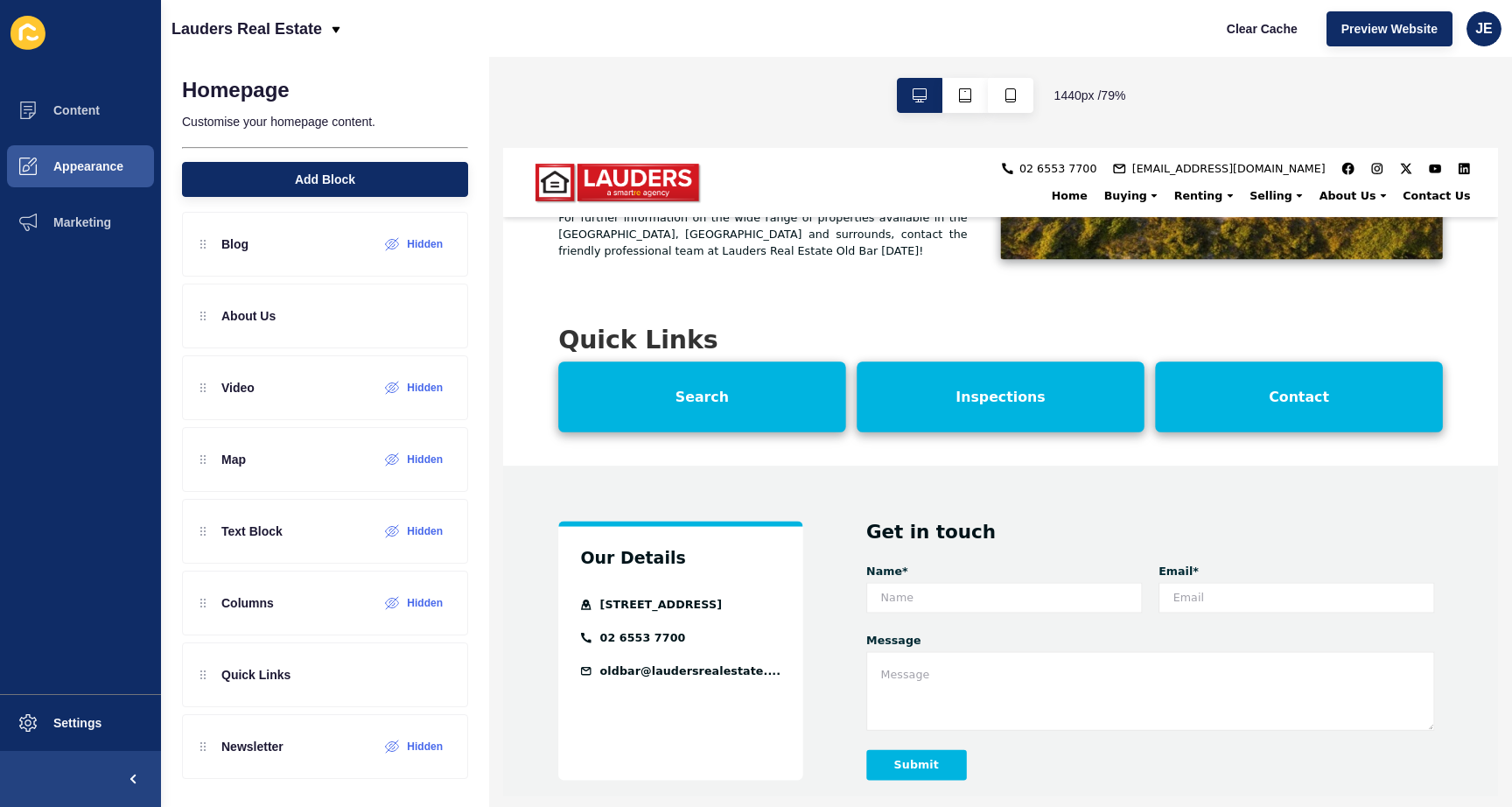
scroll to position [2642, 0]
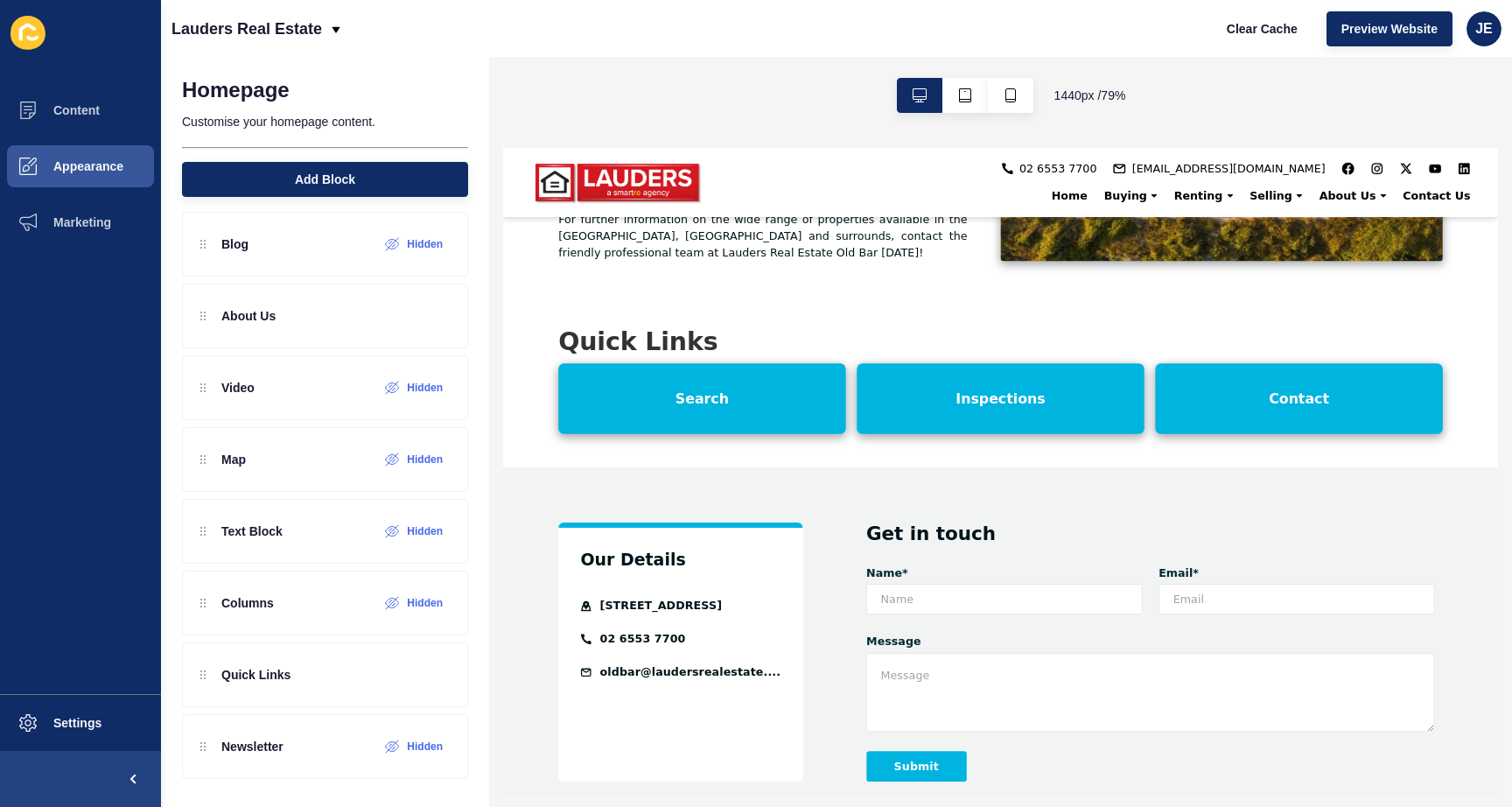
click at [1046, 553] on div "Our Details 52 Old Bar Road, Old Bar NSW 2430 Australia 02 6553 7700 oldbar@lau…" at bounding box center [1133, 786] width 1260 height 468
click at [1065, 623] on h2 "Get in touch" at bounding box center [1323, 637] width 719 height 29
click at [1066, 623] on h2 "Get in touch" at bounding box center [1323, 637] width 719 height 29
click at [73, 170] on span "Appearance" at bounding box center [60, 167] width 126 height 14
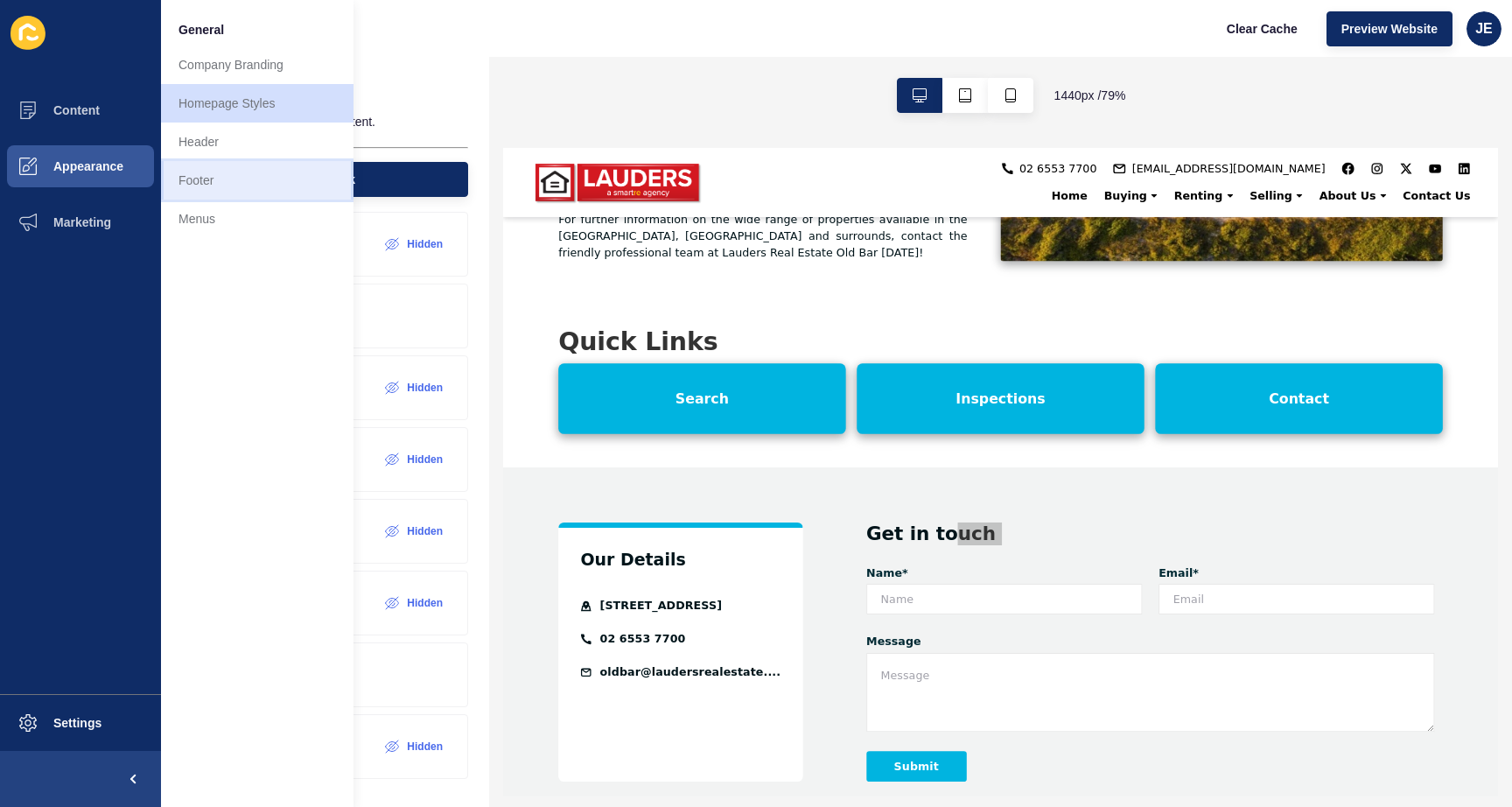
click at [235, 176] on link "Footer" at bounding box center [256, 179] width 192 height 38
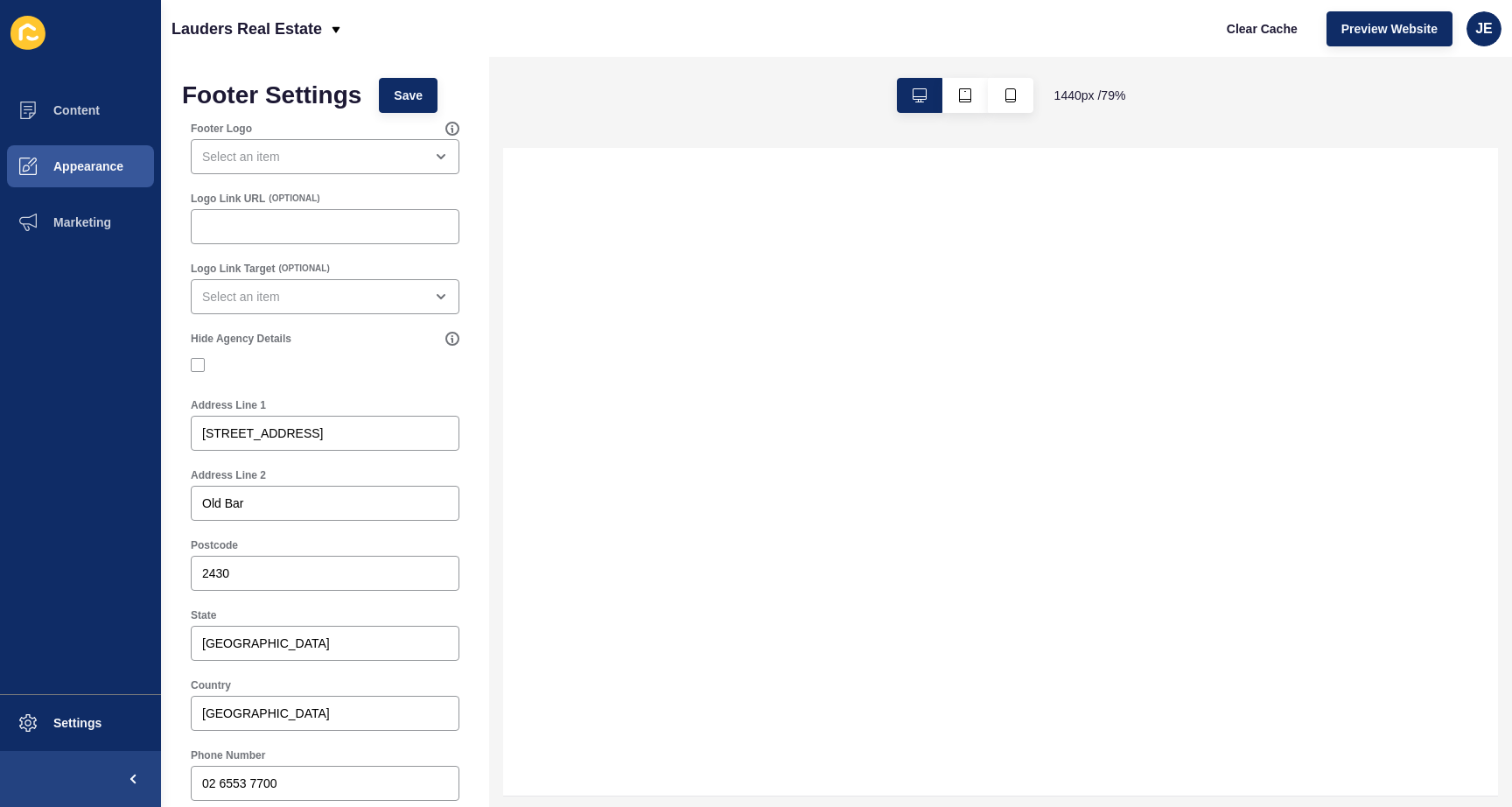
select select
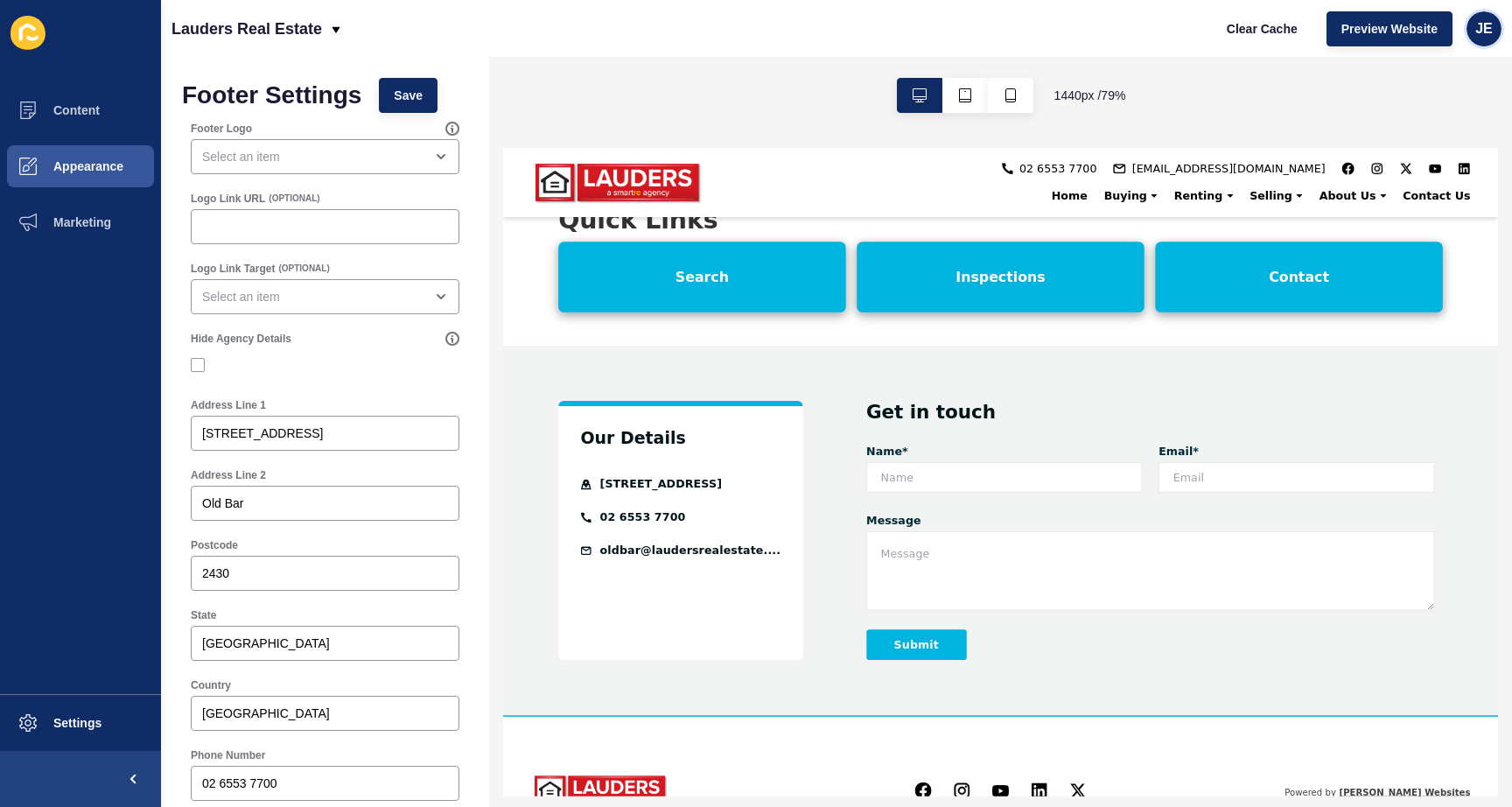
click at [1479, 27] on span "JE" at bounding box center [1484, 29] width 18 height 18
click at [1438, 140] on link "Logout" at bounding box center [1443, 146] width 129 height 38
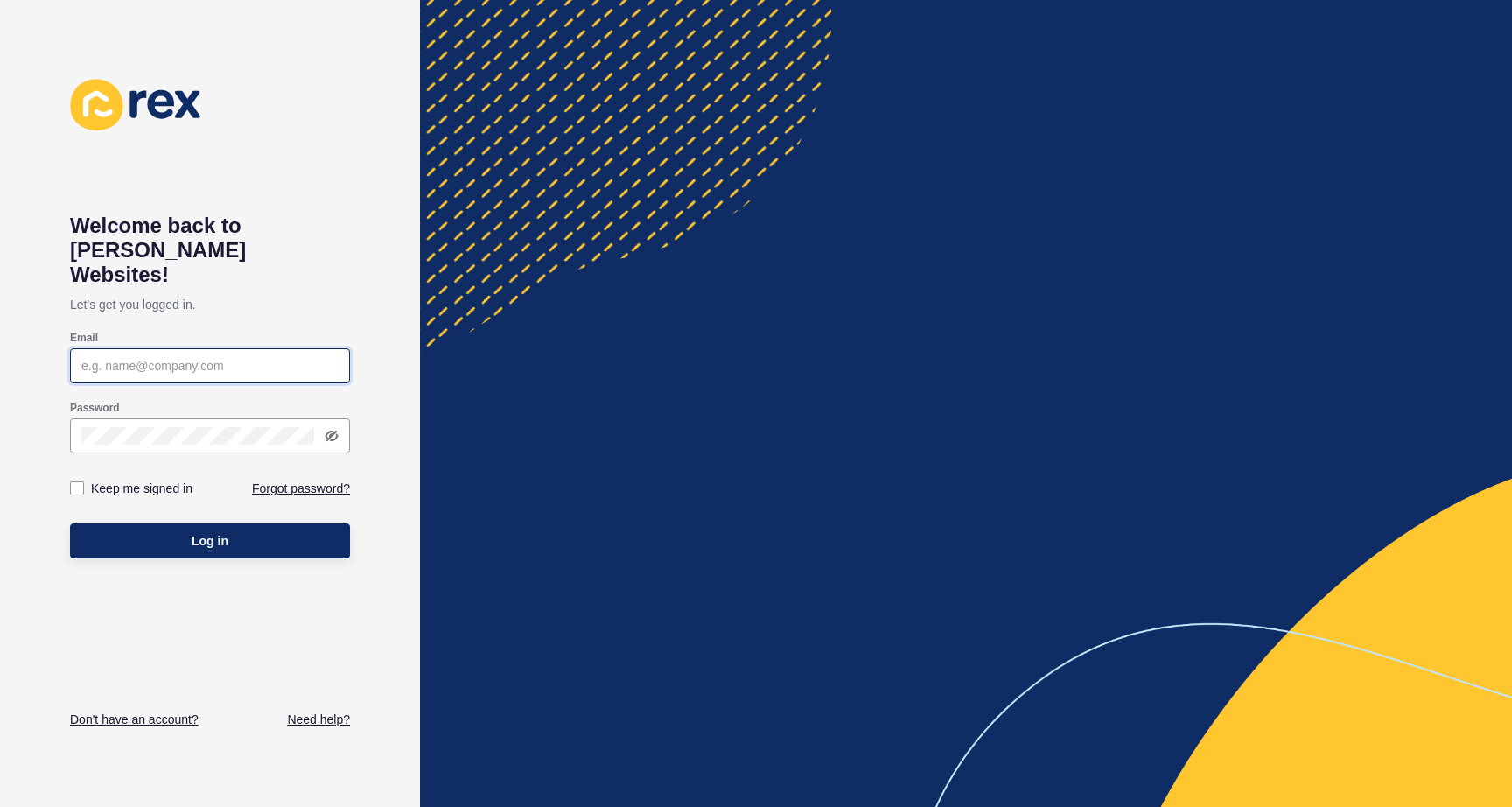
type input "[EMAIL_ADDRESS][PERSON_NAME][DOMAIN_NAME]"
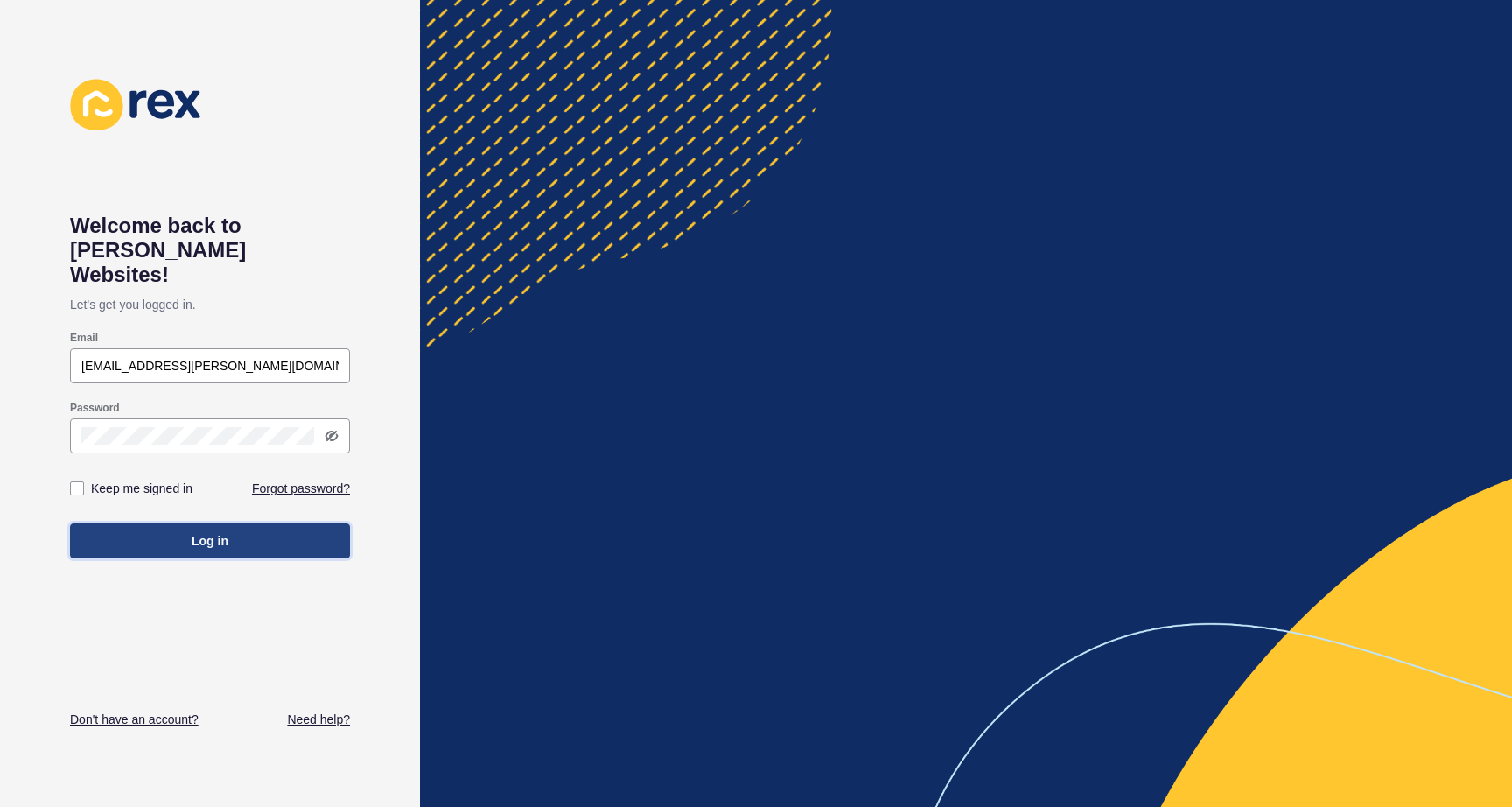
click at [208, 532] on span "Log in" at bounding box center [210, 541] width 36 height 18
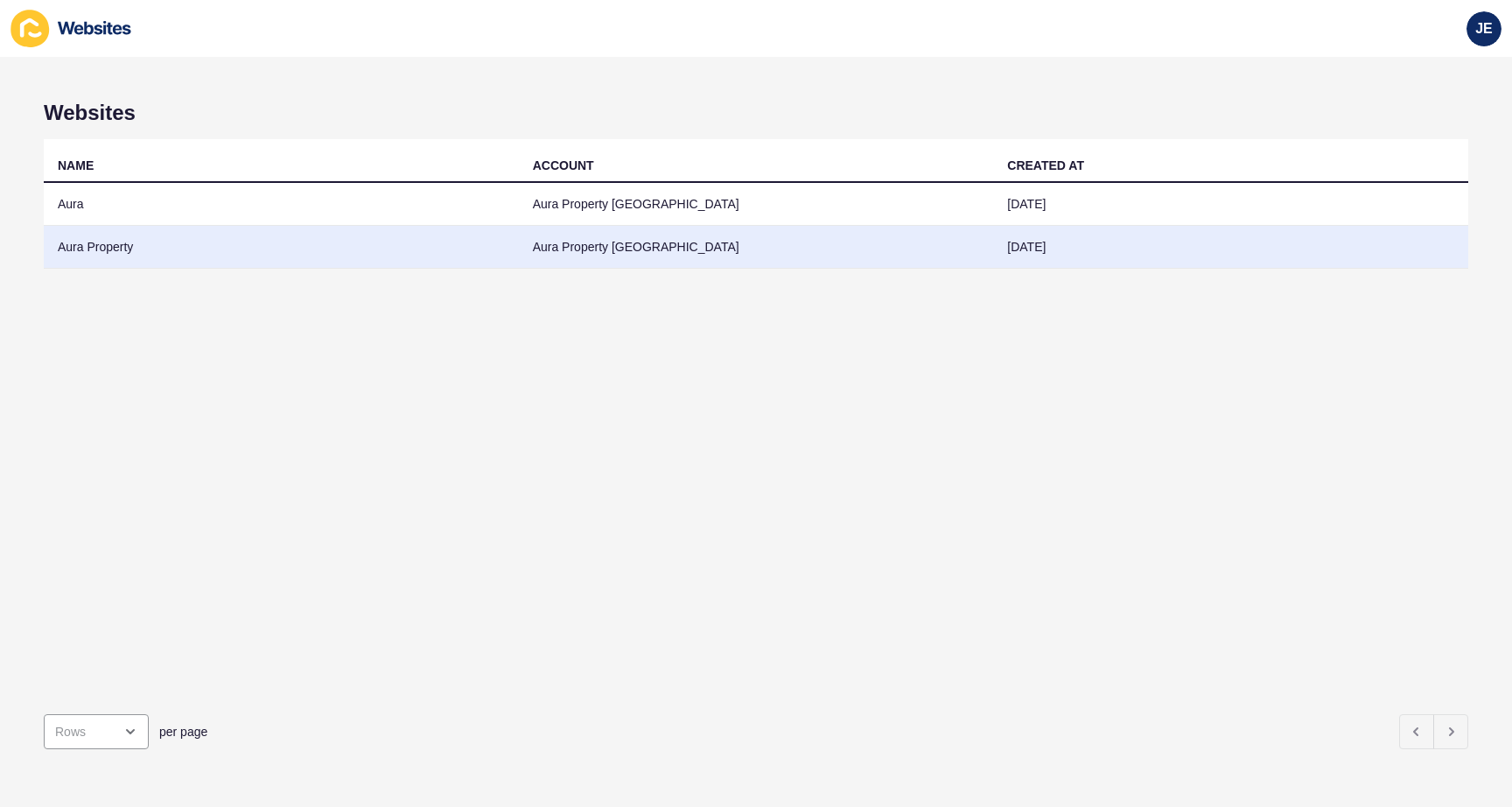
click at [179, 247] on td "Aura Property" at bounding box center [281, 247] width 475 height 43
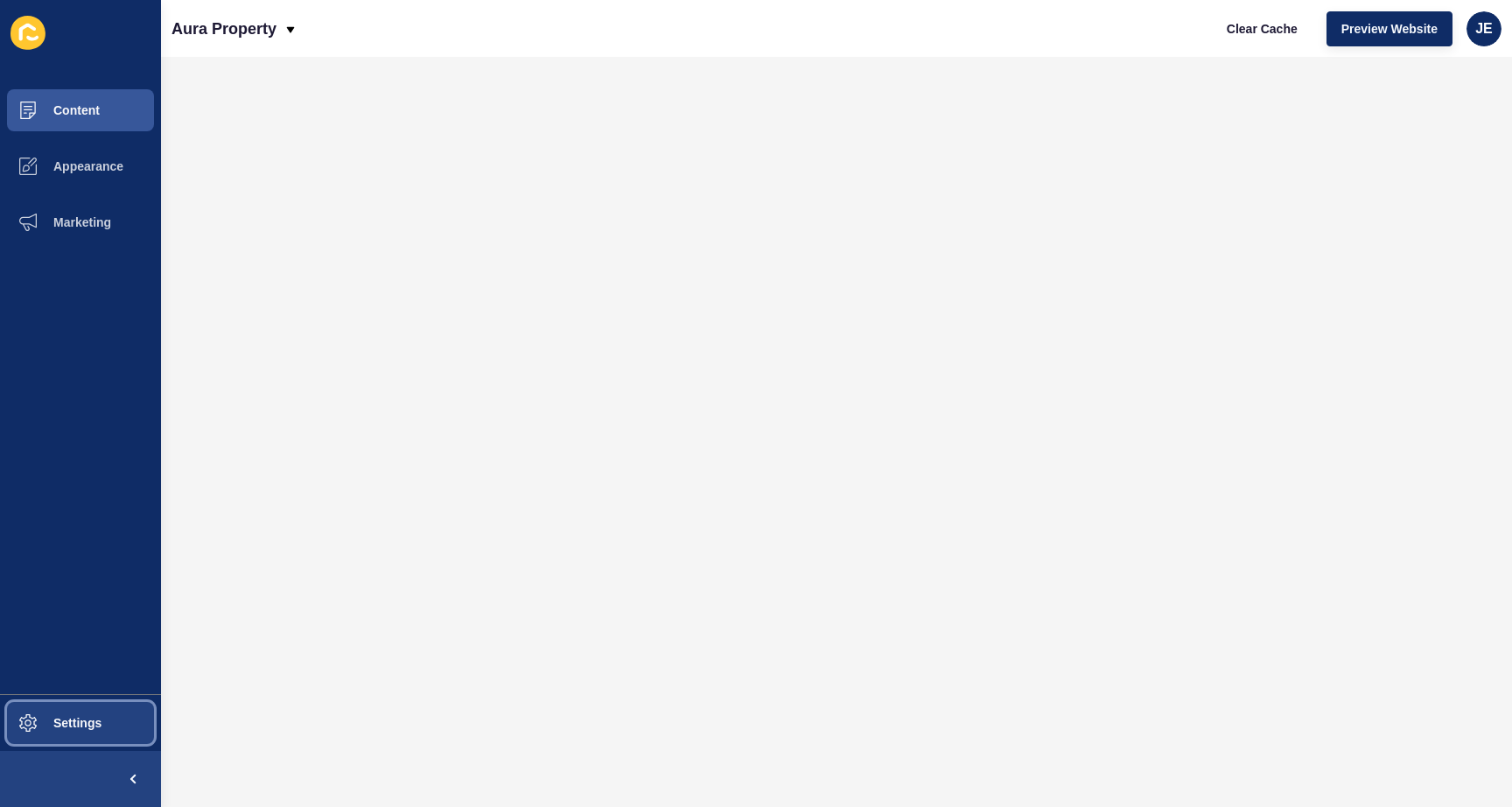
click at [81, 717] on span "Settings" at bounding box center [49, 723] width 104 height 14
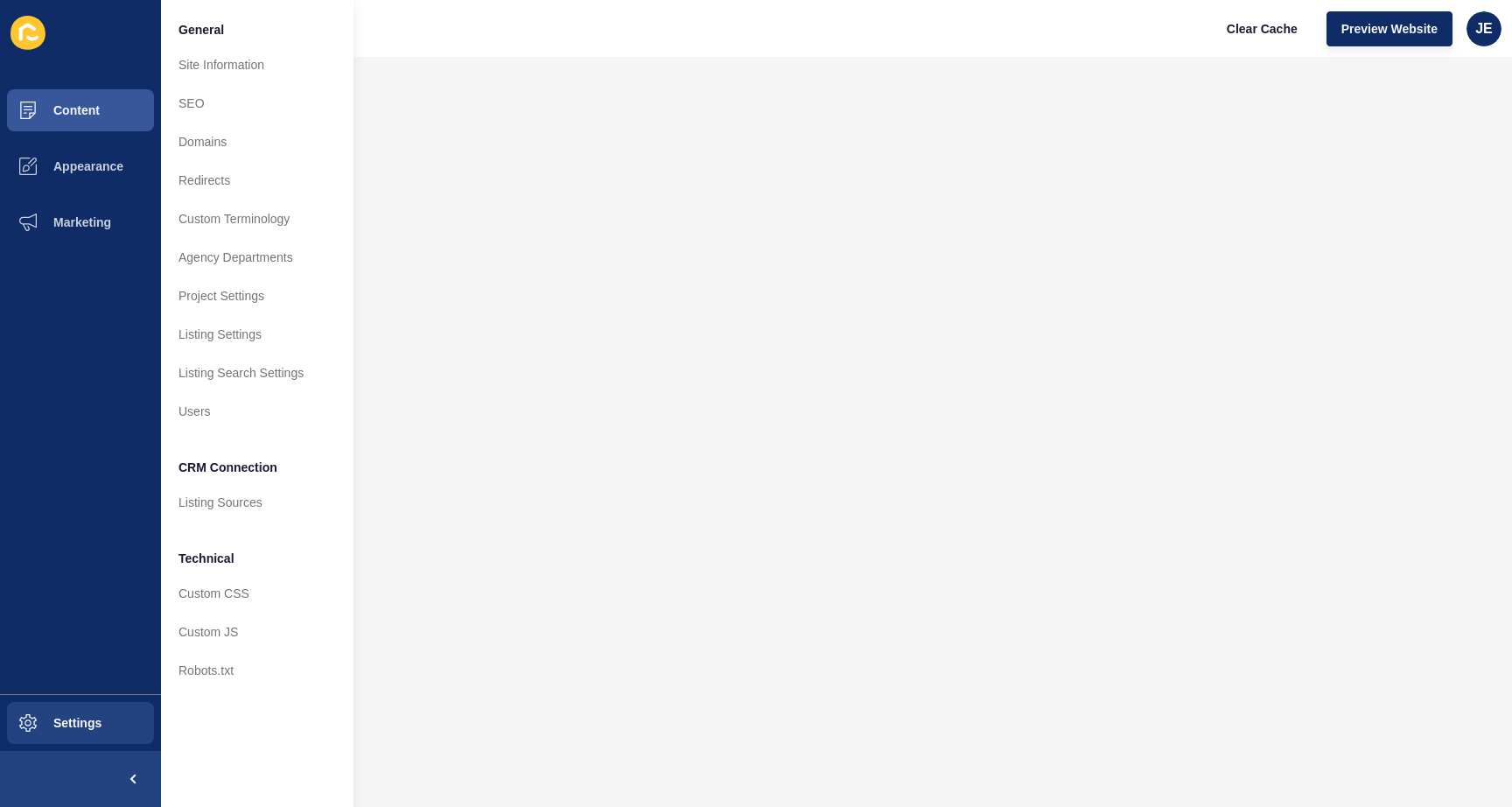
click at [42, 370] on ul "Content Appearance Marketing" at bounding box center [80, 388] width 161 height 612
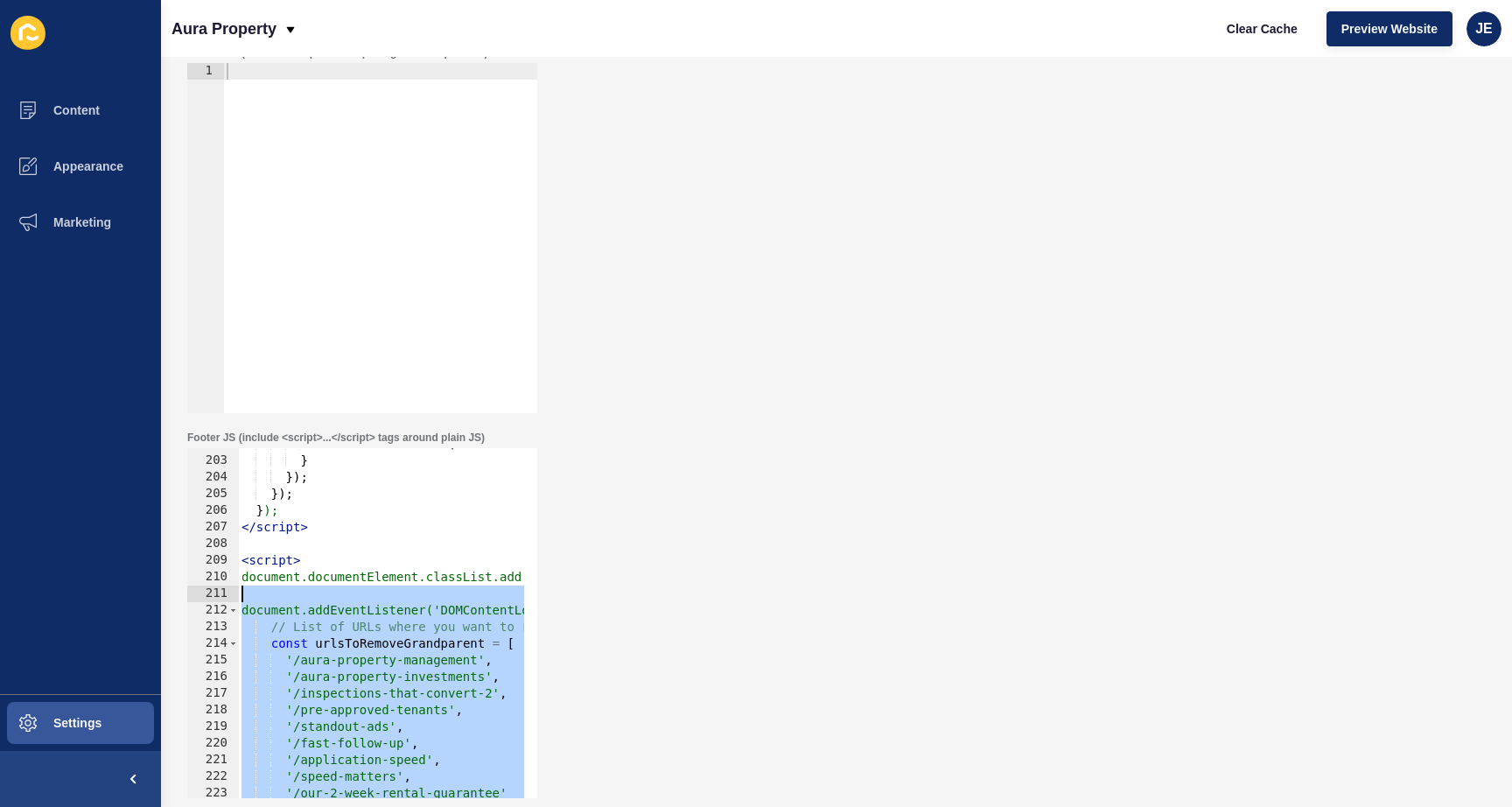
scroll to position [3355, 0]
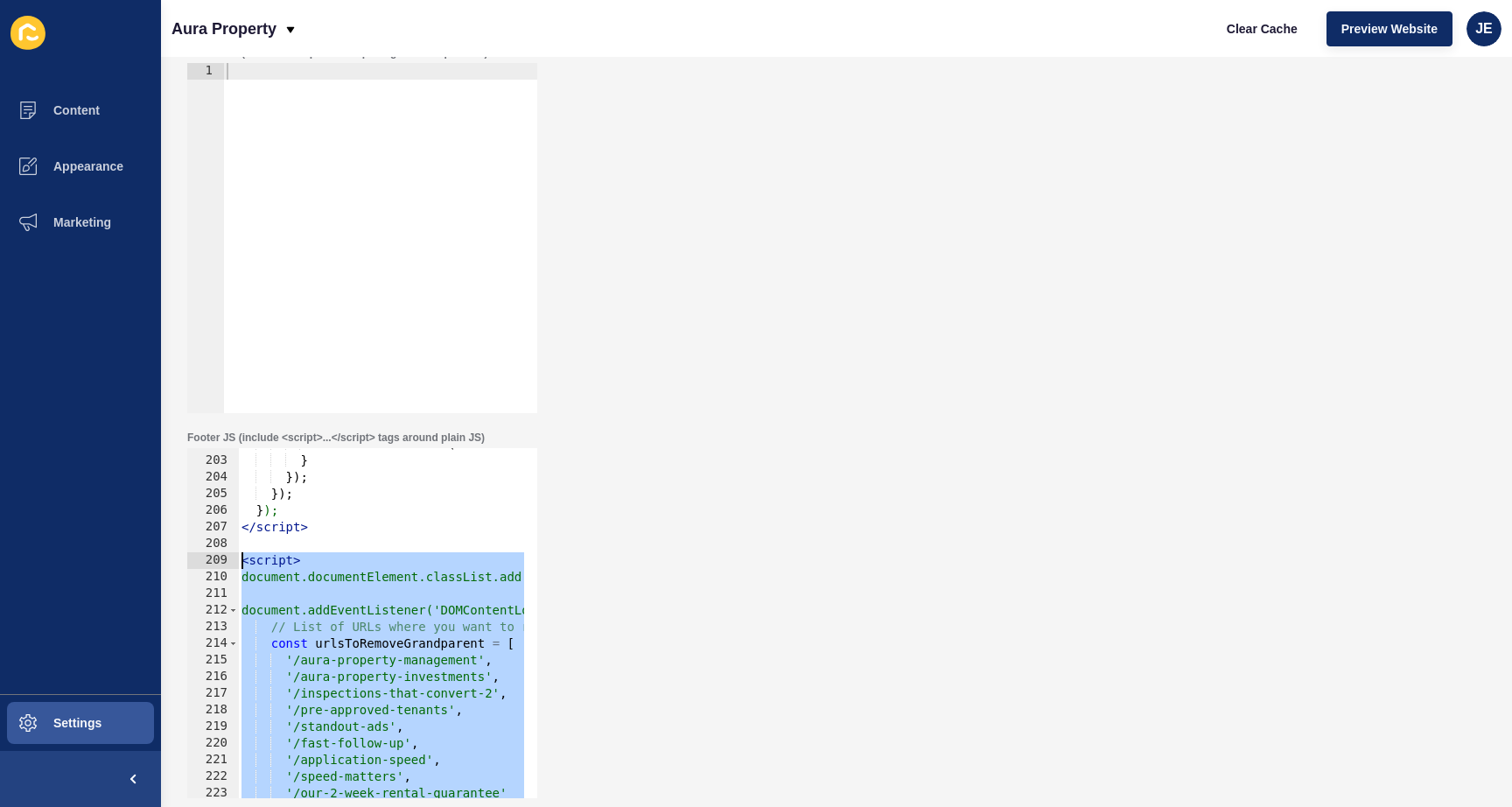
drag, startPoint x: 309, startPoint y: 643, endPoint x: 237, endPoint y: 567, distance: 104.7
click at [237, 567] on div "</script> 202 203 204 205 206 207 208 209 210 211 212 213 214 215 216 217 218 2…" at bounding box center [362, 623] width 350 height 350
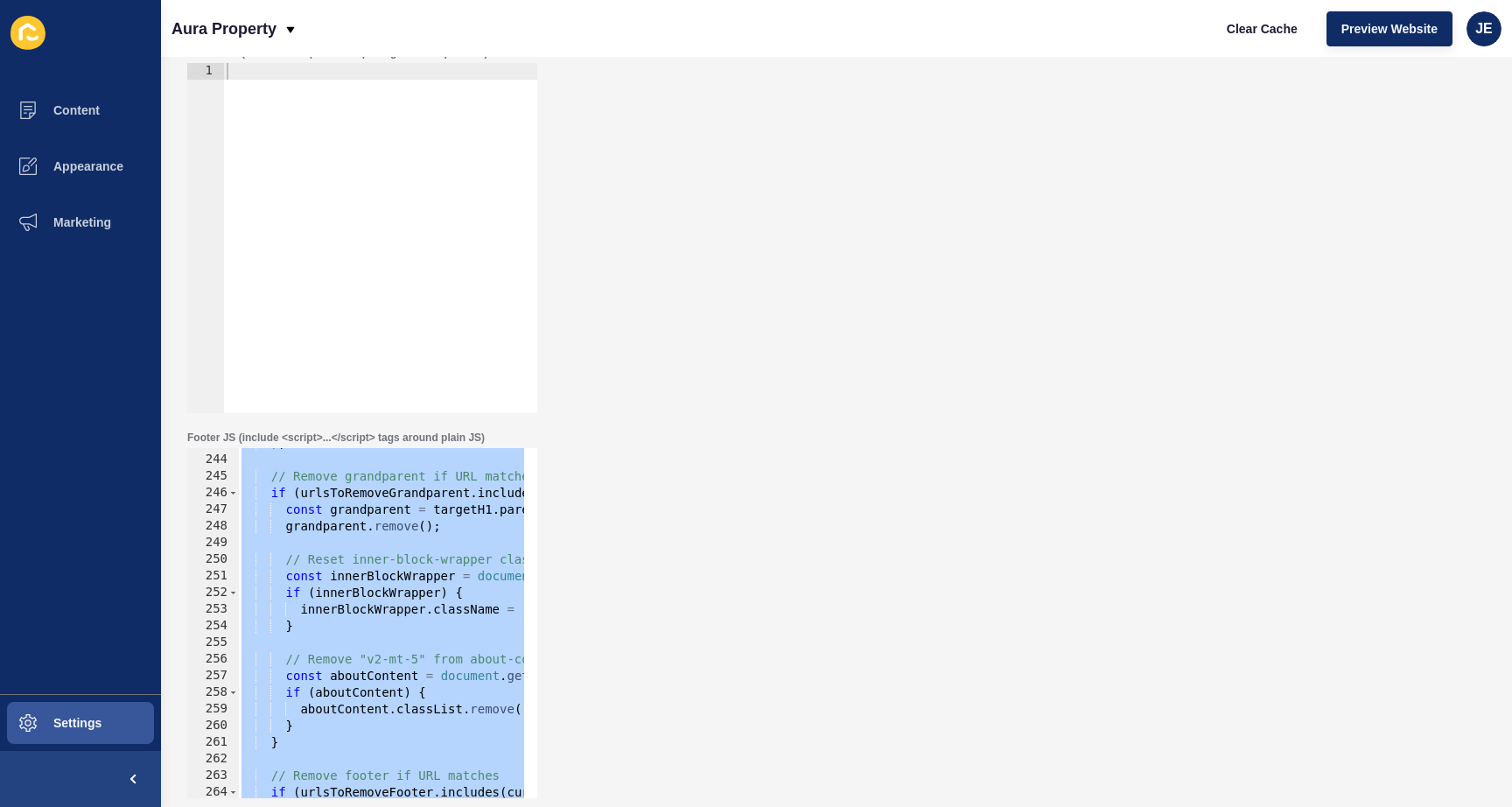
scroll to position [4038, 0]
click at [401, 616] on div ") ; // Remove grandparent if URL matches if ( urlsToRemoveGrandparent . include…" at bounding box center [826, 621] width 1176 height 370
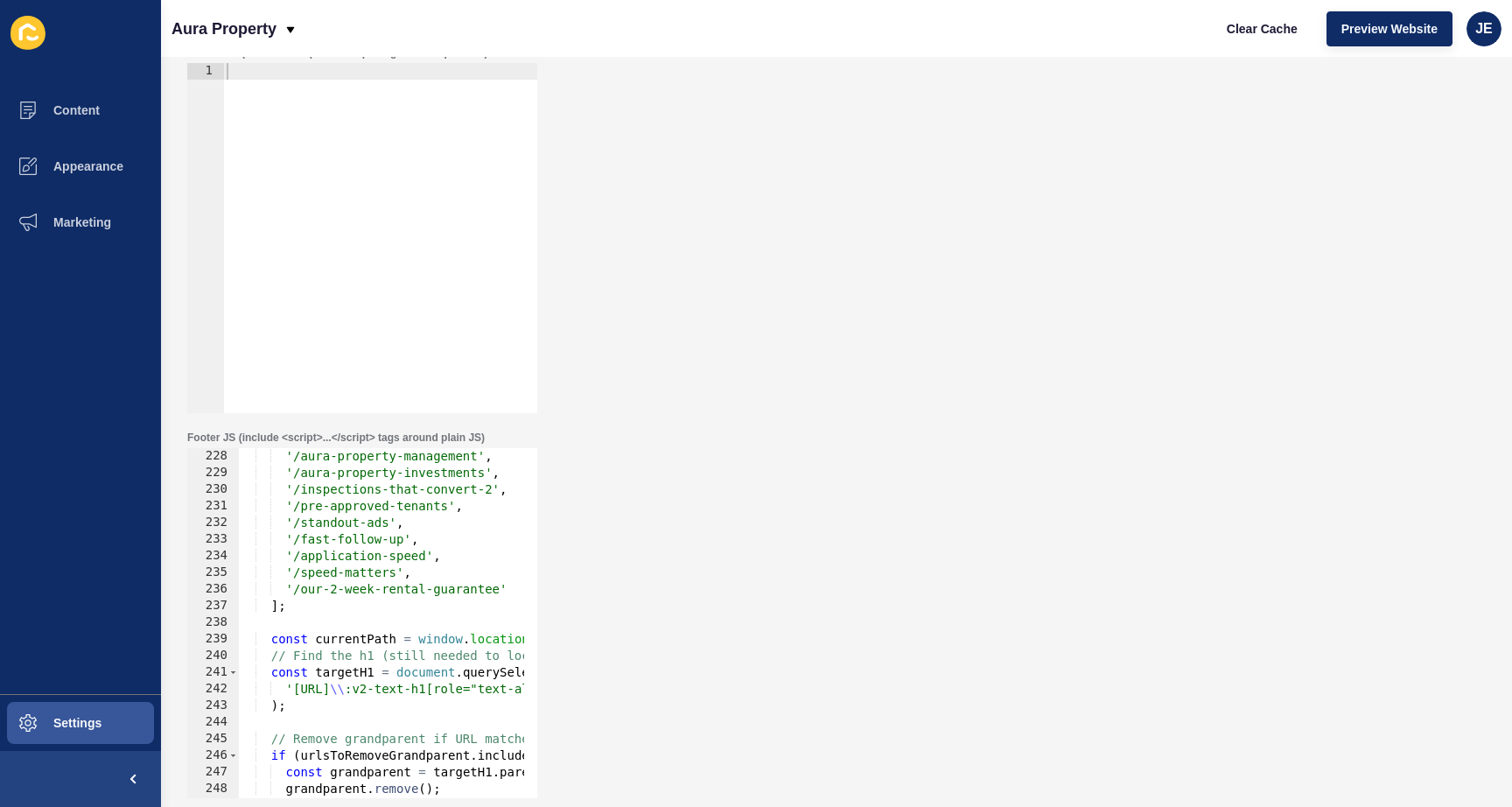
scroll to position [3775, 0]
click at [361, 638] on div "'/aura-property-management' , '/aura-property-investments' , '/inspections-that…" at bounding box center [826, 634] width 1176 height 370
click at [324, 607] on div "'/aura-property-management' , '/aura-property-investments' , '/inspections-that…" at bounding box center [826, 634] width 1176 height 370
type textarea "];"
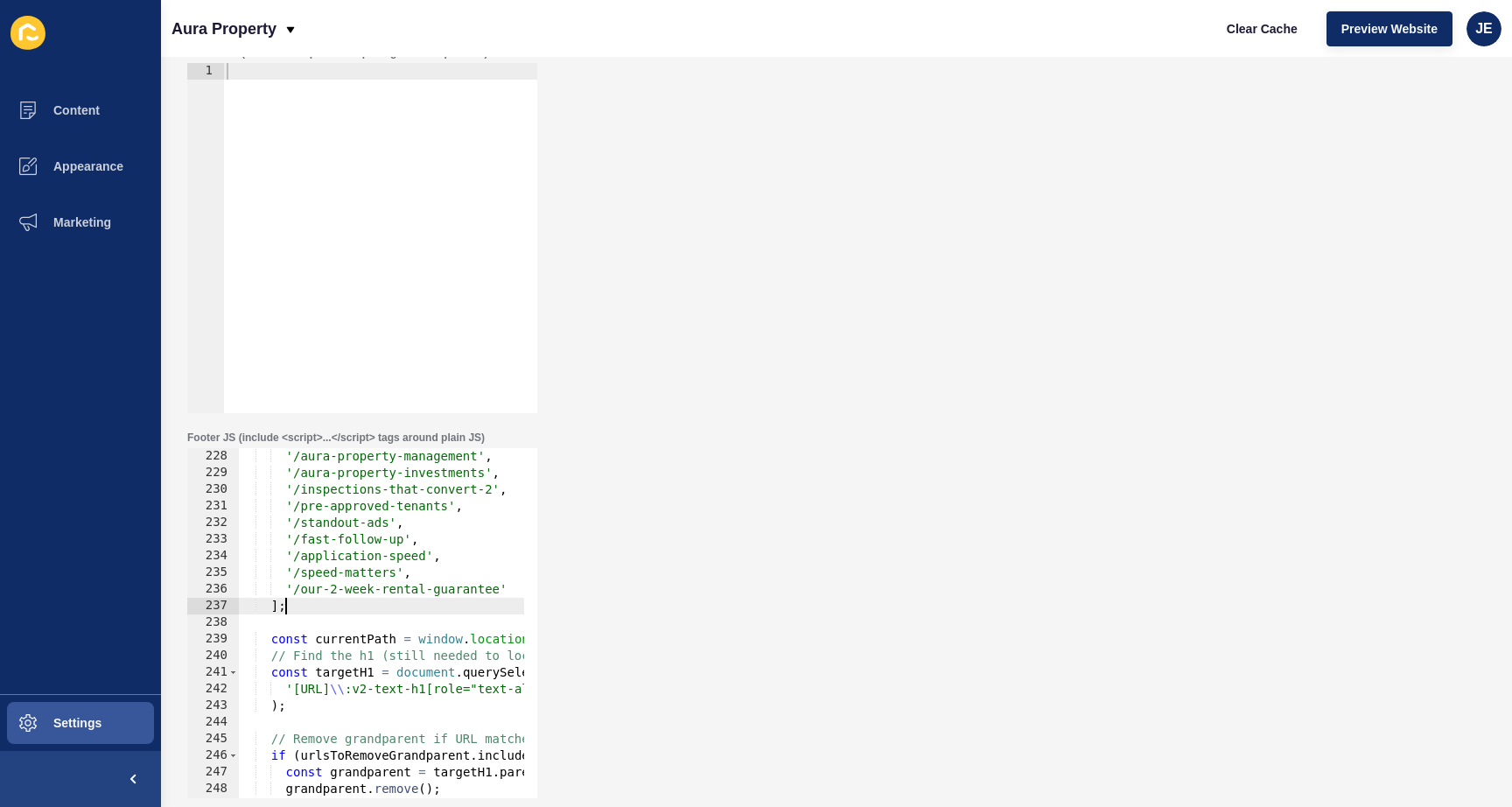
scroll to position [0, 1]
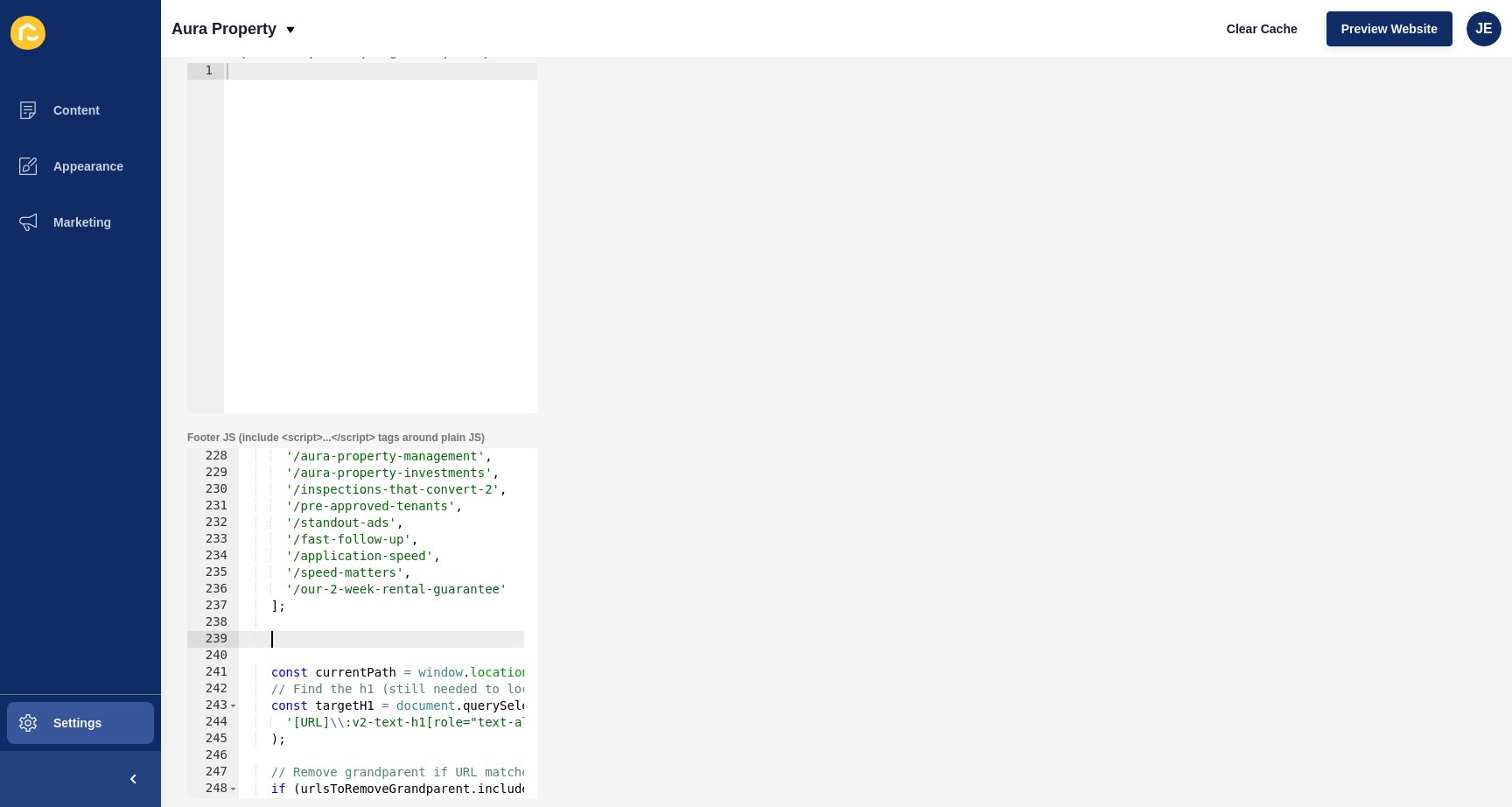
paste textarea "const currentPath = normalizePath(window.location.pathname);"
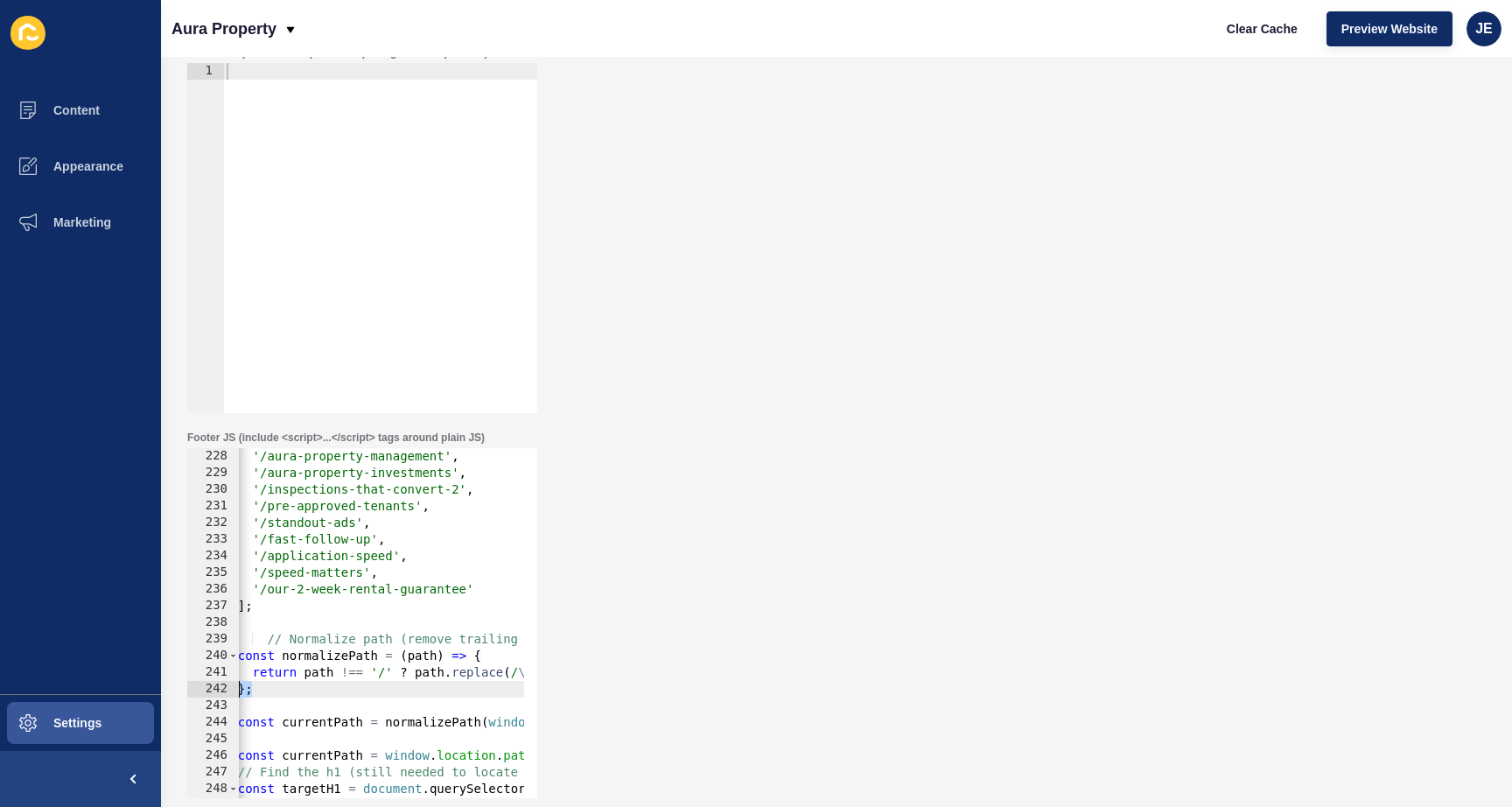
scroll to position [0, 0]
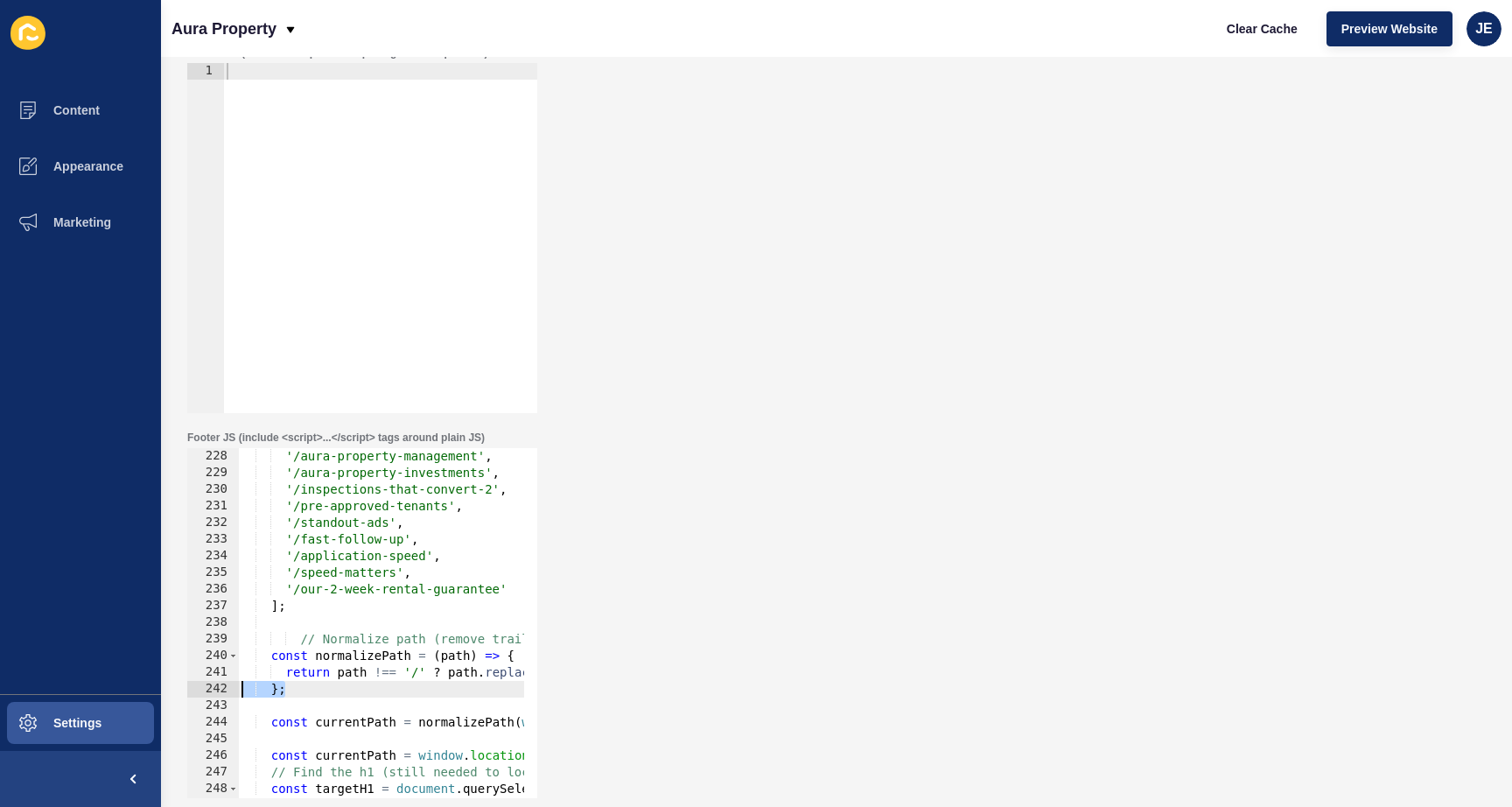
drag, startPoint x: 343, startPoint y: 696, endPoint x: 223, endPoint y: 693, distance: 120.0
click at [223, 693] on div "const currentPath = normalizePath(window.location.pathname); 228 229 230 231 23…" at bounding box center [362, 623] width 350 height 350
type textarea "};"
click at [432, 704] on div "'/aura-property-management' , '/aura-property-investments' , '/inspections-that…" at bounding box center [826, 634] width 1176 height 370
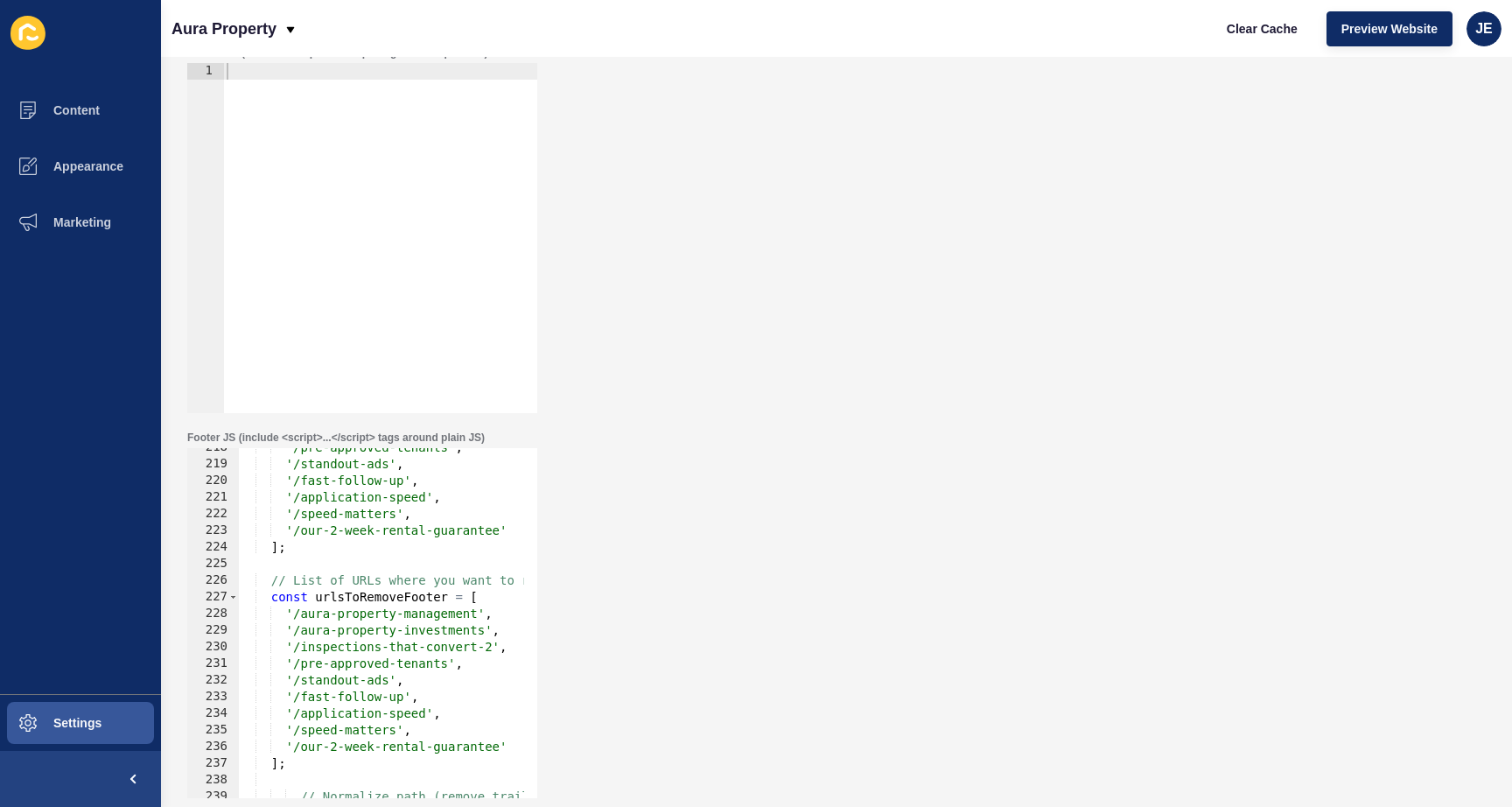
scroll to position [3828, 0]
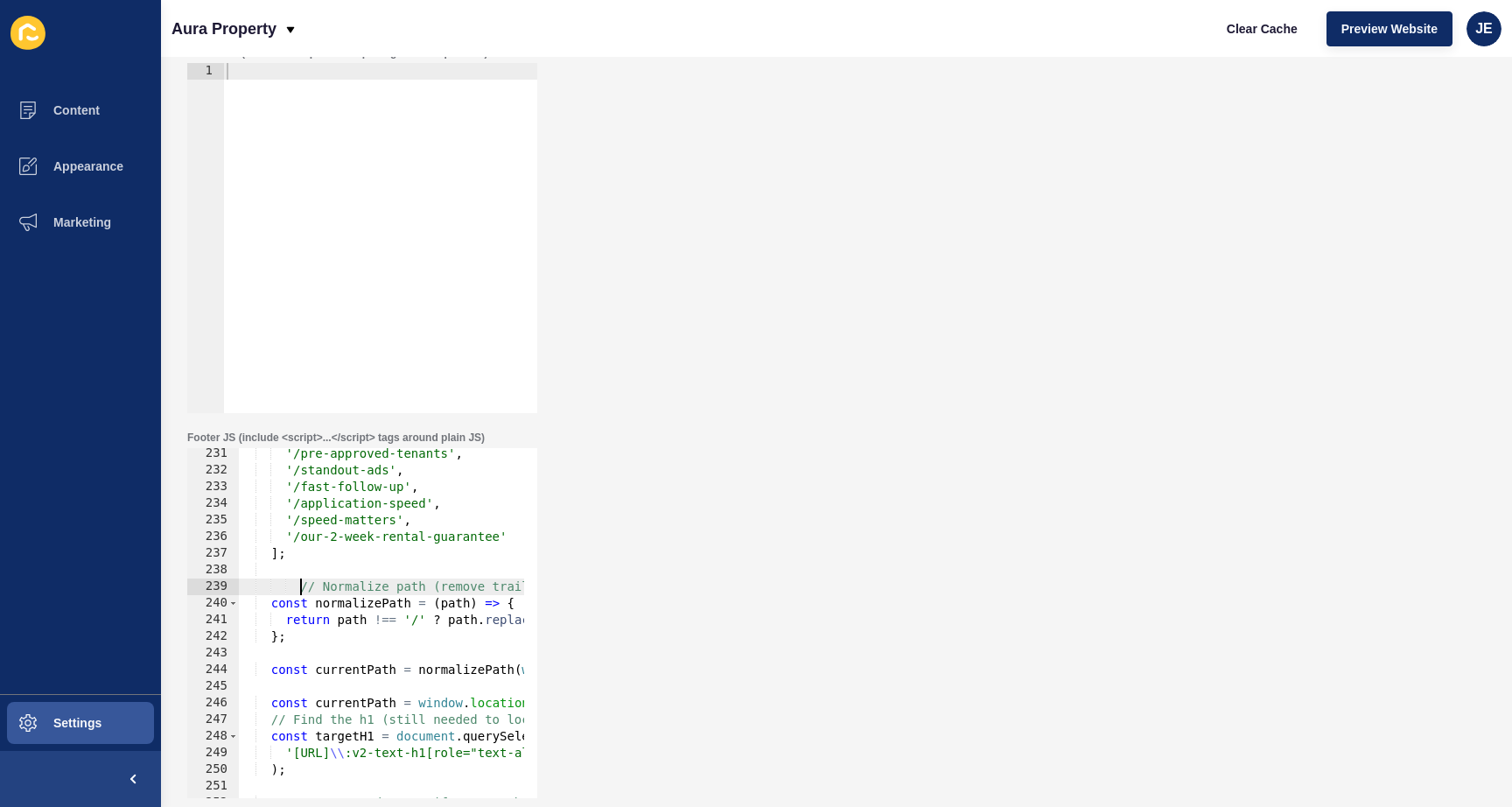
click at [301, 587] on div "'/pre-approved-tenants' , '/standout-ads' , '/fast-follow-up' , '/application-s…" at bounding box center [826, 631] width 1176 height 370
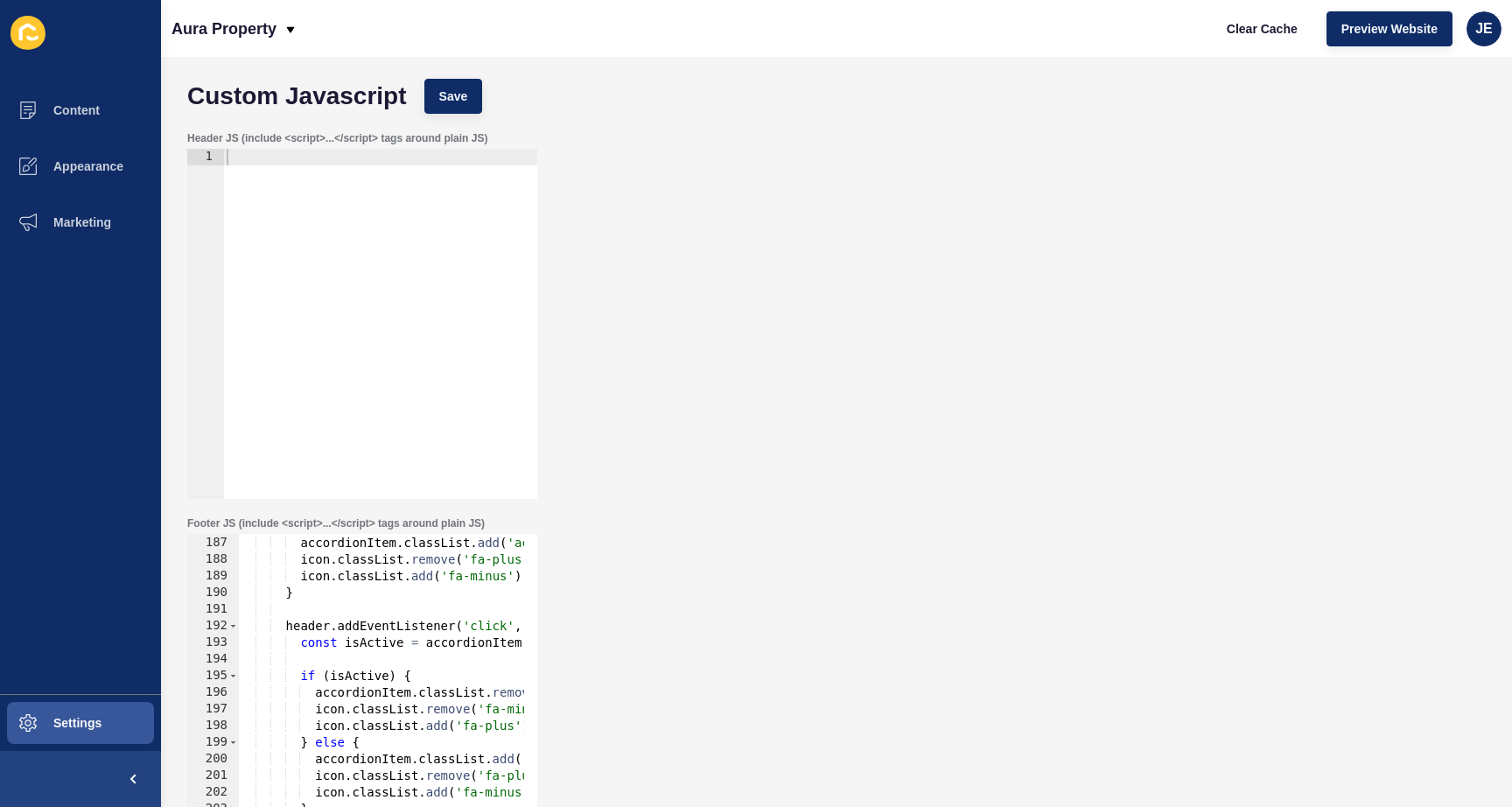
scroll to position [0, 0]
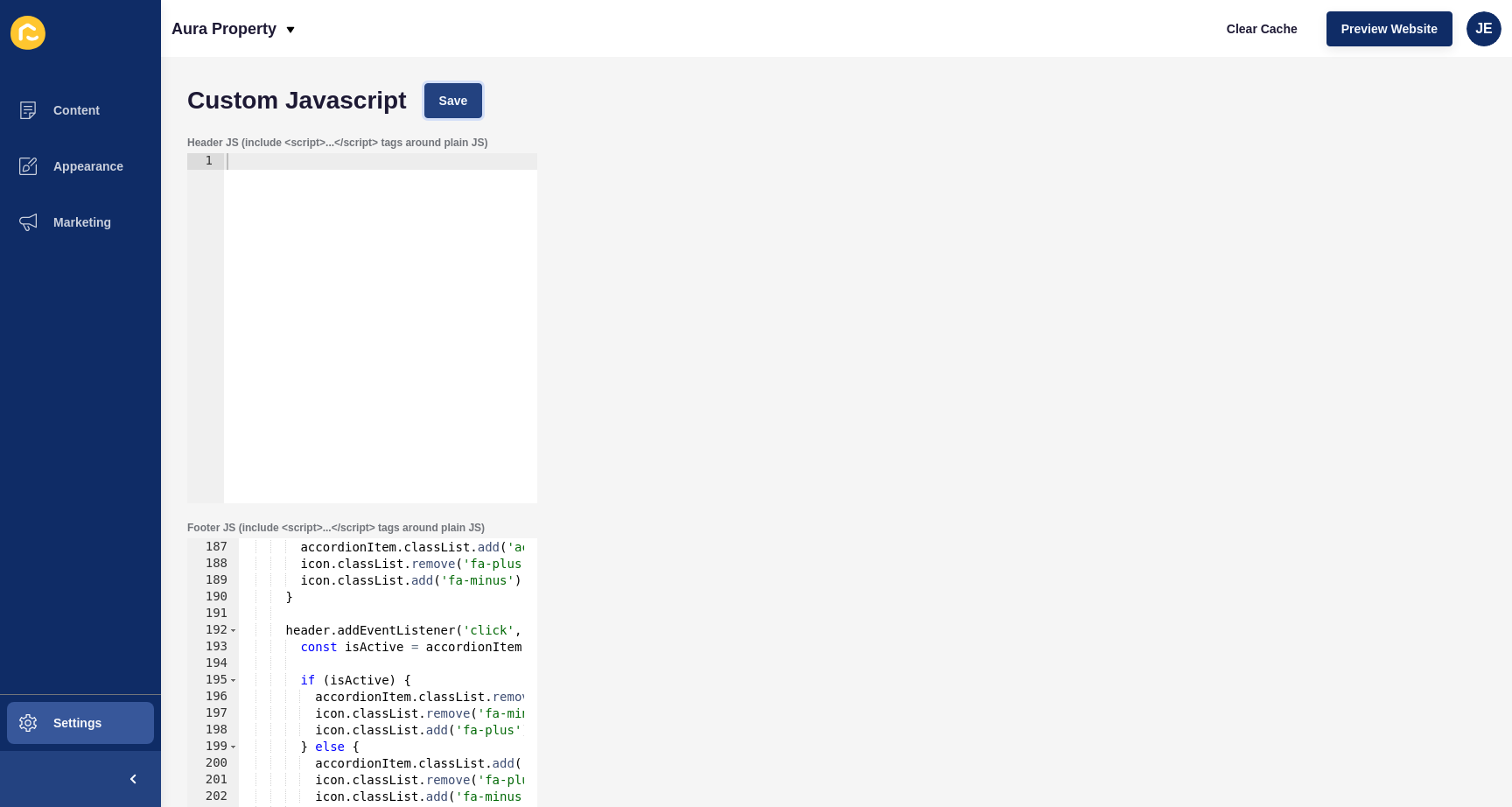
click at [474, 99] on button "Save" at bounding box center [454, 101] width 59 height 35
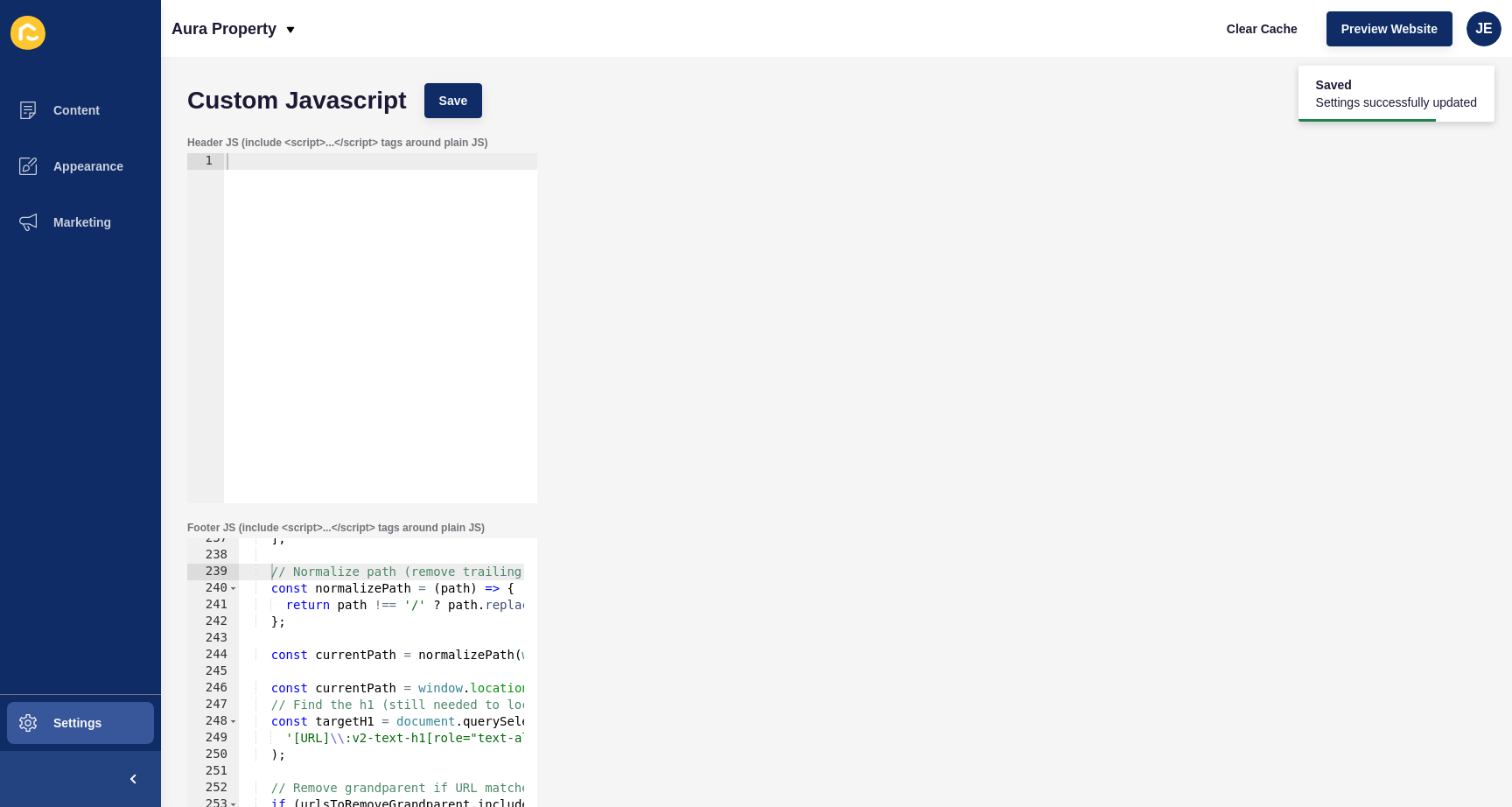
scroll to position [3986, 0]
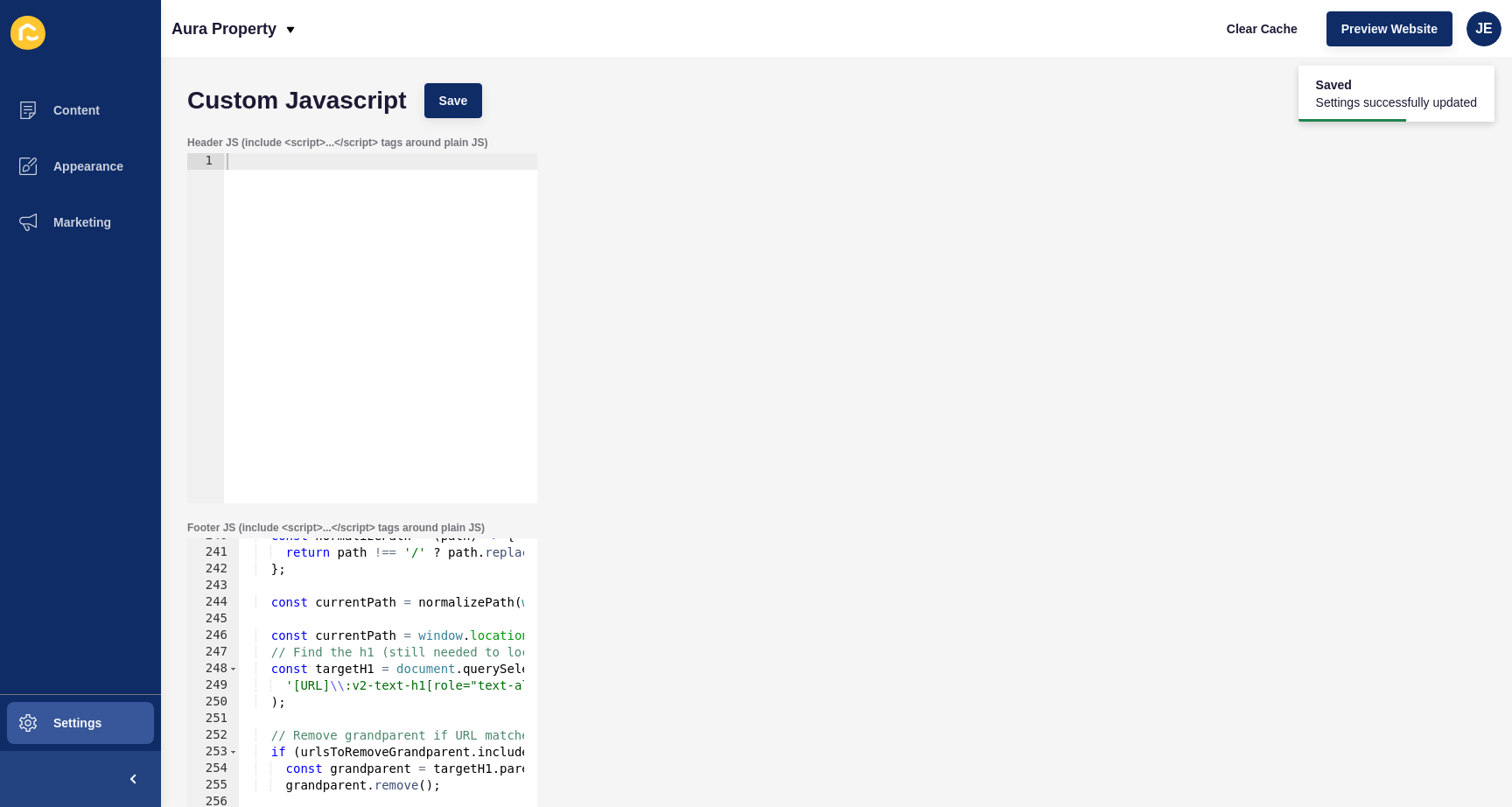
click at [373, 608] on div "const normalizePath = ( path ) => { return path !== '/' ? path . replace ( / \/…" at bounding box center [826, 713] width 1176 height 370
click at [376, 633] on div "const normalizePath = ( path ) => { return path !== '/' ? path . replace ( / \/…" at bounding box center [826, 713] width 1176 height 370
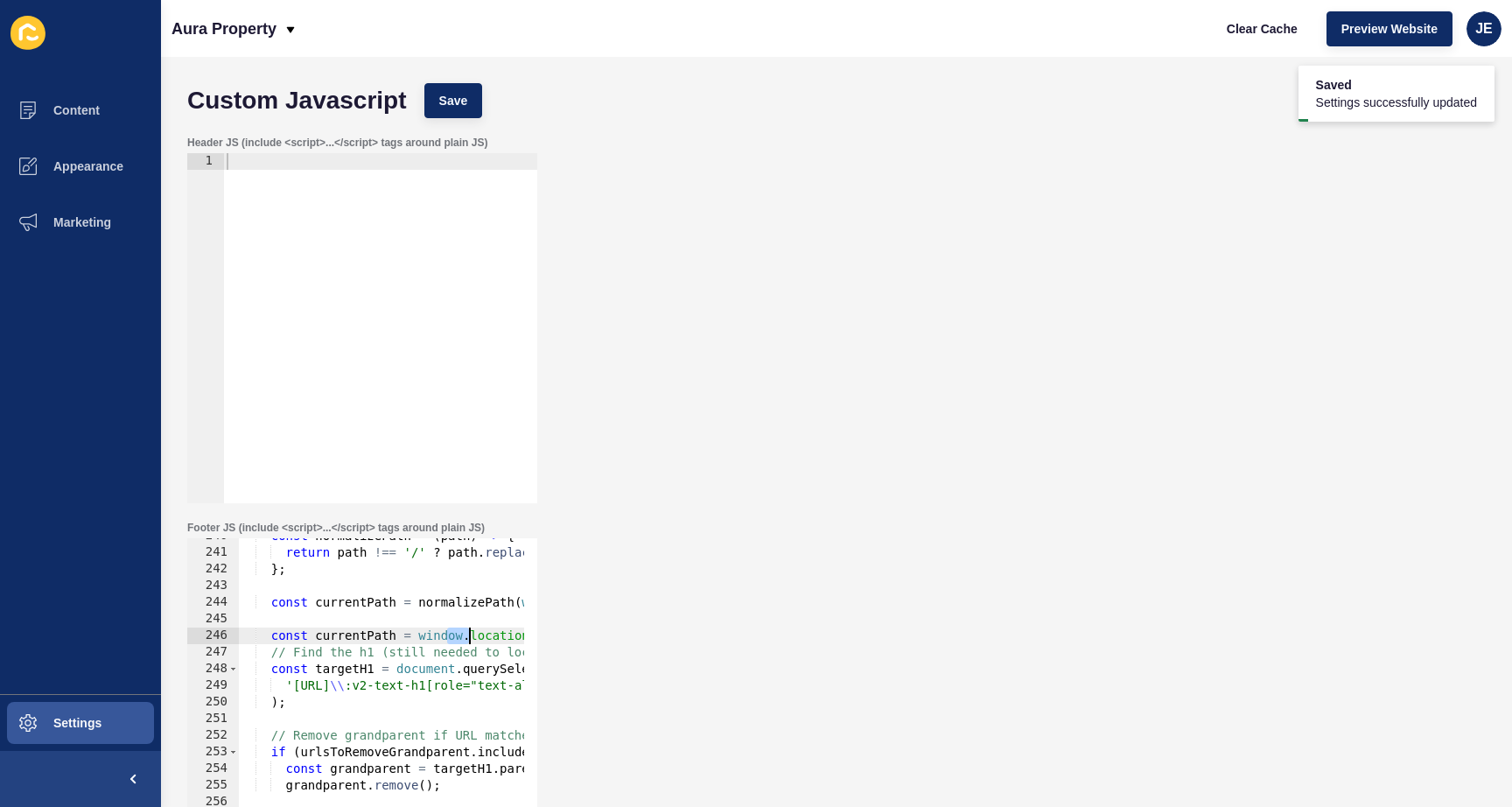
scroll to position [0, 85]
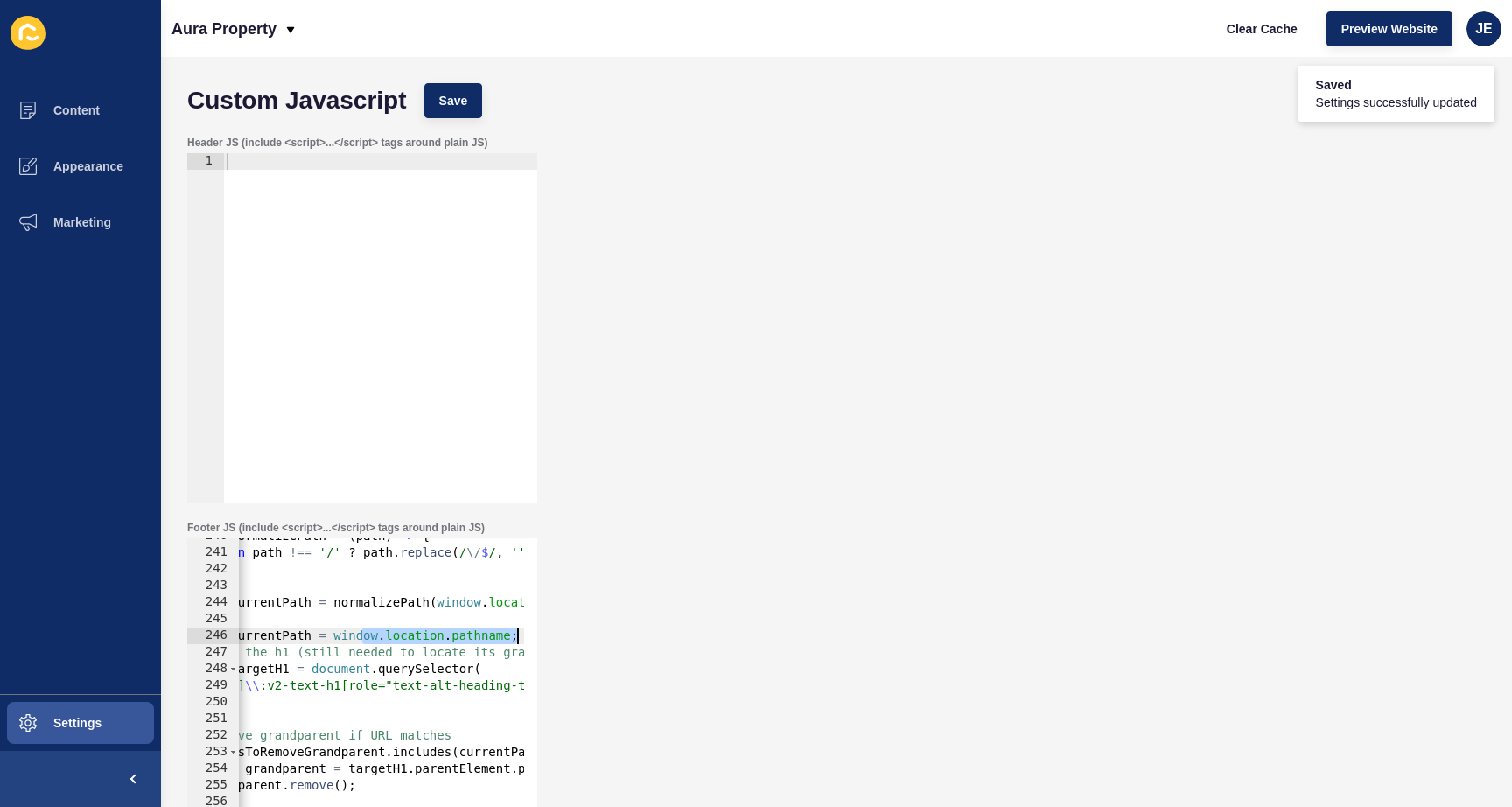
drag, startPoint x: 444, startPoint y: 640, endPoint x: 545, endPoint y: 635, distance: 101.1
click at [545, 635] on div "Footer JS (include <script>...</script> tags around plain JS) const currentPath…" at bounding box center [836, 705] width 1316 height 385
click at [467, 638] on div "const normalizePath = ( path ) => { return path !== '/' ? path . replace ( / \/…" at bounding box center [741, 713] width 1176 height 370
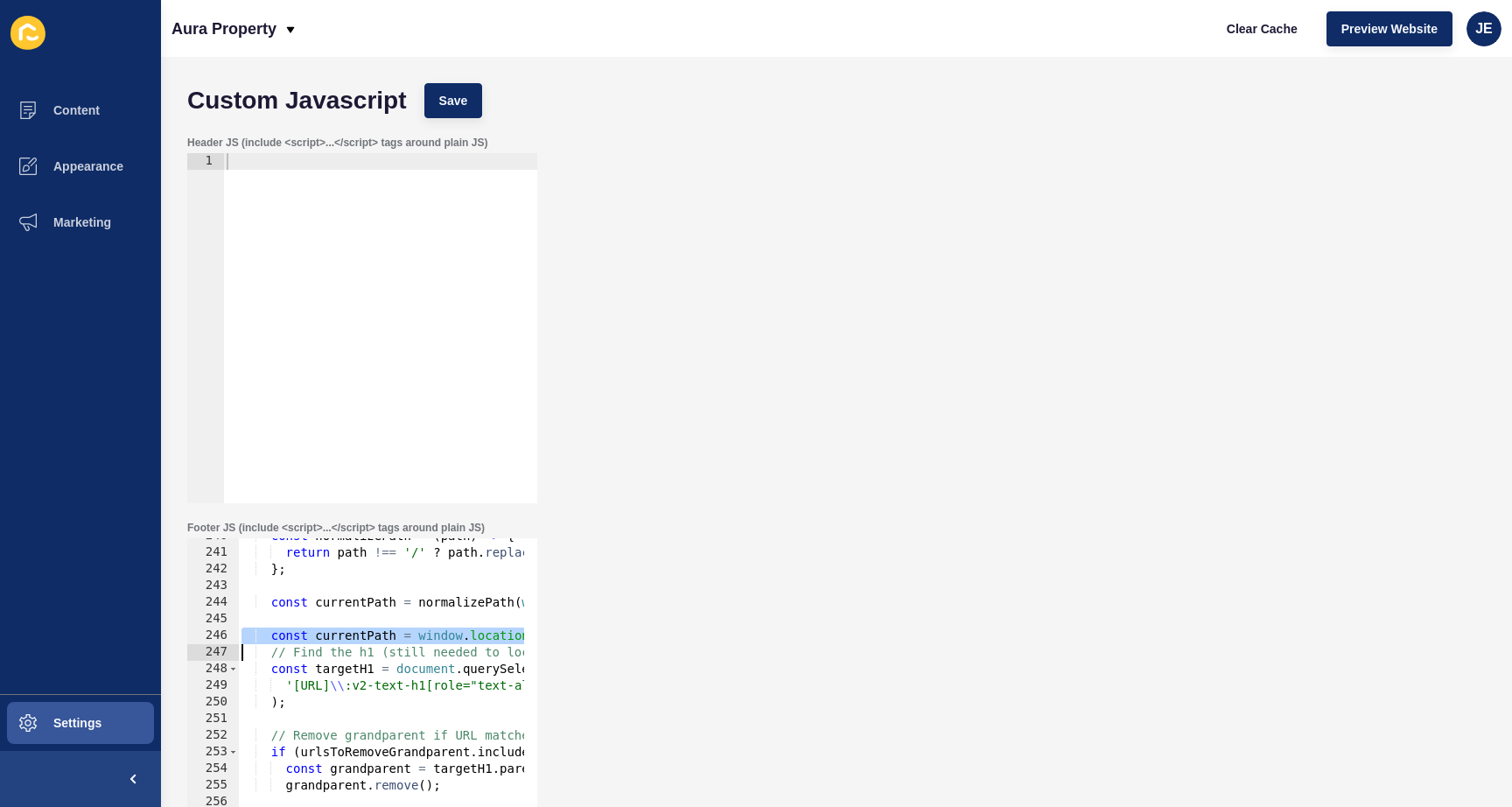
scroll to position [0, 0]
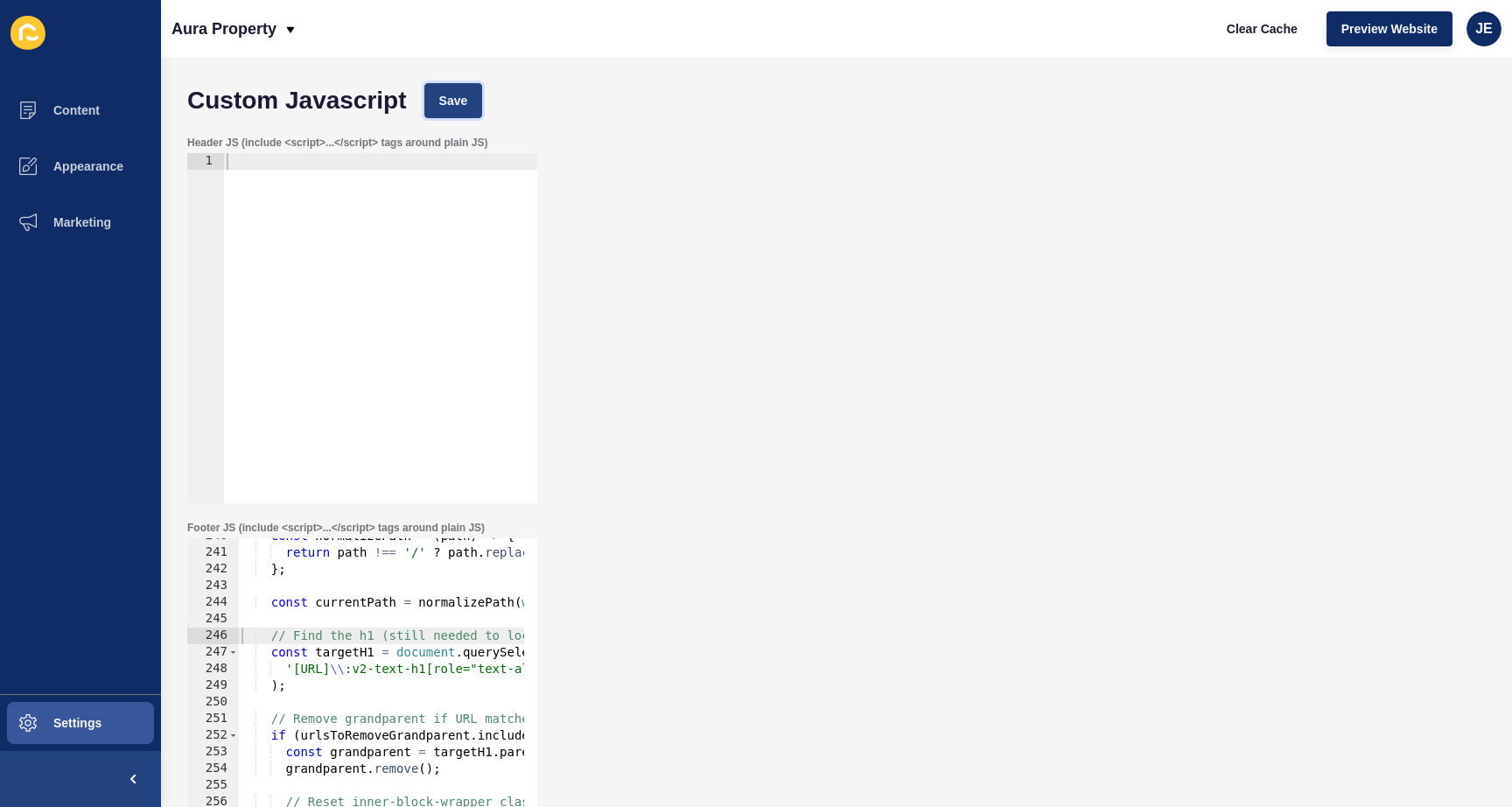
click at [463, 86] on button "Save" at bounding box center [454, 101] width 59 height 35
click at [1257, 34] on span "Clear Cache" at bounding box center [1262, 29] width 71 height 18
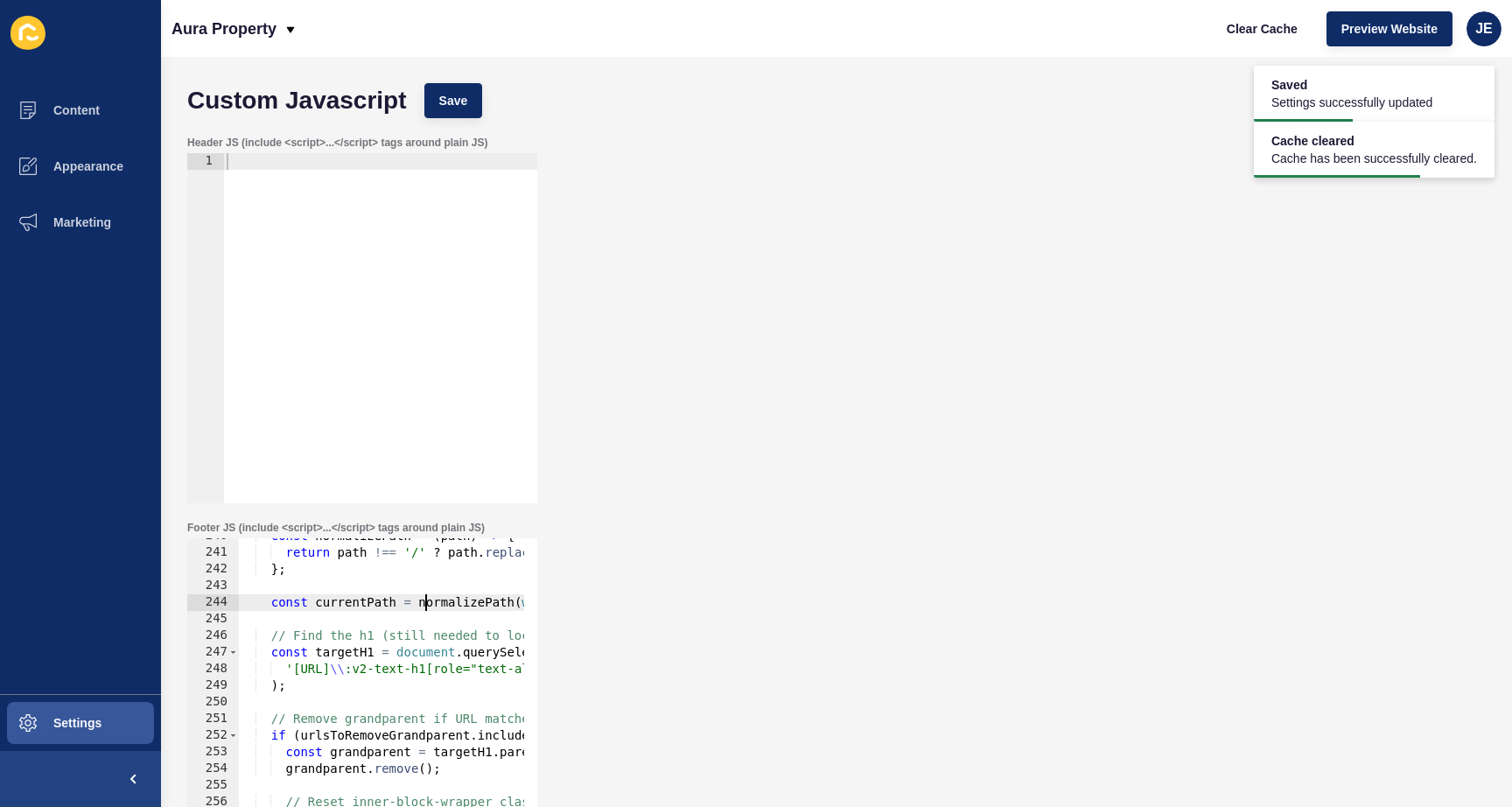
click at [428, 605] on div "const normalizePath = ( path ) => { return path !== '/' ? path . replace ( / \/…" at bounding box center [826, 713] width 1176 height 370
click at [435, 604] on div "const normalizePath = ( path ) => { return path !== '/' ? path . replace ( / \/…" at bounding box center [826, 713] width 1176 height 370
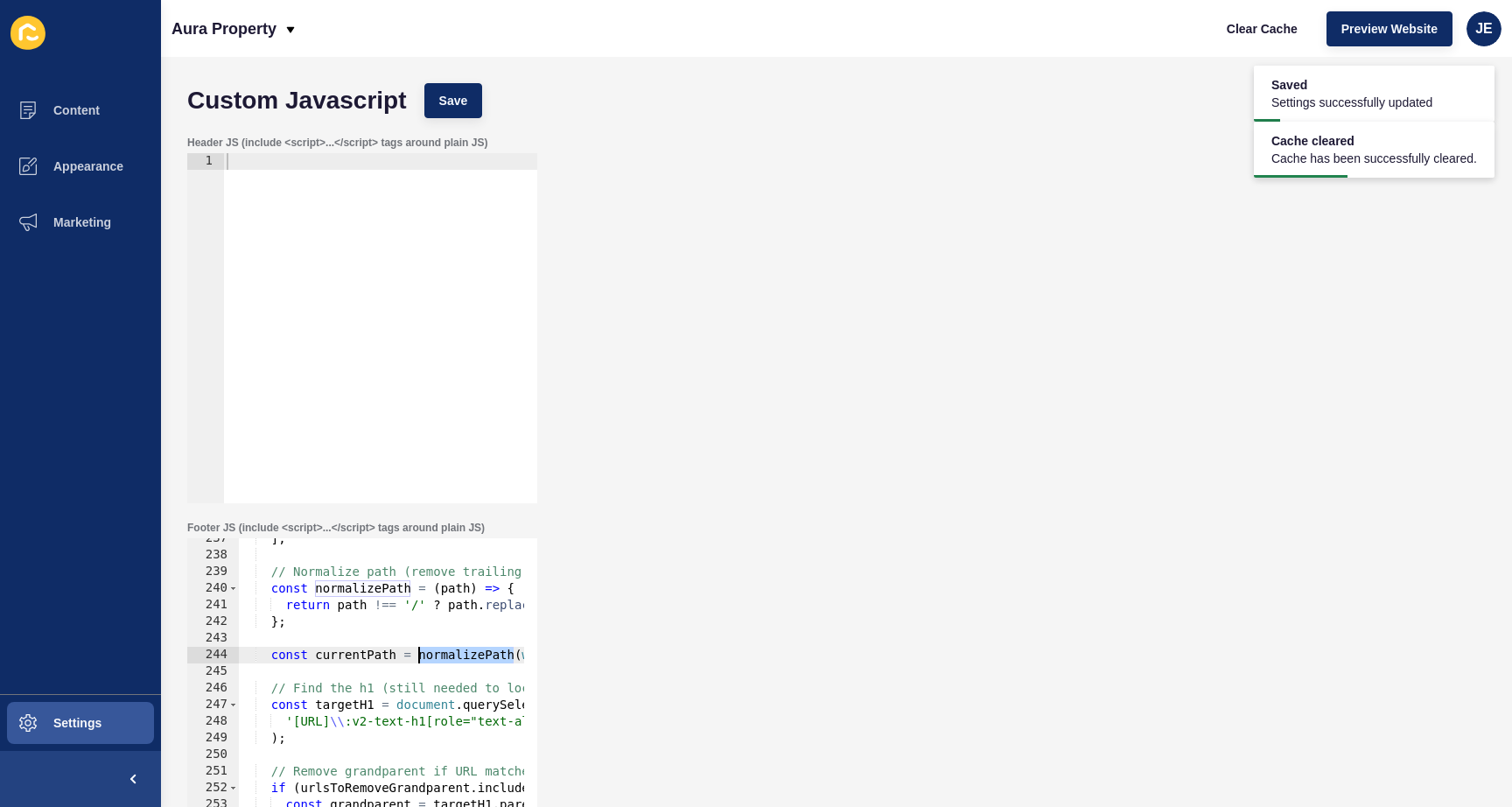
scroll to position [3933, 0]
click at [435, 604] on div "] ; // Normalize path (remove trailing slash unless it's just "/") const normal…" at bounding box center [826, 715] width 1176 height 370
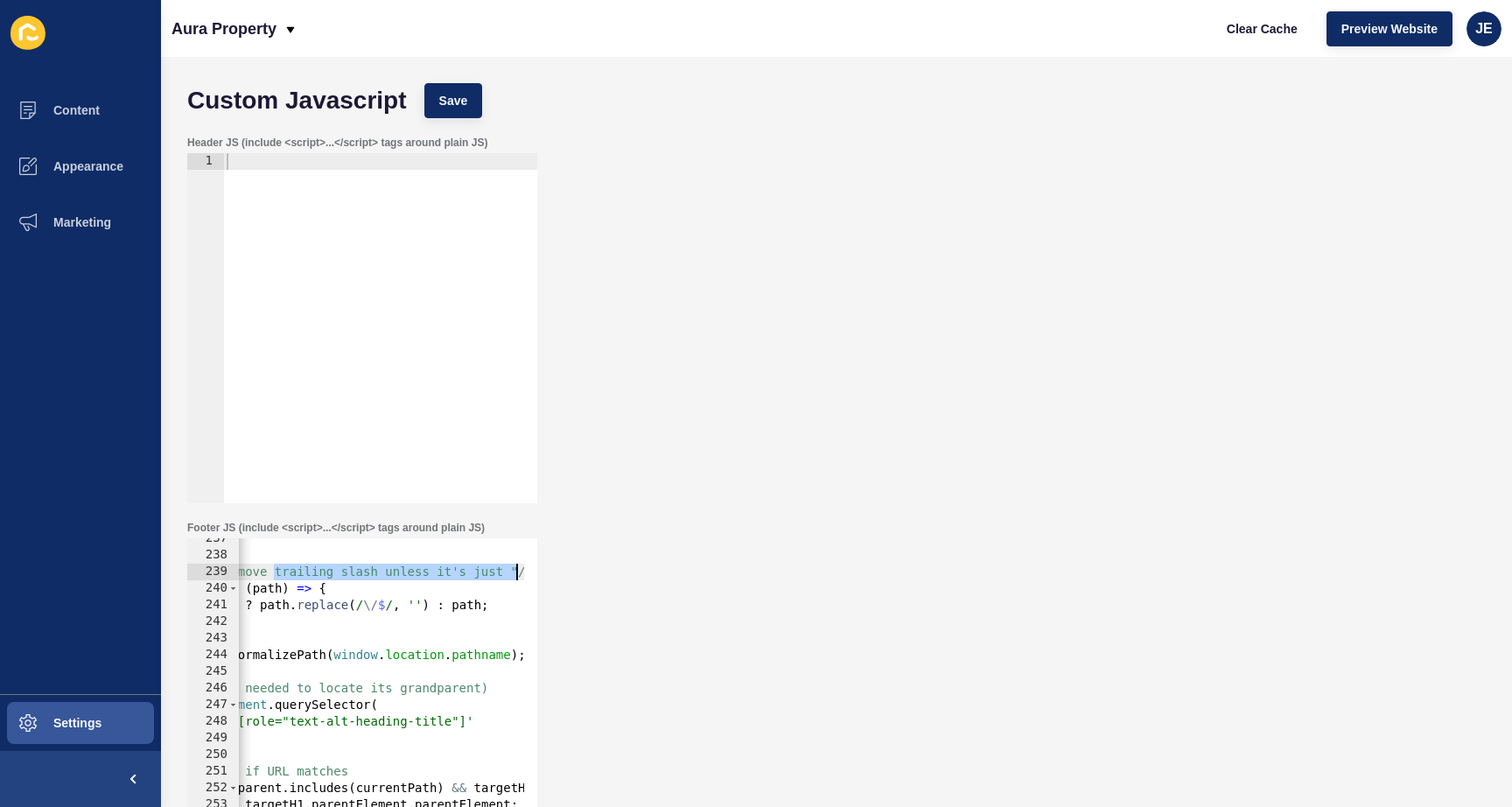
scroll to position [0, 210]
drag, startPoint x: 461, startPoint y: 567, endPoint x: 488, endPoint y: 576, distance: 28.5
click at [531, 568] on div "return path !== '/' ? path.replace(/\/$/, '') : path; 237 238 239 240 241 242 2…" at bounding box center [362, 712] width 350 height 350
click at [467, 576] on div "] ; // Normalize path (remove trailing slash unless it's just "/") const normal…" at bounding box center [616, 715] width 1176 height 370
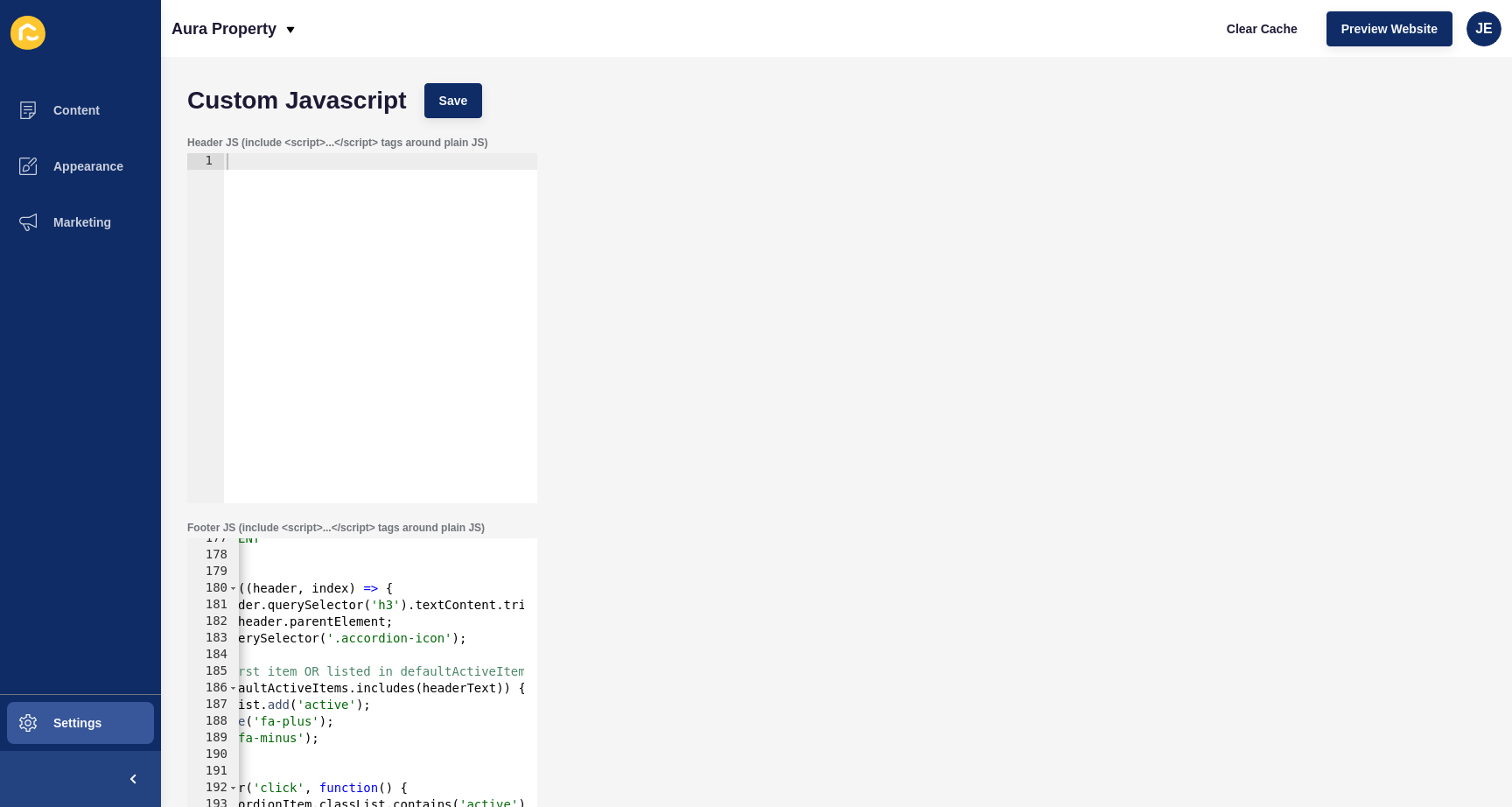
scroll to position [3145, 0]
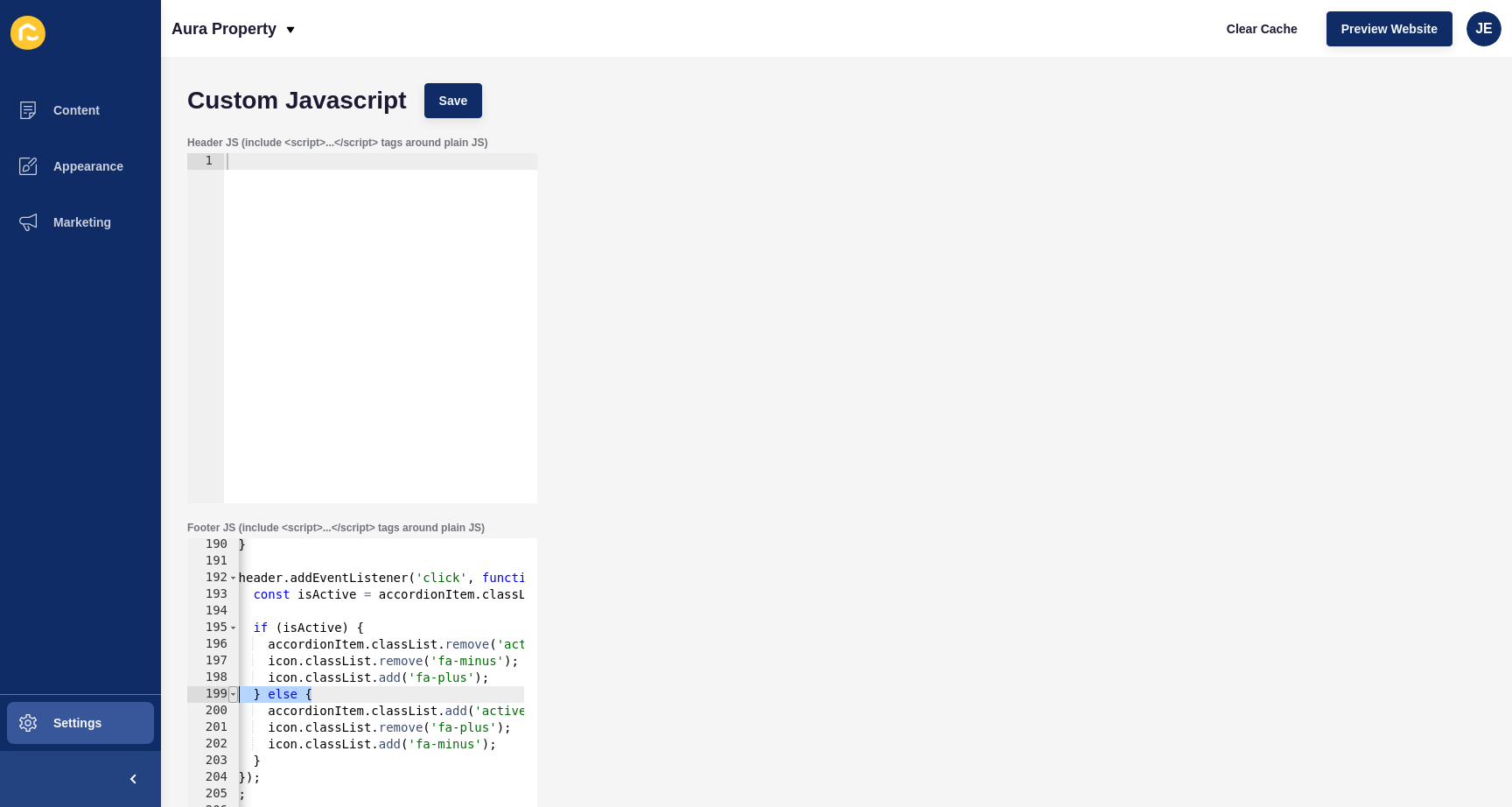
drag, startPoint x: 397, startPoint y: 687, endPoint x: 234, endPoint y: 688, distance: 163.0
click at [234, 688] on div "// Normalize path (remove trailing slash unless it's just "/") 190 191 192 193 …" at bounding box center [362, 712] width 350 height 350
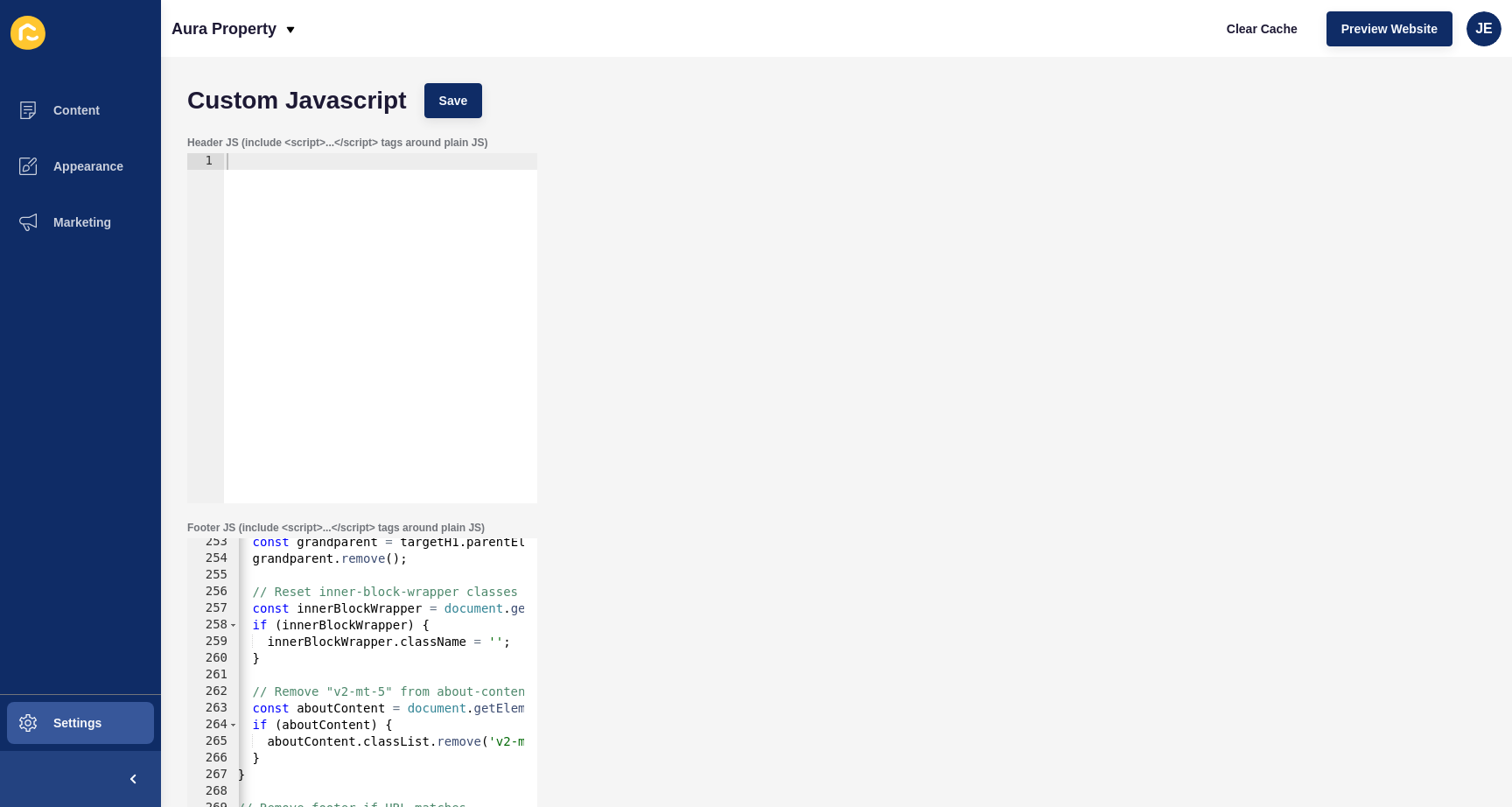
scroll to position [4196, 0]
click at [435, 88] on button "Save" at bounding box center [454, 101] width 59 height 35
click at [1220, 28] on button "Clear Cache" at bounding box center [1262, 30] width 100 height 35
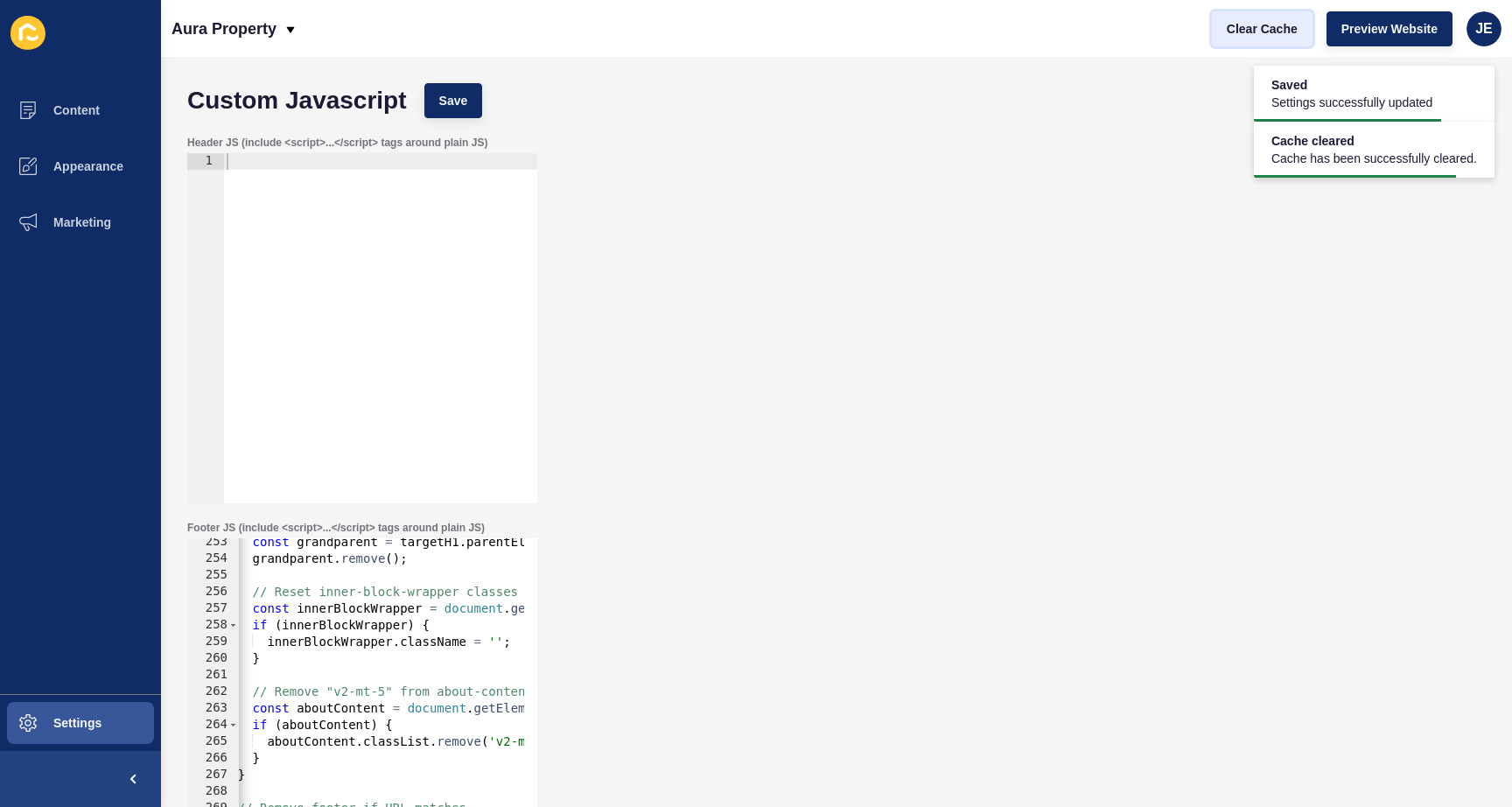
click at [1245, 34] on span "Clear Cache" at bounding box center [1262, 29] width 71 height 18
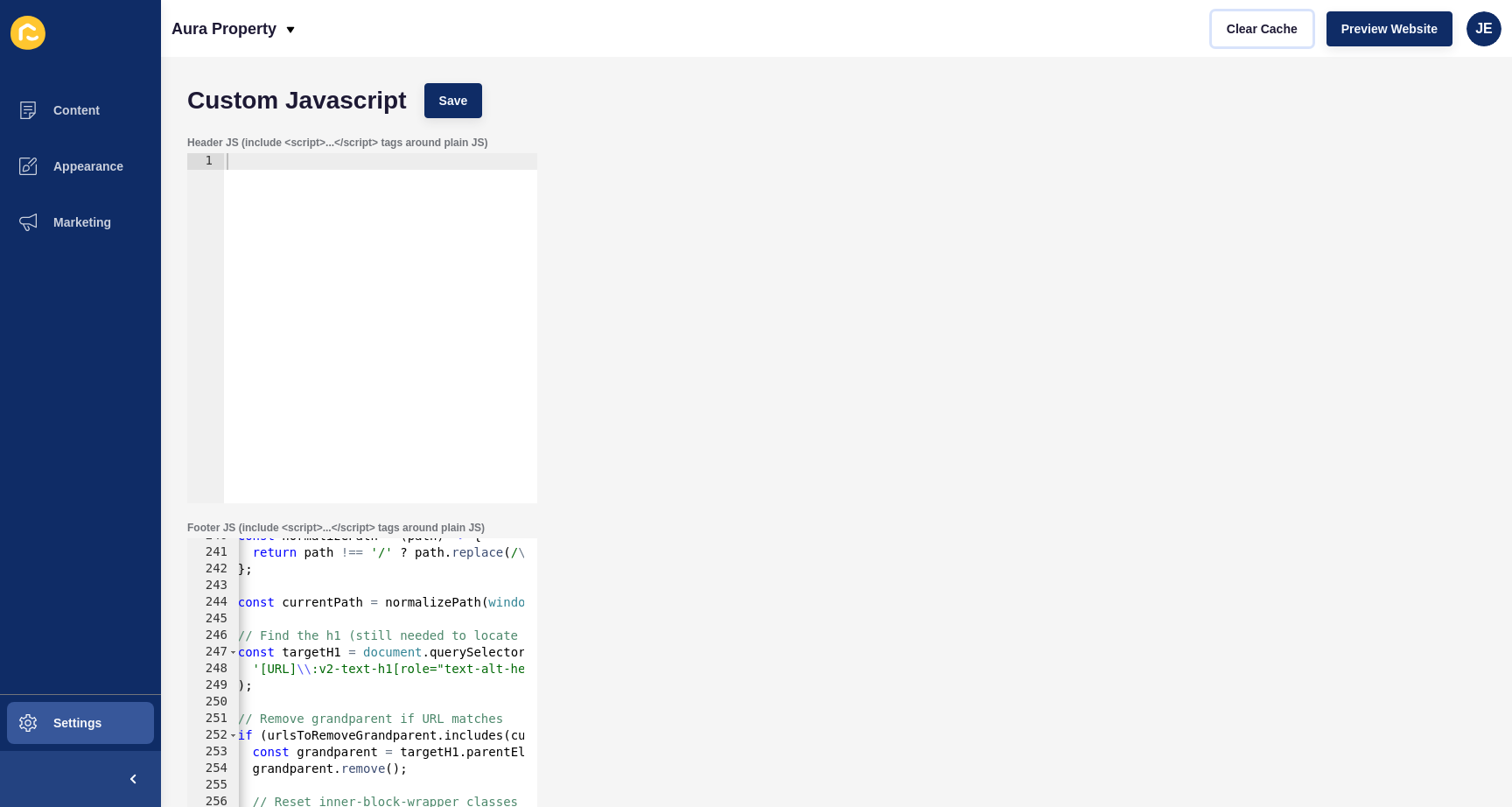
scroll to position [3933, 0]
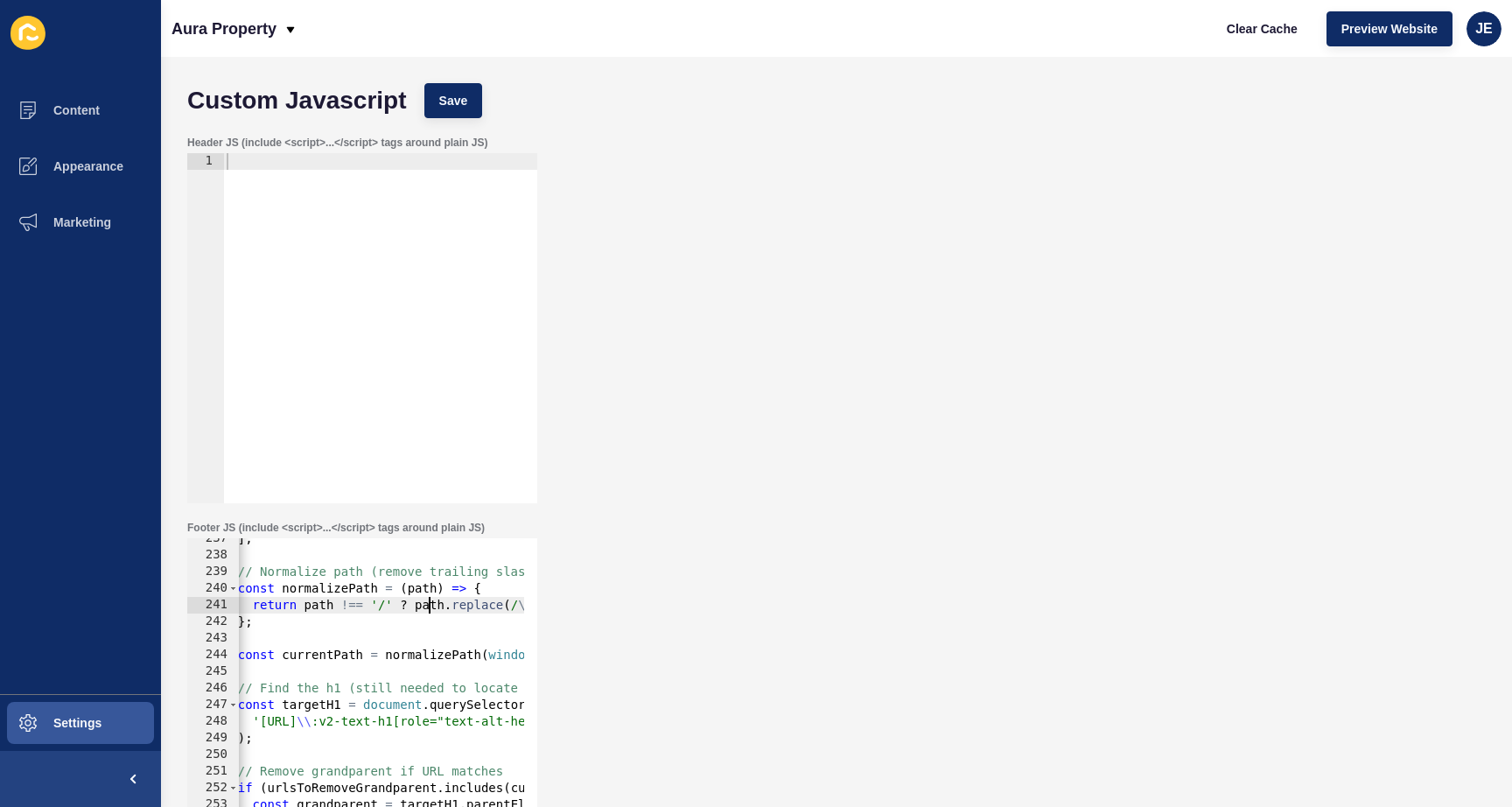
click at [428, 605] on div "] ; // Normalize path (remove trailing slash unless it's just "/") const normal…" at bounding box center [793, 715] width 1176 height 370
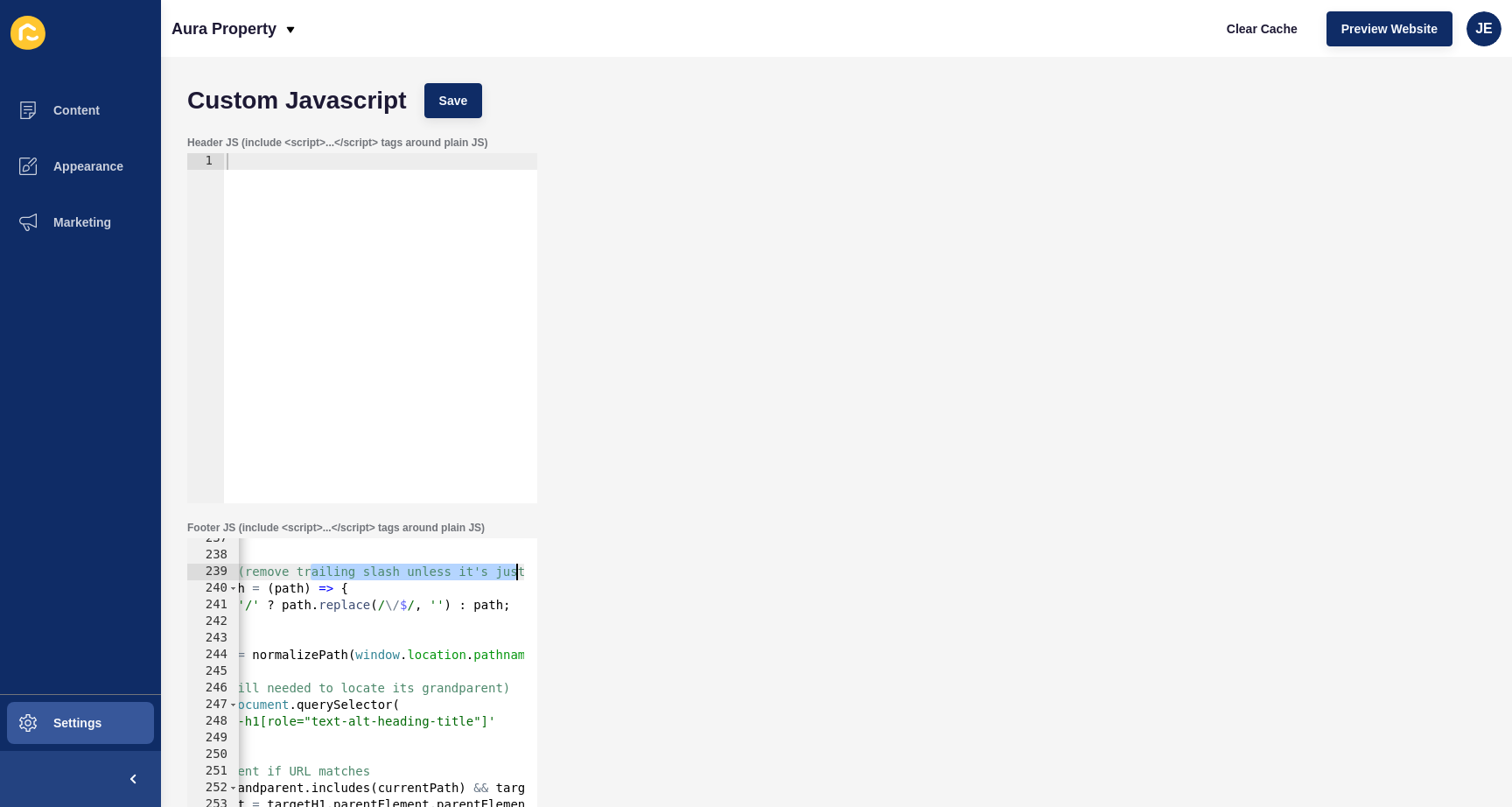
scroll to position [0, 210]
drag, startPoint x: 446, startPoint y: 572, endPoint x: 525, endPoint y: 566, distance: 79.2
click at [525, 566] on div "return path !== '/' ? path.replace(/\/$/, '') : path; 237 238 239 240 241 242 2…" at bounding box center [362, 712] width 350 height 350
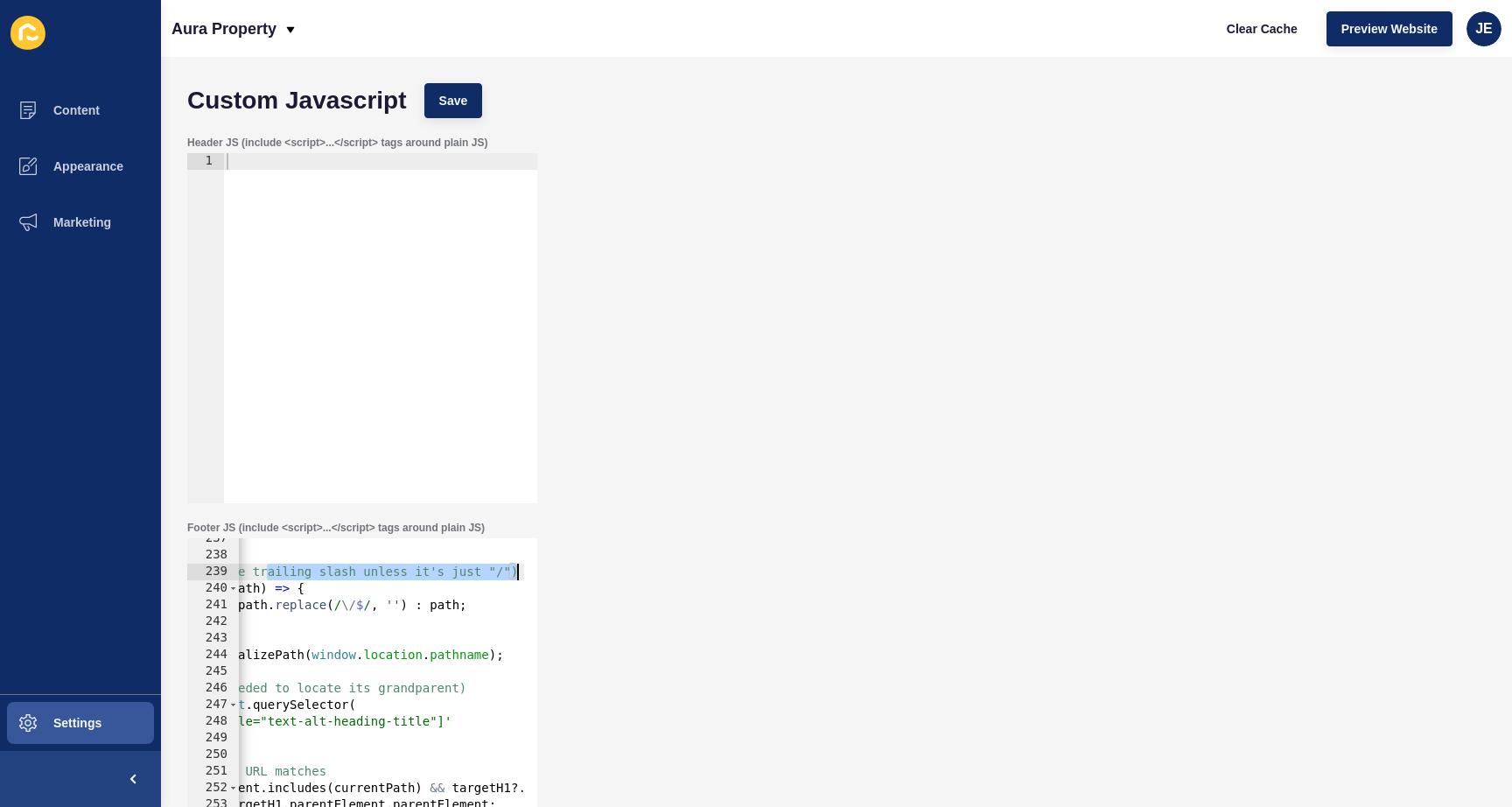
click at [473, 572] on div "] ; // Normalize path (remove trailing slash unless it's just "/") const normal…" at bounding box center [616, 715] width 1176 height 370
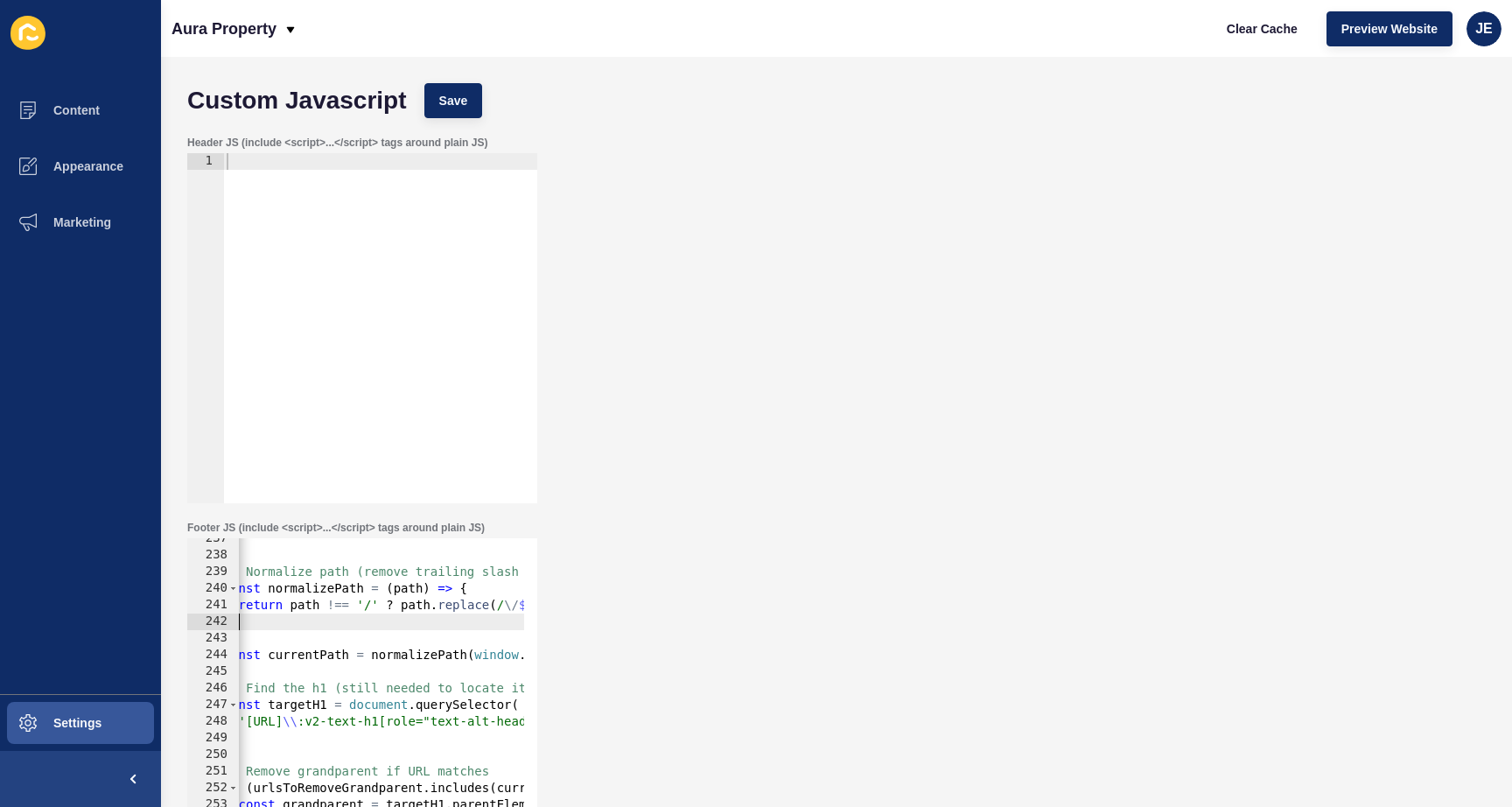
drag, startPoint x: 418, startPoint y: 624, endPoint x: 269, endPoint y: 624, distance: 149.0
click at [269, 624] on div "] ; // Normalize path (remove trailing slash unless it's just "/") const normal…" at bounding box center [779, 715] width 1176 height 370
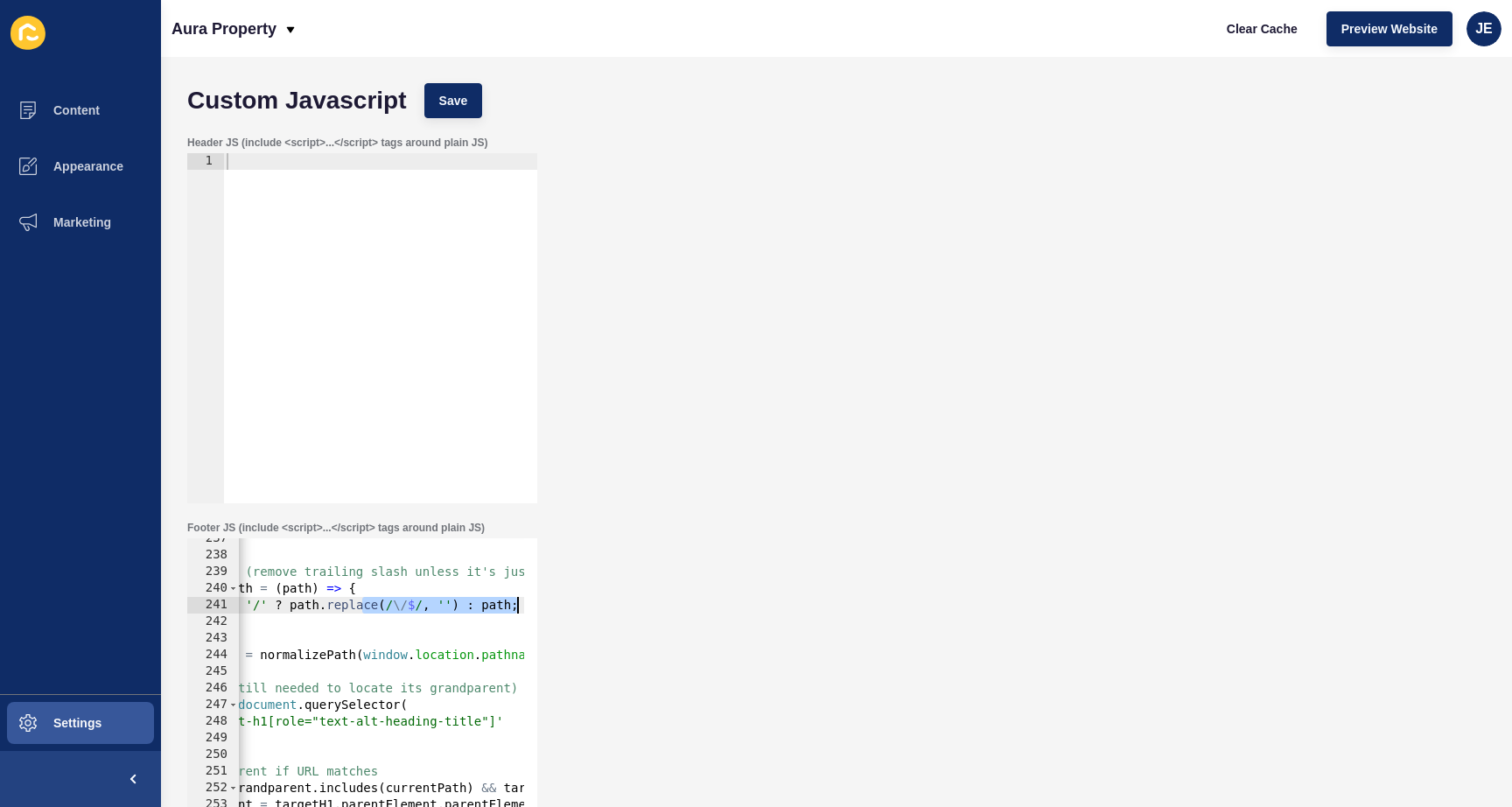
scroll to position [0, 159]
drag, startPoint x: 475, startPoint y: 604, endPoint x: 559, endPoint y: 608, distance: 84.1
click at [559, 608] on div "Footer JS (include <script>...</script> tags around plain JS) }; 237 238 239 24…" at bounding box center [836, 705] width 1316 height 385
click at [456, 604] on div "] ; // Normalize path (remove trailing slash unless it's just "/") const normal…" at bounding box center [668, 715] width 1176 height 370
click at [437, 604] on div "] ; // Normalize path (remove trailing slash unless it's just "/") const normal…" at bounding box center [668, 715] width 1176 height 370
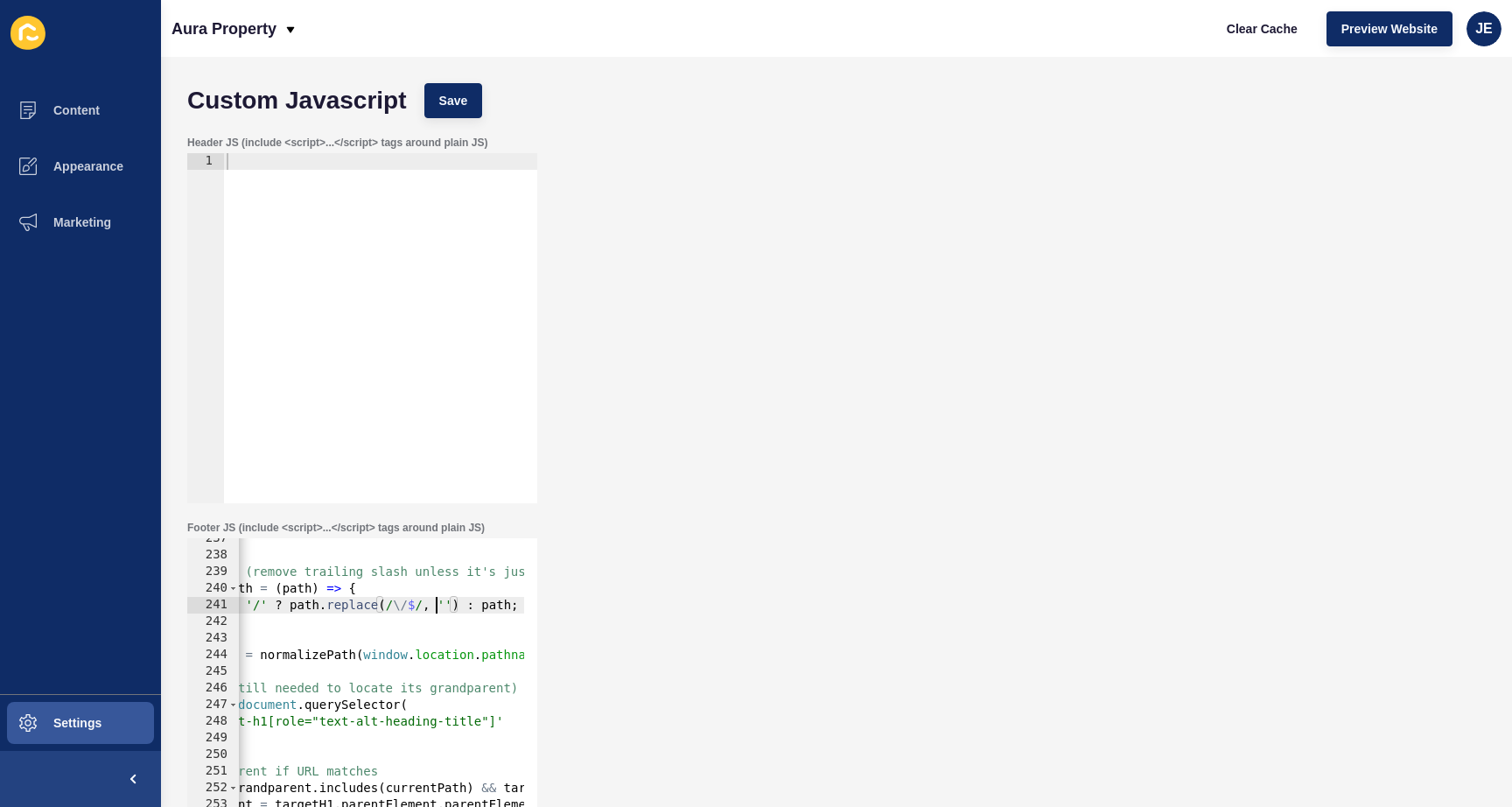
click at [437, 604] on div "] ; // Normalize path (remove trailing slash unless it's just "/") const normal…" at bounding box center [668, 715] width 1176 height 370
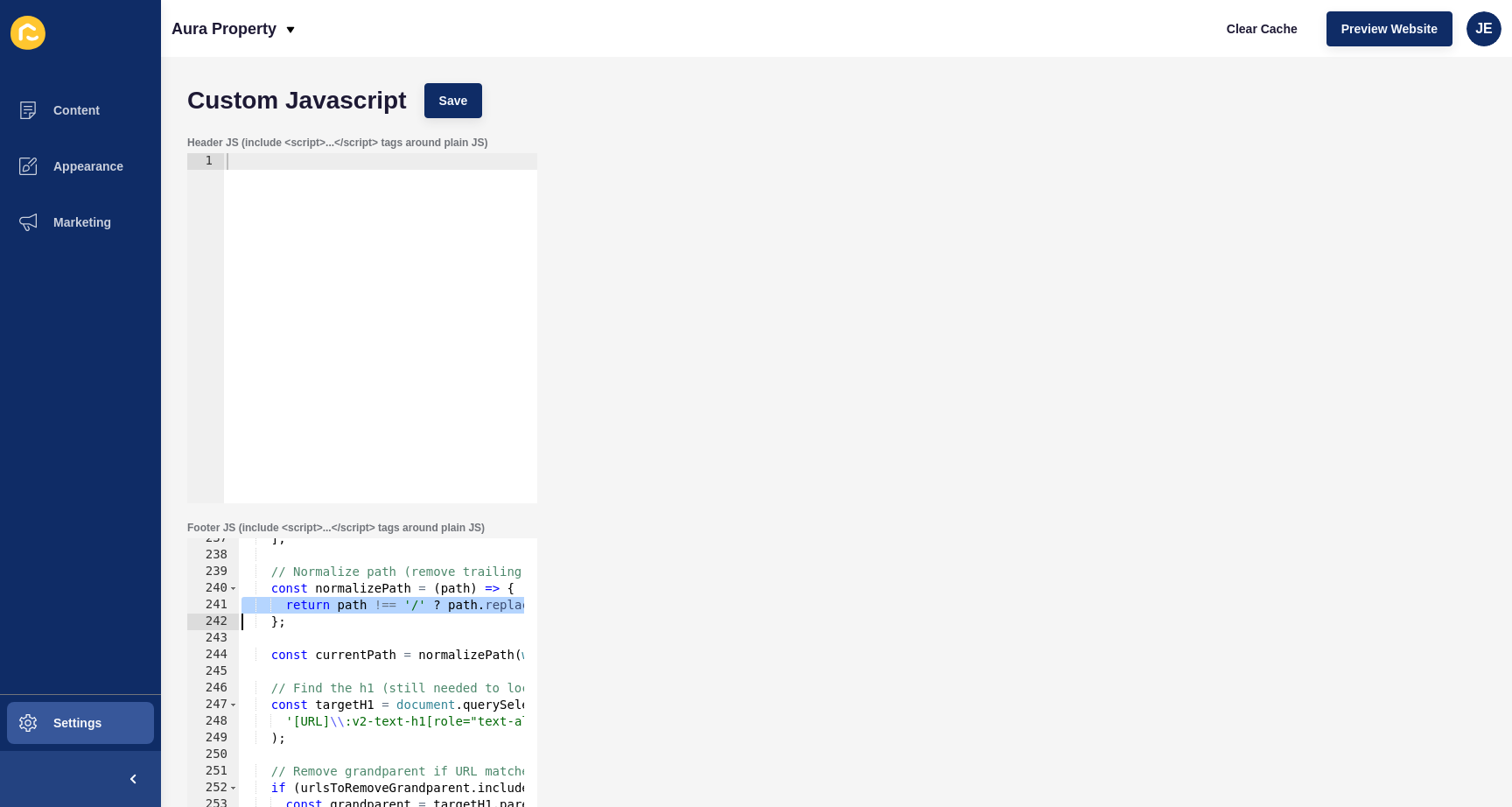
click at [437, 604] on div "] ; // Normalize path (remove trailing slash unless it's just "/") const normal…" at bounding box center [826, 715] width 1176 height 370
type textarea "return path !== '/' ? path.replace(/\/$/, '') : path; };"
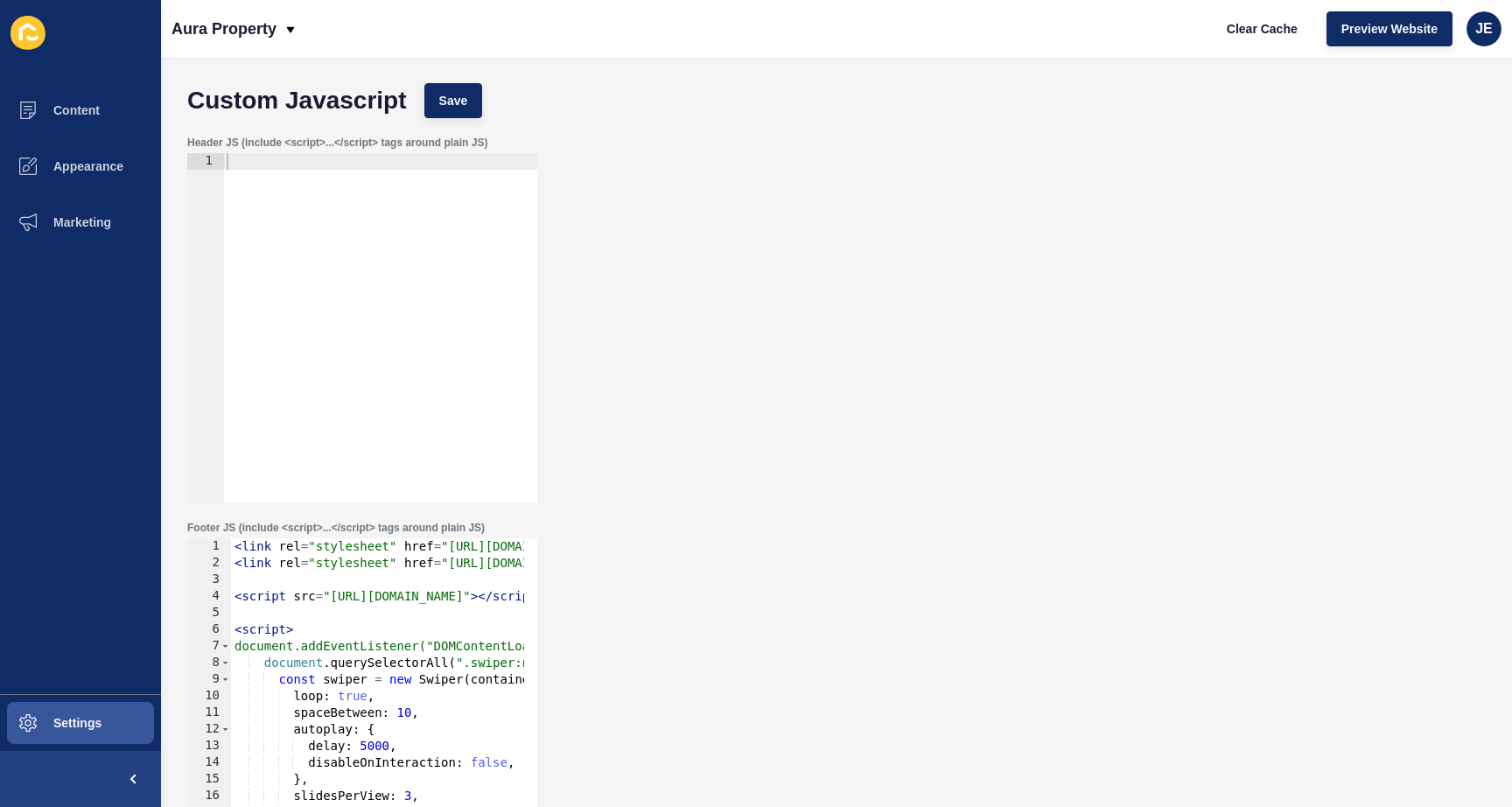
click at [320, 263] on div at bounding box center [380, 344] width 314 height 383
click at [1490, 26] on span "JE" at bounding box center [1484, 29] width 18 height 18
click at [1435, 137] on link "Logout" at bounding box center [1443, 146] width 129 height 38
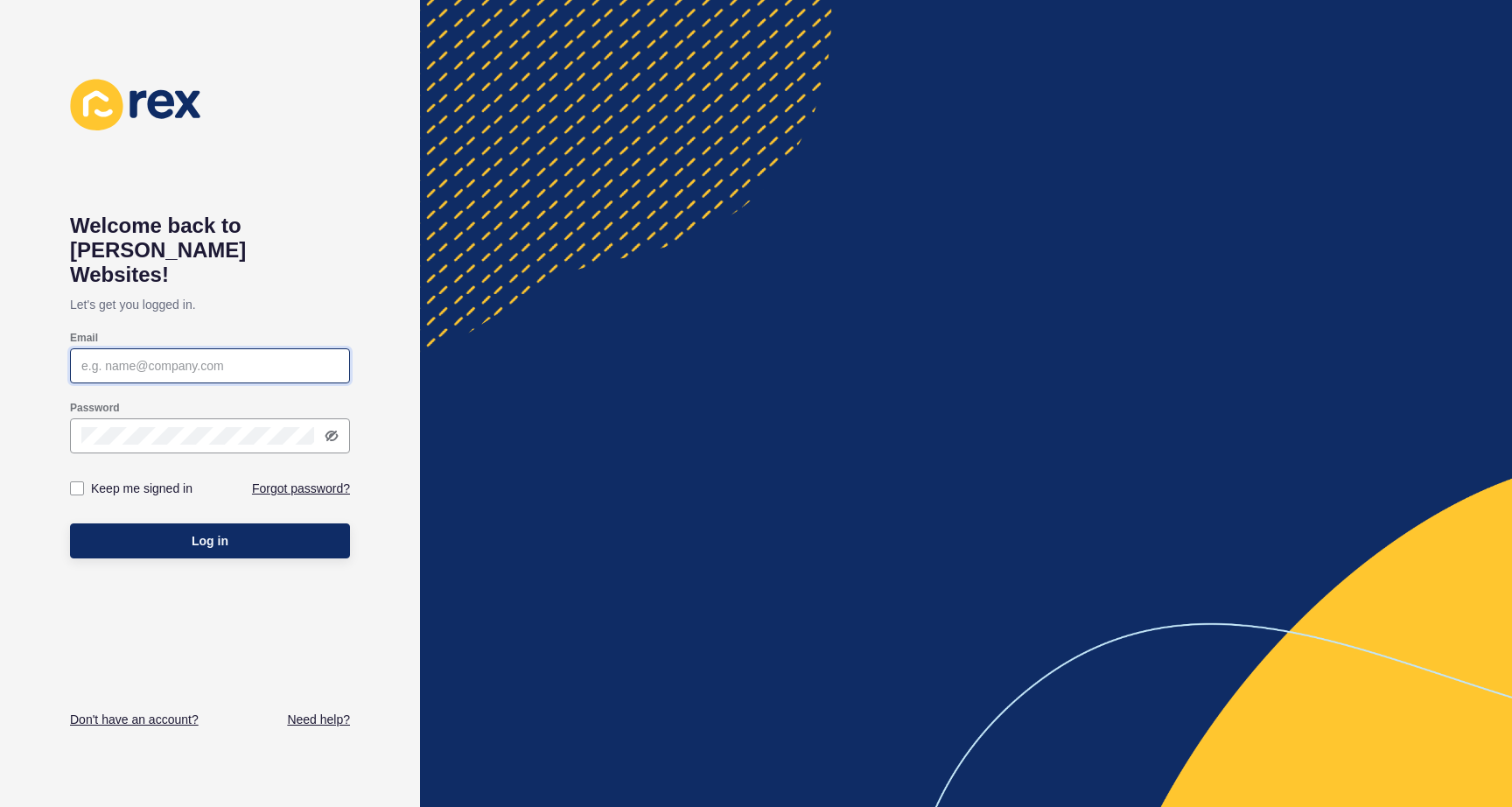
type input "[EMAIL_ADDRESS][PERSON_NAME][DOMAIN_NAME]"
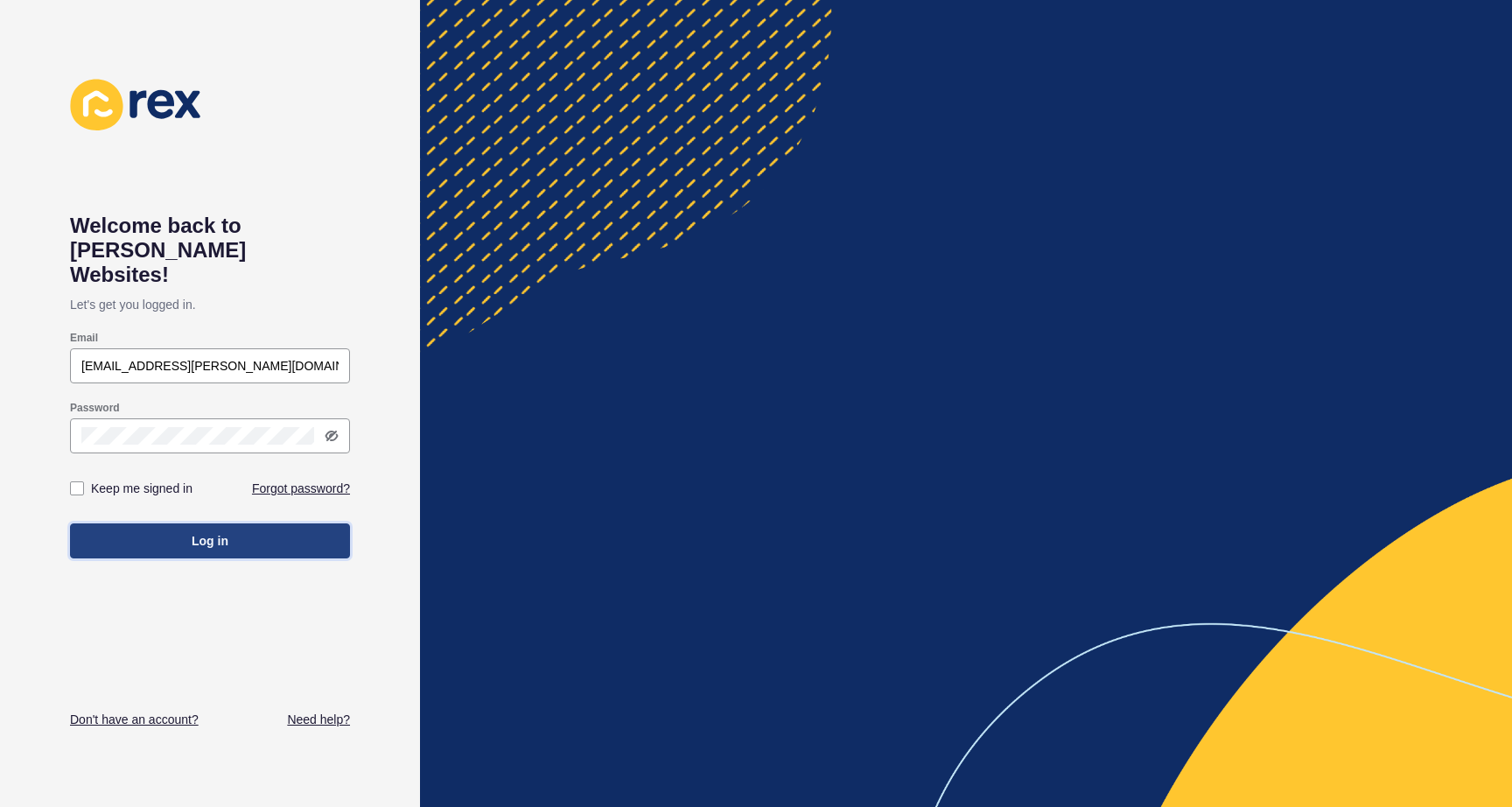
click at [212, 532] on span "Log in" at bounding box center [210, 541] width 36 height 18
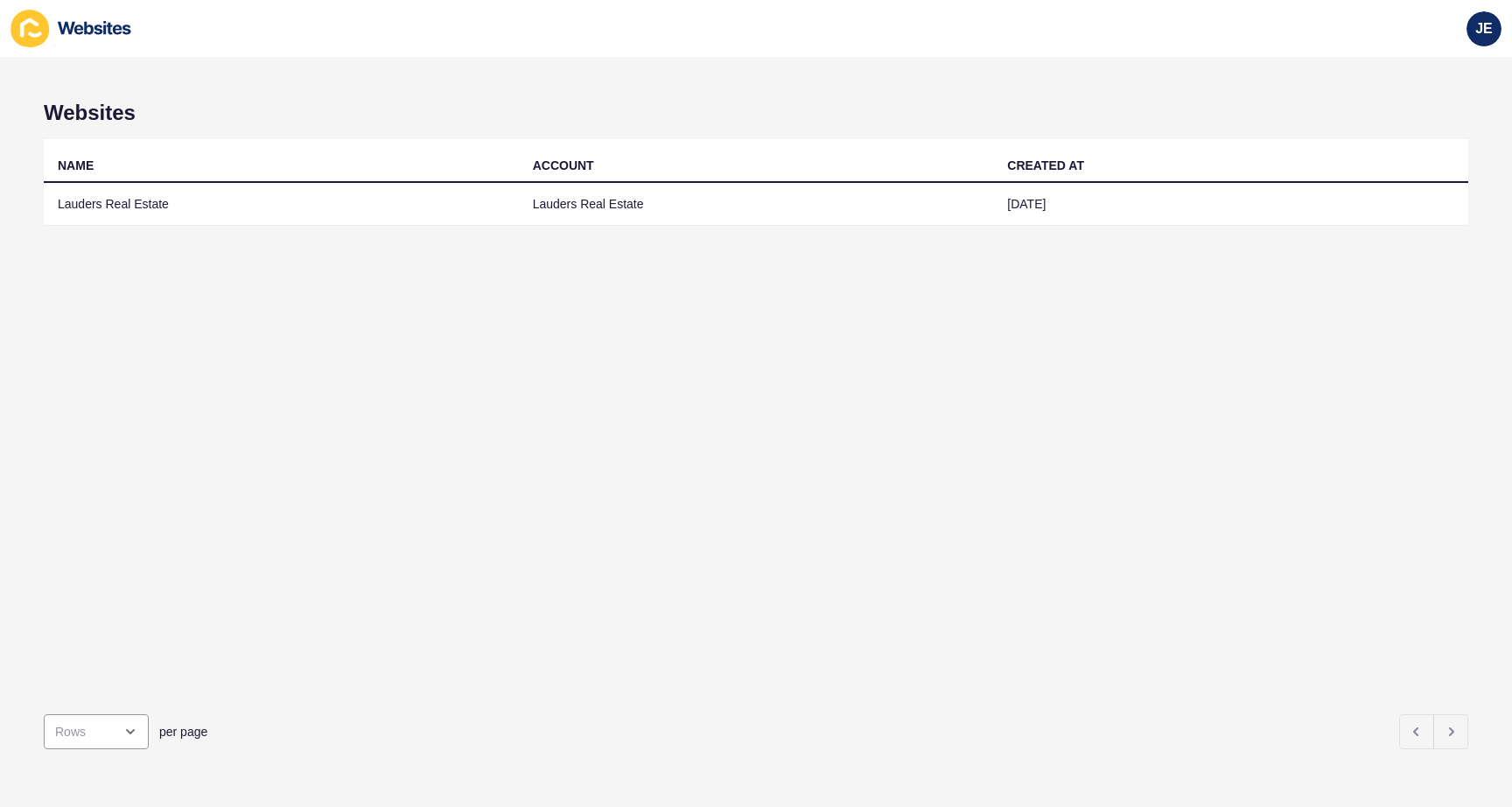
click at [212, 514] on div "NAME ACCOUNT CREATED AT Lauders Real Estate Lauders Real Estate [DATE]" at bounding box center [756, 419] width 1424 height 561
click at [890, 426] on div "NAME ACCOUNT CREATED AT Lauders Real Estate Lauders Real Estate [DATE]" at bounding box center [756, 419] width 1424 height 561
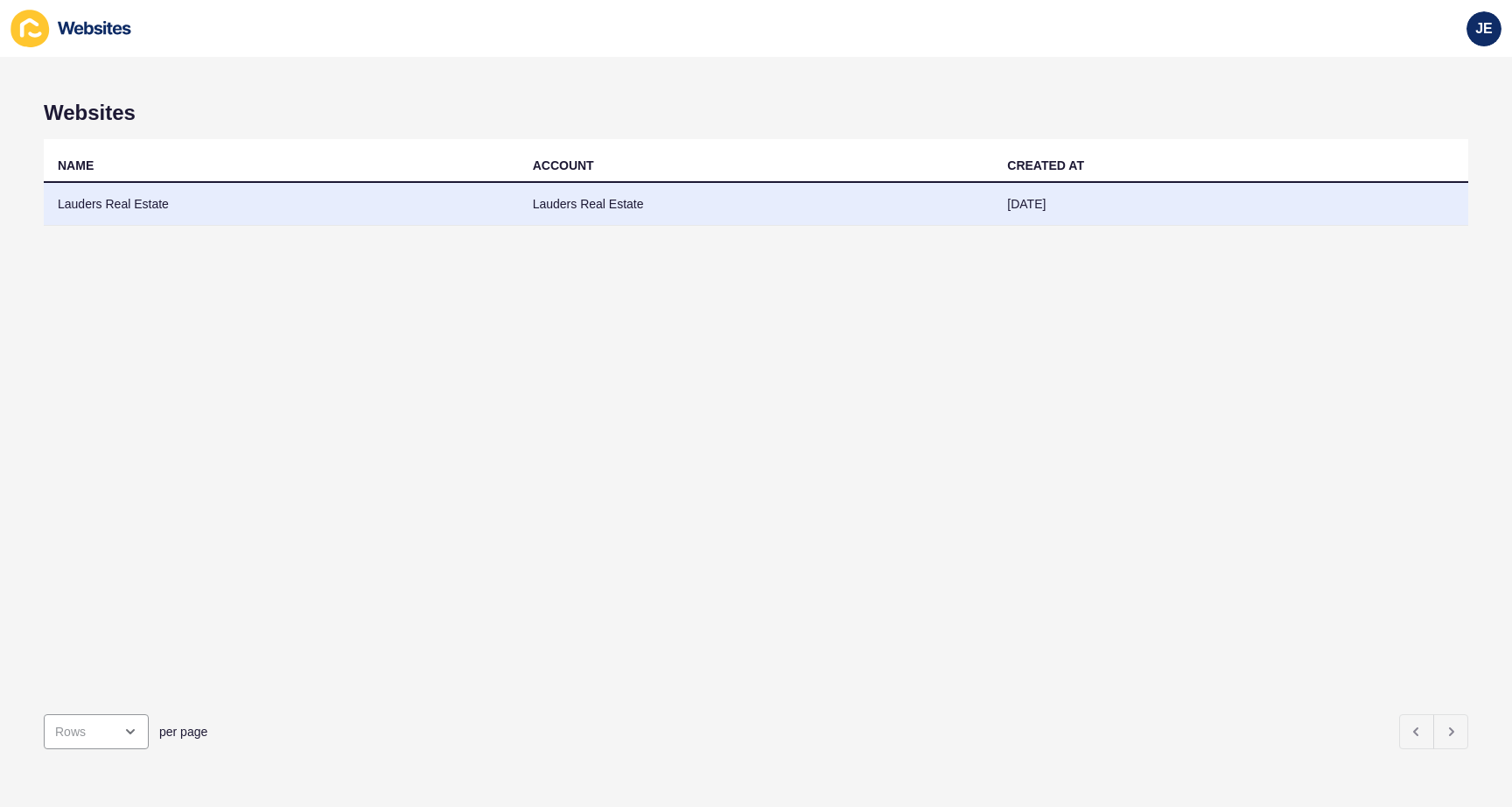
click at [164, 203] on td "Lauders Real Estate" at bounding box center [281, 205] width 475 height 43
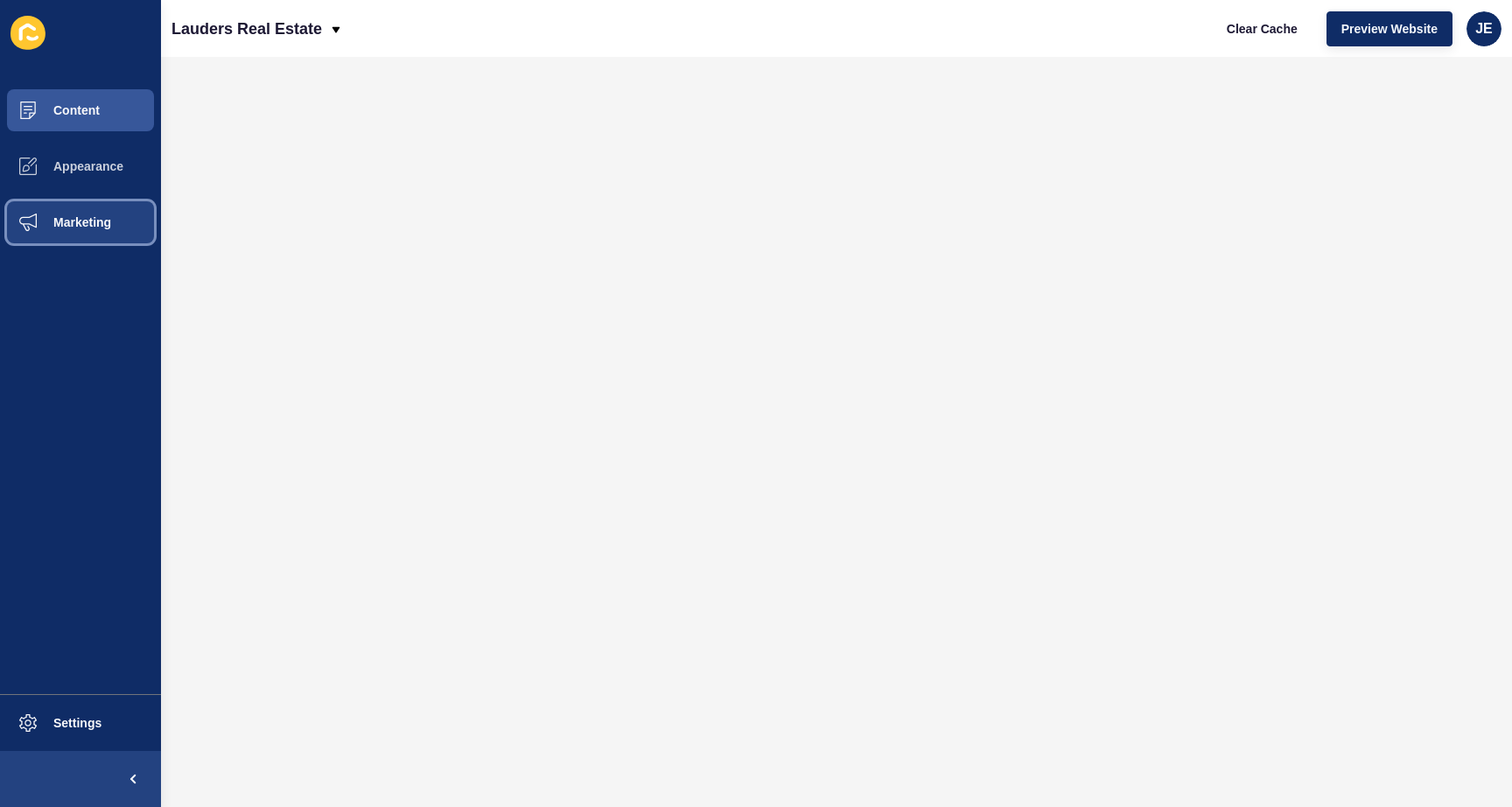
click at [89, 212] on button "Marketing" at bounding box center [80, 222] width 161 height 56
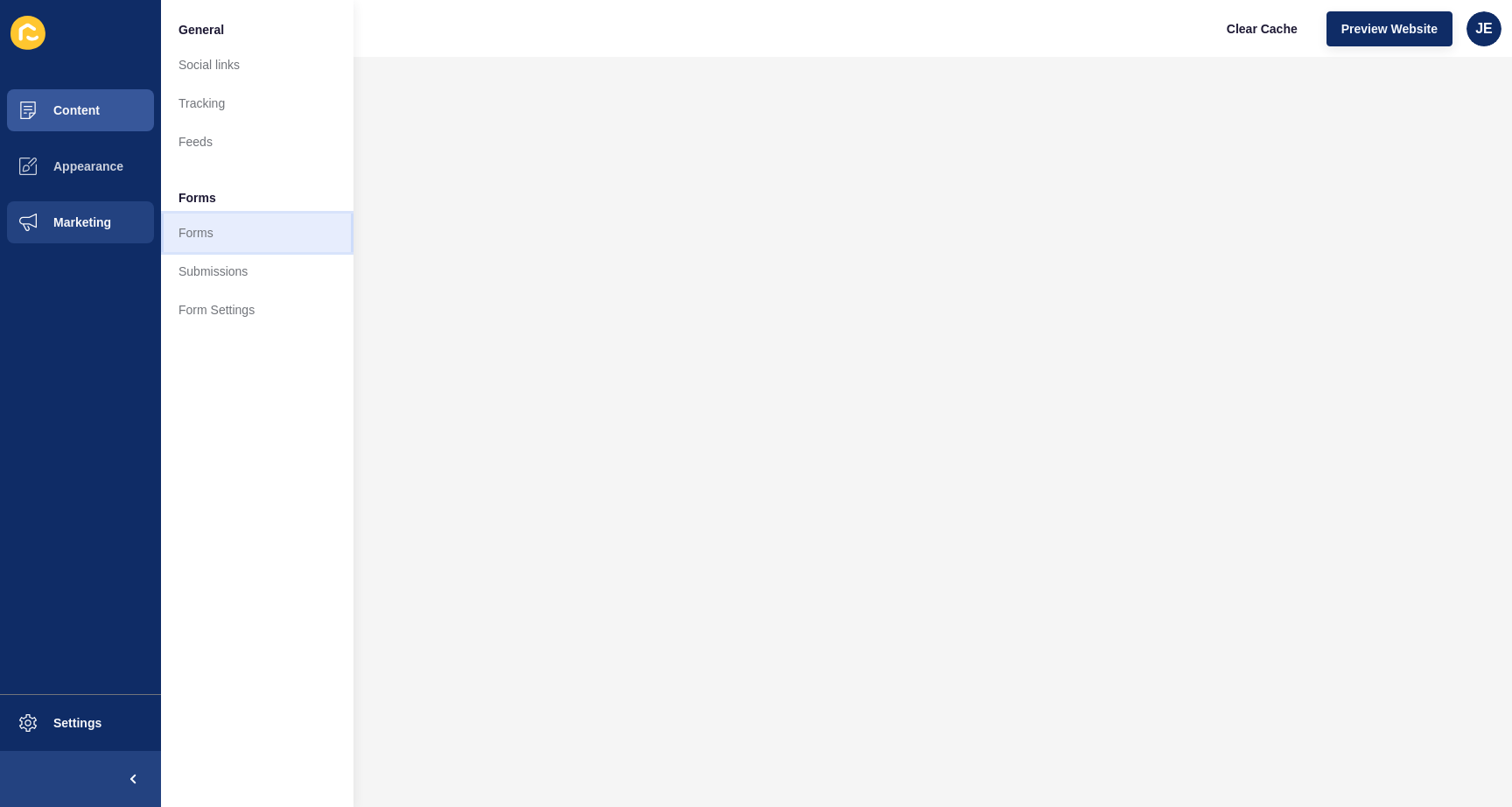
click at [233, 235] on link "Forms" at bounding box center [256, 233] width 192 height 38
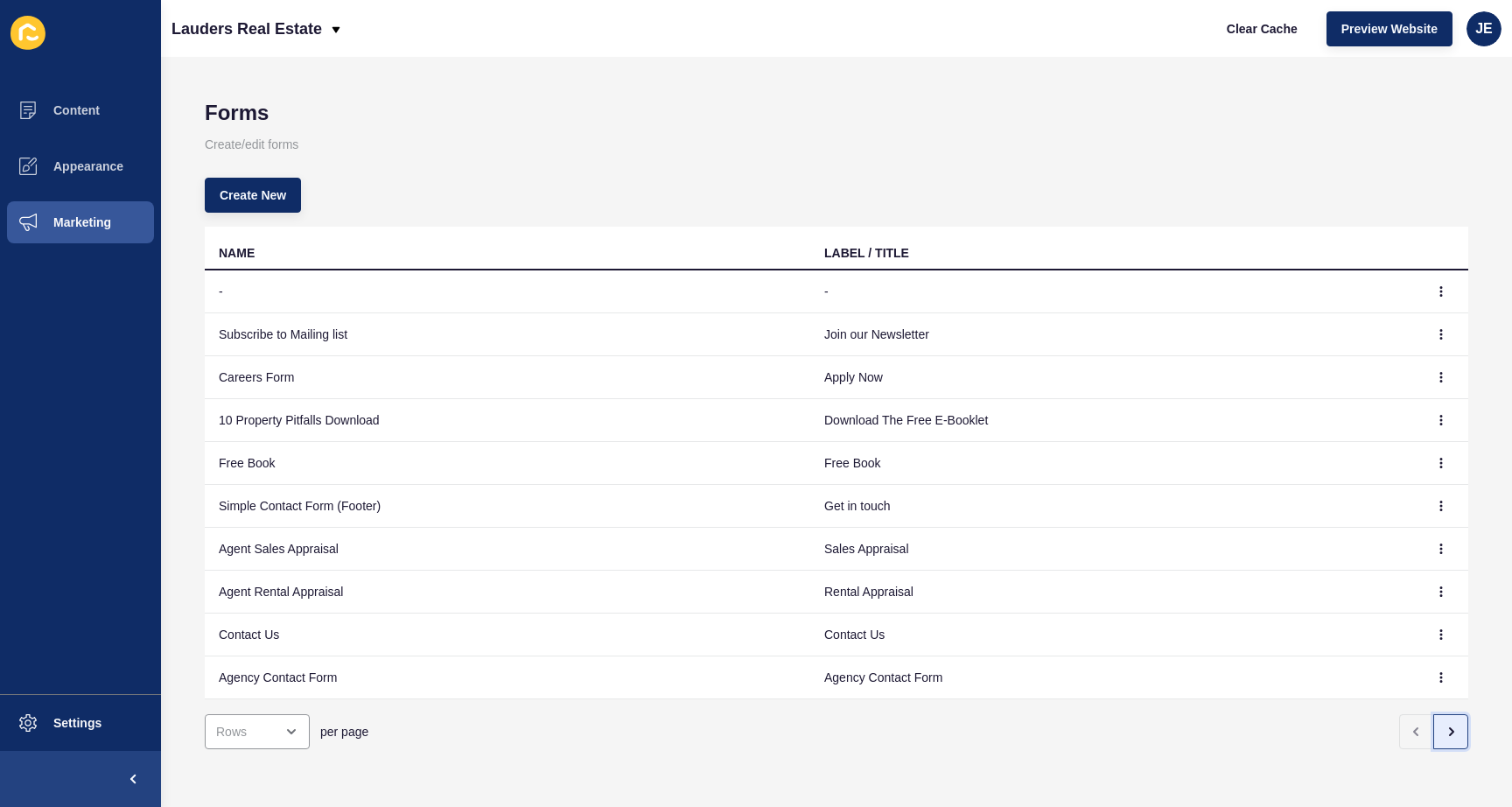
click at [1433, 735] on button "button" at bounding box center [1451, 732] width 35 height 35
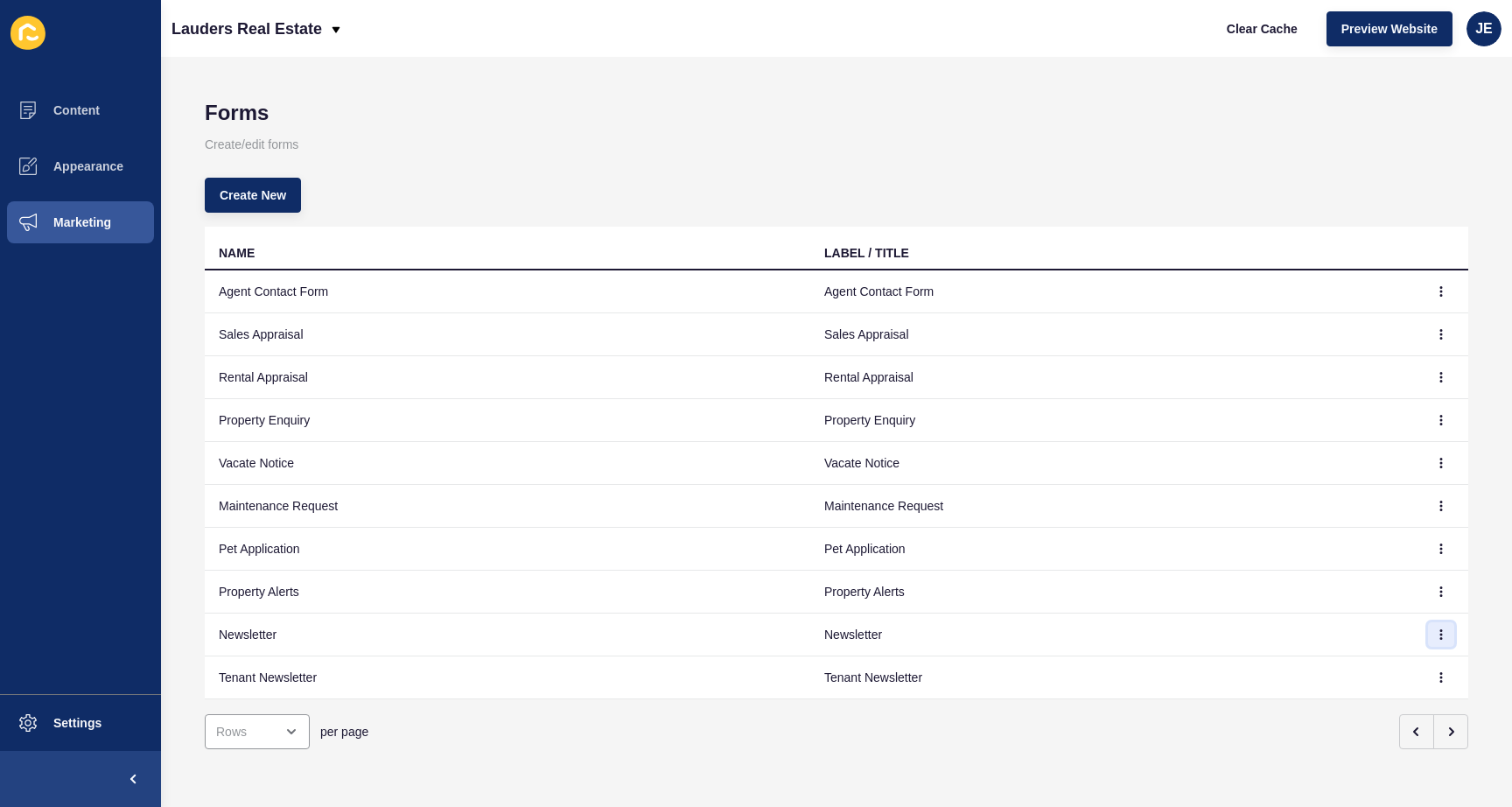
click at [1436, 637] on icon "button" at bounding box center [1441, 635] width 11 height 11
click at [214, 632] on td "Newsletter" at bounding box center [507, 636] width 606 height 43
click at [236, 636] on td "Newsletter" at bounding box center [507, 636] width 606 height 43
click at [1438, 628] on button "button" at bounding box center [1441, 635] width 27 height 25
click at [1385, 666] on link "Edit" at bounding box center [1380, 669] width 122 height 38
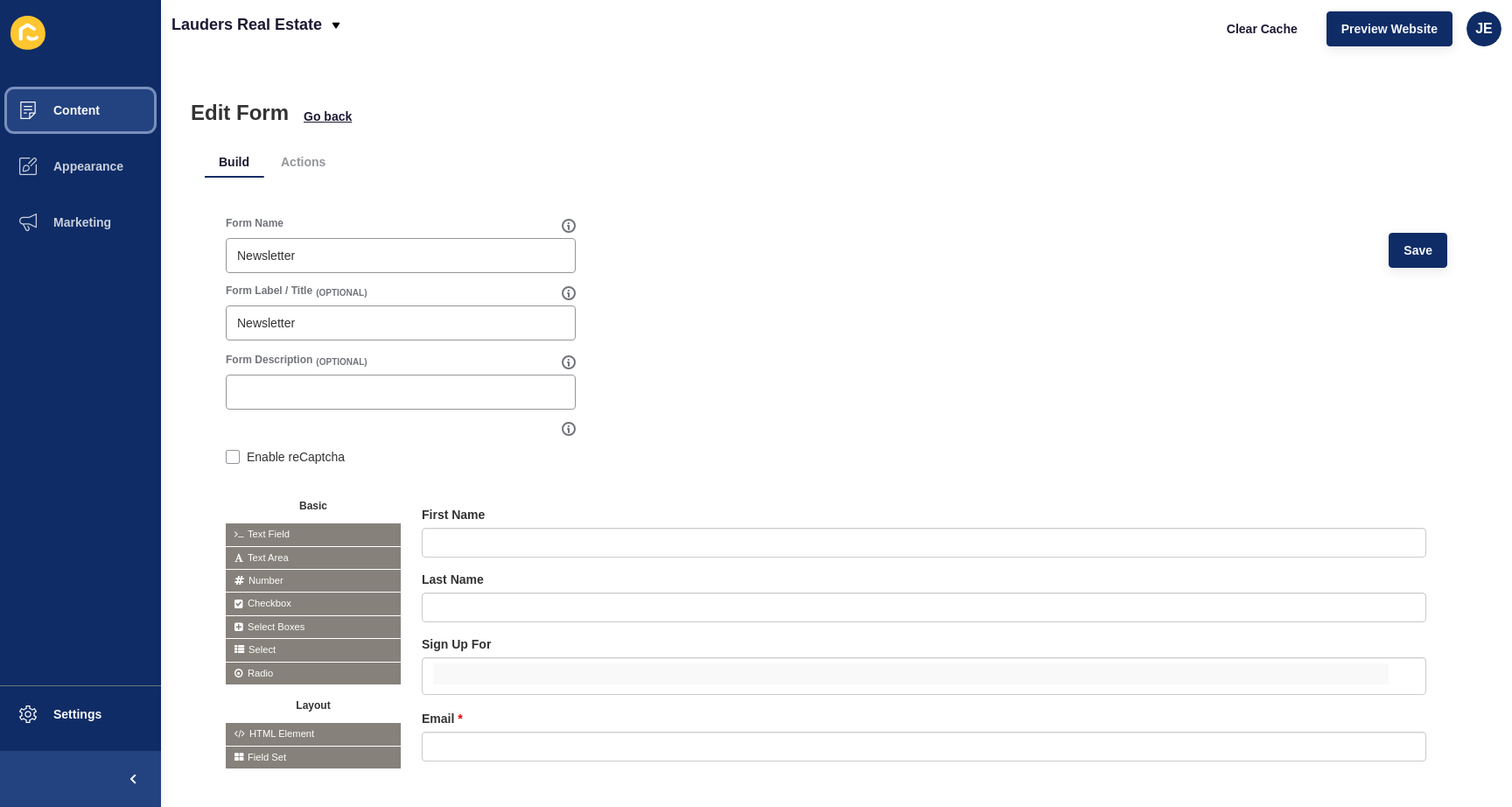
click at [125, 101] on button "Content" at bounding box center [80, 110] width 161 height 56
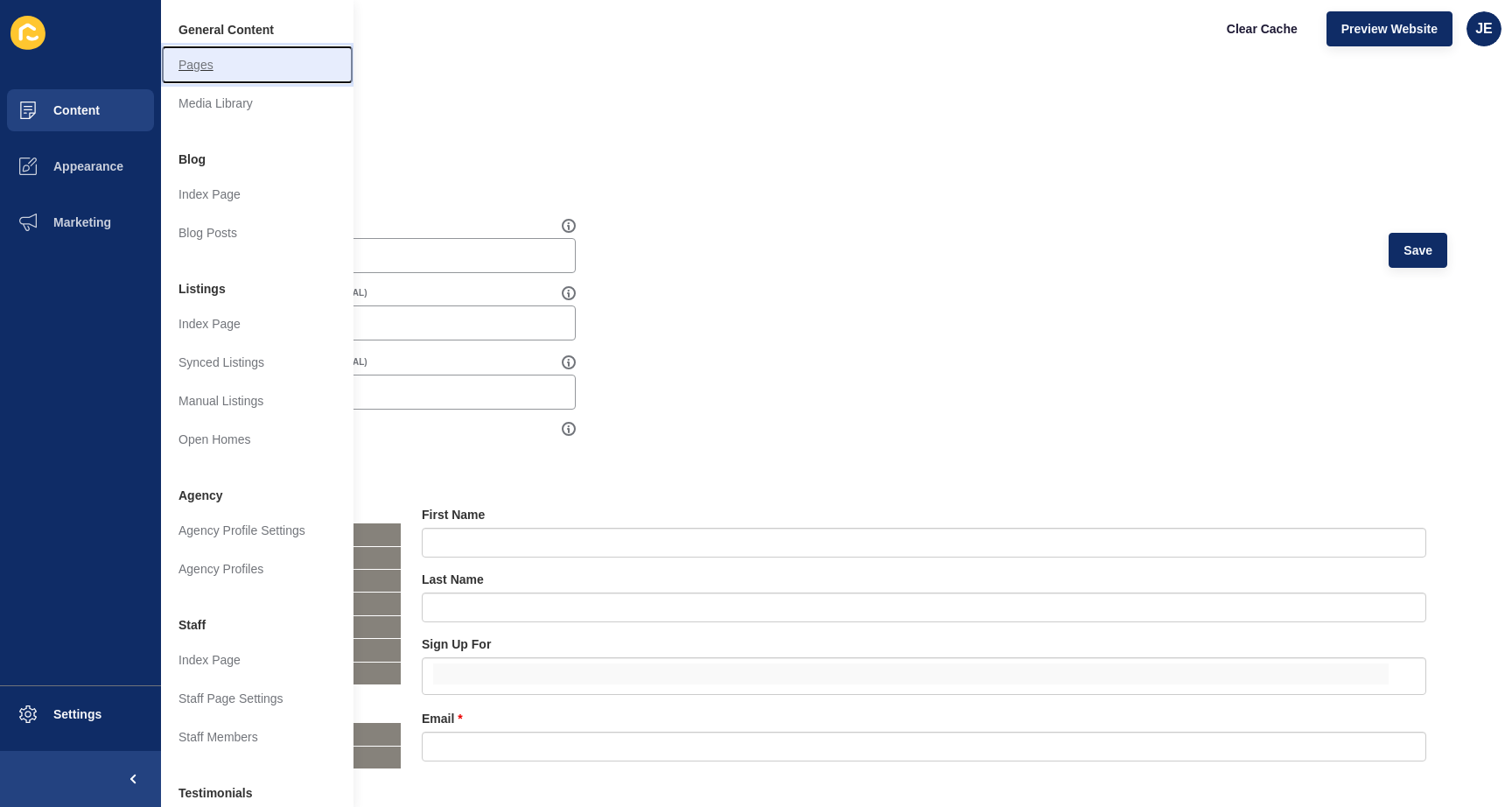
click at [237, 63] on link "Pages" at bounding box center [256, 64] width 192 height 38
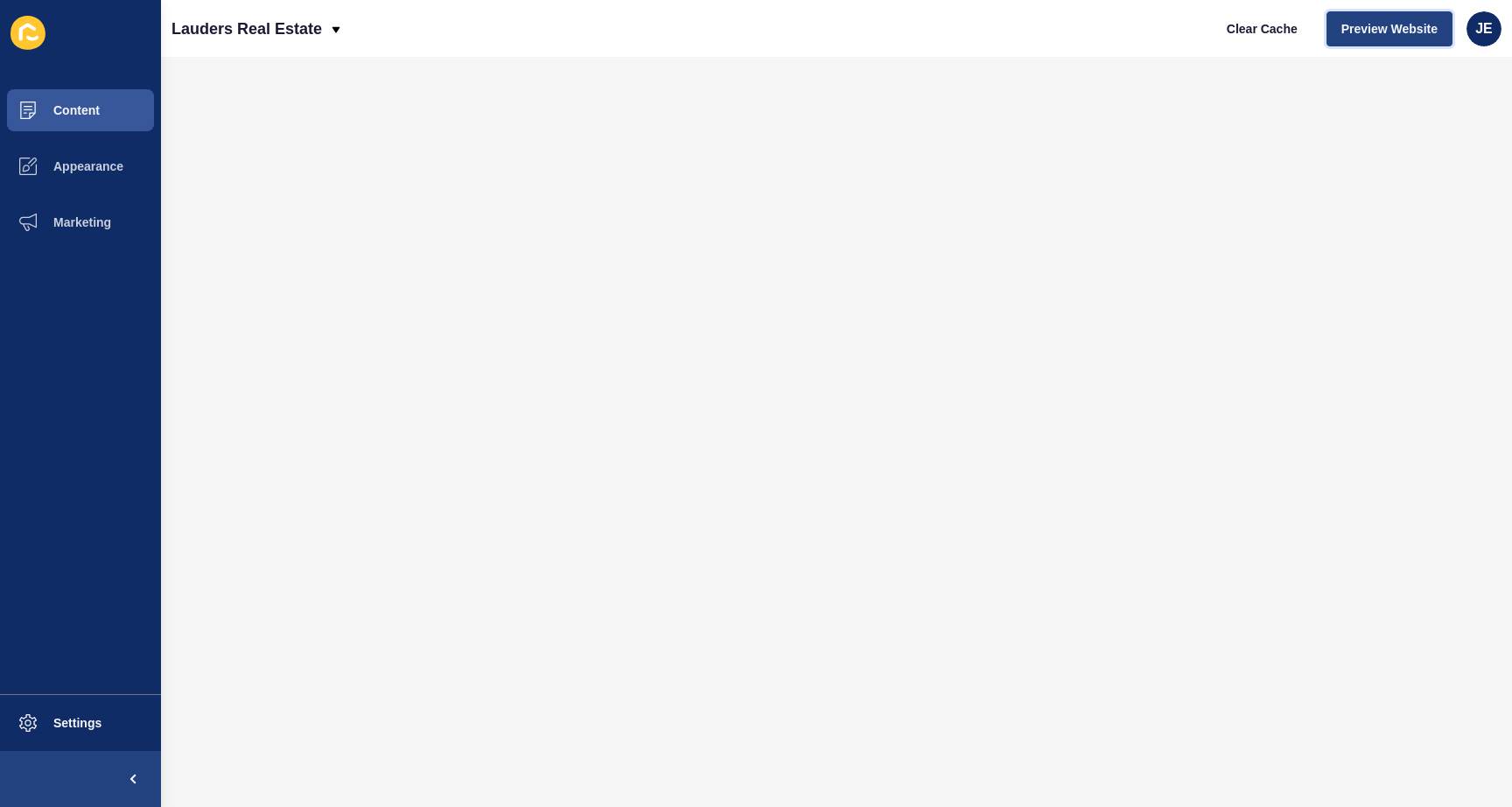
click at [1423, 38] on button "Preview Website" at bounding box center [1390, 30] width 126 height 35
click at [69, 720] on span "Settings" at bounding box center [49, 723] width 104 height 14
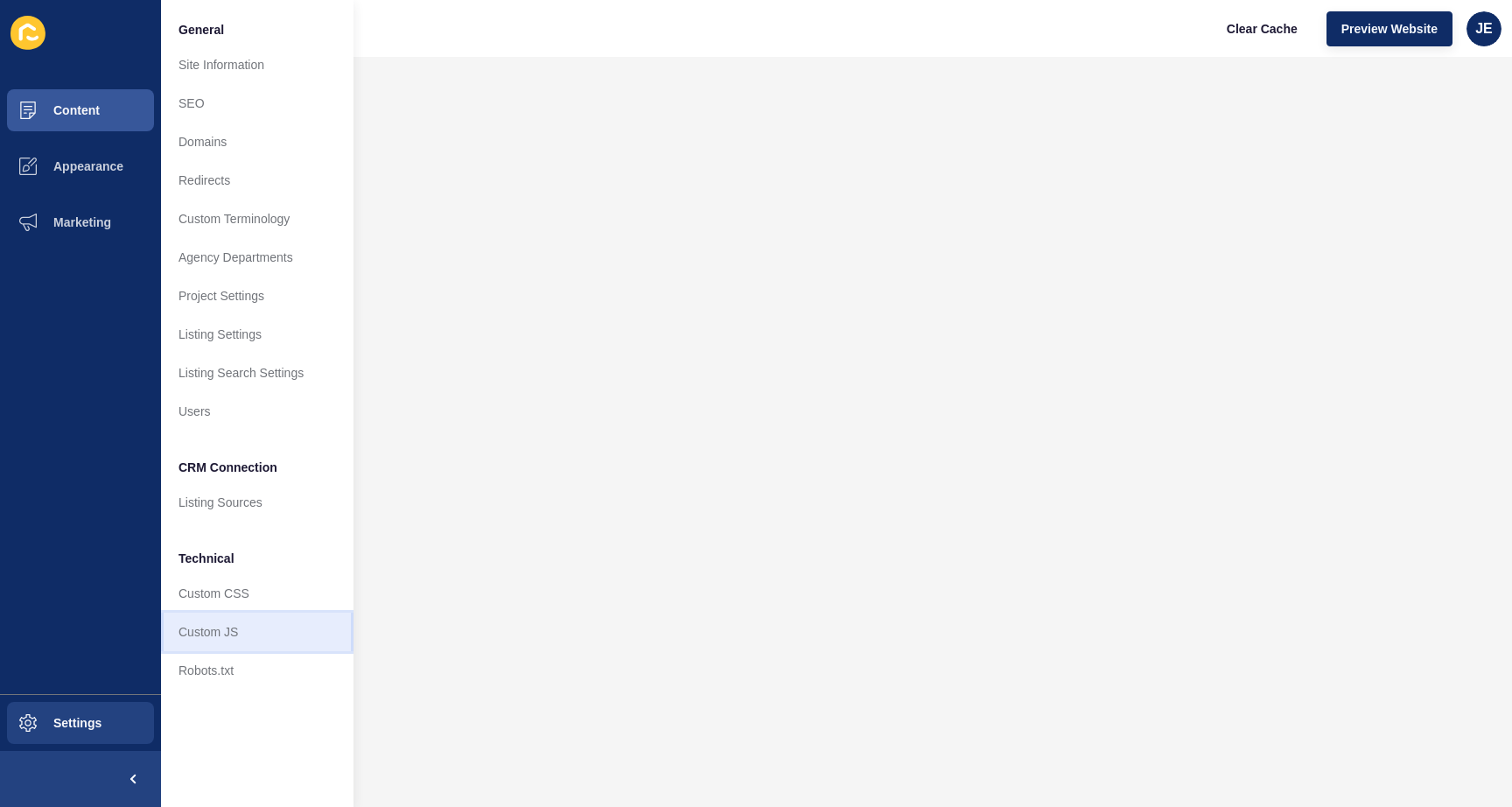
click at [234, 633] on link "Custom JS" at bounding box center [256, 632] width 192 height 38
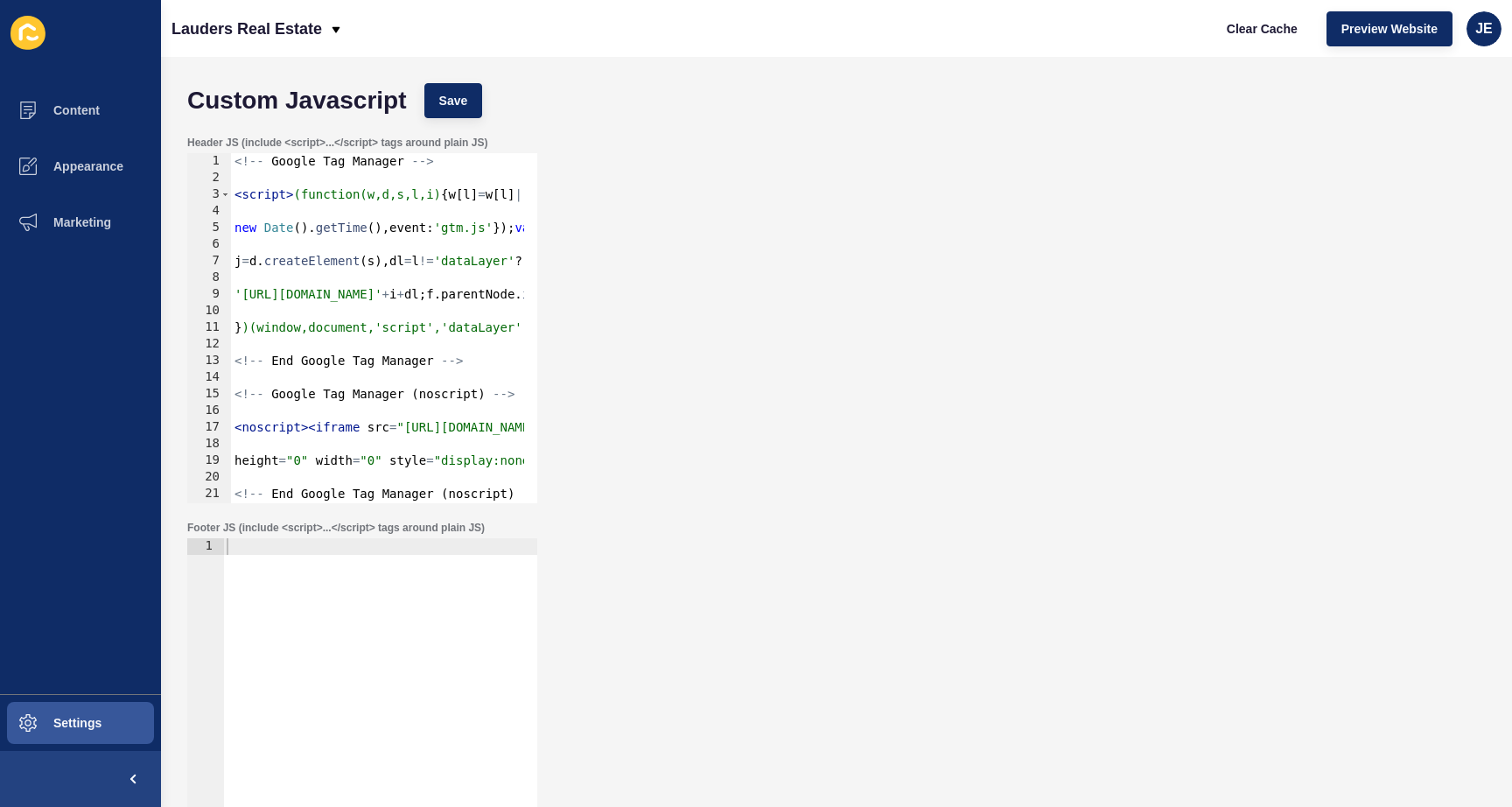
click at [291, 555] on div at bounding box center [380, 729] width 314 height 383
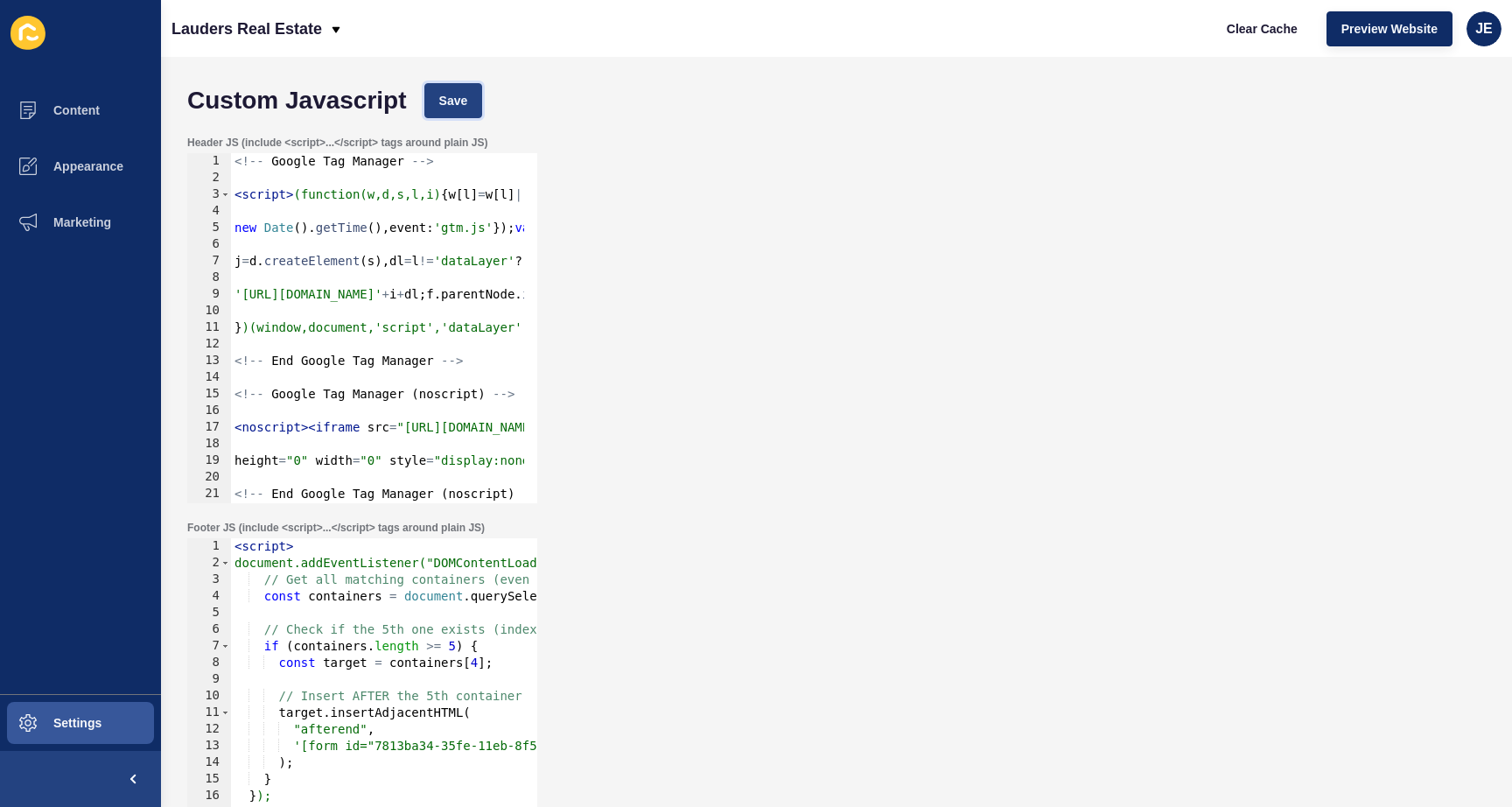
click at [446, 100] on span "Save" at bounding box center [453, 101] width 29 height 18
click at [1244, 30] on span "Clear Cache" at bounding box center [1262, 29] width 71 height 18
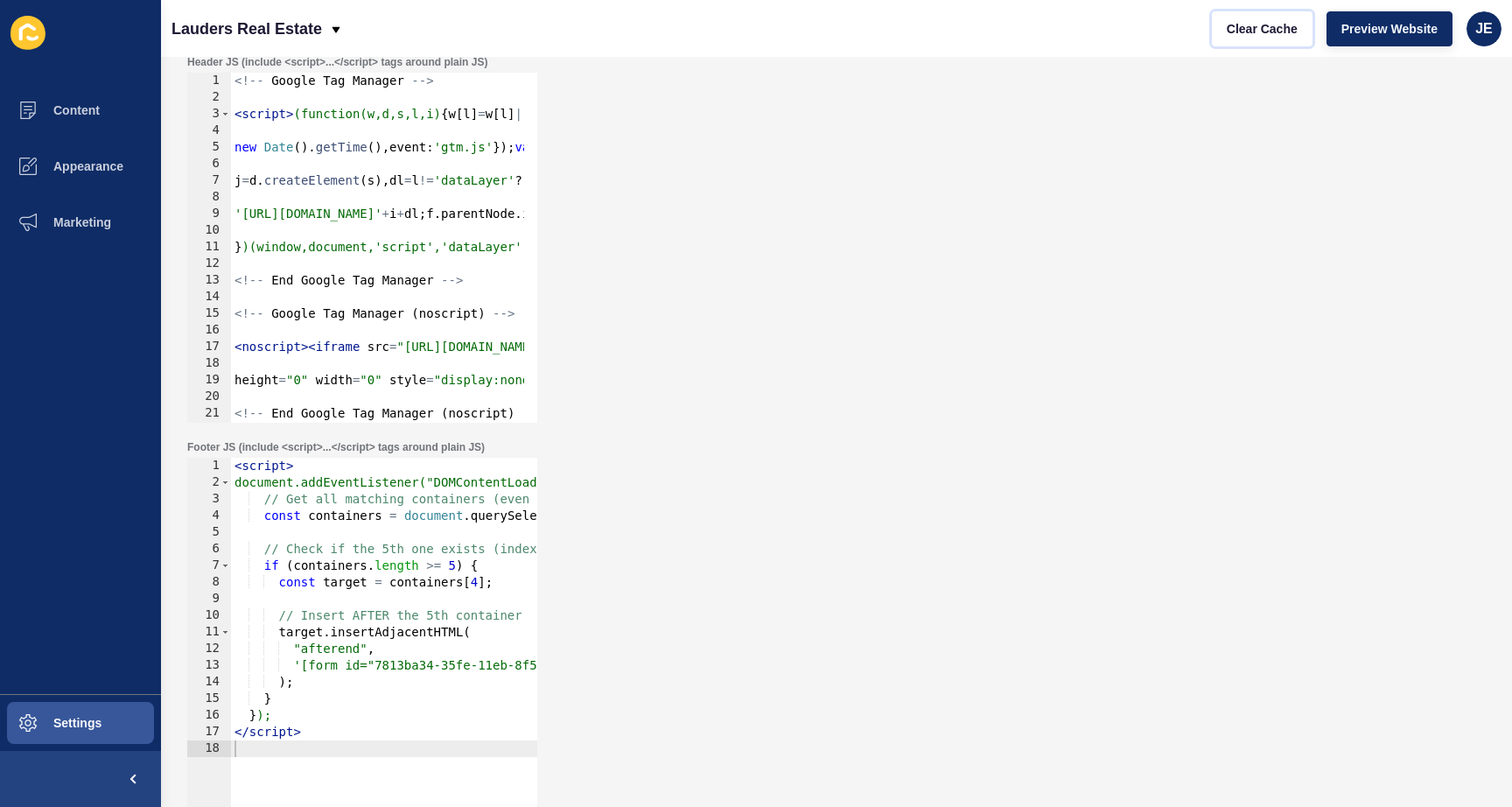
scroll to position [91, 0]
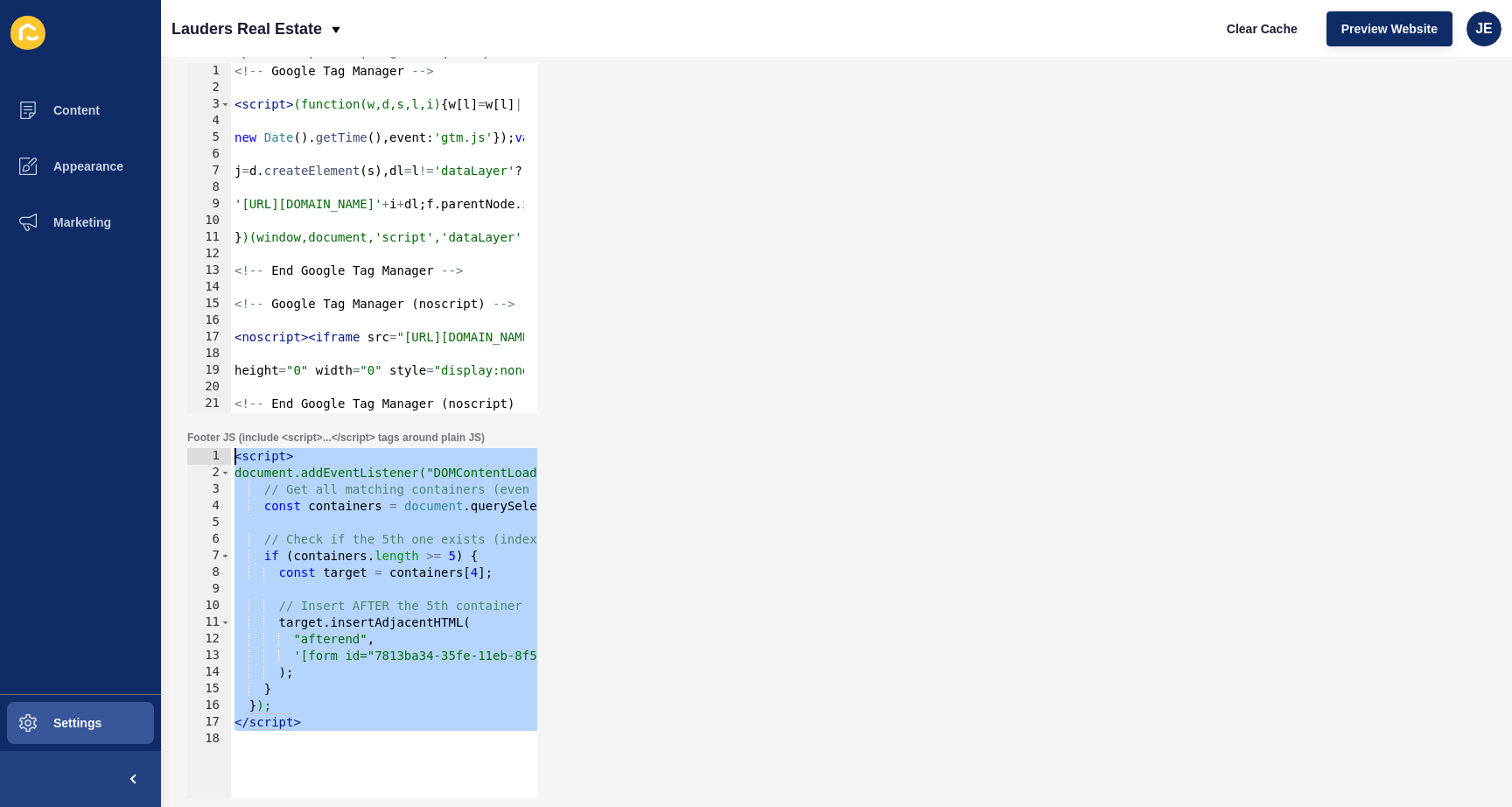
drag, startPoint x: 344, startPoint y: 748, endPoint x: 158, endPoint y: 458, distance: 344.5
click at [158, 458] on div "Content Appearance Marketing Settings Lauders Real Estate Clear Cache Preview W…" at bounding box center [756, 403] width 1512 height 807
type textarea "<script> document.addEventListener("DOMContentLoaded", function () {"
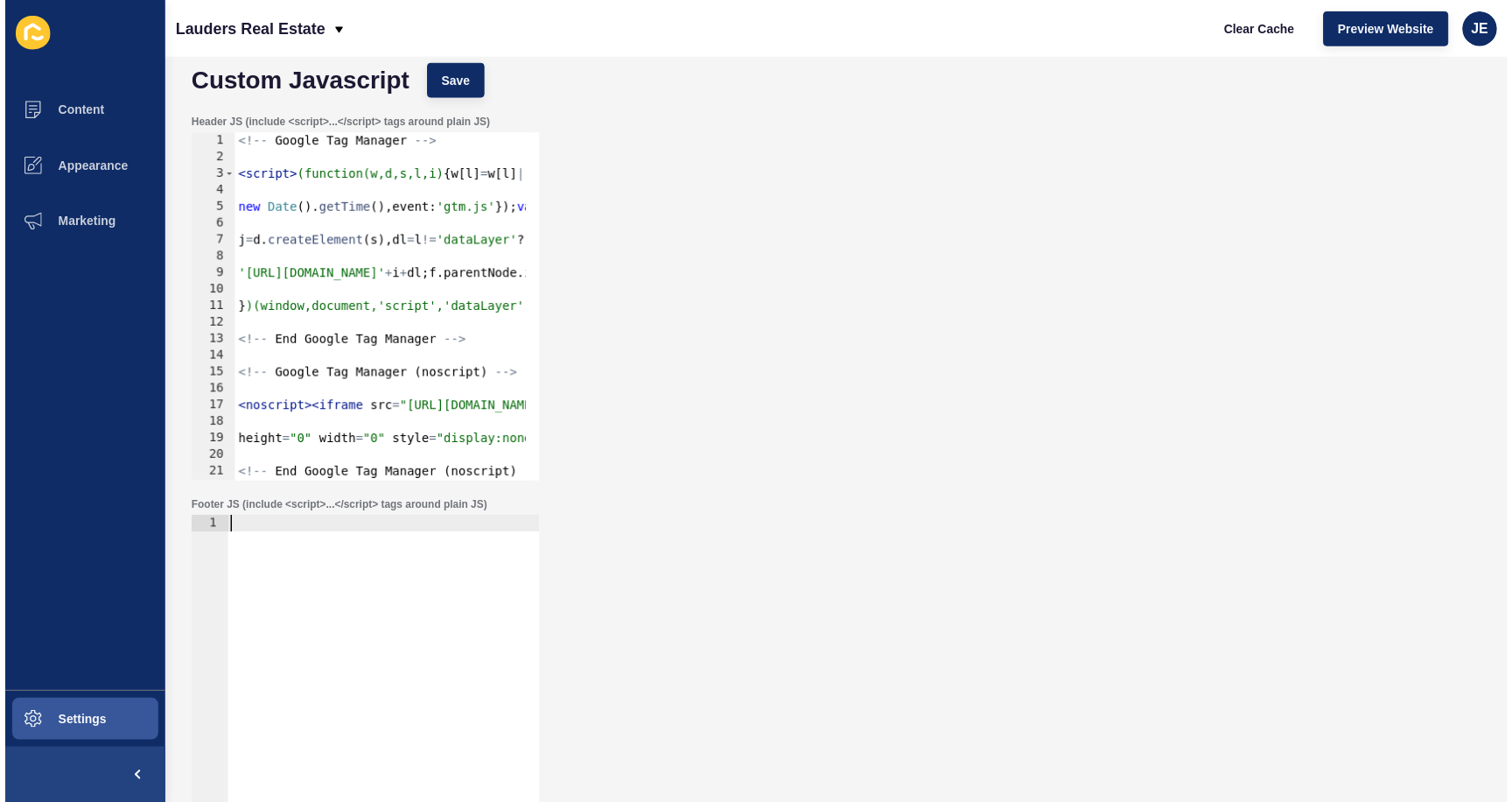
scroll to position [0, 0]
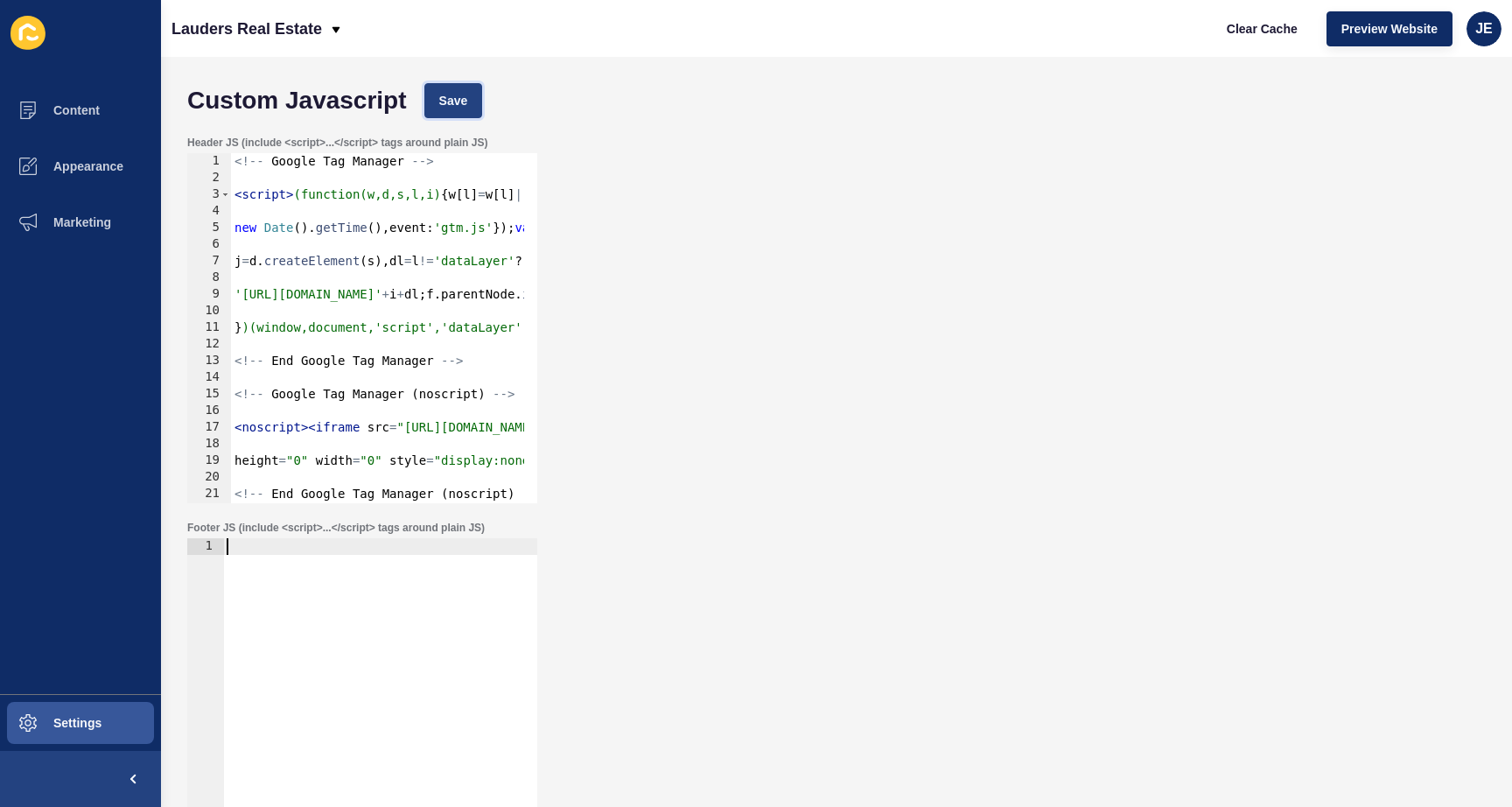
click at [437, 97] on button "Save" at bounding box center [454, 101] width 59 height 35
click at [1270, 33] on span "Clear Cache" at bounding box center [1262, 29] width 71 height 18
click at [834, 380] on div "Header JS (include <script>...</script> tags around plain JS) 1 2 3 4 5 6 7 8 9…" at bounding box center [836, 319] width 1316 height 385
click at [98, 236] on button "Marketing" at bounding box center [80, 222] width 161 height 56
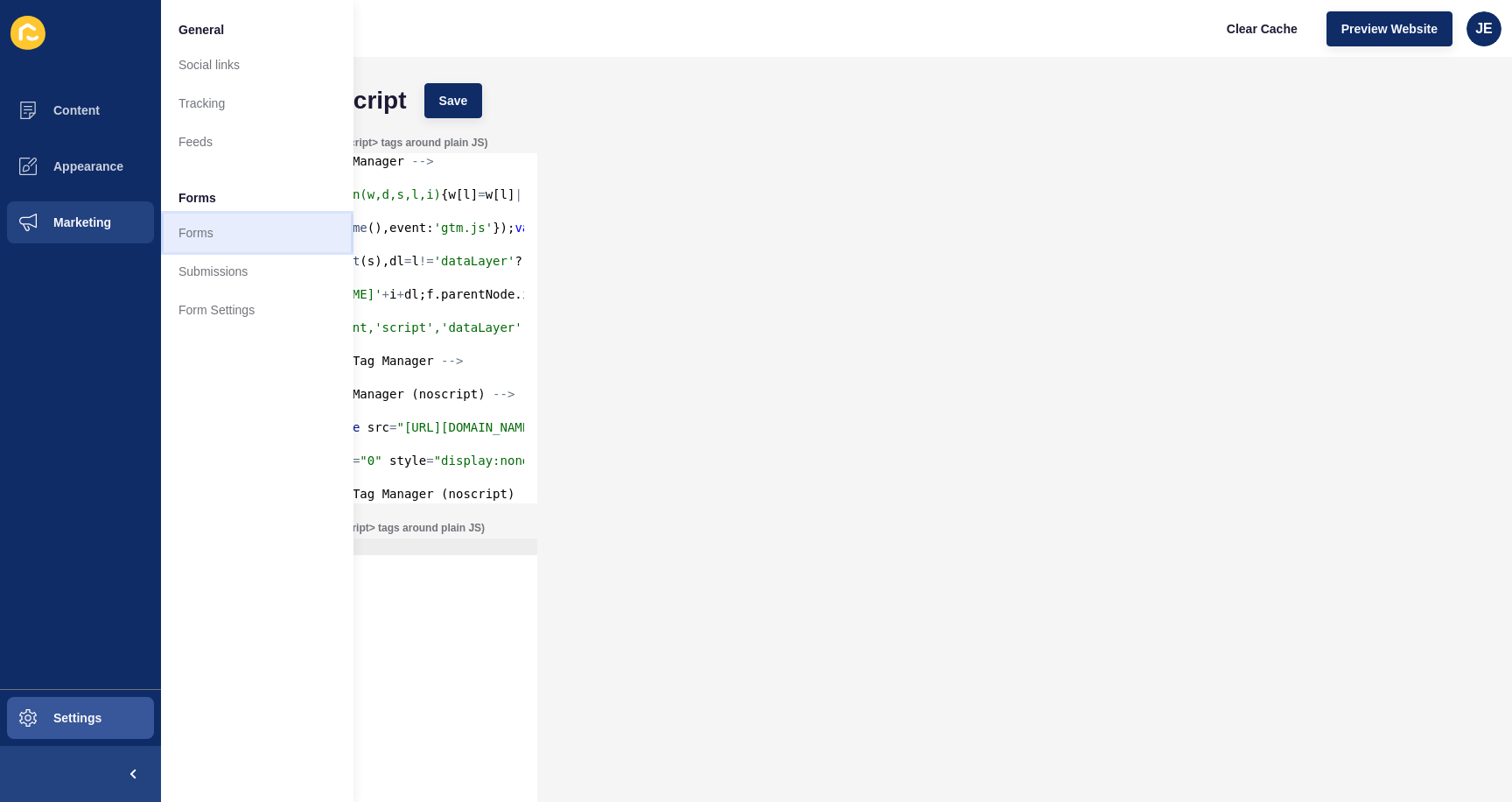
click at [189, 221] on link "Forms" at bounding box center [256, 233] width 192 height 38
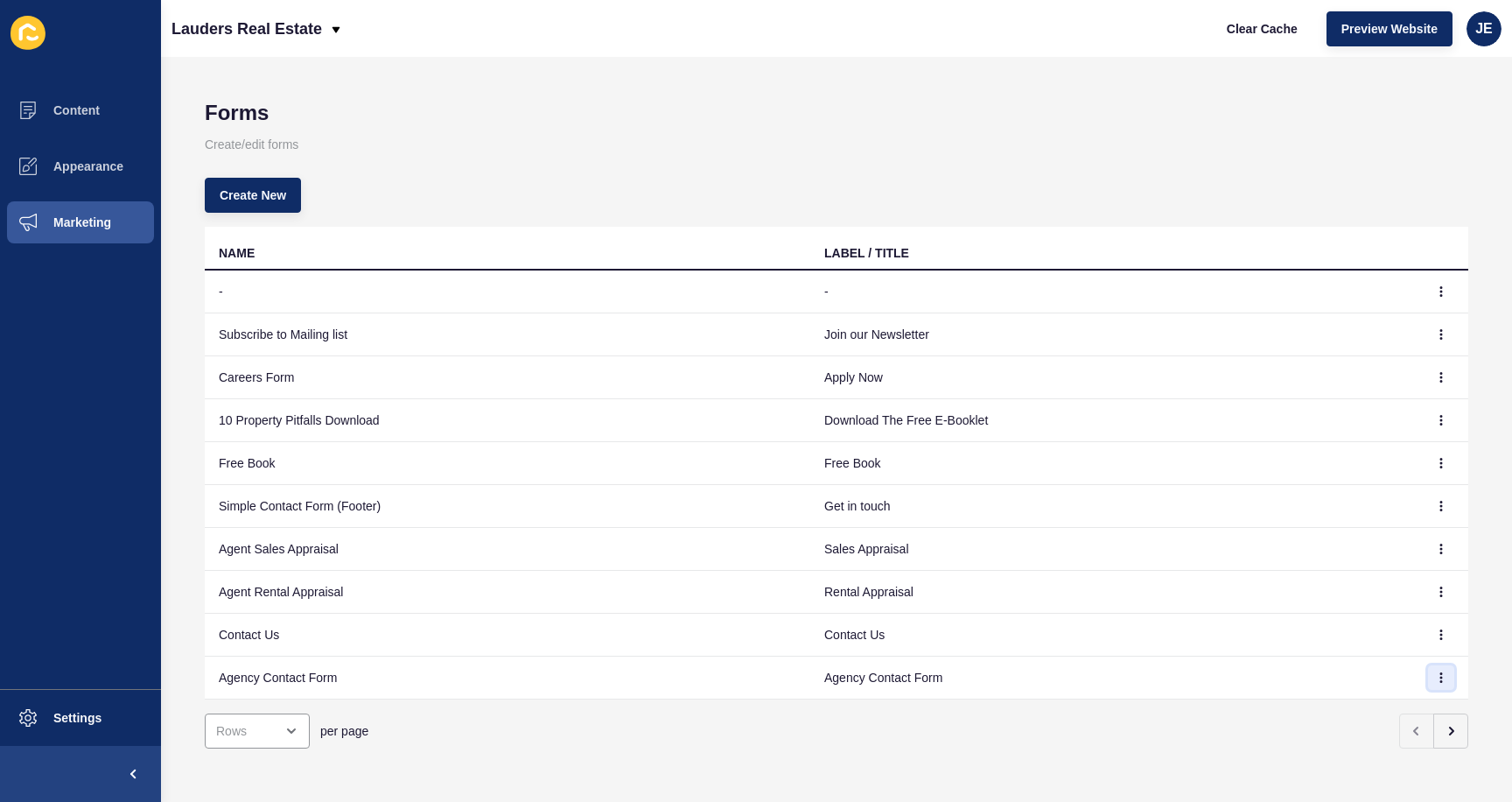
click at [1440, 680] on button "button" at bounding box center [1441, 677] width 27 height 25
click at [1407, 703] on link "Edit" at bounding box center [1380, 712] width 122 height 38
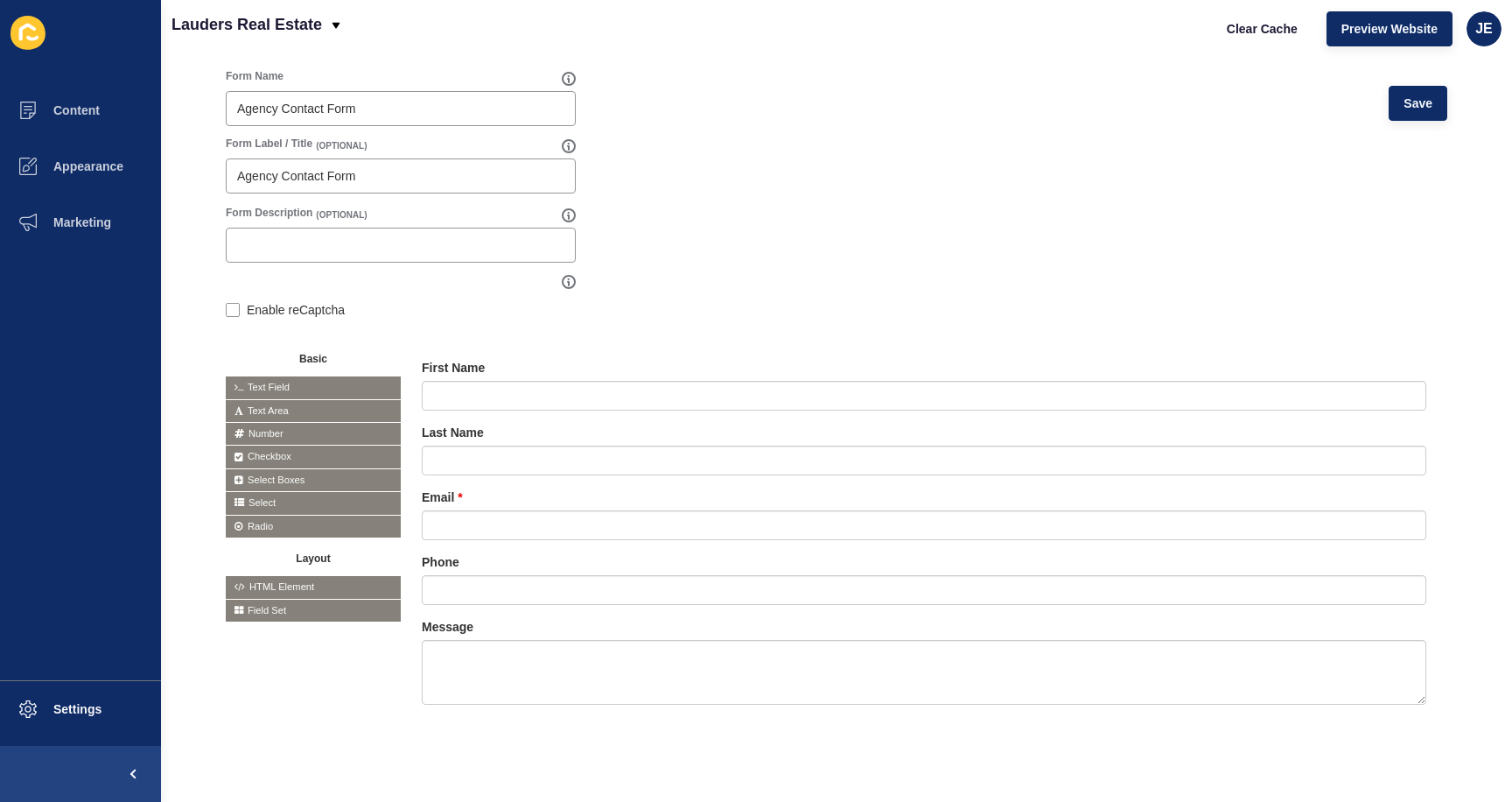
scroll to position [170, 0]
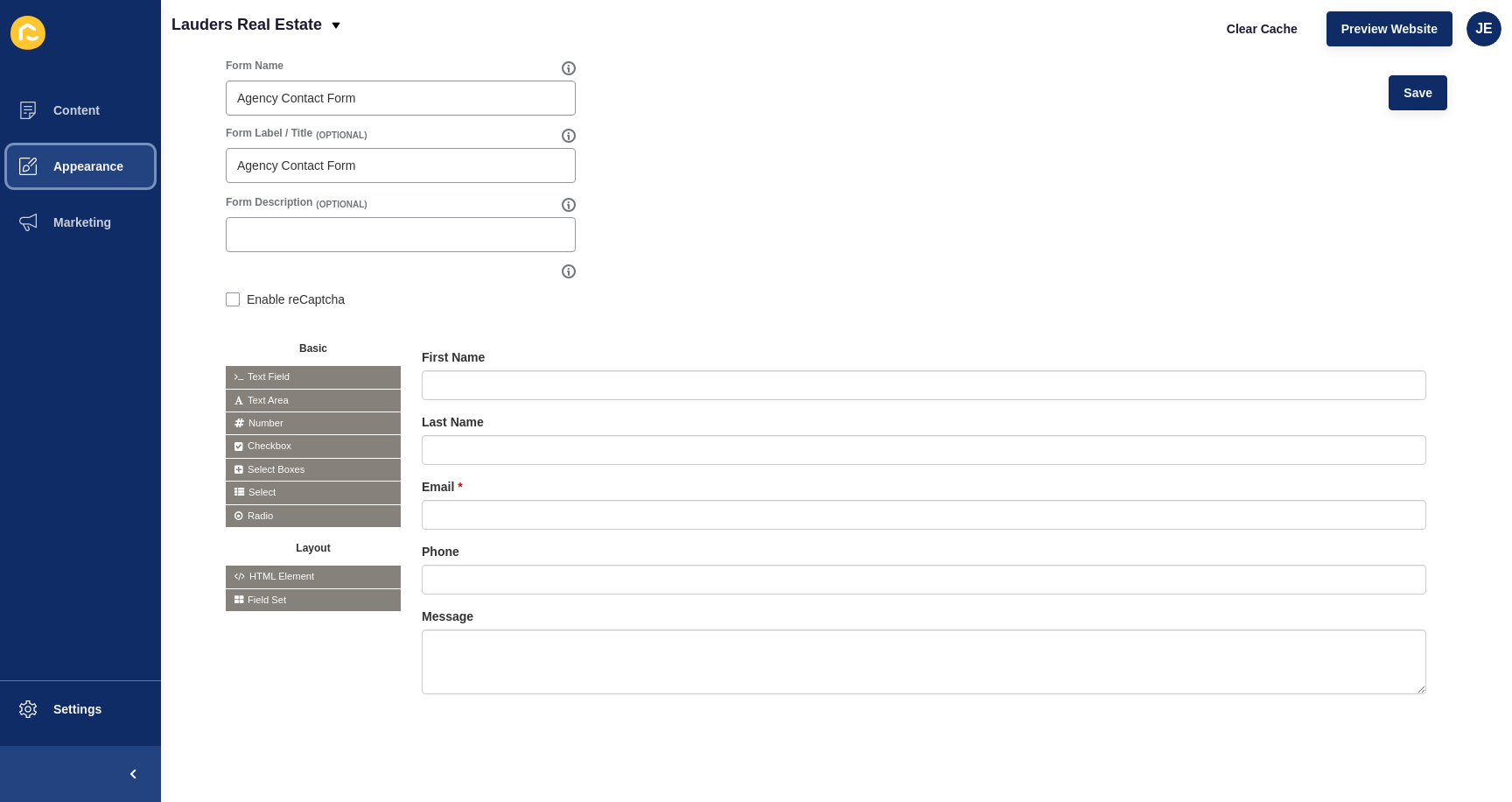
click at [99, 144] on button "Appearance" at bounding box center [80, 166] width 161 height 56
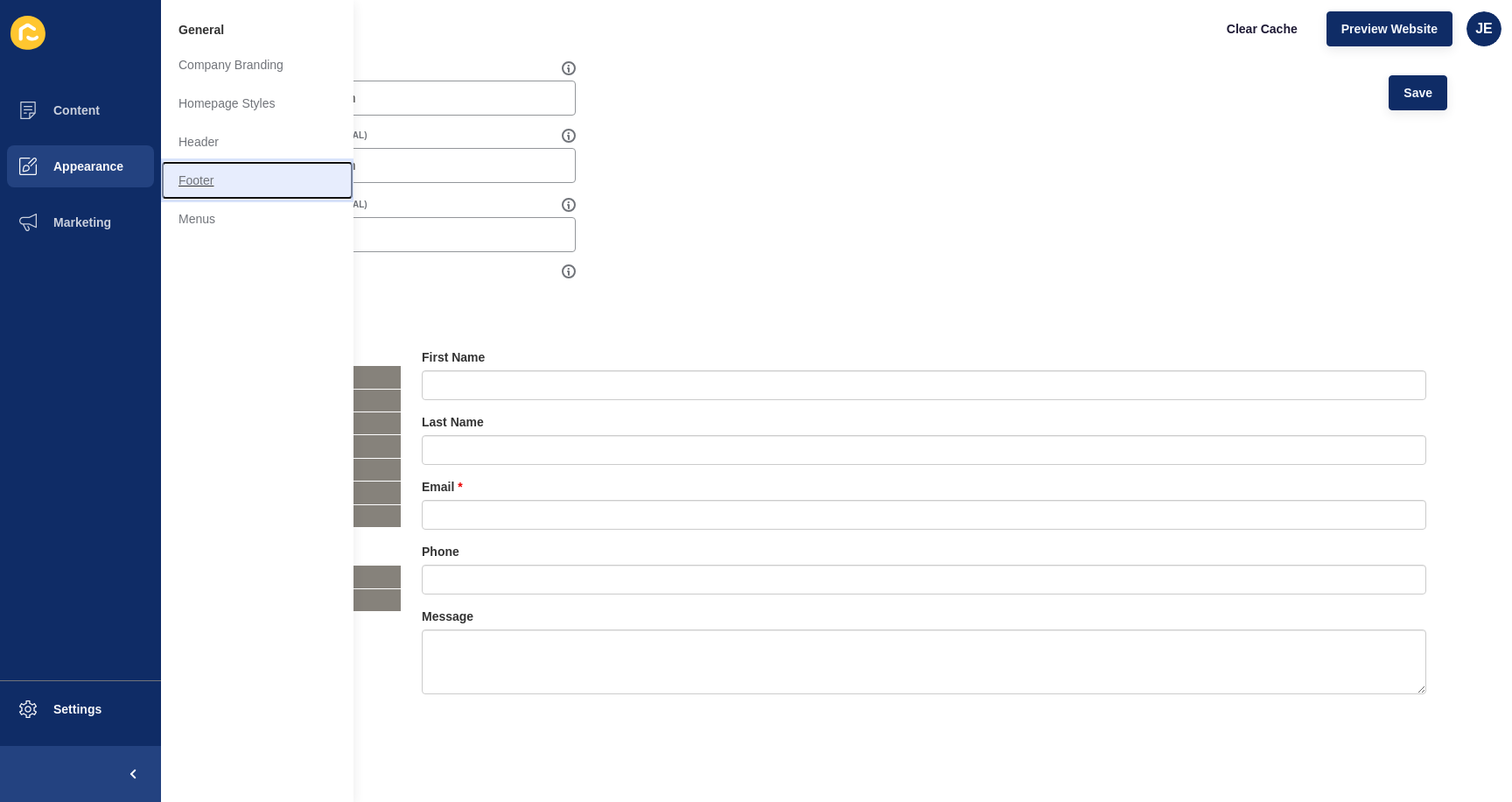
click at [199, 178] on link "Footer" at bounding box center [256, 179] width 192 height 38
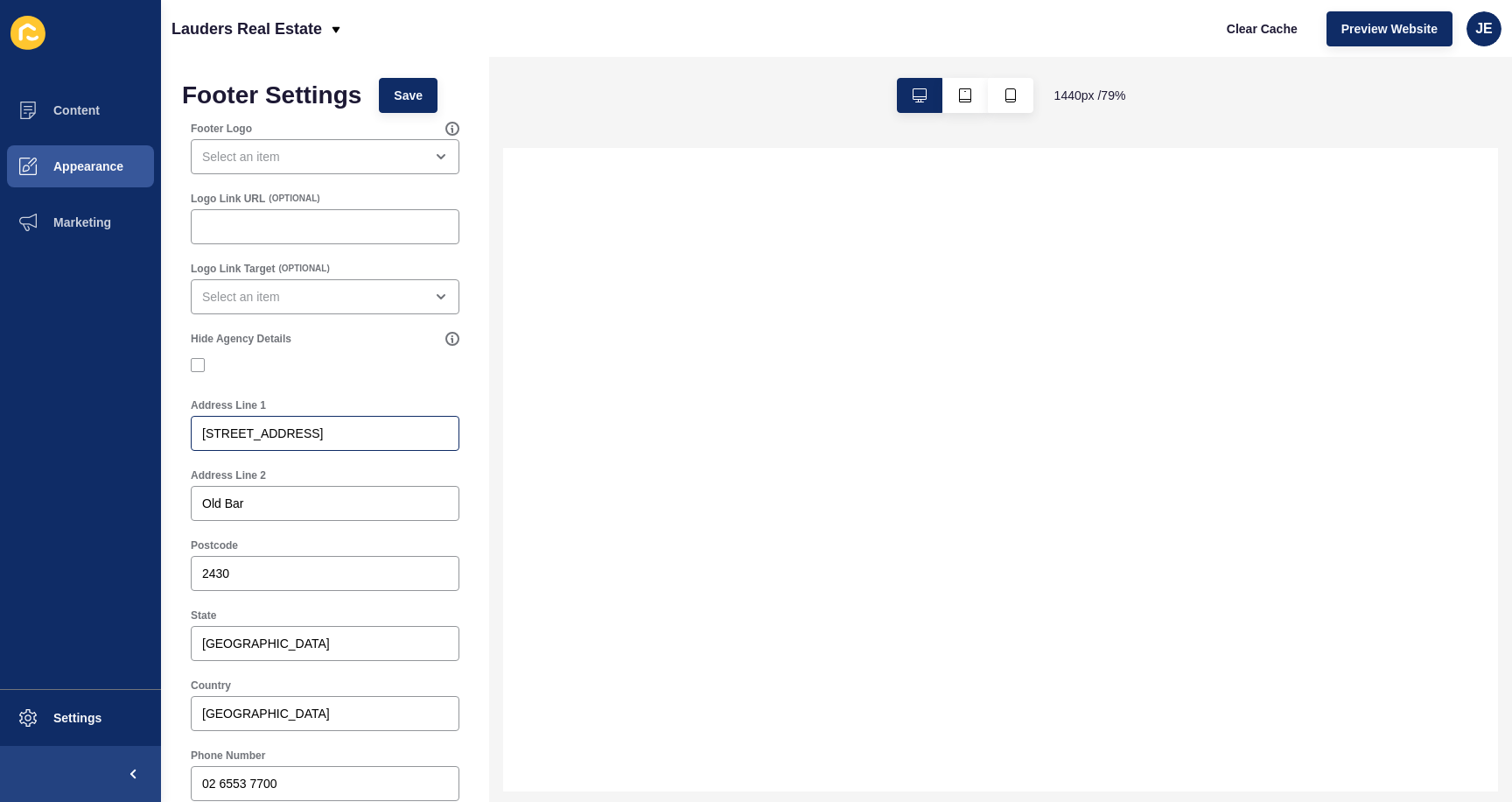
scroll to position [666, 0]
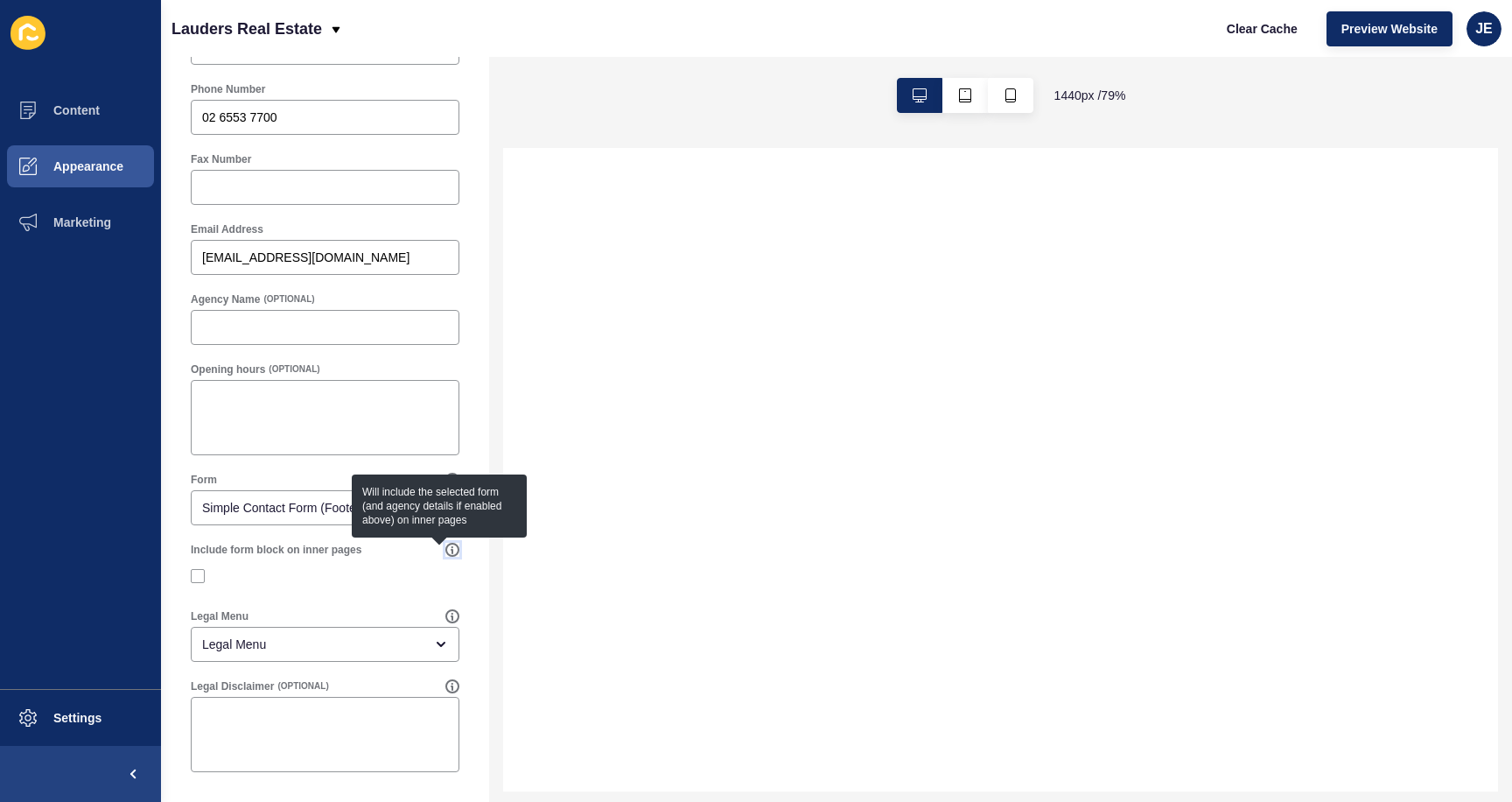
click at [445, 548] on icon at bounding box center [452, 550] width 14 height 14
select select
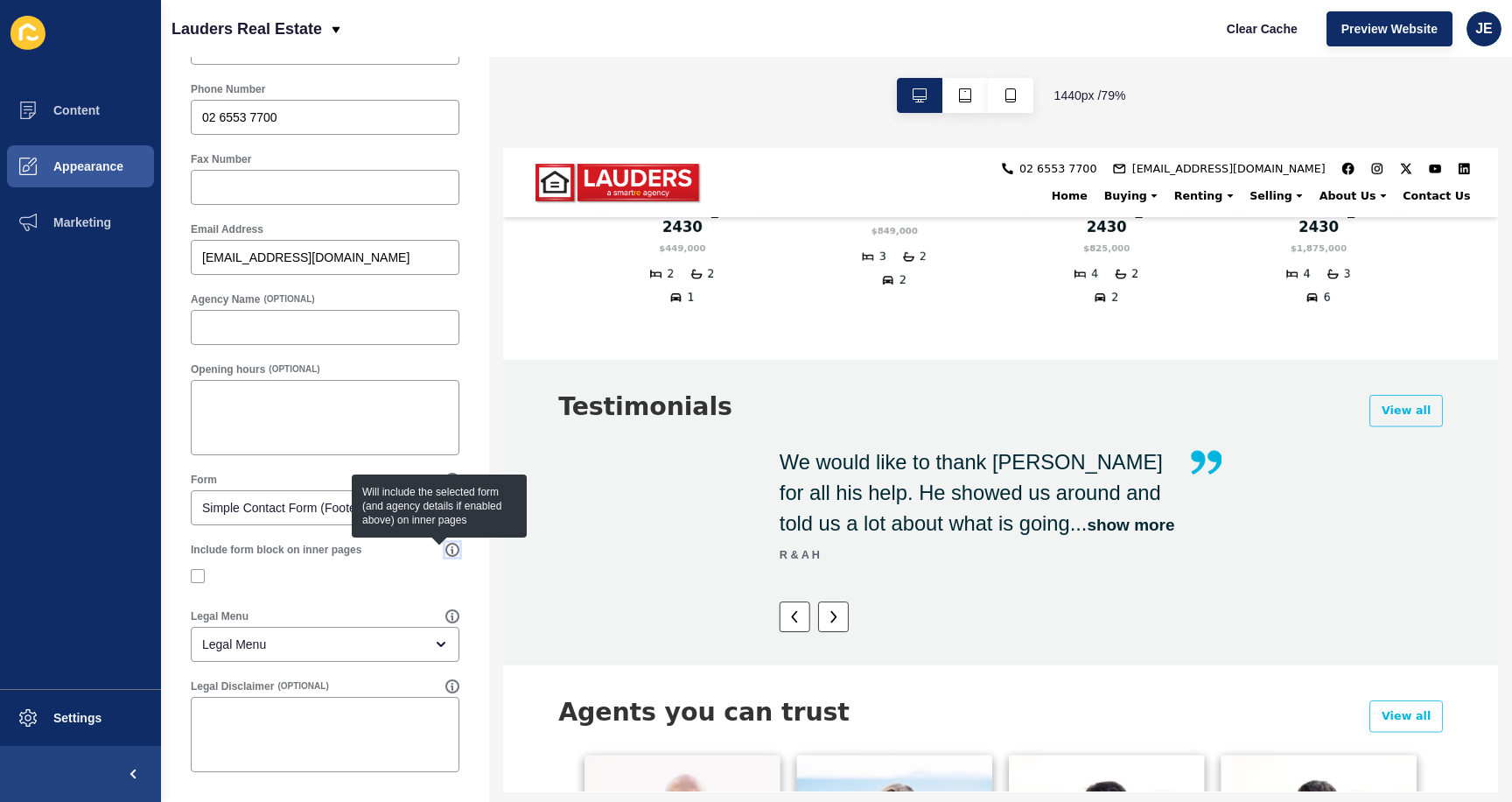
scroll to position [1422, 0]
